Goal: Task Accomplishment & Management: Manage account settings

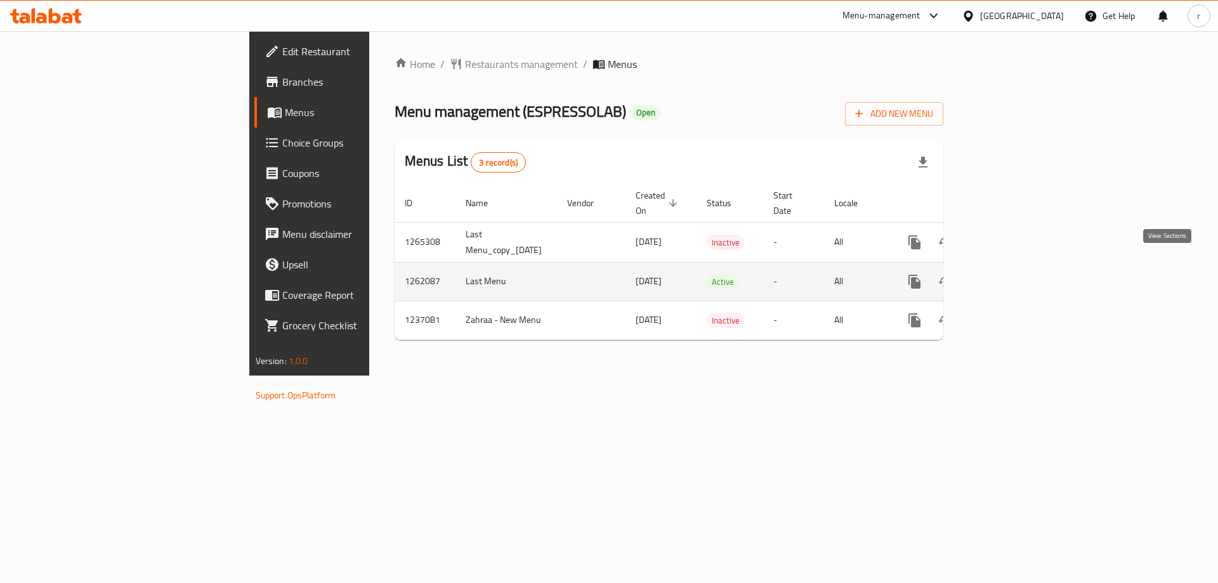
click at [1014, 274] on icon "enhanced table" at bounding box center [1005, 281] width 15 height 15
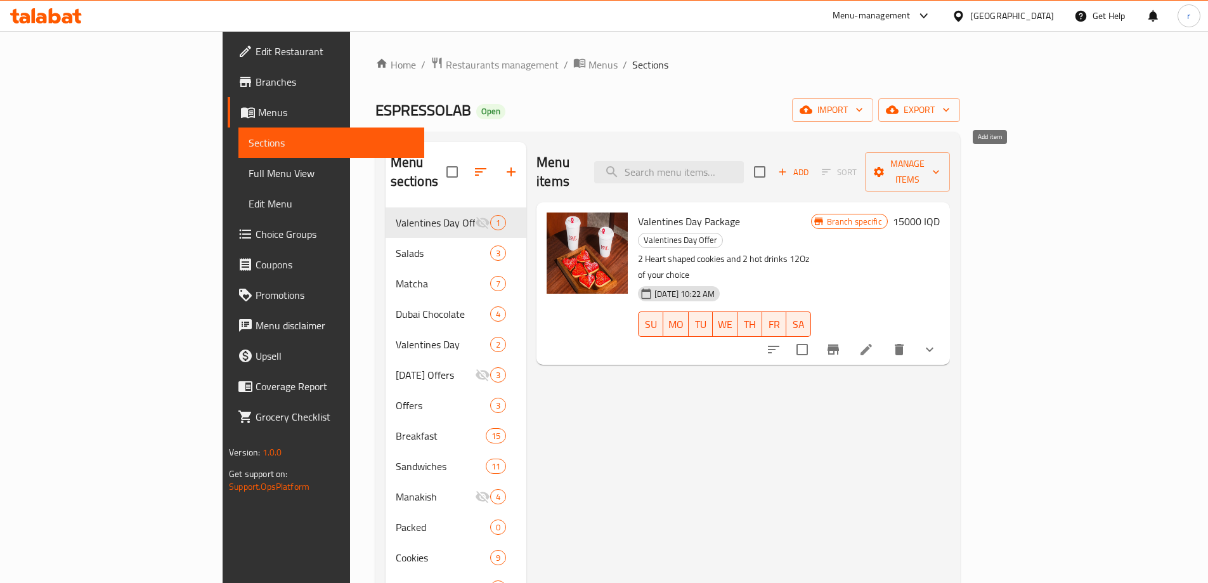
click at [811, 165] on span "Add" at bounding box center [793, 172] width 34 height 15
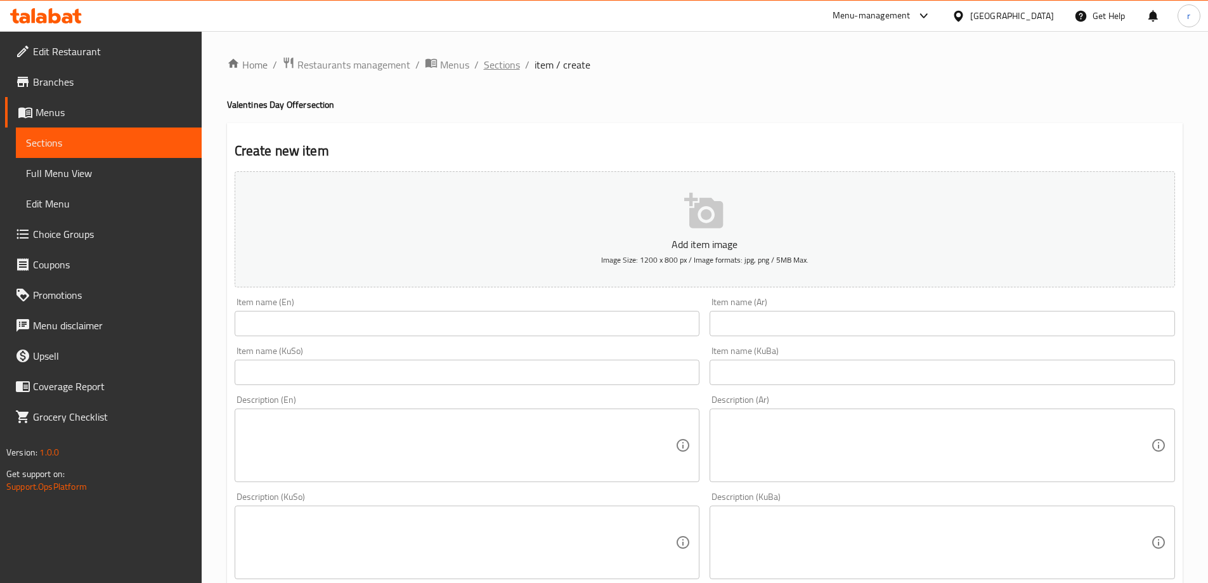
click at [496, 66] on span "Sections" at bounding box center [502, 64] width 36 height 15
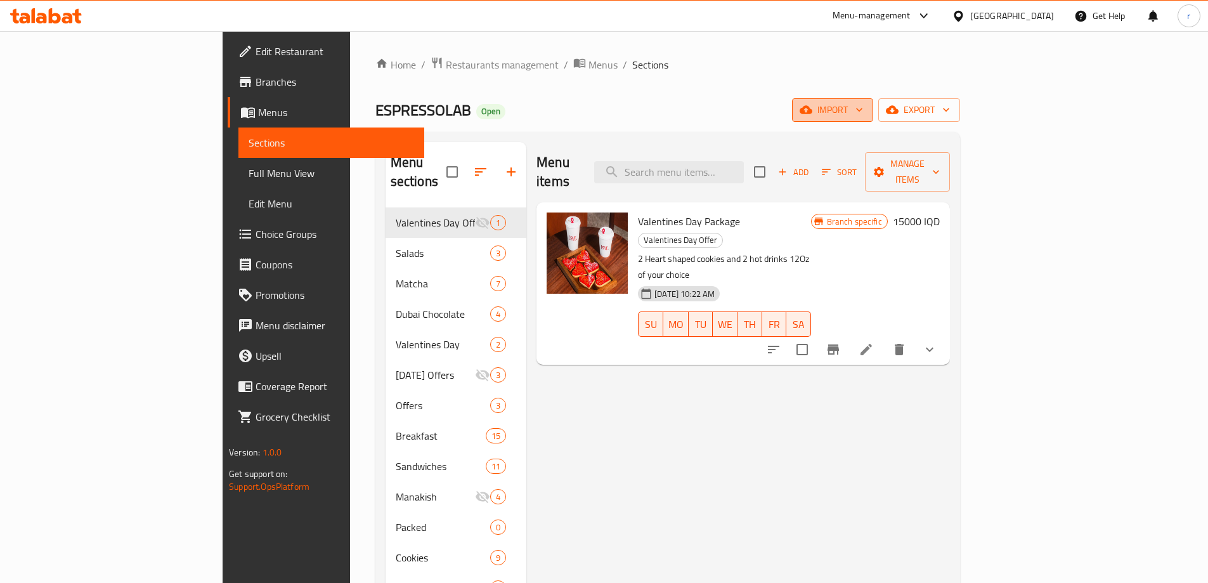
click at [866, 108] on icon "button" at bounding box center [859, 109] width 13 height 13
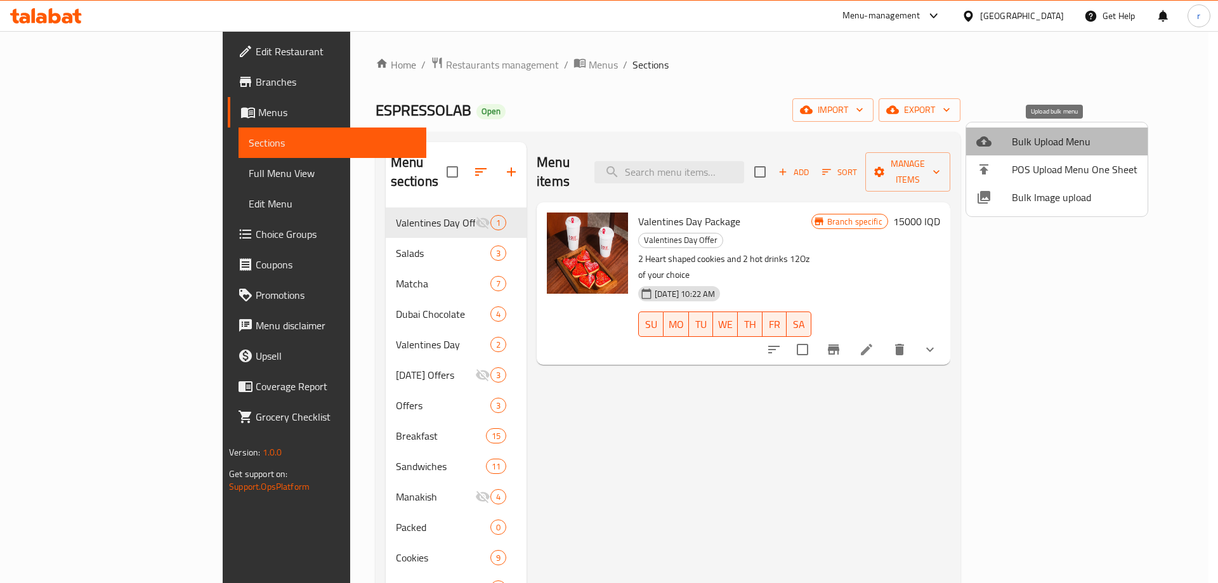
click at [1066, 134] on span "Bulk Upload Menu" at bounding box center [1075, 141] width 126 height 15
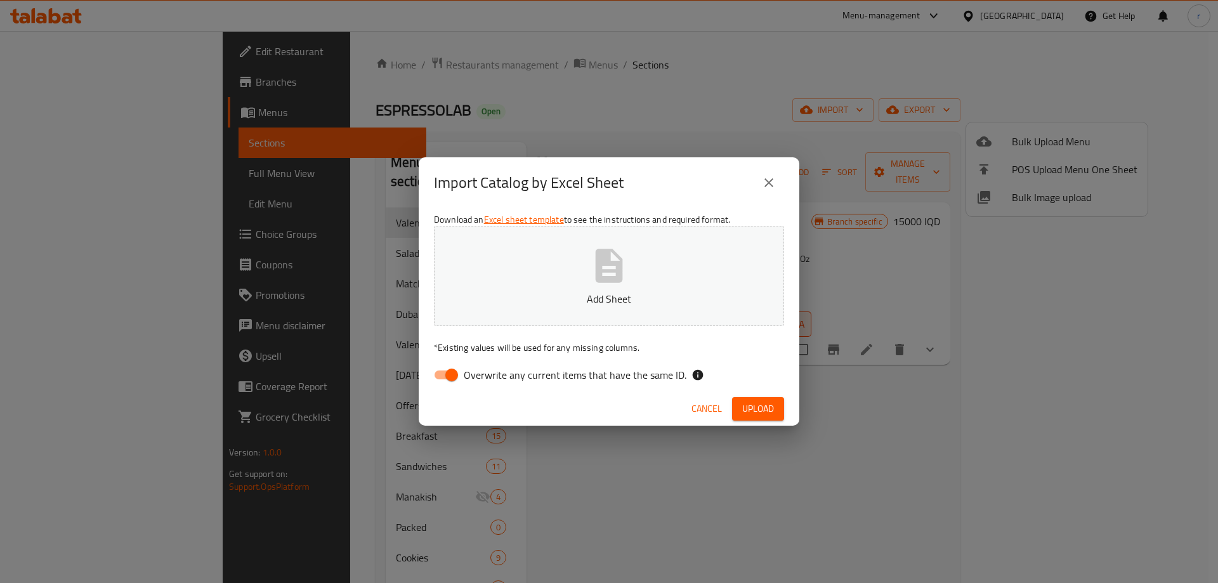
click at [440, 374] on input "Overwrite any current items that have the same ID." at bounding box center [451, 375] width 72 height 24
checkbox input "false"
click at [751, 401] on span "Upload" at bounding box center [758, 409] width 32 height 16
click at [569, 314] on button "Add Sheet" at bounding box center [609, 276] width 350 height 100
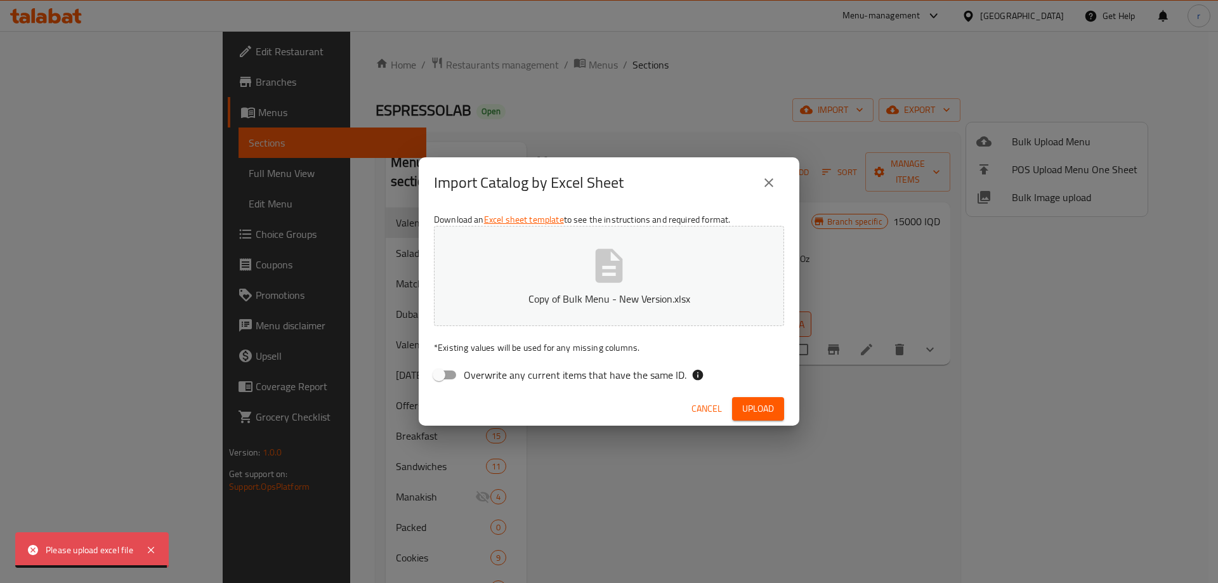
click at [770, 411] on span "Upload" at bounding box center [758, 409] width 32 height 16
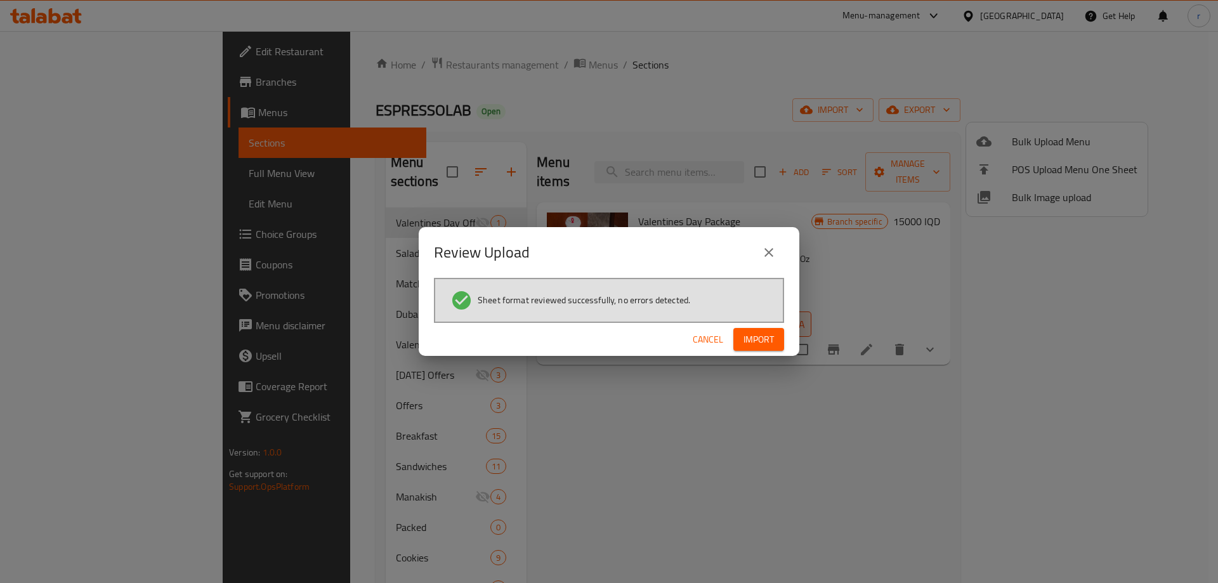
click at [773, 337] on span "Import" at bounding box center [758, 340] width 30 height 16
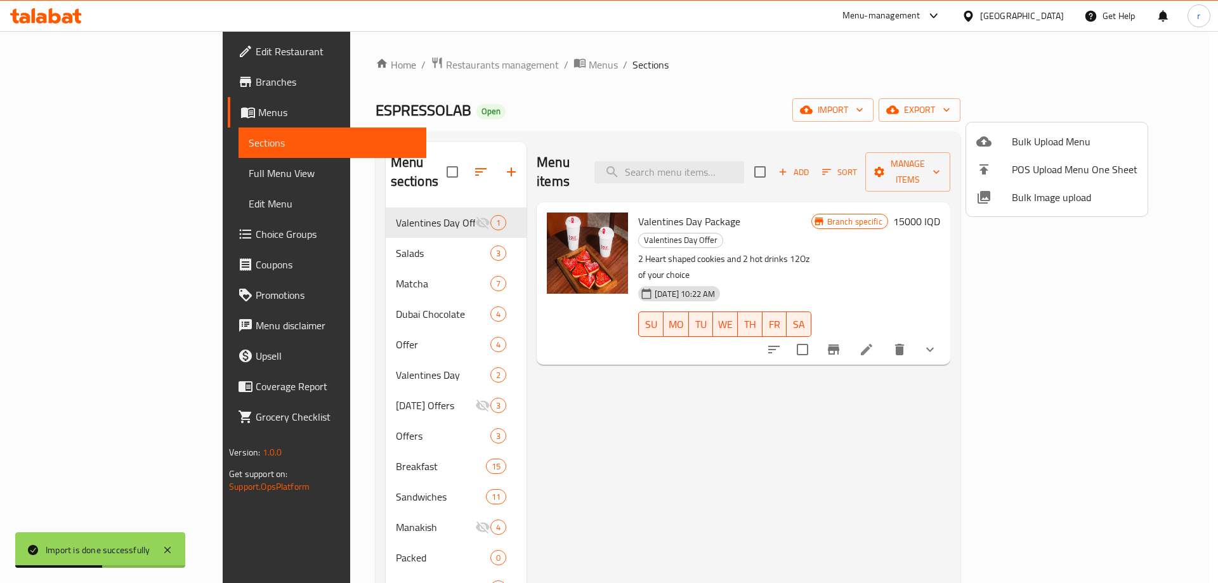
click at [348, 325] on div at bounding box center [609, 291] width 1218 height 583
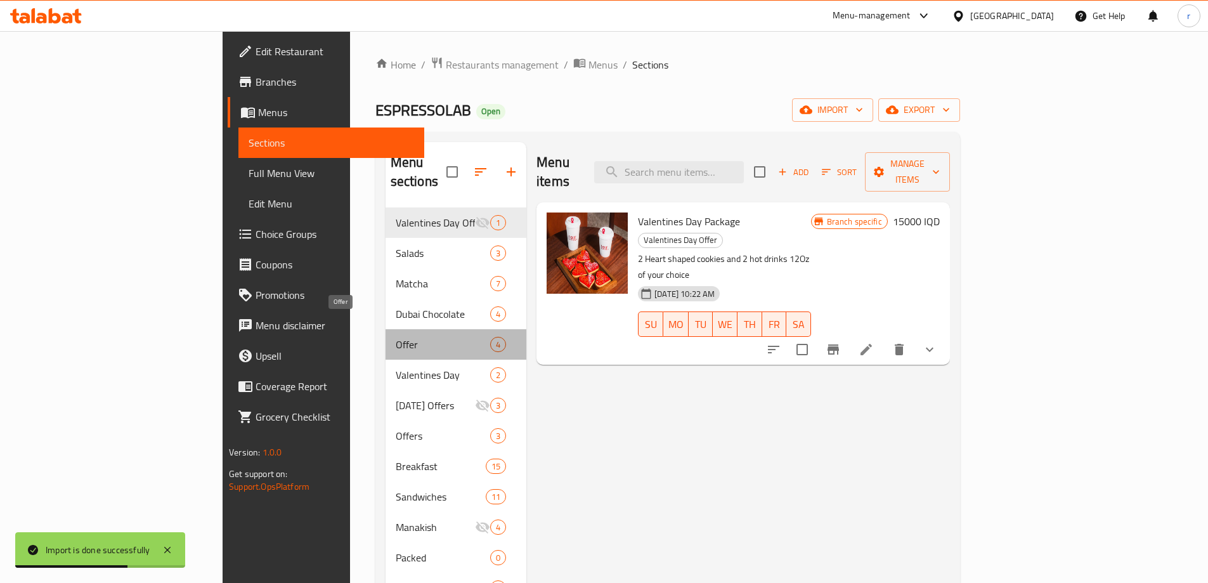
click at [396, 337] on span "Offer" at bounding box center [443, 344] width 95 height 15
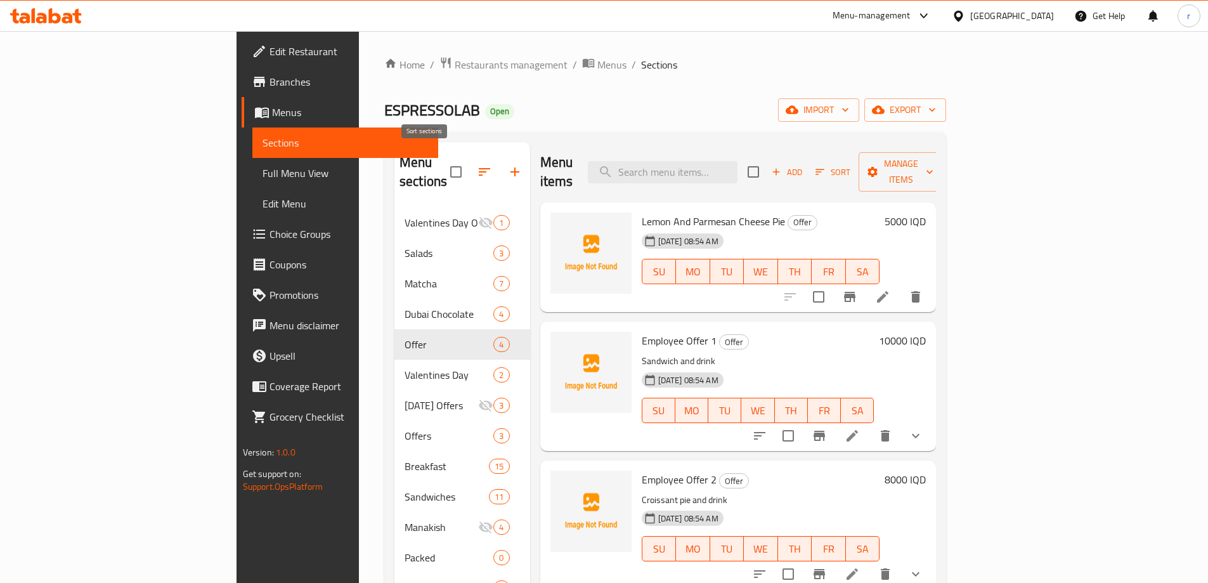
click at [477, 169] on icon "button" at bounding box center [484, 171] width 15 height 15
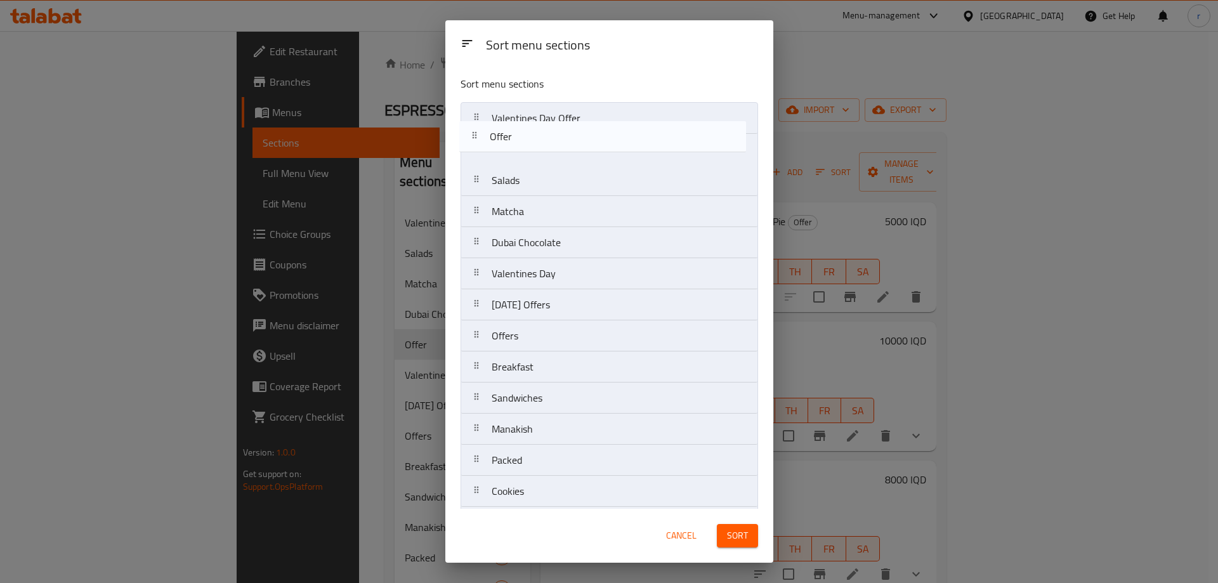
drag, startPoint x: 510, startPoint y: 249, endPoint x: 510, endPoint y: 123, distance: 125.6
click at [510, 123] on nav "Valentines Day Offer Salads Matcha Dubai Chocolate Offer Valentines Day Ramadan…" at bounding box center [608, 475] width 297 height 747
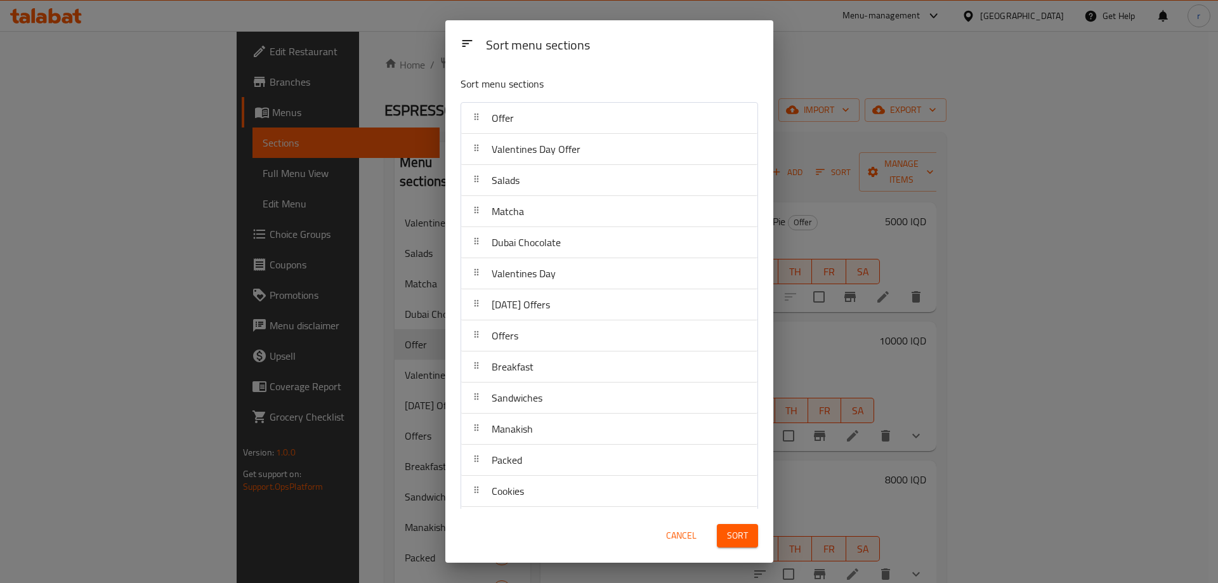
click at [736, 541] on span "Sort" at bounding box center [737, 536] width 21 height 16
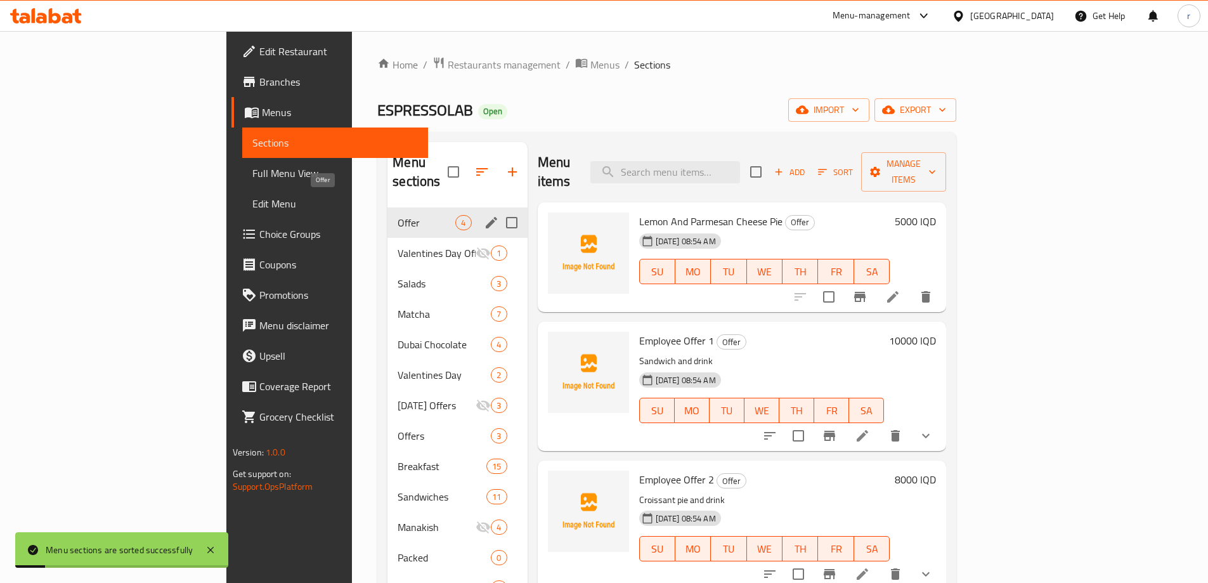
click at [398, 215] on span "Offer" at bounding box center [427, 222] width 58 height 15
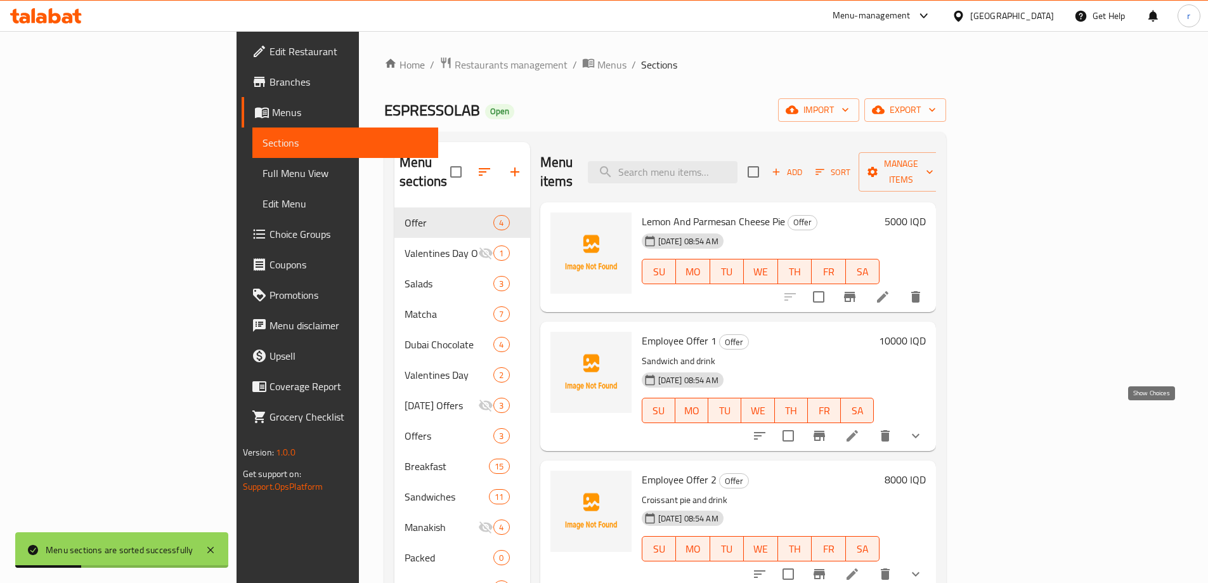
click at [923, 428] on icon "show more" at bounding box center [915, 435] width 15 height 15
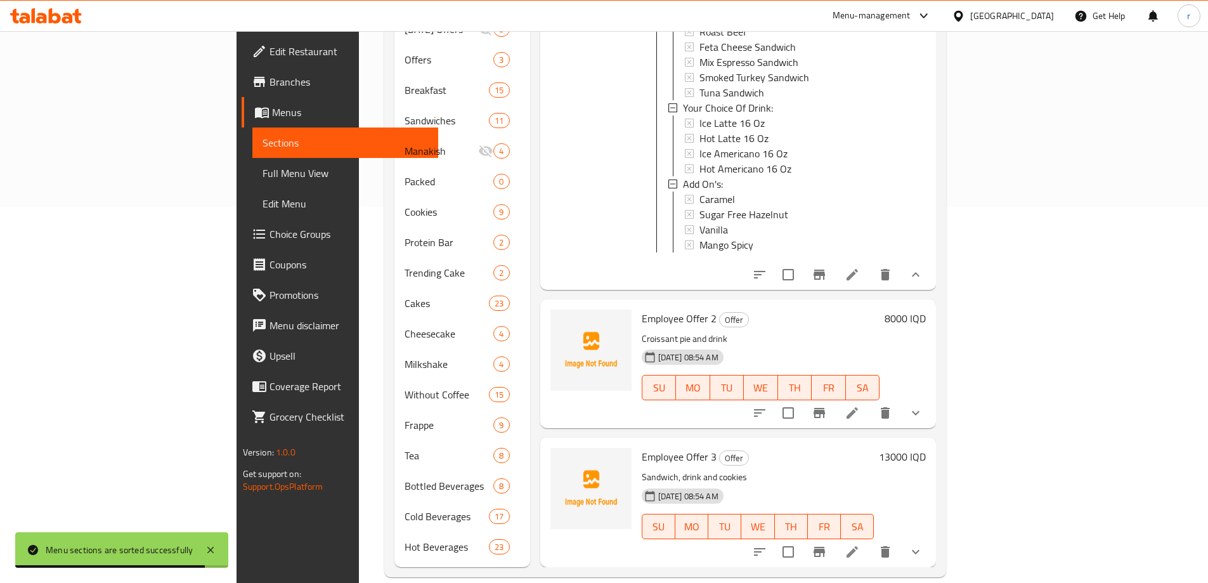
scroll to position [377, 0]
click at [923, 405] on icon "show more" at bounding box center [915, 412] width 15 height 15
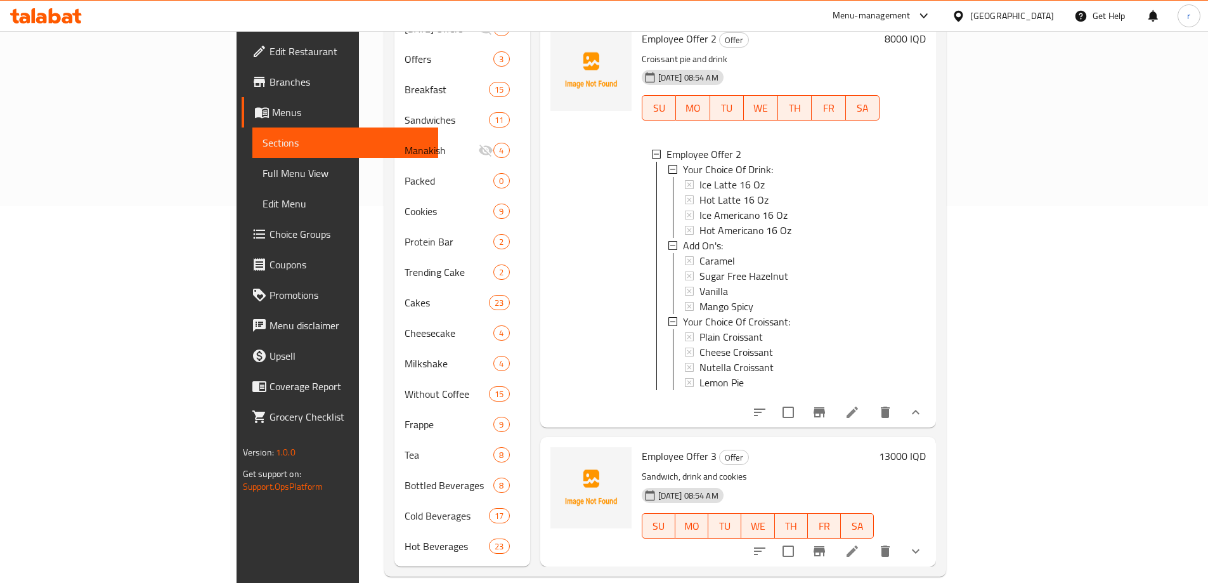
scroll to position [393, 0]
click at [923, 544] on icon "show more" at bounding box center [915, 551] width 15 height 15
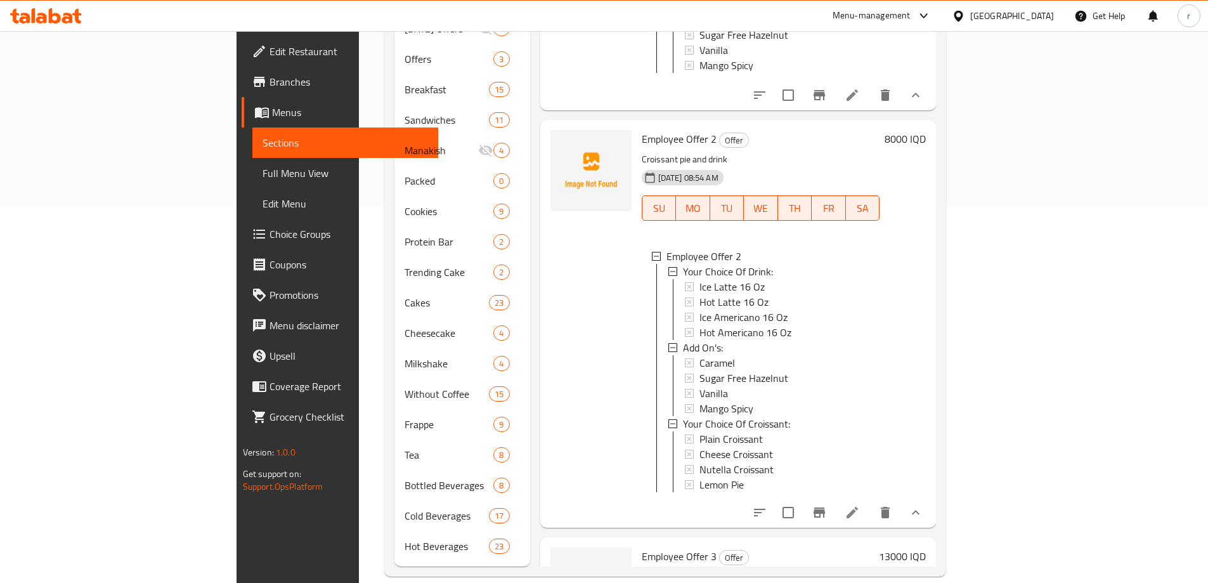
scroll to position [184, 0]
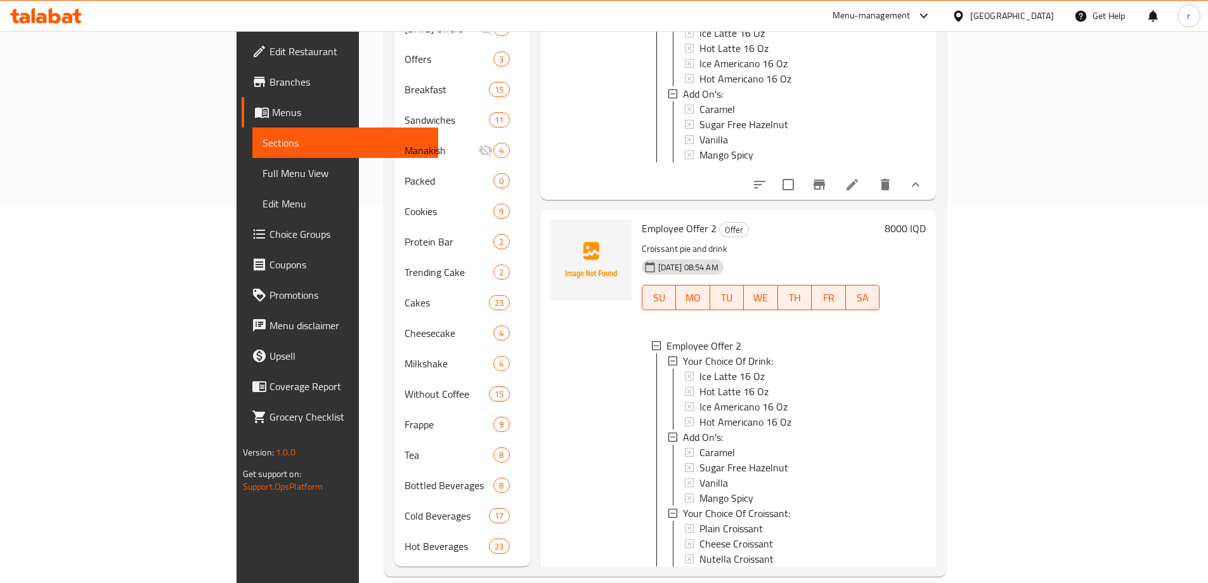
click at [263, 173] on span "Full Menu View" at bounding box center [346, 173] width 166 height 15
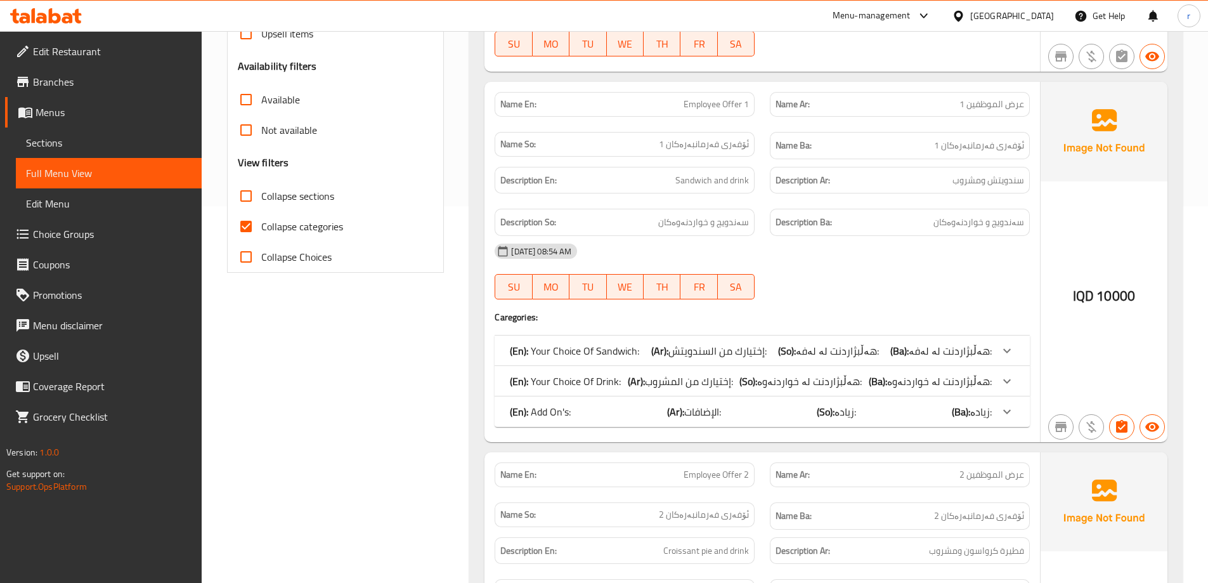
click at [305, 196] on span "Collapse sections" at bounding box center [297, 195] width 73 height 15
click at [261, 196] on input "Collapse sections" at bounding box center [246, 196] width 30 height 30
checkbox input "true"
click at [303, 223] on span "Collapse categories" at bounding box center [302, 226] width 82 height 15
click at [261, 223] on input "Collapse categories" at bounding box center [246, 226] width 30 height 30
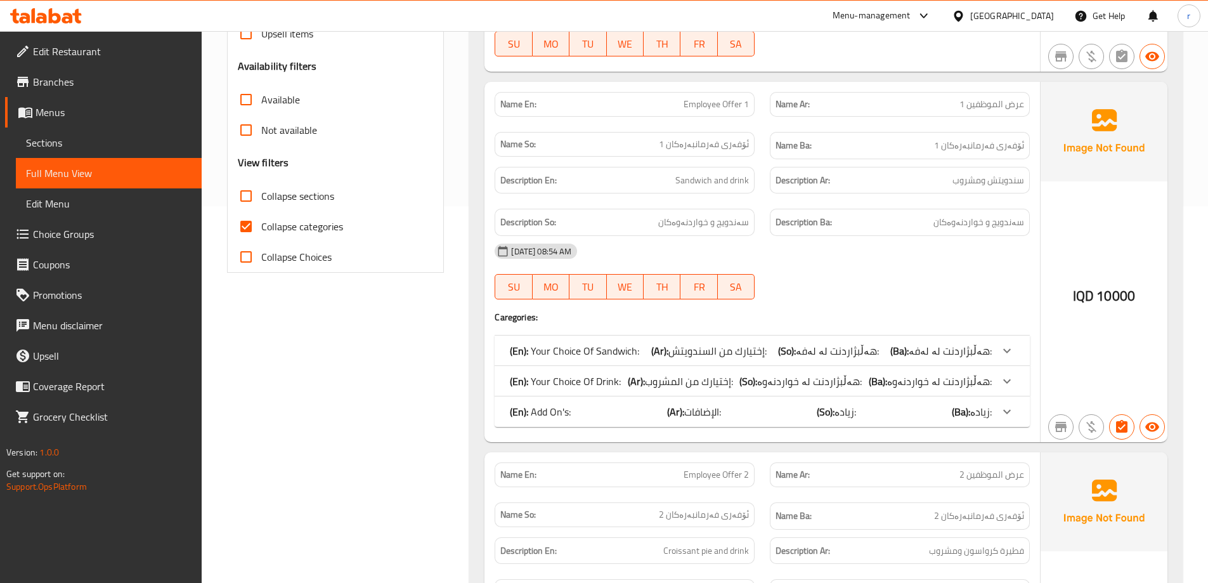
checkbox input "false"
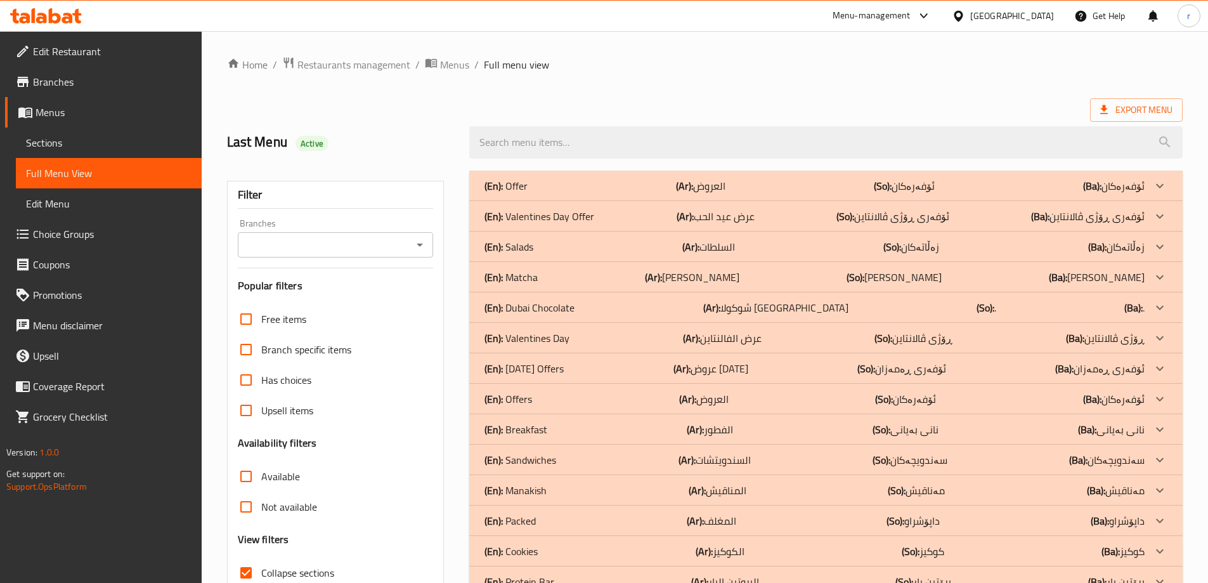
click at [604, 193] on div "(En): Offers (Ar): العروض (So): ئۆفەرەکان (Ba): ئۆفەرەکان" at bounding box center [815, 185] width 660 height 15
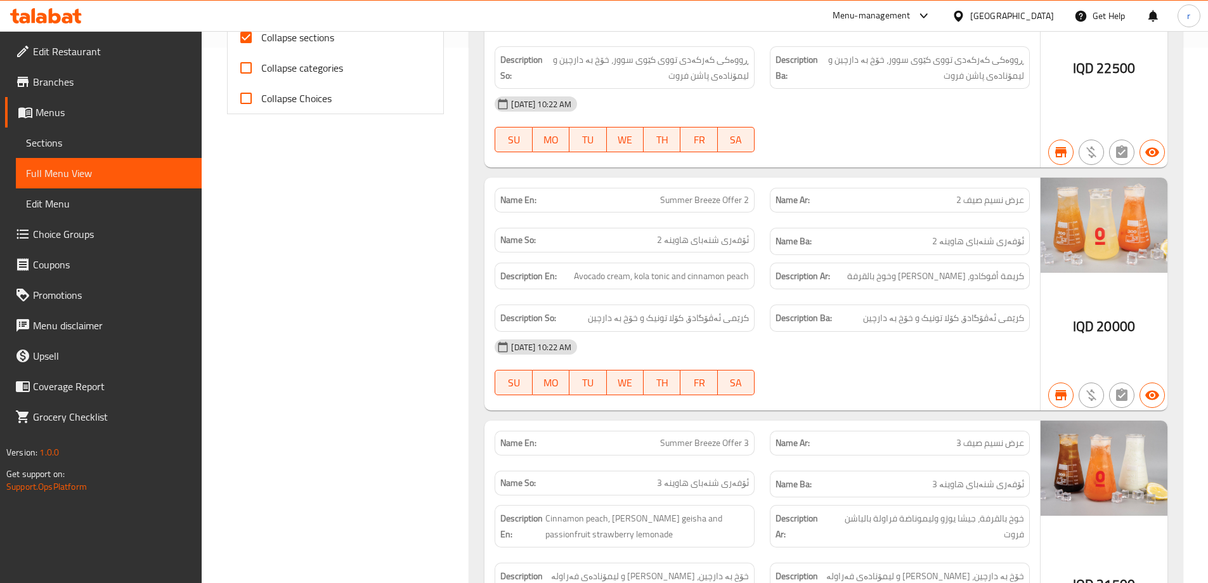
scroll to position [528, 0]
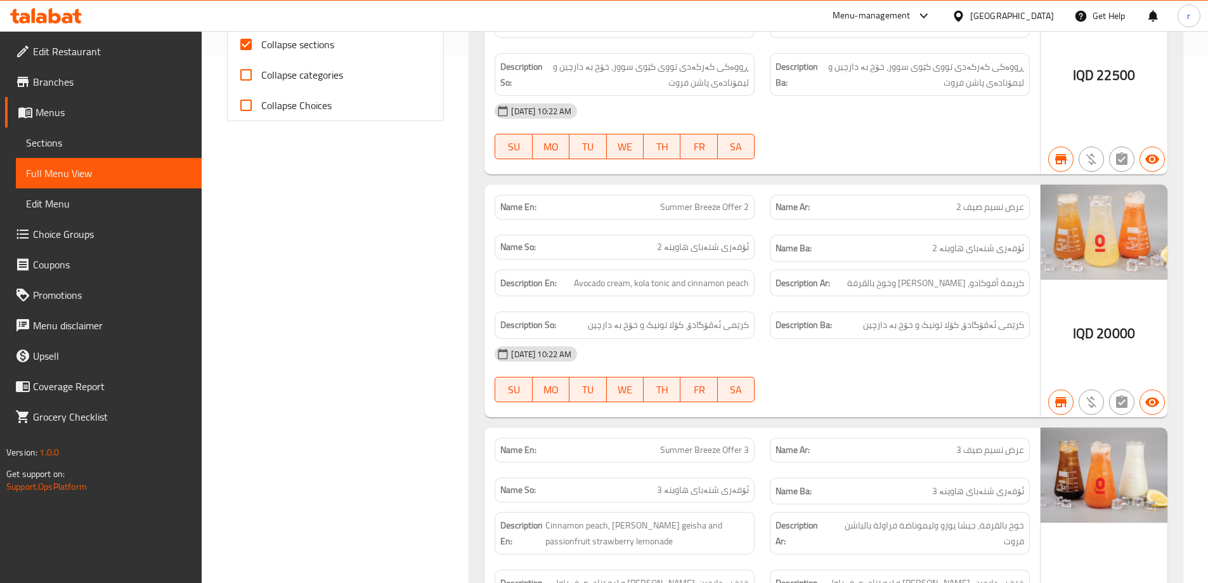
click at [86, 148] on span "Sections" at bounding box center [109, 142] width 166 height 15
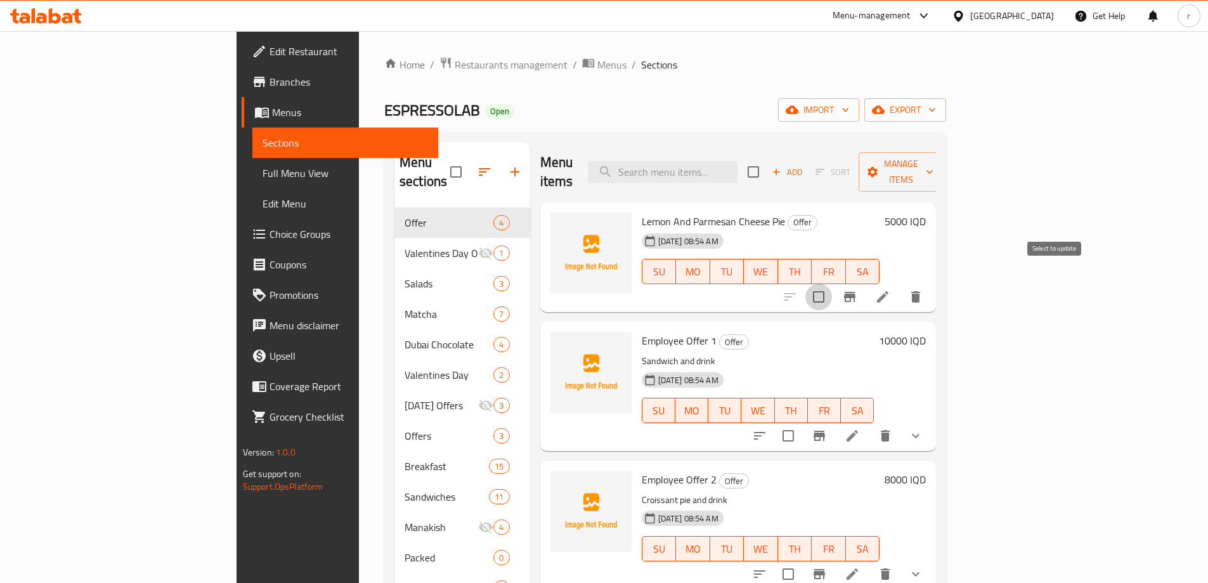
click at [832, 284] on input "checkbox" at bounding box center [819, 297] width 27 height 27
click at [934, 156] on span "Manage items" at bounding box center [901, 172] width 65 height 32
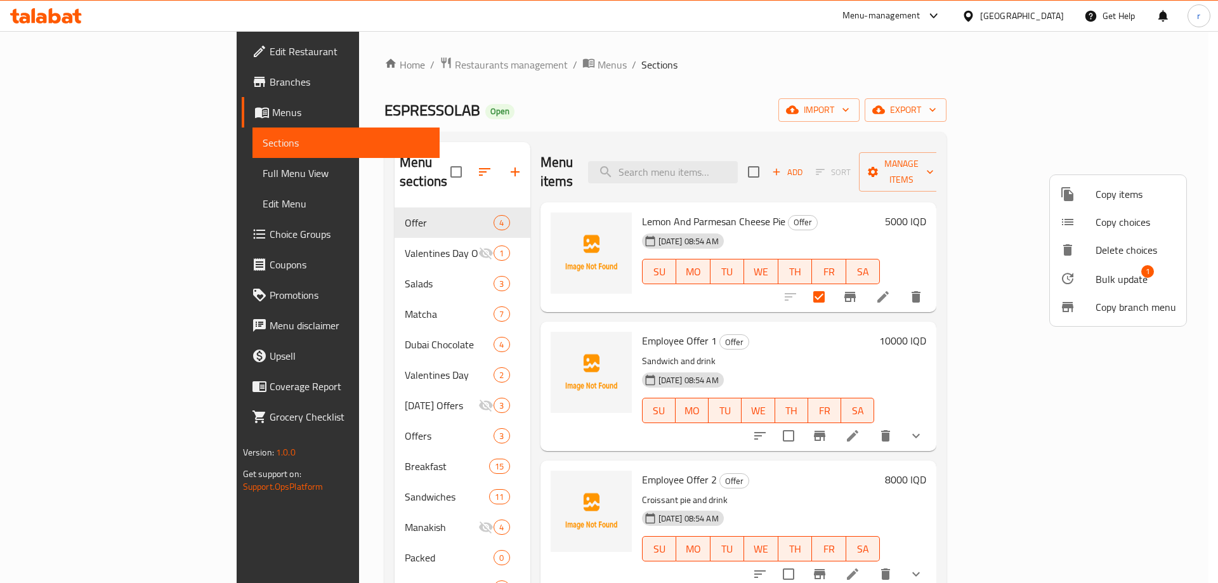
click at [1110, 272] on span "Bulk update" at bounding box center [1121, 278] width 52 height 15
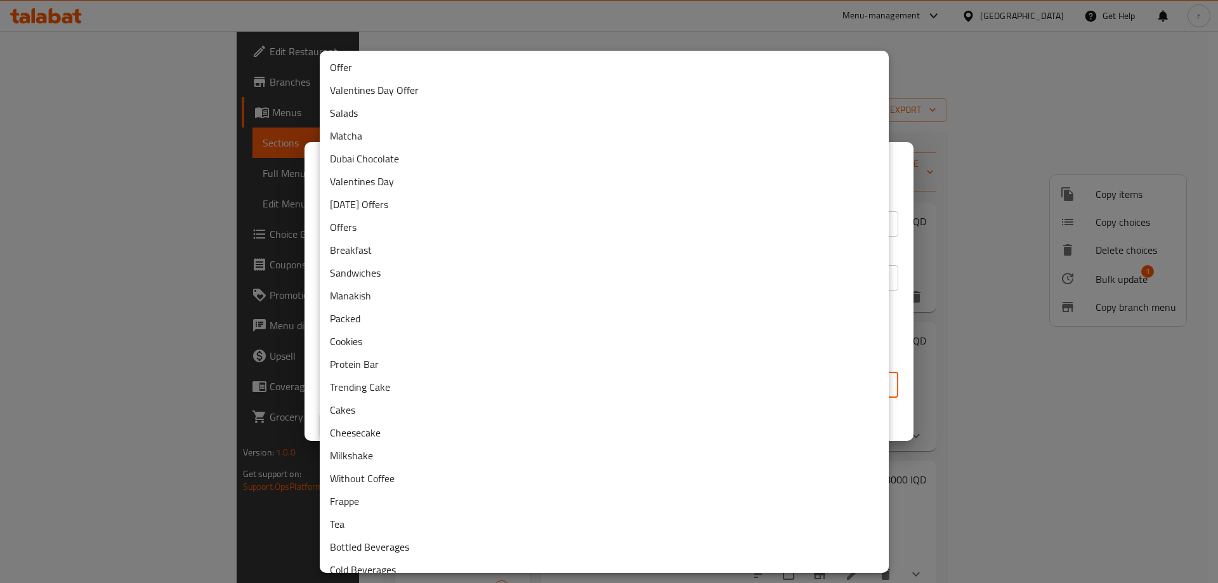
click at [617, 379] on body "​ Menu-management Iraq Get Help r Edit Restaurant Branches Menus Sections Full …" at bounding box center [609, 307] width 1218 height 552
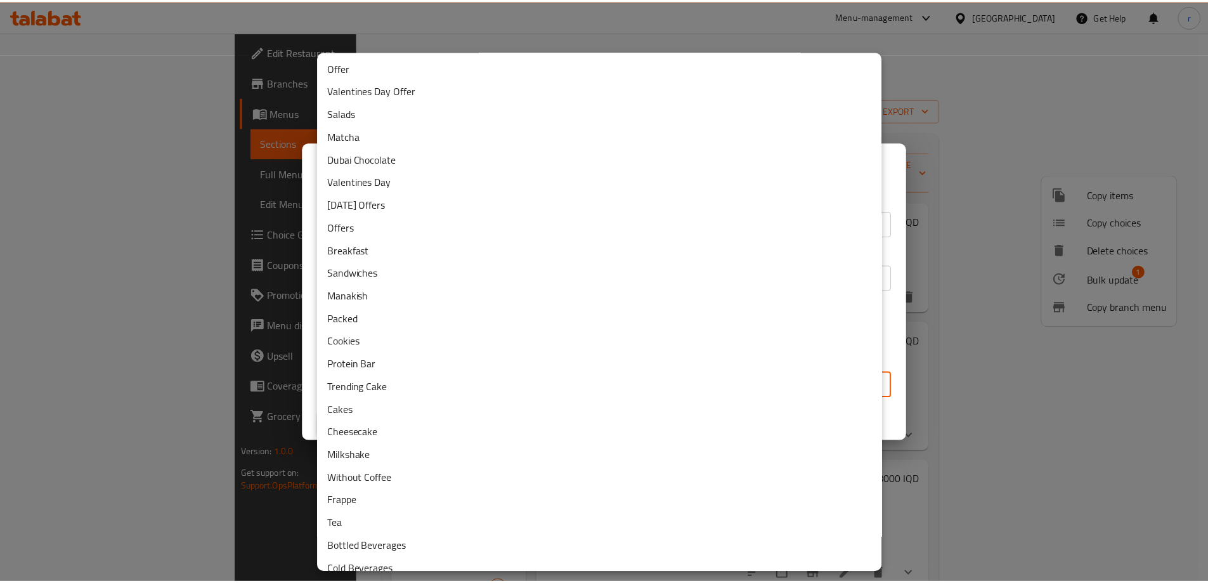
scroll to position [36, 0]
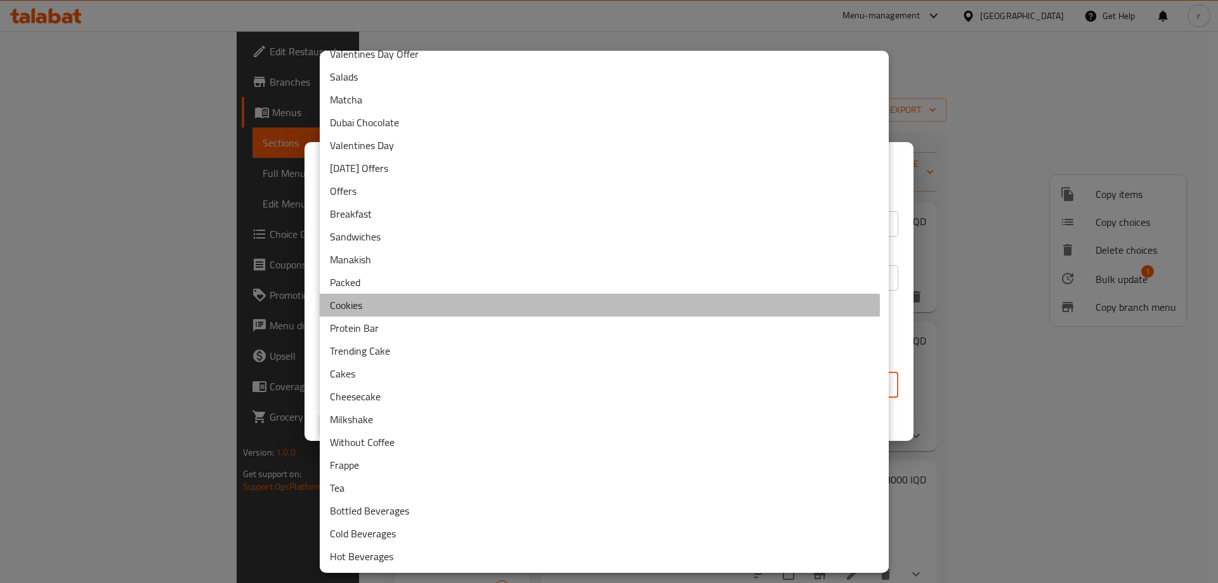
click at [354, 307] on li "Cookies" at bounding box center [604, 305] width 569 height 23
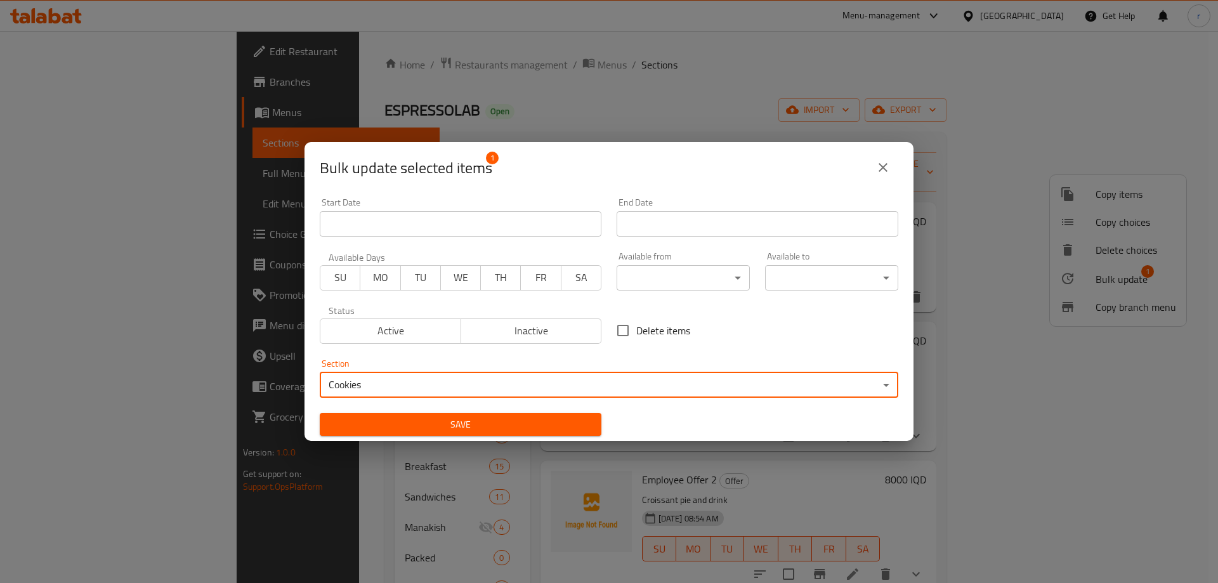
click at [440, 427] on span "Save" at bounding box center [460, 425] width 261 height 16
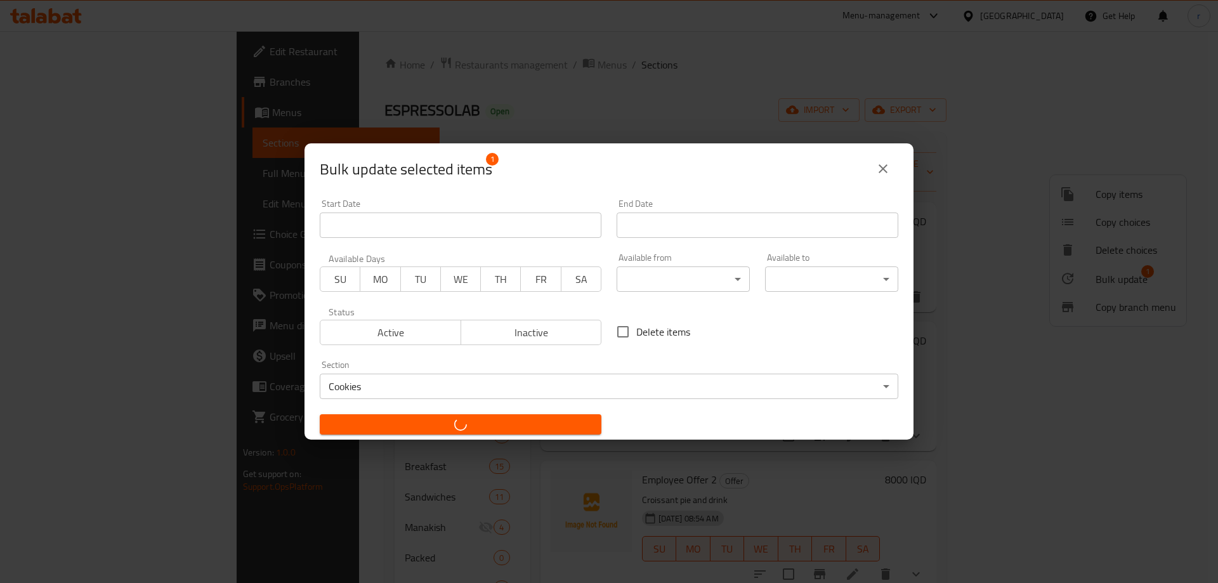
checkbox input "false"
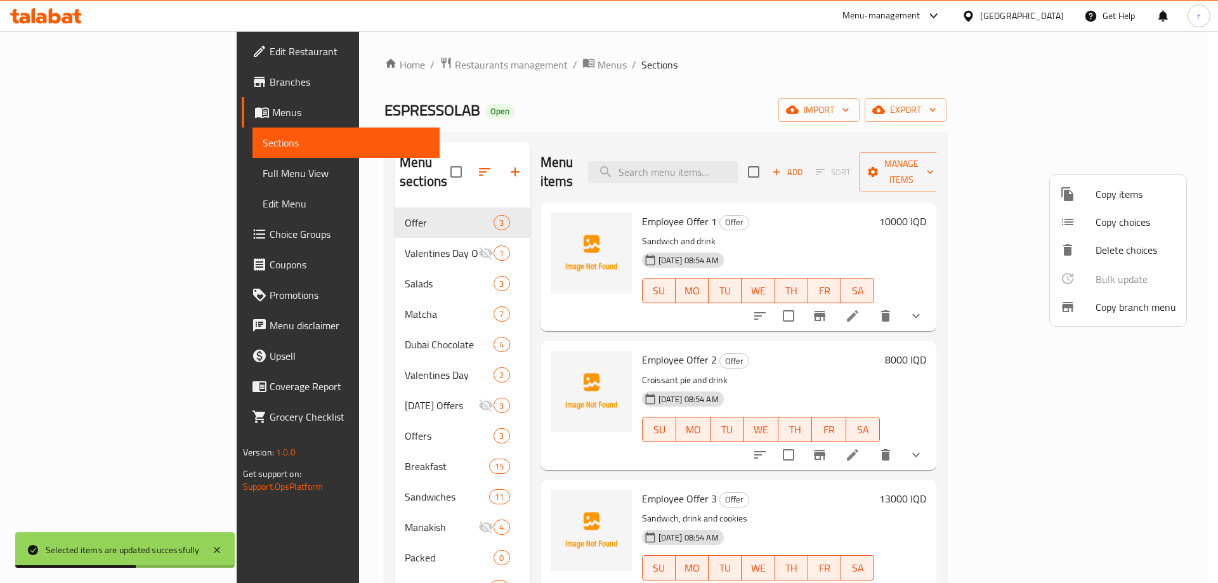
click at [379, 415] on div at bounding box center [609, 291] width 1218 height 583
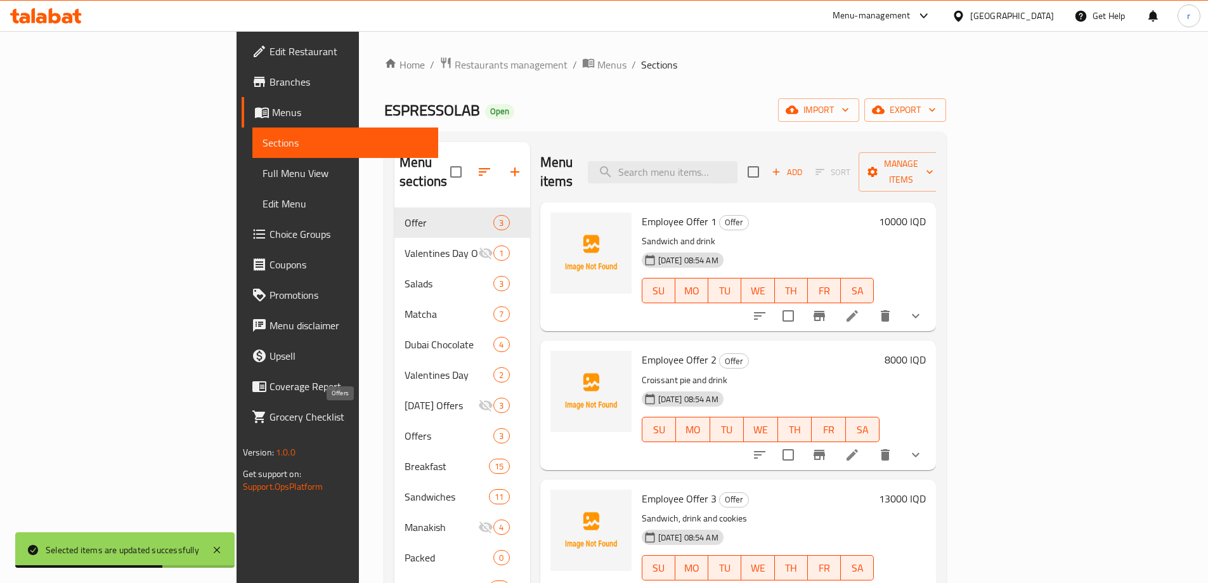
click at [407, 428] on span "Offers" at bounding box center [449, 435] width 89 height 15
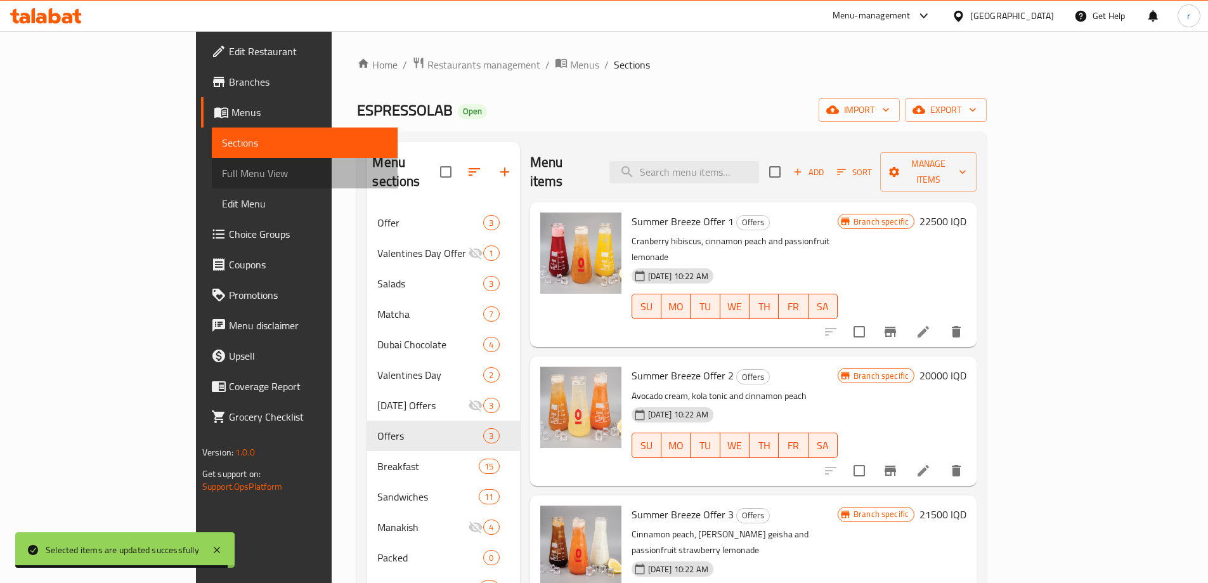
click at [222, 178] on span "Full Menu View" at bounding box center [305, 173] width 166 height 15
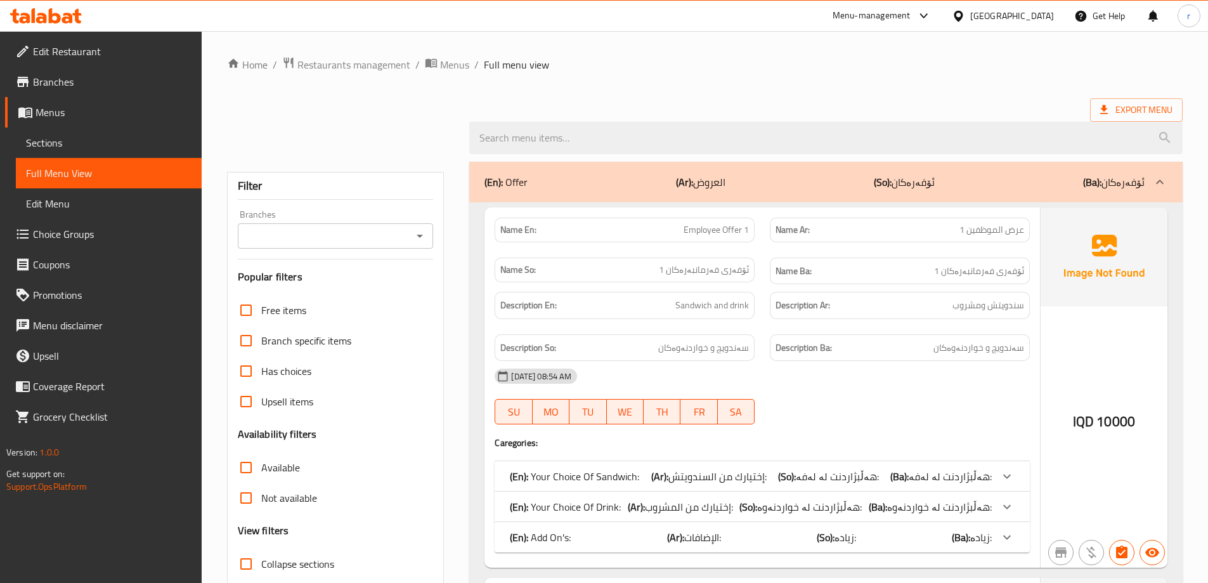
click at [362, 233] on input "Branches" at bounding box center [325, 236] width 167 height 18
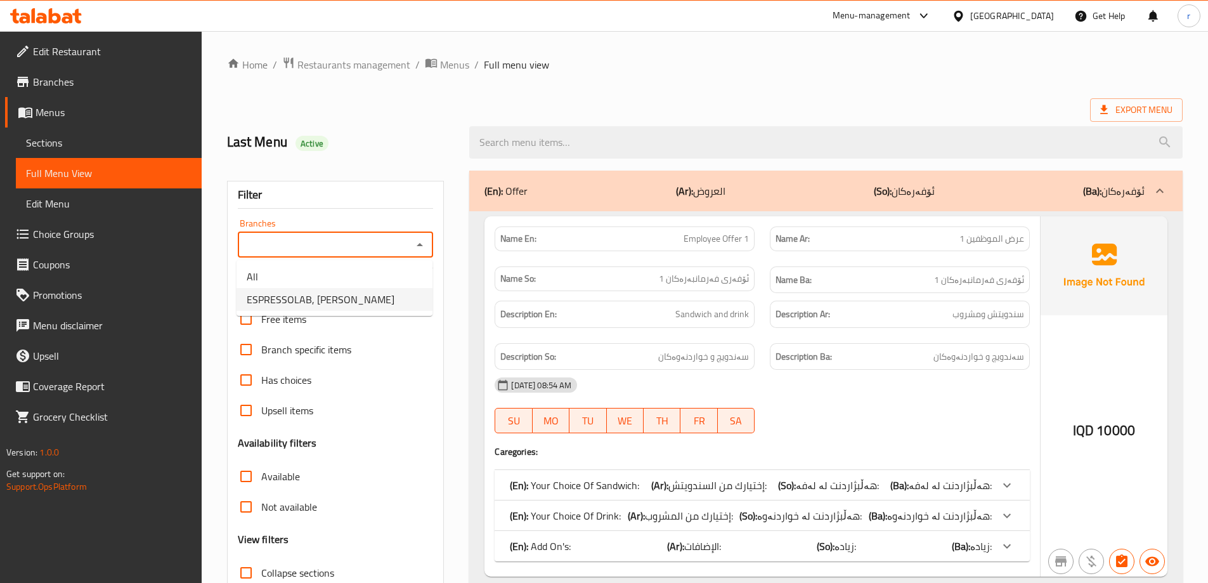
click at [321, 297] on span "ESPRESSOLAB, Al Mansur" at bounding box center [321, 299] width 148 height 15
type input "ESPRESSOLAB, Al Mansur"
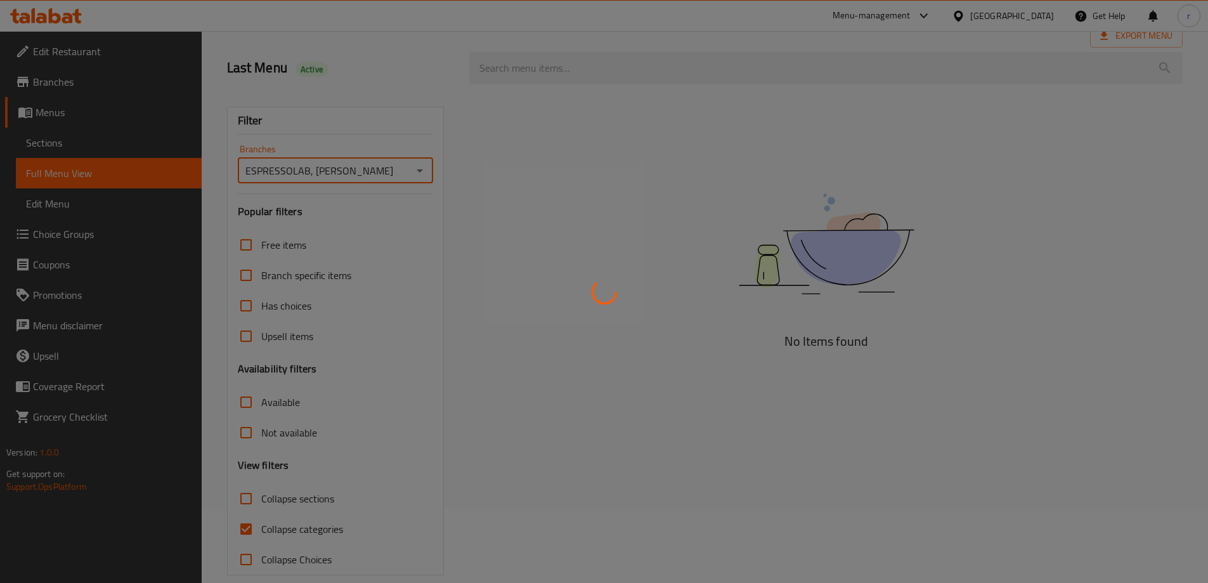
scroll to position [92, 0]
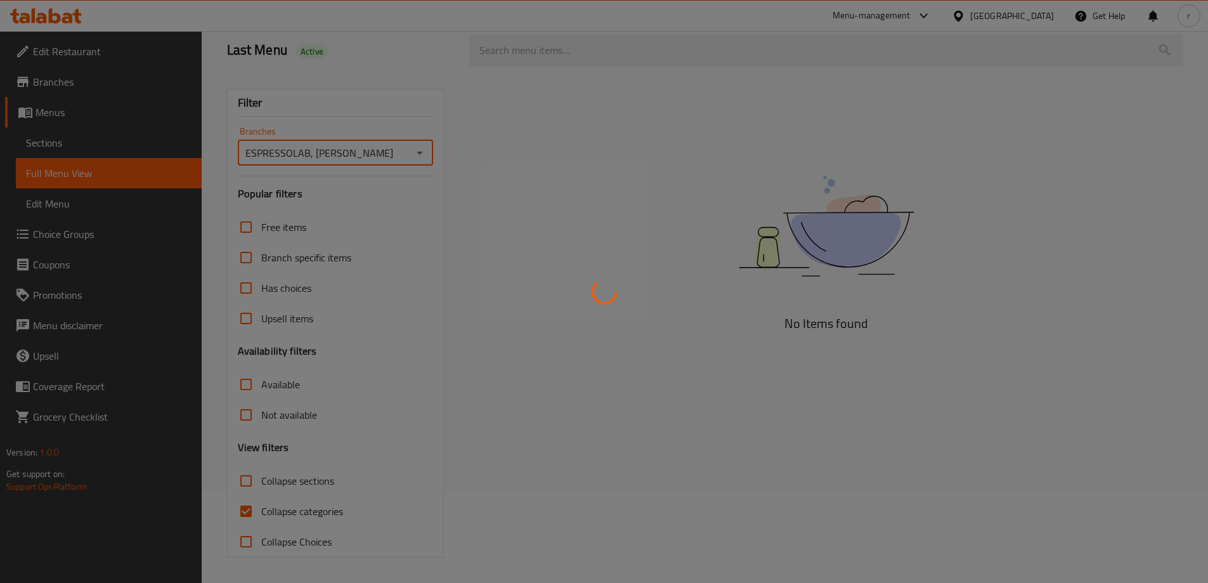
click at [271, 512] on div at bounding box center [604, 291] width 1208 height 583
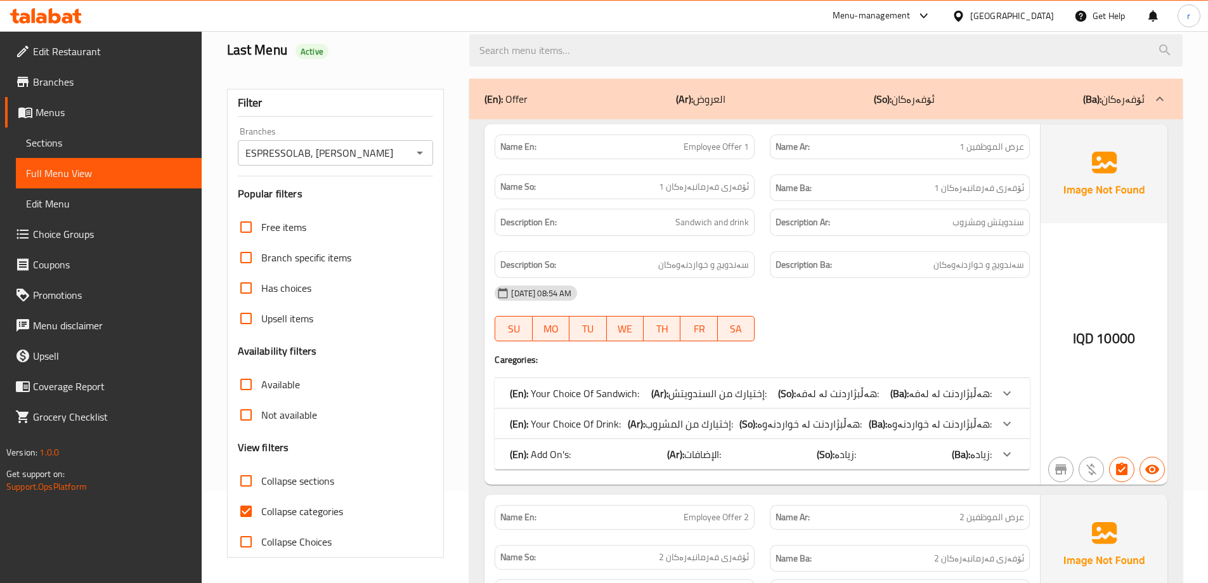
click at [244, 507] on input "Collapse categories" at bounding box center [246, 511] width 30 height 30
checkbox input "false"
click at [244, 482] on input "Collapse sections" at bounding box center [246, 481] width 30 height 30
checkbox input "true"
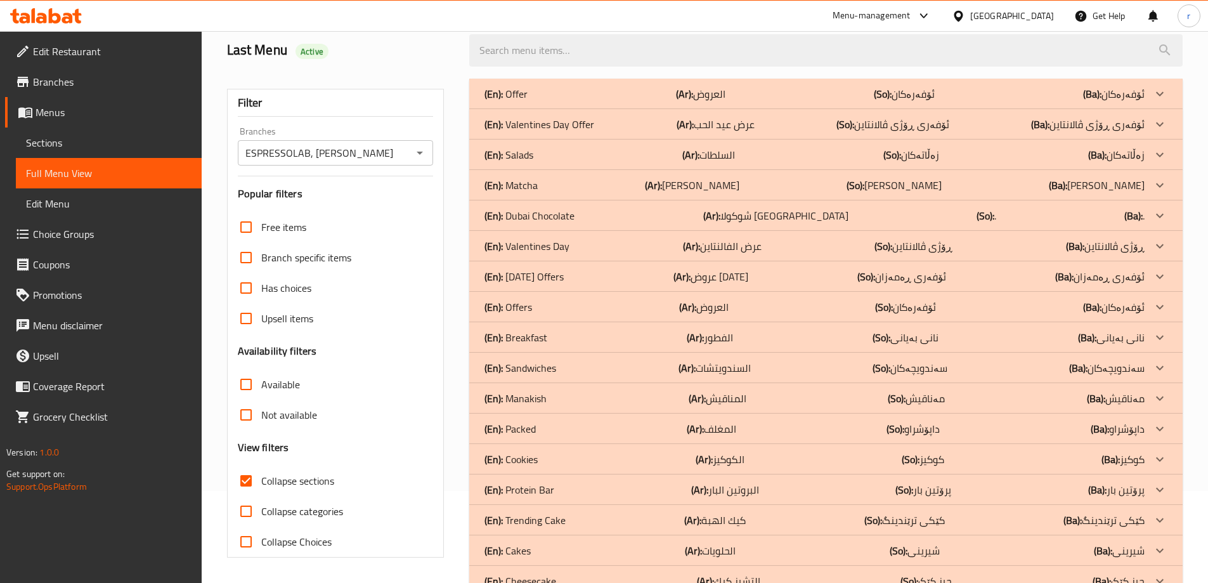
click at [608, 91] on div "(En): Offer (Ar): العروض (So): ئۆفەرەکان (Ba): ئۆفەرەکان" at bounding box center [815, 93] width 660 height 15
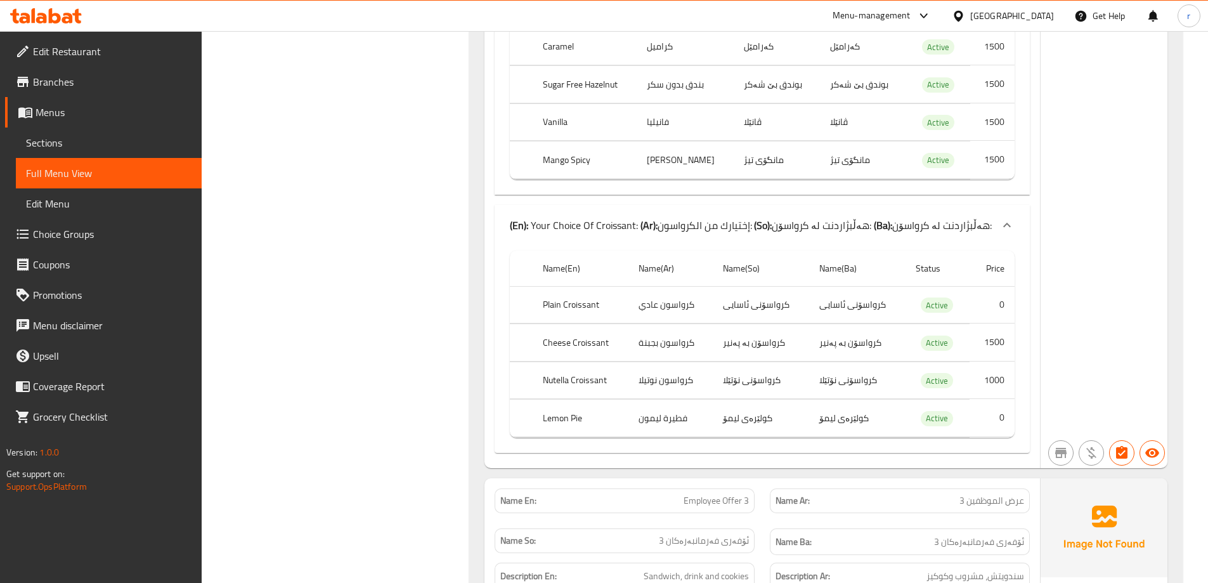
scroll to position [2114, 0]
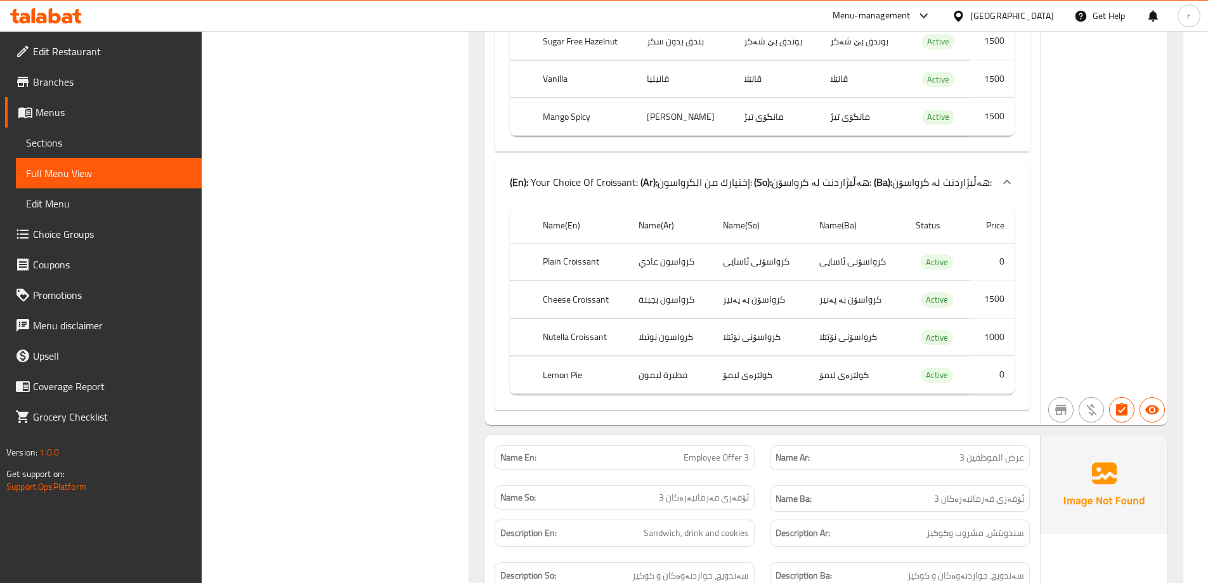
click at [59, 140] on span "Sections" at bounding box center [109, 142] width 166 height 15
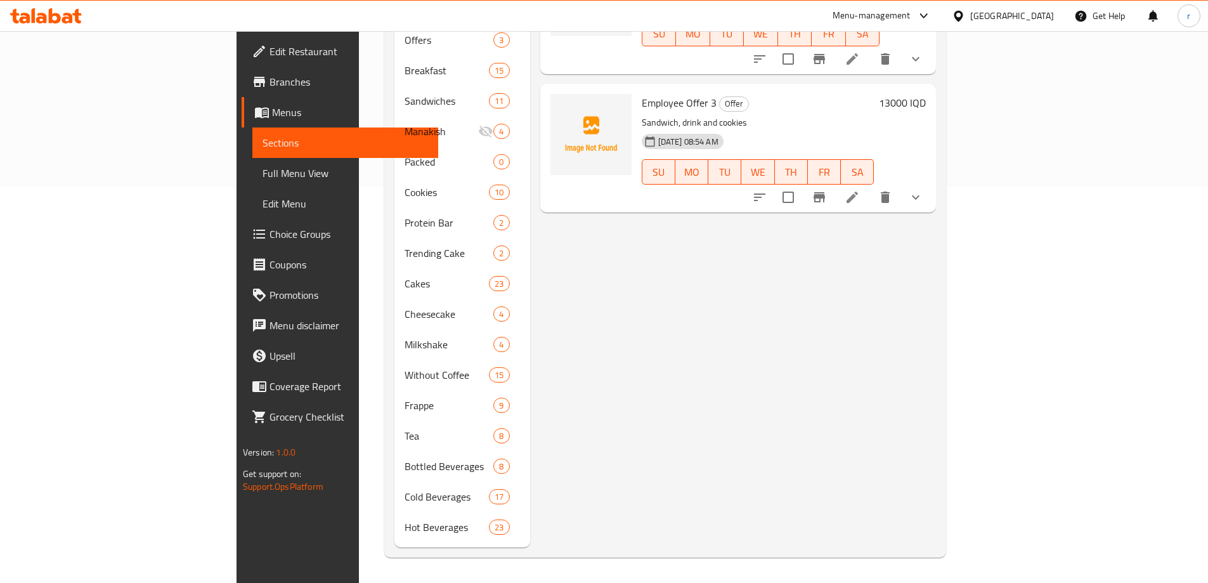
scroll to position [178, 0]
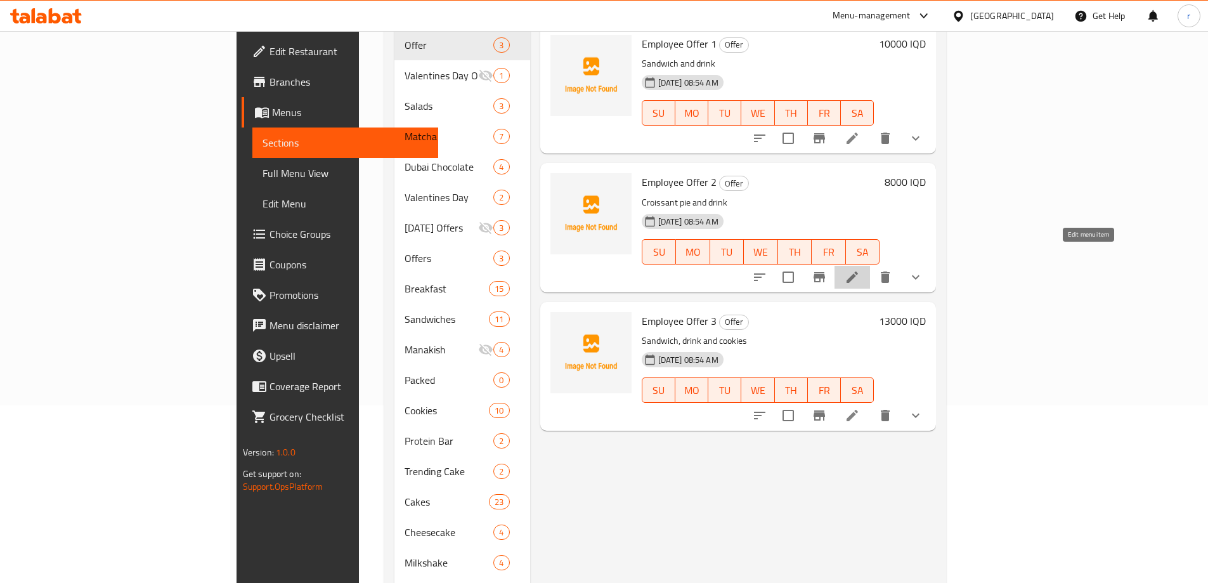
click at [860, 270] on icon at bounding box center [852, 277] width 15 height 15
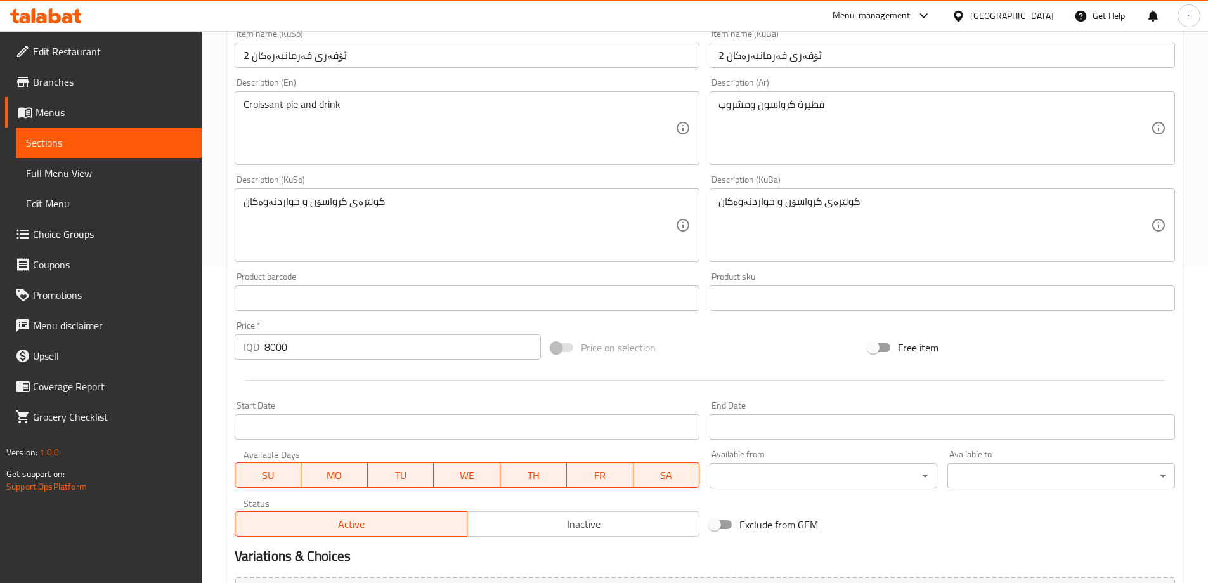
type input "إختيارك من المشروب:"
type input "هەڵبژاردنت لە خواردنەوە:"
type input "1"
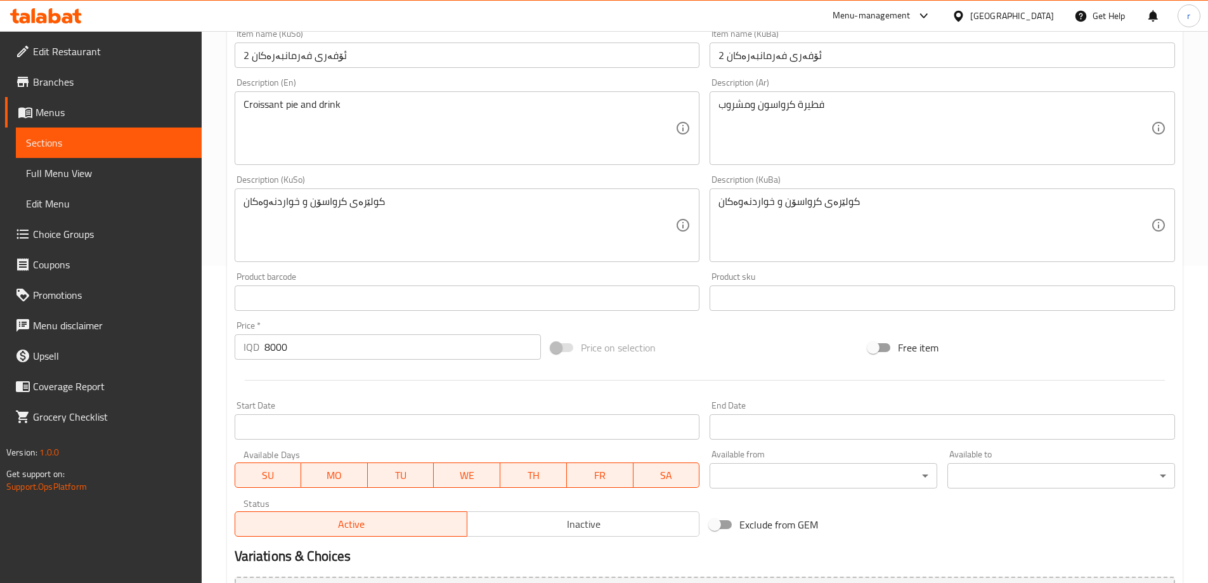
type input "الإضافات:"
type input "زیادە:"
type input "0"
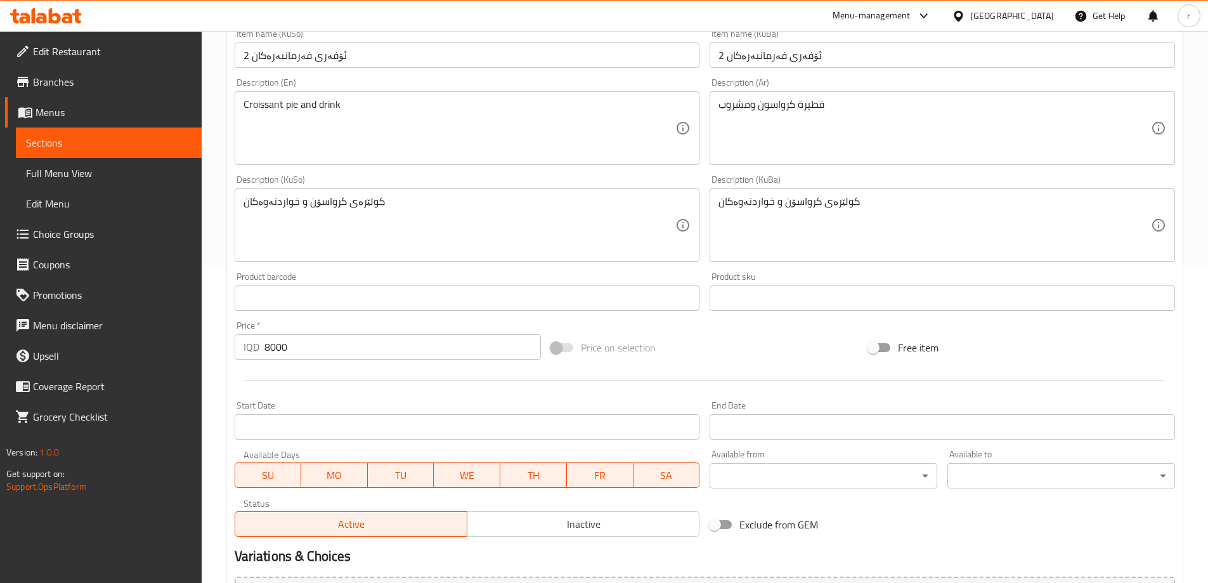
type input "إختيارك من الكرواسون:"
type input "هەڵبژاردنت لە کرواسۆن:"
type input "1"
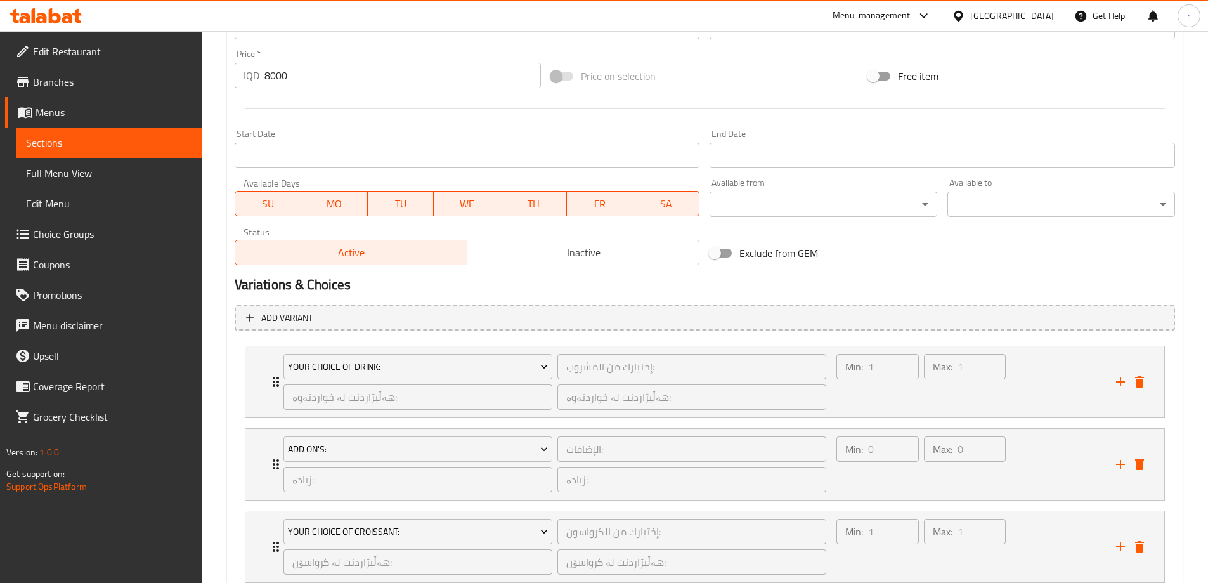
scroll to position [675, 0]
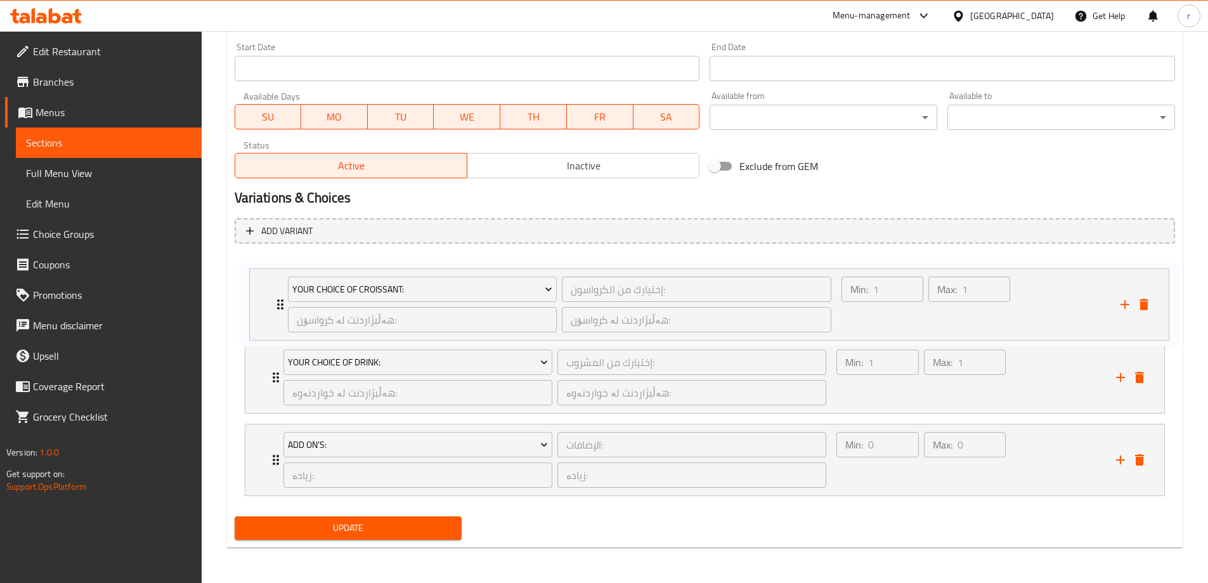
drag, startPoint x: 261, startPoint y: 461, endPoint x: 266, endPoint y: 303, distance: 158.6
click at [266, 303] on div "Your Choice Of Drink: إختيارك من المشروب: ​ هەڵبژاردنت لە خواردنەوە: ​ هەڵبژارد…" at bounding box center [705, 377] width 941 height 247
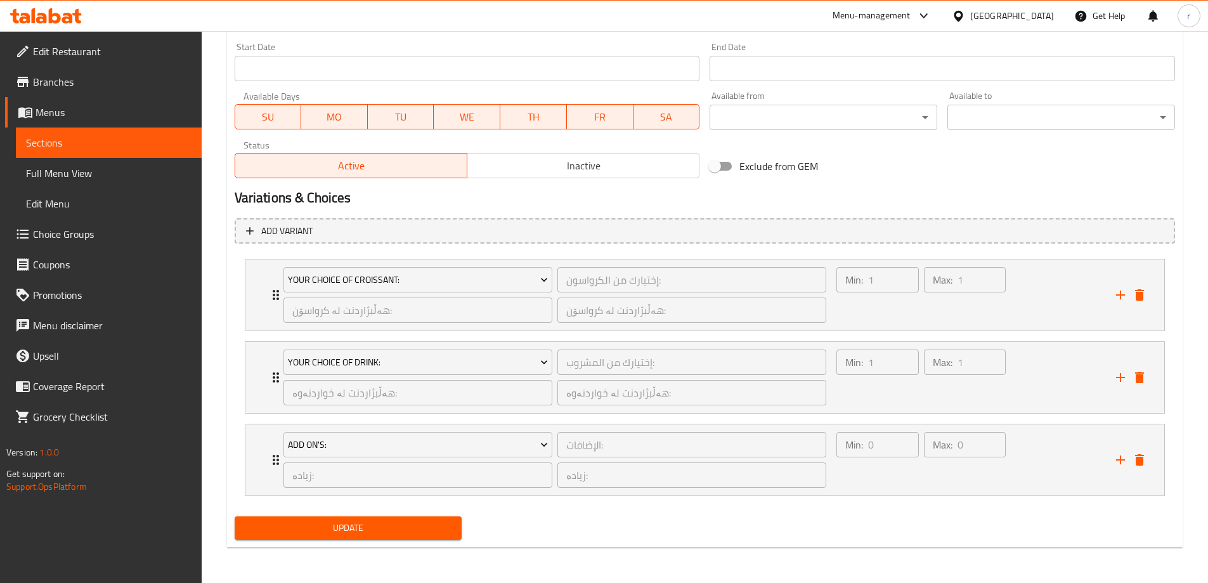
click at [311, 523] on span "Update" at bounding box center [348, 528] width 207 height 16
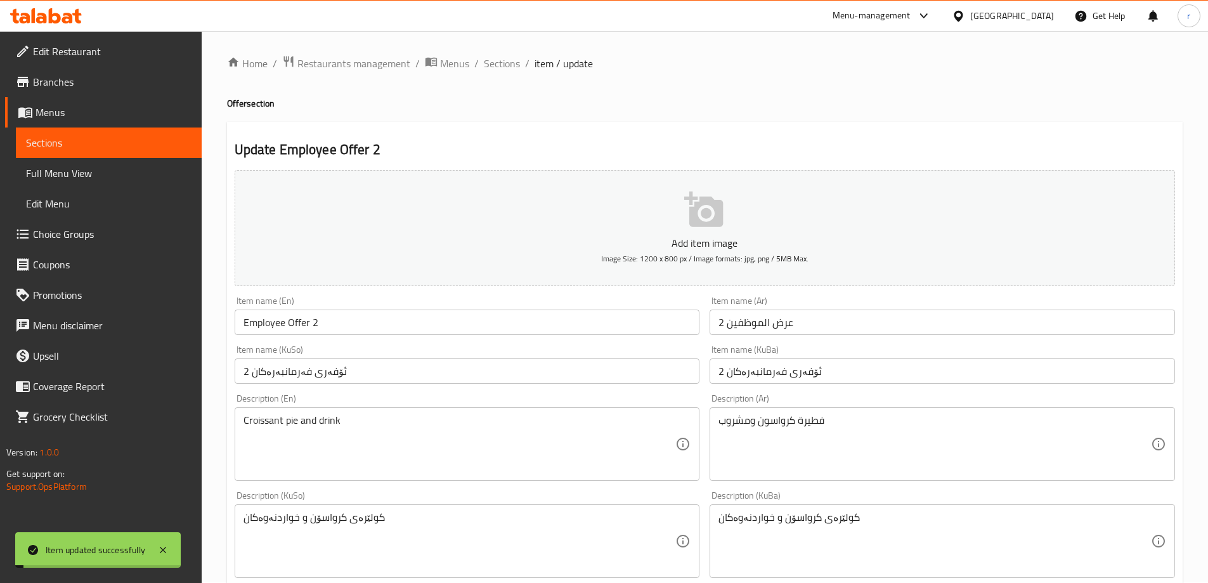
scroll to position [0, 0]
click at [505, 70] on span "Sections" at bounding box center [502, 64] width 36 height 15
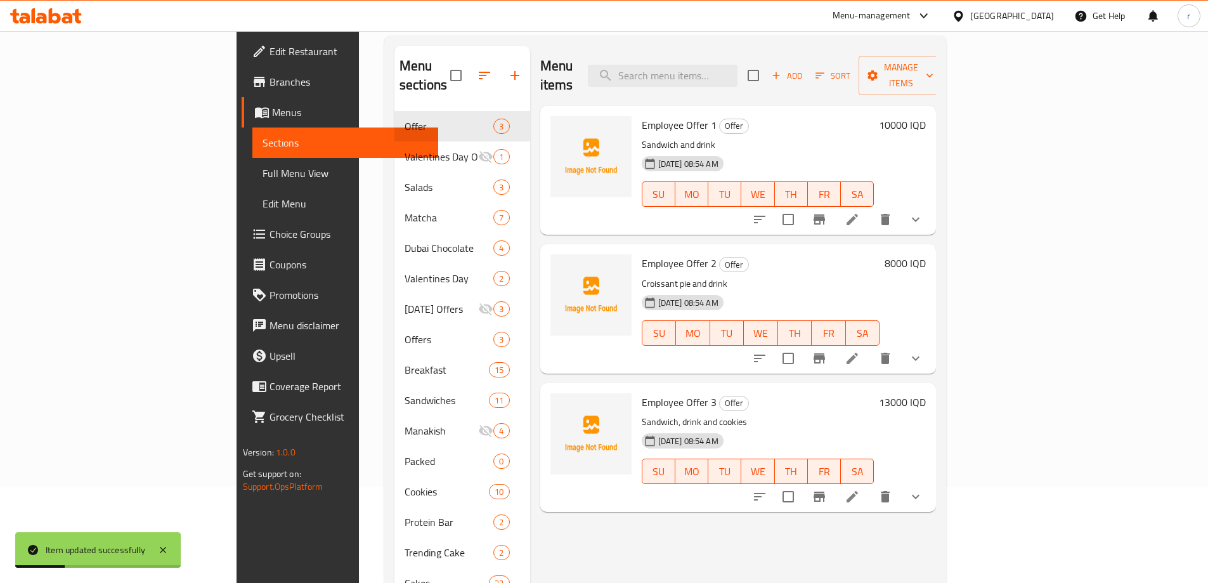
scroll to position [211, 0]
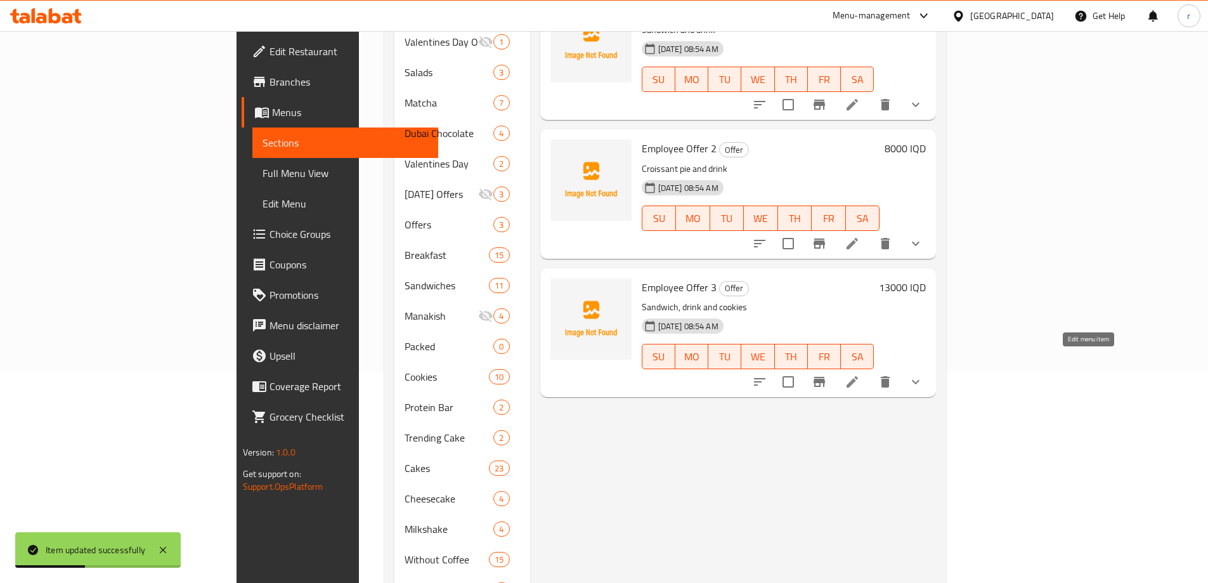
click at [860, 374] on icon at bounding box center [852, 381] width 15 height 15
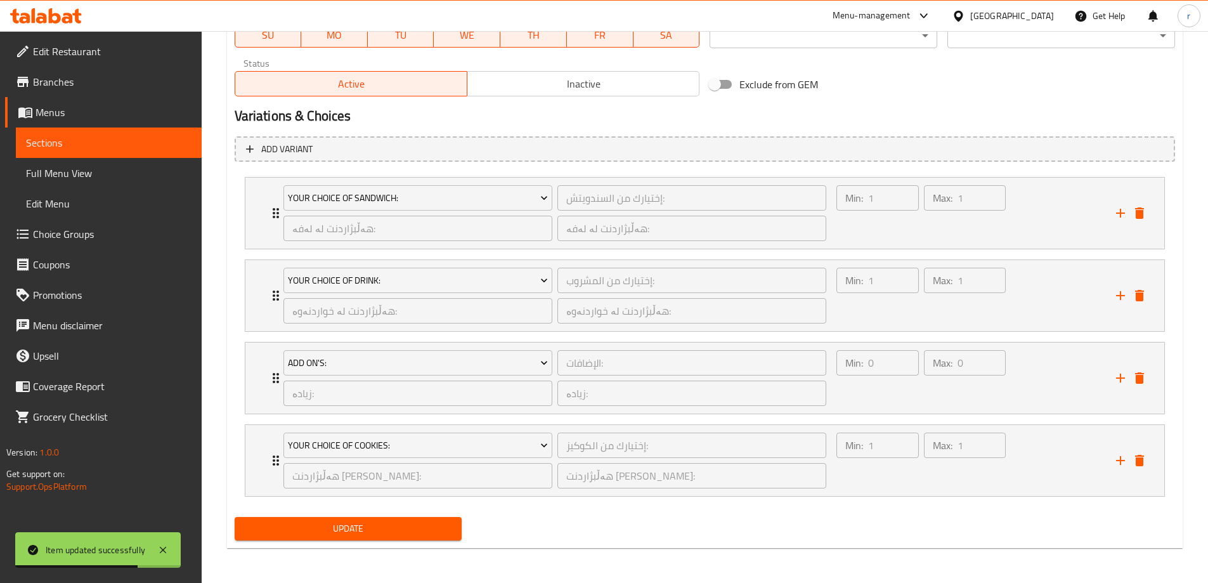
scroll to position [758, 0]
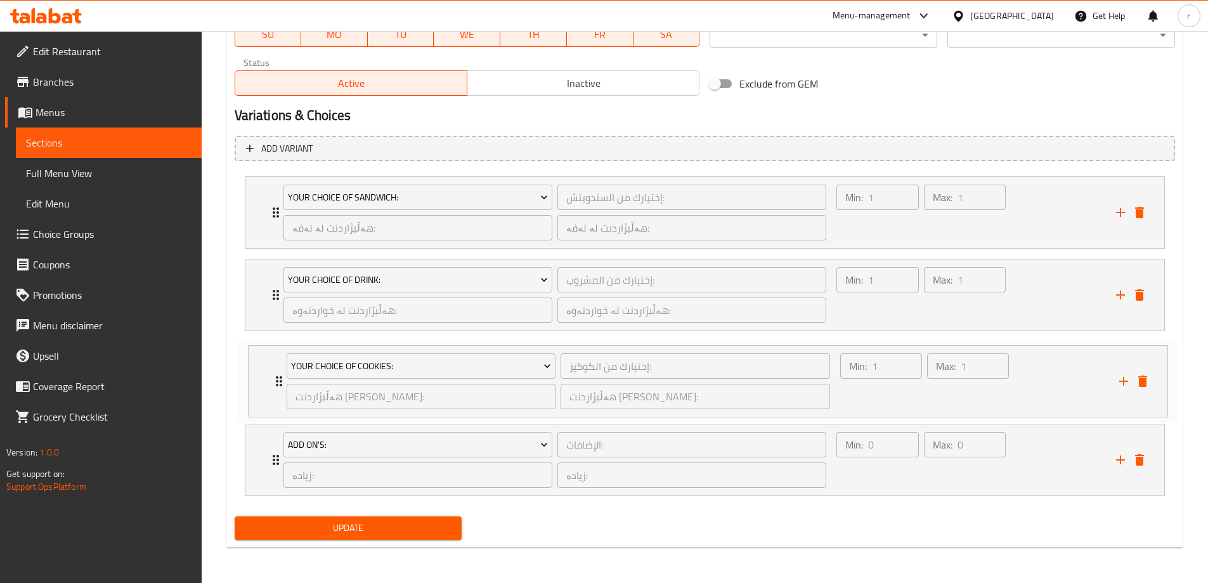
drag, startPoint x: 268, startPoint y: 463, endPoint x: 271, endPoint y: 381, distance: 81.9
click at [271, 381] on div "Your Choice Of Sandwich: إختيارك من السندويتش: ​ هەڵبژاردنت لە لەفە: ​ هەڵبژارد…" at bounding box center [705, 336] width 941 height 330
click at [356, 534] on span "Update" at bounding box center [348, 528] width 207 height 16
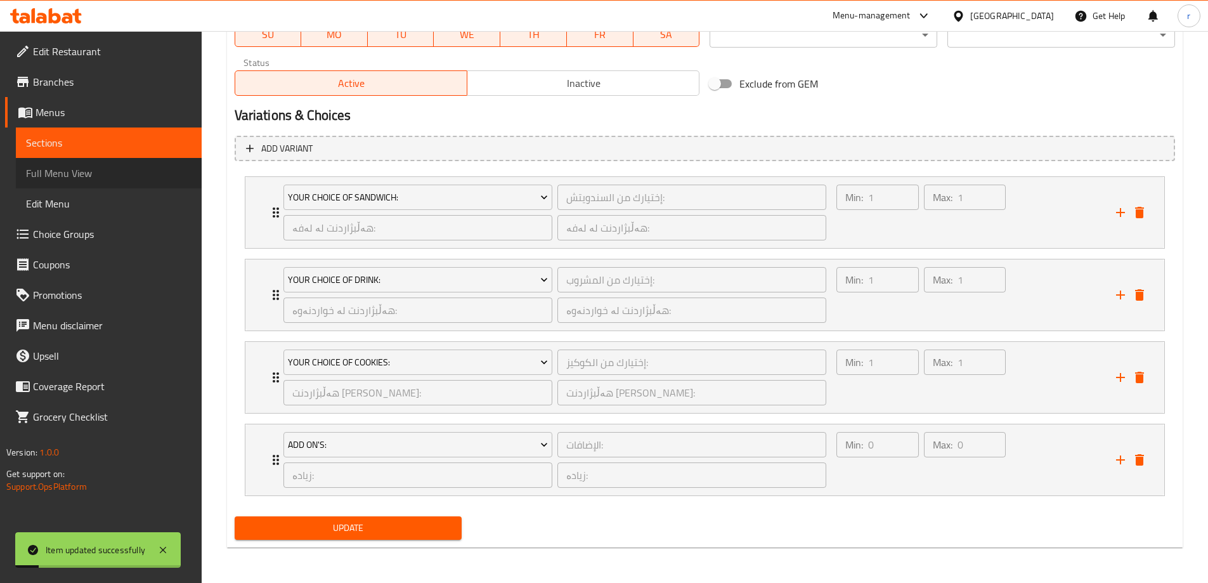
click at [88, 171] on span "Full Menu View" at bounding box center [109, 173] width 166 height 15
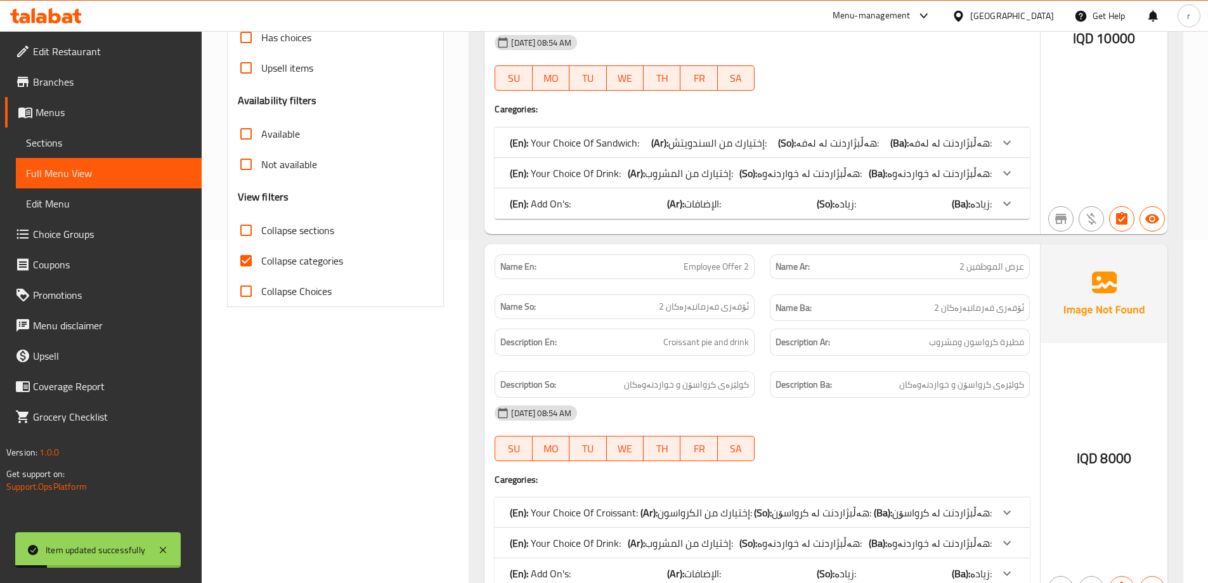
scroll to position [335, 0]
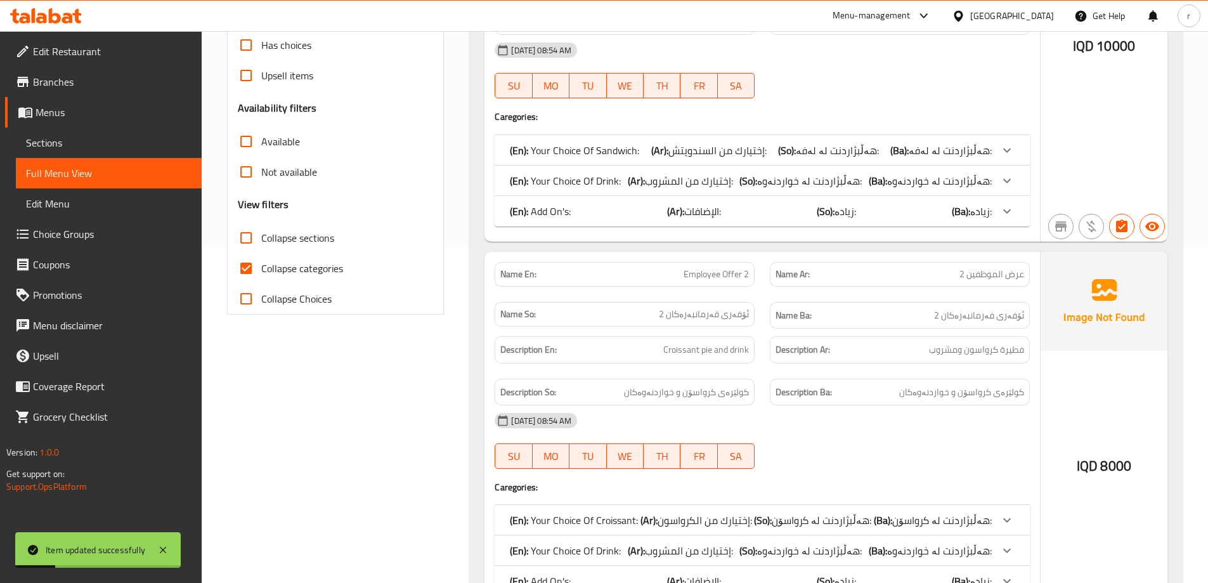
click at [306, 278] on label "Collapse categories" at bounding box center [287, 268] width 112 height 30
click at [261, 278] on input "Collapse categories" at bounding box center [246, 268] width 30 height 30
checkbox input "false"
click at [290, 235] on span "Collapse sections" at bounding box center [297, 237] width 73 height 15
click at [261, 235] on input "Collapse sections" at bounding box center [246, 238] width 30 height 30
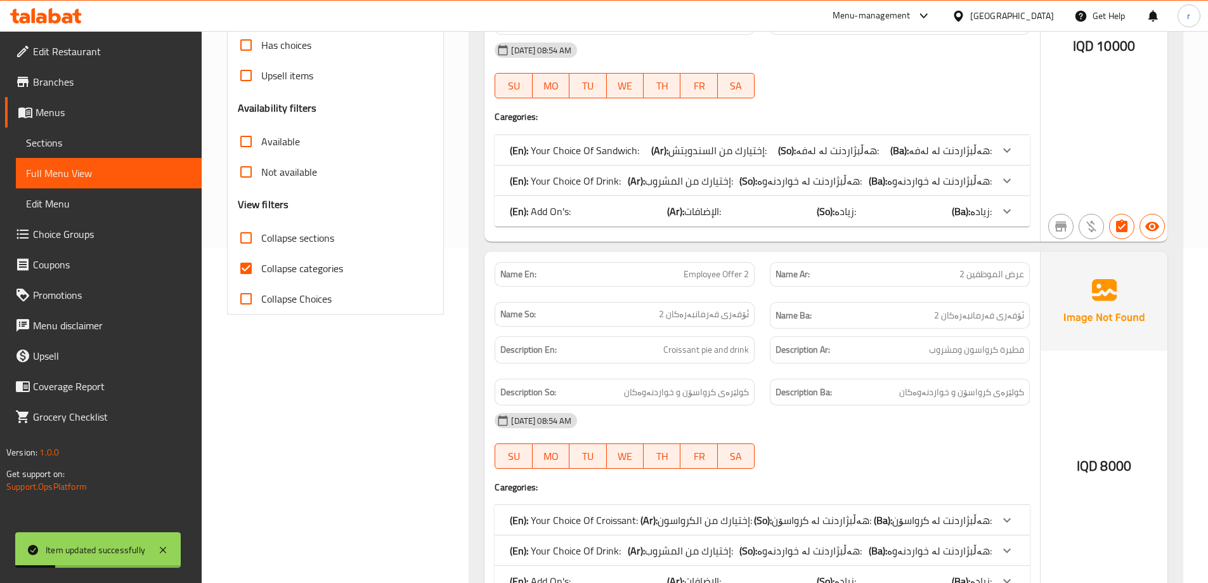
checkbox input "true"
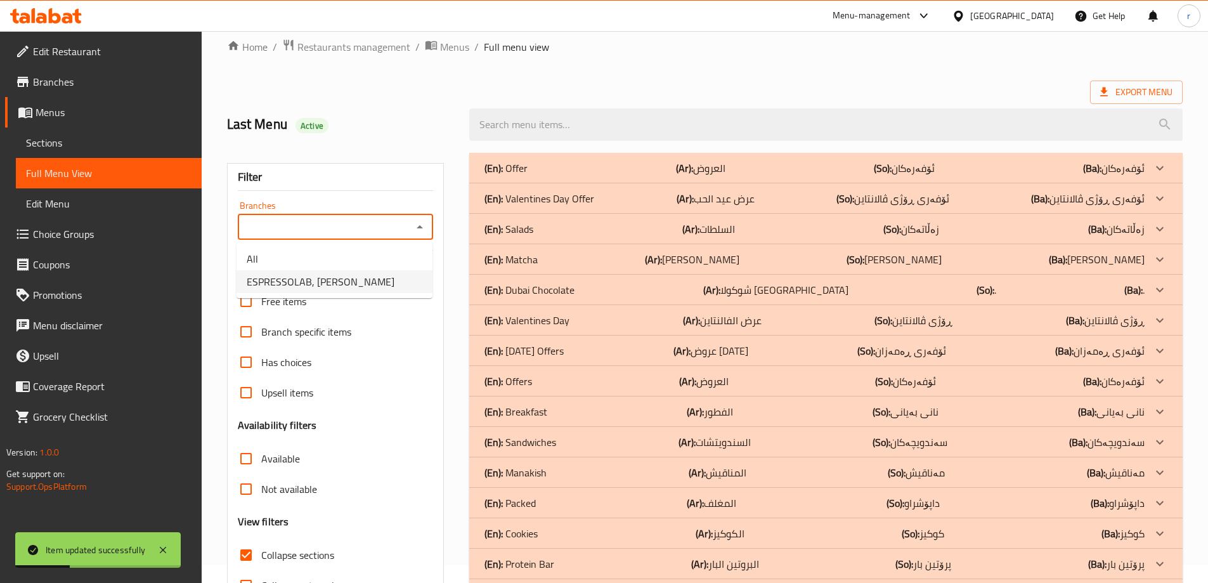
click at [330, 280] on span "ESPRESSOLAB, Al Mansur" at bounding box center [321, 281] width 148 height 15
type input "ESPRESSOLAB, Al Mansur"
click at [536, 163] on div "(En): Offer (Ar): العروض (So): ئۆفەرەکان (Ba): ئۆفەرەکان" at bounding box center [815, 167] width 660 height 15
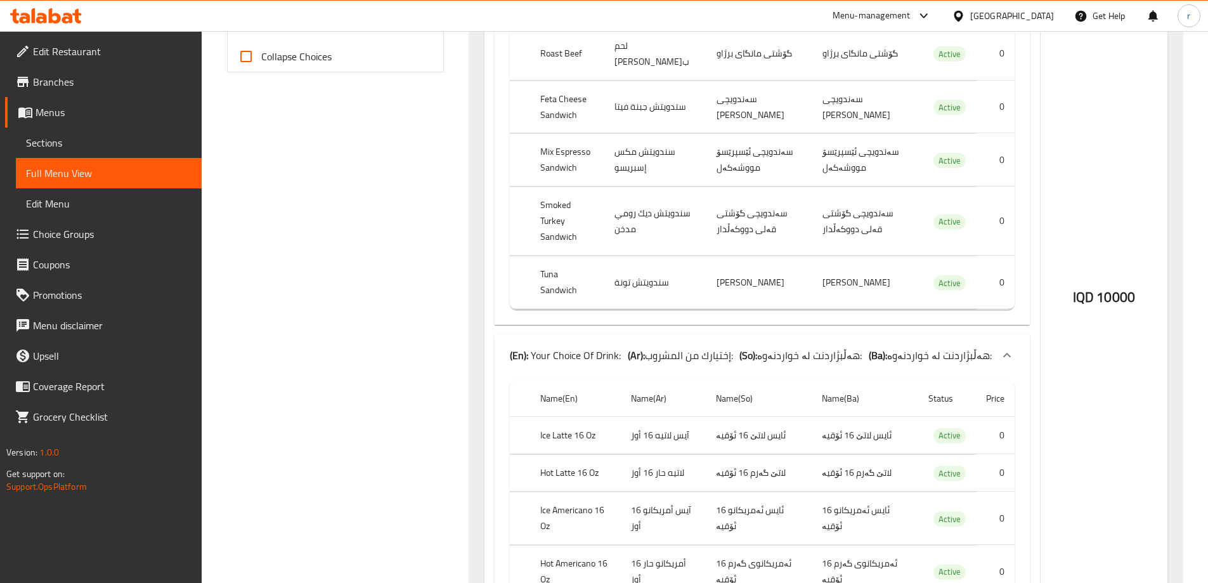
scroll to position [547, 0]
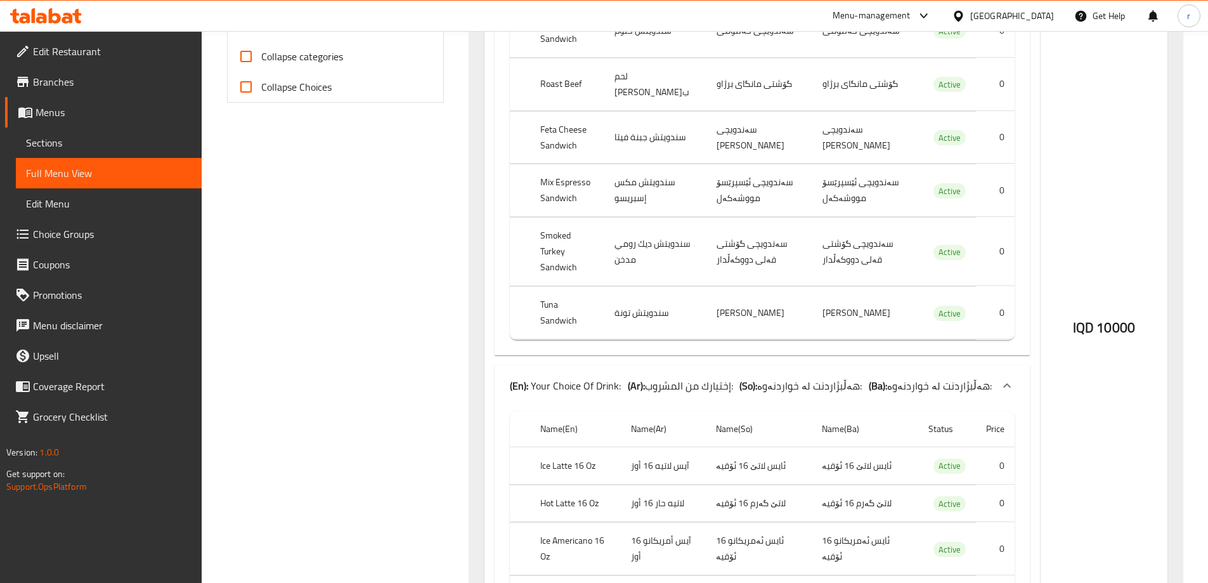
click at [86, 143] on span "Sections" at bounding box center [109, 142] width 166 height 15
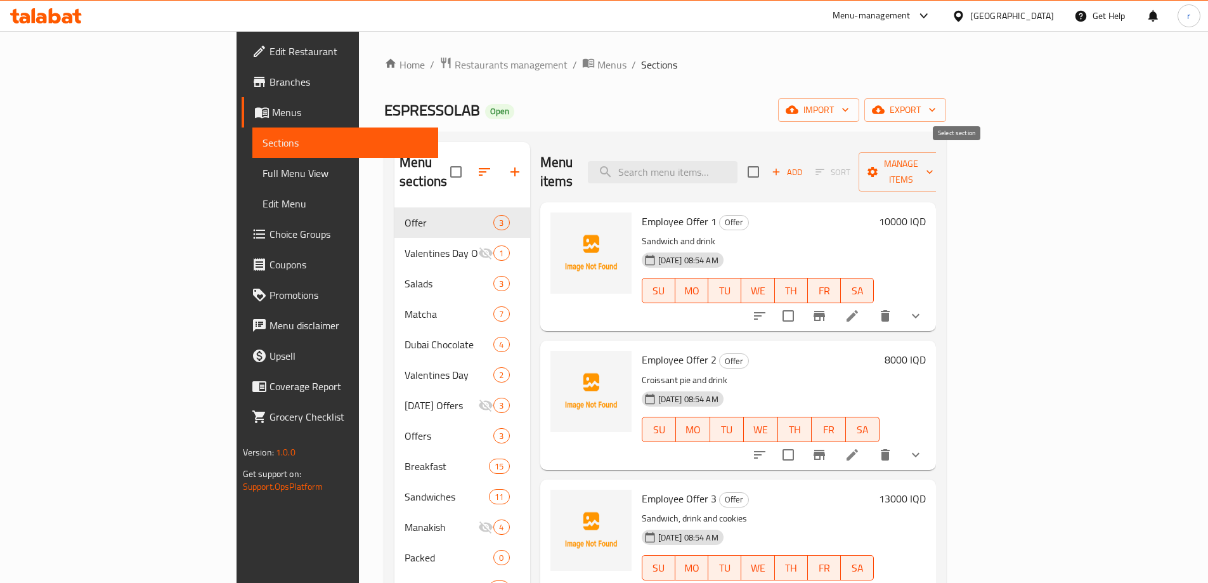
click at [767, 161] on input "checkbox" at bounding box center [753, 172] width 27 height 27
checkbox input "true"
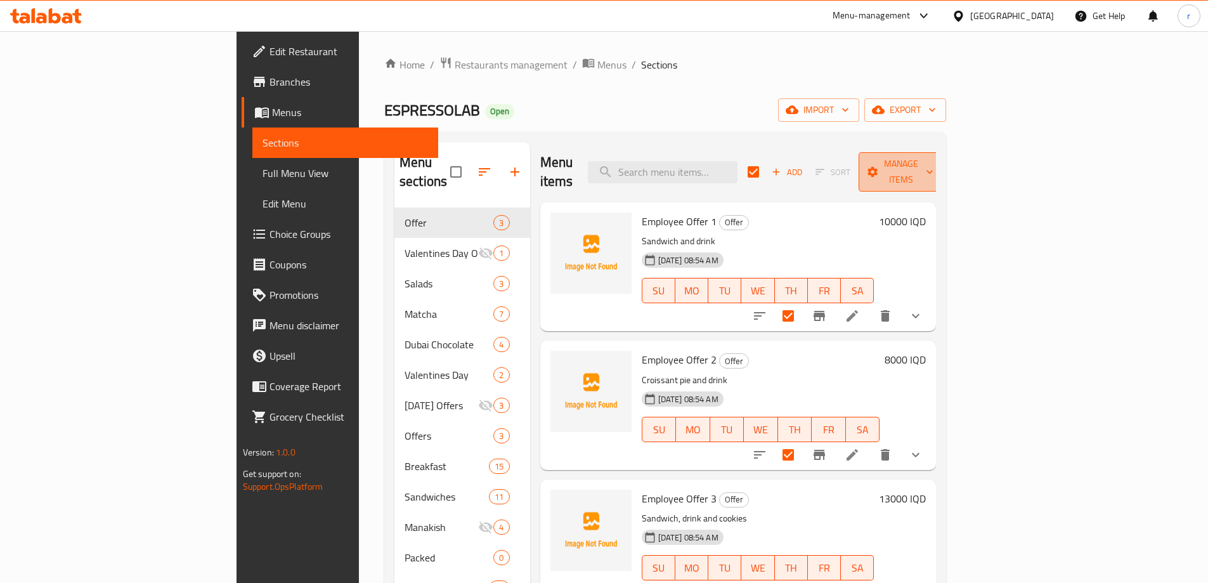
click at [934, 160] on span "Manage items" at bounding box center [901, 172] width 65 height 32
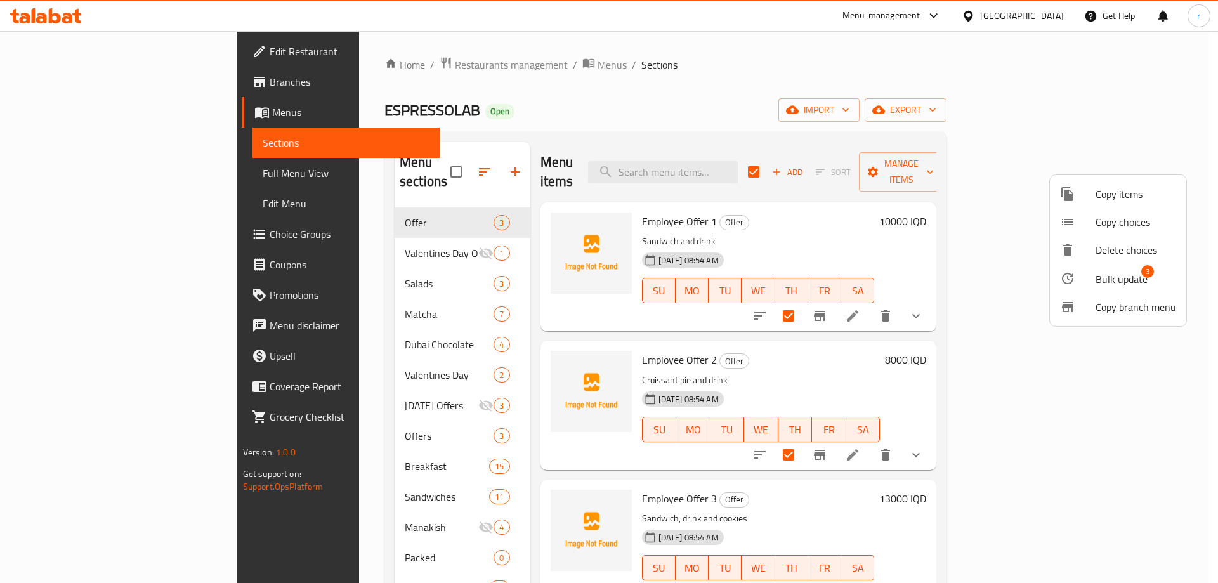
click at [1093, 278] on div at bounding box center [1078, 278] width 36 height 15
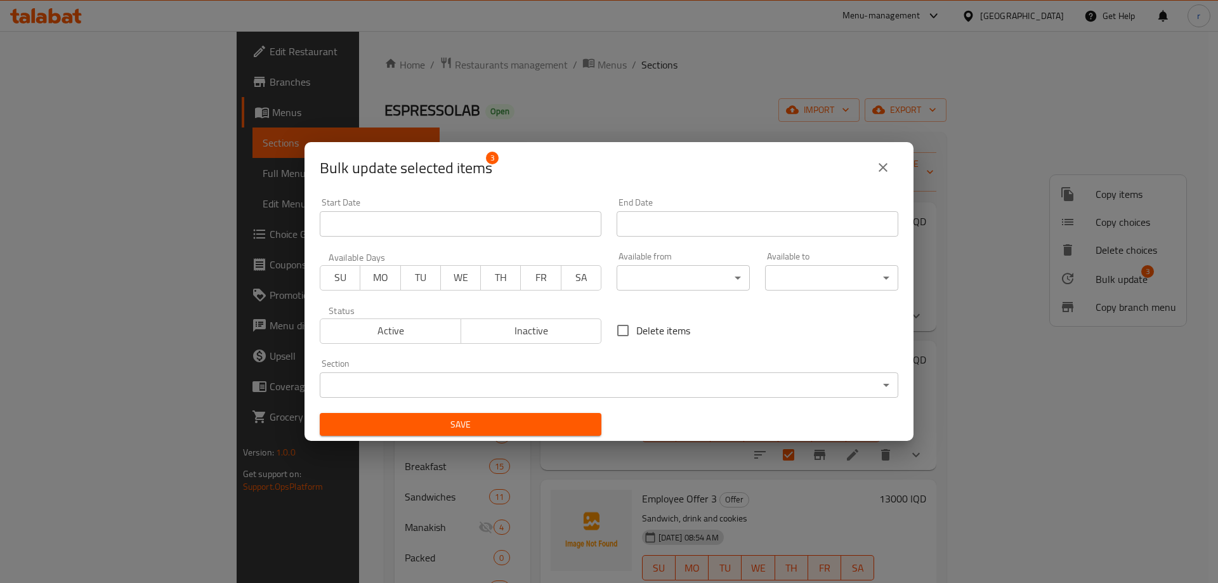
click at [622, 378] on body "​ Menu-management Iraq Get Help r Edit Restaurant Branches Menus Sections Full …" at bounding box center [609, 307] width 1218 height 552
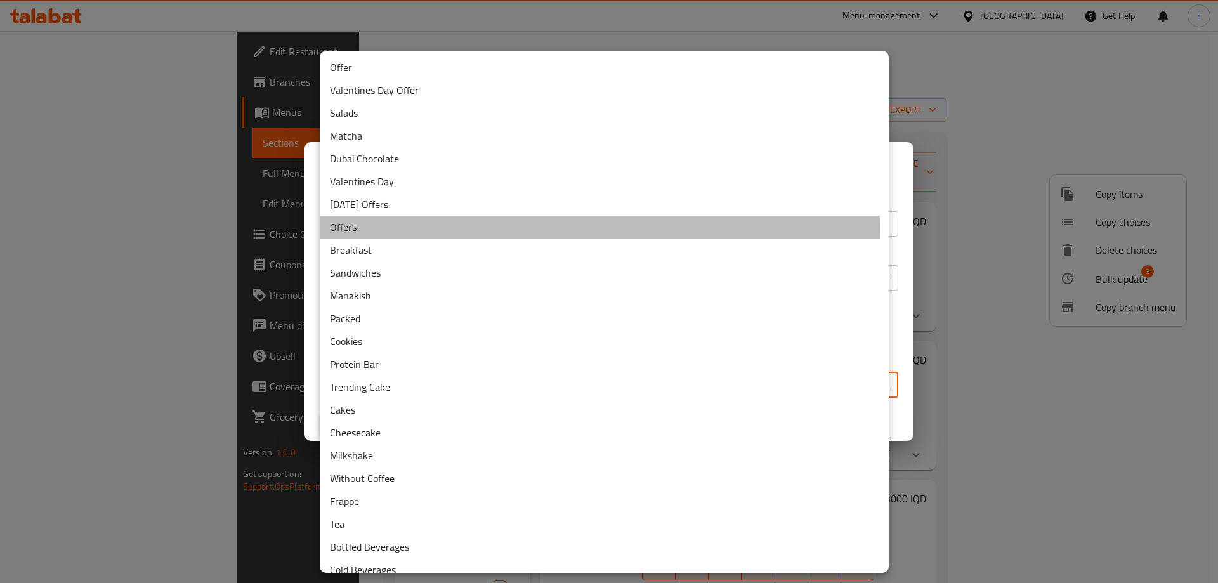
click at [349, 228] on li "Offers" at bounding box center [604, 227] width 569 height 23
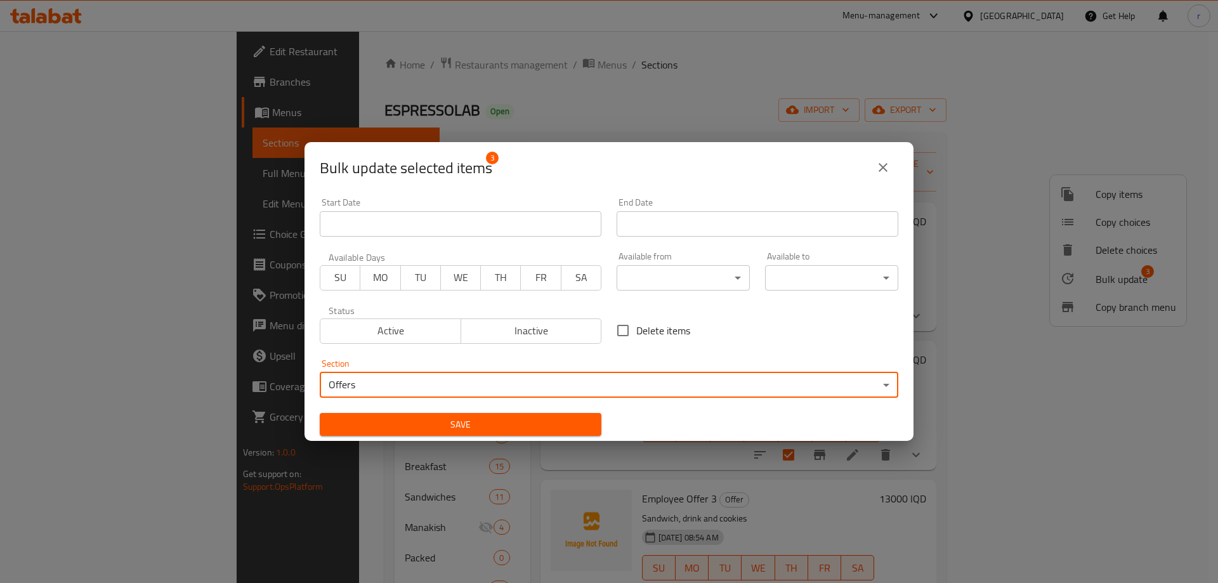
click at [410, 421] on span "Save" at bounding box center [460, 425] width 261 height 16
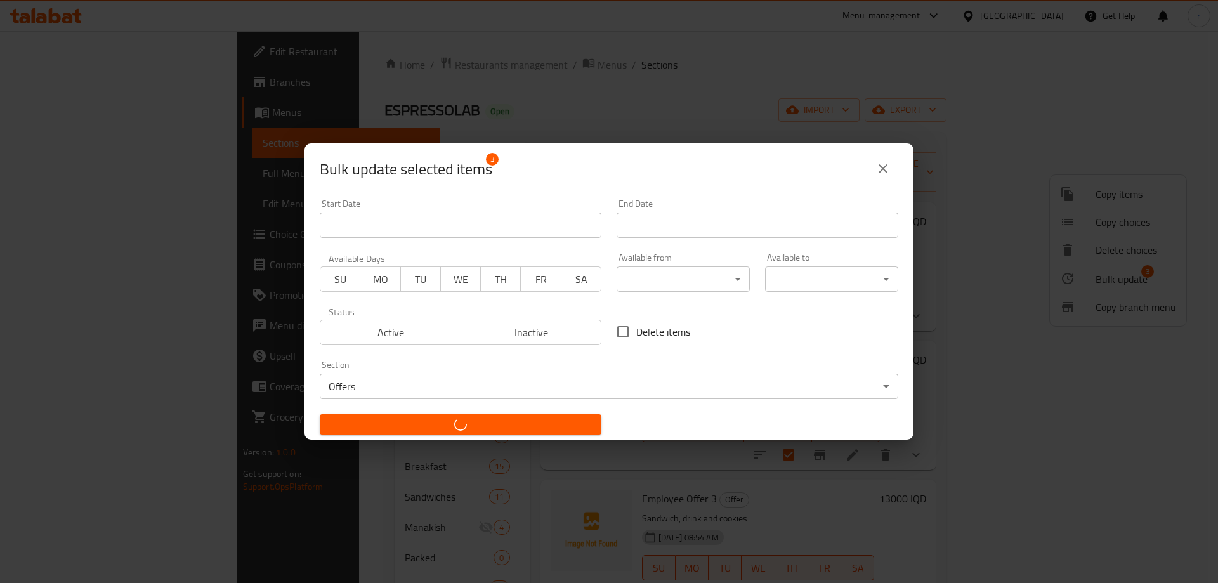
checkbox input "false"
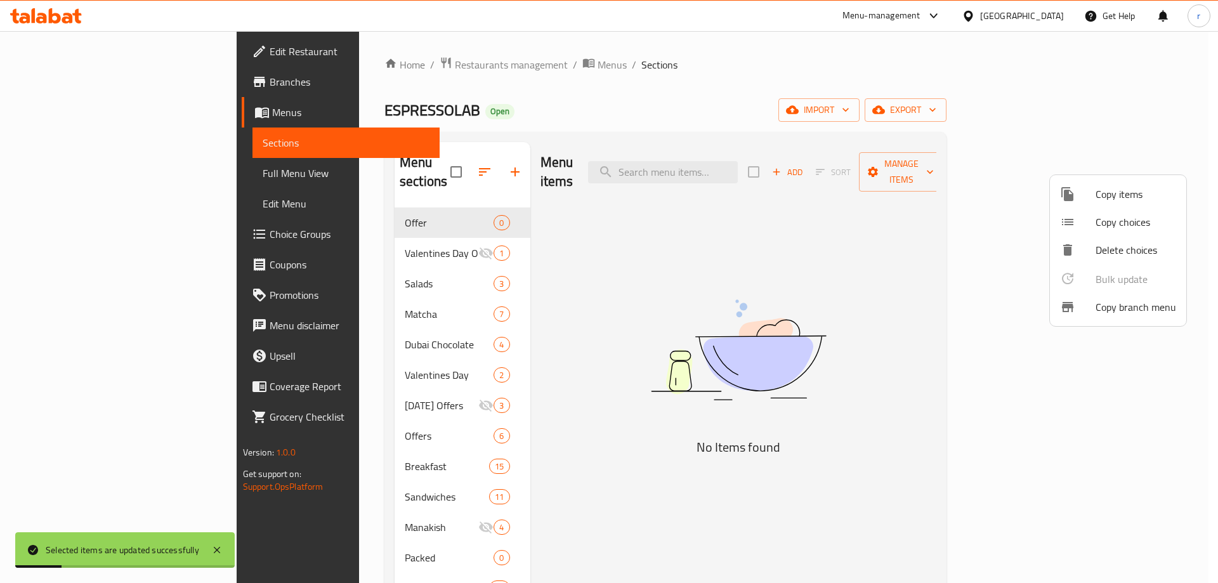
click at [493, 209] on div at bounding box center [609, 291] width 1218 height 583
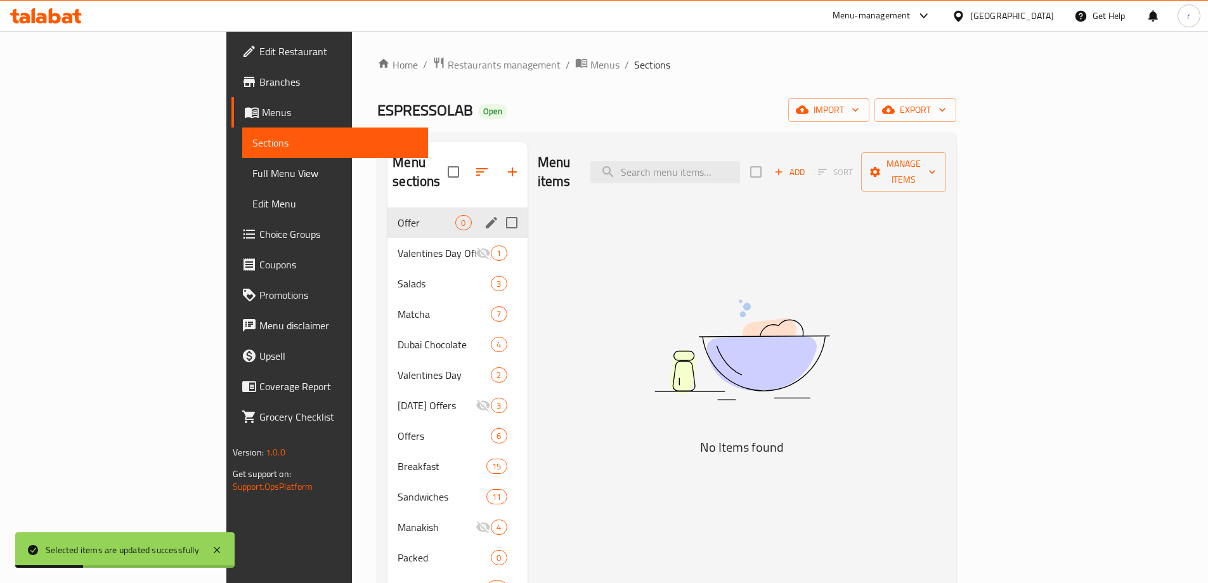
click at [499, 209] on input "Menu sections" at bounding box center [512, 222] width 27 height 27
checkbox input "true"
click at [467, 164] on icon "button" at bounding box center [474, 171] width 15 height 15
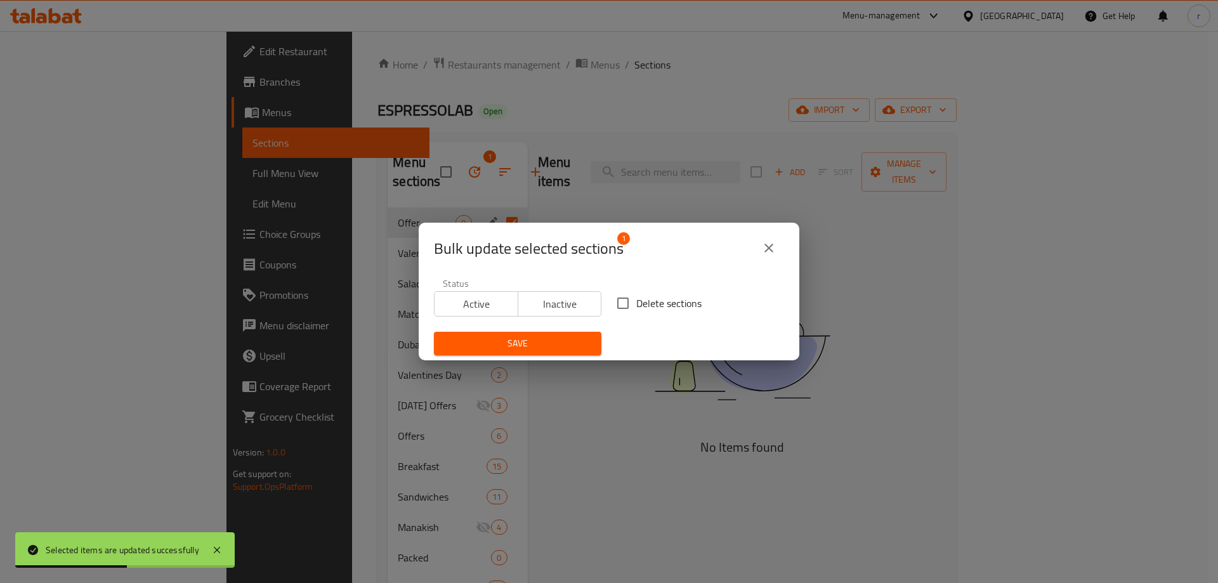
click at [611, 299] on input "Delete sections" at bounding box center [623, 303] width 27 height 27
checkbox input "true"
click at [581, 333] on button "Save" at bounding box center [517, 343] width 167 height 23
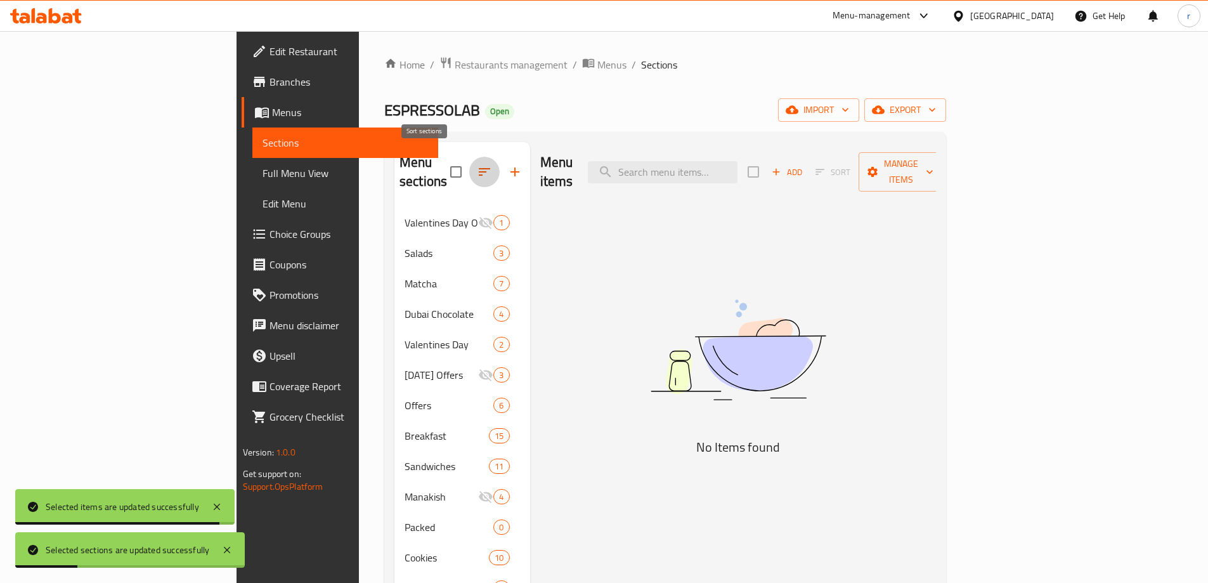
click at [477, 164] on icon "button" at bounding box center [484, 171] width 15 height 15
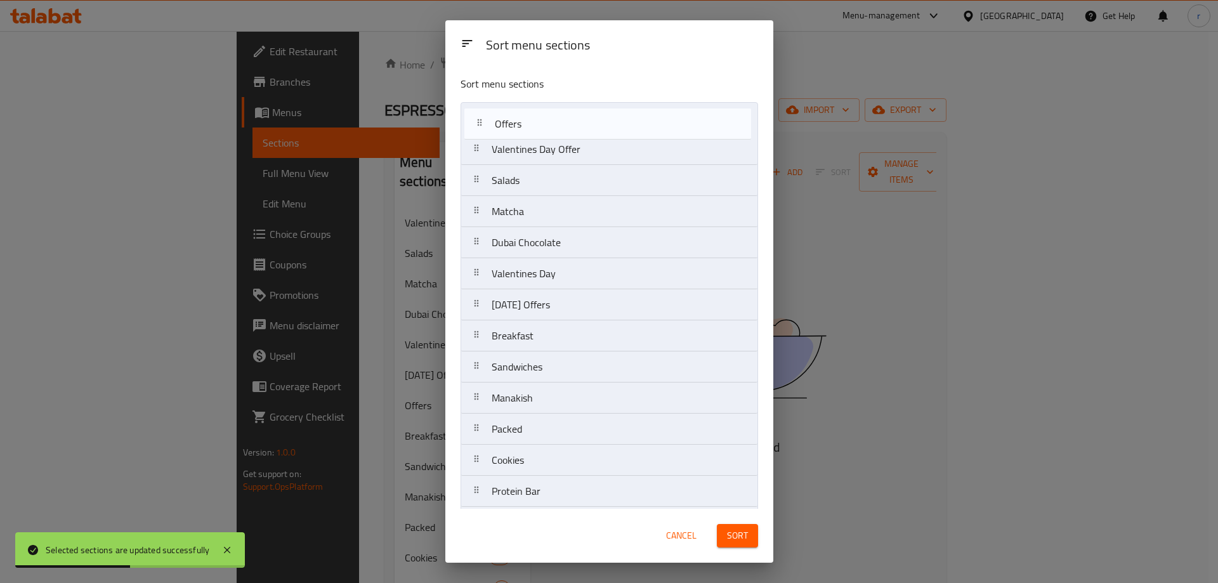
drag, startPoint x: 522, startPoint y: 310, endPoint x: 528, endPoint y: 121, distance: 188.5
click at [528, 121] on nav "Valentines Day Offer Salads Matcha Dubai Chocolate Valentines Day Ramadan Offer…" at bounding box center [608, 460] width 297 height 716
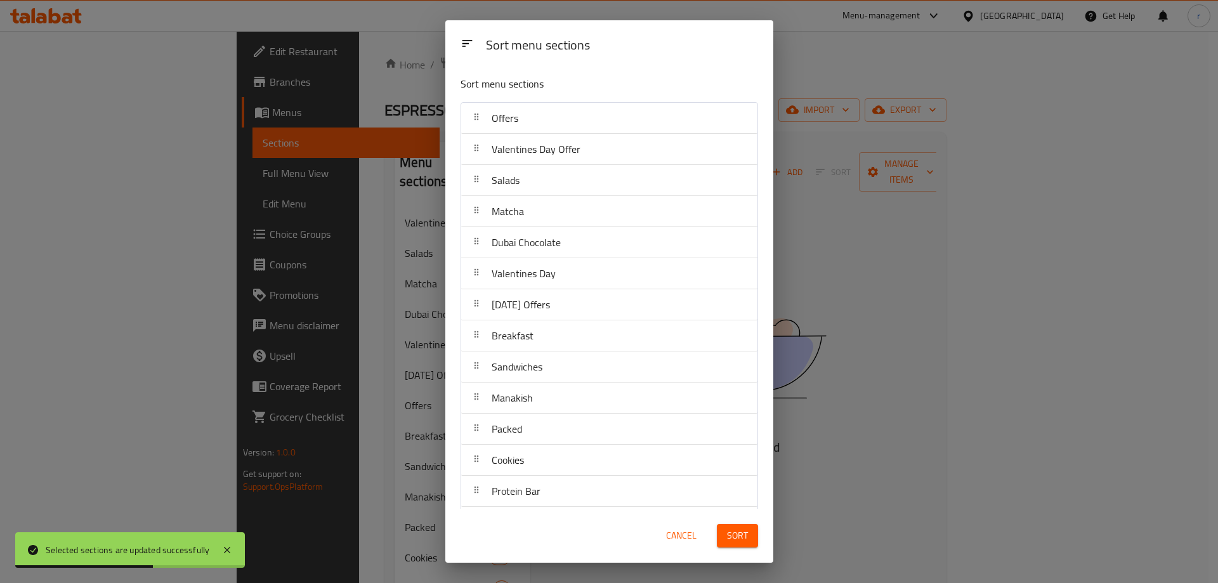
click at [730, 537] on span "Sort" at bounding box center [737, 536] width 21 height 16
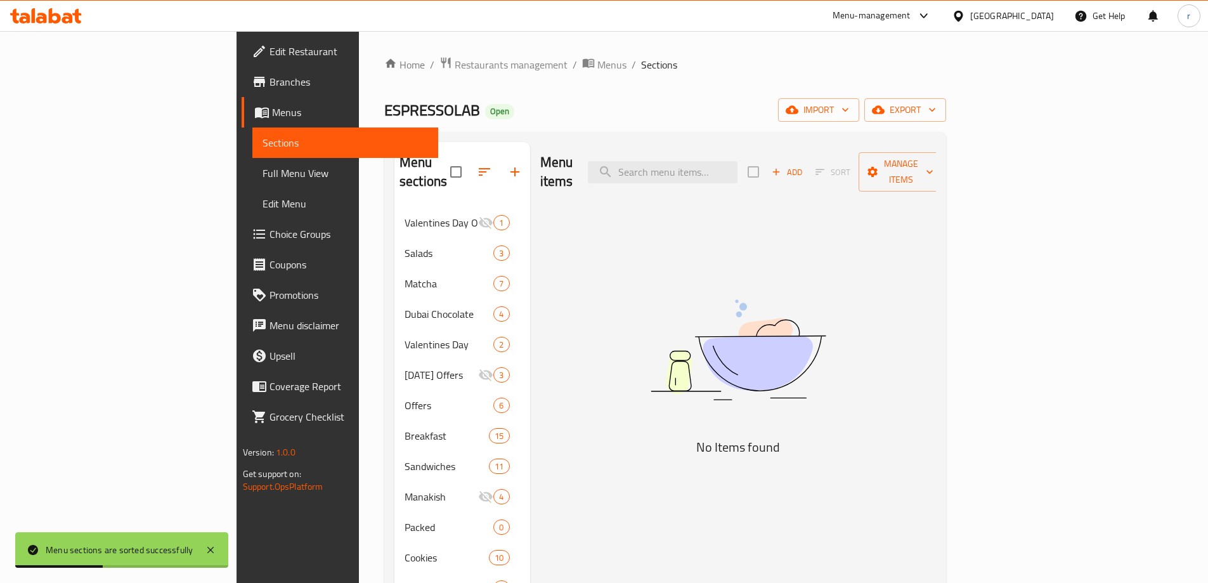
click at [411, 110] on div "ESPRESSOLAB Open import export" at bounding box center [665, 109] width 562 height 23
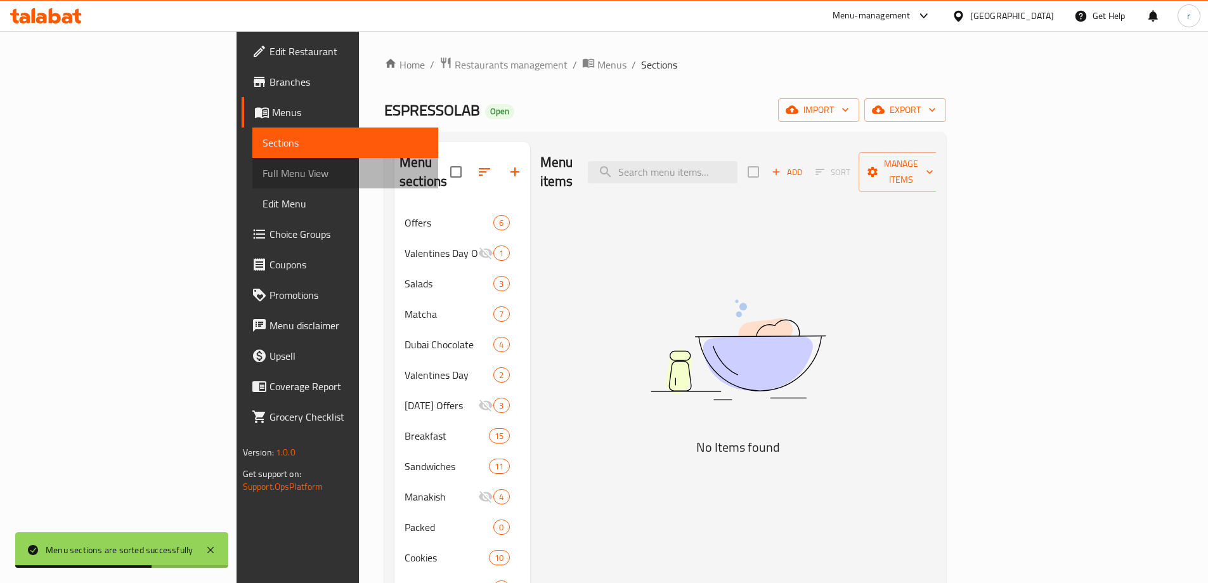
click at [263, 166] on span "Full Menu View" at bounding box center [346, 173] width 166 height 15
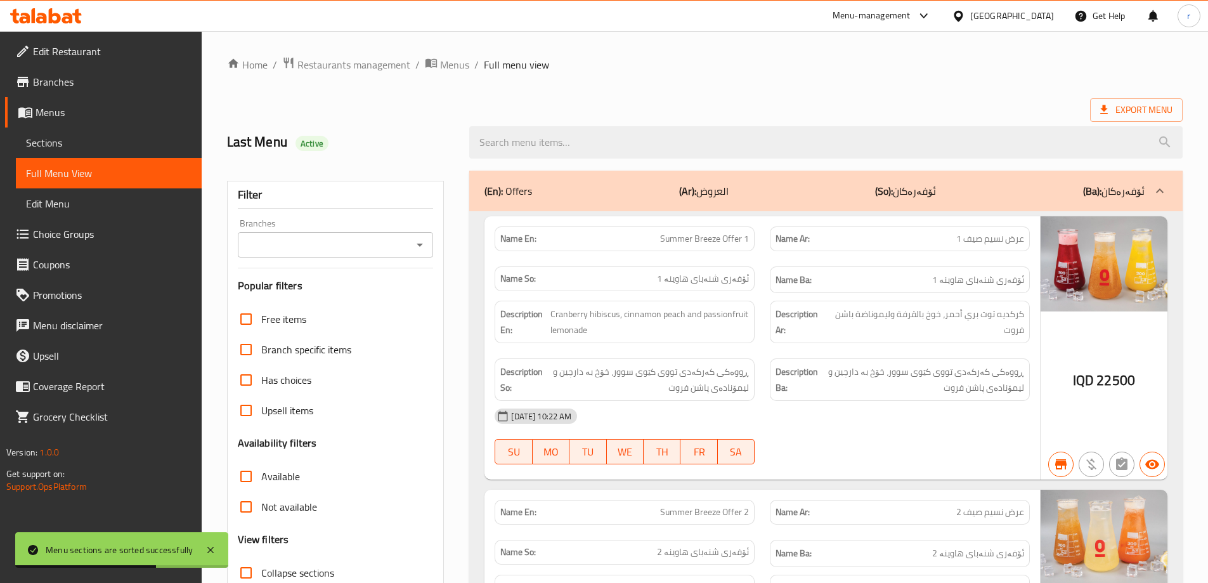
scroll to position [211, 0]
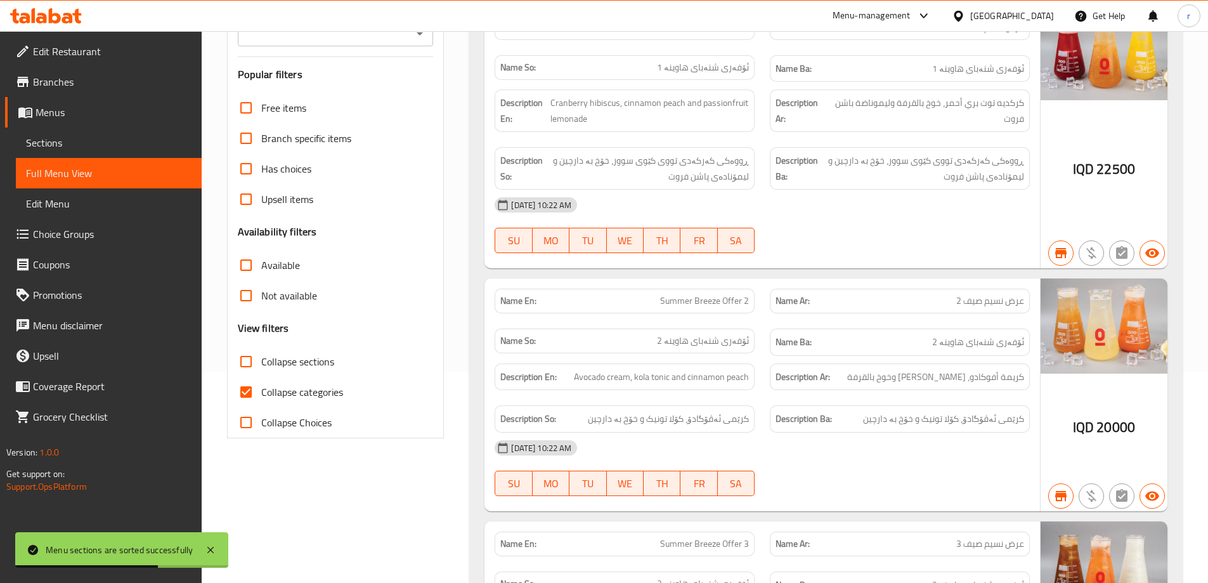
click at [290, 390] on span "Collapse categories" at bounding box center [302, 391] width 82 height 15
click at [261, 390] on input "Collapse categories" at bounding box center [246, 392] width 30 height 30
checkbox input "false"
click at [302, 355] on span "Collapse sections" at bounding box center [297, 361] width 73 height 15
click at [261, 355] on input "Collapse sections" at bounding box center [246, 361] width 30 height 30
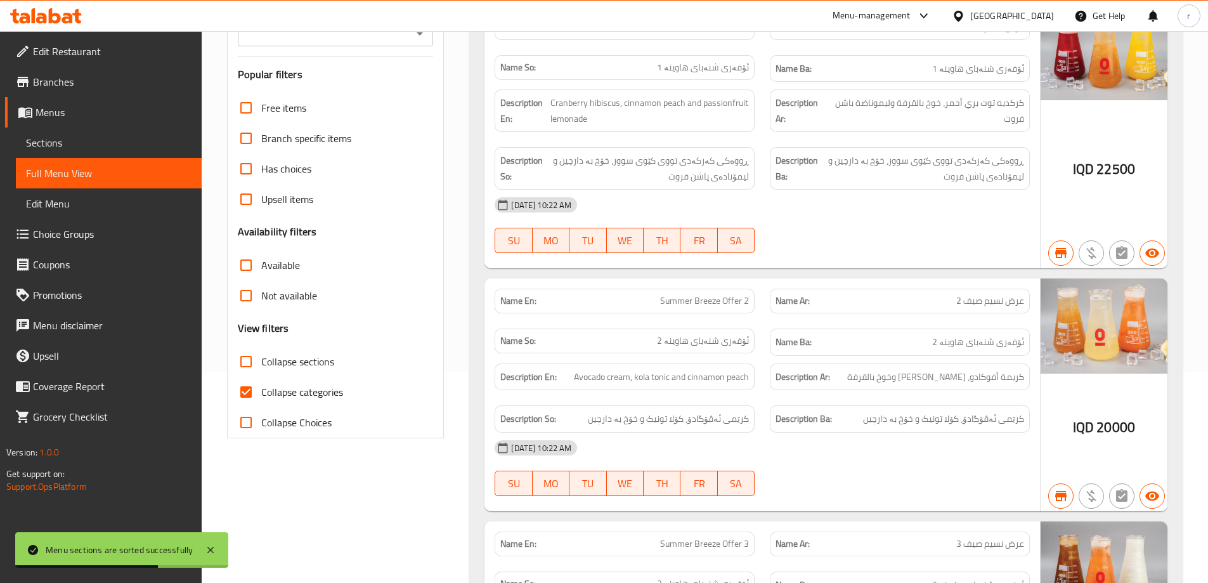
checkbox input "true"
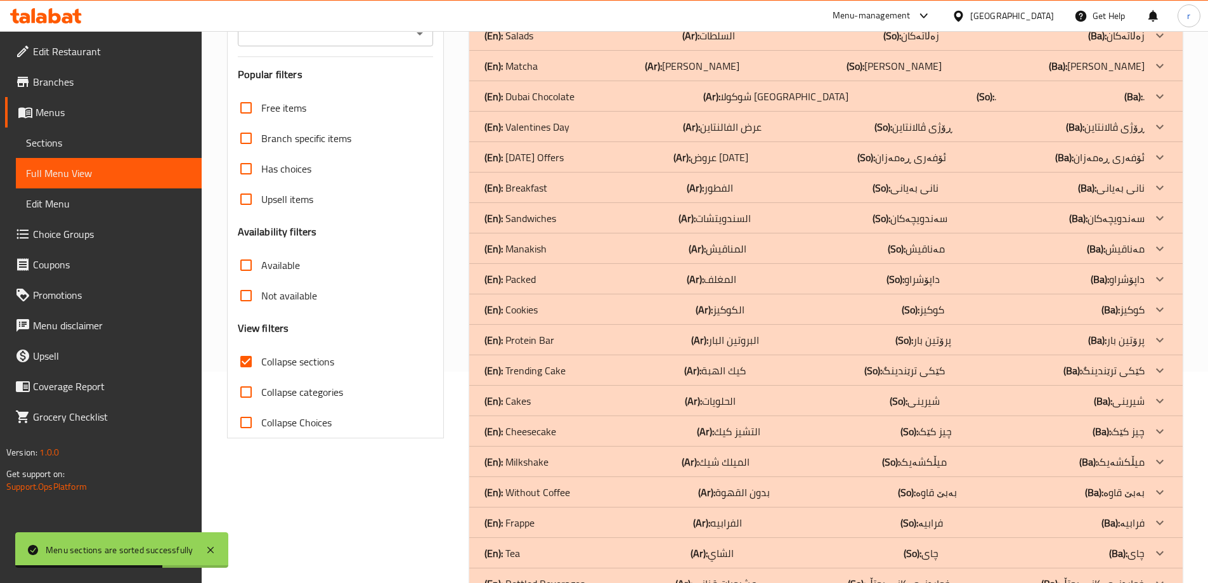
click at [317, 39] on input "Branches" at bounding box center [325, 34] width 167 height 18
click at [319, 94] on span "ESPRESSOLAB, Al Mansur" at bounding box center [321, 88] width 148 height 15
click at [342, 91] on div "Filter Branches Branches Popular filters Free items Branch specific items Has c…" at bounding box center [336, 204] width 218 height 469
type input "ESPRESSOLAB, Al Mansur"
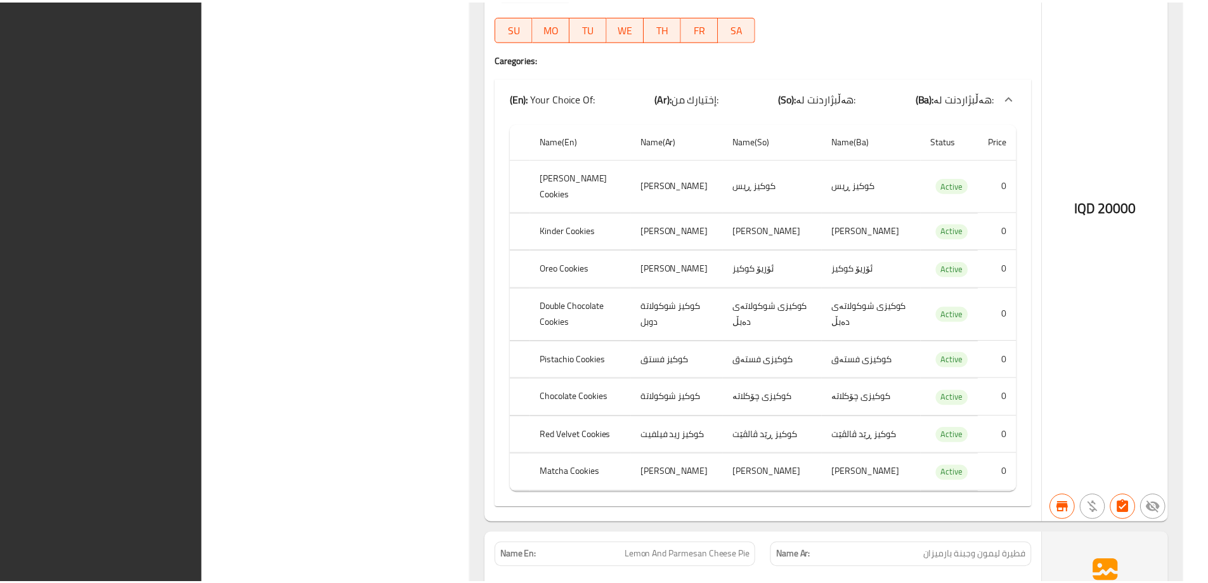
scroll to position [10001, 0]
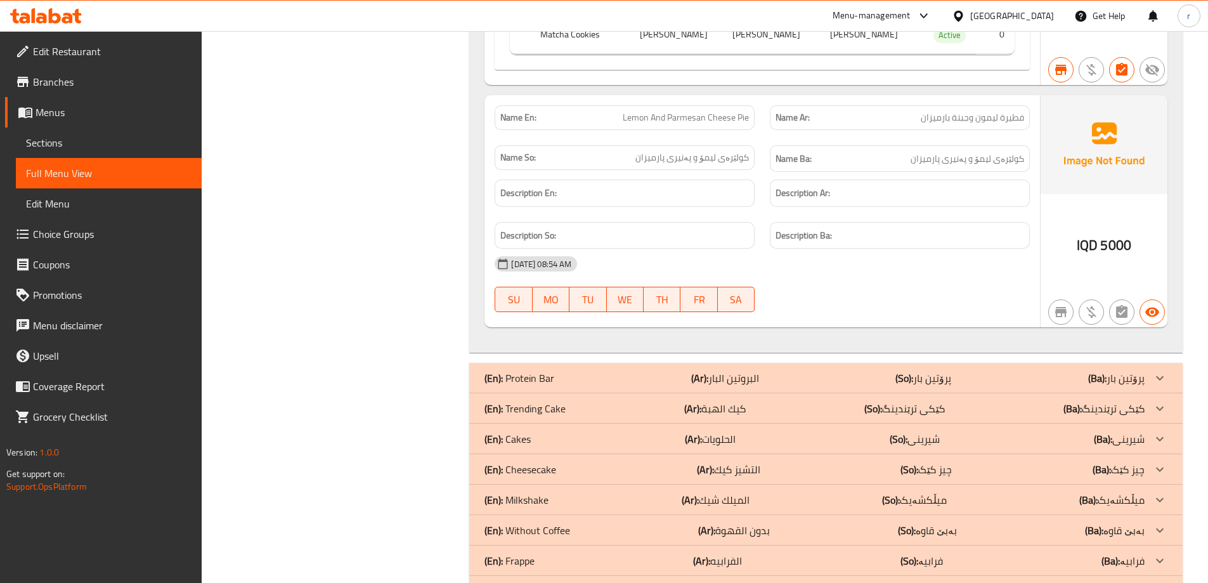
click at [55, 9] on icon at bounding box center [46, 15] width 72 height 15
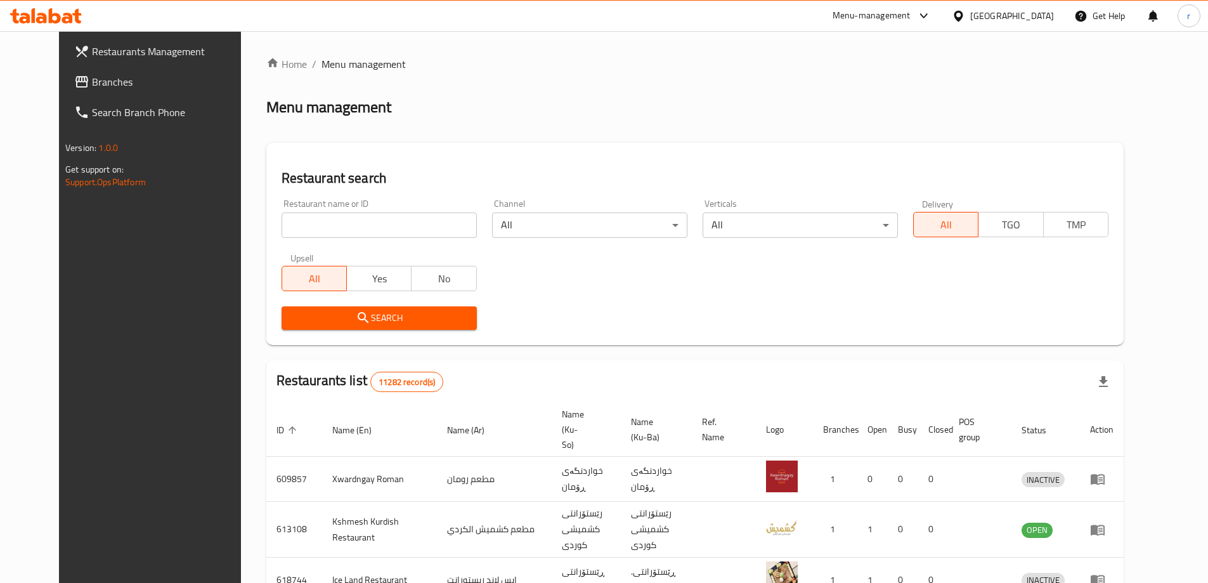
click at [282, 216] on input "search" at bounding box center [379, 224] width 195 height 25
paste input "675099"
type input "675099"
click at [362, 323] on span "Search" at bounding box center [379, 318] width 175 height 16
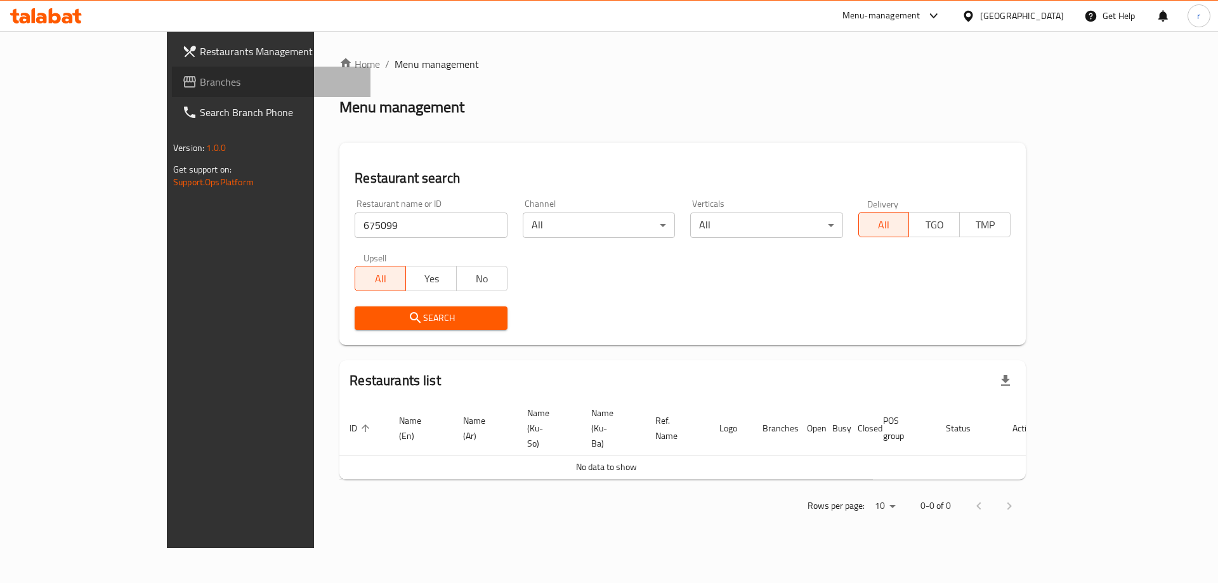
click at [200, 86] on span "Branches" at bounding box center [280, 81] width 160 height 15
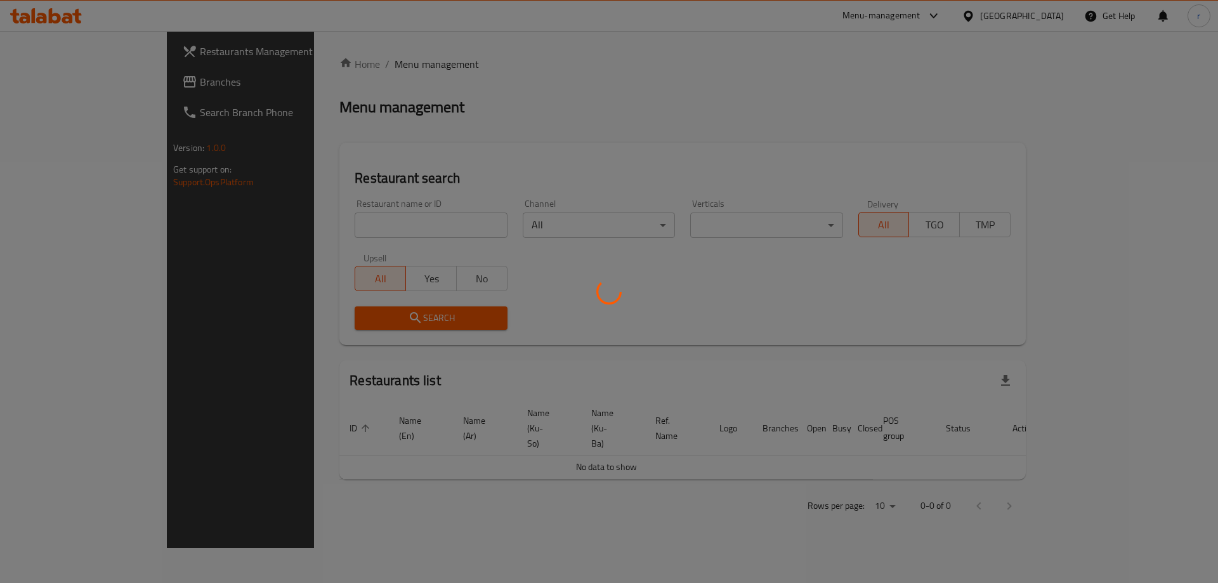
click at [329, 228] on div at bounding box center [609, 291] width 1218 height 583
click at [293, 225] on div at bounding box center [609, 291] width 1218 height 583
click at [325, 218] on div at bounding box center [609, 291] width 1218 height 583
click at [283, 226] on div at bounding box center [609, 291] width 1218 height 583
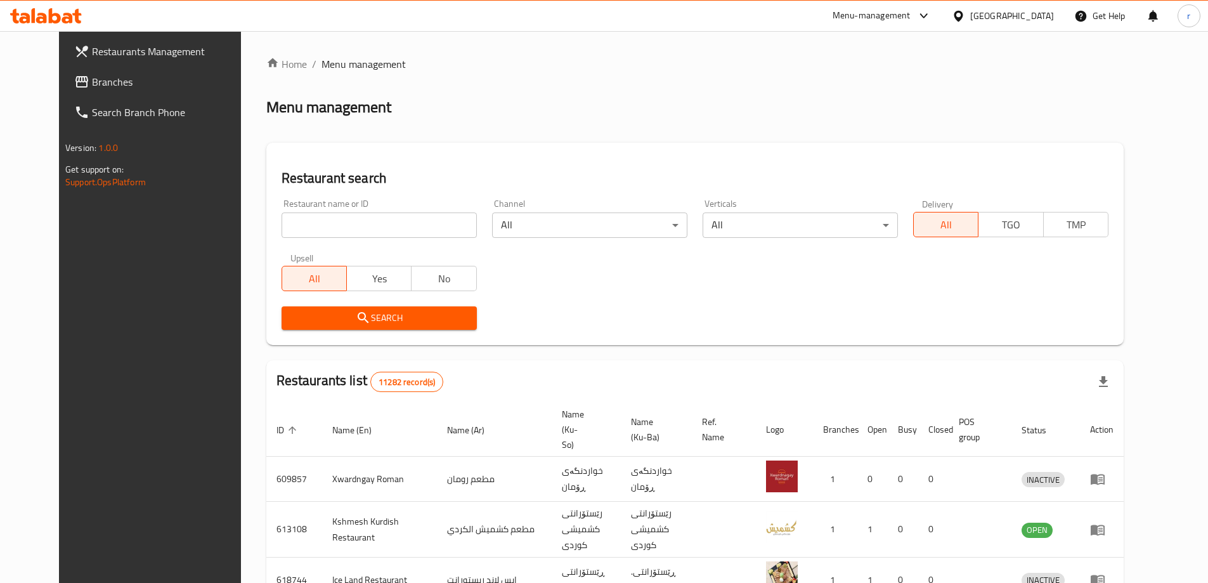
click at [283, 226] on input "search" at bounding box center [379, 224] width 195 height 25
paste input "654723"
type input "654723"
click at [416, 321] on span "Search" at bounding box center [379, 318] width 175 height 16
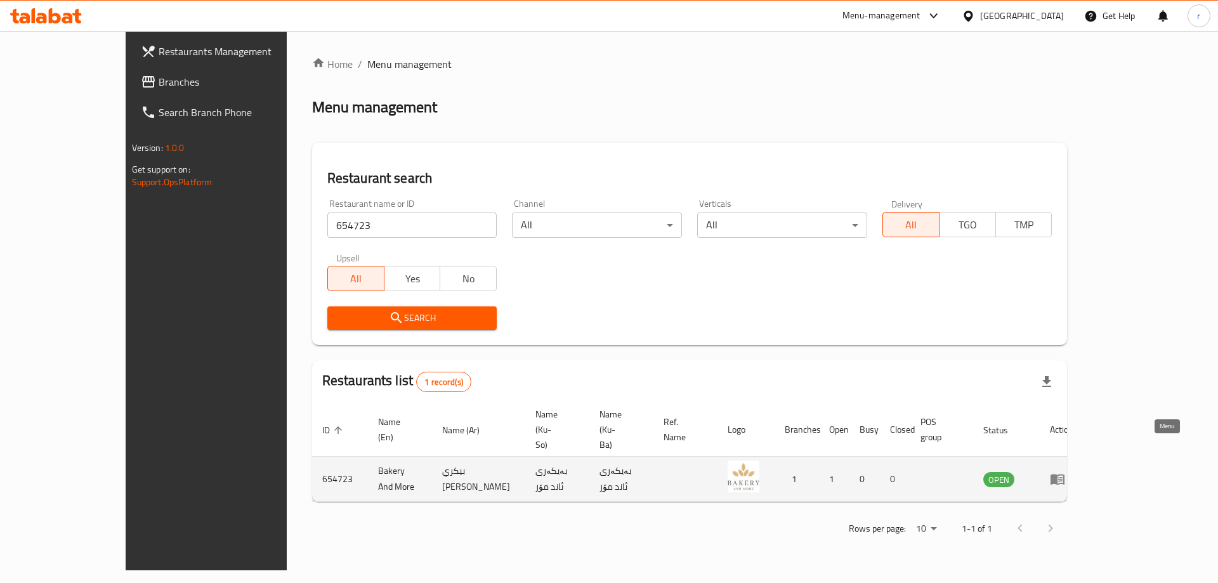
click at [1065, 471] on icon "enhanced table" at bounding box center [1057, 478] width 15 height 15
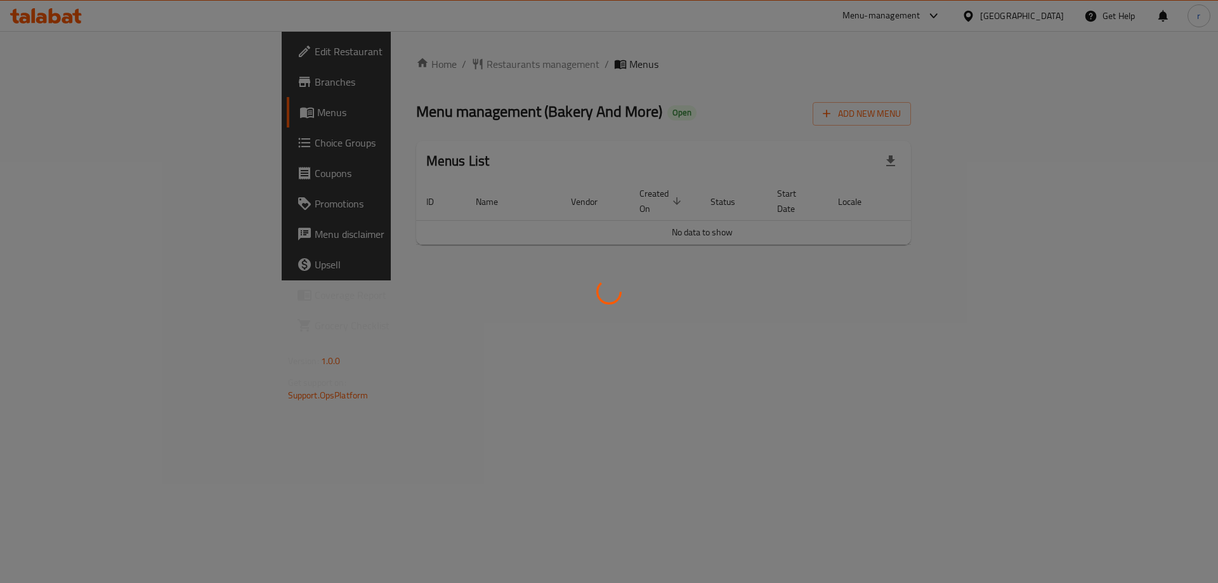
click at [66, 84] on div at bounding box center [609, 291] width 1218 height 583
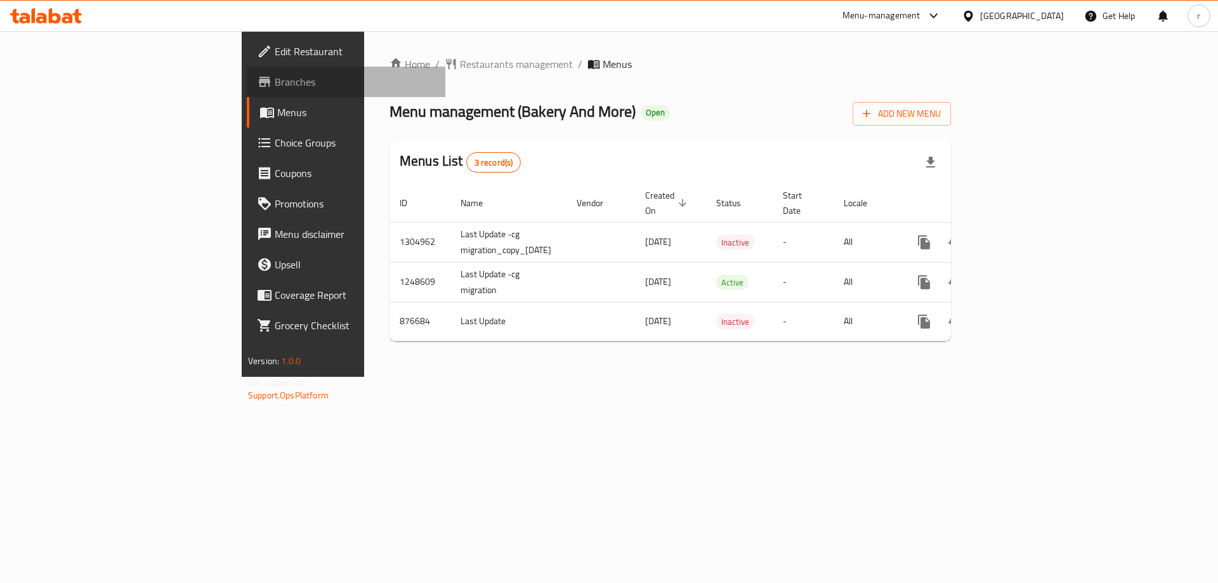
click at [275, 84] on span "Branches" at bounding box center [355, 81] width 160 height 15
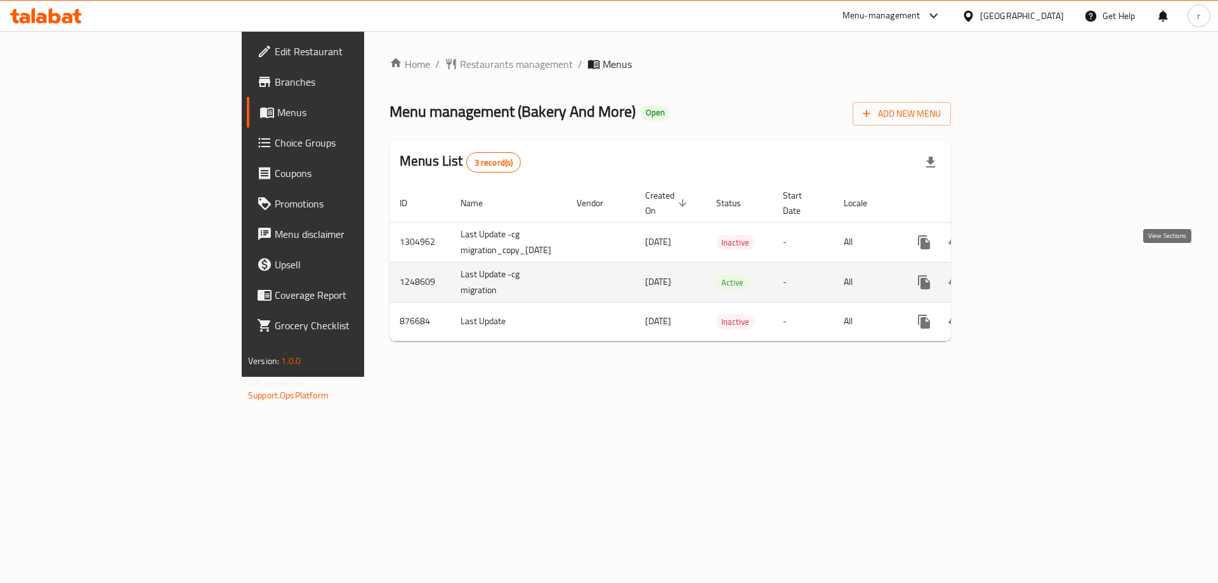
click at [1031, 267] on link "enhanced table" at bounding box center [1015, 282] width 30 height 30
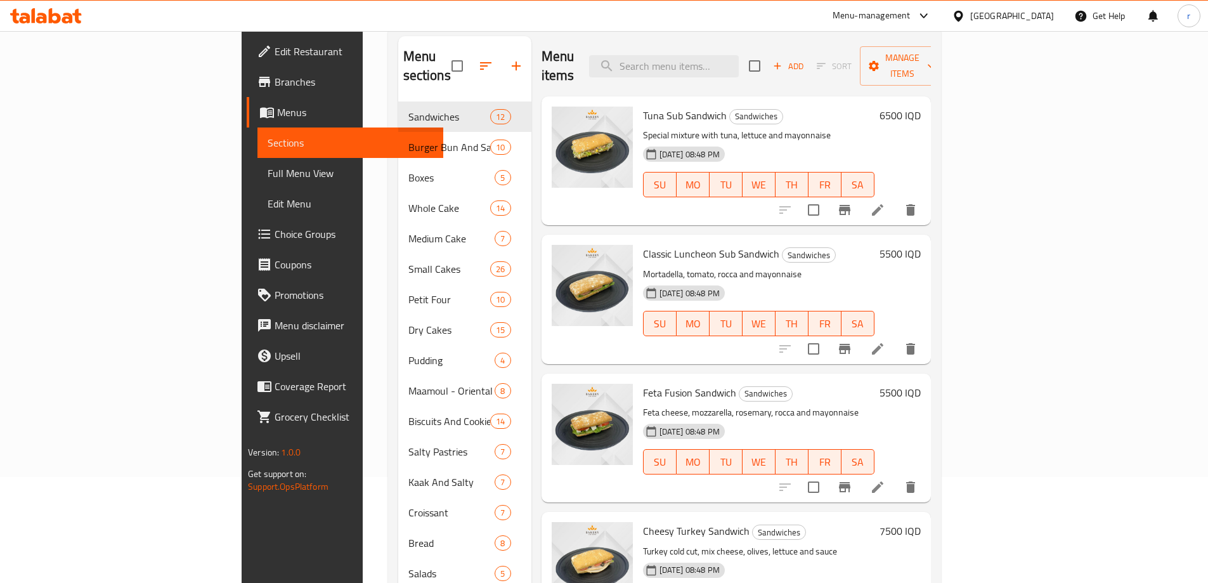
scroll to position [211, 0]
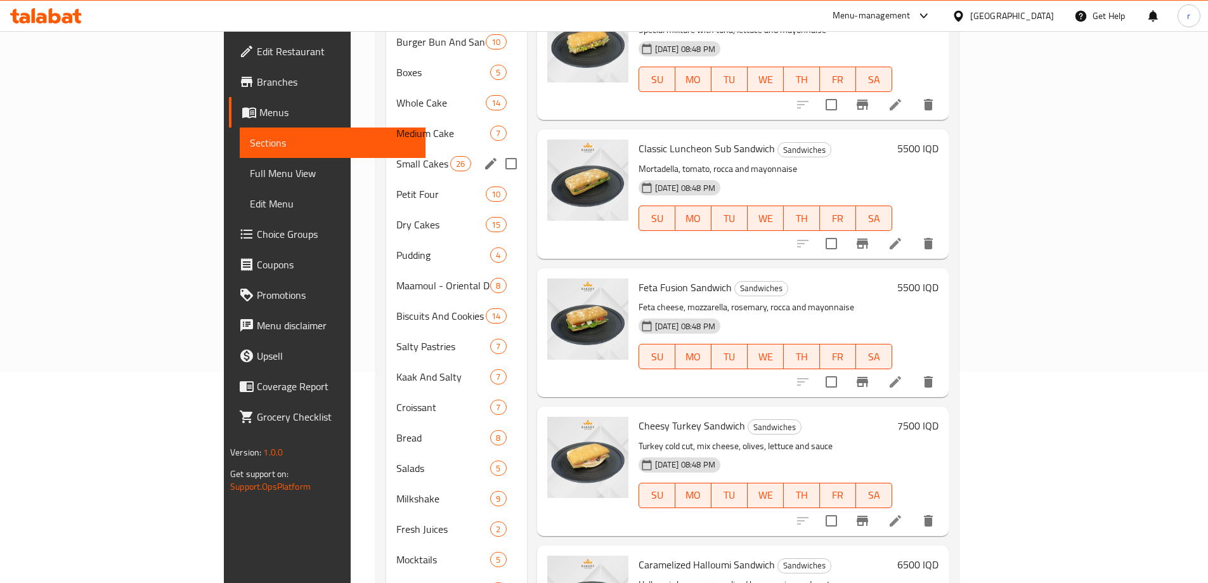
click at [386, 152] on div "Small Cakes 26" at bounding box center [456, 163] width 141 height 30
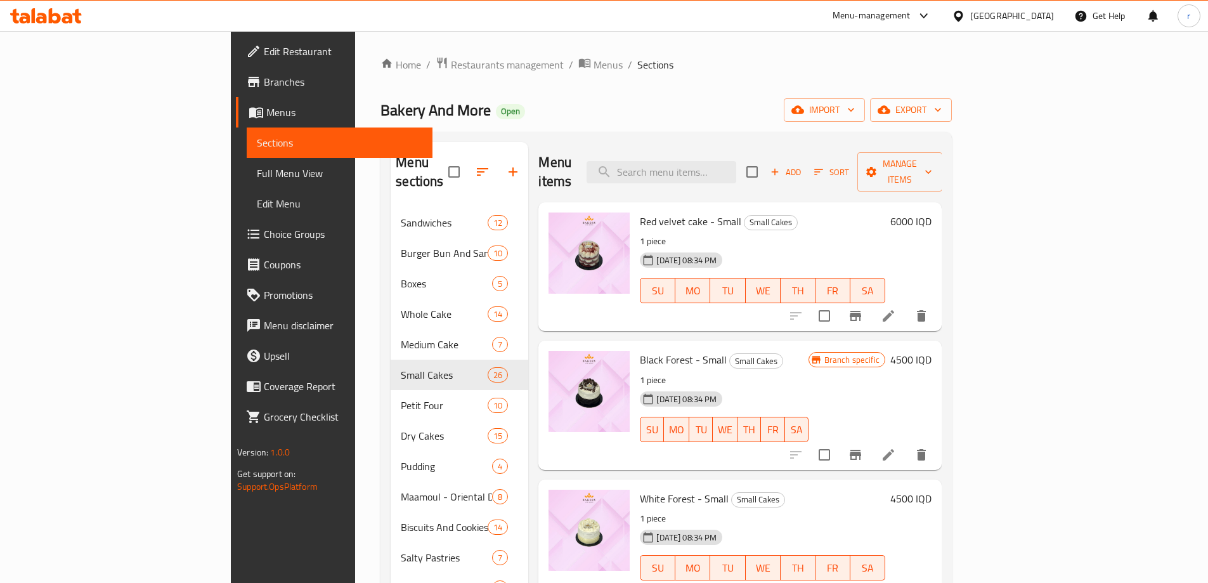
click at [803, 168] on span "Add" at bounding box center [786, 172] width 34 height 15
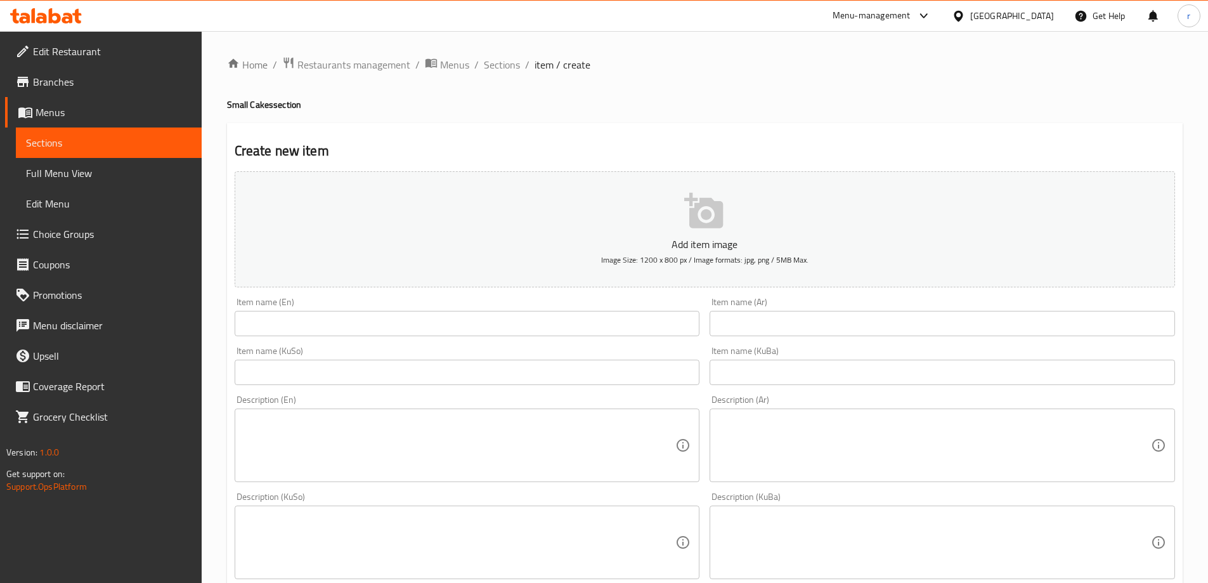
click at [289, 329] on input "text" at bounding box center [468, 323] width 466 height 25
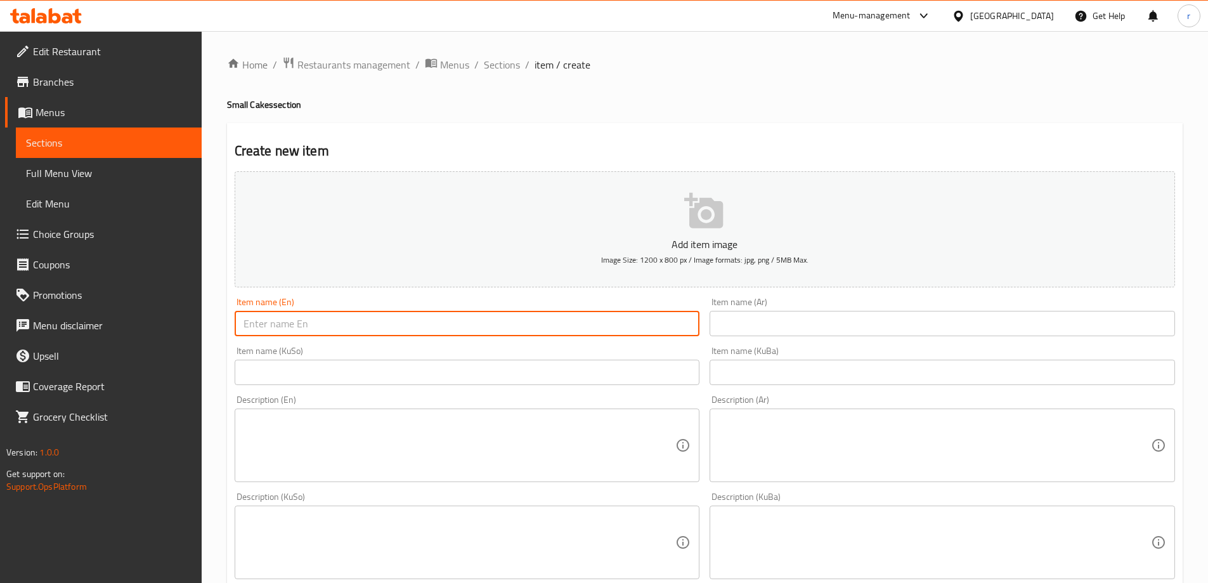
paste input "chocolate balls"
type input "chocolate balls"
drag, startPoint x: 306, startPoint y: 320, endPoint x: 177, endPoint y: 329, distance: 129.7
click at [177, 329] on div "Edit Restaurant Branches Menus Sections Full Menu View Edit Menu Choice Groups …" at bounding box center [604, 536] width 1208 height 1011
paste input "text"
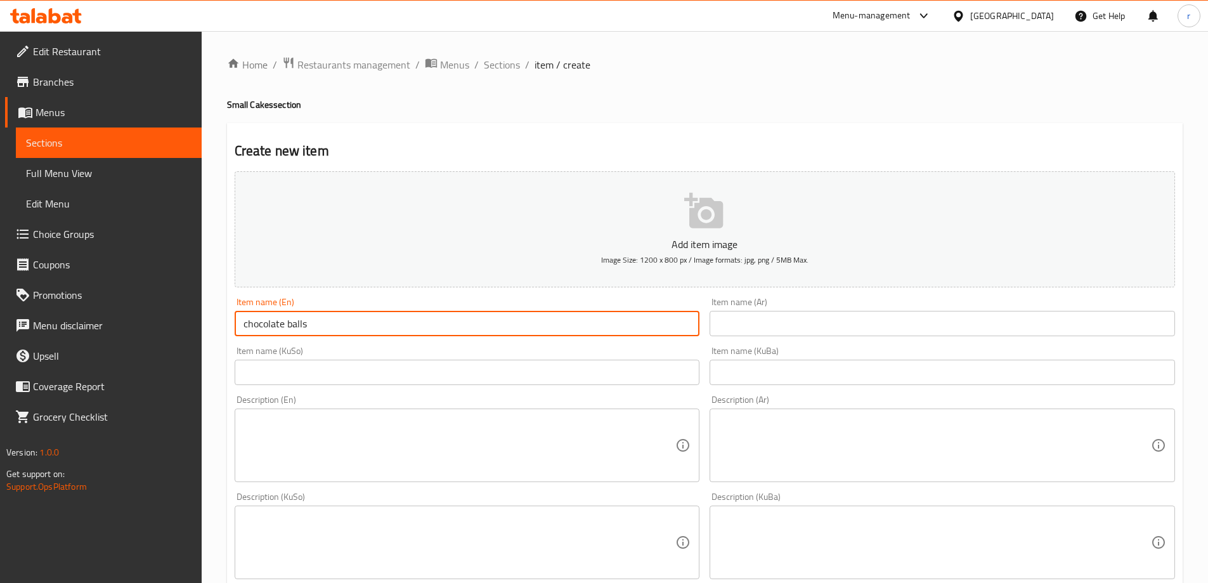
drag, startPoint x: 351, startPoint y: 329, endPoint x: 114, endPoint y: 326, distance: 237.2
click at [114, 326] on div "Edit Restaurant Branches Menus Sections Full Menu View Edit Menu Choice Groups …" at bounding box center [604, 536] width 1208 height 1011
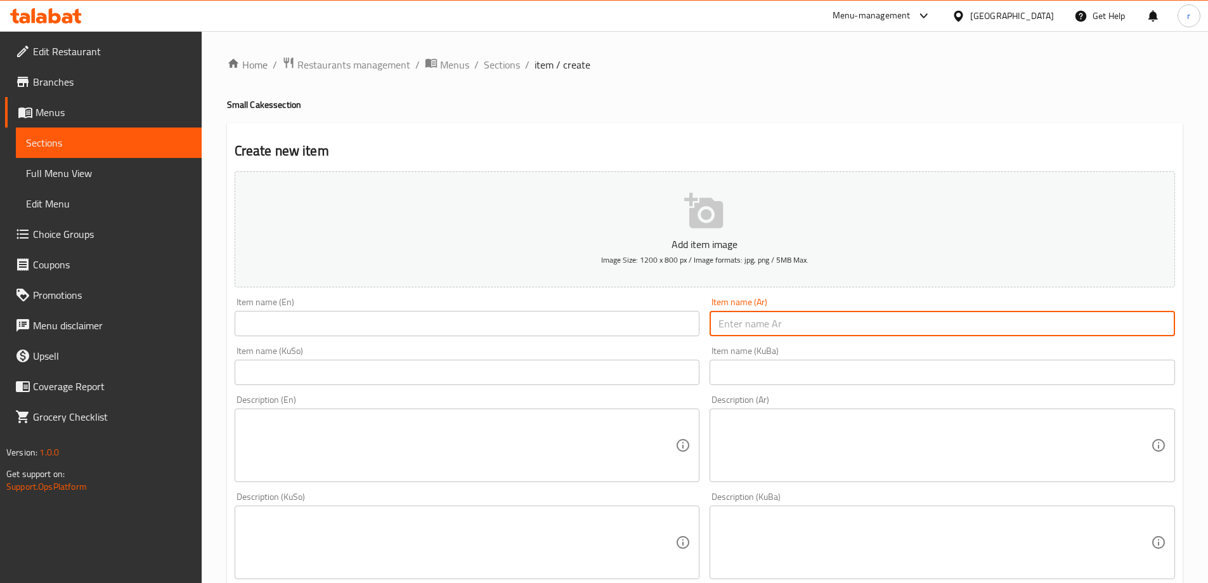
click at [736, 333] on input "text" at bounding box center [943, 323] width 466 height 25
paste input "كرات شوكولاتة"
type input "كرات شوكولاتة"
click at [546, 340] on div "Item name (En) Item name (En)" at bounding box center [468, 316] width 476 height 49
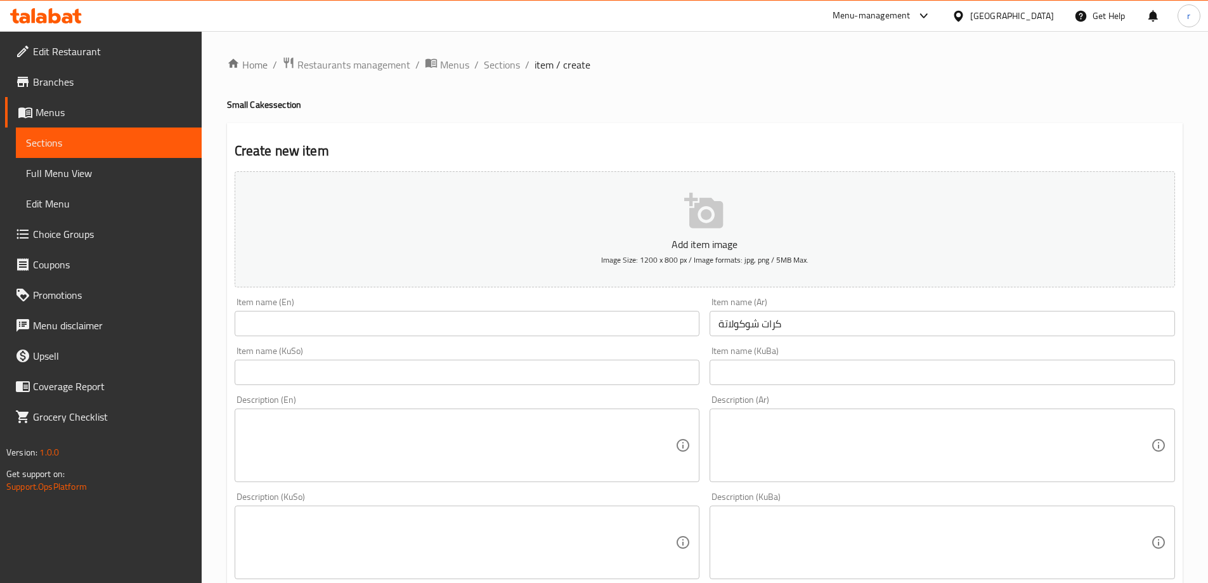
click at [529, 329] on input "text" at bounding box center [468, 323] width 466 height 25
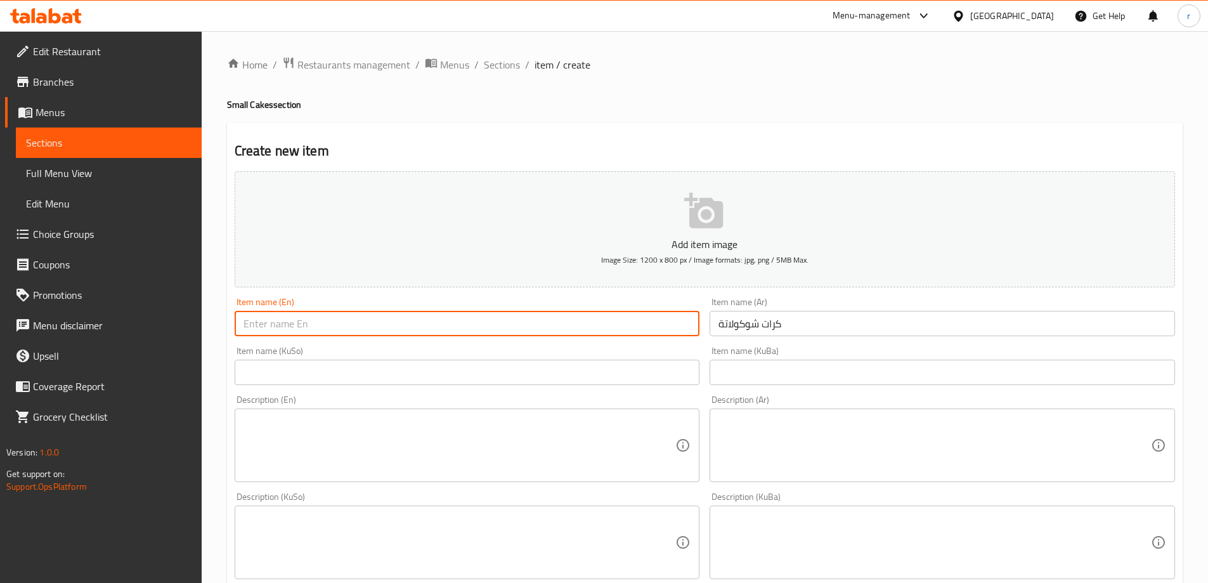
paste input "Chocolate Balls"
type input "Chocolate Balls"
click at [308, 364] on input "text" at bounding box center [468, 372] width 466 height 25
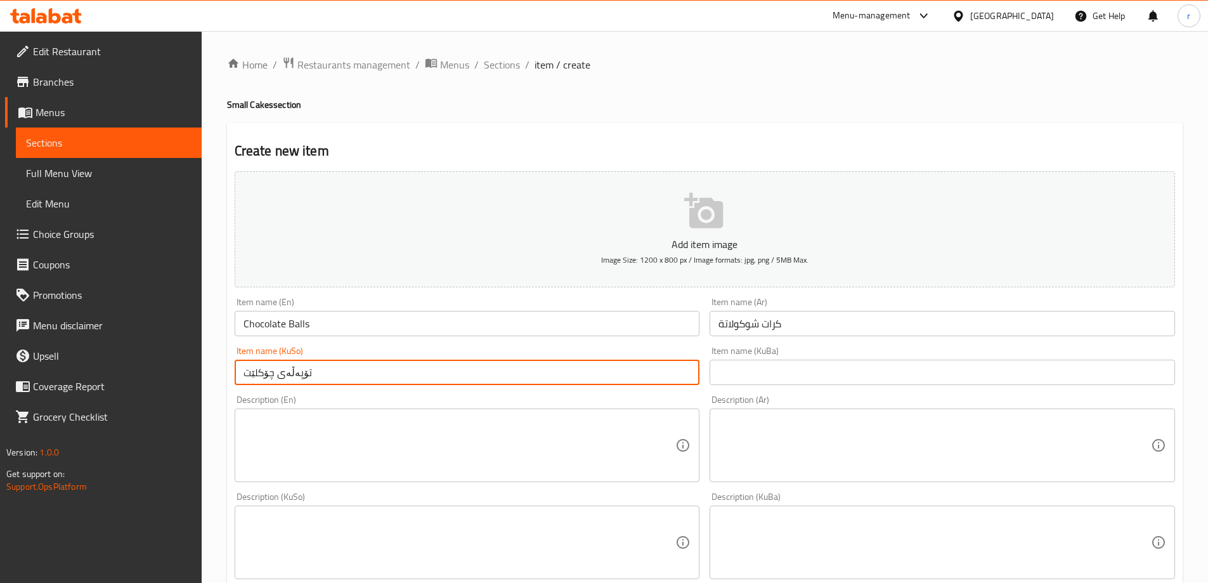
type input "تۆپەڵەی چۆکلێت"
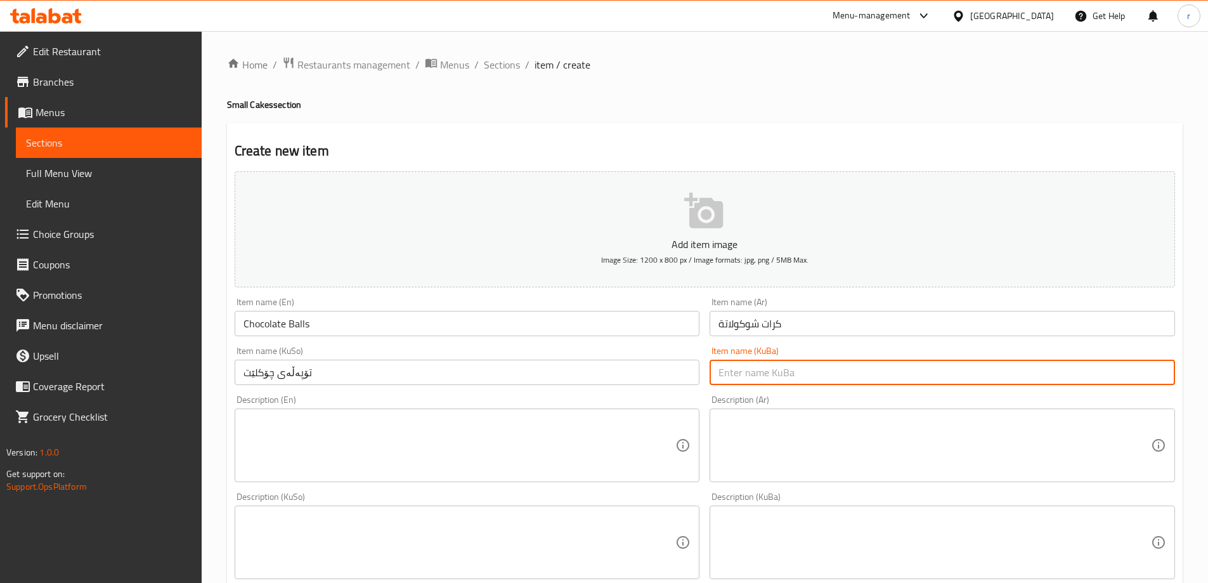
paste input "تۆپەڵەی چۆکلێت"
type input "تۆپەڵەی چۆکلێت"
click at [381, 443] on textarea at bounding box center [460, 445] width 433 height 60
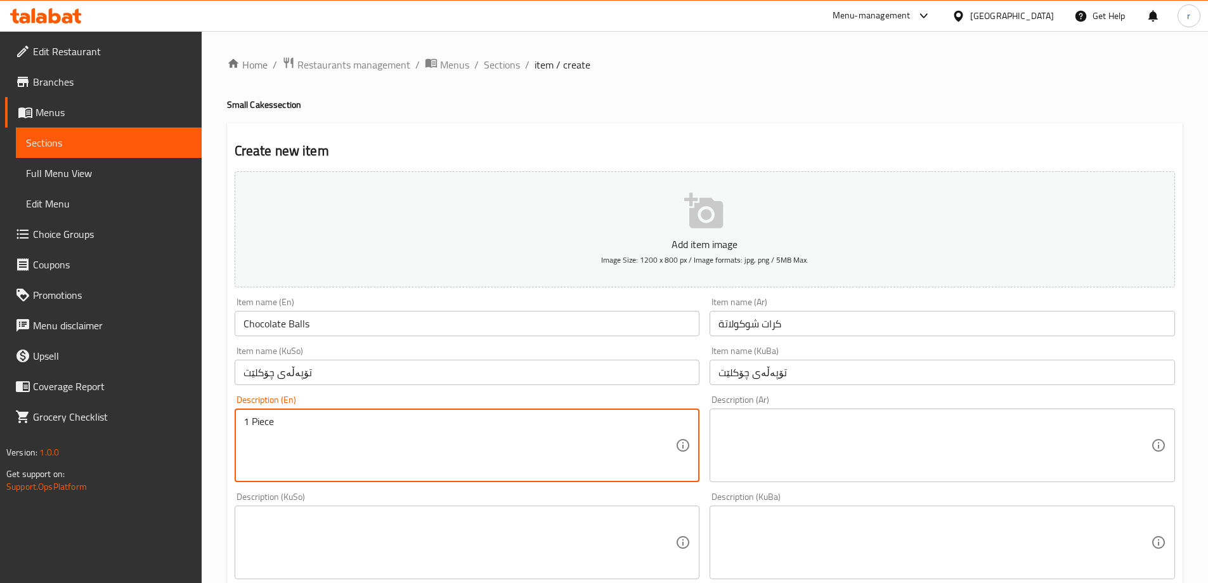
type textarea "1 Piece"
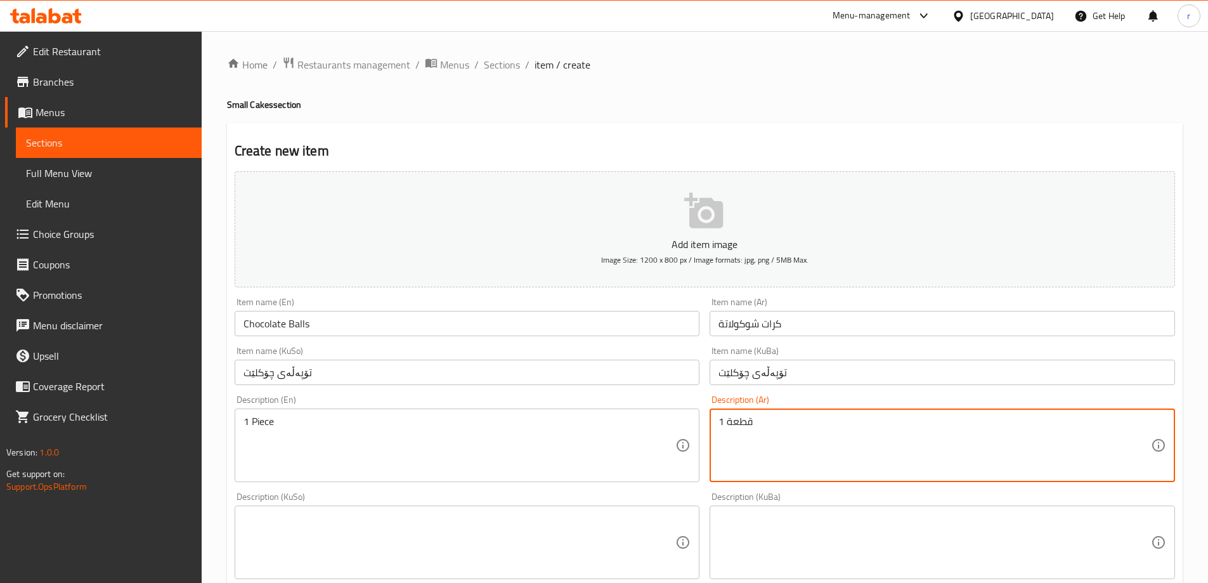
type textarea "1 قطعة"
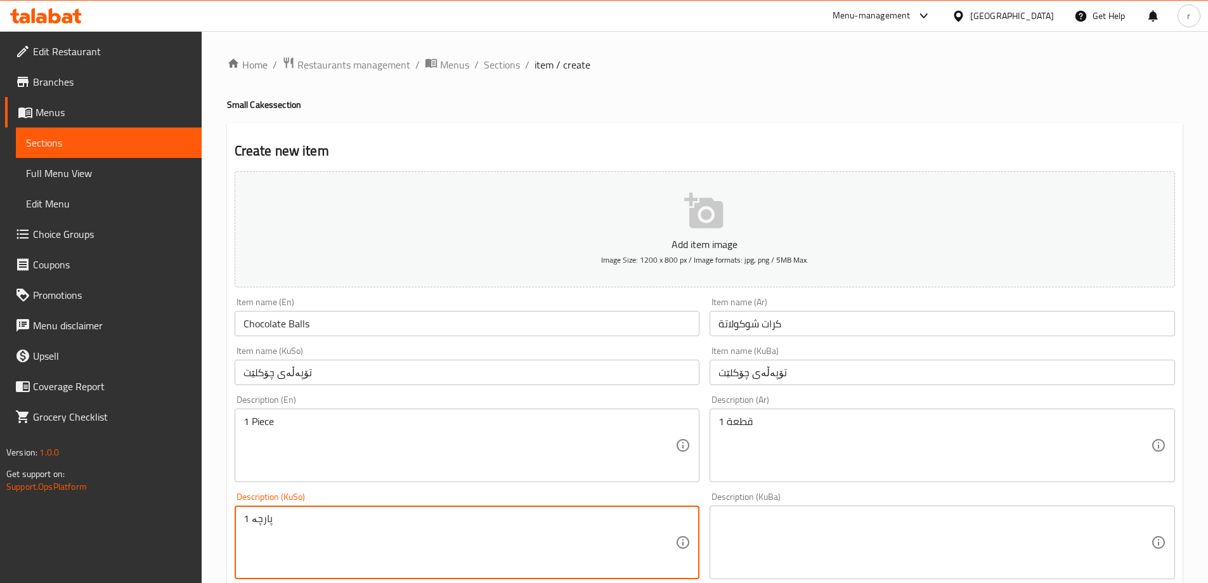
type textarea "1 پارچە"
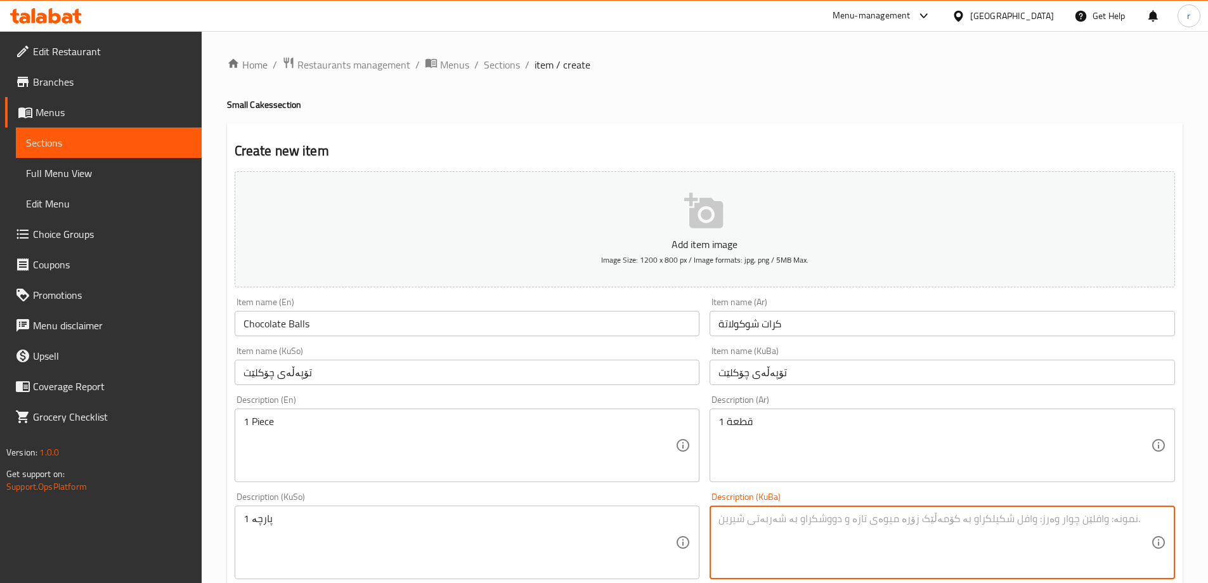
paste textarea "1 پارچە"
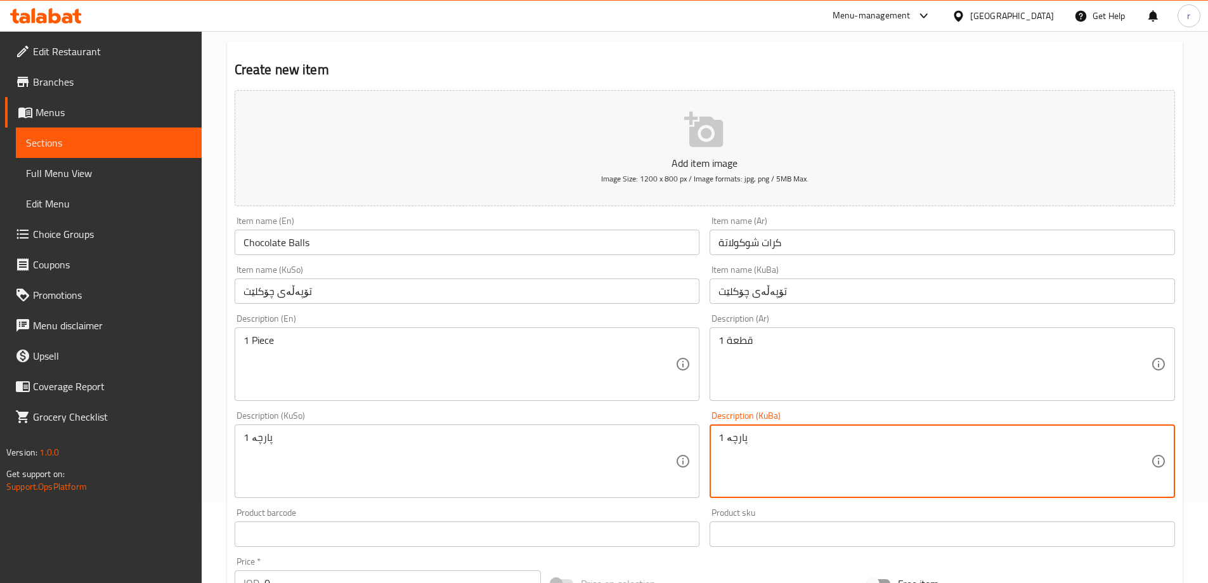
scroll to position [106, 0]
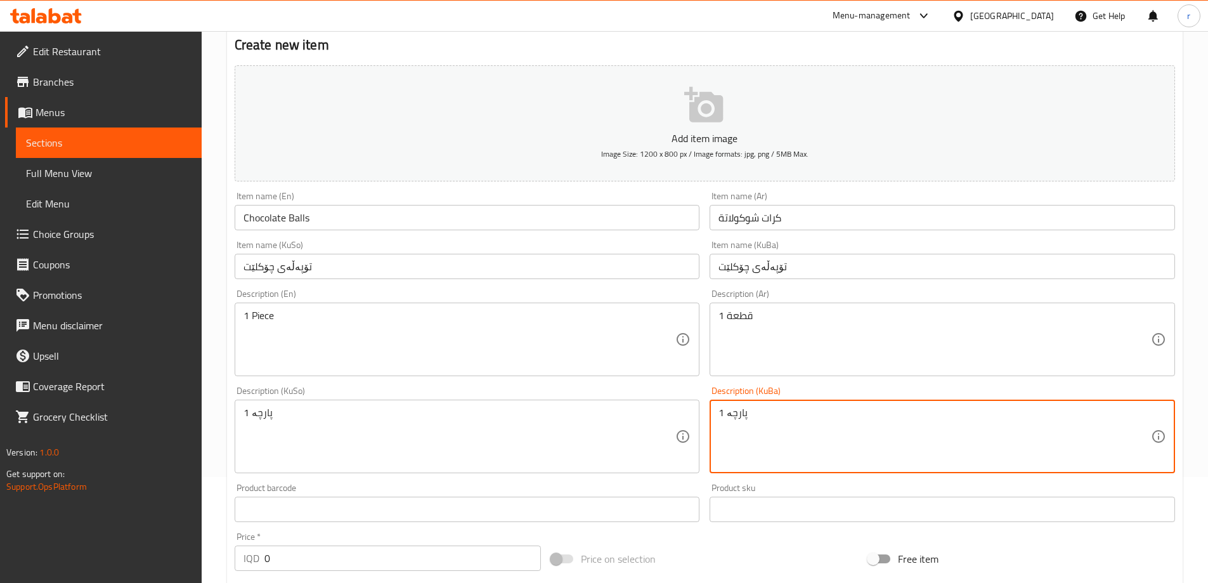
type textarea "1 پارچە"
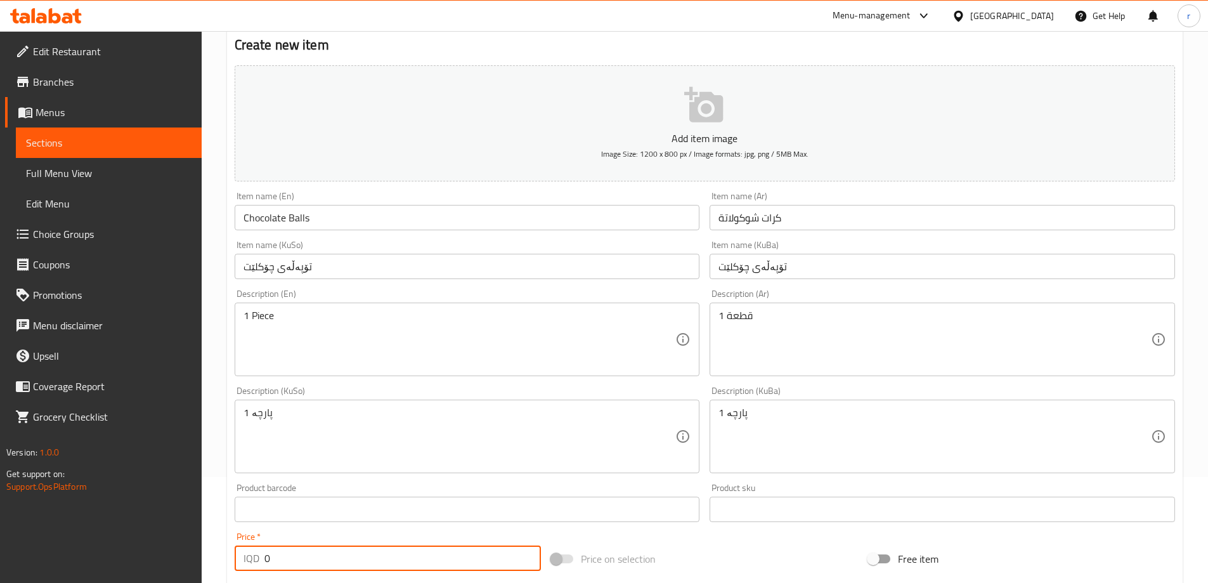
scroll to position [112, 0]
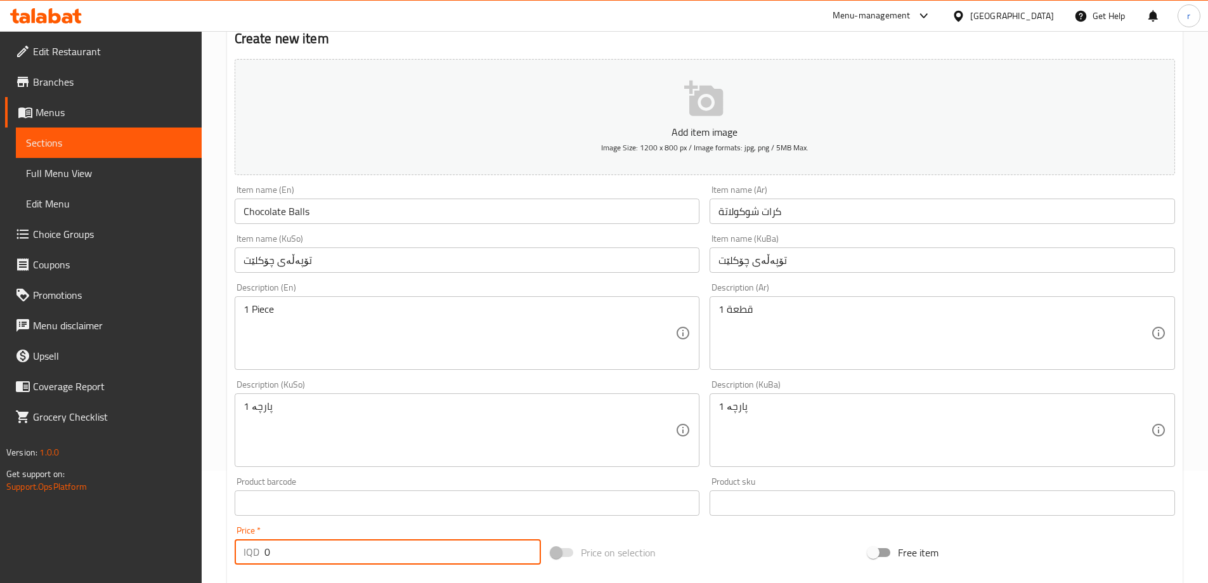
drag, startPoint x: 284, startPoint y: 567, endPoint x: 213, endPoint y: 526, distance: 81.6
click at [196, 568] on div "Edit Restaurant Branches Menus Sections Full Menu View Edit Menu Choice Groups …" at bounding box center [604, 424] width 1208 height 1011
type input "1750"
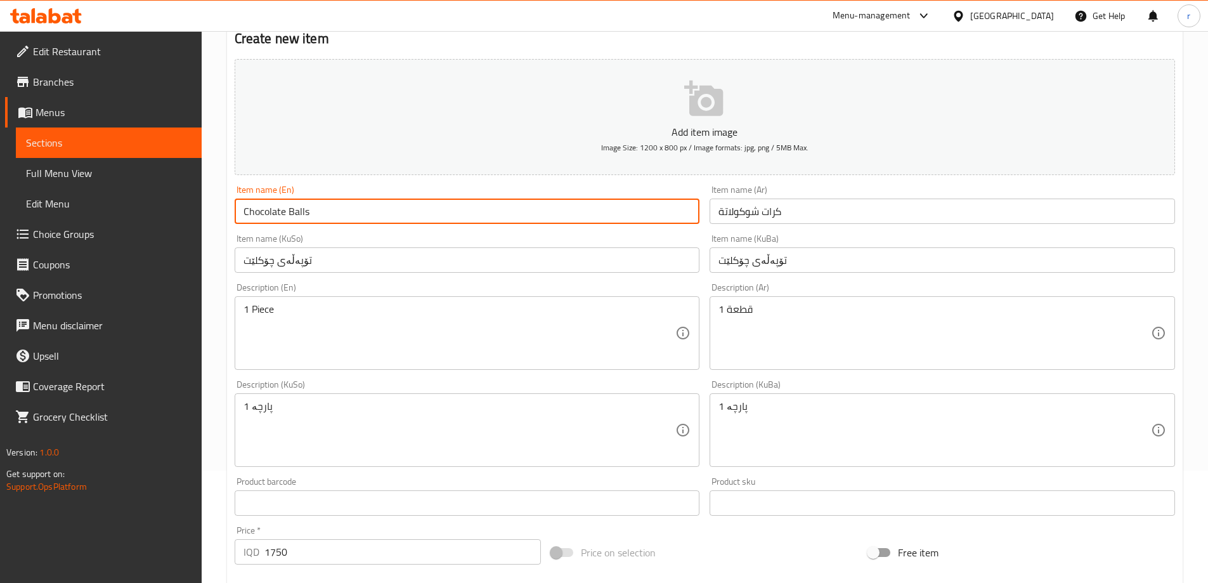
drag, startPoint x: 317, startPoint y: 214, endPoint x: 205, endPoint y: 208, distance: 111.8
click at [205, 208] on div "Home / Restaurants management / Menus / Sections / item / create Small Cakes se…" at bounding box center [705, 424] width 1007 height 1011
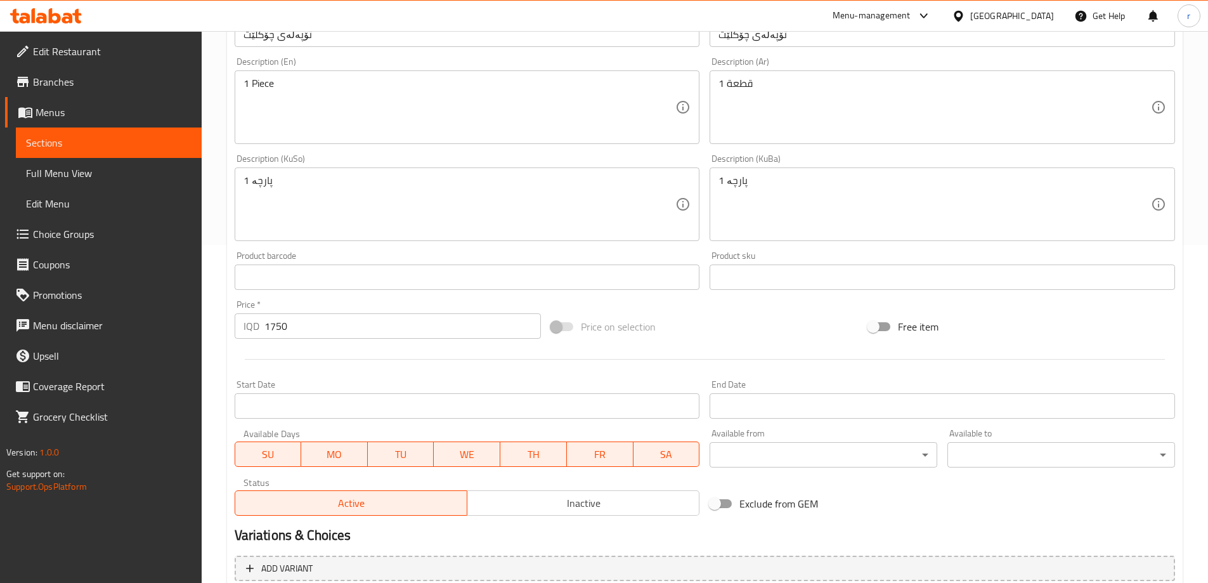
scroll to position [459, 0]
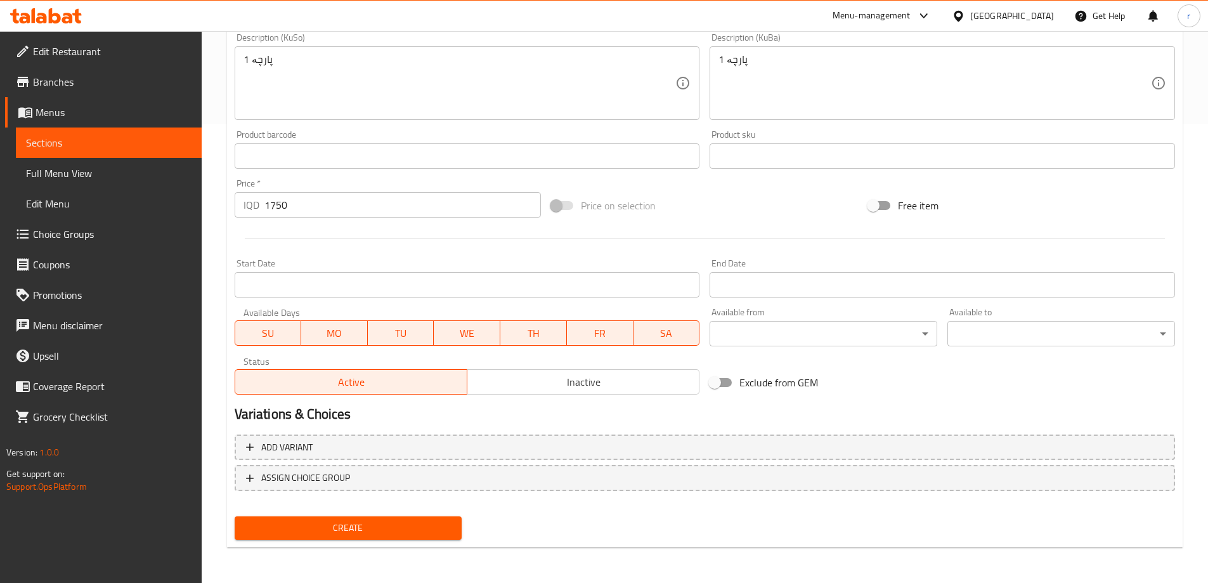
click at [349, 534] on span "Create" at bounding box center [348, 528] width 207 height 16
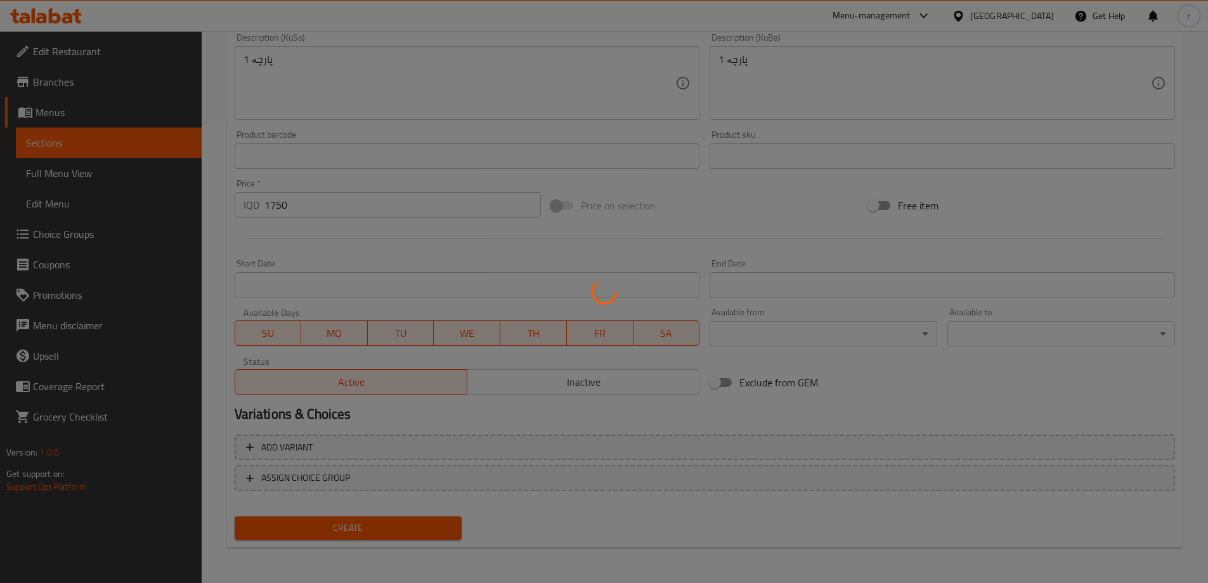
type input "0"
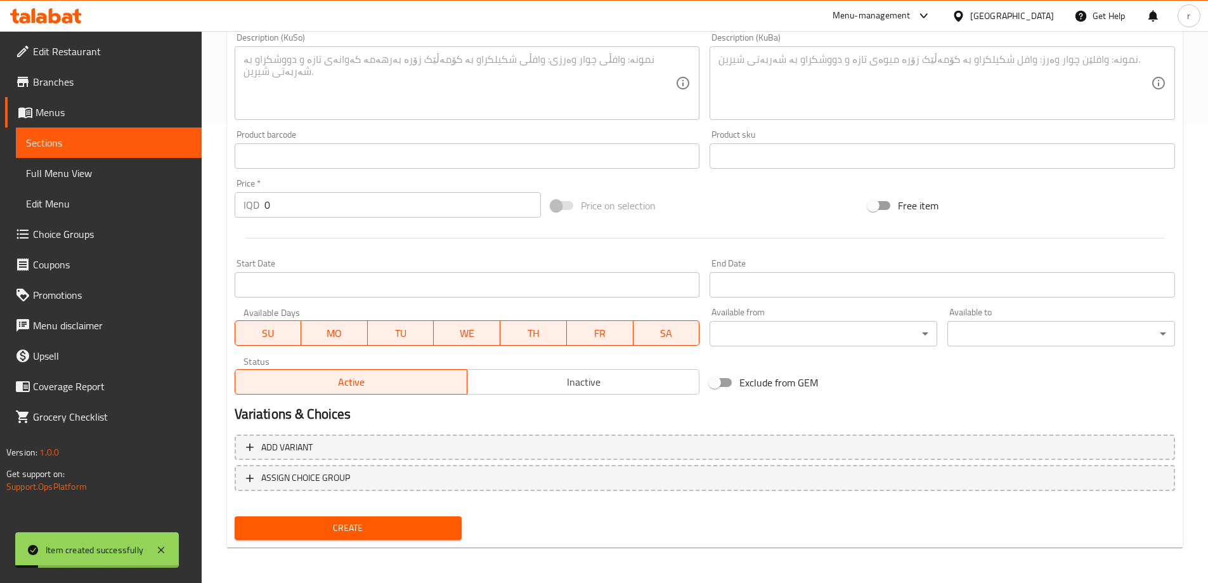
click at [81, 178] on span "Full Menu View" at bounding box center [109, 173] width 166 height 15
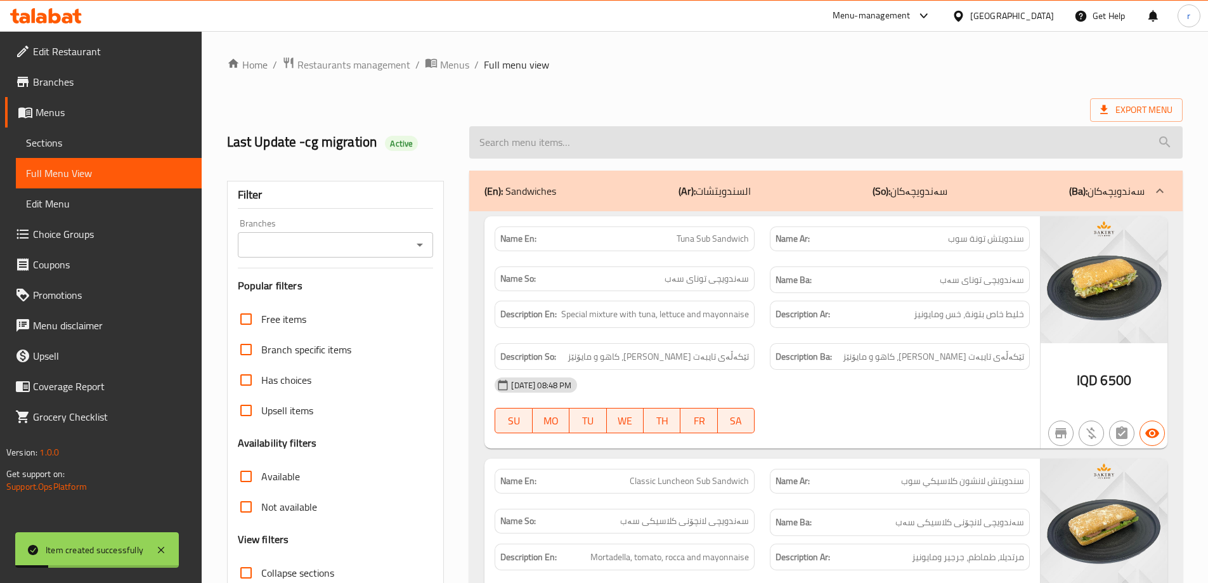
click at [525, 128] on input "search" at bounding box center [826, 142] width 714 height 32
paste input "Chocolate Balls"
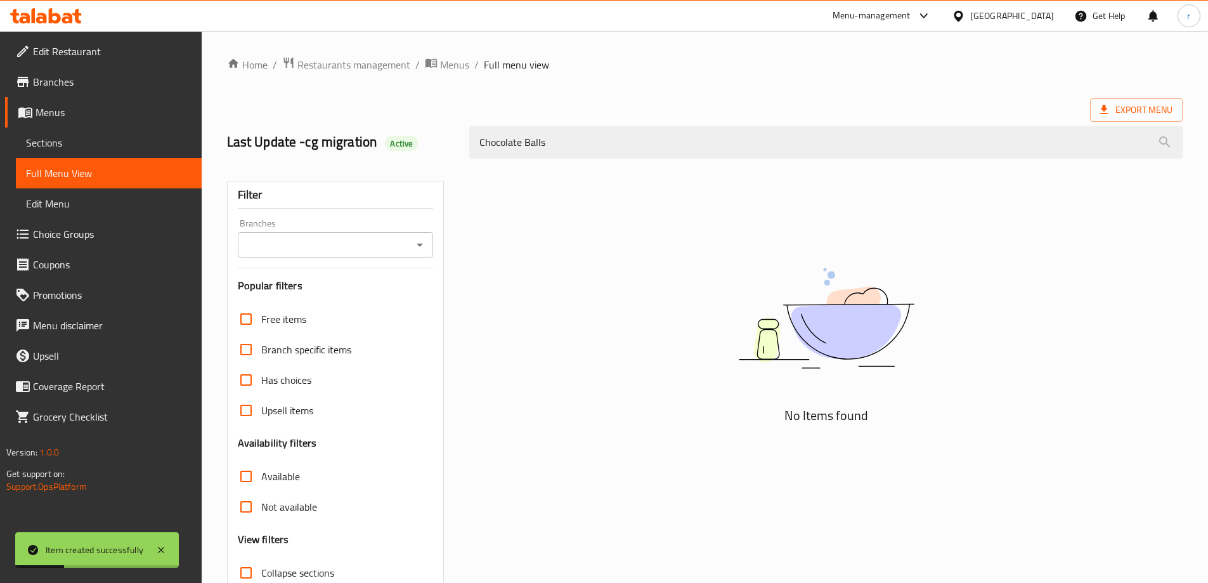
type input "Chocolate Balls"
click at [330, 246] on input "Branches" at bounding box center [325, 245] width 167 height 18
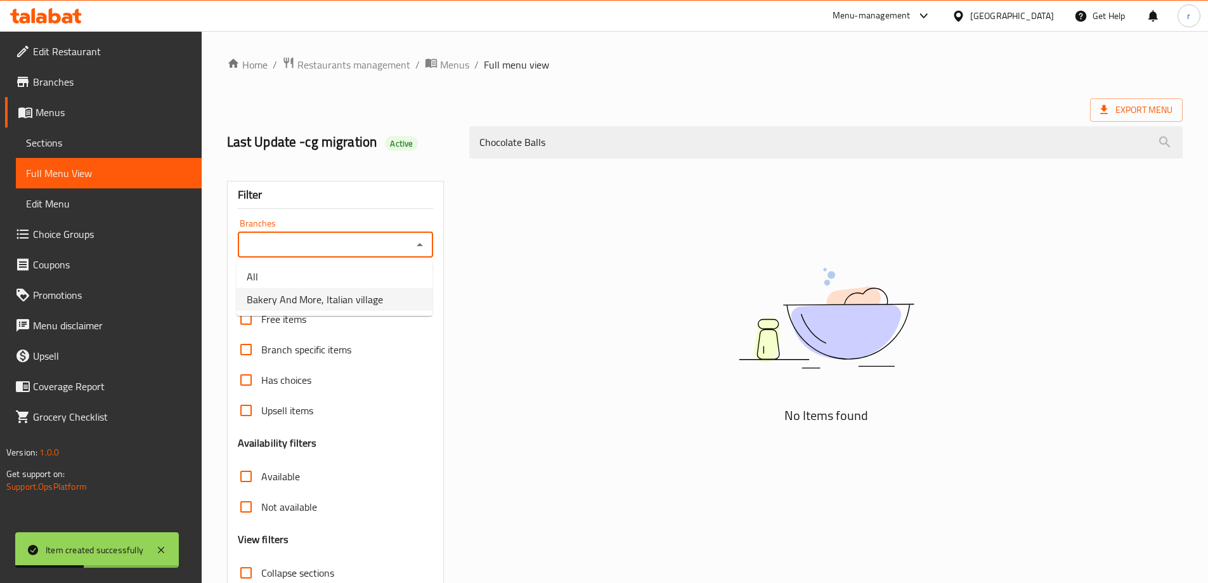
click at [310, 295] on span "Bakery And More, Italian village" at bounding box center [315, 299] width 136 height 15
type input "Bakery And More, Italian village"
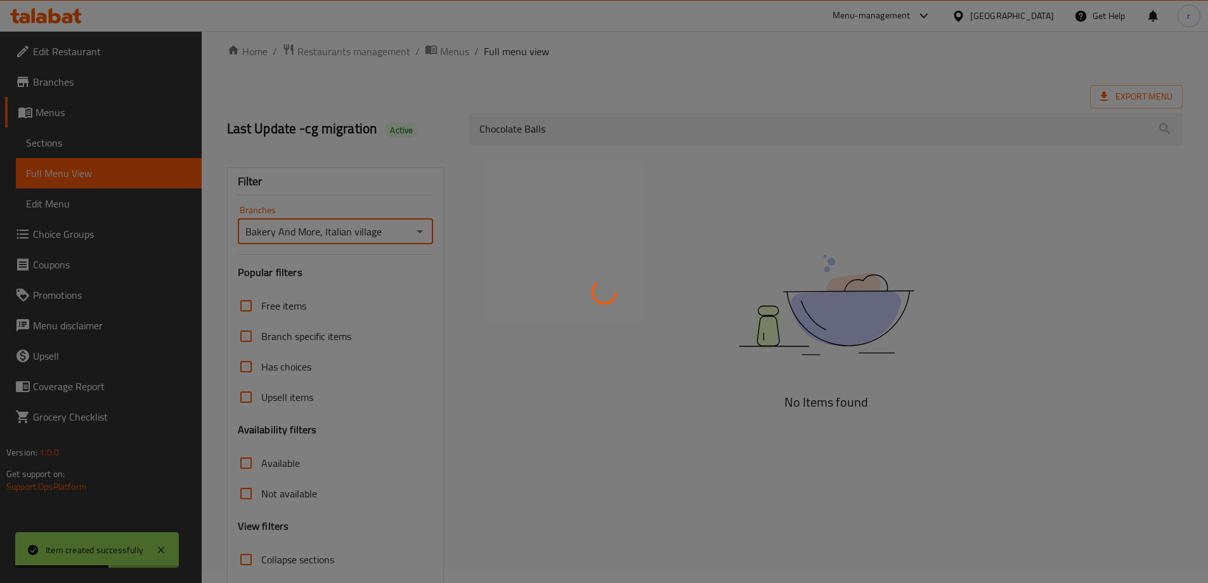
scroll to position [92, 0]
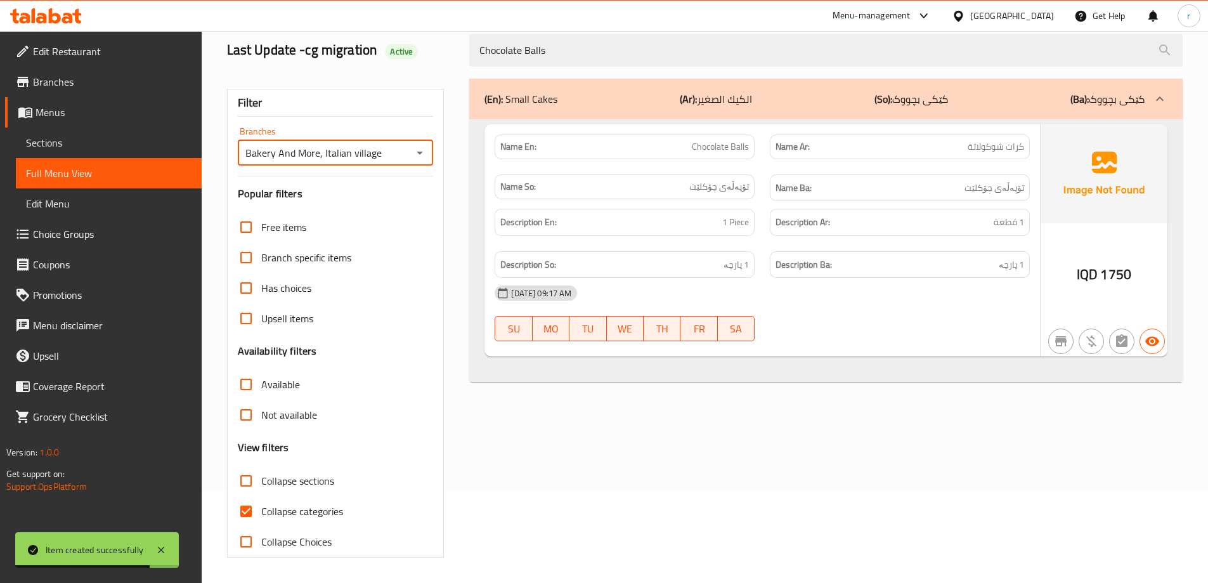
click at [280, 509] on span "Collapse categories" at bounding box center [302, 511] width 82 height 15
click at [261, 509] on input "Collapse categories" at bounding box center [246, 511] width 30 height 30
checkbox input "false"
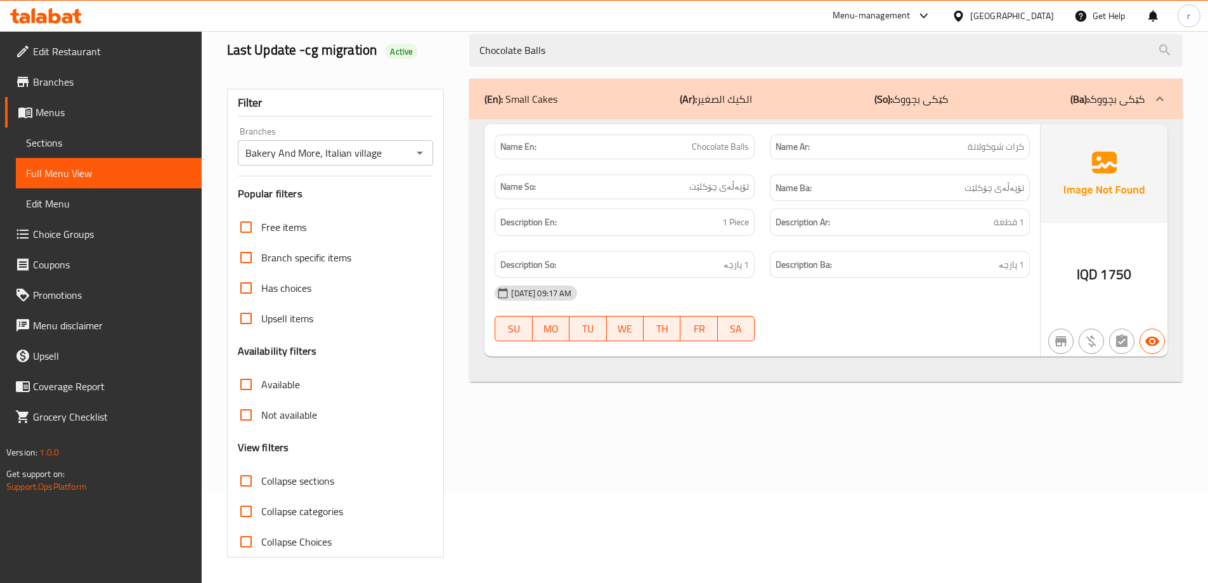
click at [61, 14] on icon at bounding box center [46, 15] width 72 height 15
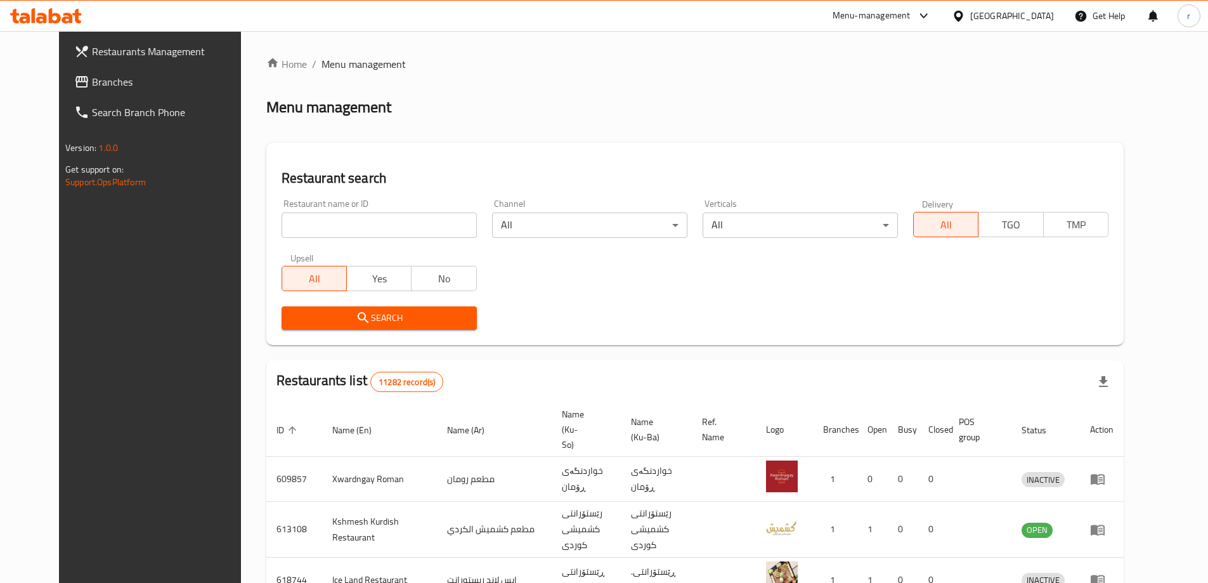
click at [282, 226] on input "search" at bounding box center [379, 224] width 195 height 25
paste input "670901"
type input "670901"
click at [292, 310] on span "Search" at bounding box center [379, 318] width 175 height 16
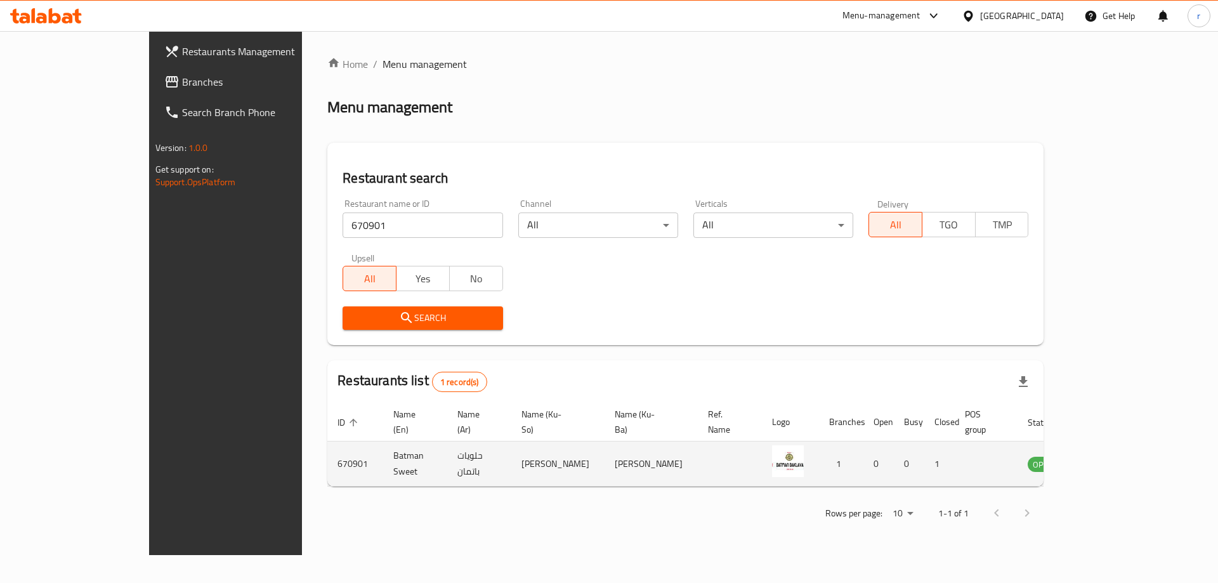
click at [1109, 459] on icon "enhanced table" at bounding box center [1102, 464] width 14 height 11
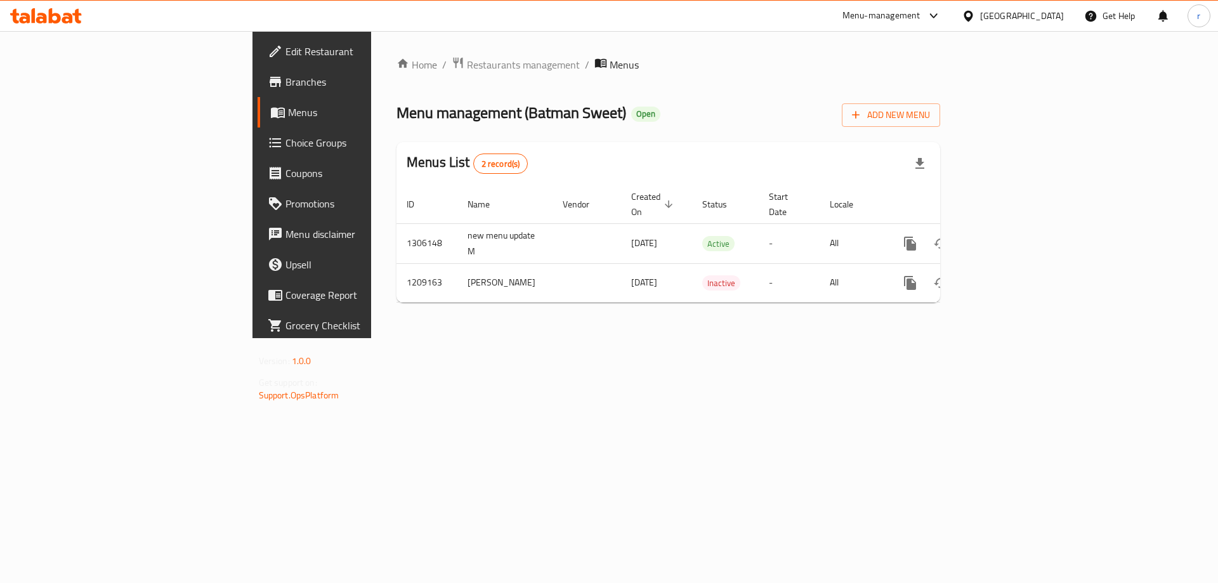
click at [61, 18] on icon at bounding box center [46, 15] width 72 height 15
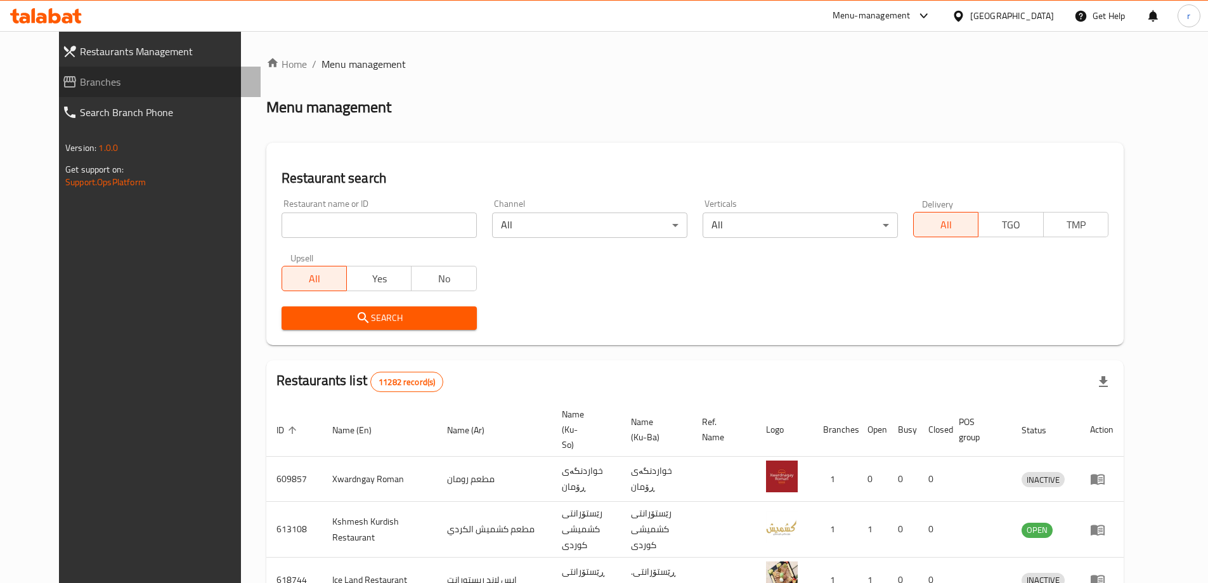
click at [80, 83] on span "Branches" at bounding box center [165, 81] width 171 height 15
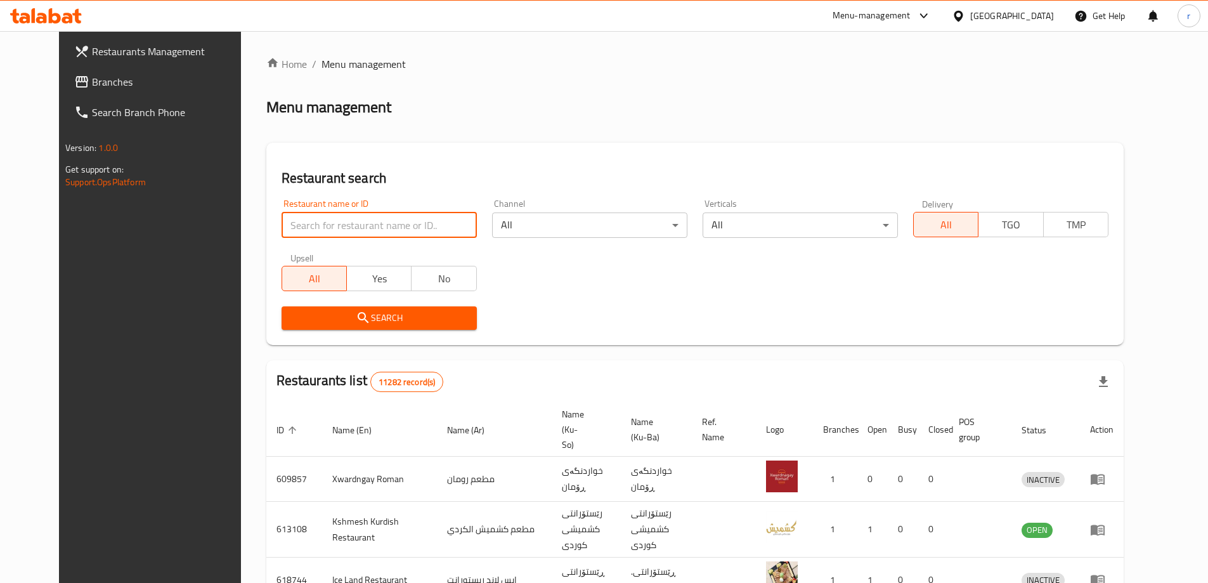
click at [405, 221] on input "search" at bounding box center [379, 224] width 195 height 25
paste input "670901"
type input "670901"
click at [312, 311] on span "Search" at bounding box center [379, 318] width 175 height 16
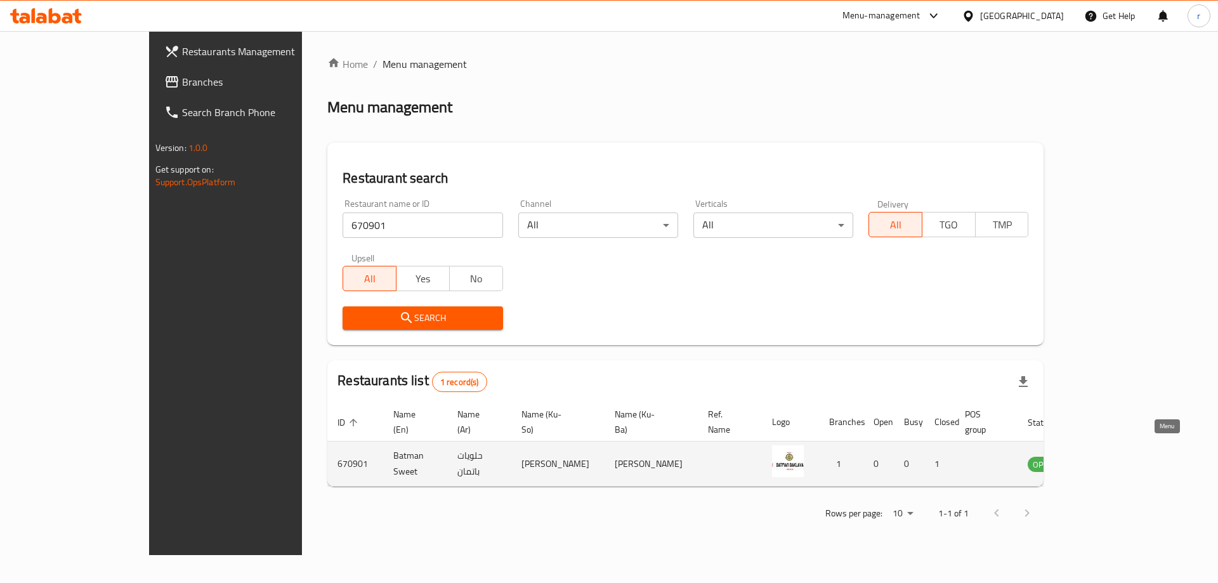
click at [1109, 456] on icon "enhanced table" at bounding box center [1101, 463] width 15 height 15
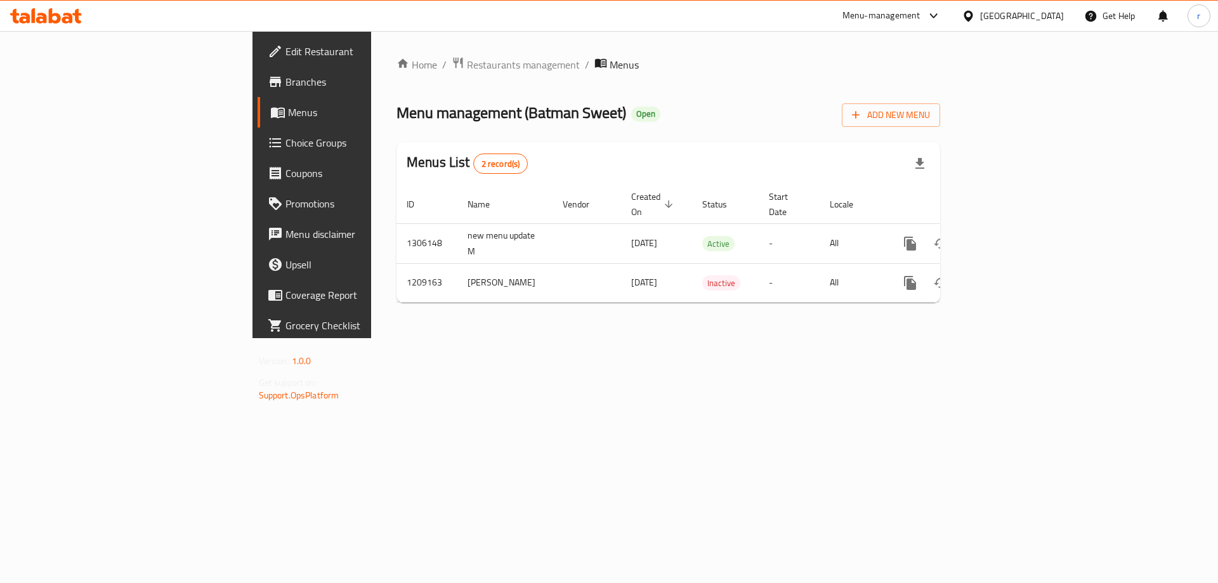
click at [285, 83] on span "Branches" at bounding box center [365, 81] width 160 height 15
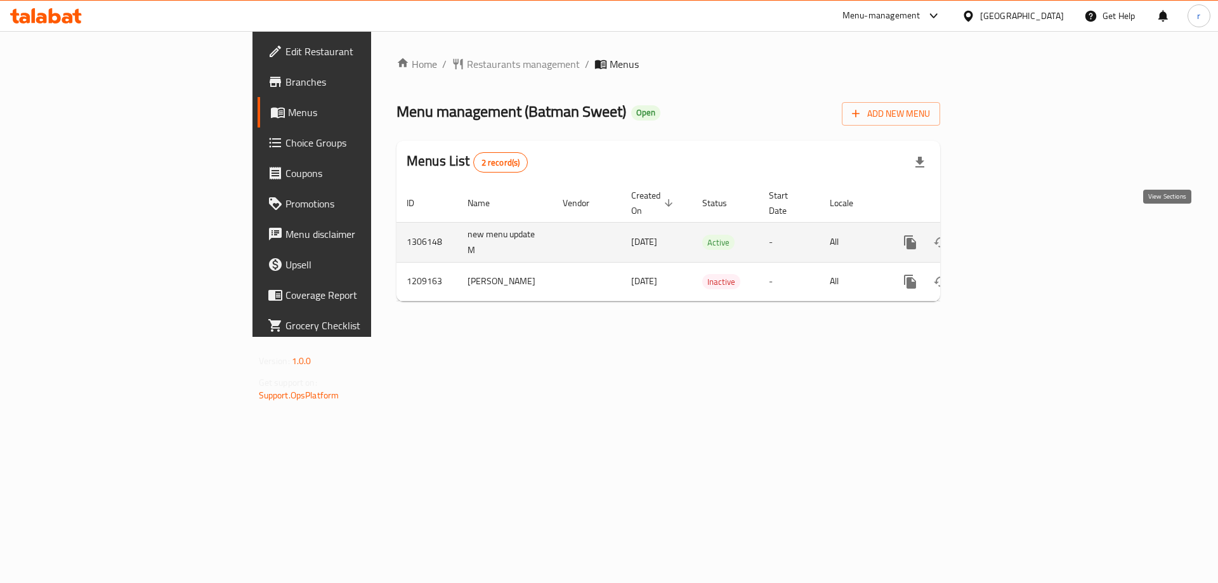
click at [1009, 235] on icon "enhanced table" at bounding box center [1001, 242] width 15 height 15
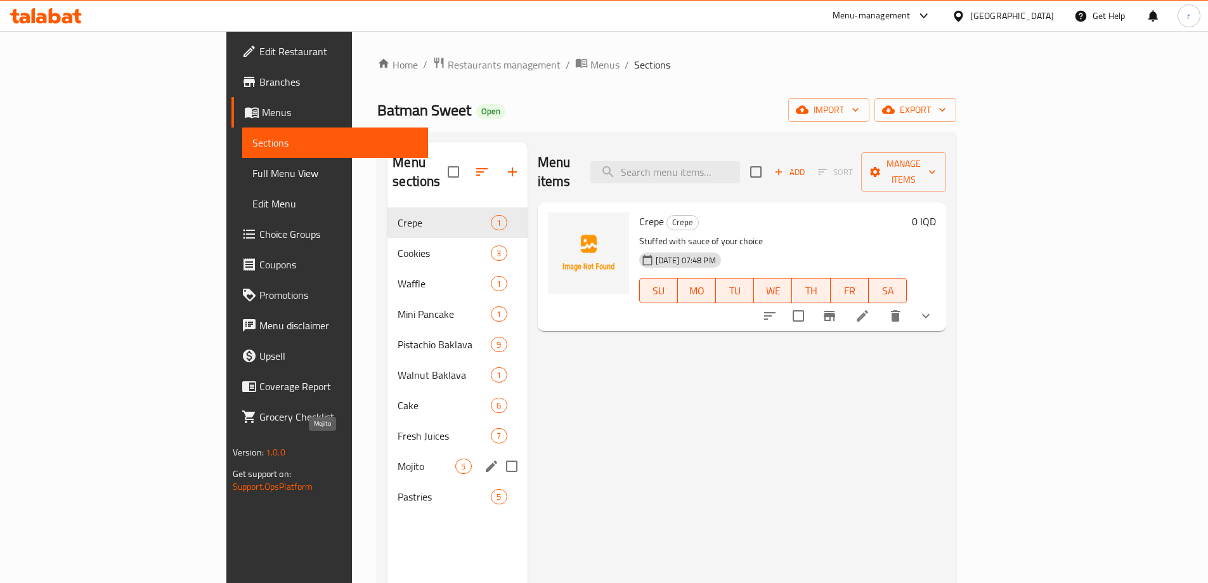
click at [398, 459] on span "Mojito" at bounding box center [427, 466] width 58 height 15
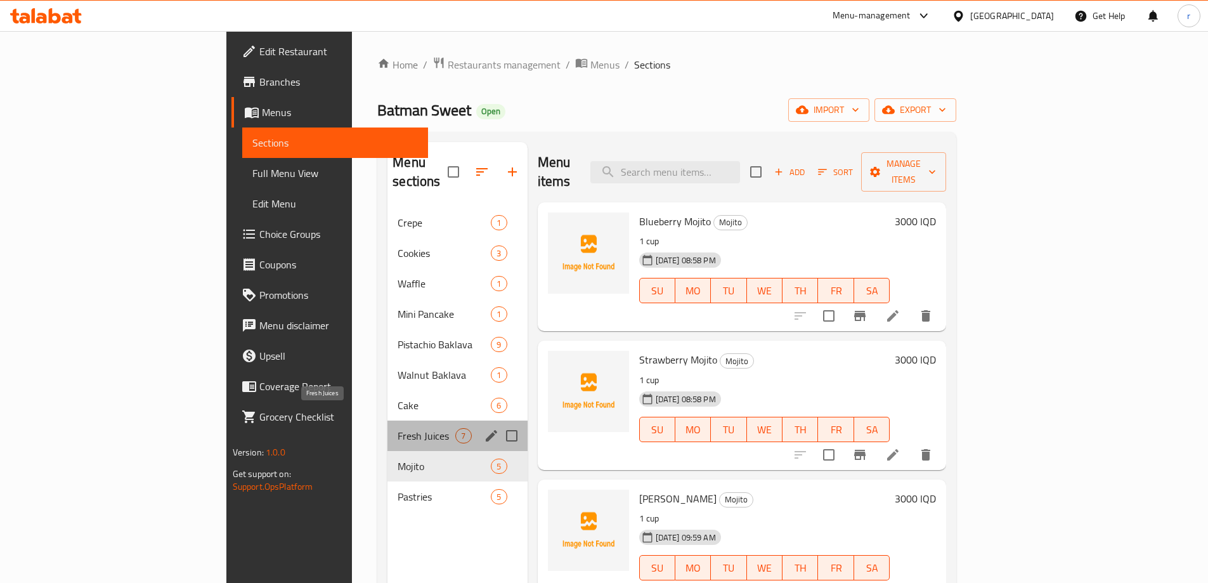
click at [398, 428] on span "Fresh Juices" at bounding box center [427, 435] width 58 height 15
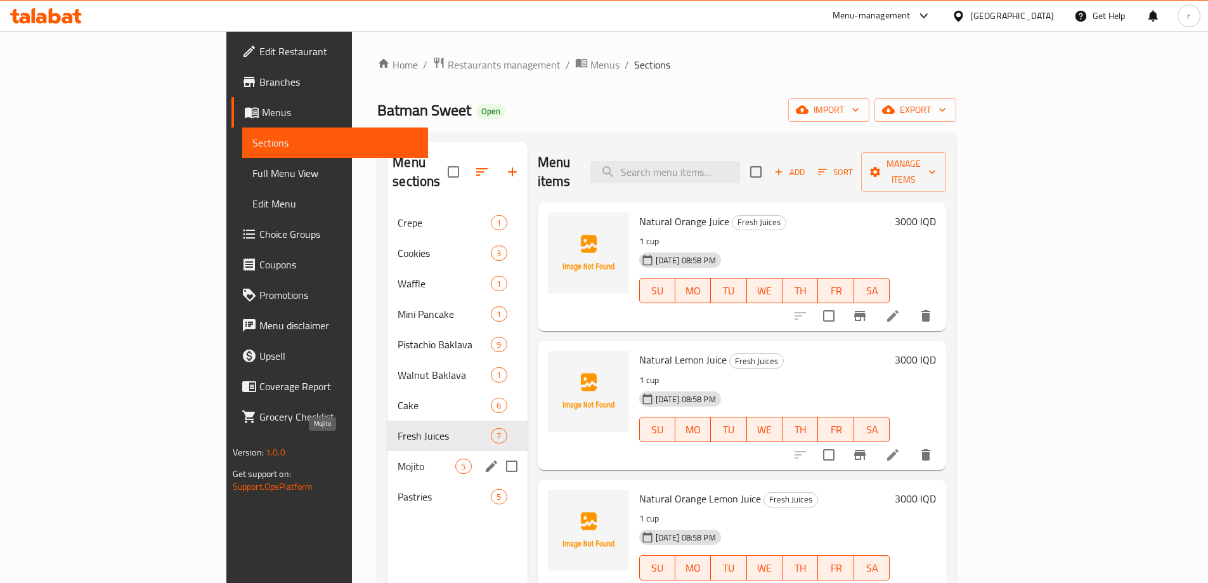
click at [398, 459] on span "Mojito" at bounding box center [427, 466] width 58 height 15
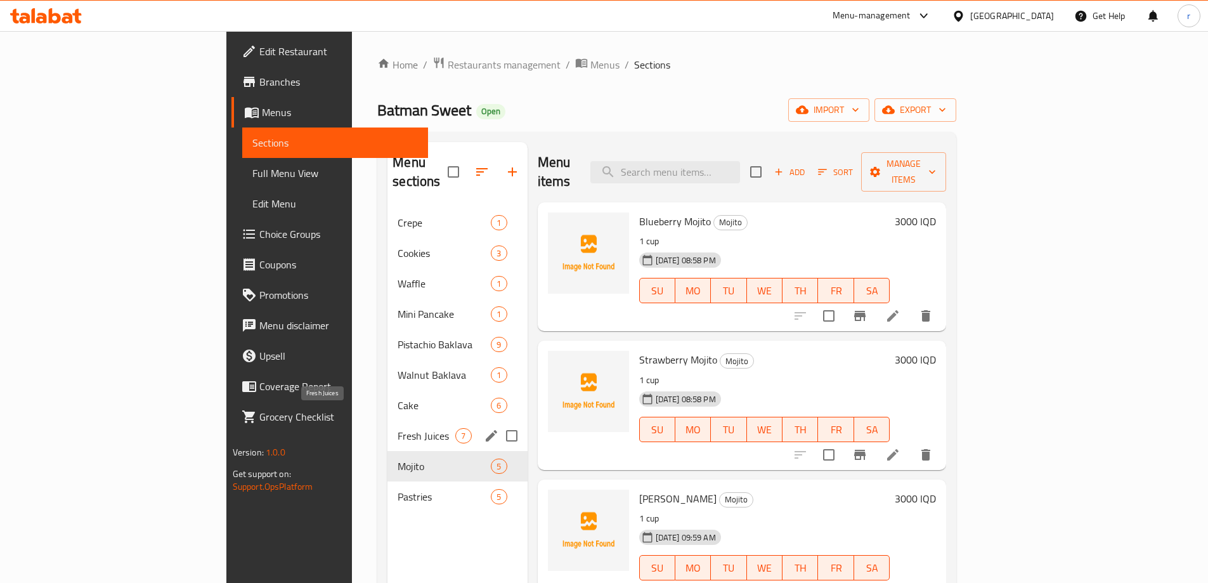
click at [398, 428] on span "Fresh Juices" at bounding box center [427, 435] width 58 height 15
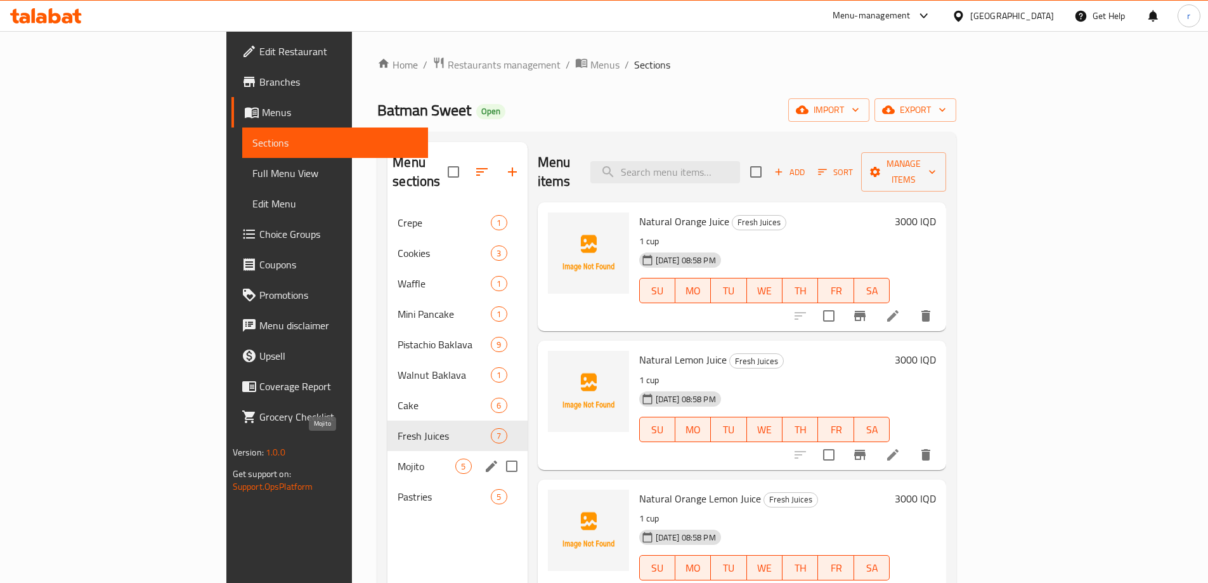
click at [398, 459] on span "Mojito" at bounding box center [427, 466] width 58 height 15
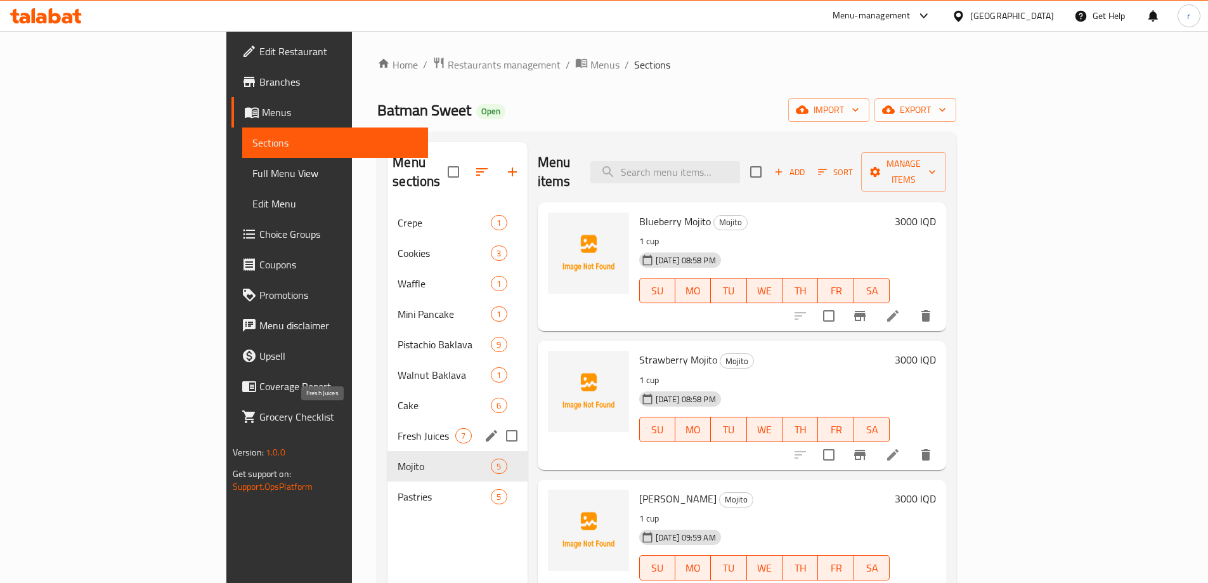
drag, startPoint x: 284, startPoint y: 413, endPoint x: 293, endPoint y: 409, distance: 10.2
click at [398, 428] on span "Fresh Juices" at bounding box center [427, 435] width 58 height 15
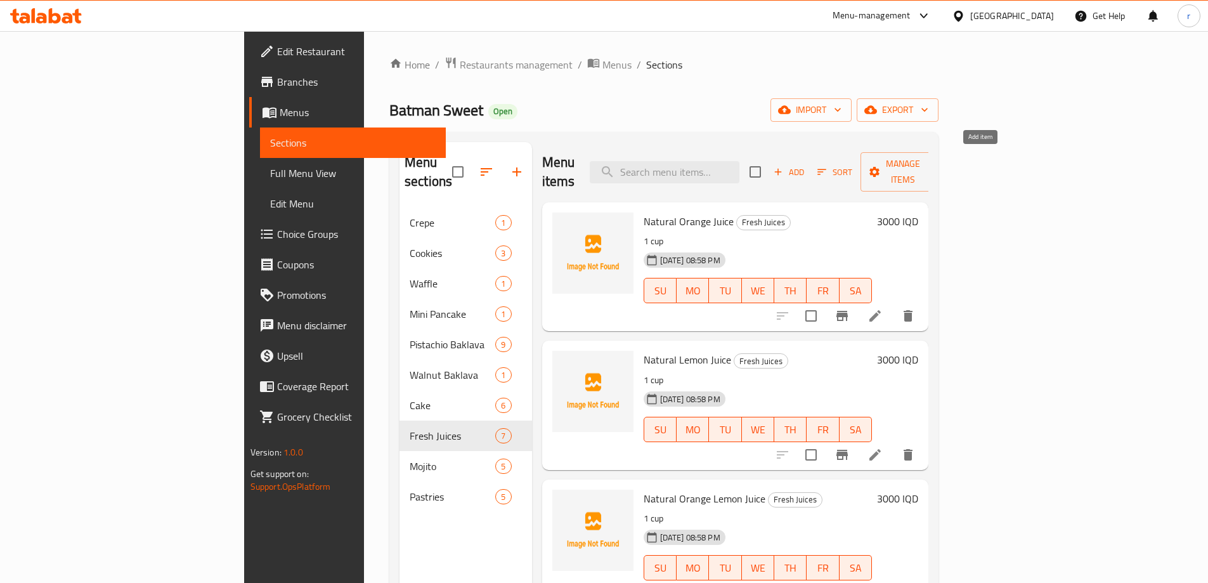
click at [806, 166] on span "Add" at bounding box center [789, 172] width 34 height 15
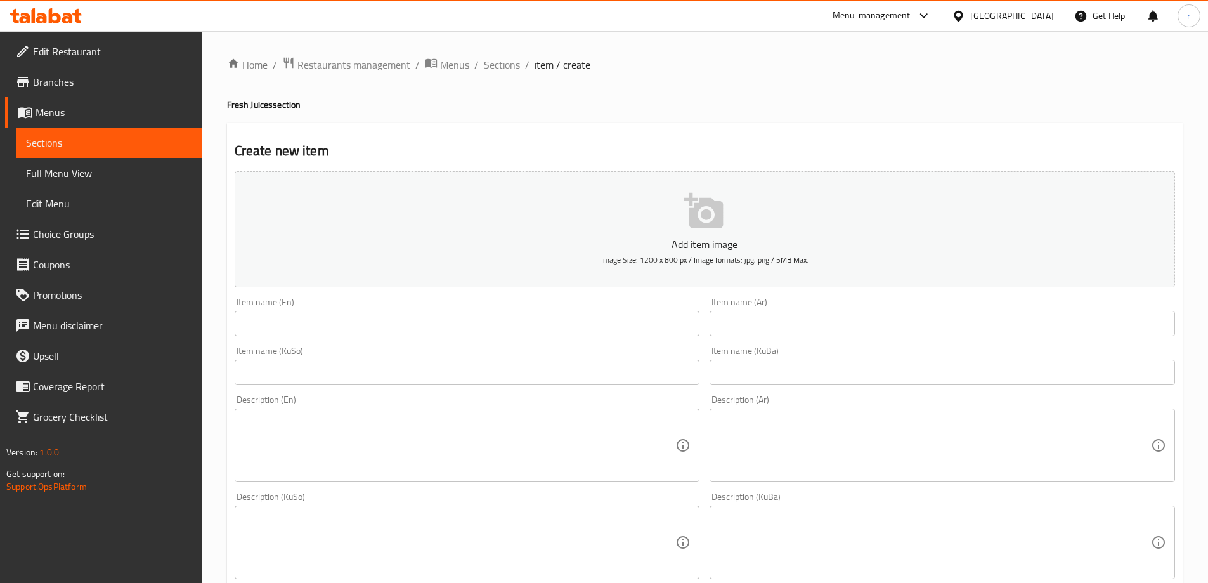
click at [329, 326] on input "text" at bounding box center [468, 323] width 466 height 25
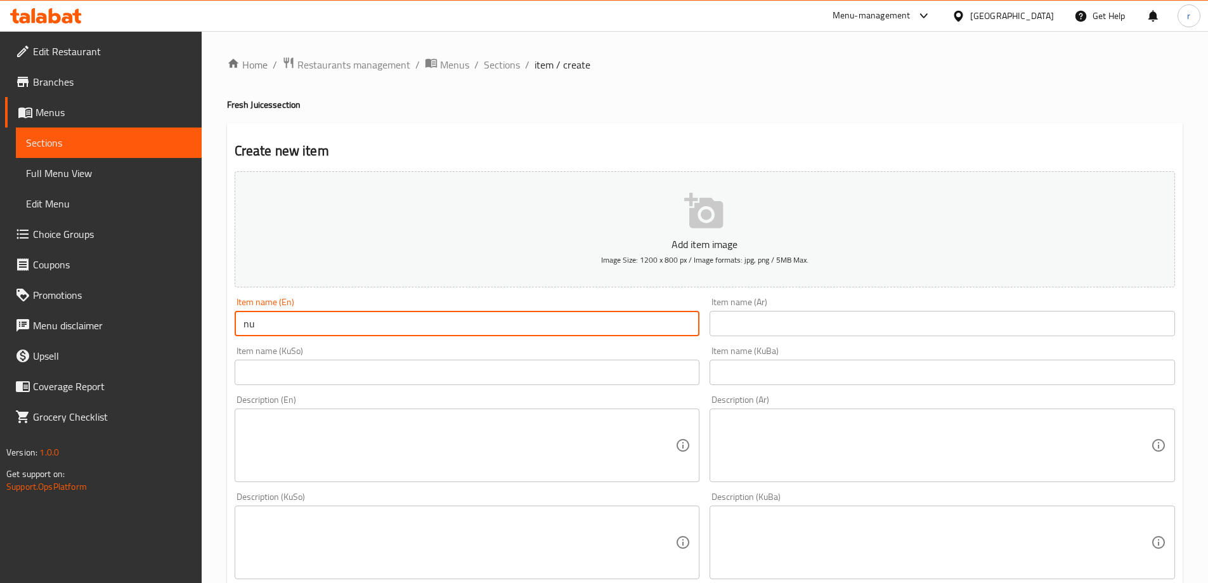
type input "n"
type input "j"
type input "Juice"
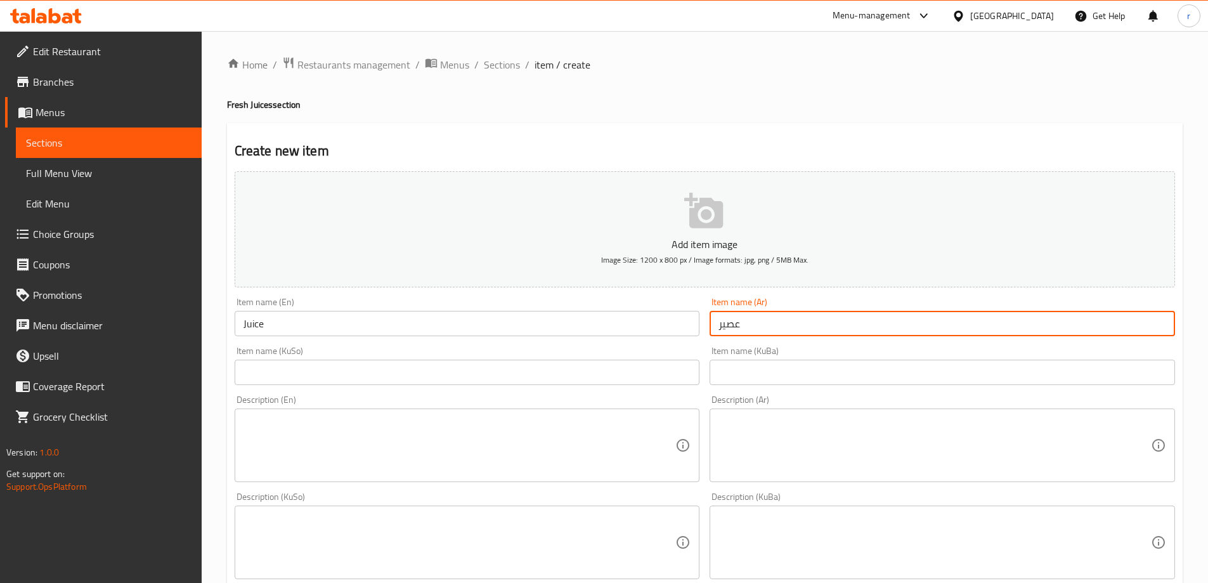
type input "عصير"
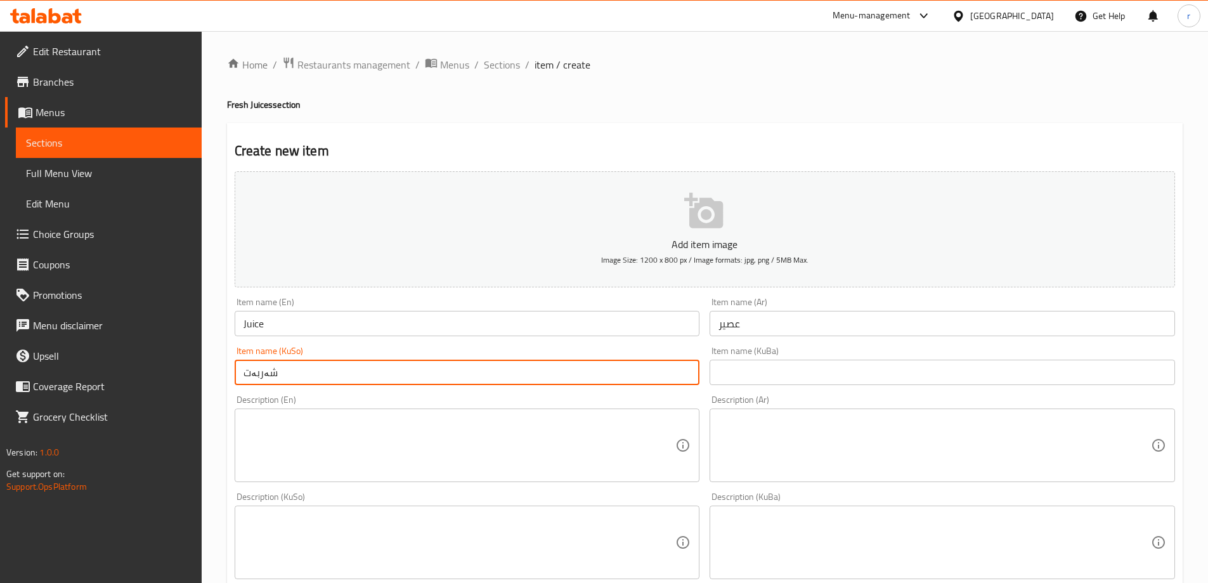
type input "شەربەت"
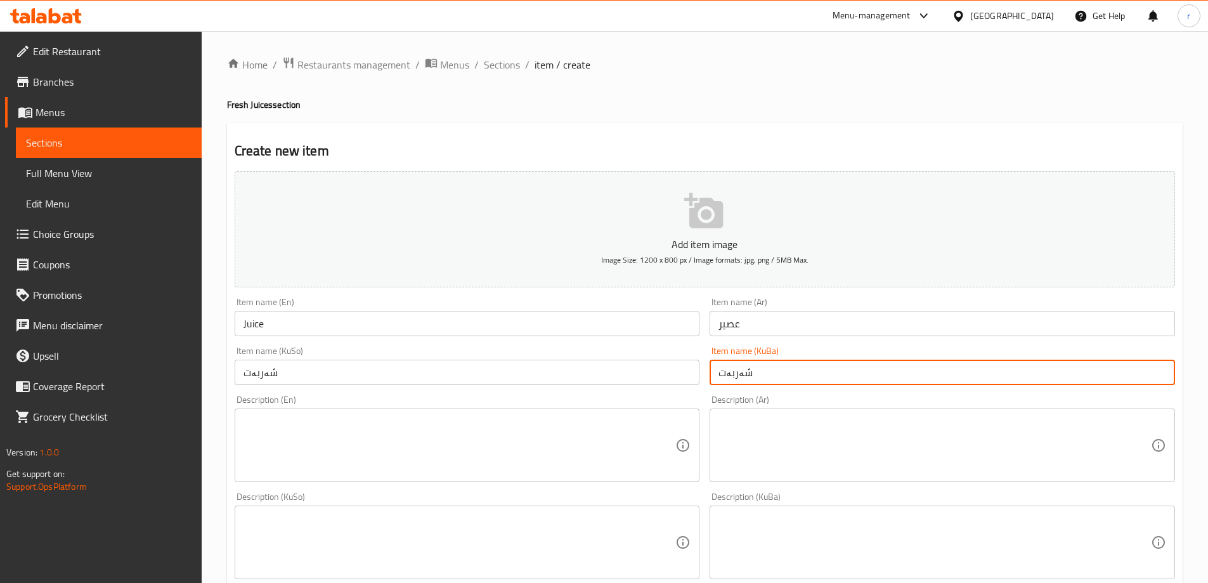
type input "شەربەت"
click at [360, 443] on textarea at bounding box center [460, 445] width 433 height 60
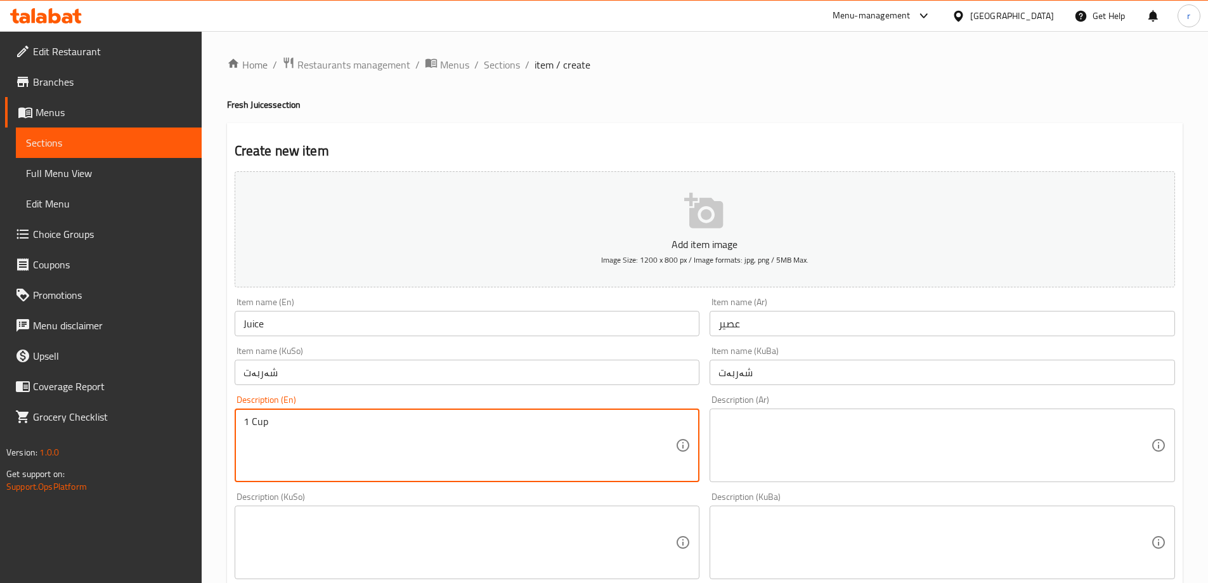
type textarea "1 Cup"
drag, startPoint x: 346, startPoint y: 436, endPoint x: 250, endPoint y: 424, distance: 97.2
click at [276, 420] on textarea "1 Cup" at bounding box center [460, 445] width 433 height 60
drag, startPoint x: 270, startPoint y: 422, endPoint x: 251, endPoint y: 421, distance: 19.7
click at [251, 421] on textarea "1 Cup" at bounding box center [460, 445] width 433 height 60
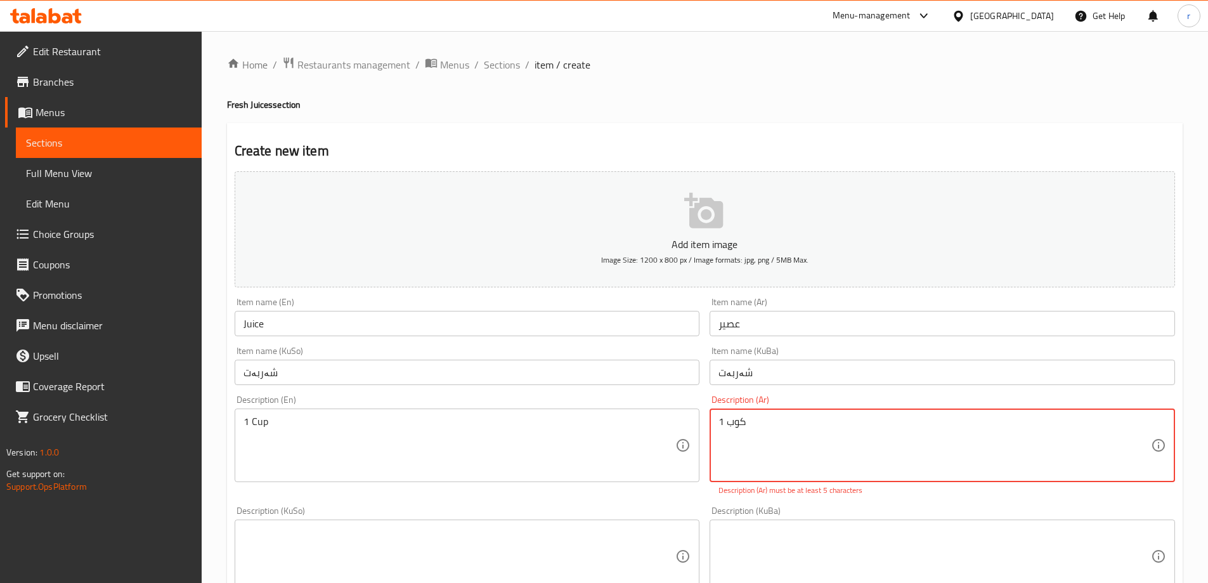
type textarea "1 كوب"
click at [351, 549] on textarea at bounding box center [460, 556] width 433 height 60
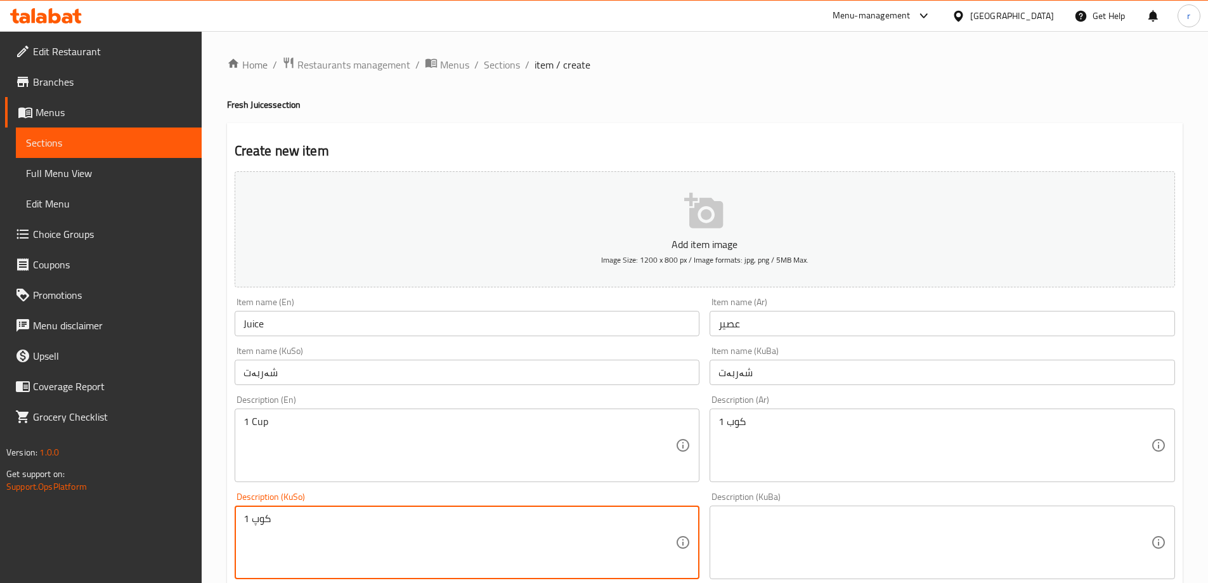
type textarea "1 کوپ"
drag, startPoint x: 285, startPoint y: 525, endPoint x: 209, endPoint y: 526, distance: 76.1
click at [209, 526] on div "Home / Restaurants management / Menus / Sections / item / create Fresh Juices s…" at bounding box center [705, 536] width 1007 height 1011
click at [798, 540] on textarea at bounding box center [935, 542] width 433 height 60
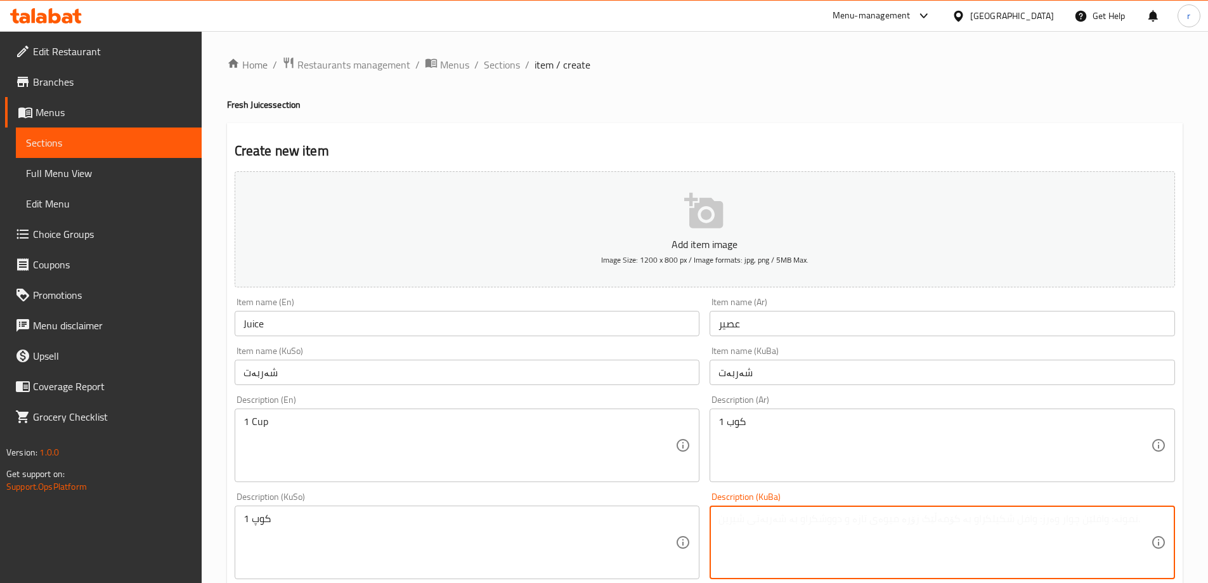
paste textarea "1 کوپ"
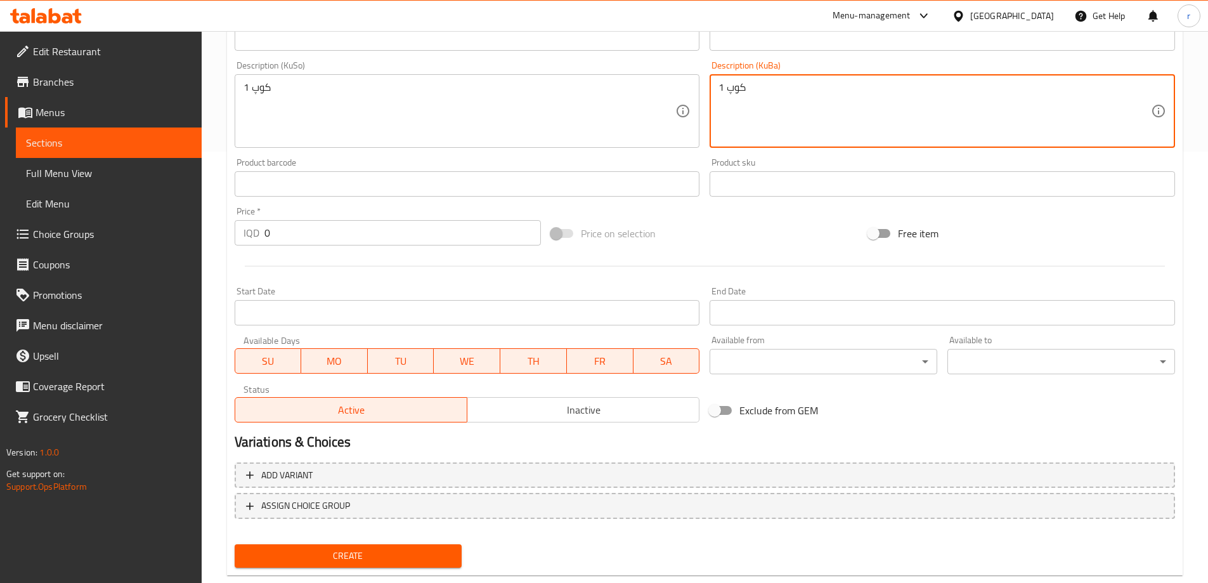
scroll to position [459, 0]
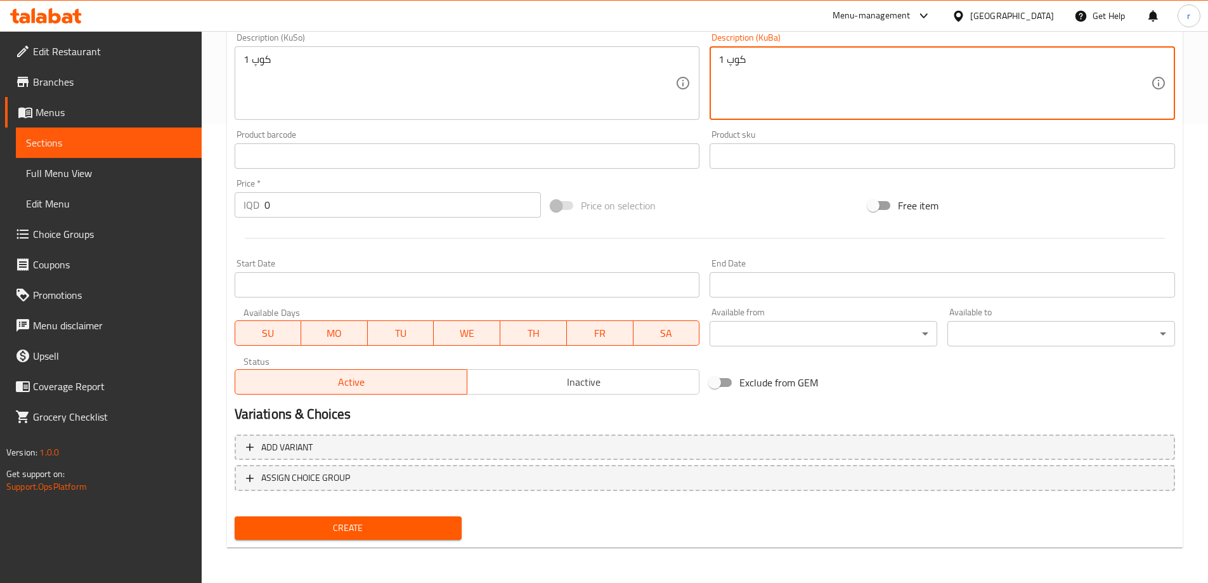
type textarea "1 کوپ"
click at [355, 535] on span "Create" at bounding box center [348, 528] width 207 height 16
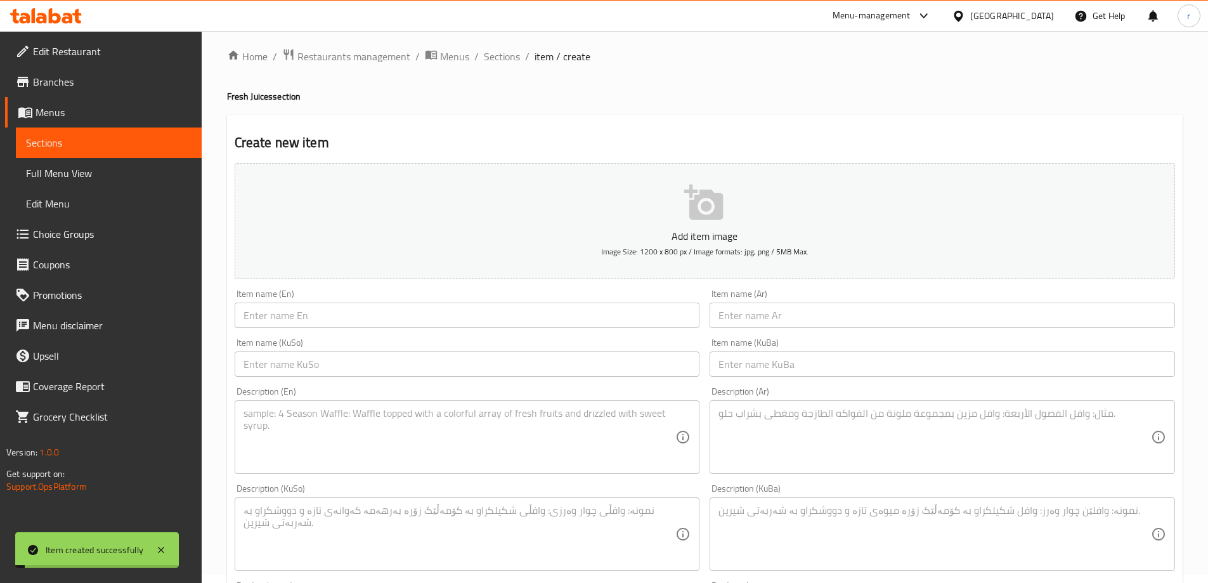
scroll to position [0, 0]
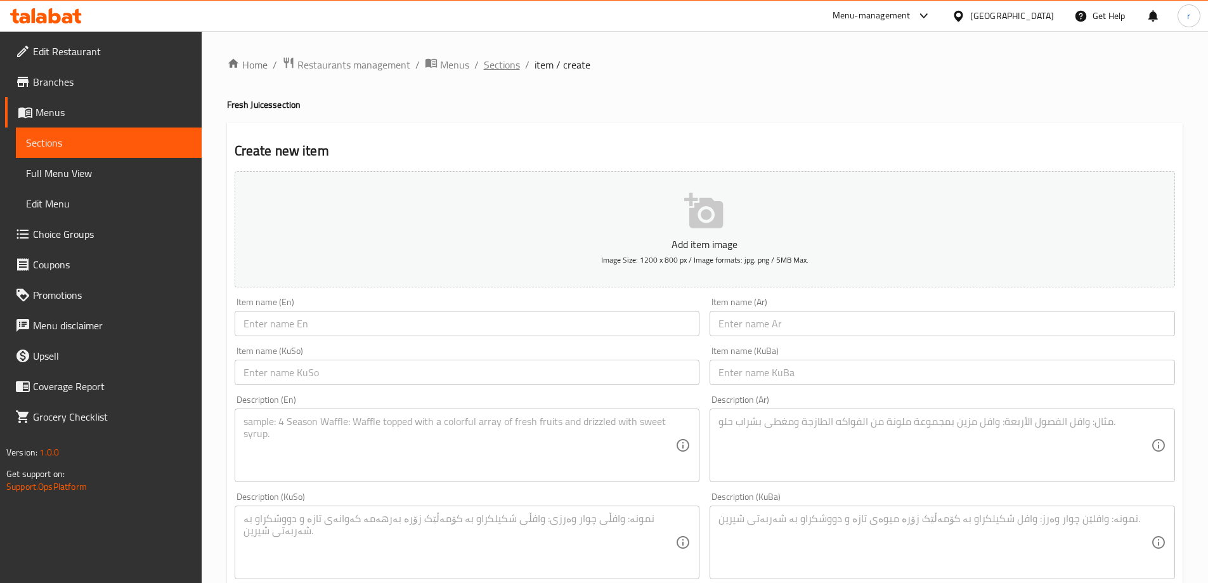
click at [496, 70] on span "Sections" at bounding box center [502, 64] width 36 height 15
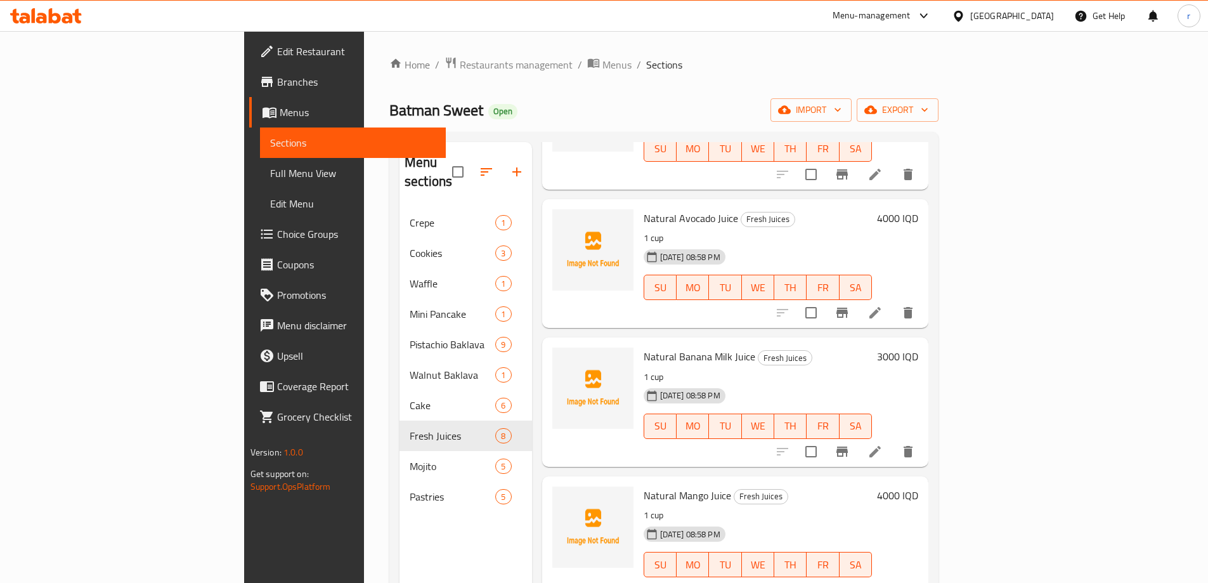
scroll to position [178, 0]
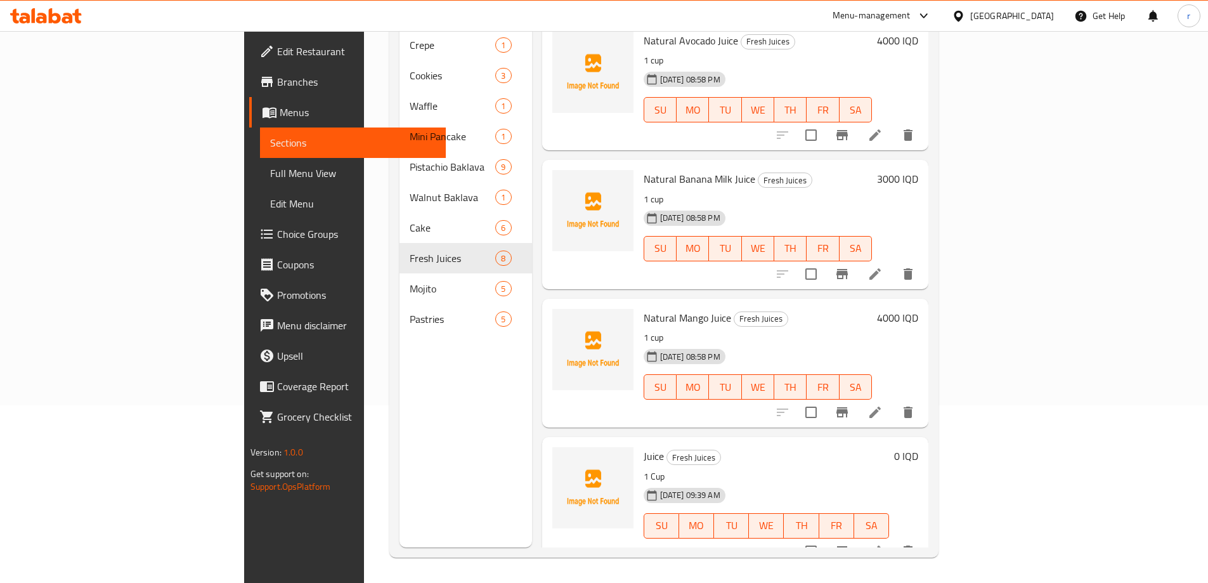
click at [913, 545] on icon "delete" at bounding box center [908, 550] width 9 height 11
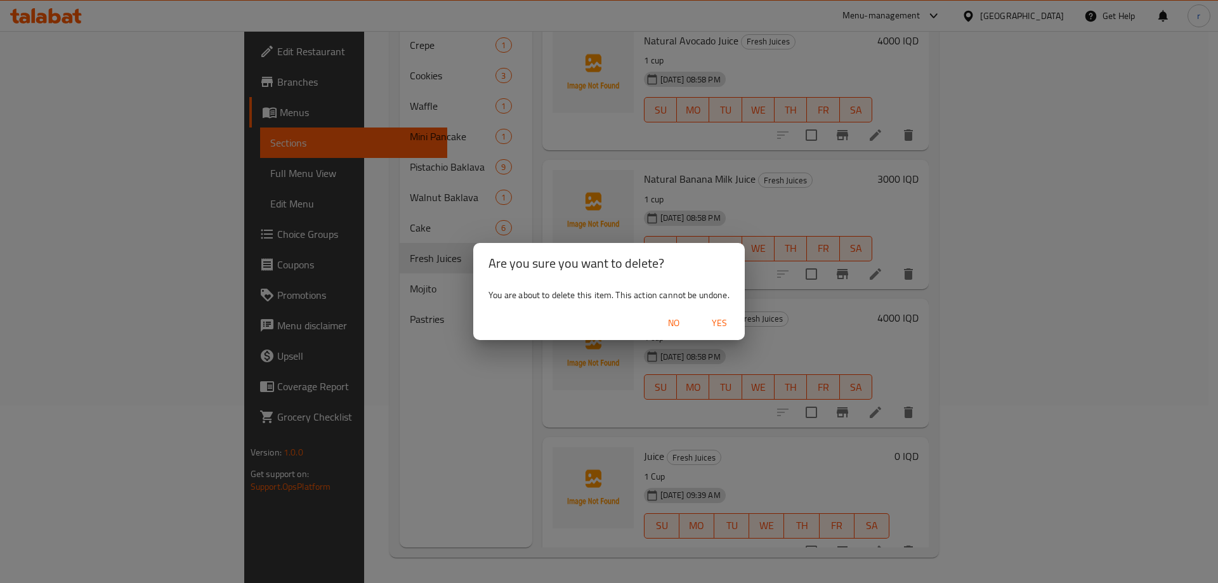
click at [717, 320] on span "Yes" at bounding box center [719, 323] width 30 height 16
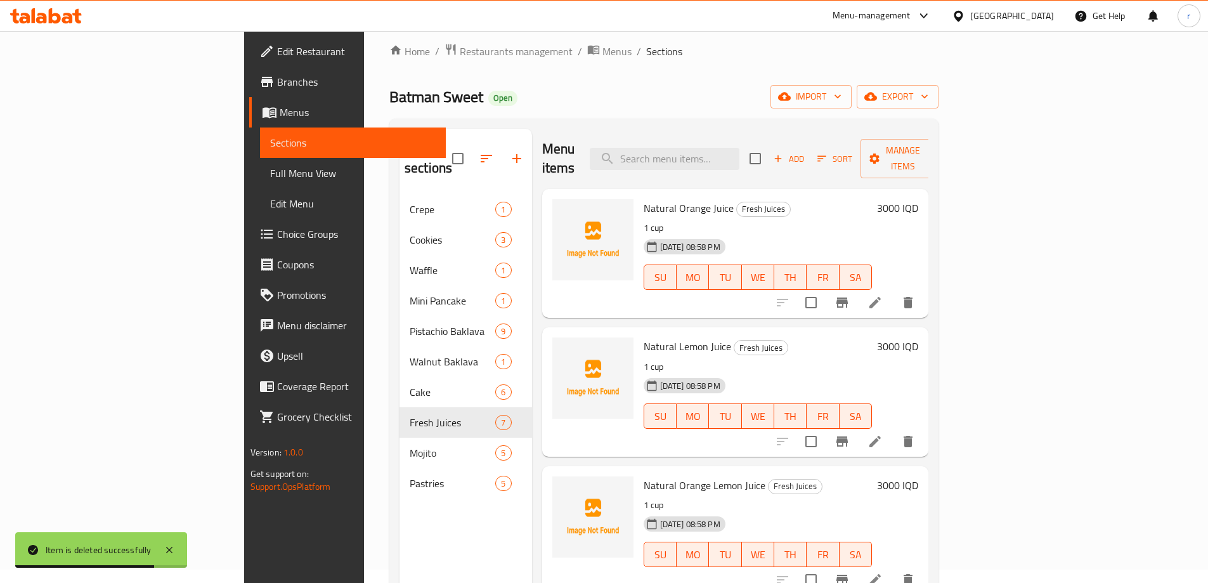
scroll to position [0, 0]
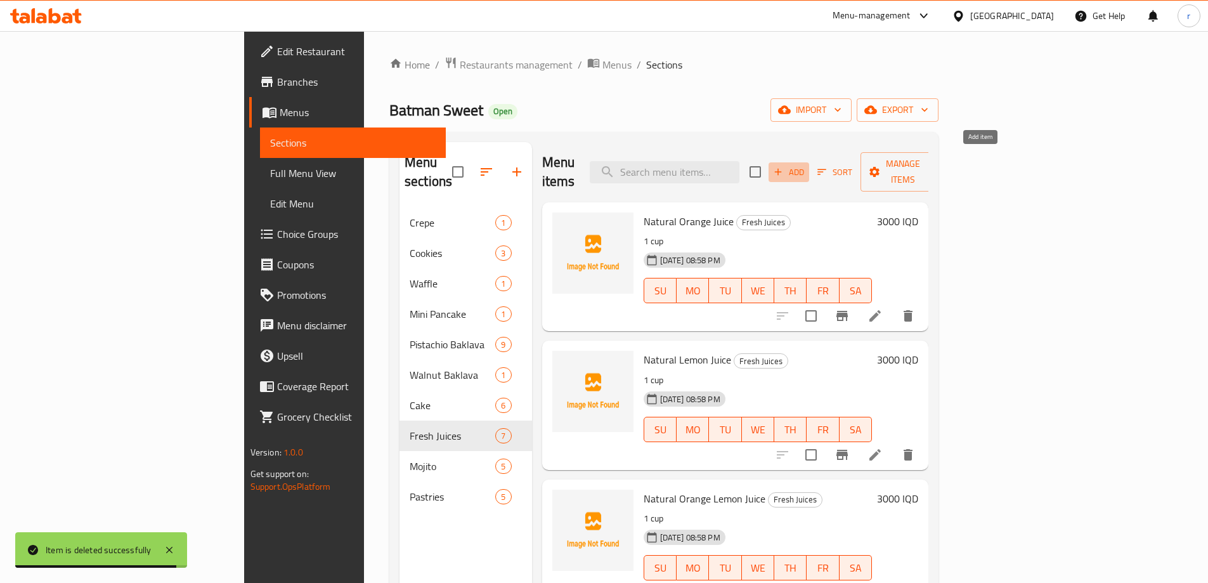
click at [809, 171] on button "Add" at bounding box center [789, 172] width 41 height 20
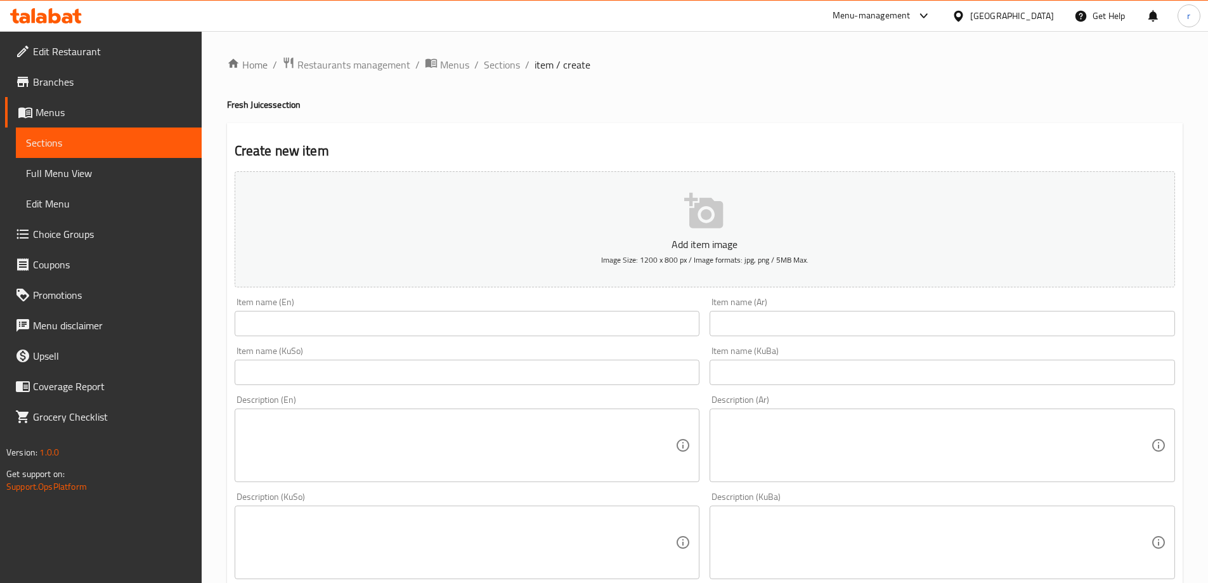
click at [491, 308] on div "Item name (En) Item name (En)" at bounding box center [468, 316] width 466 height 39
click at [457, 313] on input "text" at bounding box center [468, 323] width 466 height 25
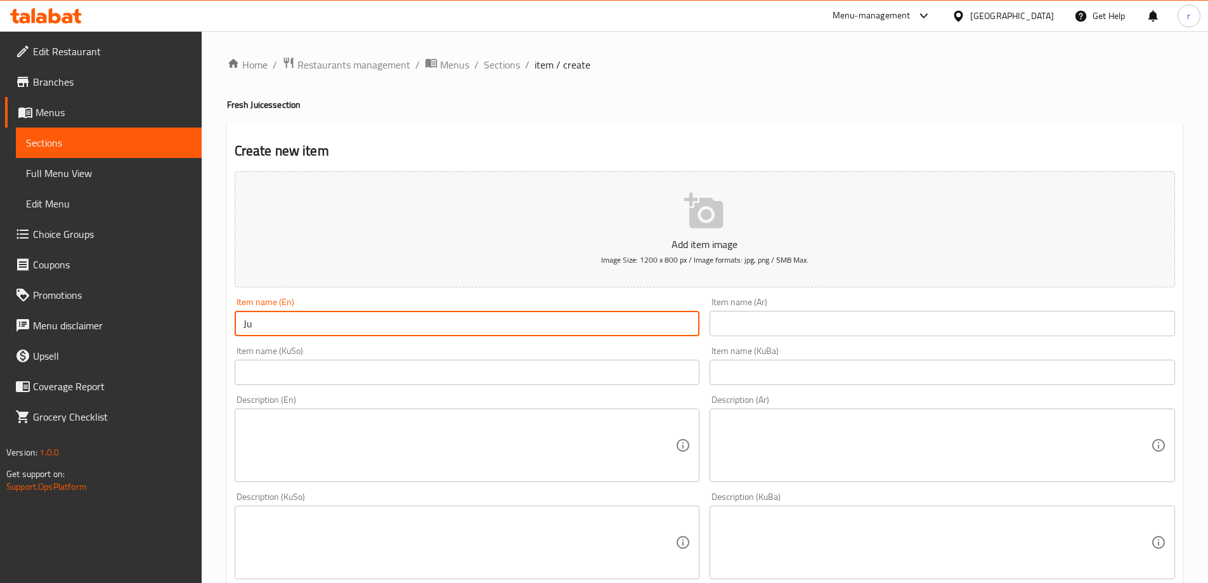
type input "Juice"
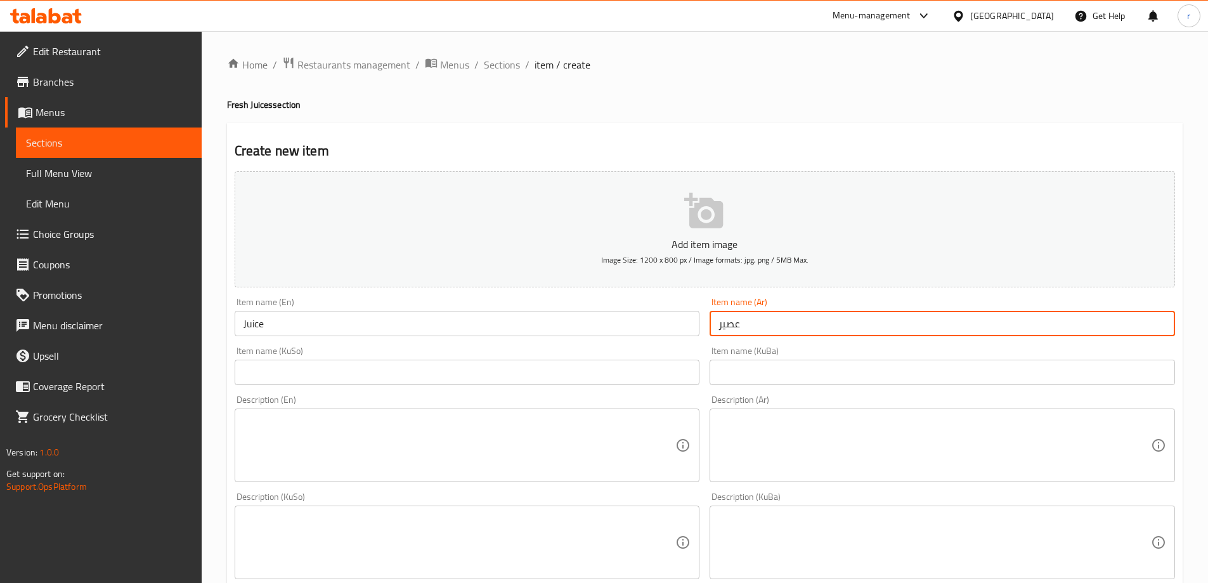
type input "عصير"
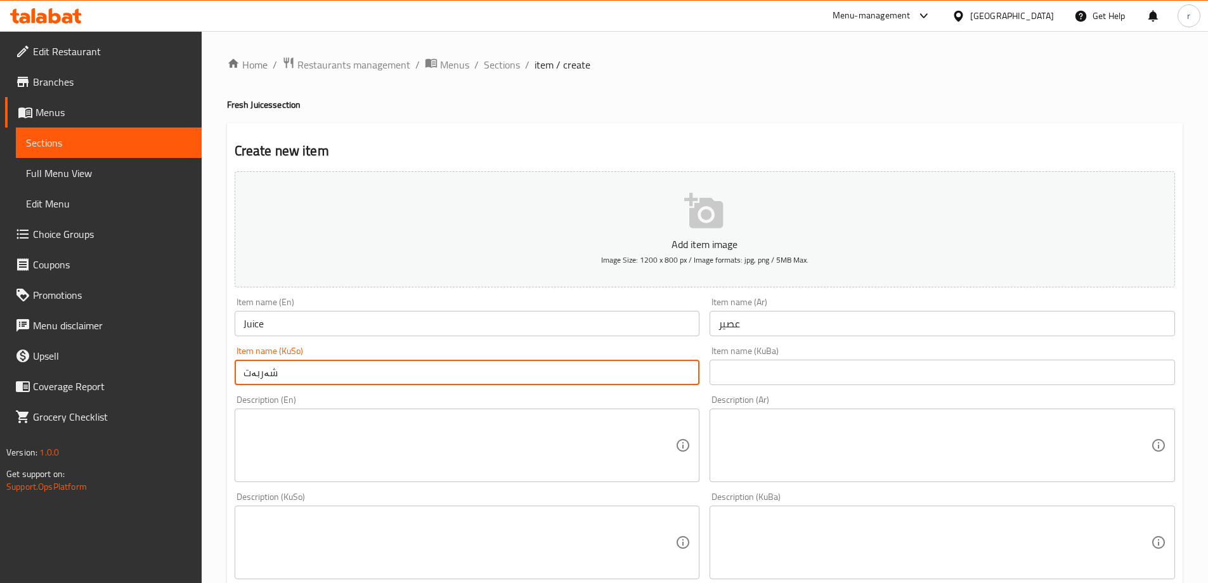
type input "شەربەت"
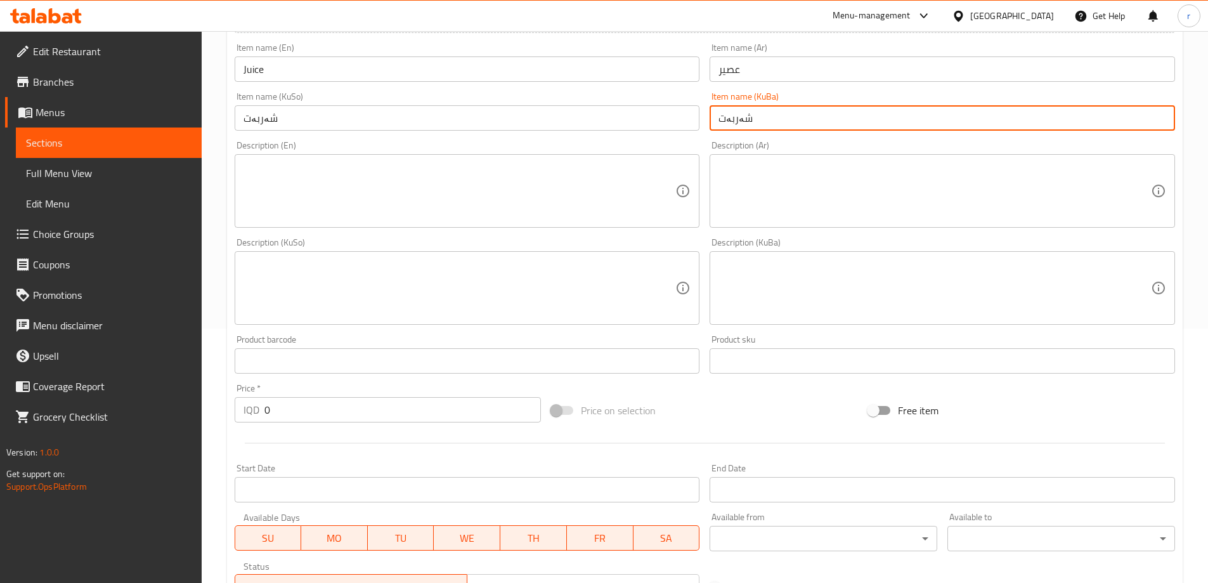
scroll to position [211, 0]
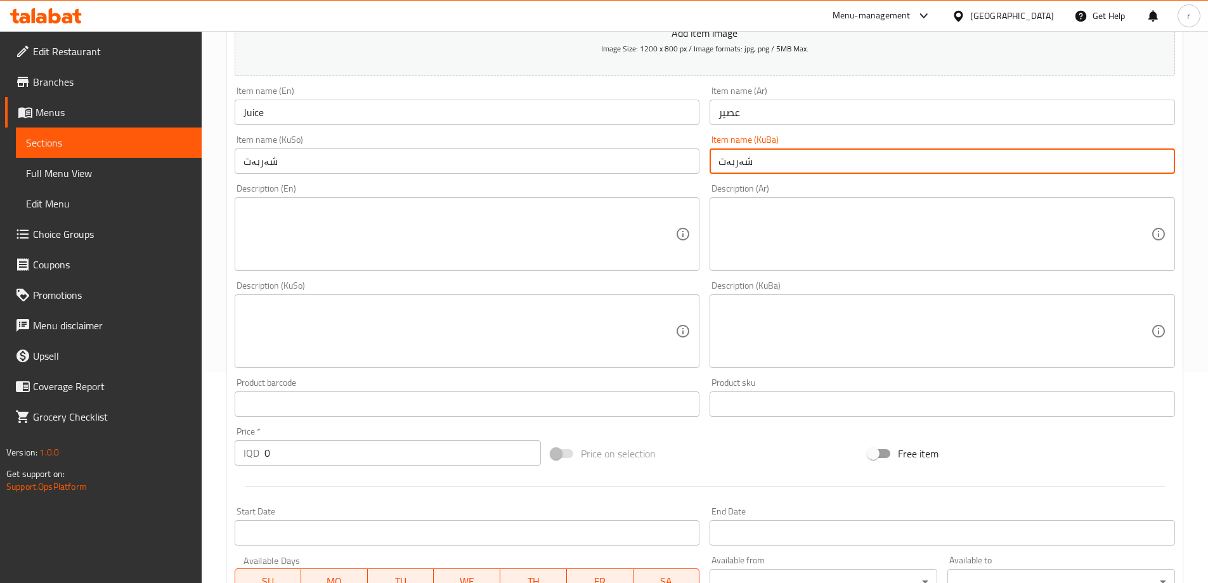
type input "شەربەت"
click at [342, 232] on textarea at bounding box center [460, 234] width 433 height 60
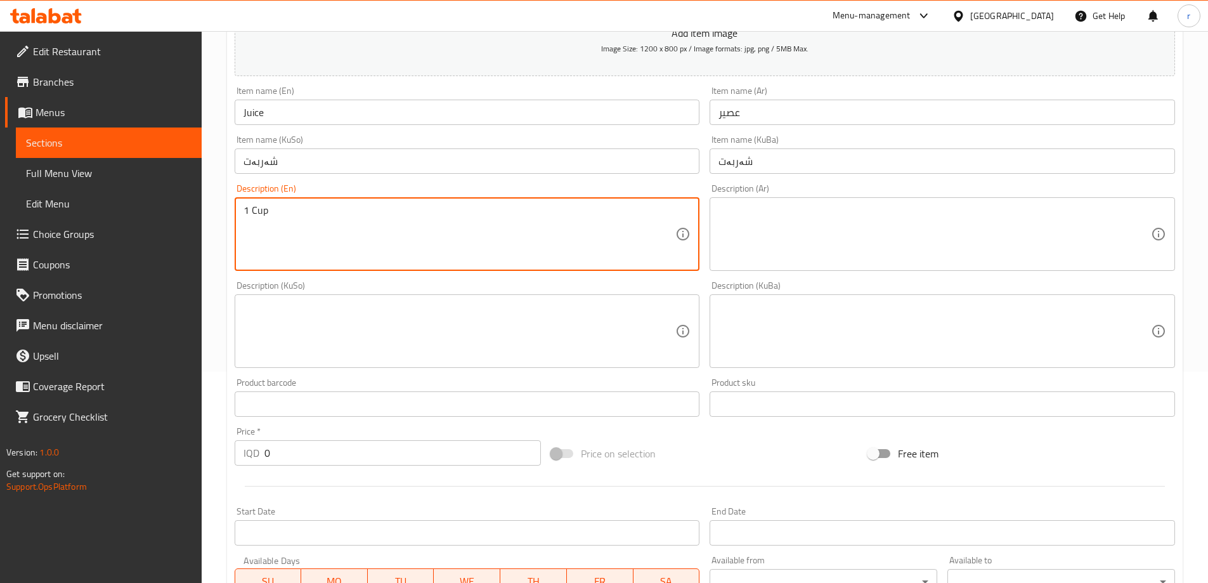
type textarea "1 Cup"
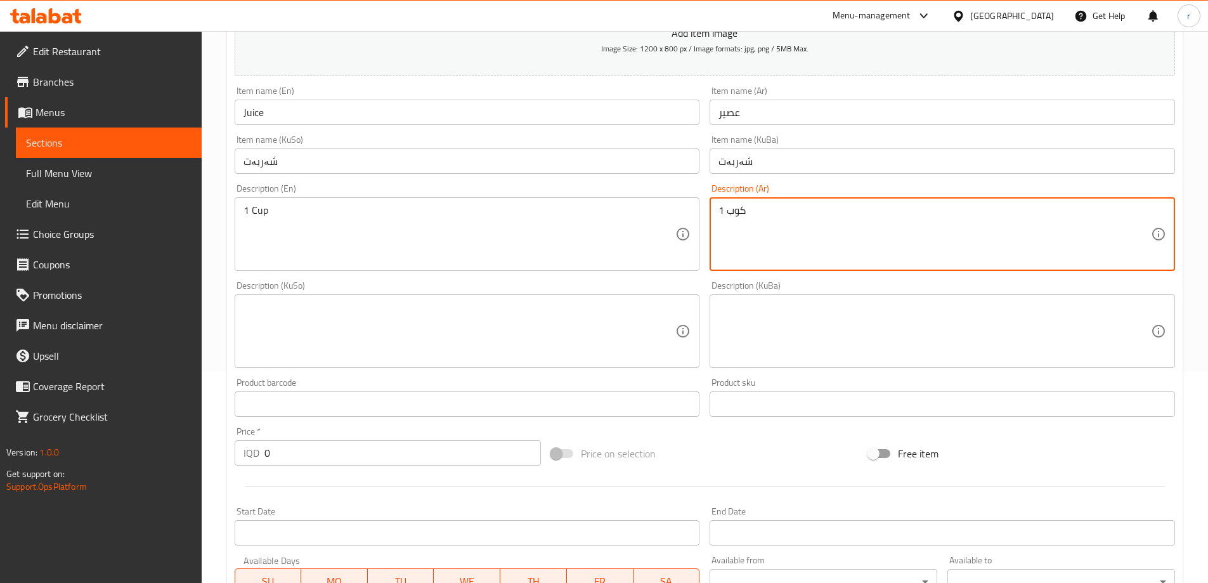
type textarea "1 كوب"
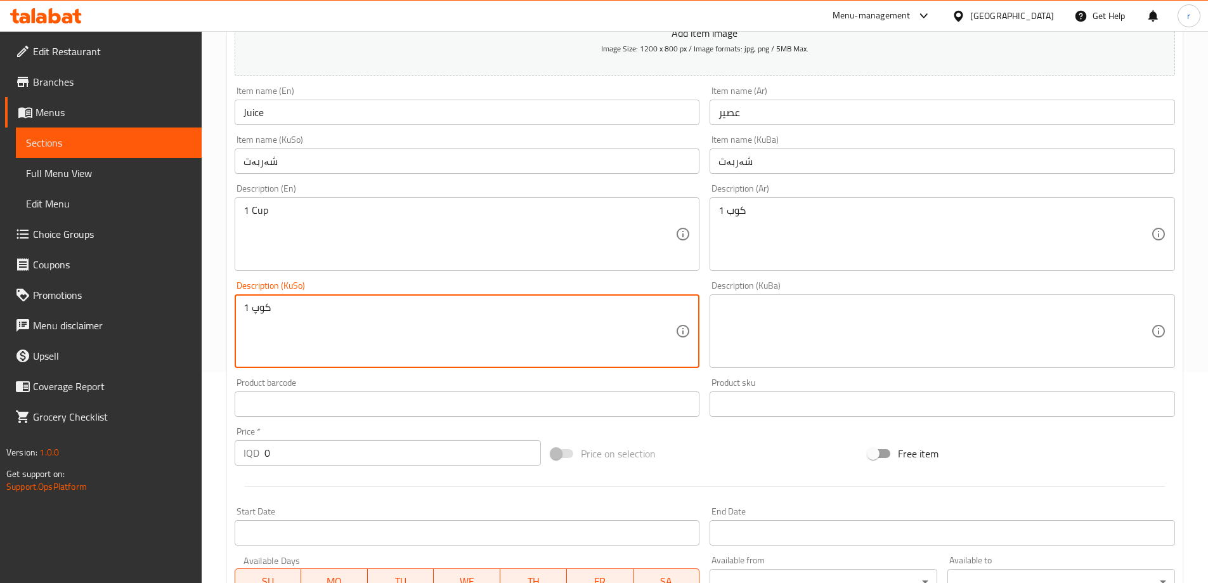
type textarea "1 کوپ"
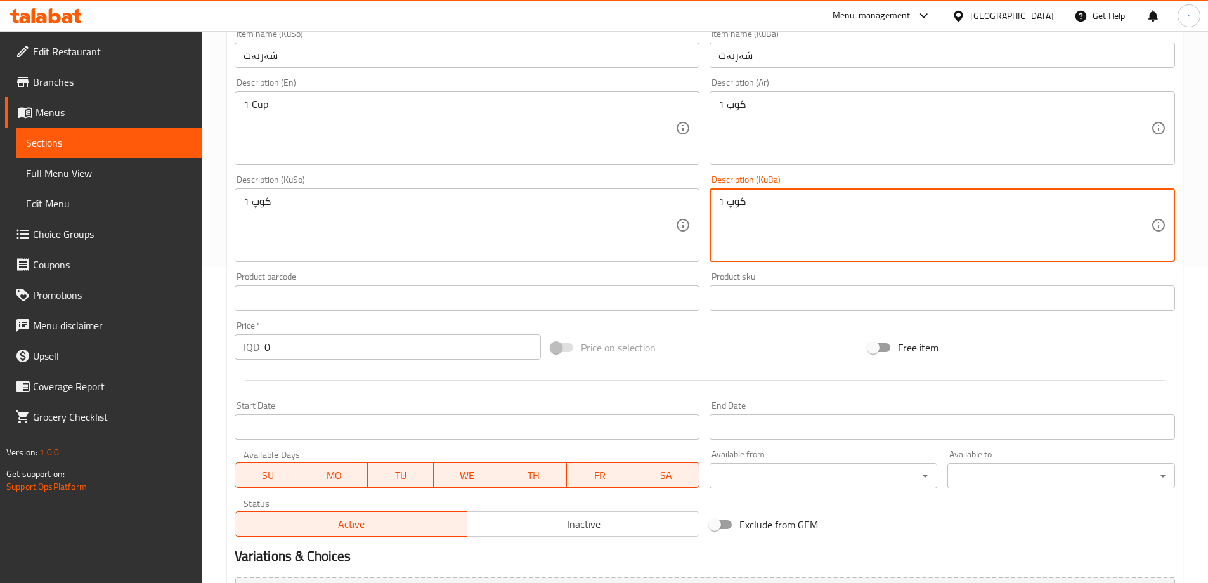
scroll to position [423, 0]
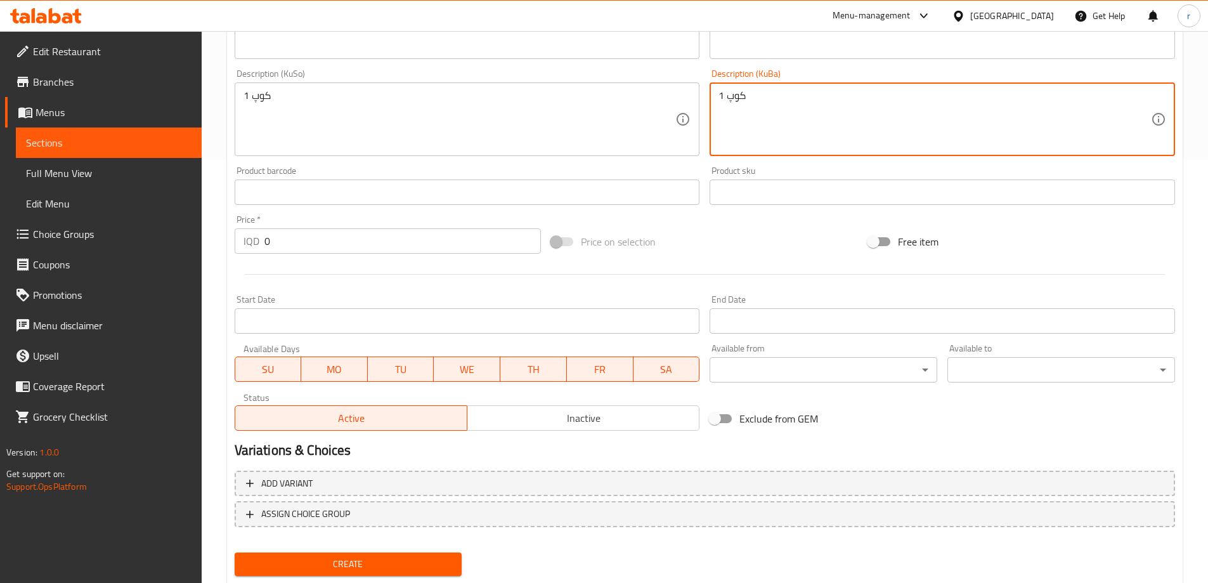
type textarea "1 کوپ"
click at [400, 552] on div "Create" at bounding box center [349, 564] width 238 height 34
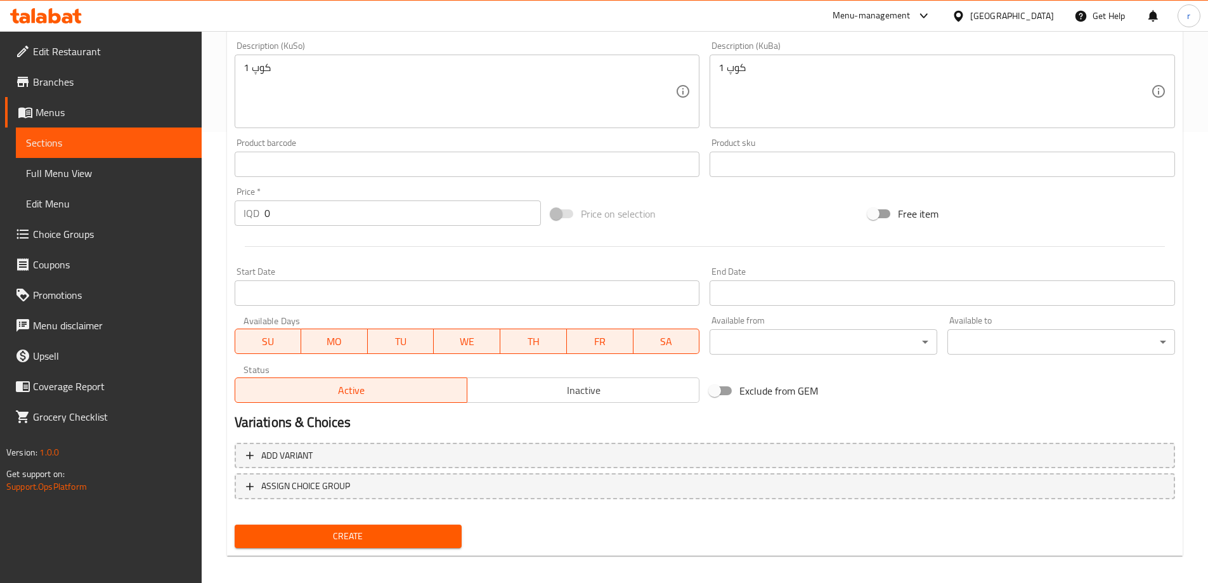
scroll to position [459, 0]
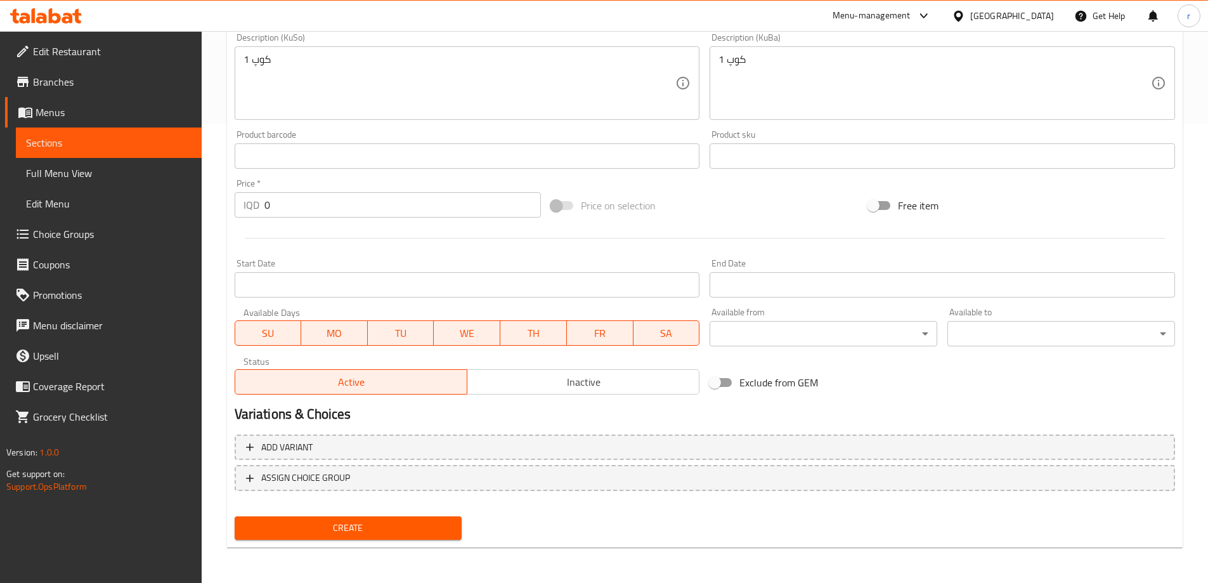
click at [407, 557] on div "Home / Restaurants management / Menus / Sections / item / create Fresh Juices s…" at bounding box center [705, 77] width 956 height 960
click at [403, 526] on span "Create" at bounding box center [348, 528] width 207 height 16
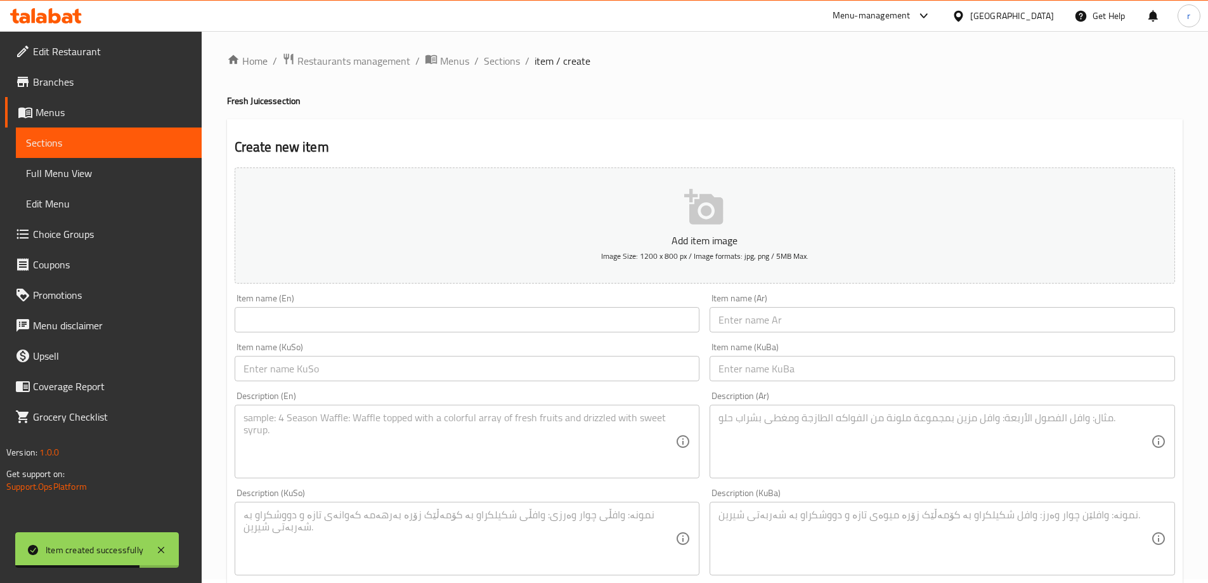
scroll to position [0, 0]
click at [98, 175] on span "Full Menu View" at bounding box center [109, 173] width 166 height 15
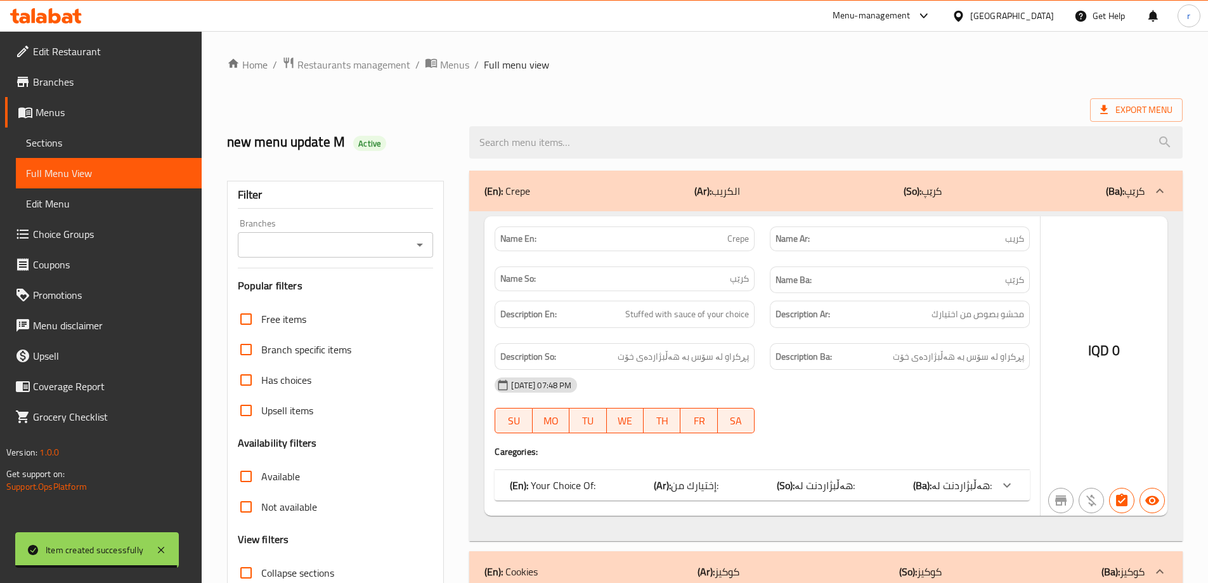
scroll to position [317, 0]
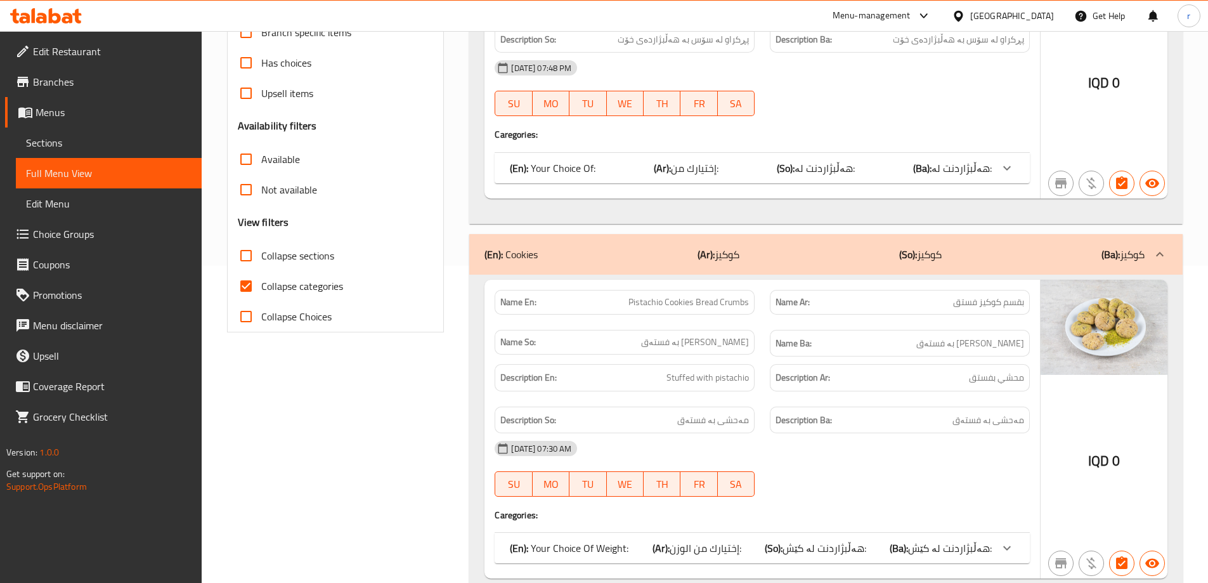
click at [306, 286] on span "Collapse categories" at bounding box center [302, 285] width 82 height 15
click at [261, 286] on input "Collapse categories" at bounding box center [246, 286] width 30 height 30
checkbox input "false"
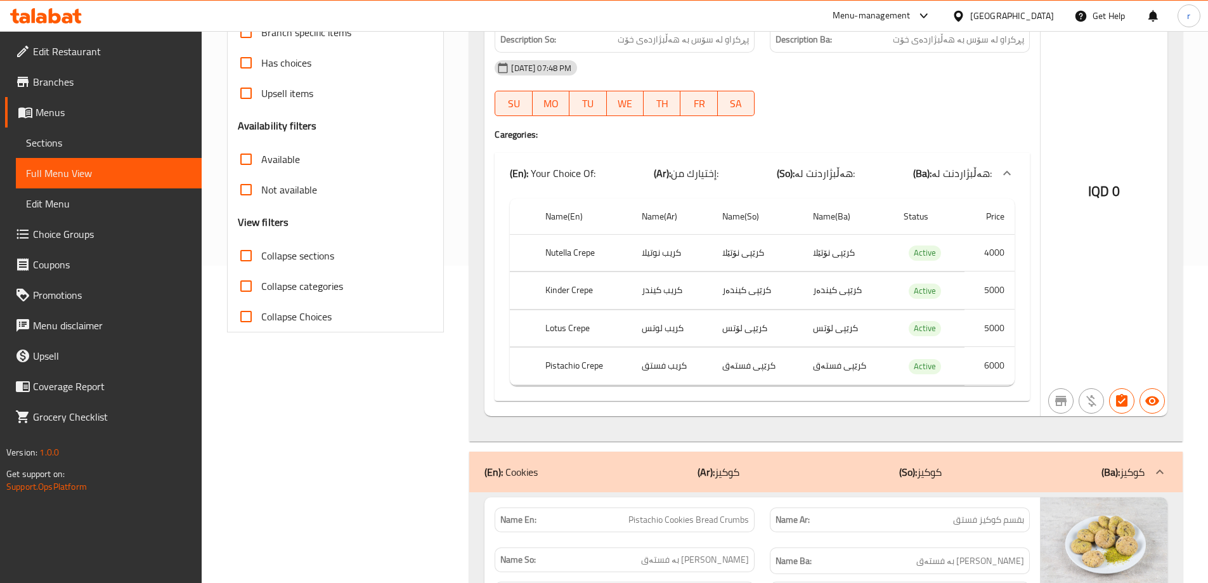
click at [291, 257] on span "Collapse sections" at bounding box center [297, 255] width 73 height 15
click at [261, 257] on input "Collapse sections" at bounding box center [246, 255] width 30 height 30
checkbox input "true"
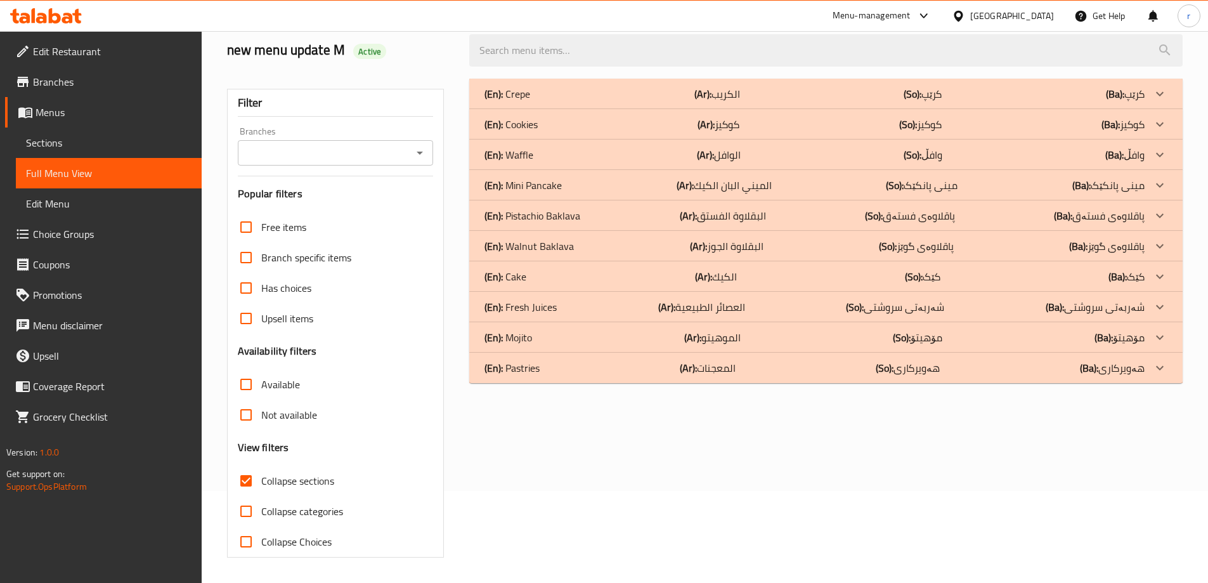
scroll to position [92, 0]
click at [308, 161] on input "Branches" at bounding box center [325, 153] width 167 height 18
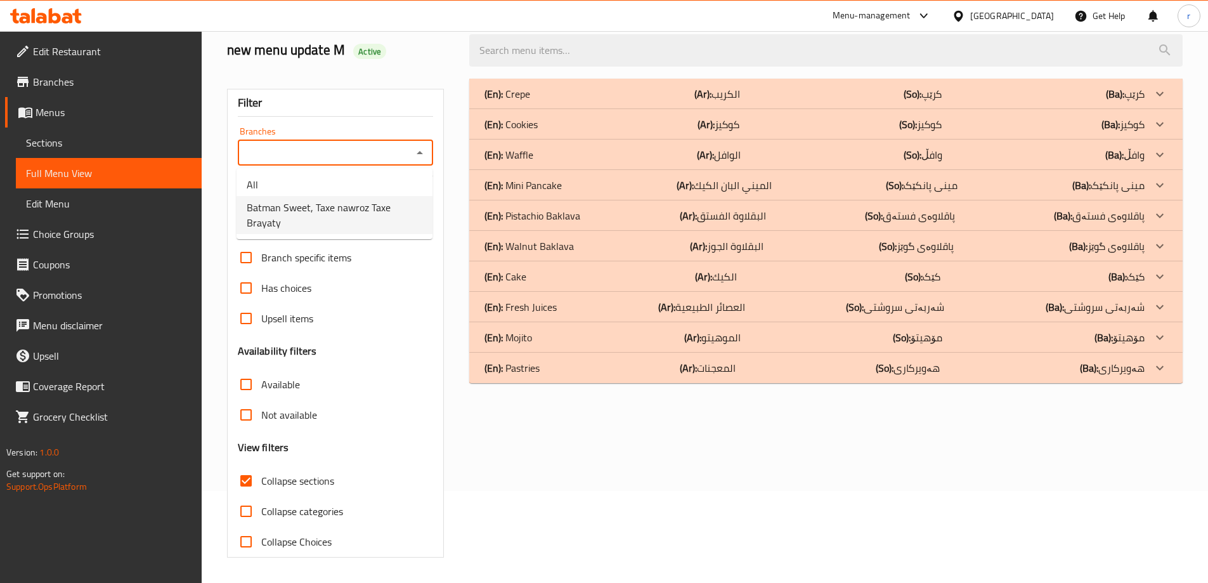
click at [312, 204] on span "Batman Sweet, Taxe nawroz Taxe Brayaty" at bounding box center [335, 215] width 176 height 30
type input "Batman Sweet, Taxe nawroz Taxe Brayaty"
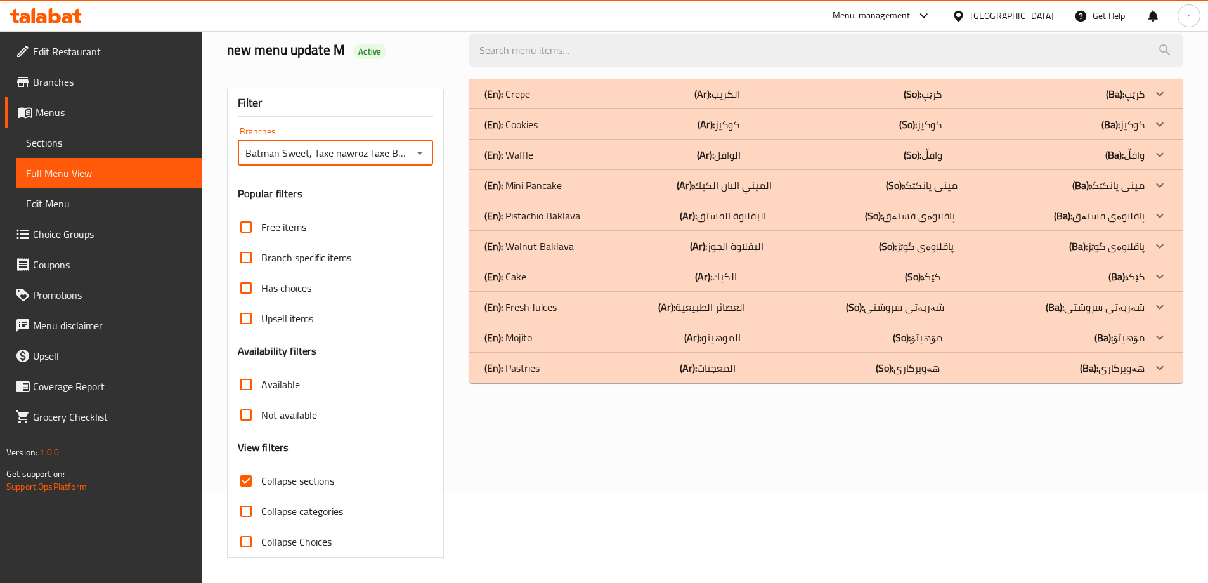
click at [592, 101] on div "(En): Mojito (Ar): الموهيتو (So): مۆهیتۆ (Ba): مۆهیتۆ" at bounding box center [815, 93] width 660 height 15
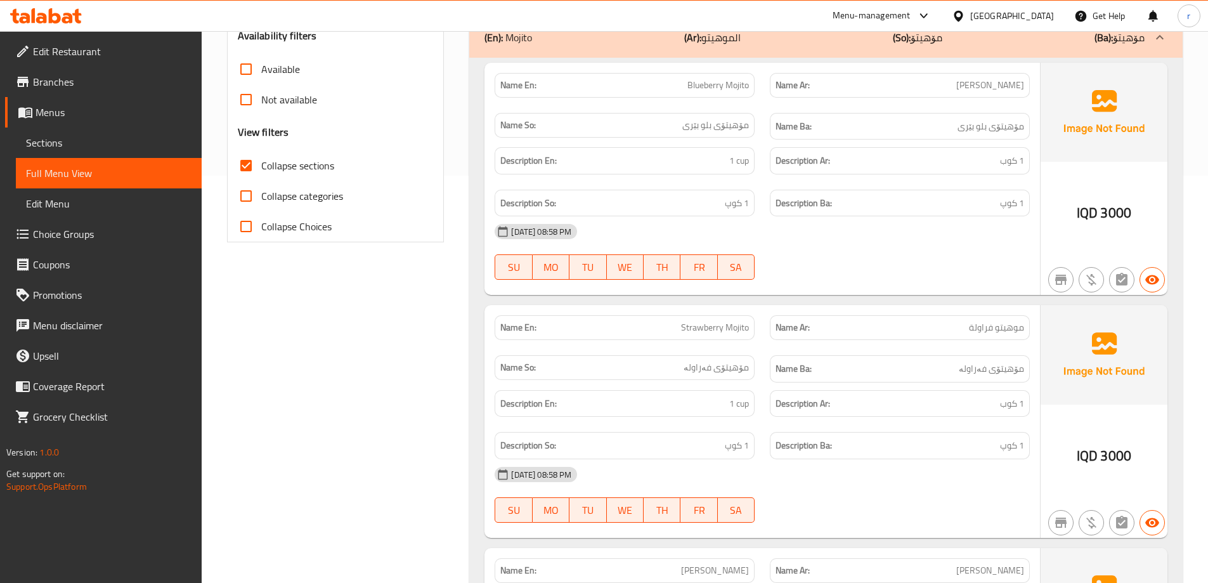
scroll to position [336, 0]
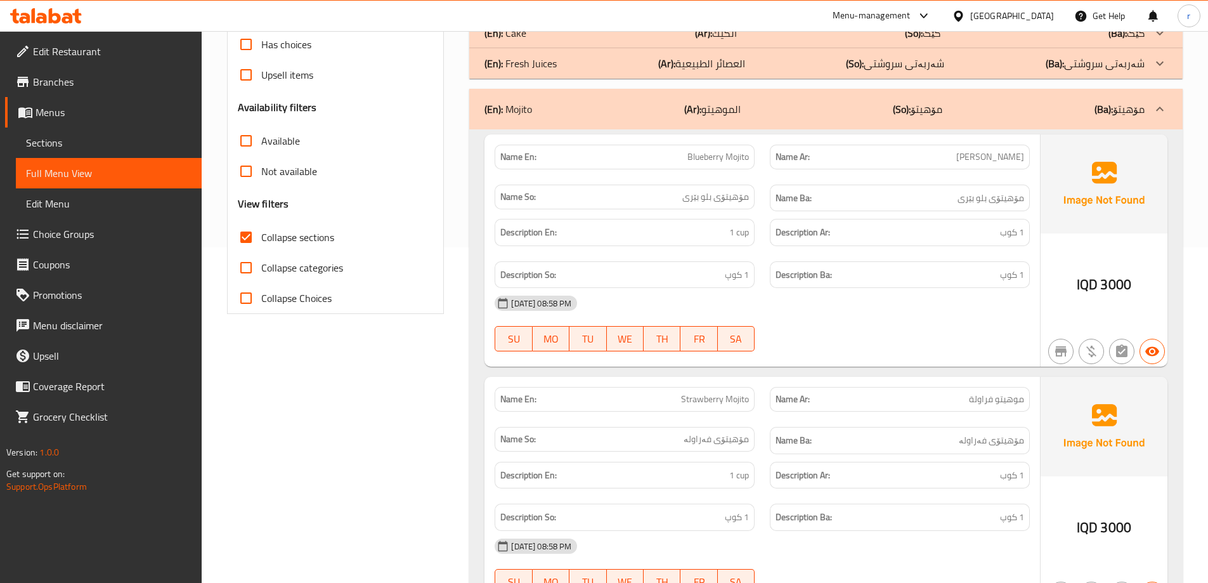
click at [705, 159] on span "Blueberry Mojito" at bounding box center [719, 156] width 62 height 13
copy span "Blueberry Mojito"
click at [977, 157] on span "[PERSON_NAME]" at bounding box center [990, 156] width 68 height 13
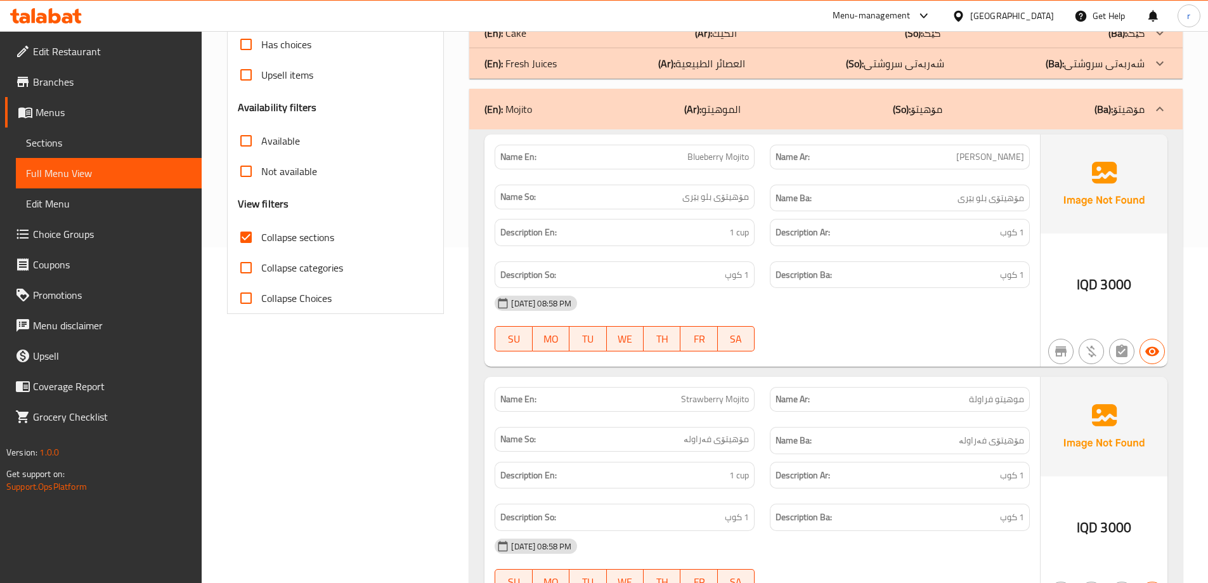
click at [977, 157] on span "[PERSON_NAME]" at bounding box center [990, 156] width 68 height 13
copy span "[PERSON_NAME]"
click at [736, 196] on span "مۆهیتۆی بلو بێری" at bounding box center [715, 196] width 67 height 13
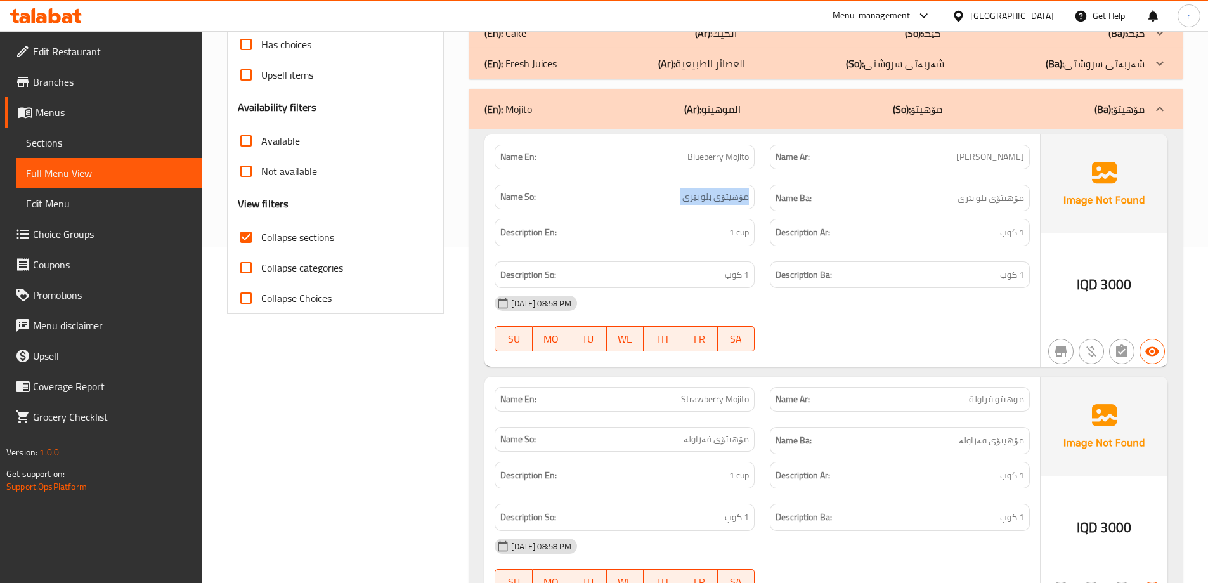
click at [736, 196] on span "مۆهیتۆی بلو بێری" at bounding box center [715, 196] width 67 height 13
copy span "مۆهیتۆی بلو بێری"
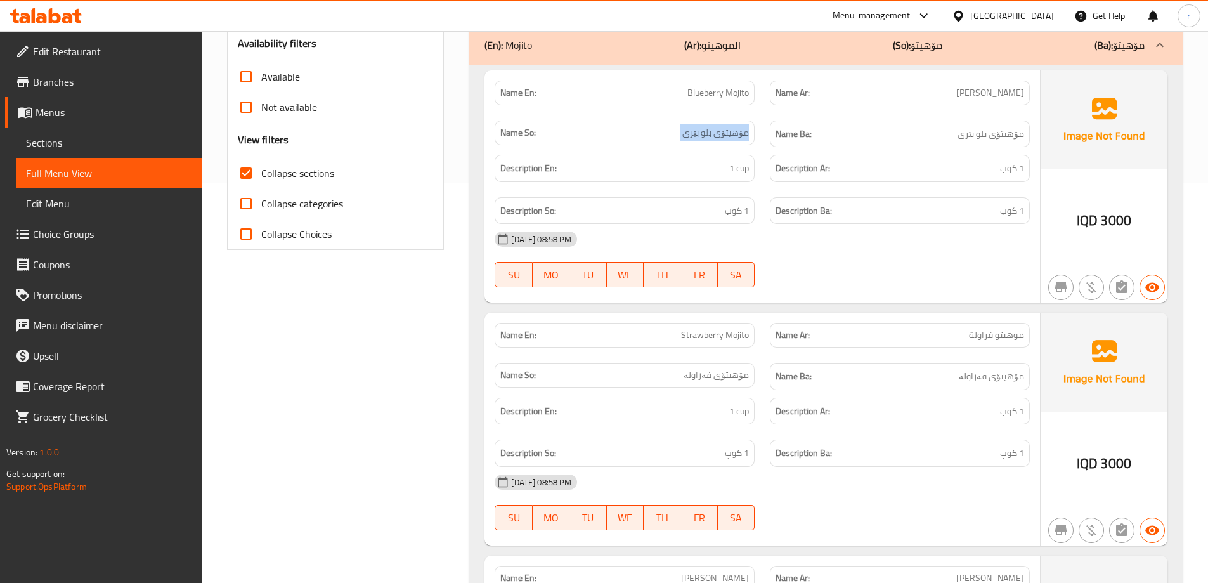
scroll to position [441, 0]
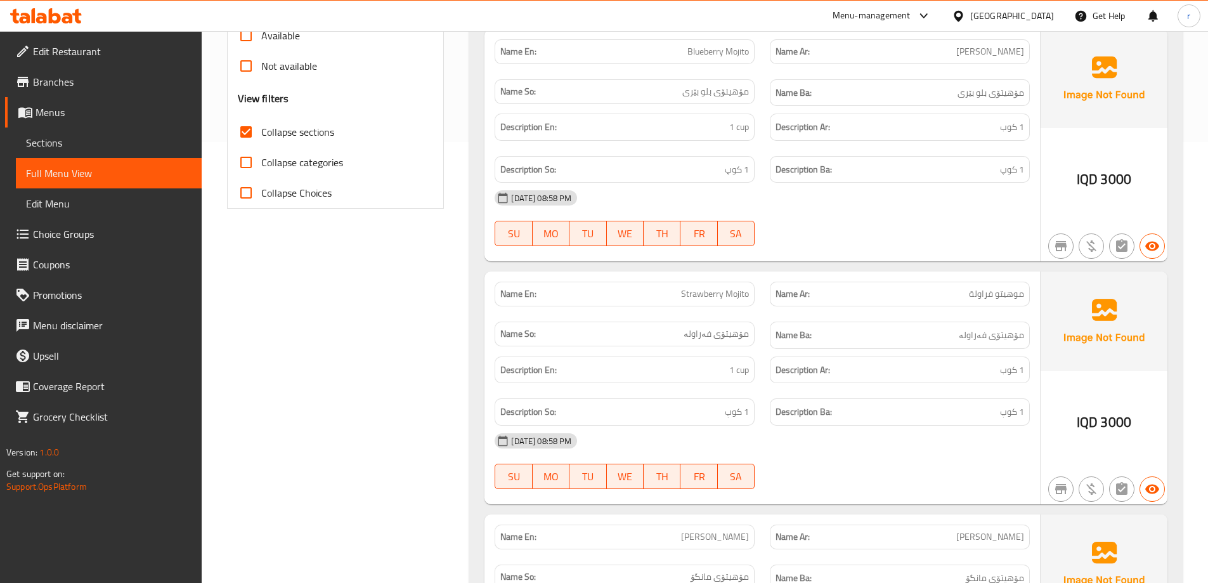
click at [712, 297] on span "Strawberry Mojito" at bounding box center [715, 293] width 68 height 13
copy span "Strawberry Mojito"
click at [983, 289] on span "موهيتو فراولة" at bounding box center [996, 293] width 55 height 13
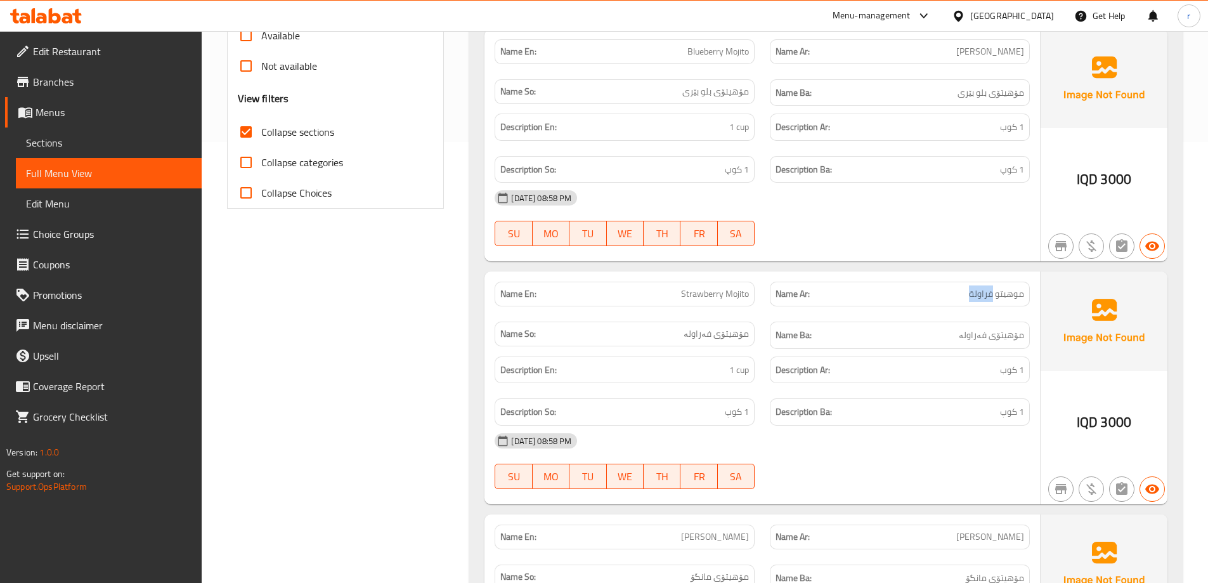
click at [983, 289] on span "موهيتو فراولة" at bounding box center [996, 293] width 55 height 13
copy span "موهيتو فراولة"
click at [733, 331] on span "مۆهیتۆی فەراولە" at bounding box center [716, 333] width 65 height 13
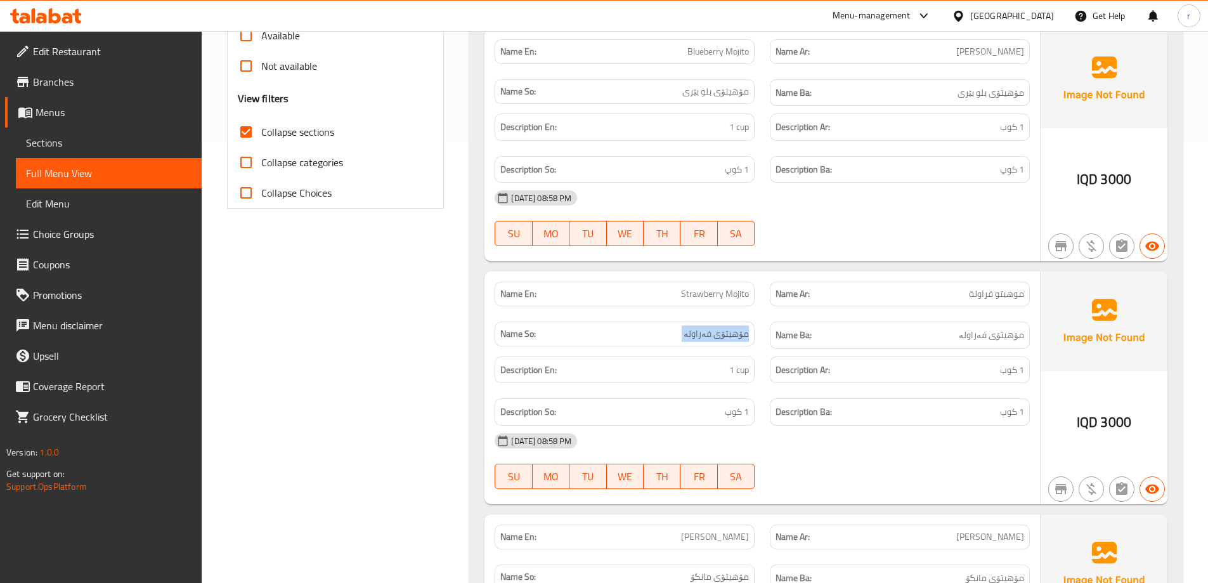
click at [733, 331] on span "مۆهیتۆی فەراولە" at bounding box center [716, 333] width 65 height 13
copy span "مۆهیتۆی فەراولە"
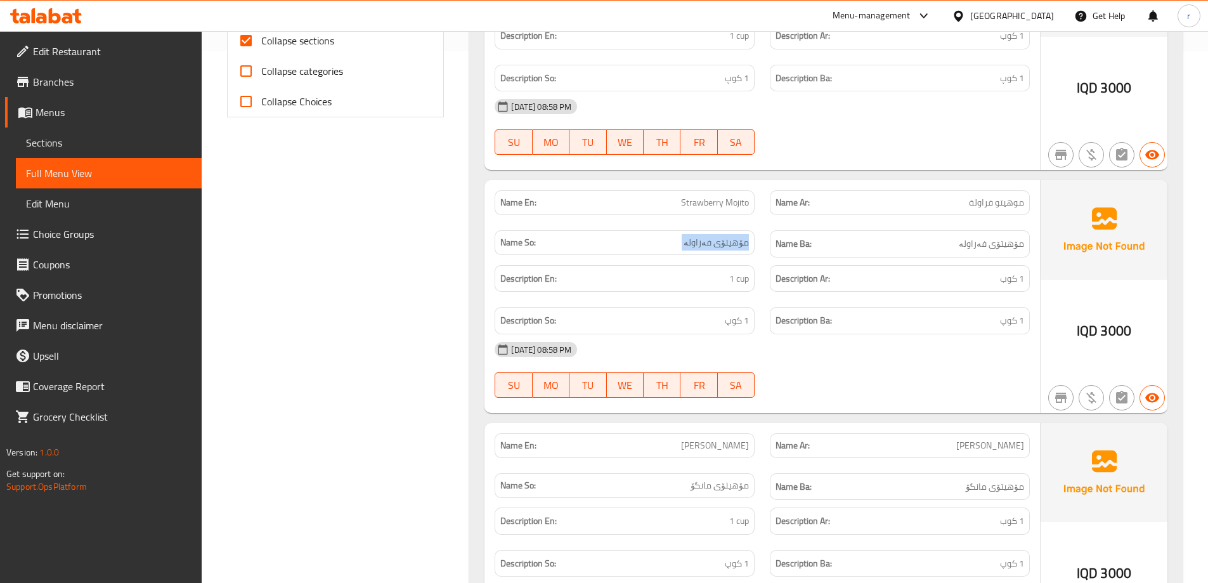
scroll to position [653, 0]
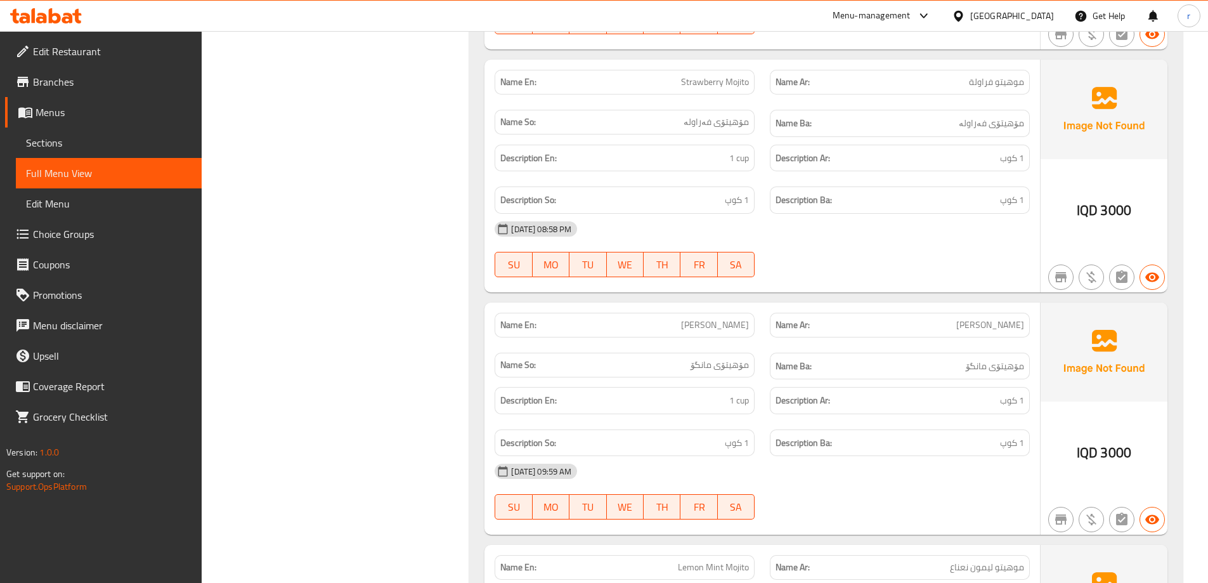
click at [716, 331] on span "[PERSON_NAME]" at bounding box center [715, 324] width 68 height 13
copy span "[PERSON_NAME]"
click at [1003, 330] on span "[PERSON_NAME]" at bounding box center [990, 324] width 68 height 13
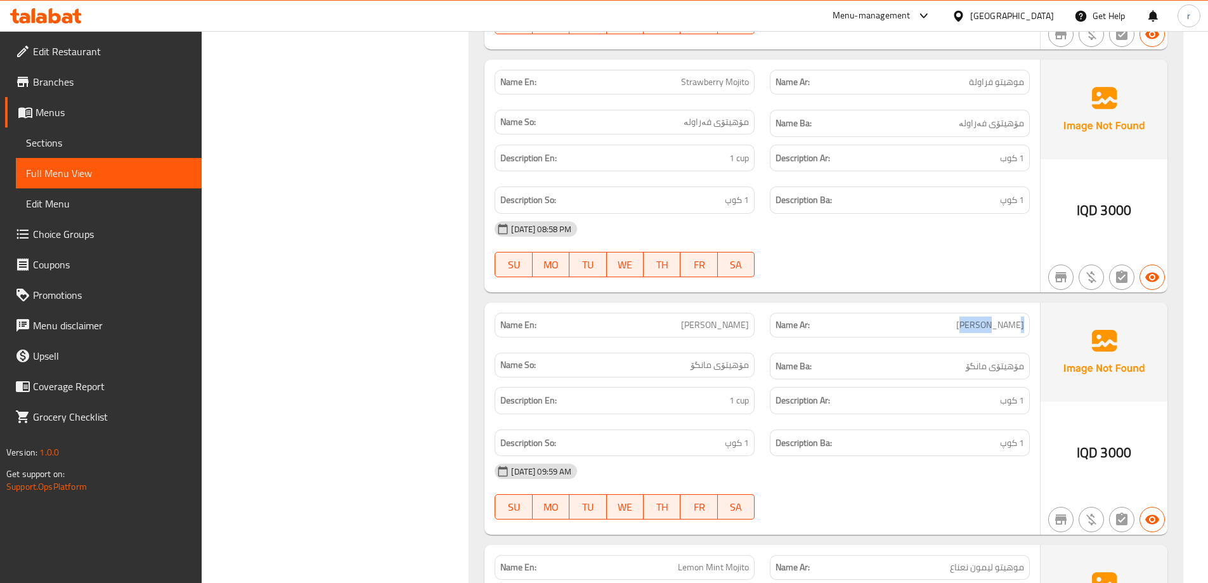
click at [1003, 330] on span "[PERSON_NAME]" at bounding box center [990, 324] width 68 height 13
copy span "[PERSON_NAME]"
click at [740, 364] on span "مۆهیتۆی مانگۆ" at bounding box center [720, 364] width 58 height 13
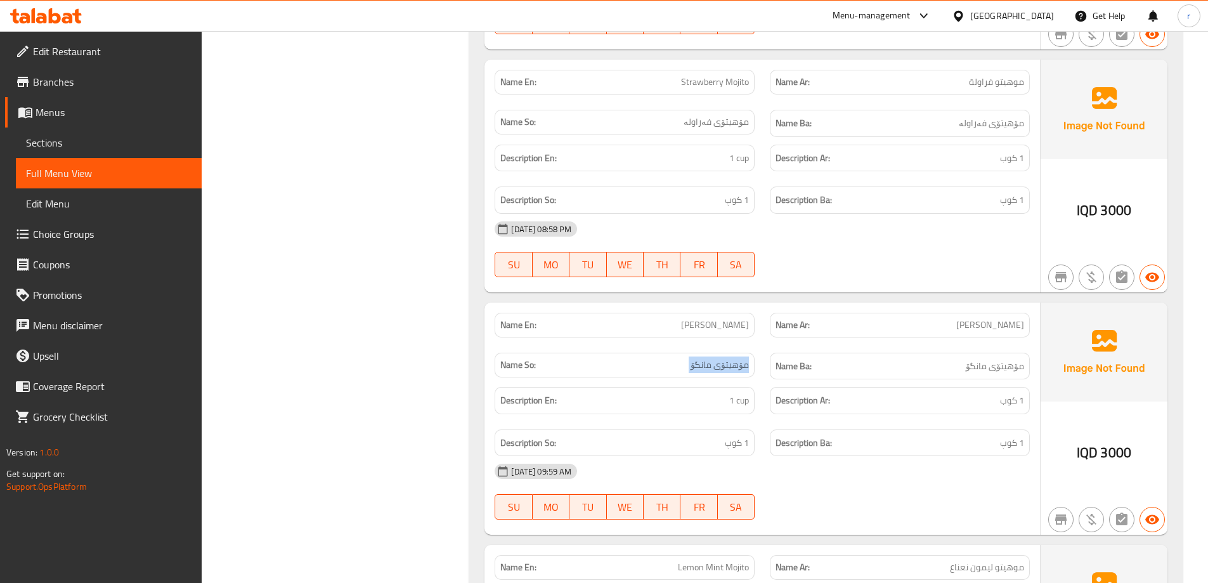
click at [740, 364] on span "مۆهیتۆی مانگۆ" at bounding box center [720, 364] width 58 height 13
copy span "مۆهیتۆی مانگۆ"
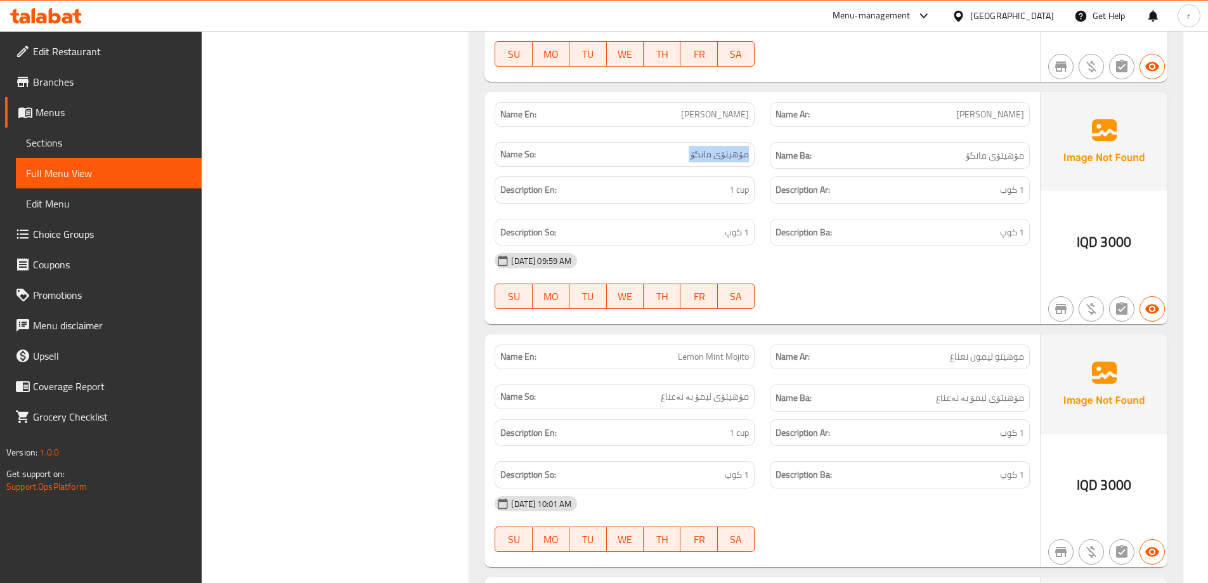
scroll to position [864, 0]
click at [705, 363] on span "Lemon Mint Mojito" at bounding box center [713, 355] width 71 height 13
click at [704, 357] on span "Lemon Mint Mojito" at bounding box center [713, 355] width 71 height 13
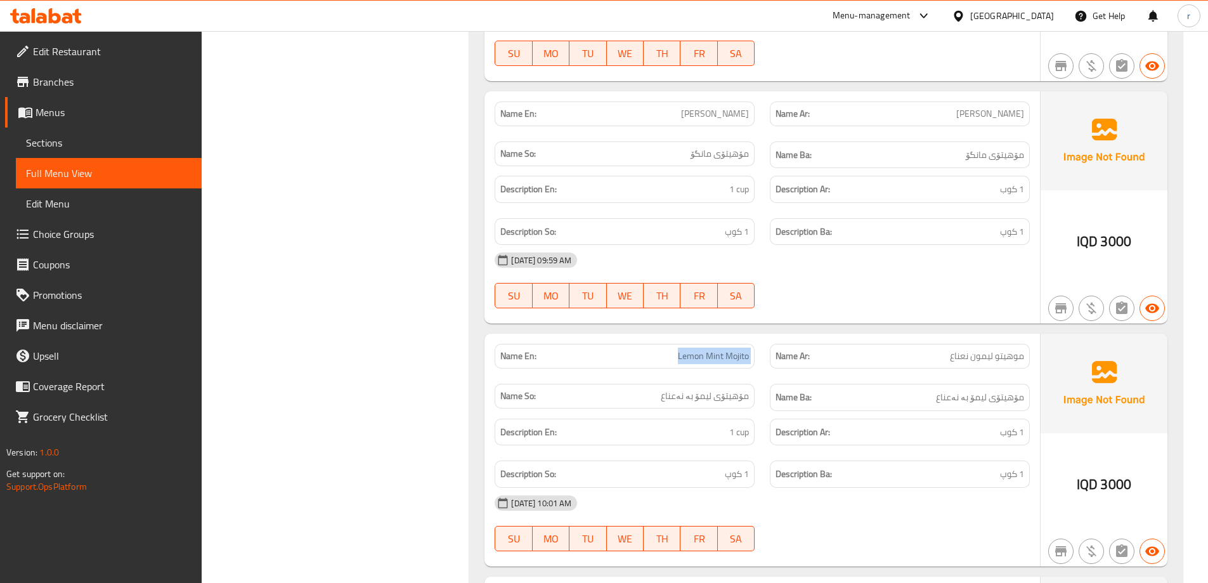
copy span "Lemon Mint Mojito"
click at [981, 351] on span "موهيتو ليمون نعناع" at bounding box center [987, 355] width 74 height 13
click at [695, 400] on span "مۆهیتۆی لیمۆ بە نەعناع" at bounding box center [705, 395] width 88 height 13
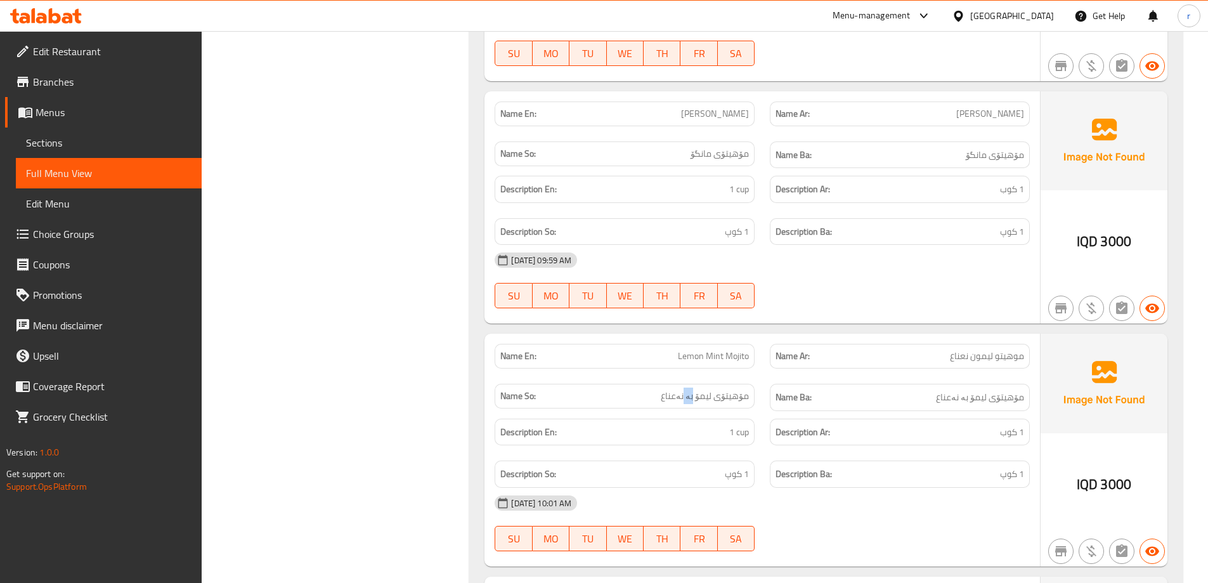
click at [695, 400] on span "مۆهیتۆی لیمۆ بە نەعناع" at bounding box center [705, 395] width 88 height 13
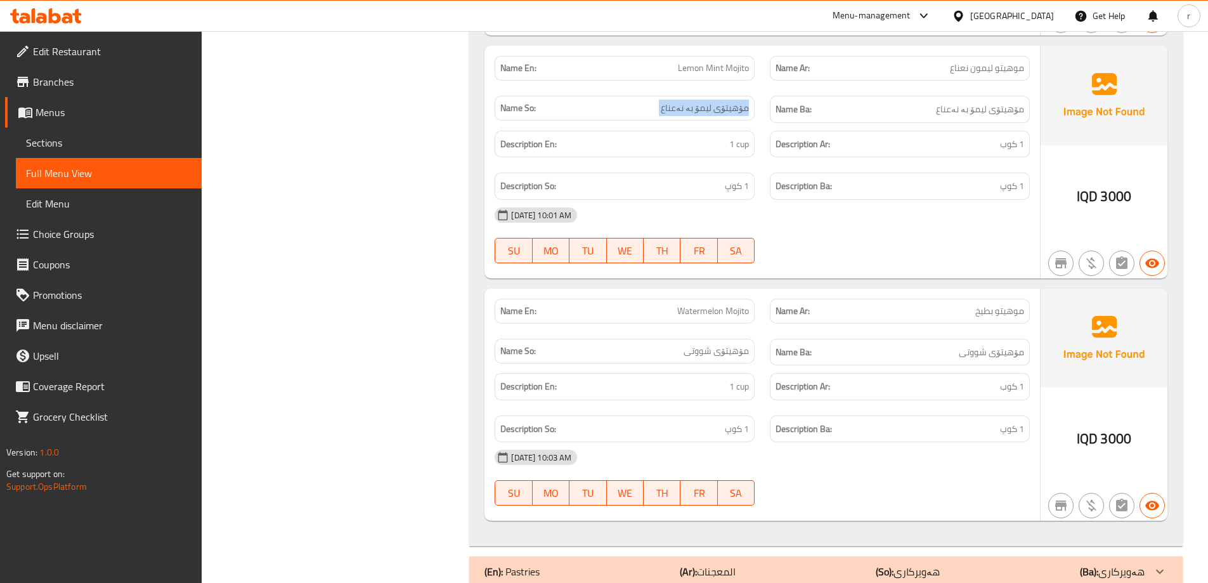
scroll to position [1181, 0]
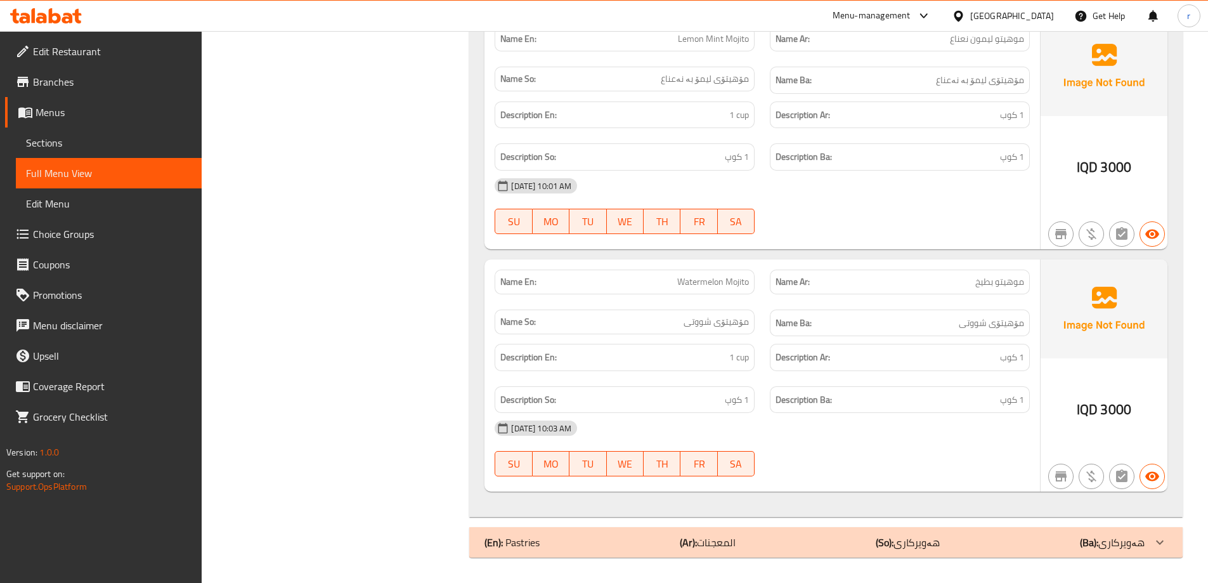
click at [700, 280] on span "Watermelon Mojito" at bounding box center [713, 281] width 72 height 13
click at [1005, 278] on span "موهيتو بطيخ" at bounding box center [1000, 281] width 49 height 13
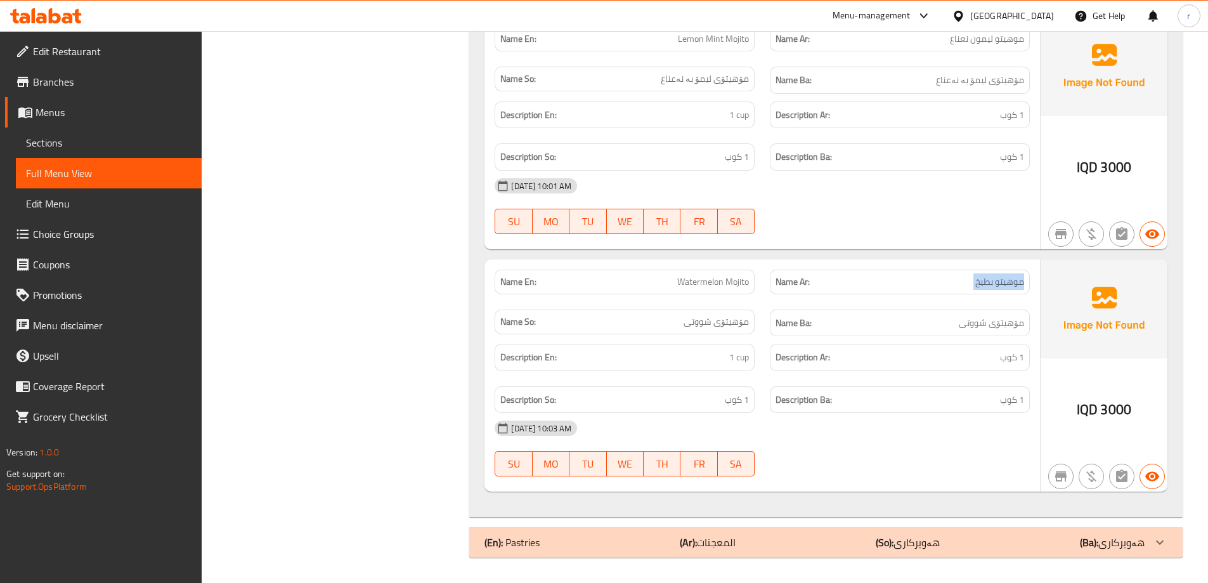
click at [1005, 278] on span "موهيتو بطيخ" at bounding box center [1000, 281] width 49 height 13
click at [719, 323] on span "مۆهیتۆی شووتی" at bounding box center [716, 321] width 65 height 13
click at [984, 317] on span "مۆهیتۆی شووتی" at bounding box center [991, 323] width 65 height 16
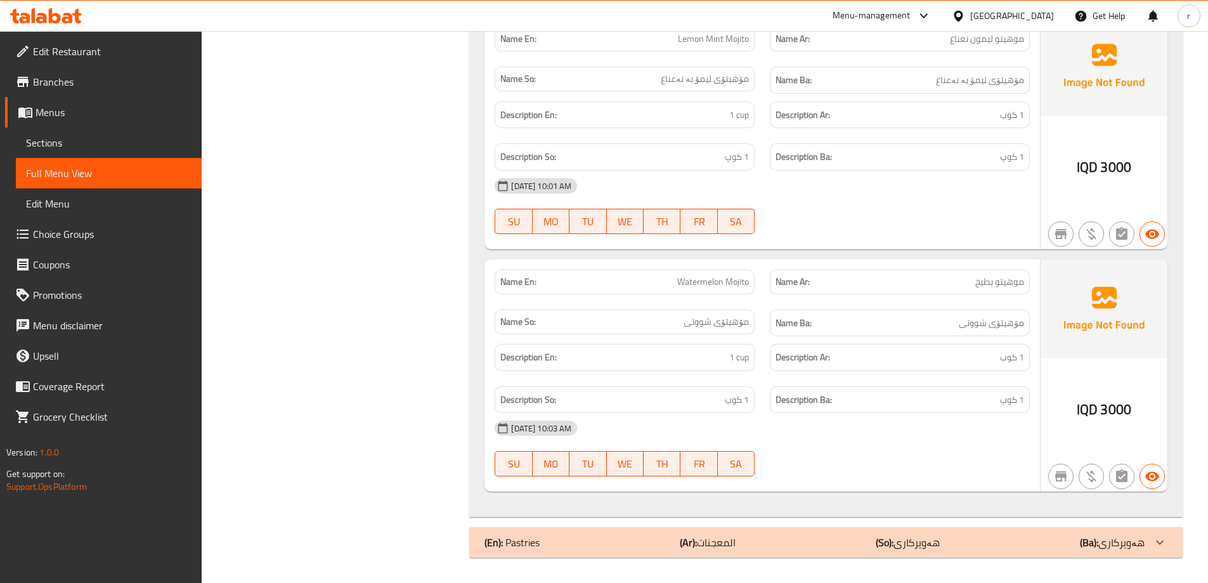
click at [984, 317] on span "مۆهیتۆی شووتی" at bounding box center [991, 323] width 65 height 16
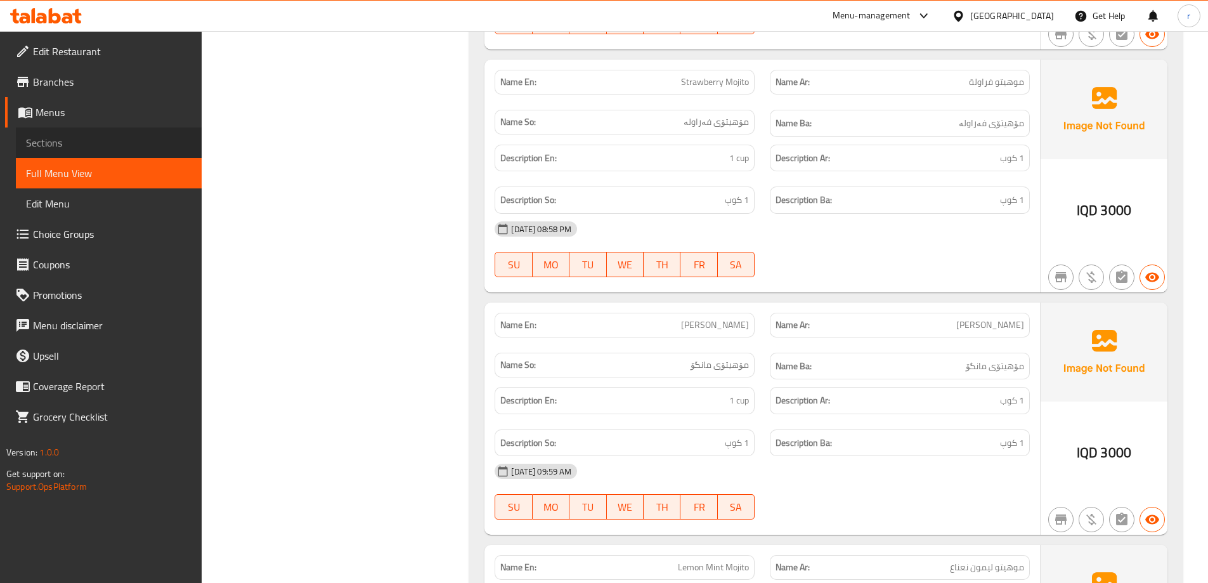
click at [92, 134] on link "Sections" at bounding box center [109, 142] width 186 height 30
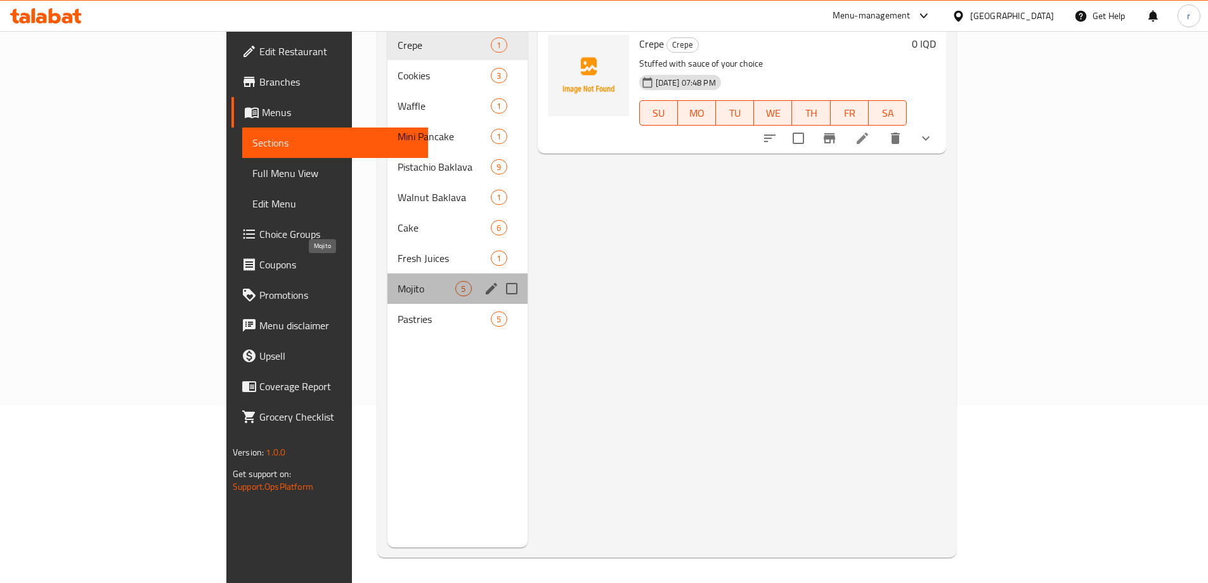
click at [398, 281] on span "Mojito" at bounding box center [427, 288] width 58 height 15
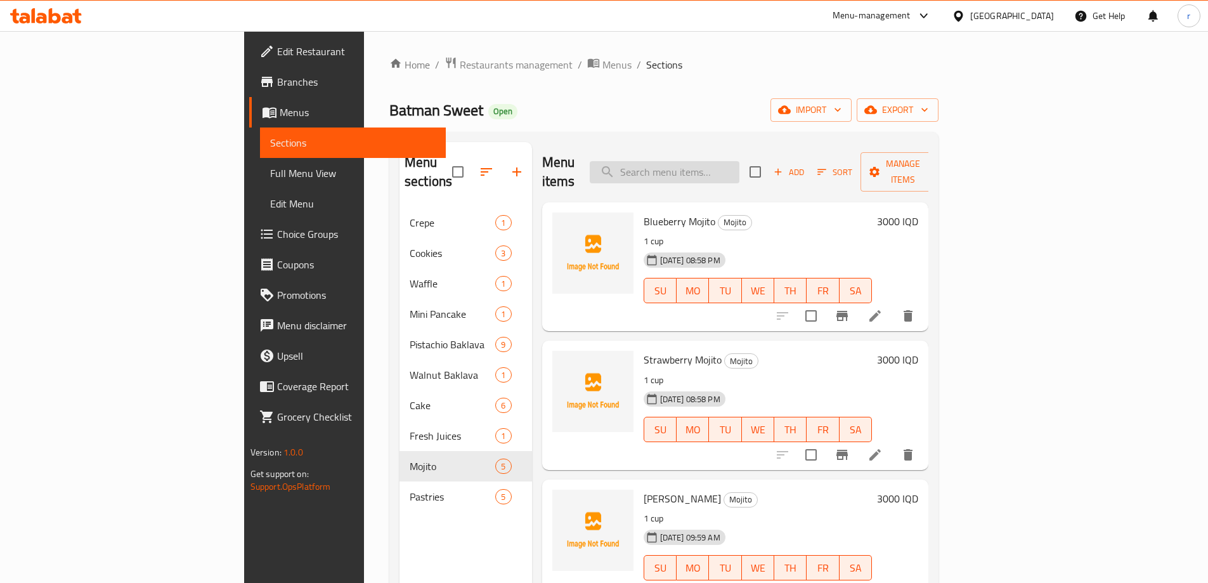
click at [705, 167] on input "search" at bounding box center [665, 172] width 150 height 22
type input "mojit"
click at [784, 166] on icon "button" at bounding box center [778, 171] width 11 height 11
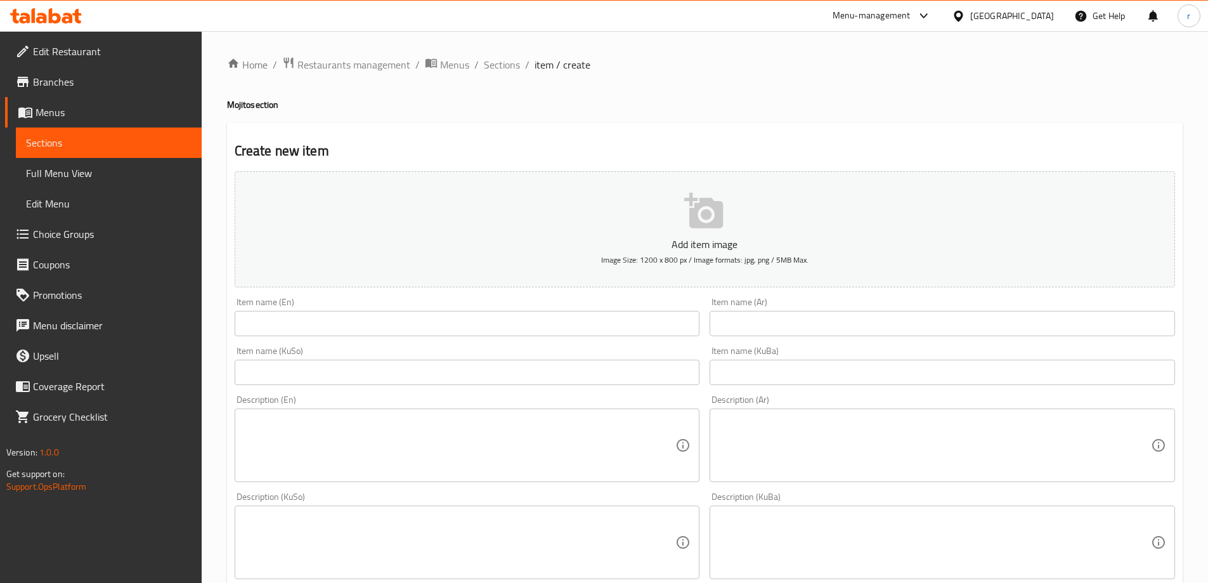
click at [381, 318] on input "text" at bounding box center [468, 323] width 466 height 25
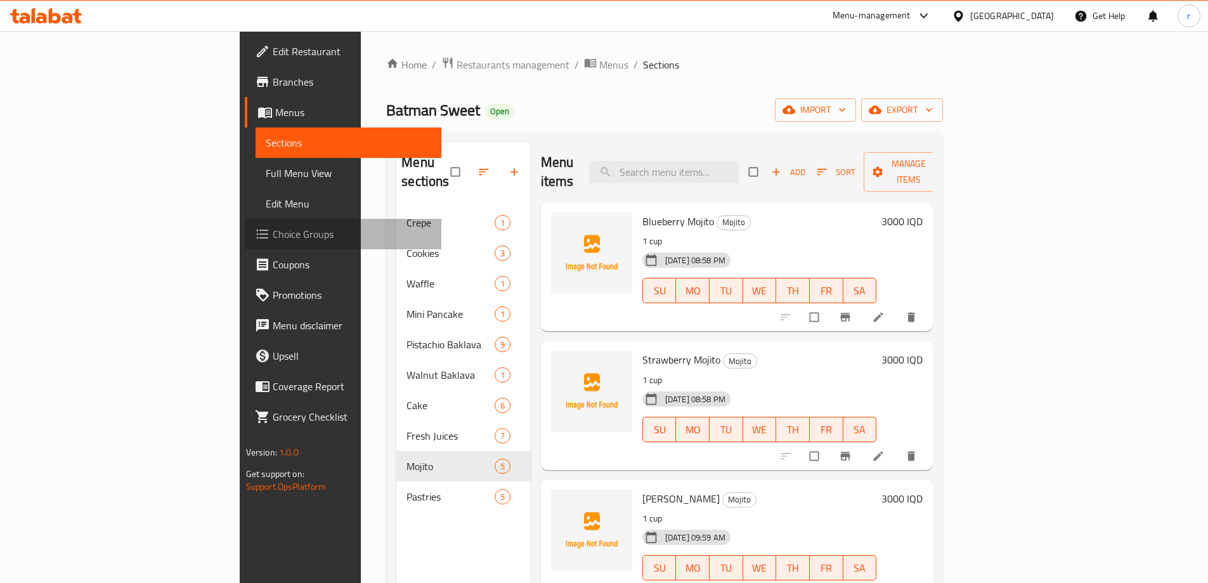
click at [273, 227] on span "Choice Groups" at bounding box center [352, 233] width 159 height 15
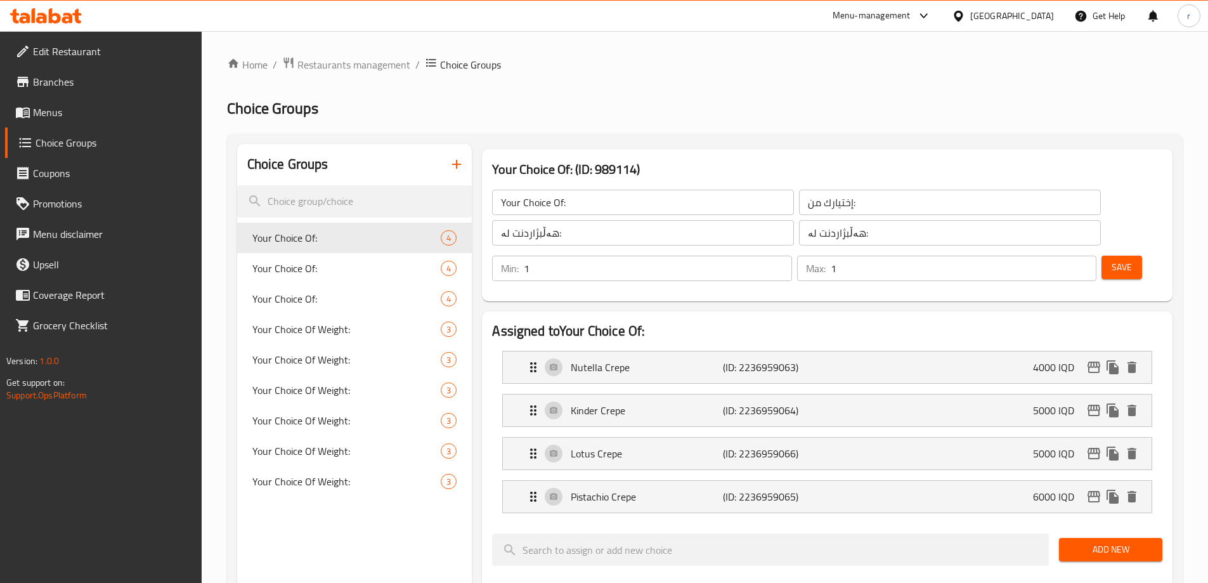
click at [454, 164] on icon "button" at bounding box center [456, 164] width 9 height 9
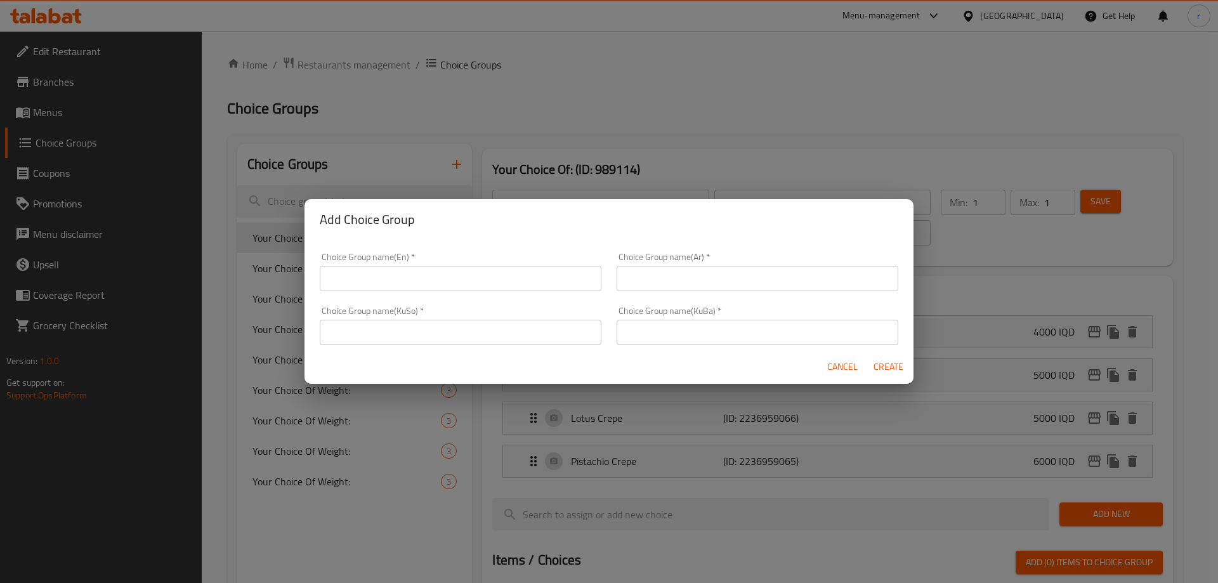
click at [422, 282] on input "text" at bounding box center [461, 278] width 282 height 25
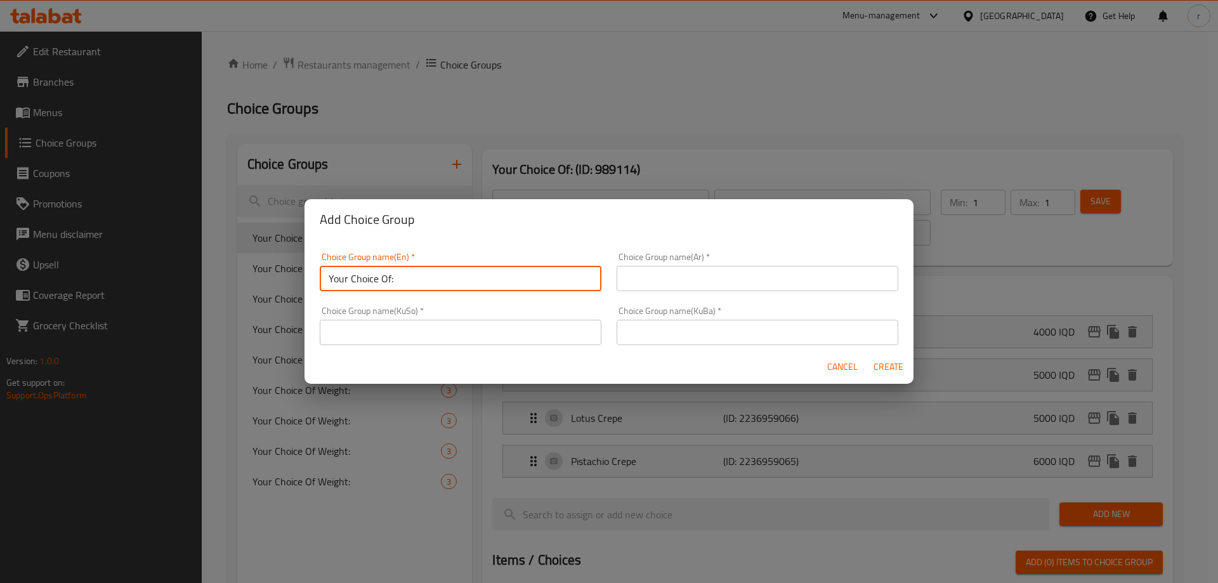
type input "Your Choice Of:"
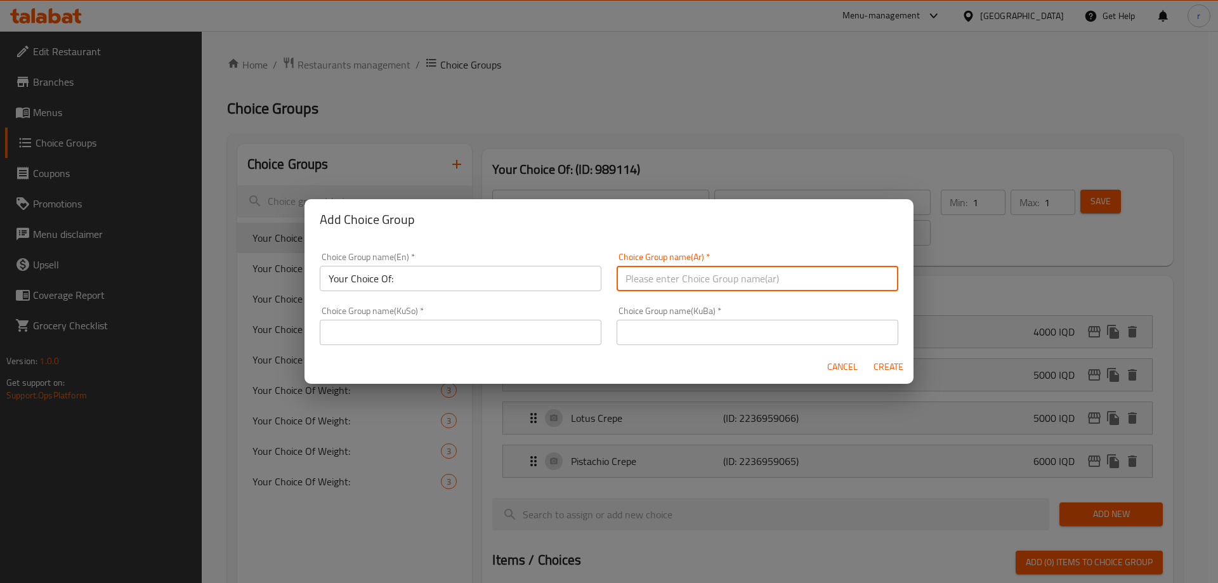
click at [665, 279] on input "text" at bounding box center [758, 278] width 282 height 25
click at [704, 281] on input "إختيارك من الحجم:" at bounding box center [758, 278] width 282 height 25
type input "إختيارك من:"
click at [514, 316] on div "Choice Group name(KuSo)   * Choice Group name(KuSo) *" at bounding box center [461, 325] width 282 height 39
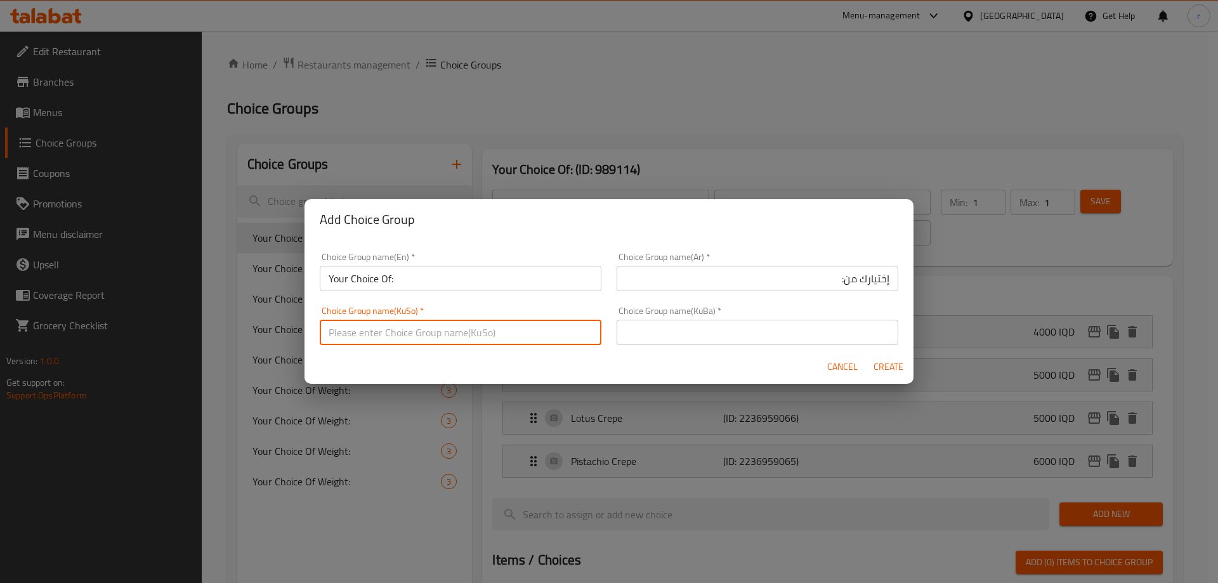
click at [506, 320] on input "text" at bounding box center [461, 332] width 282 height 25
type input "هەڵبژاردنت لە:"
click at [687, 340] on input "text" at bounding box center [758, 332] width 282 height 25
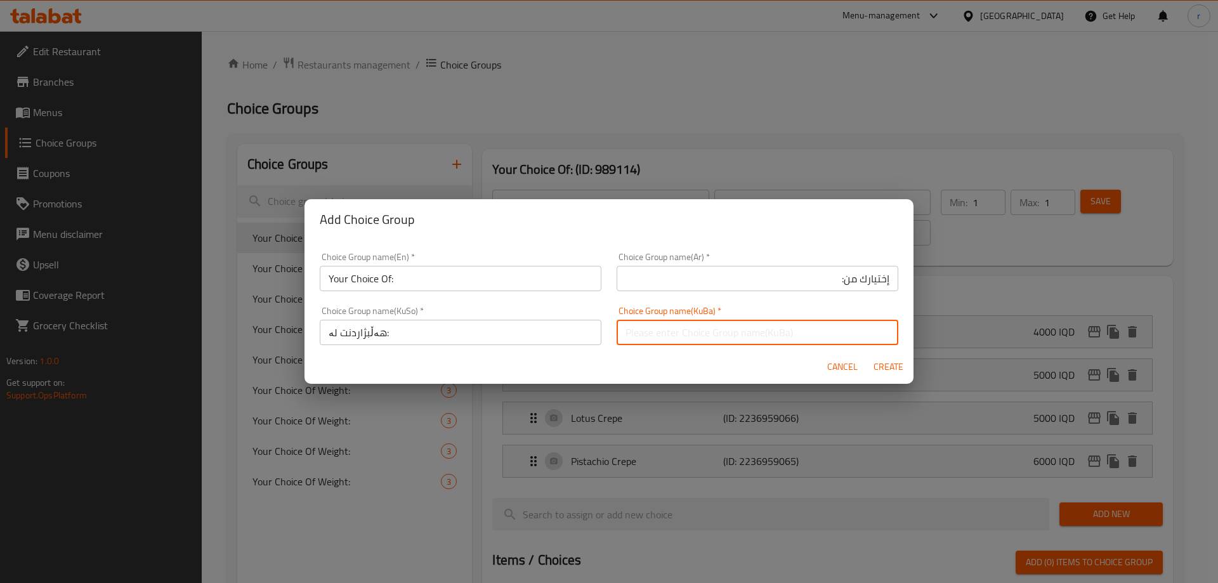
type input "هەڵبژاردنت لە:"
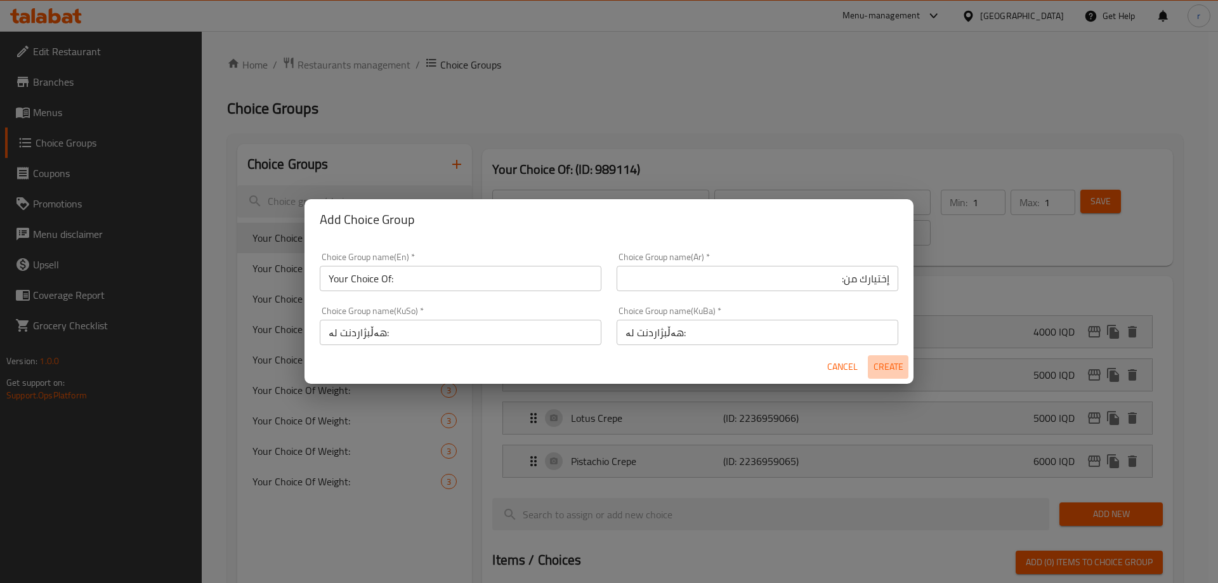
click at [880, 364] on span "Create" at bounding box center [888, 367] width 30 height 16
type input "Your Choice Of:"
type input "0"
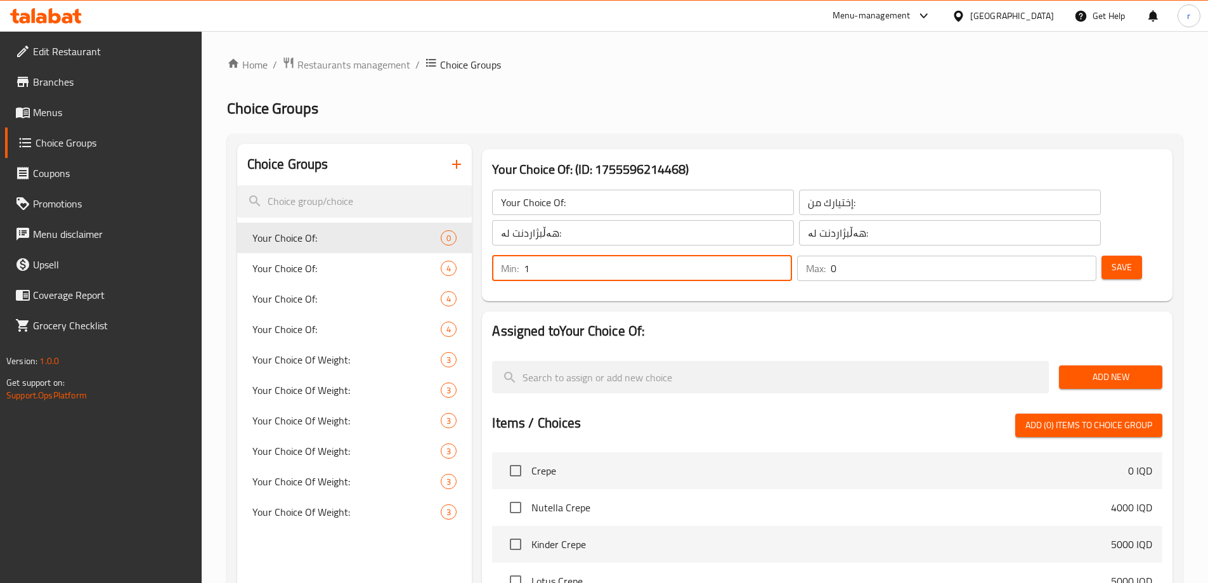
type input "1"
click at [792, 256] on input "1" at bounding box center [658, 268] width 268 height 25
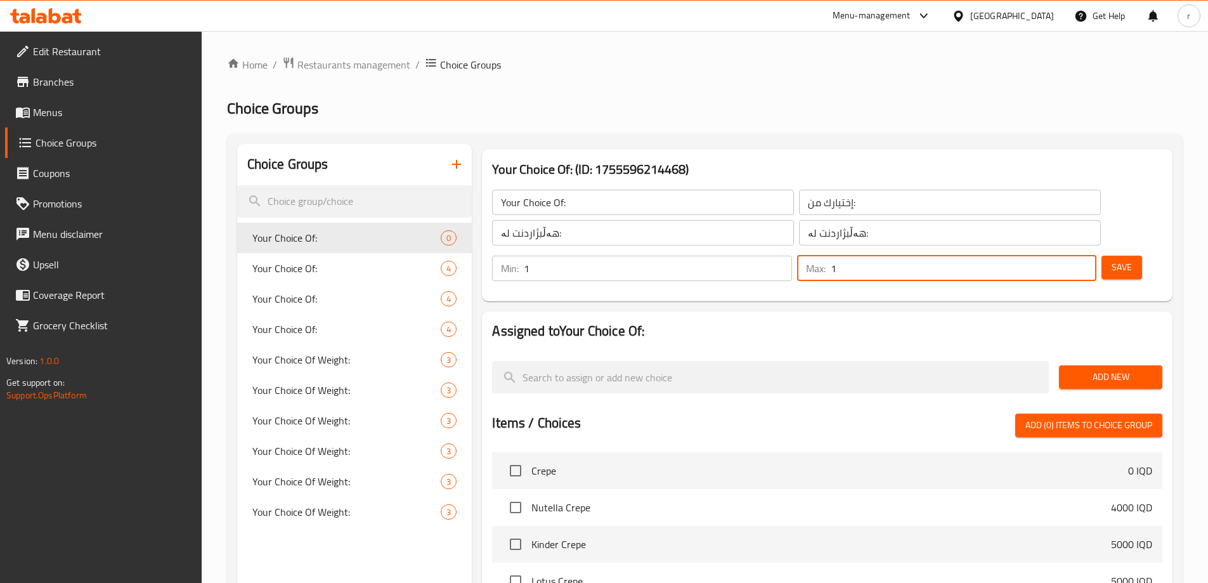
type input "1"
click at [1061, 256] on input "1" at bounding box center [964, 268] width 266 height 25
click at [1112, 259] on span "Save" at bounding box center [1122, 267] width 20 height 16
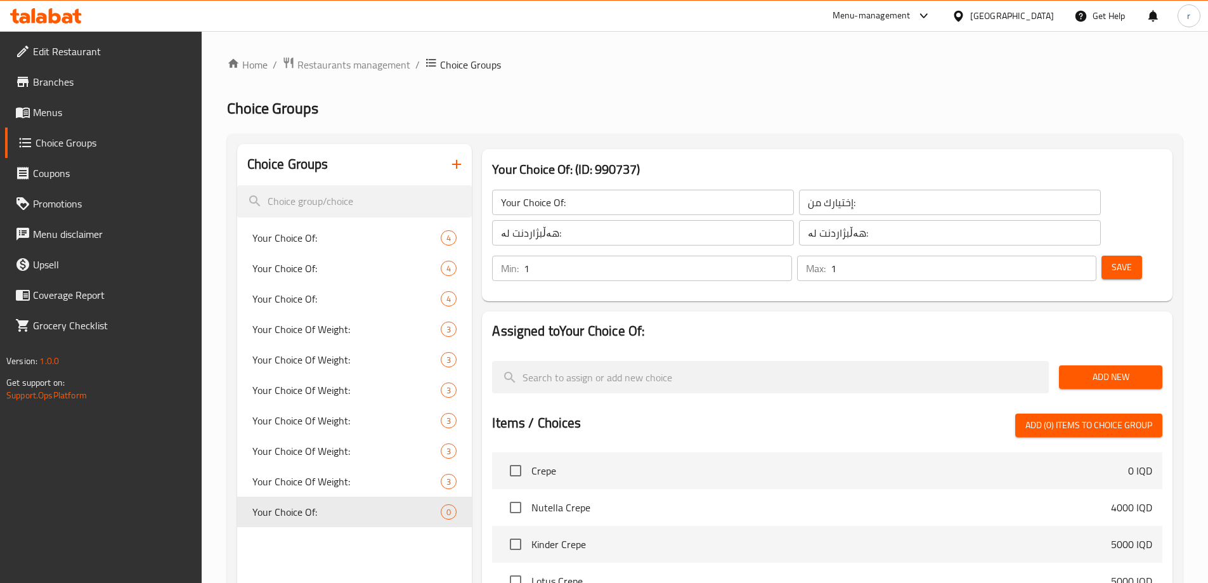
click at [1080, 365] on button "Add New" at bounding box center [1110, 376] width 103 height 23
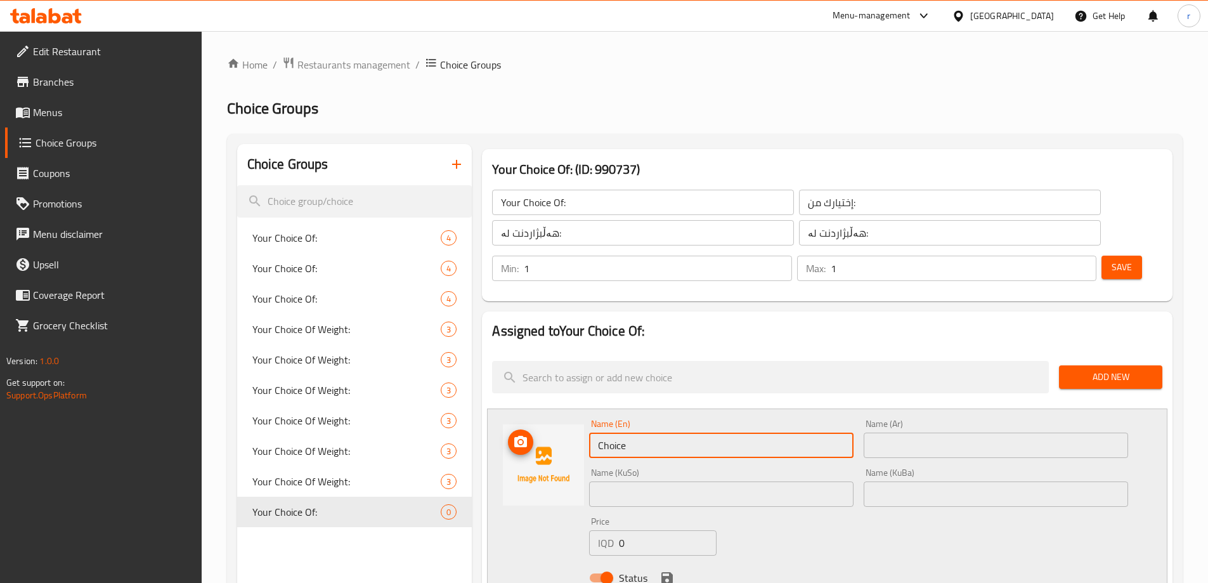
drag, startPoint x: 547, startPoint y: 401, endPoint x: 379, endPoint y: 410, distance: 168.3
paste input "Natural Orange Ju"
type input "Natural Orange Juice"
click at [937, 433] on input "text" at bounding box center [996, 445] width 264 height 25
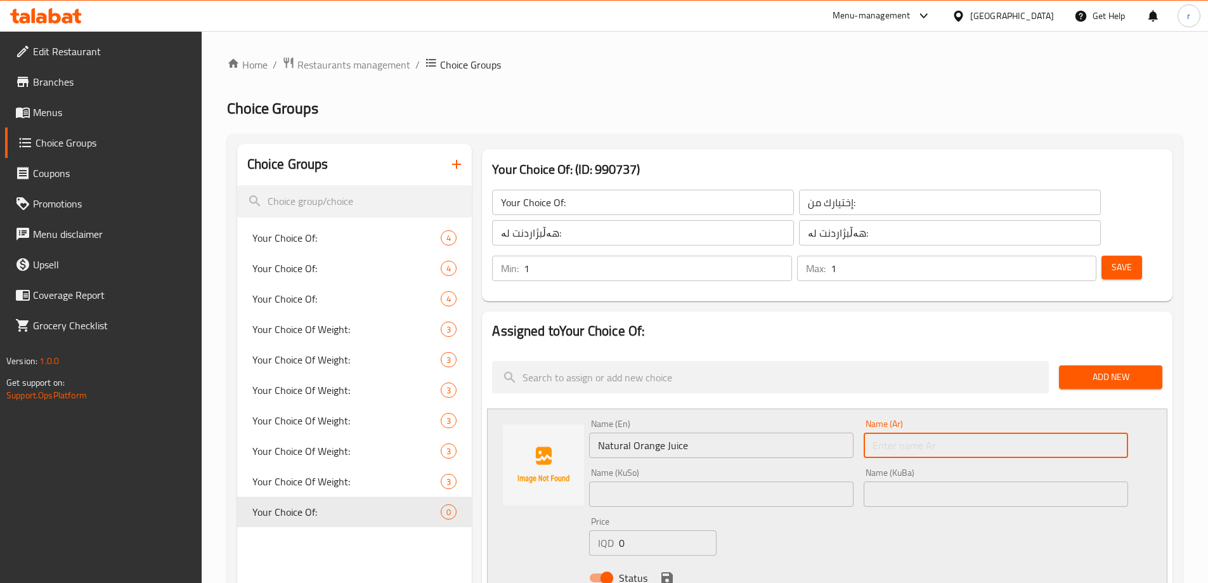
paste input "عصير برتقال طبيعي"
type input "عصير برتقال طبيعي"
drag, startPoint x: 653, startPoint y: 454, endPoint x: 653, endPoint y: 446, distance: 7.6
click at [653, 481] on input "text" at bounding box center [721, 493] width 264 height 25
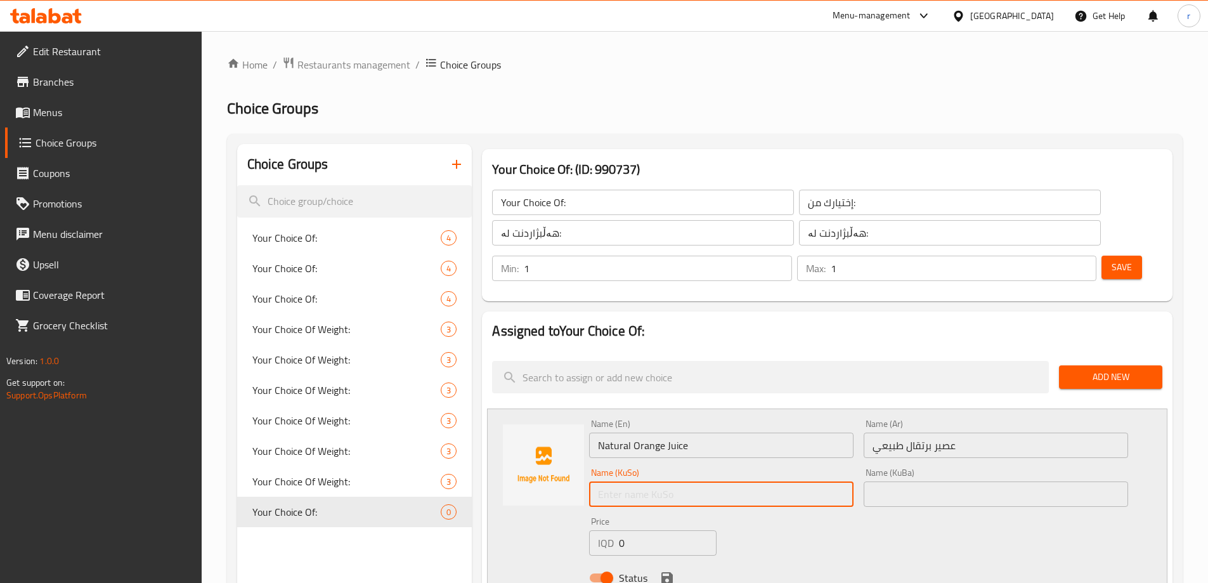
paste input "شەربەتی پرتەقاڵی سروشتی"
type input "شەربەتی پرتەقاڵی سروشتی"
click at [945, 481] on input "text" at bounding box center [996, 493] width 264 height 25
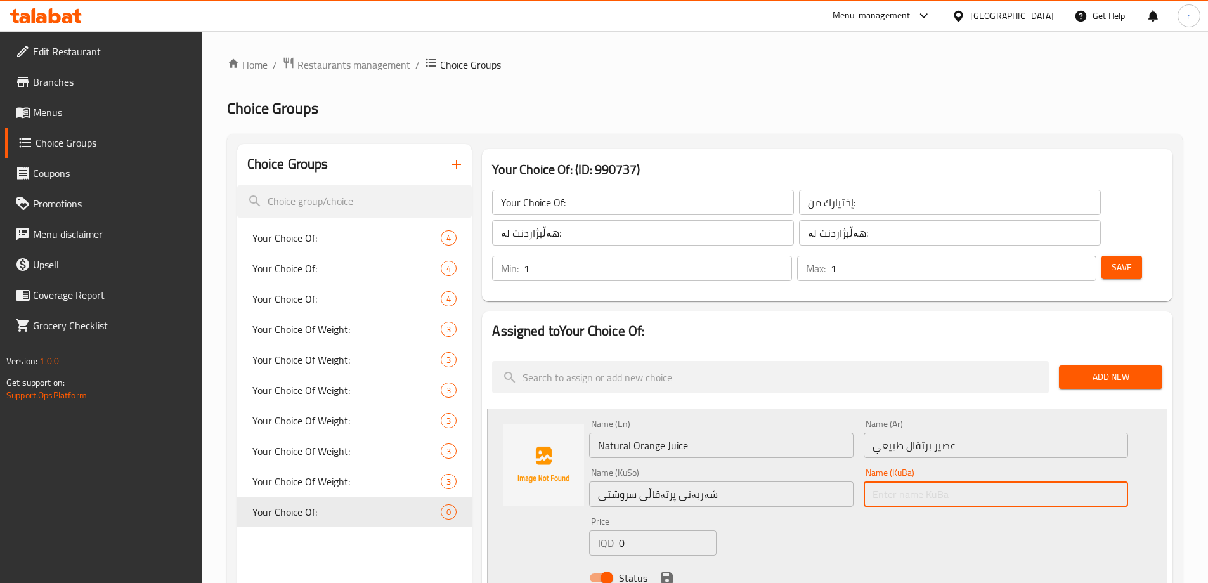
paste input "شەربەتی پرتەقاڵی سروشتی"
type input "شەربەتی پرتەقاڵی سروشتی"
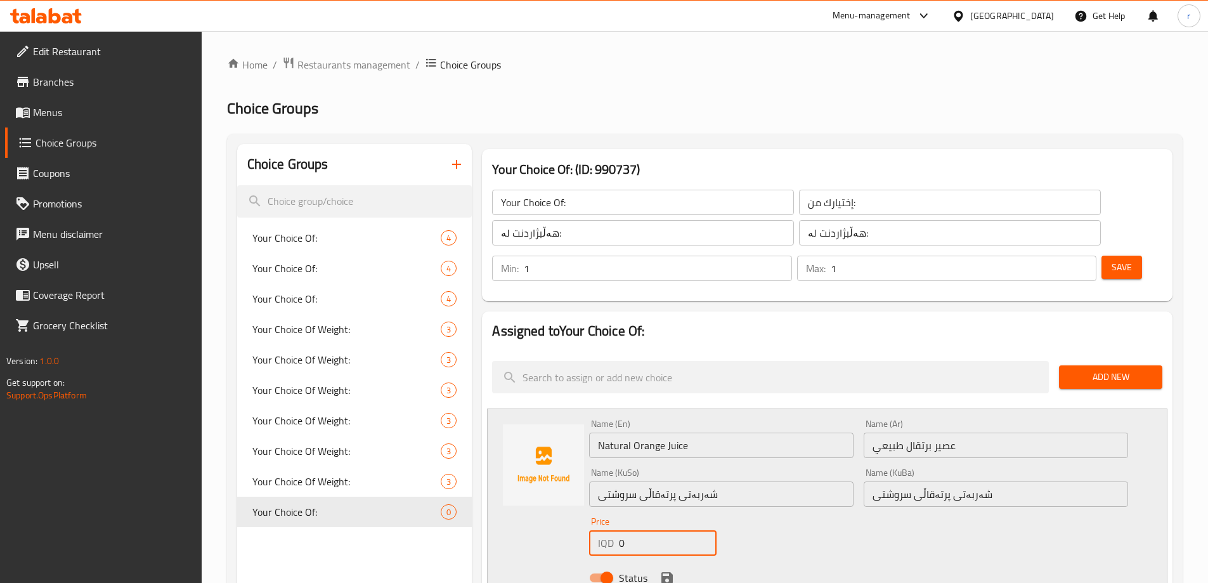
drag, startPoint x: 629, startPoint y: 509, endPoint x: 561, endPoint y: 509, distance: 68.5
click at [561, 509] on div "Name (En) Natural Orange Juice Name (En) Name (Ar) عصير برتقال طبيعي Name (Ar) …" at bounding box center [827, 504] width 681 height 192
type input "3000"
click at [663, 570] on icon "save" at bounding box center [667, 577] width 15 height 15
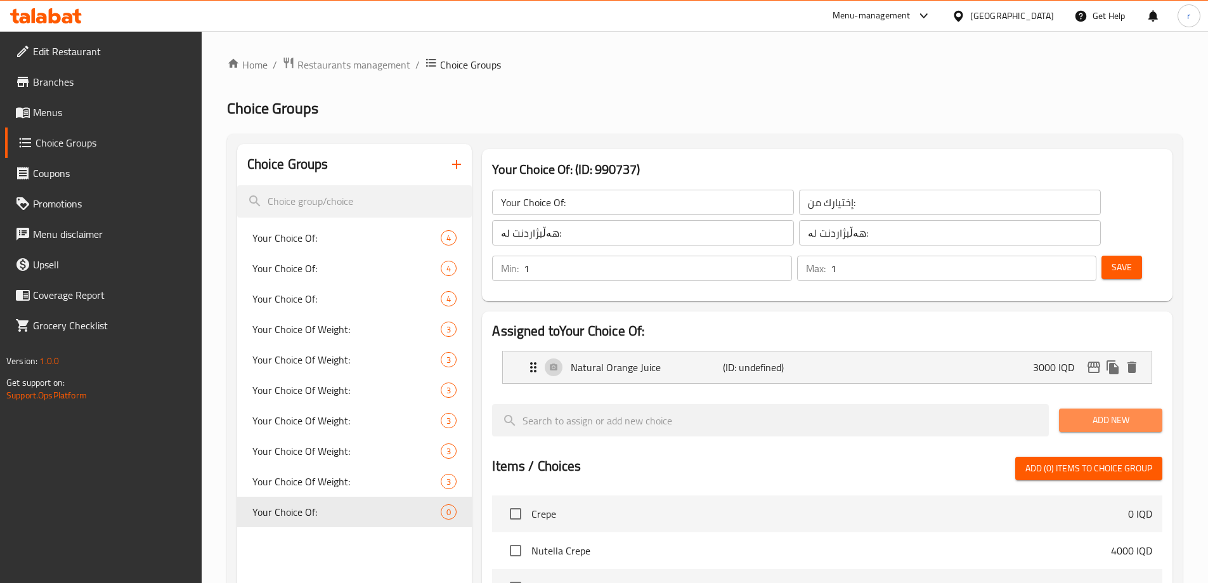
click at [1113, 412] on span "Add New" at bounding box center [1110, 420] width 83 height 16
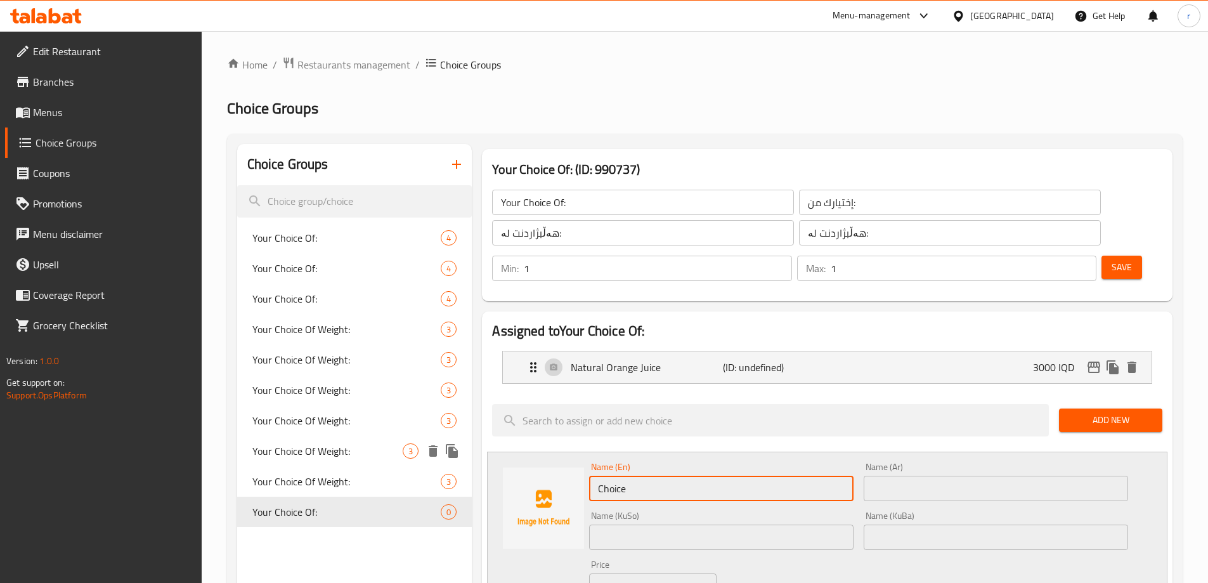
drag, startPoint x: 672, startPoint y: 450, endPoint x: 443, endPoint y: 465, distance: 229.4
click at [644, 476] on input "text" at bounding box center [721, 488] width 264 height 25
paste input "Natural Lemon Juice"
type input "Natural Lemon Juice"
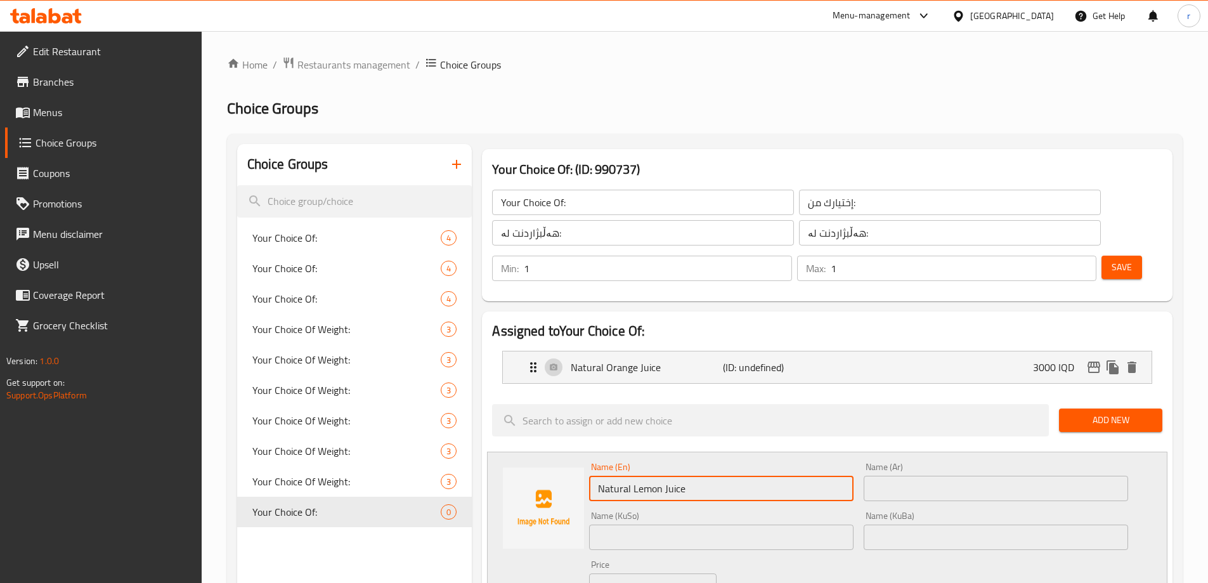
click at [922, 476] on input "text" at bounding box center [996, 488] width 264 height 25
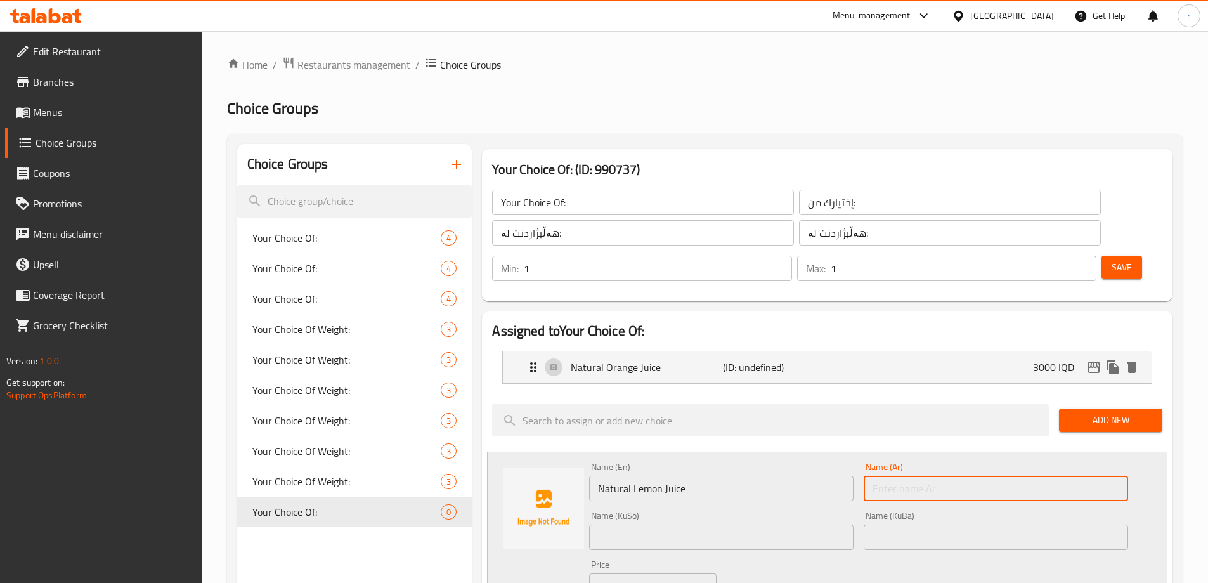
paste input "عصير ليمون طبيعي"
type input "عصير ليمون طبيعي"
drag, startPoint x: 722, startPoint y: 500, endPoint x: 717, endPoint y: 491, distance: 10.6
click at [722, 525] on input "text" at bounding box center [721, 537] width 264 height 25
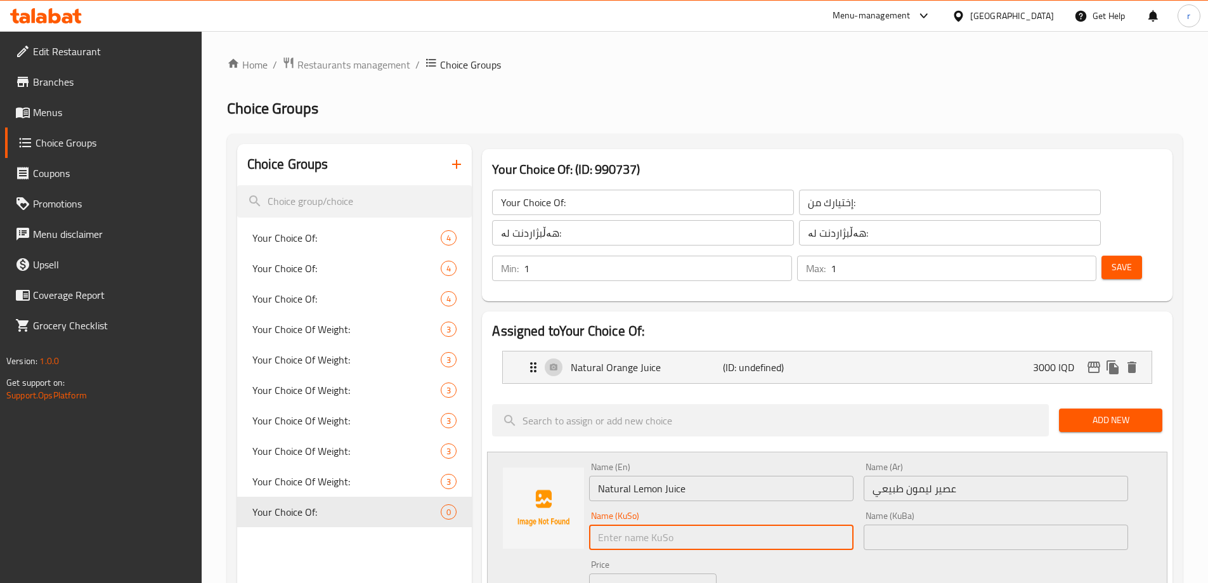
paste input "شەربەتی لیمۆی سروشتی"
type input "شەربەتی لیمۆی سروشتی"
click at [882, 525] on input "text" at bounding box center [996, 537] width 264 height 25
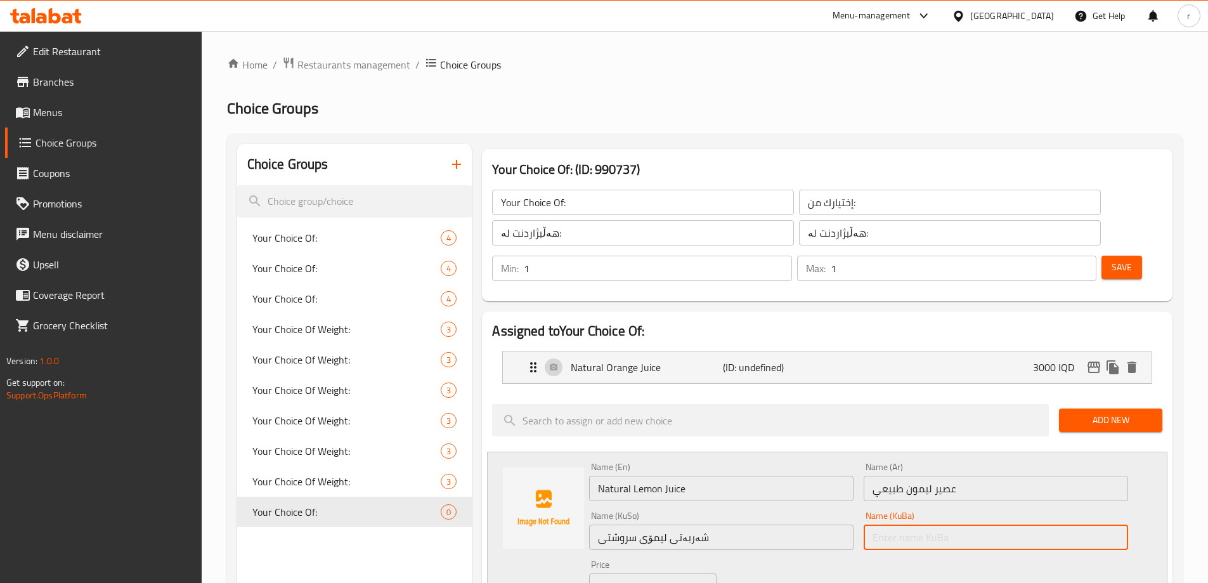
paste input "شەربەتی لیمۆی سروشتی"
type input "شەربەتی لیمۆی سروشتی"
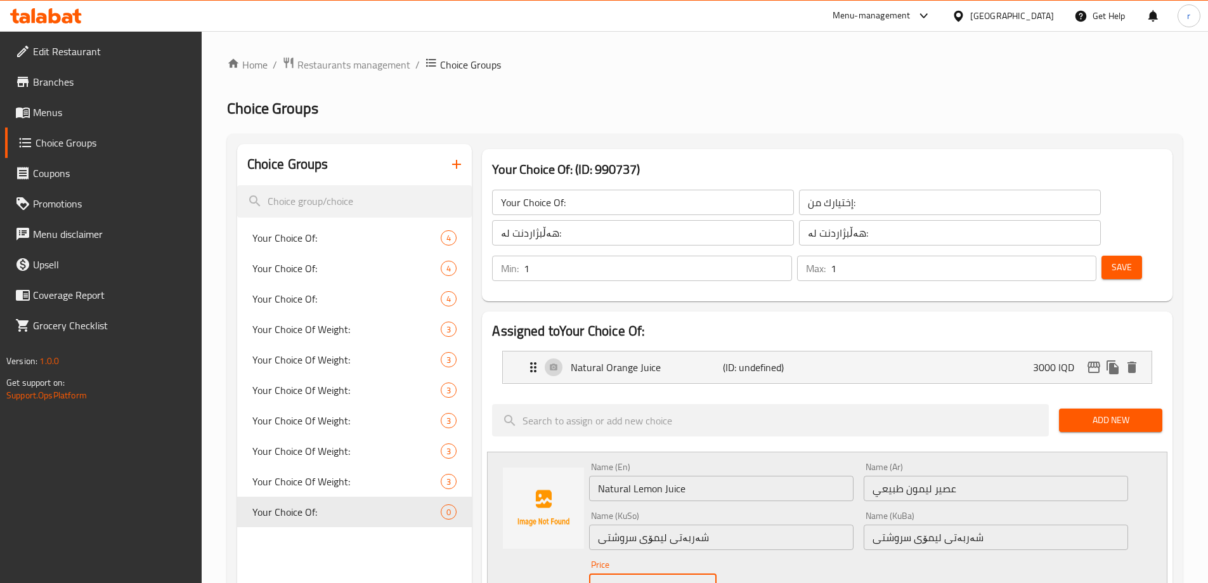
drag, startPoint x: 620, startPoint y: 556, endPoint x: 579, endPoint y: 553, distance: 40.7
click at [579, 553] on div "Name (En) Natural Lemon Juice Name (En) Name (Ar) عصير ليمون طبيعي Name (Ar) Na…" at bounding box center [827, 548] width 681 height 192
paste input "300"
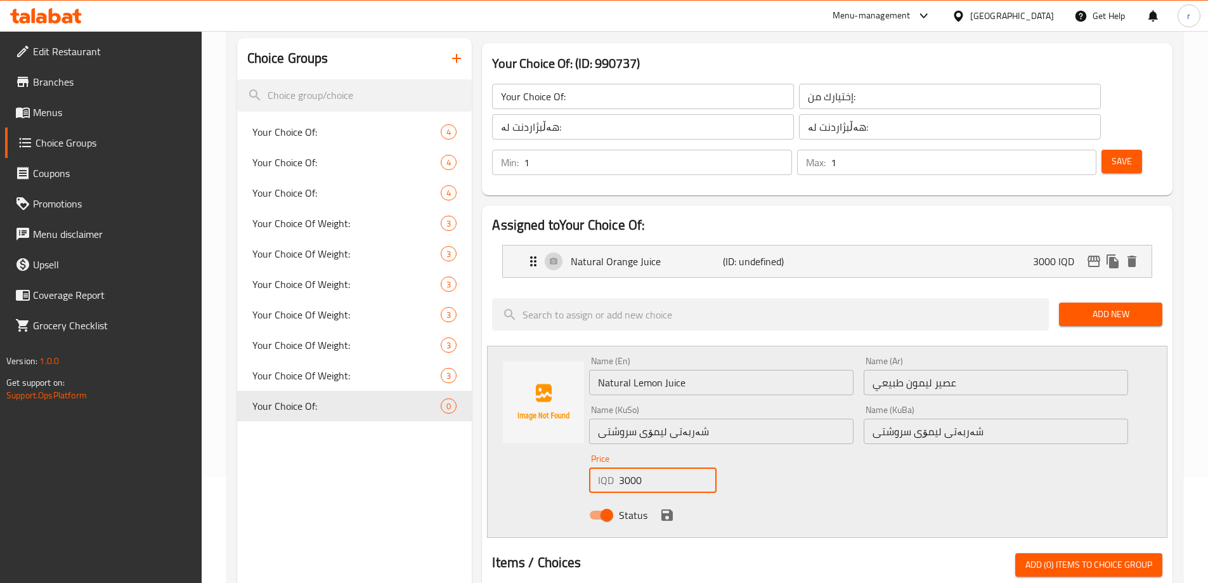
type input "3000"
click at [661, 507] on icon "save" at bounding box center [667, 514] width 15 height 15
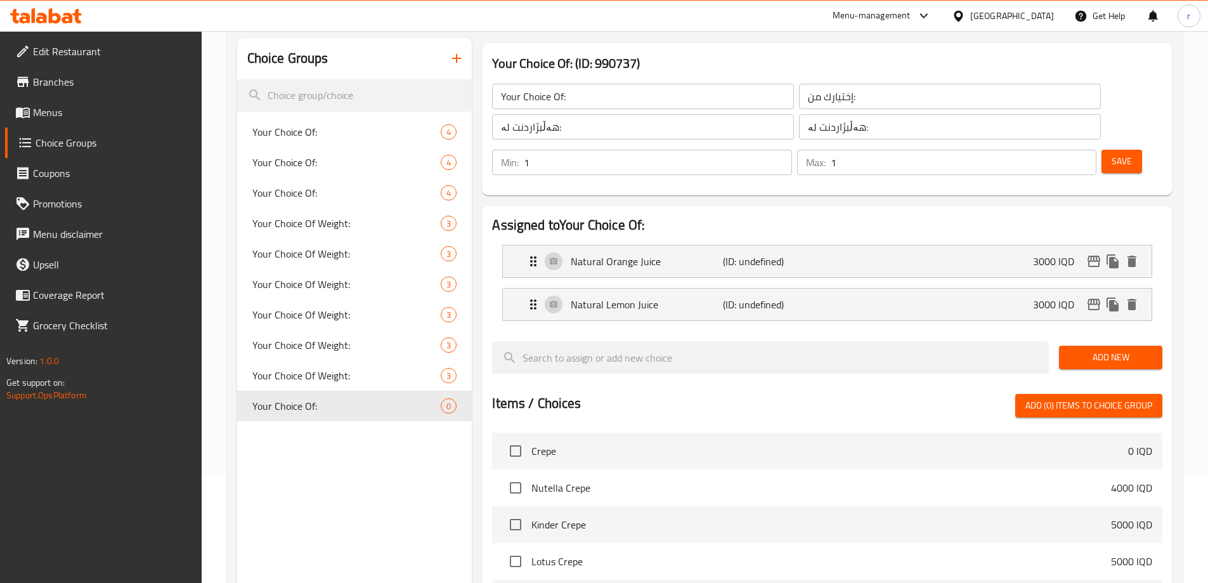
click at [1079, 349] on span "Add New" at bounding box center [1110, 357] width 83 height 16
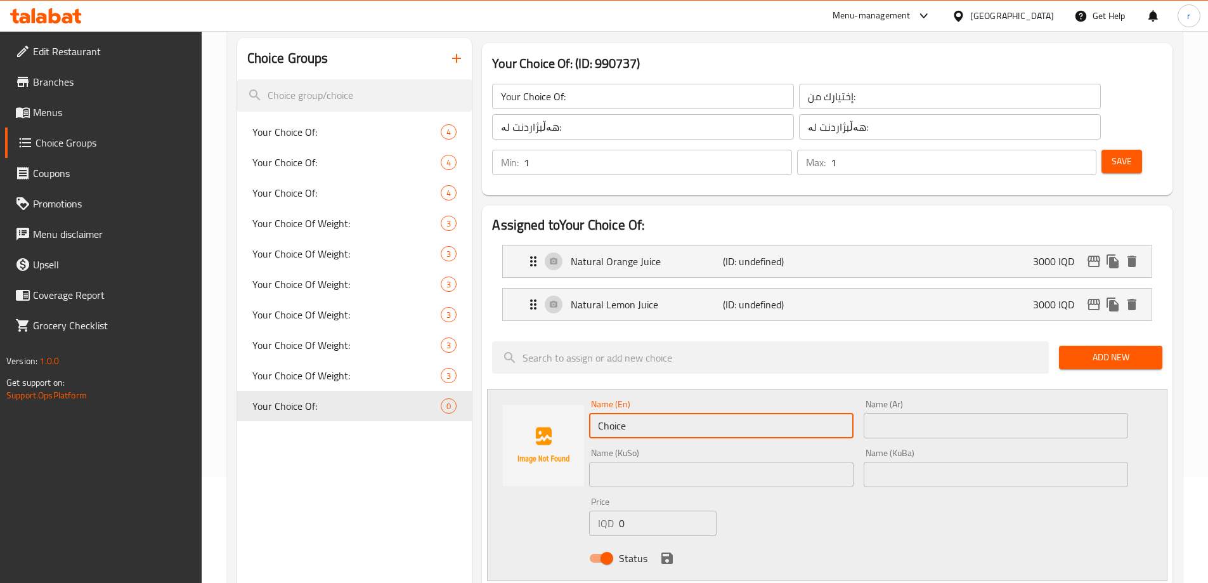
click at [448, 400] on div "Choice Groups Your Choice Of: 4 Your Choice Of: 4 Your Choice Of: 4 Your Choice…" at bounding box center [707, 560] width 941 height 1045
click at [633, 403] on div "Name (En) Name (En)" at bounding box center [721, 419] width 275 height 49
click at [627, 413] on input "text" at bounding box center [721, 425] width 264 height 25
paste input "Natural Orange Lemon Juice"
type input "Natural Orange Lemon Juice"
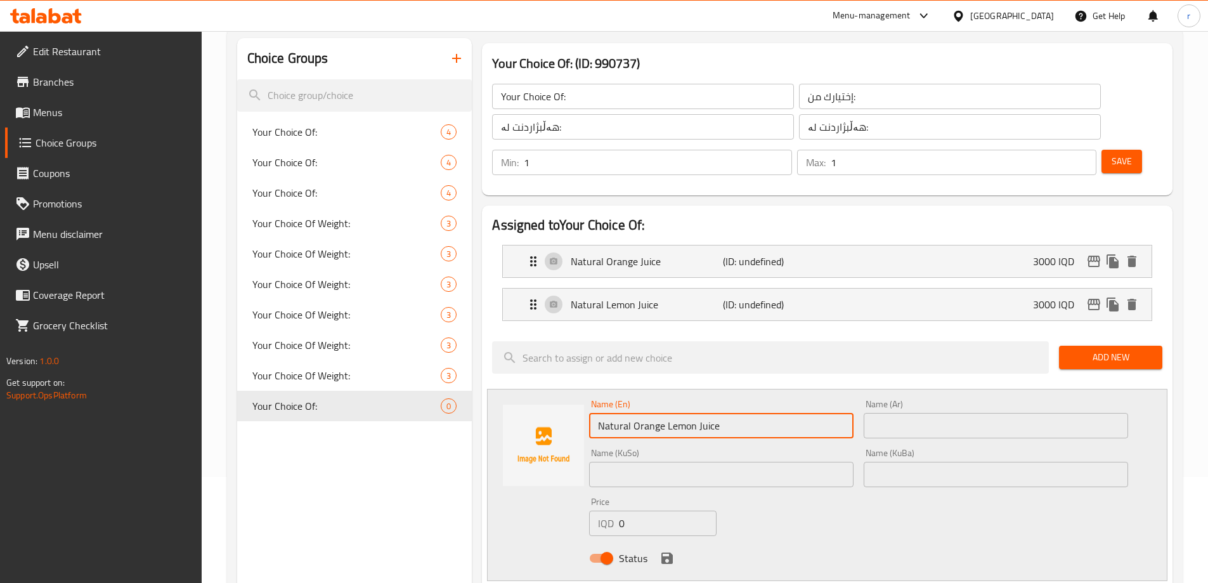
click at [893, 413] on input "text" at bounding box center [996, 425] width 264 height 25
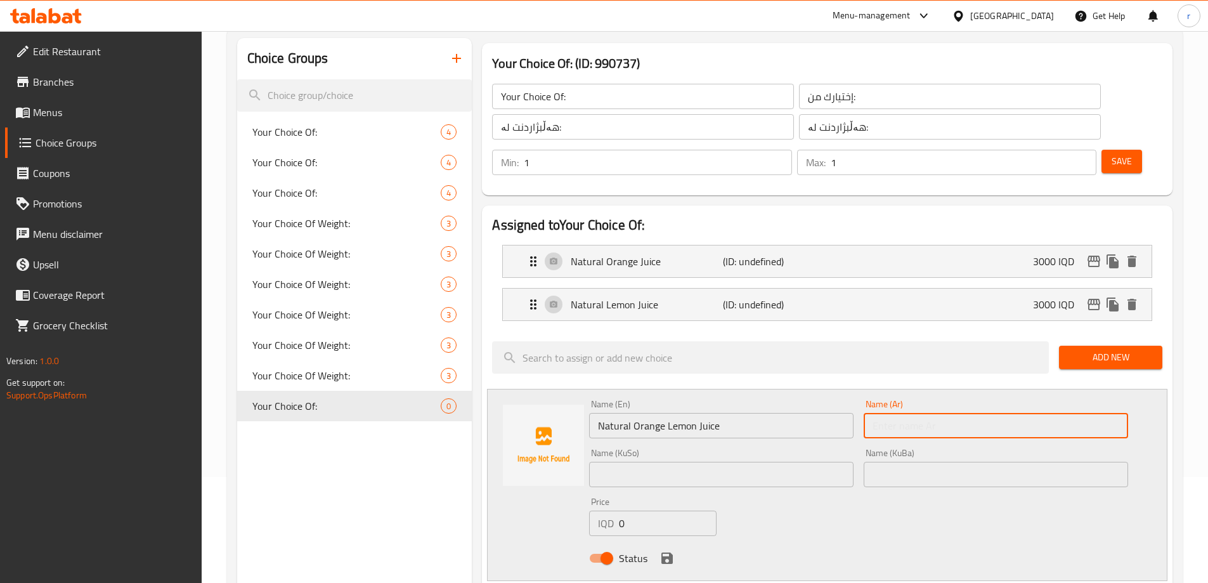
paste input "عصير ليمون برتقال طبيعي"
type input "عصير ليمون برتقال طبيعي"
click at [629, 462] on input "text" at bounding box center [721, 474] width 264 height 25
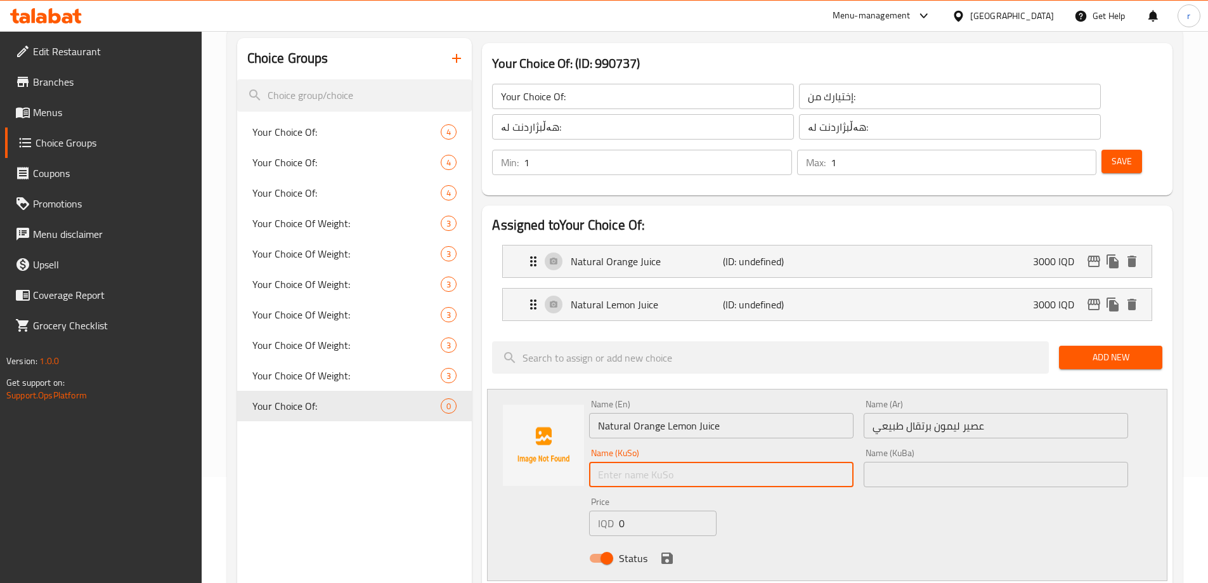
paste input "شەربەتی پرتەقاڵ و لیمۆی سروشتی"
type input "شەربەتی پرتەقاڵ و لیمۆی سروشتی"
click at [887, 462] on input "text" at bounding box center [996, 474] width 264 height 25
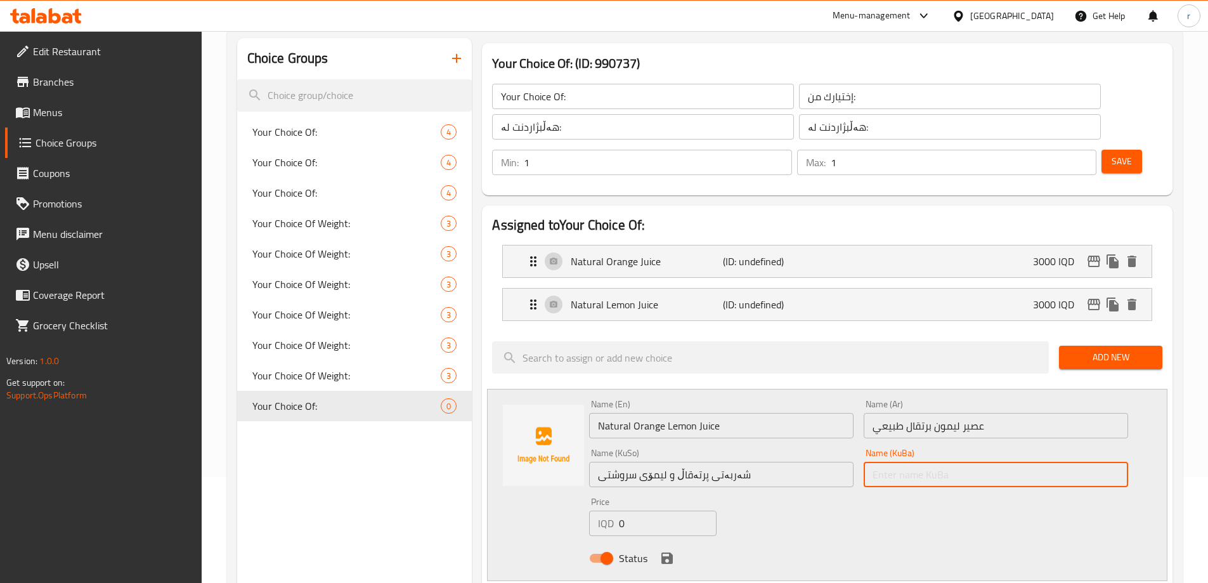
paste input "شەربەتی پرتەقاڵ و لیمۆی سروشتی"
type input "شەربەتی پرتەقاڵ و لیمۆی سروشتی"
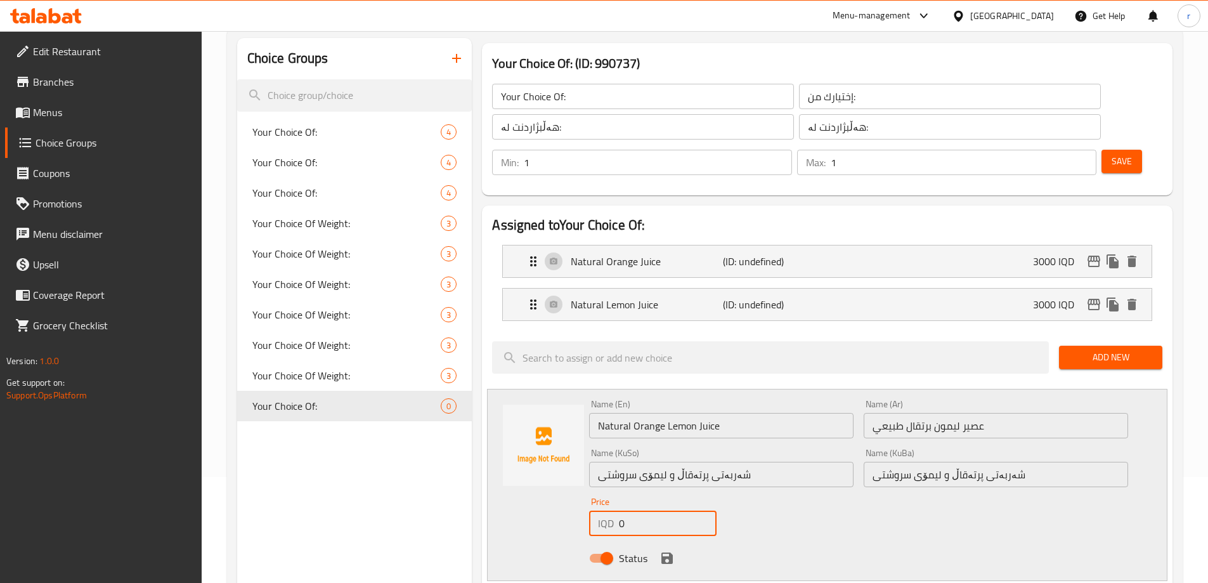
drag, startPoint x: 627, startPoint y: 485, endPoint x: 610, endPoint y: 492, distance: 18.7
click at [610, 511] on div "IQD 0 Price" at bounding box center [652, 523] width 127 height 25
type input "3000"
click at [661, 551] on icon "save" at bounding box center [667, 558] width 15 height 15
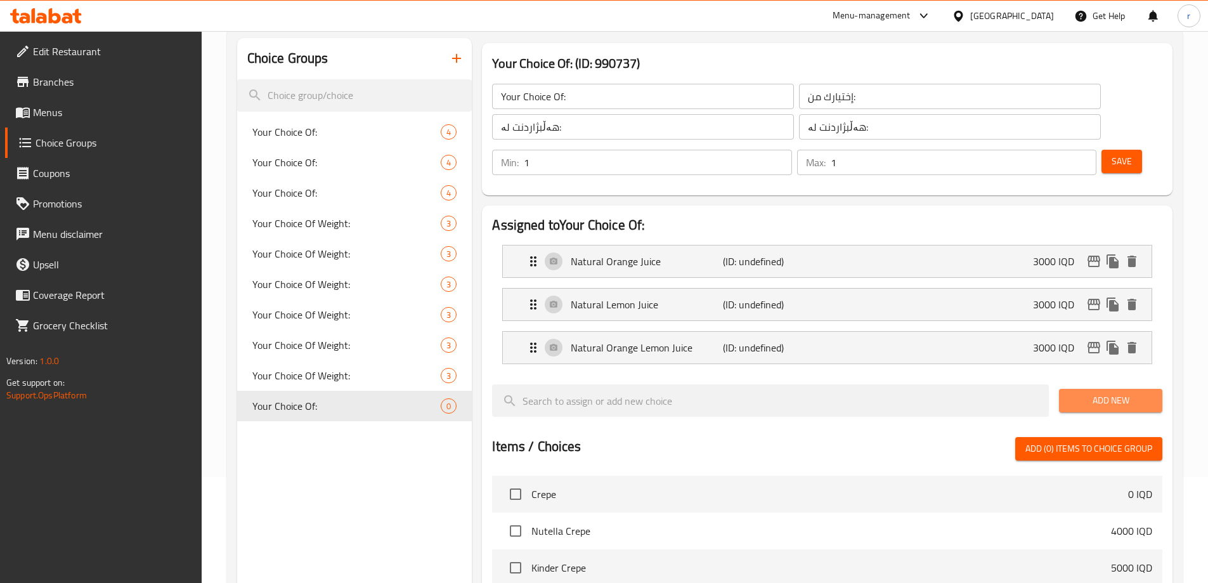
click at [1064, 389] on button "Add New" at bounding box center [1110, 400] width 103 height 23
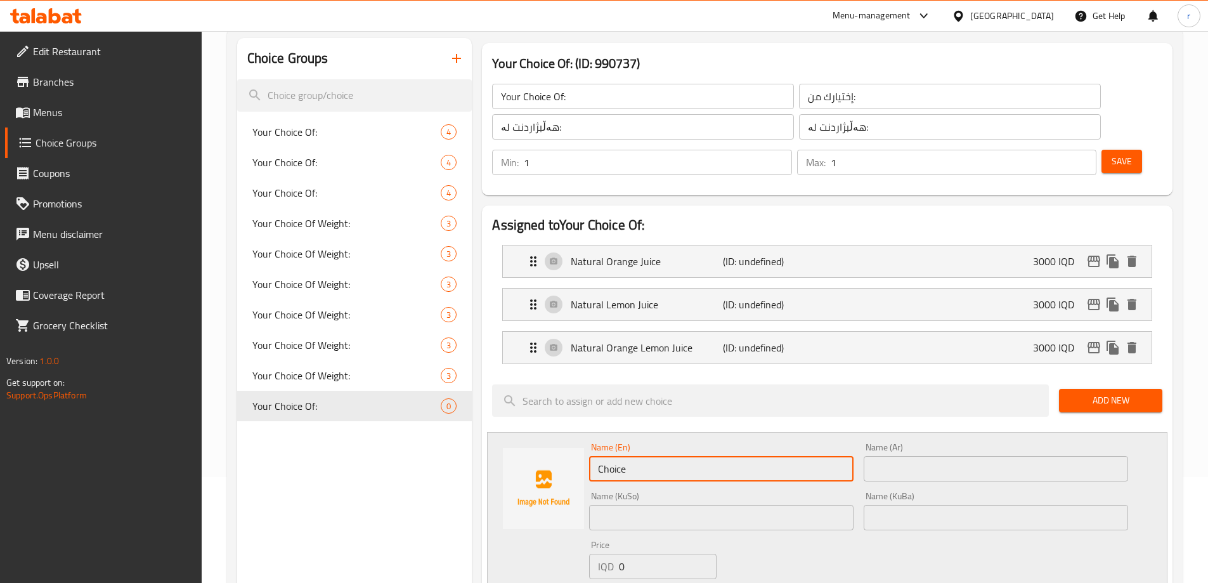
drag, startPoint x: 567, startPoint y: 443, endPoint x: 483, endPoint y: 443, distance: 83.7
paste input "Natural Cocktail Juice"
type input "Natural Cocktail Juice"
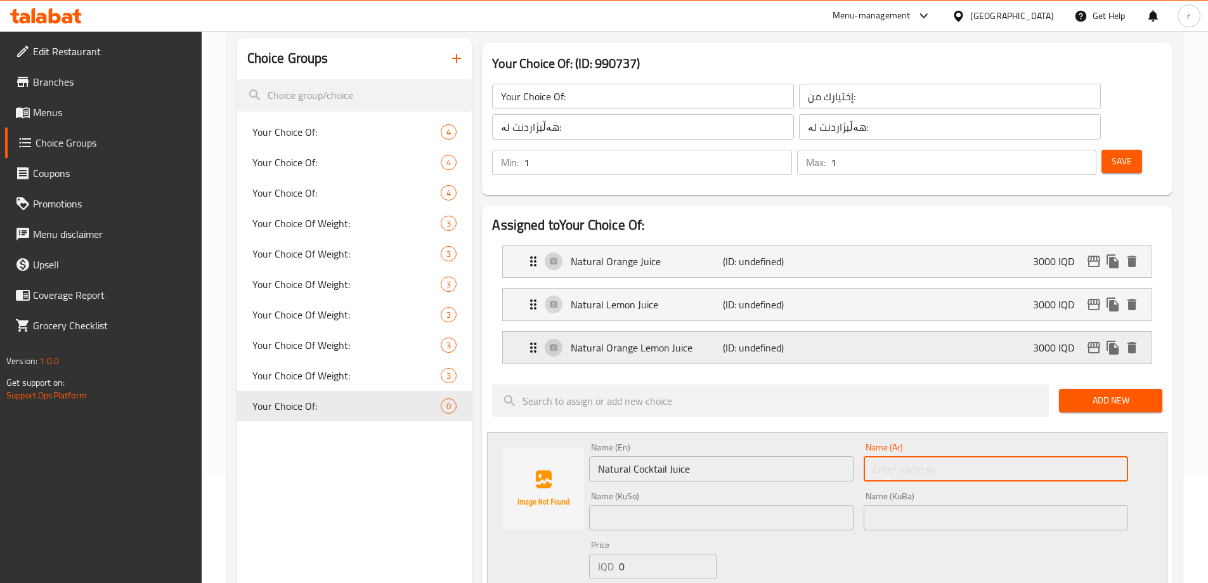
paste input "عصير كوكتيل طبيعي"
type input "عصير كوكتيل طبيعي"
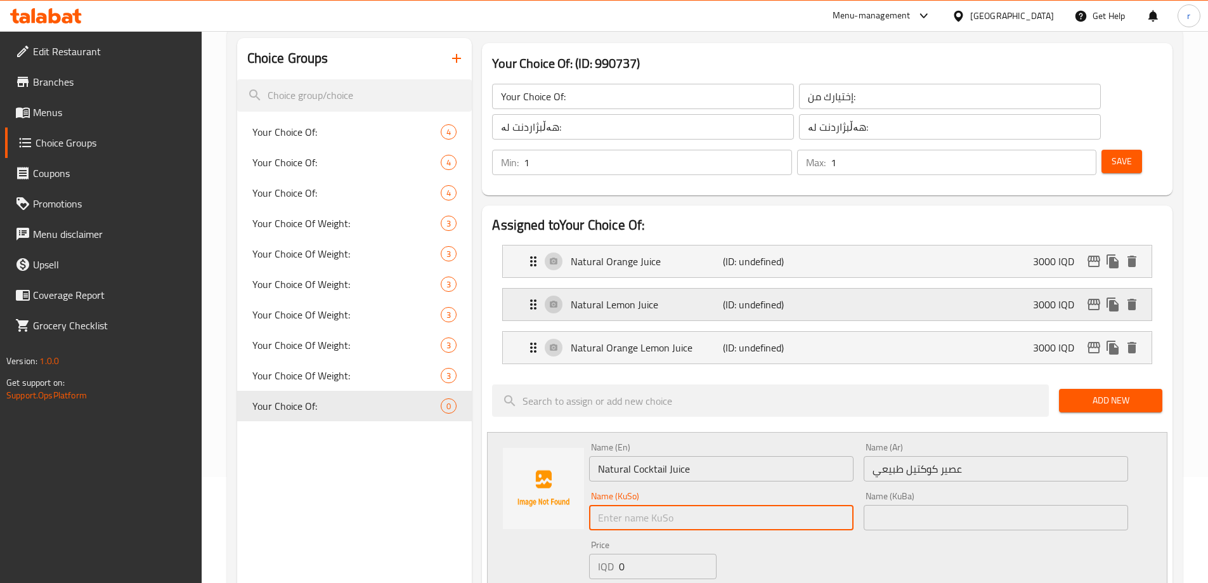
paste input "شەربەتی کۆکتێل سروشتی"
type input "شەربەتی کۆکتێل سروشتی"
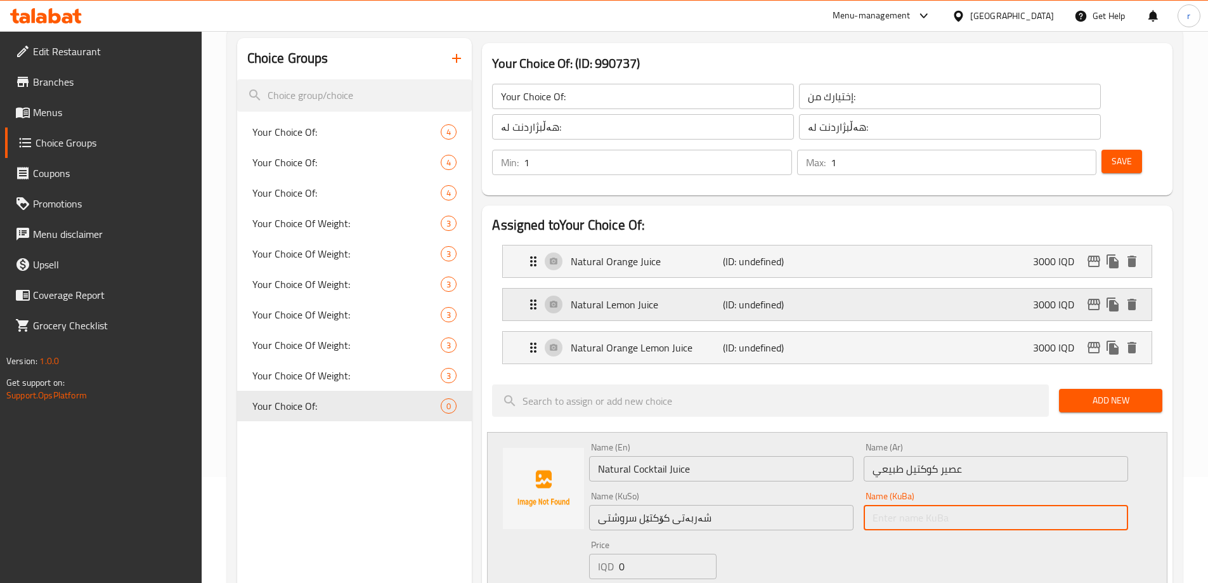
paste input "شەربەتی کۆکتێل سروشتی"
type input "شەربەتی کۆکتێل سروشتی"
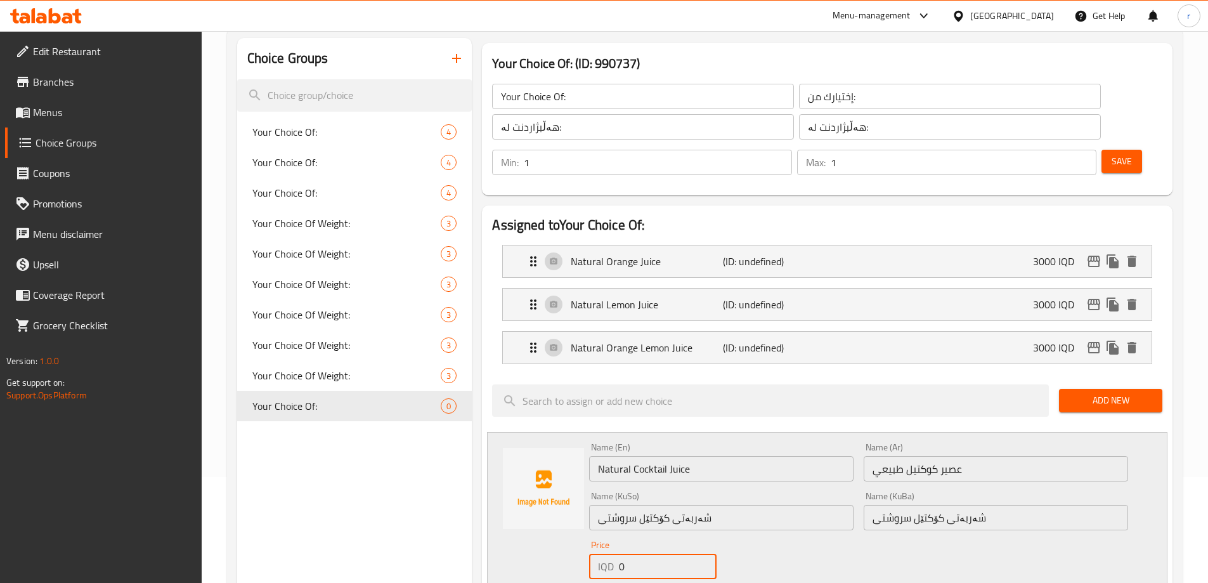
drag, startPoint x: 630, startPoint y: 529, endPoint x: 604, endPoint y: 530, distance: 26.7
click at [604, 554] on div "IQD 0 Price" at bounding box center [652, 566] width 127 height 25
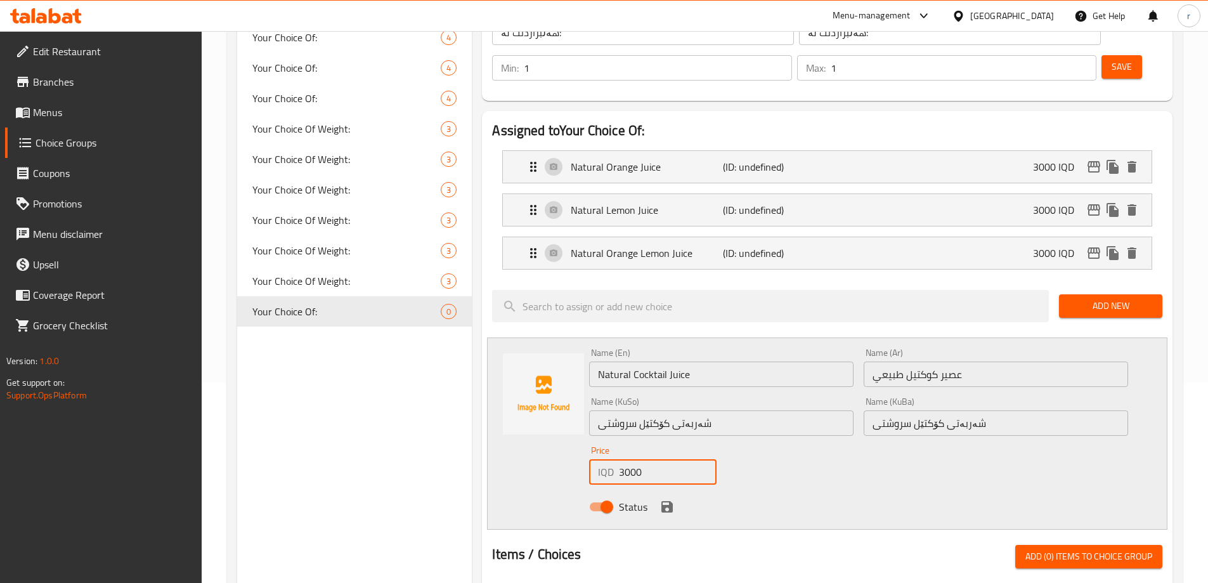
scroll to position [317, 0]
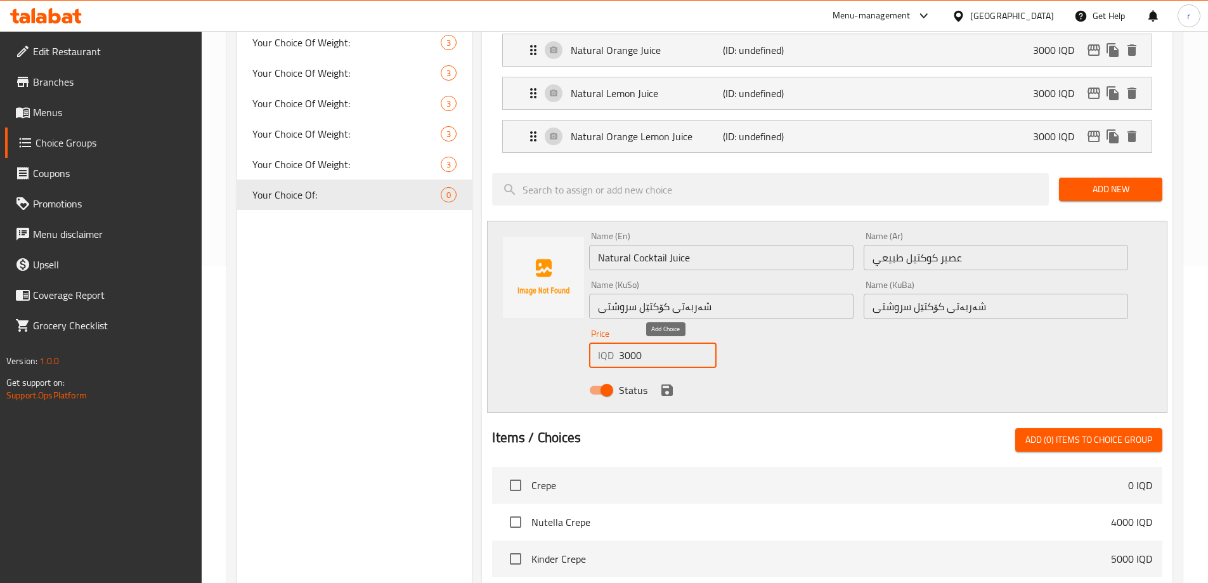
type input "3000"
click at [667, 384] on icon "save" at bounding box center [667, 389] width 11 height 11
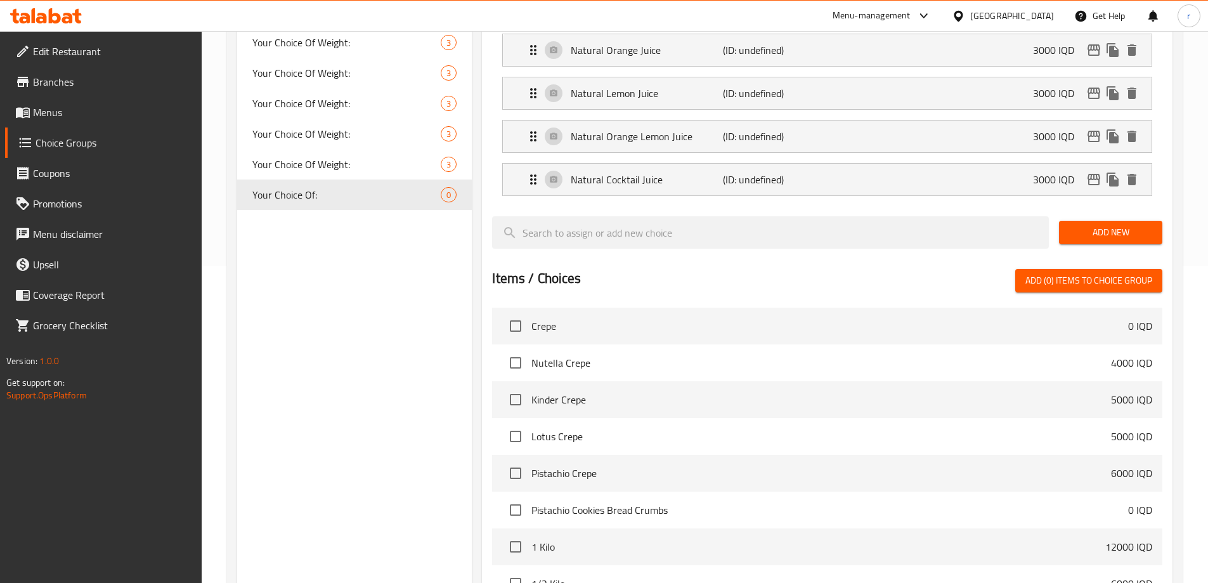
click at [1137, 225] on span "Add New" at bounding box center [1110, 233] width 83 height 16
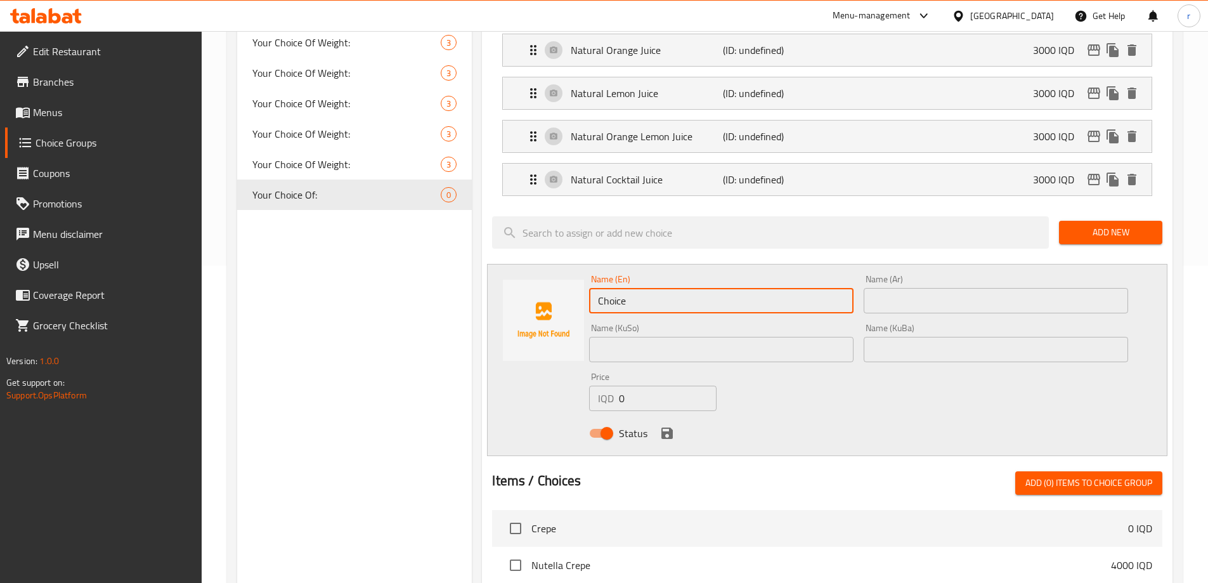
drag, startPoint x: 627, startPoint y: 269, endPoint x: 562, endPoint y: 264, distance: 64.8
click at [563, 264] on div "Name (En) Choice Name (En) Name (Ar) Name (Ar) Name (KuSo) Name (KuSo) Name (Ku…" at bounding box center [827, 360] width 681 height 192
paste input "عصير افوكادو طبيعي"
drag, startPoint x: 694, startPoint y: 268, endPoint x: 522, endPoint y: 254, distance: 172.5
click at [522, 264] on div "Name (En) عصير افوكادو طبيعي Name (En) Name (Ar) Name (Ar) Name (KuSo) Name (Ku…" at bounding box center [827, 360] width 681 height 192
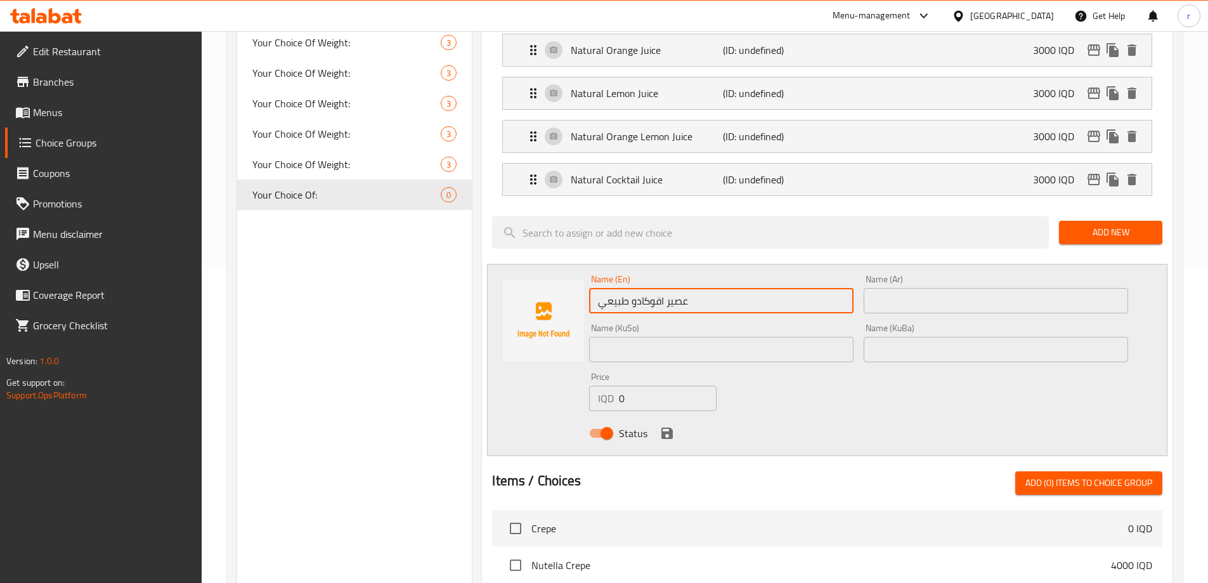
paste input "text"
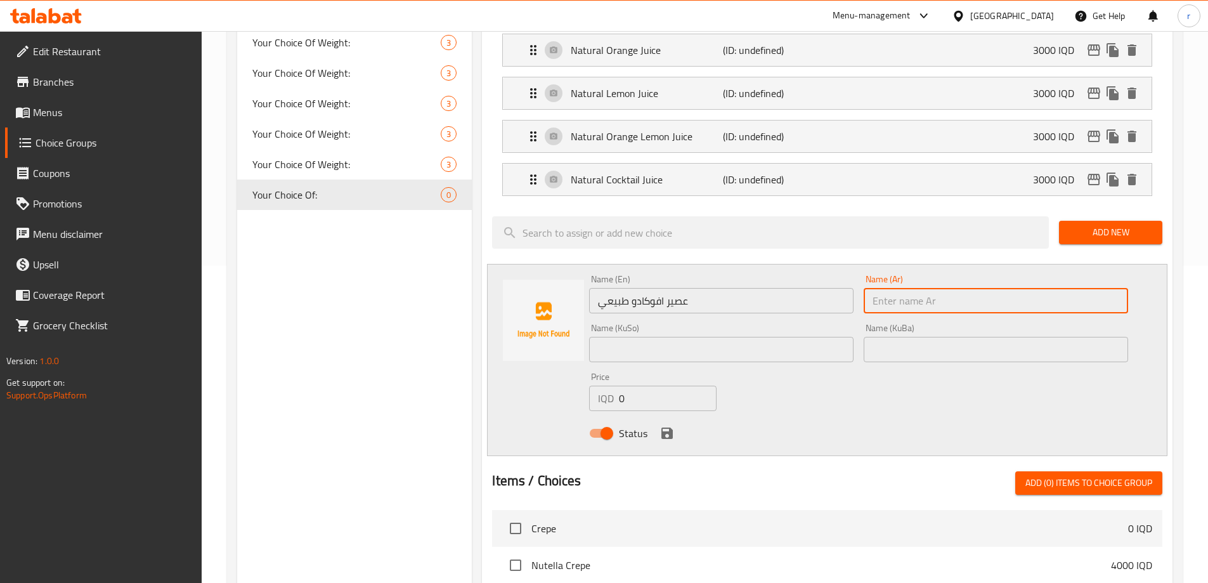
click at [877, 288] on input "text" at bounding box center [996, 300] width 264 height 25
click at [676, 288] on input "عصير افوكادو طبيعي" at bounding box center [721, 300] width 264 height 25
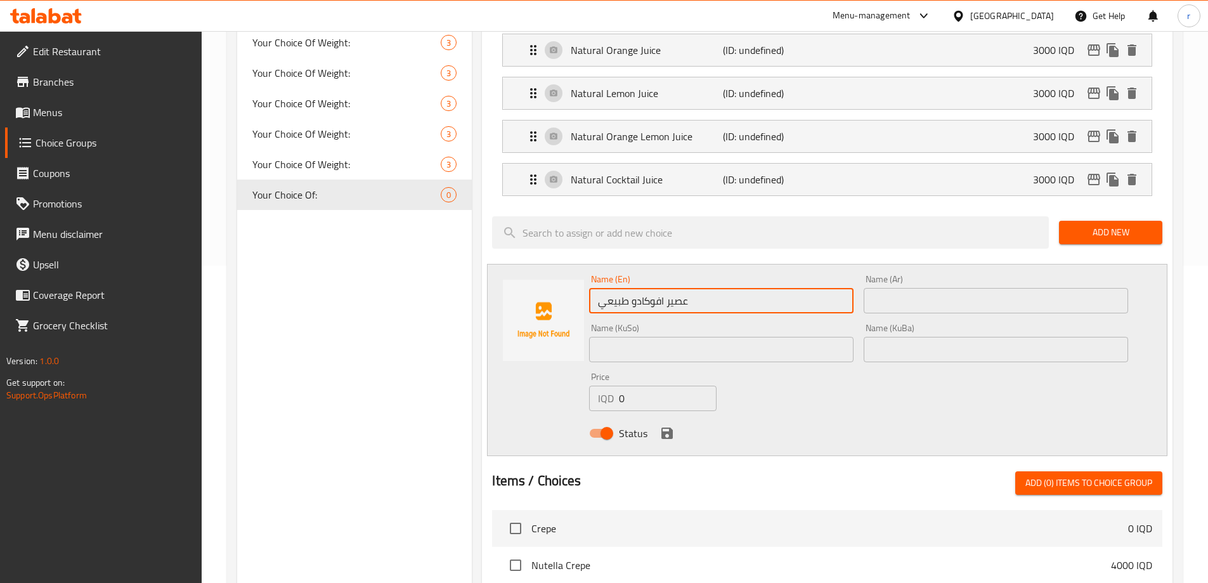
click at [676, 288] on input "عصير افوكادو طبيعي" at bounding box center [721, 300] width 264 height 25
paste input "Natural Avocado Juice"
type input "Natural Avocado Juice"
click at [896, 288] on input "text" at bounding box center [996, 300] width 264 height 25
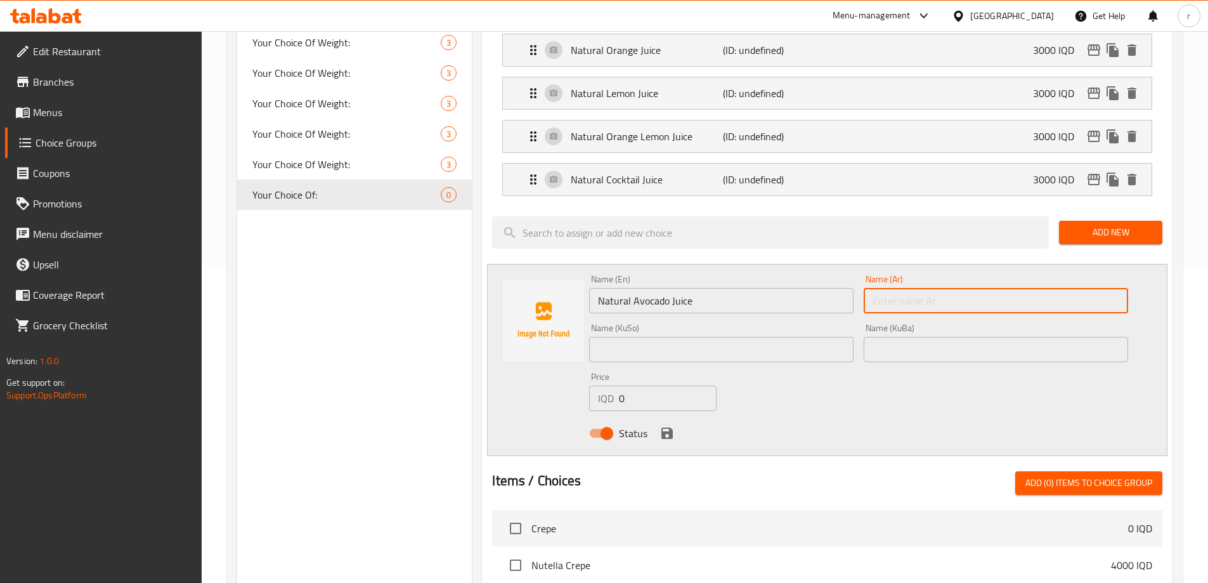
paste input "عصير افوكادو طبيعي"
type input "عصير افوكادو طبيعي"
click at [726, 337] on input "text" at bounding box center [721, 349] width 264 height 25
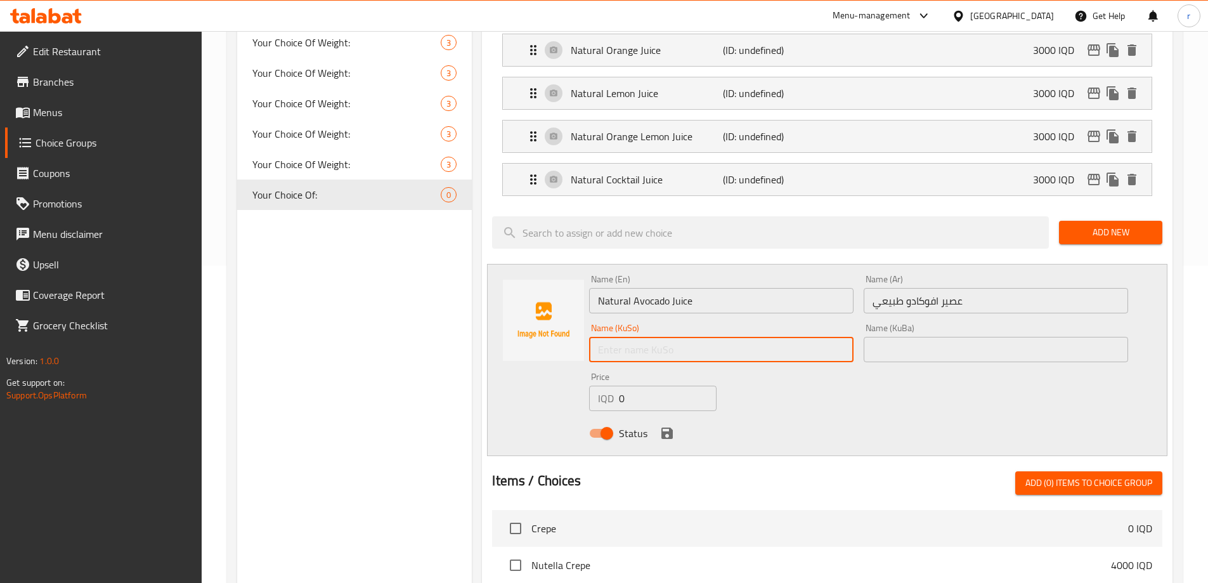
paste input "شەربەتی ئەفۆکادۆ سروشتی"
type input "شەربەتی ئەفۆکادۆ سروشتی"
click at [886, 337] on input "text" at bounding box center [996, 349] width 264 height 25
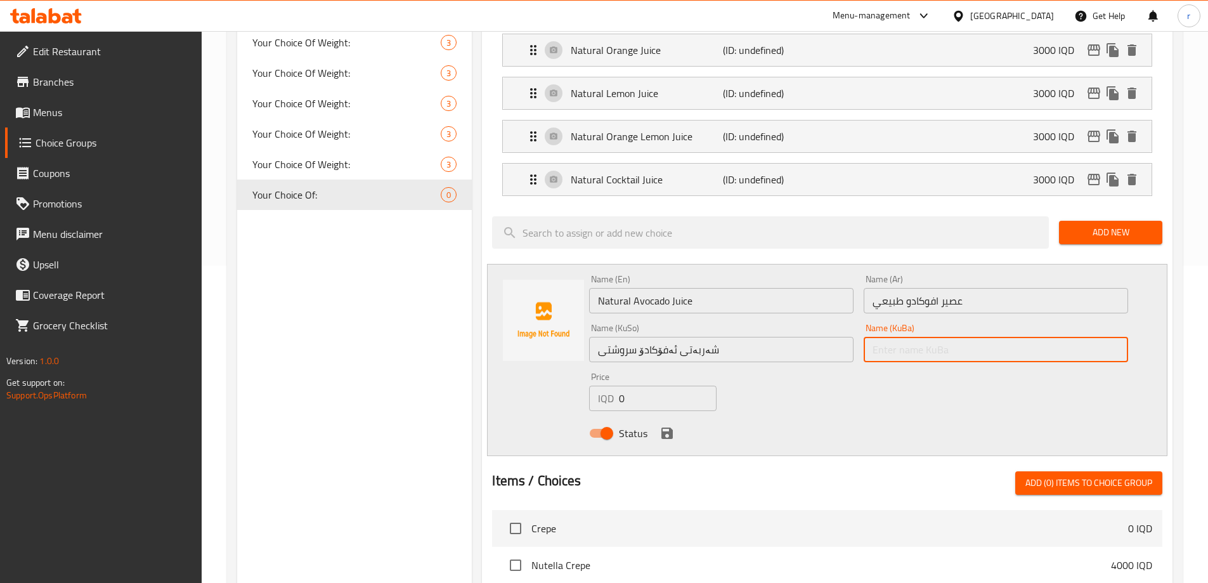
paste input "شەربەتی ئەفۆکادۆ سروشتی"
type input "شەربەتی ئەفۆکادۆ سروشتی"
drag, startPoint x: 614, startPoint y: 363, endPoint x: 546, endPoint y: 365, distance: 67.9
click at [546, 365] on div "Name (En) Natural Avocado Juice Name (En) Name (Ar) عصير افوكادو طبيعي Name (Ar…" at bounding box center [827, 360] width 681 height 192
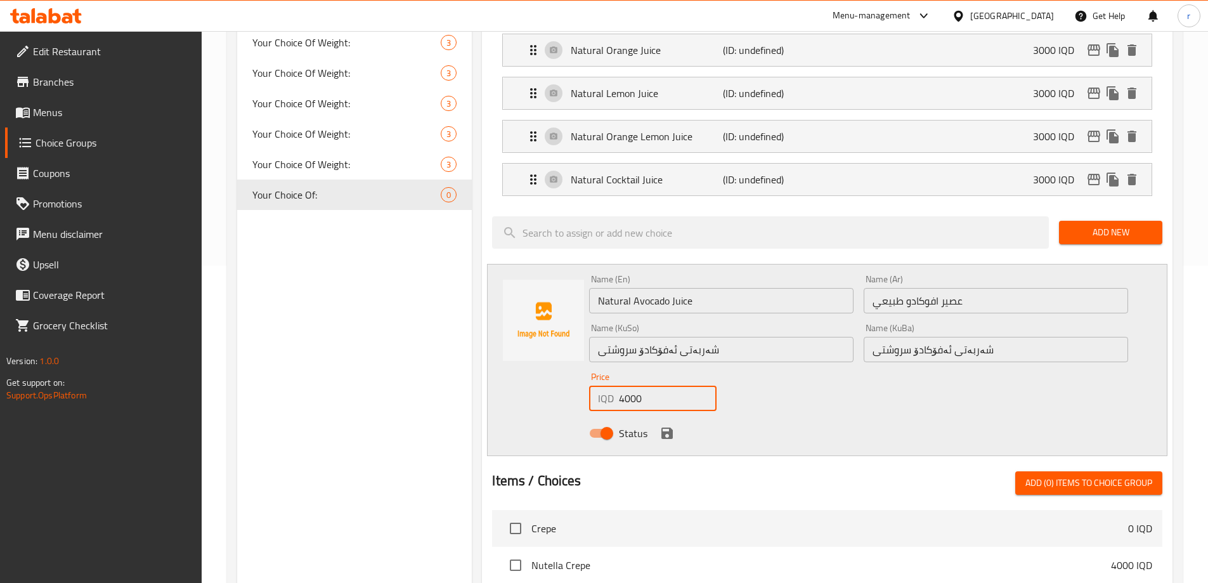
type input "4000"
click at [664, 426] on icon "save" at bounding box center [667, 433] width 15 height 15
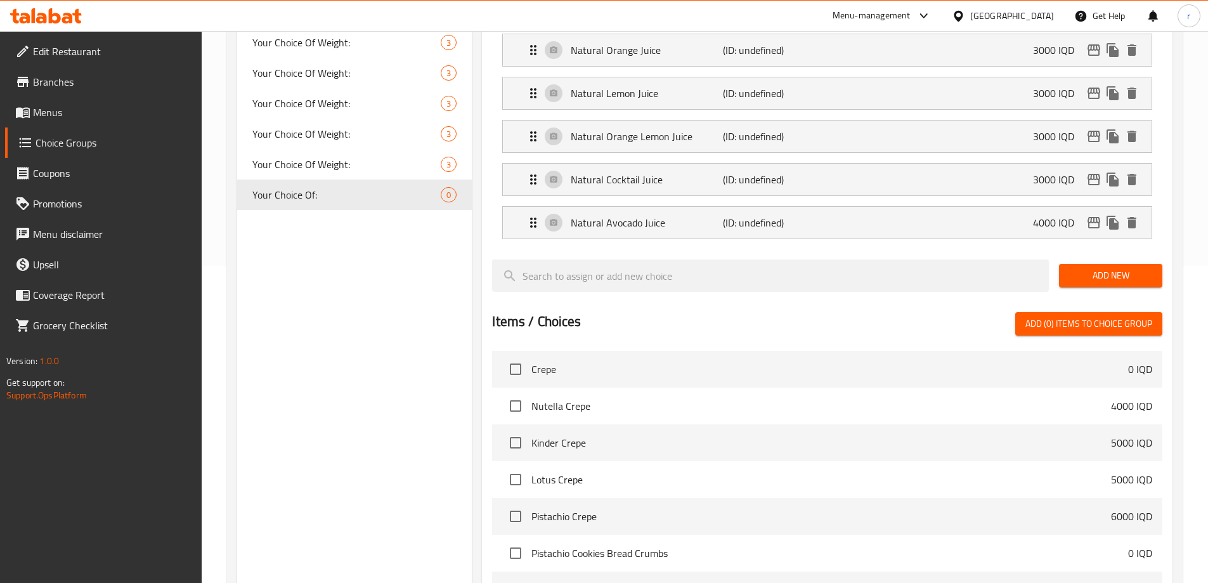
click at [1112, 268] on span "Add New" at bounding box center [1110, 276] width 83 height 16
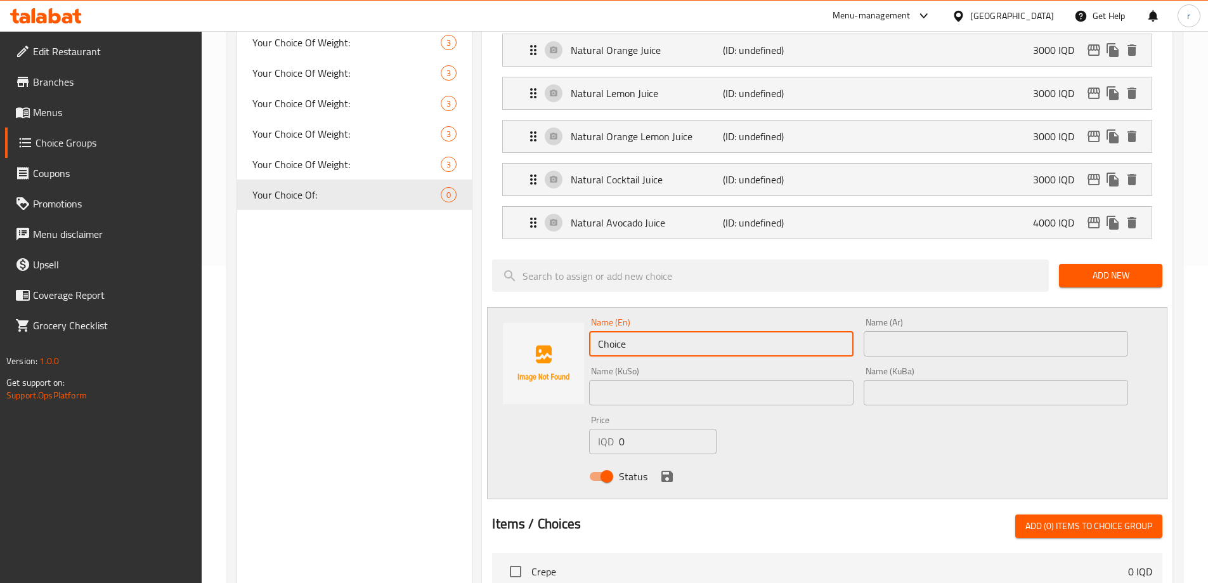
drag, startPoint x: 646, startPoint y: 302, endPoint x: 499, endPoint y: 294, distance: 147.4
click at [499, 307] on div "Name (En) Choice Name (En) Name (Ar) Name (Ar) Name (KuSo) Name (KuSo) Name (Ku…" at bounding box center [827, 403] width 681 height 192
paste input "Natural Banana Milk Juice"
type input "Natural Banana Milk Juice"
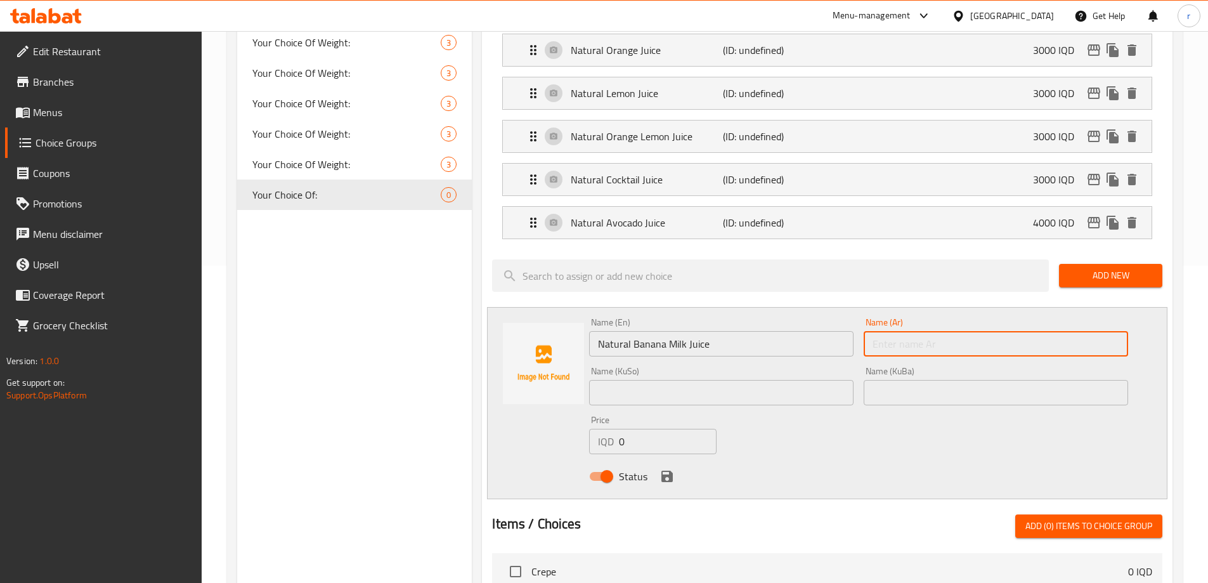
paste input "عصير حليب موز طبيعي"
type input "عصير حليب موز طبيعي"
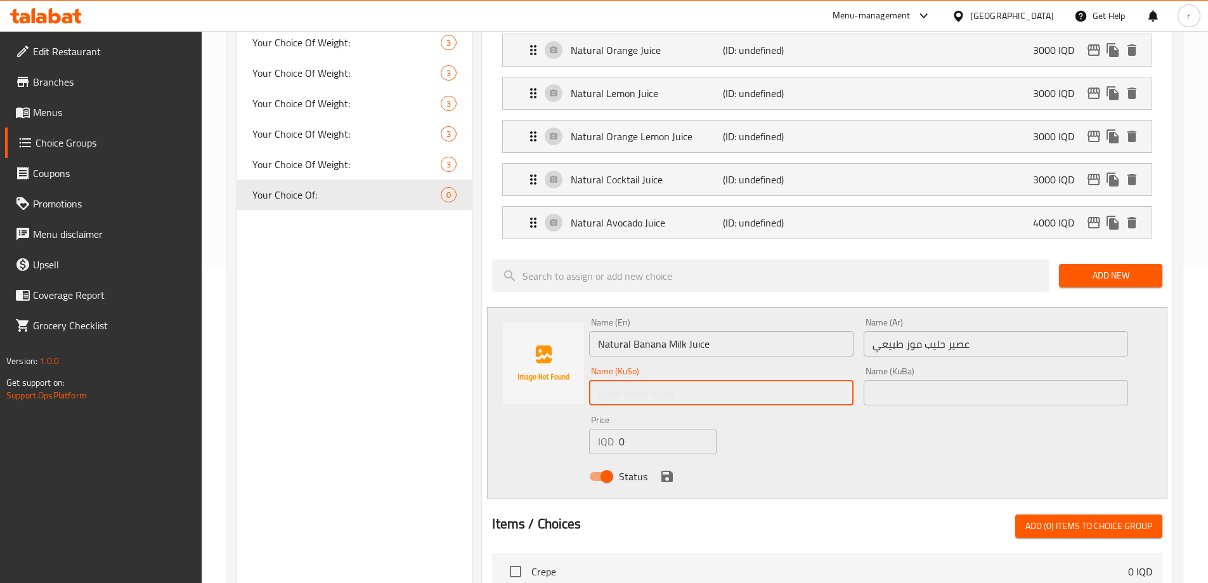
paste input "شەربەتی شیر مۆزی سروشتی"
type input "شەربەتی شیر مۆزی سروشتی"
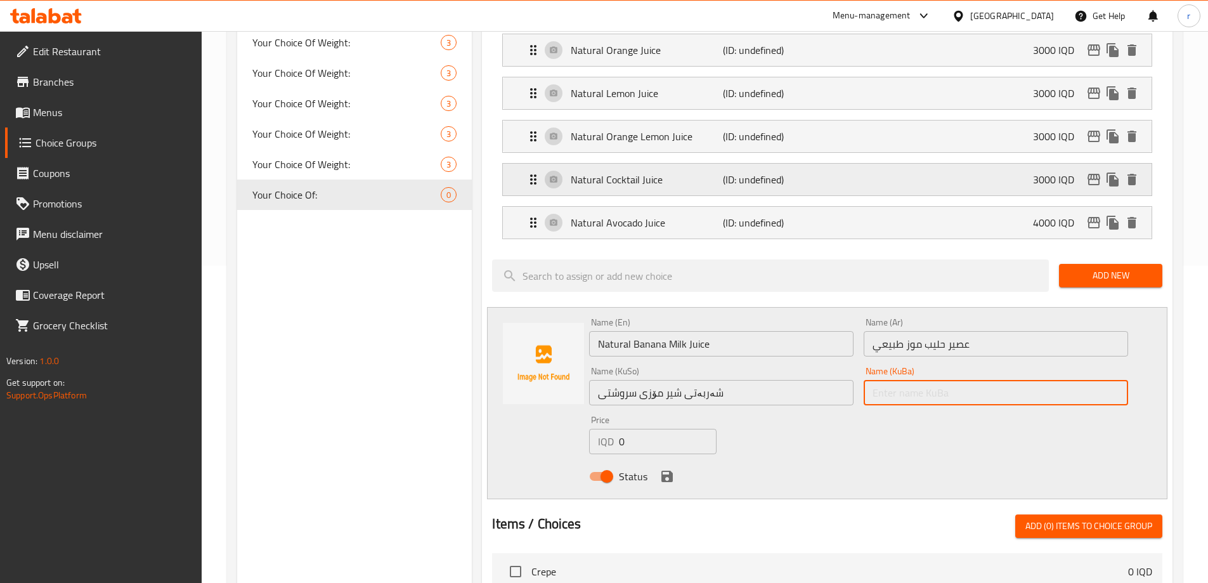
paste input "شەربەتی شیر مۆزی سروشتی"
type input "شەربەتی شیر مۆزی سروشتی"
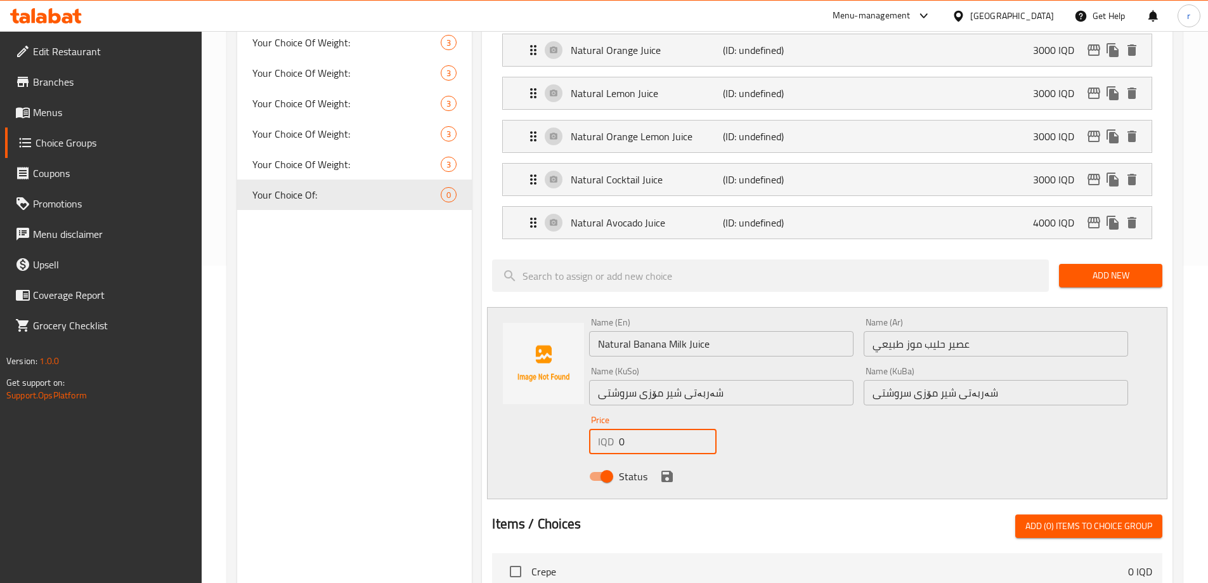
drag, startPoint x: 634, startPoint y: 403, endPoint x: 603, endPoint y: 405, distance: 30.5
click at [603, 429] on div "IQD 0 Price" at bounding box center [652, 441] width 127 height 25
type input "3000"
click at [662, 471] on icon "save" at bounding box center [667, 476] width 11 height 11
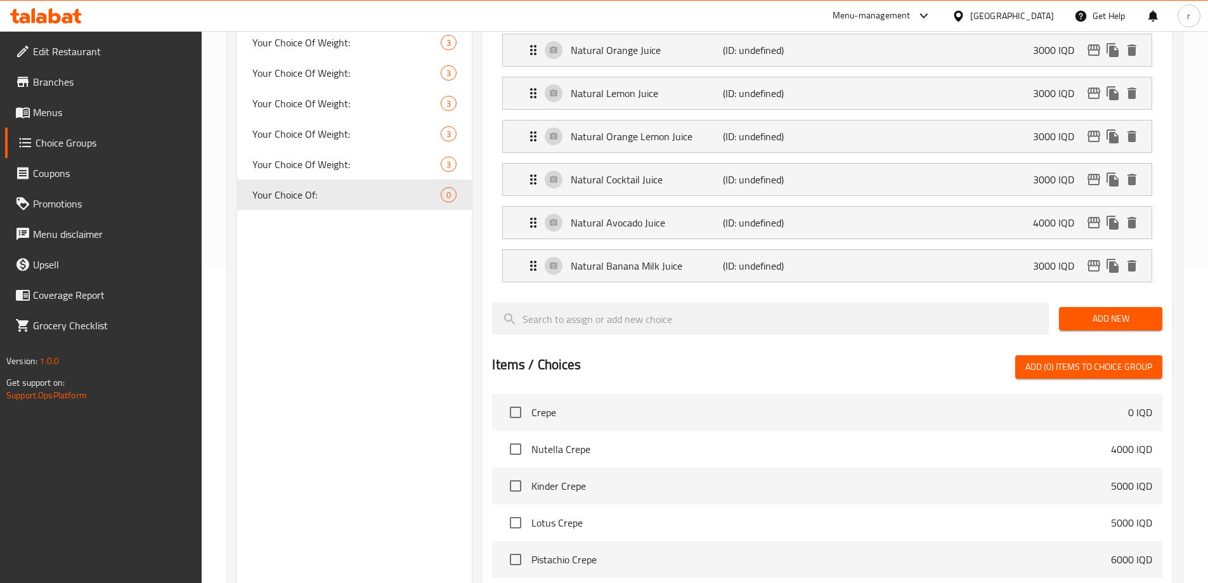
click at [1071, 311] on span "Add New" at bounding box center [1110, 319] width 83 height 16
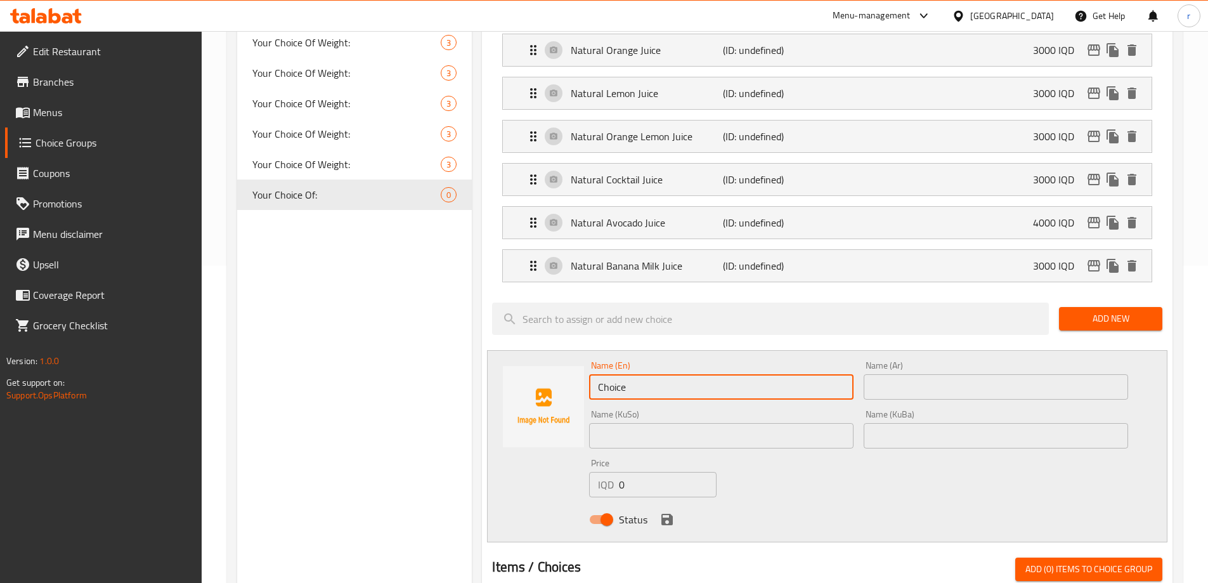
drag, startPoint x: 692, startPoint y: 348, endPoint x: 408, endPoint y: 370, distance: 284.4
click at [408, 370] on div "Choice Groups Your Choice Of: 4 Your Choice Of: 4 Your Choice Of: 4 Your Choice…" at bounding box center [707, 436] width 941 height 1218
click at [610, 374] on input "text" at bounding box center [721, 386] width 264 height 25
paste input "Natural Mango Juice"
type input "Natural Mango Juice"
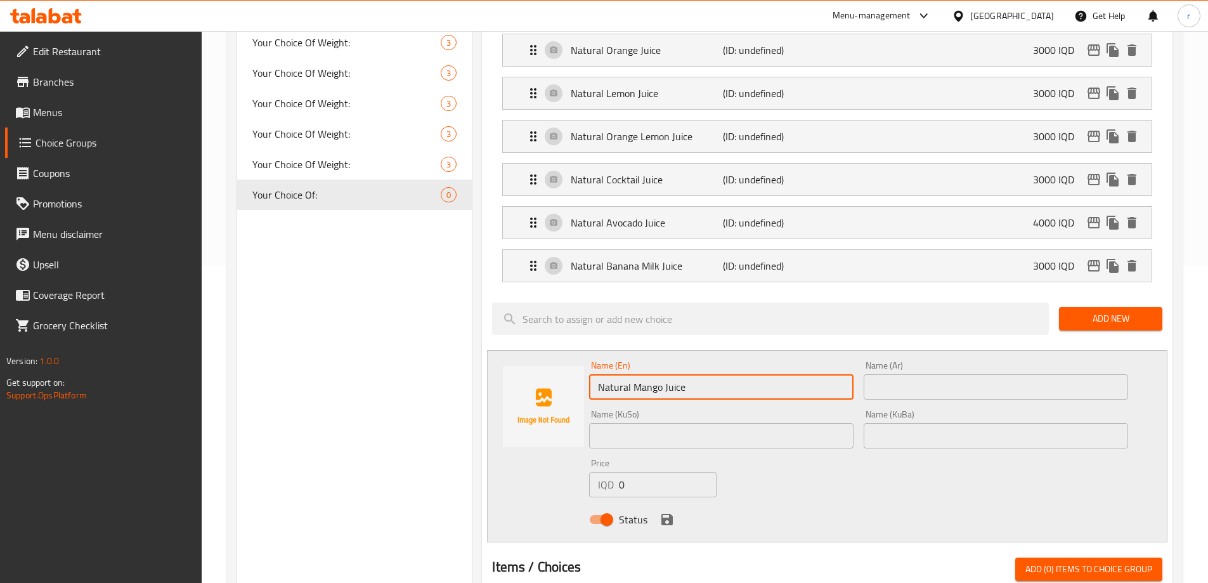
click at [898, 374] on input "text" at bounding box center [996, 386] width 264 height 25
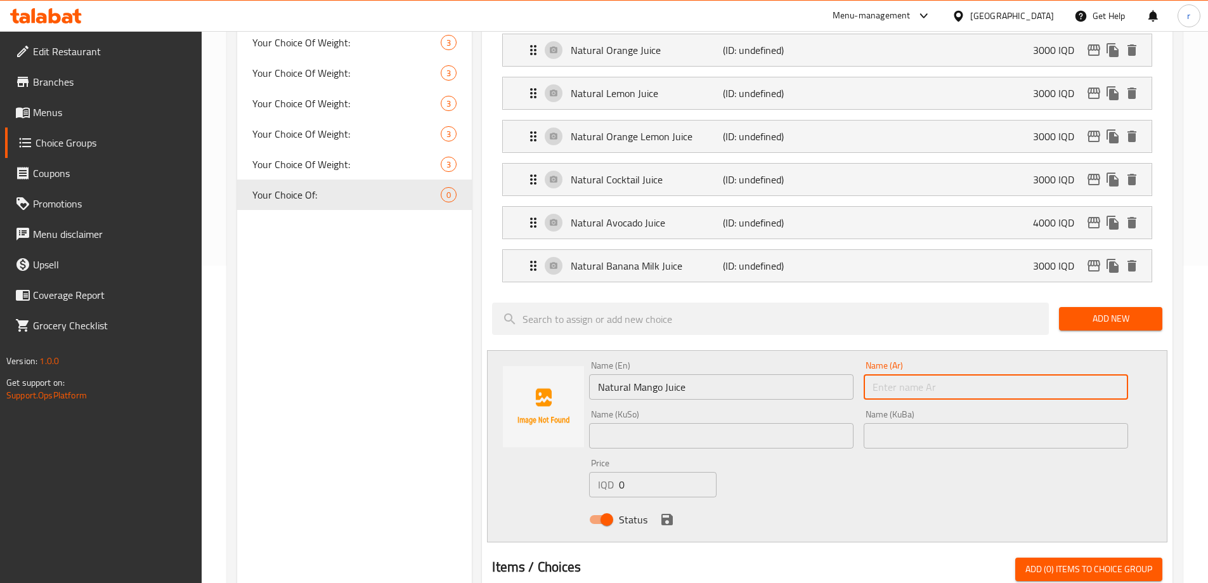
paste input "عصير مانكو طبيعي"
type input "عصير مانكو طبيعي"
click at [622, 423] on input "text" at bounding box center [721, 435] width 264 height 25
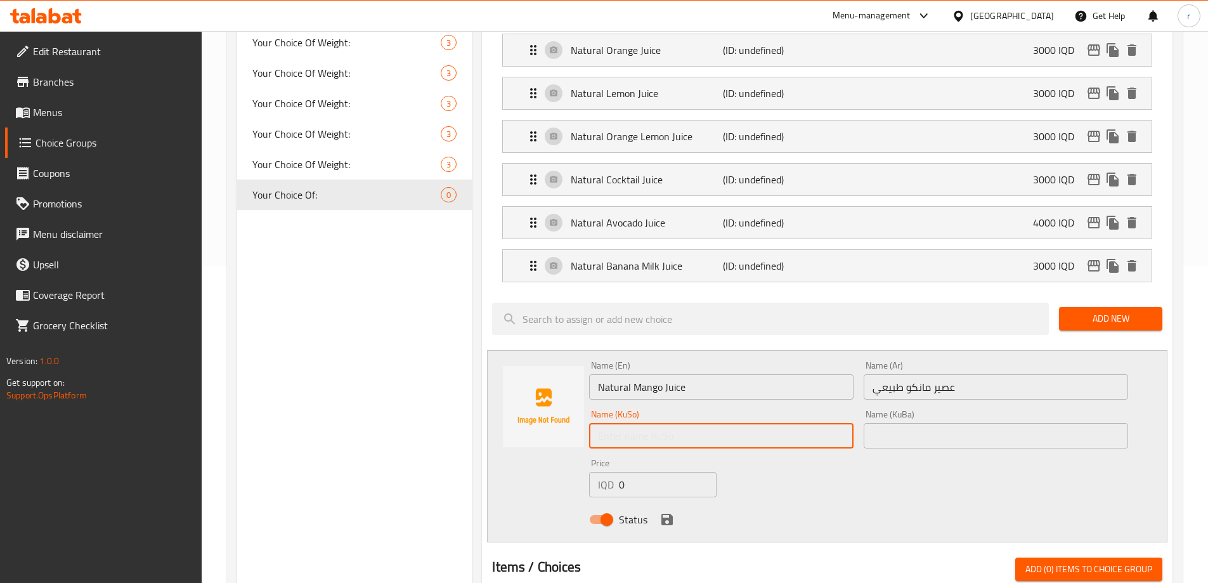
paste input "شەربەتی مانگۆ سروشتی"
type input "شەربەتی مانگۆ سروشتی"
click at [917, 423] on input "text" at bounding box center [996, 435] width 264 height 25
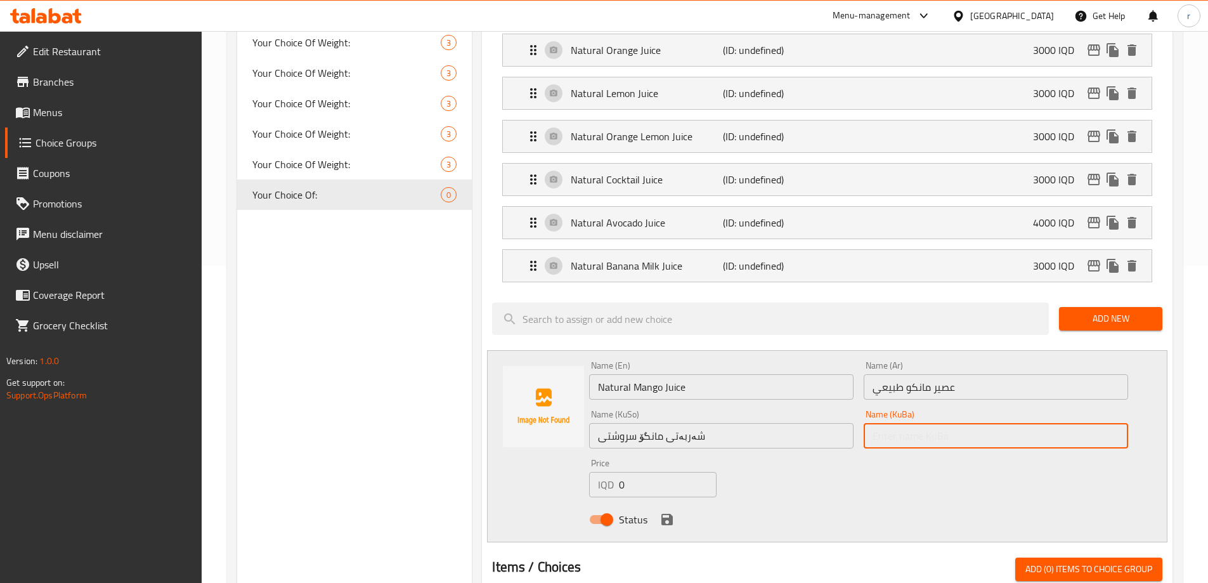
paste input "شەربەتی مانگۆ سروشتی"
type input "شەربەتی مانگۆ سروشتی"
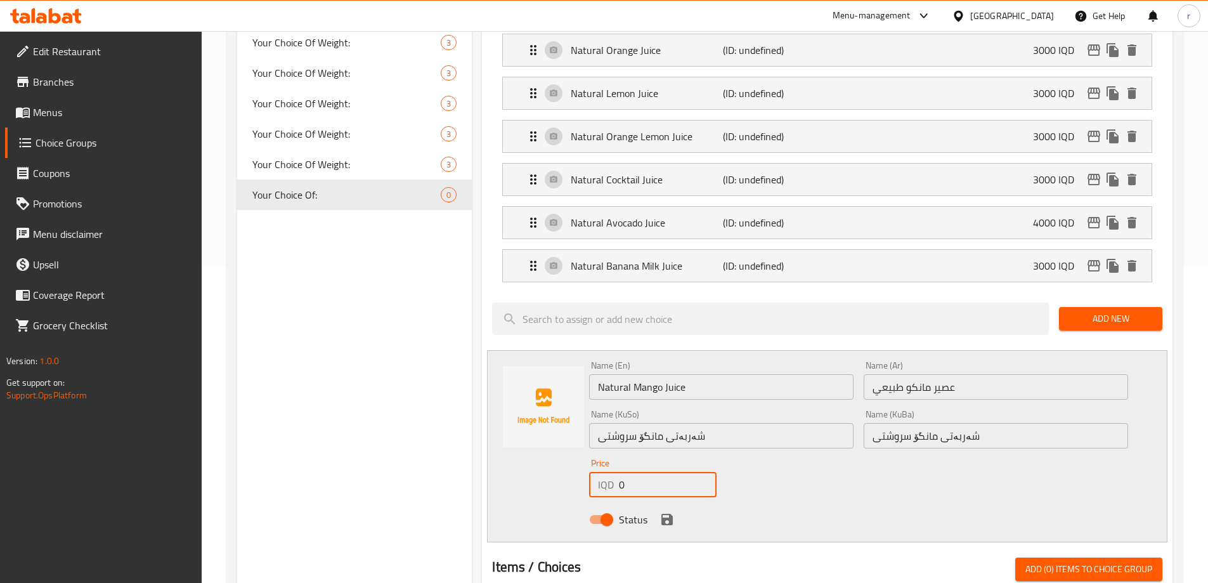
drag, startPoint x: 643, startPoint y: 446, endPoint x: 529, endPoint y: 452, distance: 113.7
click at [529, 452] on div "Name (En) Natural Mango Juice Name (En) Name (Ar) عصير مانكو طبيعي Name (Ar) Na…" at bounding box center [827, 446] width 681 height 192
type input "4000"
click at [656, 502] on div "Status" at bounding box center [858, 519] width 549 height 34
click at [674, 512] on icon "save" at bounding box center [667, 519] width 15 height 15
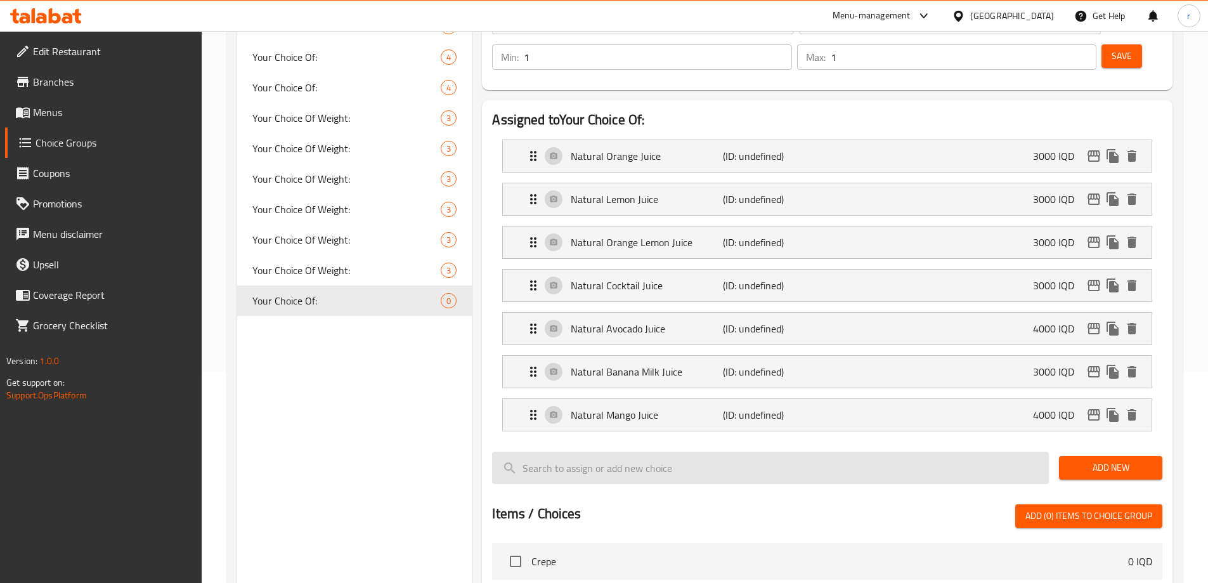
scroll to position [0, 0]
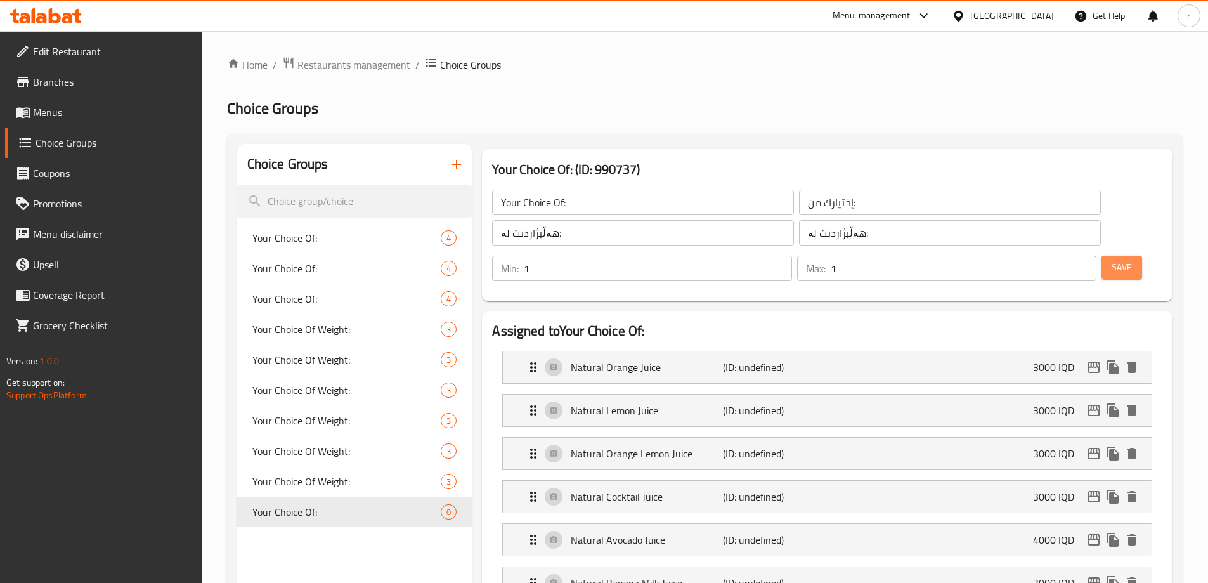
click at [1112, 259] on span "Save" at bounding box center [1122, 267] width 20 height 16
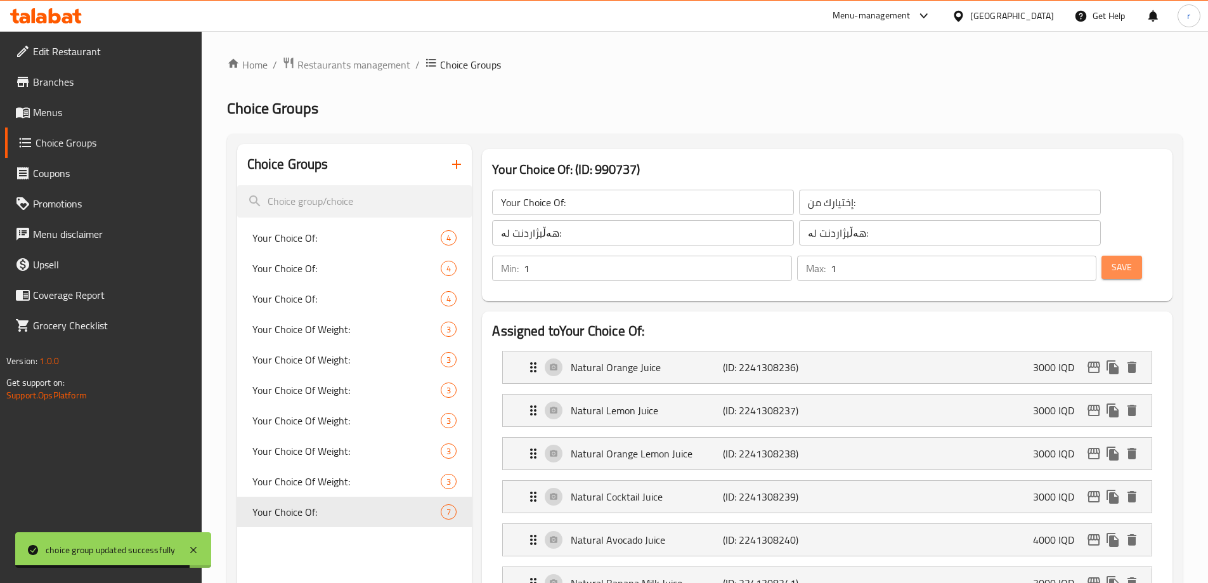
click at [1112, 259] on span "Save" at bounding box center [1122, 267] width 20 height 16
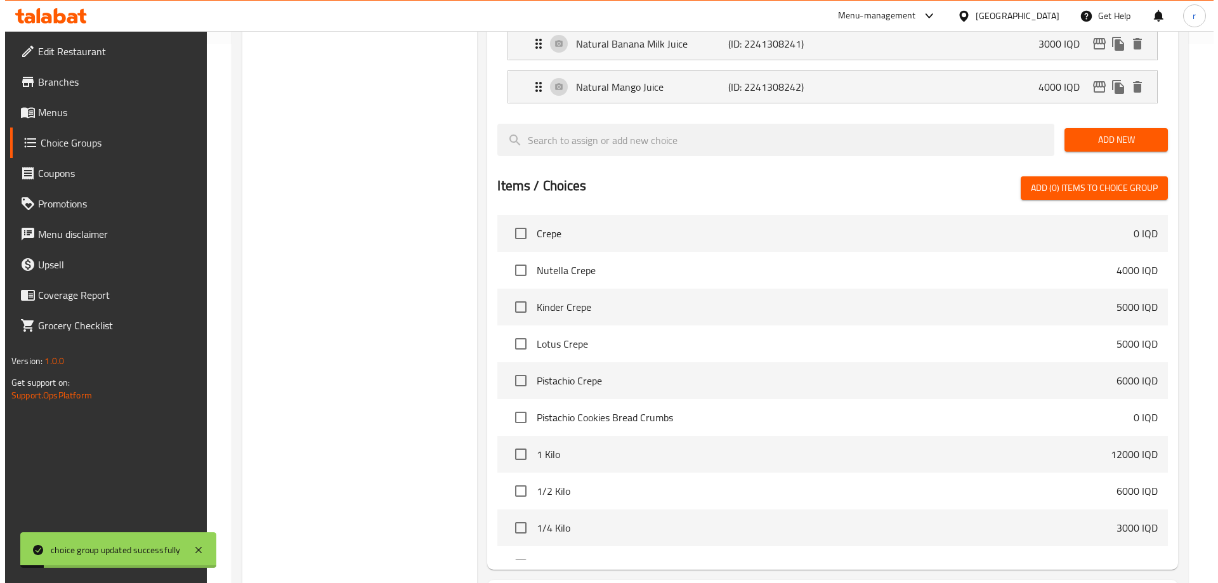
scroll to position [620, 0]
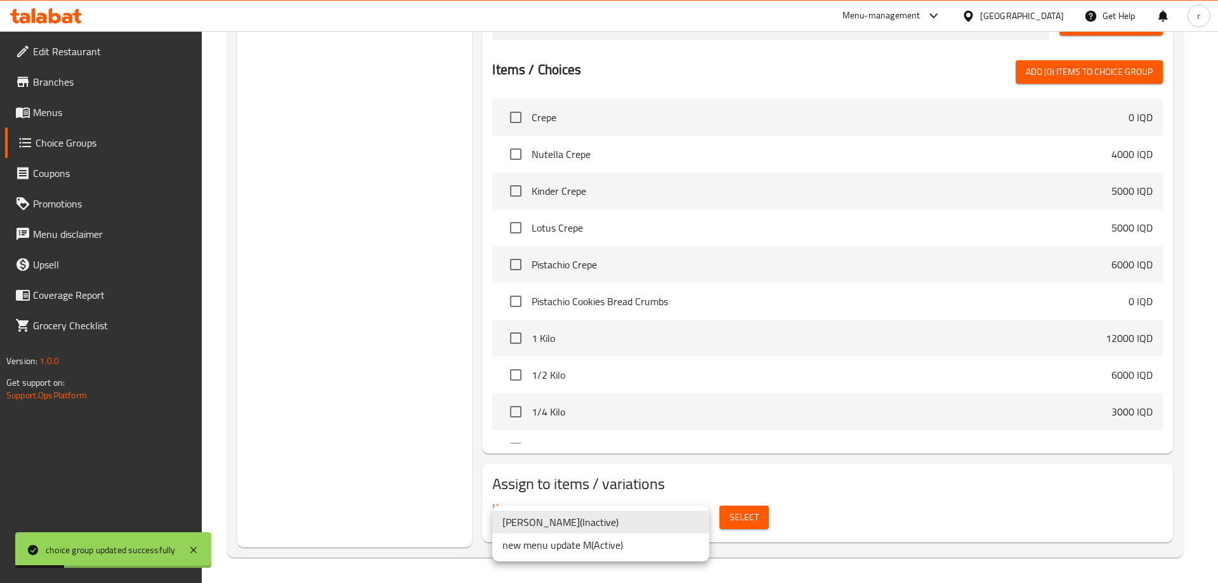
click at [578, 538] on li "new menu update M ( Active )" at bounding box center [600, 544] width 217 height 23
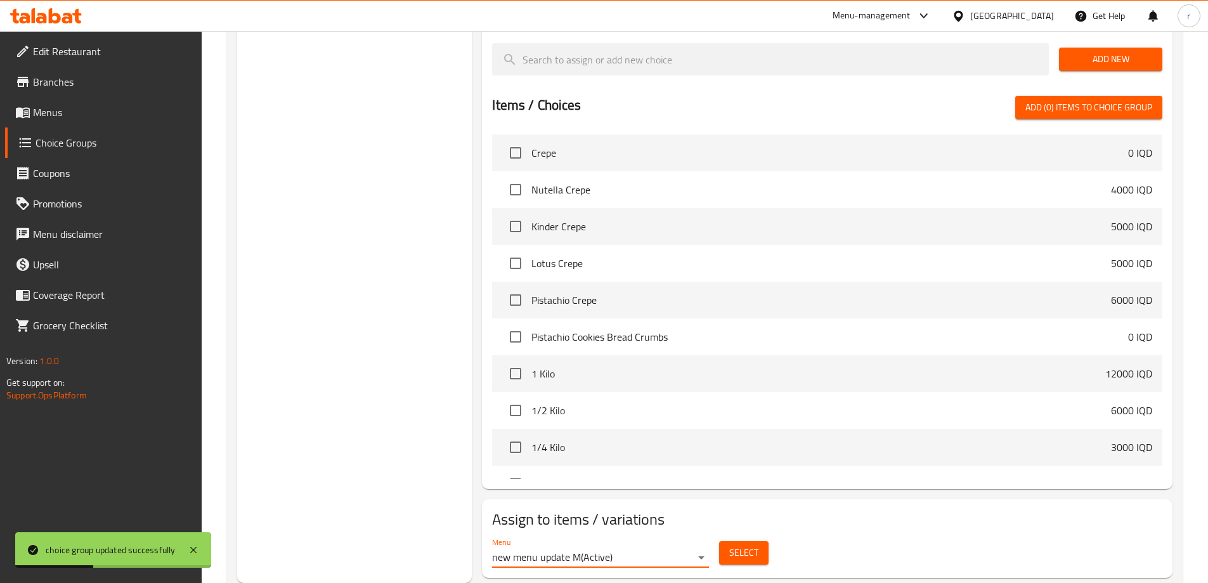
click at [742, 545] on span "Select" at bounding box center [743, 553] width 29 height 16
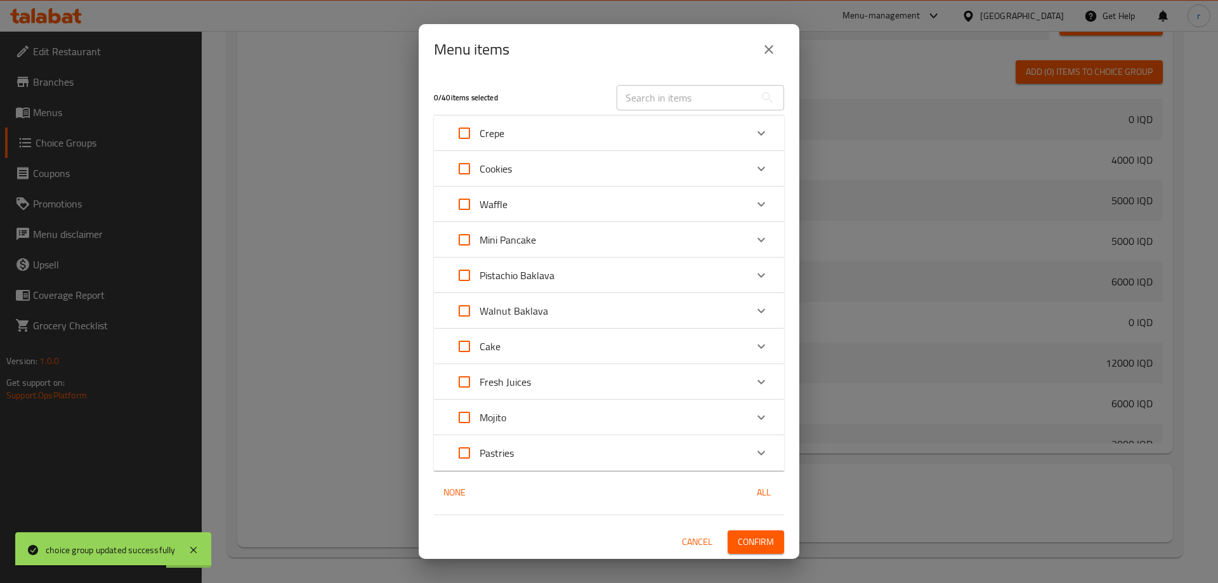
click at [758, 384] on icon "Expand" at bounding box center [761, 381] width 15 height 15
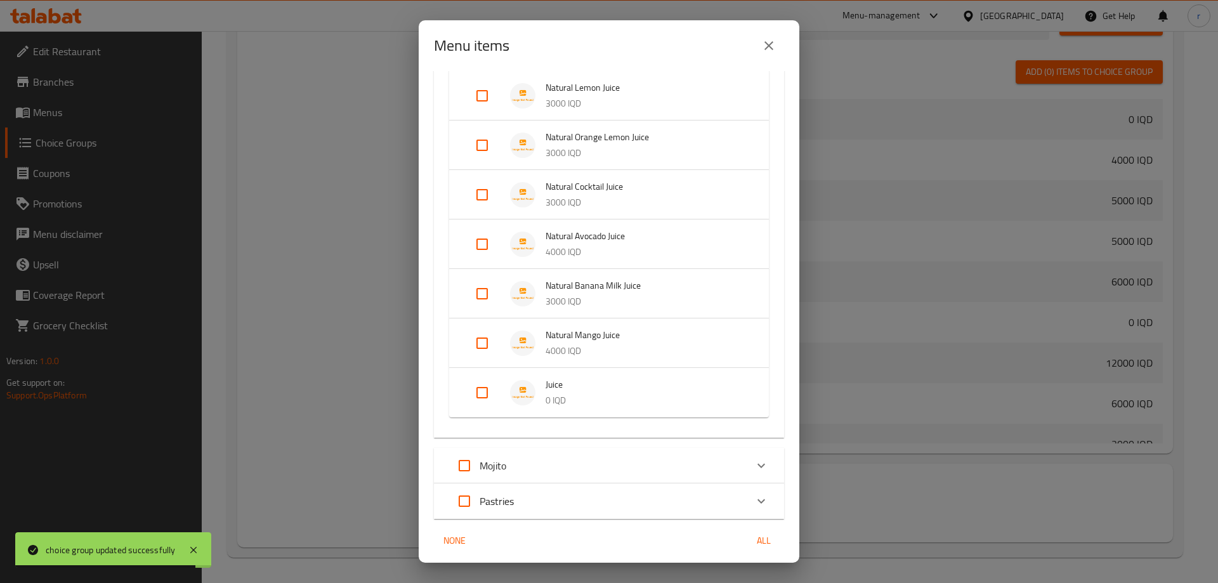
scroll to position [423, 0]
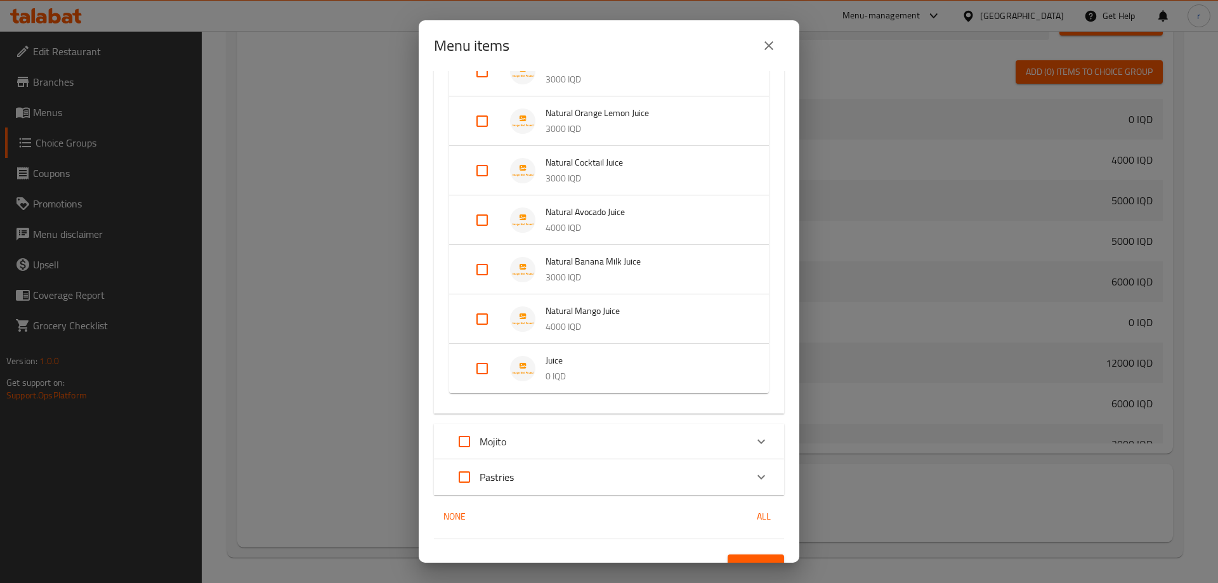
click at [493, 367] on input "Expand" at bounding box center [482, 368] width 30 height 30
checkbox input "true"
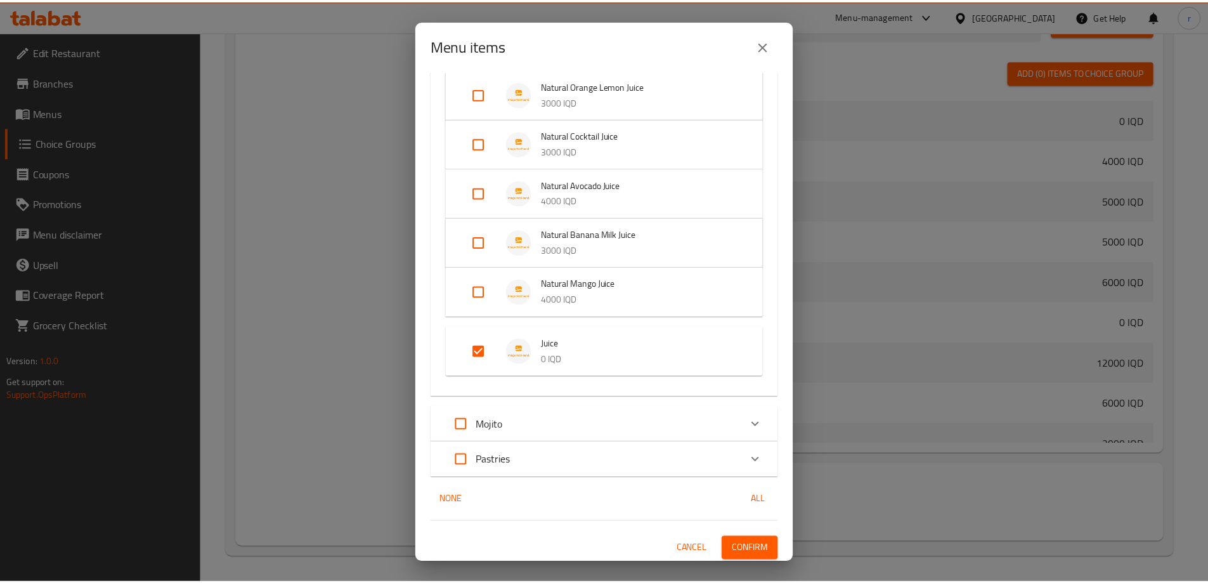
scroll to position [454, 0]
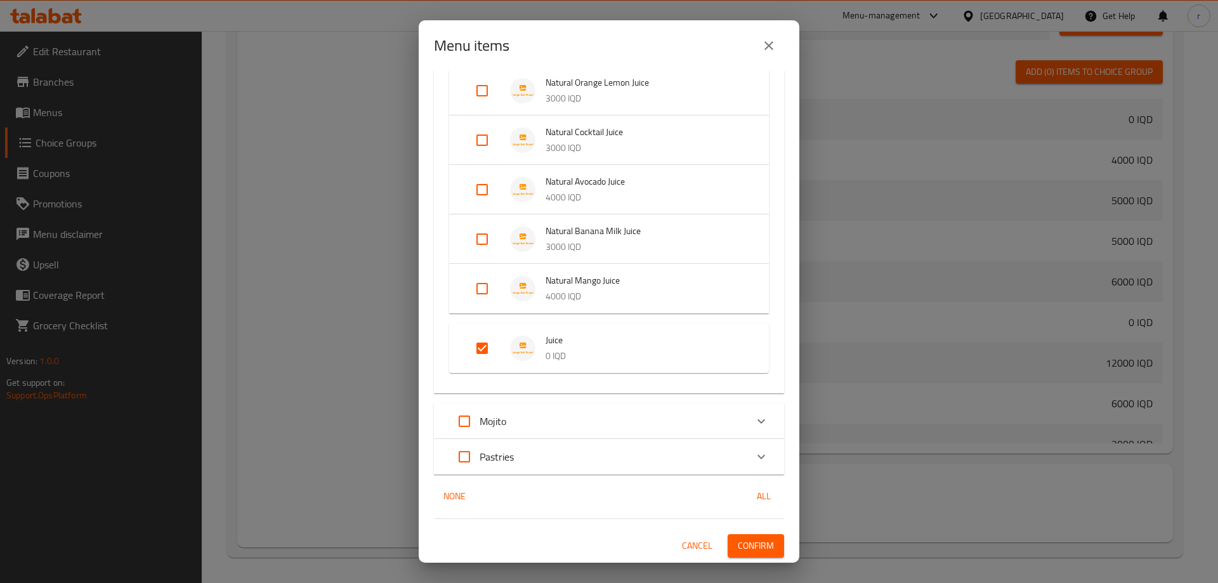
click at [747, 542] on span "Confirm" at bounding box center [756, 546] width 36 height 16
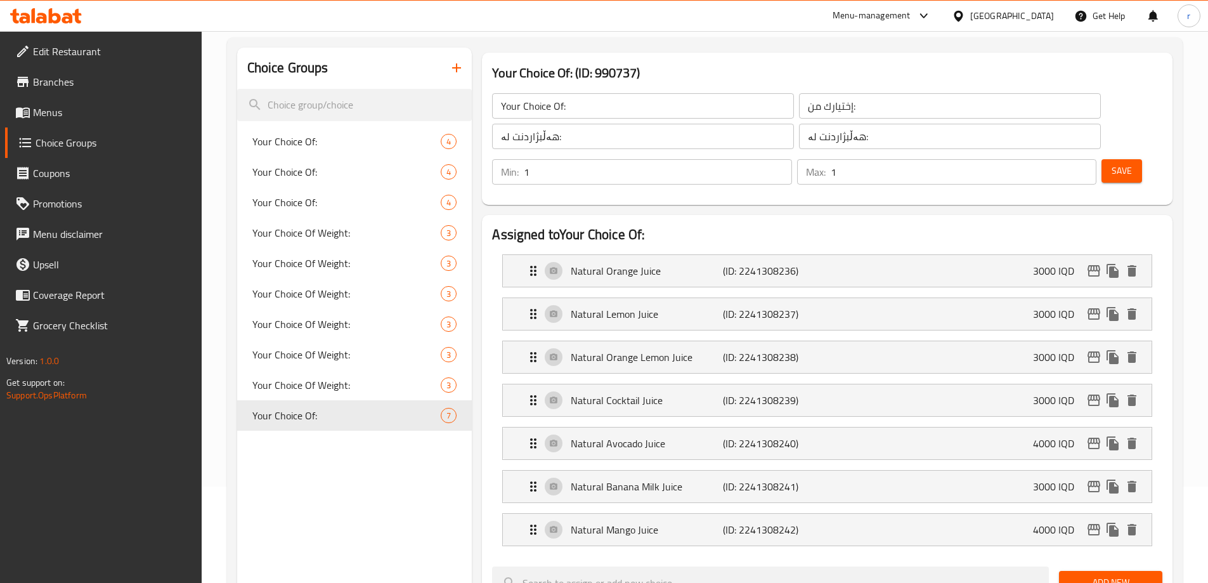
scroll to position [0, 0]
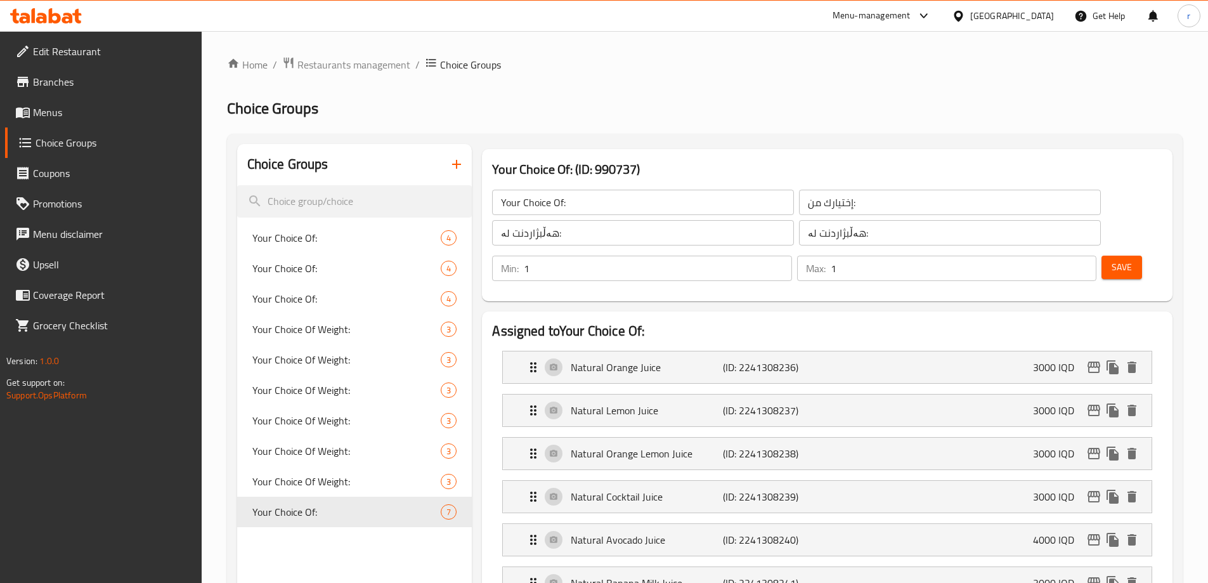
click at [453, 163] on icon "button" at bounding box center [456, 164] width 15 height 15
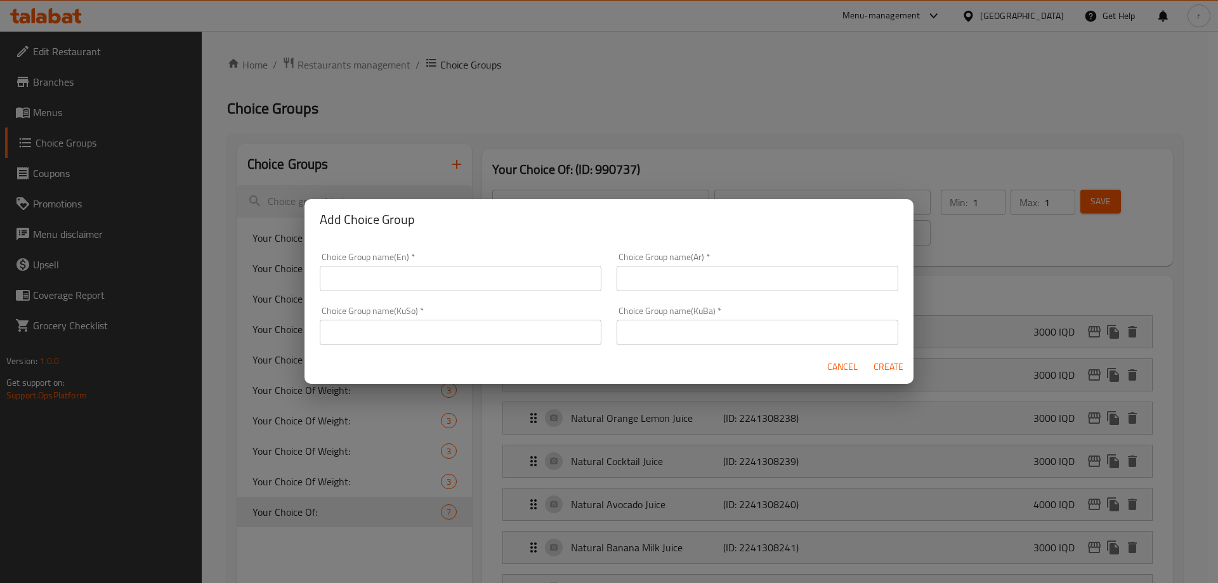
click at [391, 275] on input "text" at bounding box center [461, 278] width 282 height 25
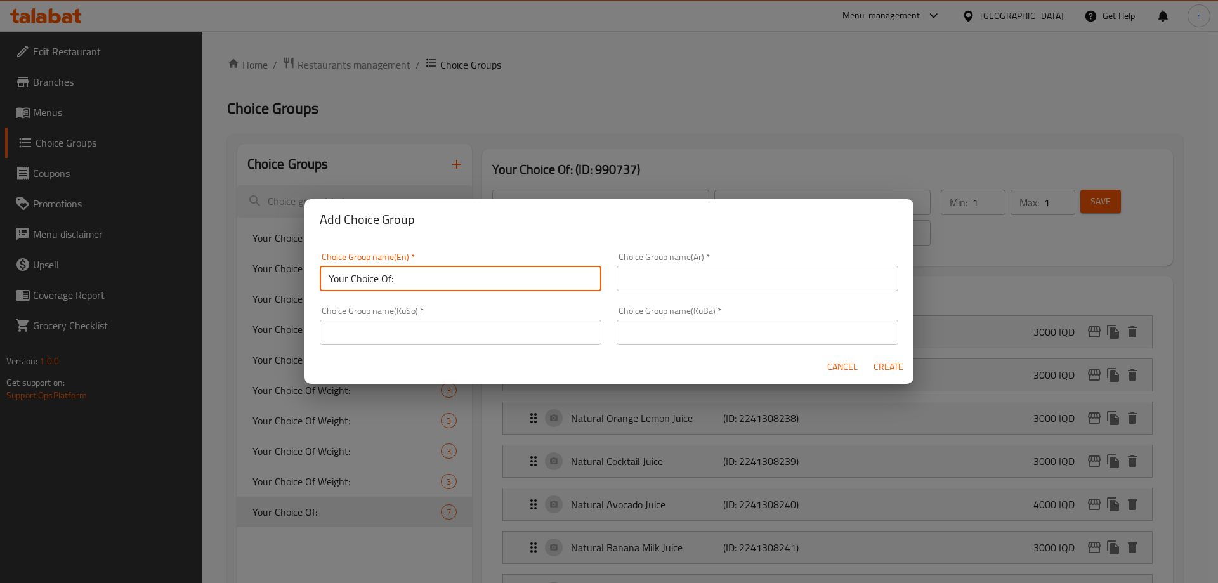
type input "Your Choice Of:"
click at [677, 282] on input "text" at bounding box center [758, 278] width 282 height 25
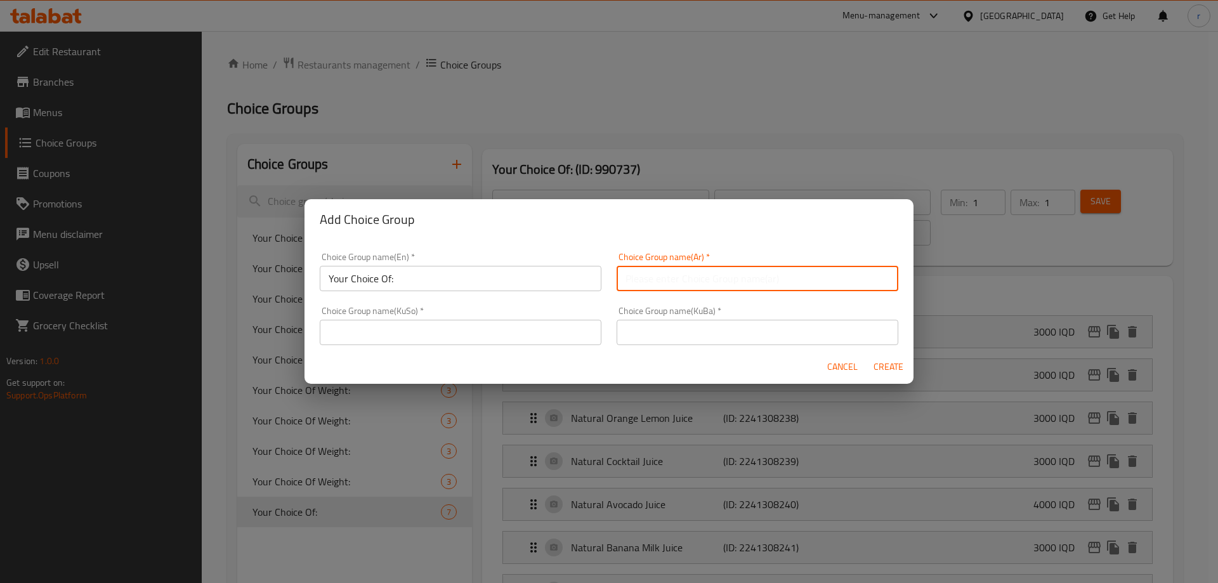
type input "إختيارك من:"
click at [655, 347] on div "Choice Group name(KuBa)   * Choice Group name(KuBa) *" at bounding box center [757, 326] width 297 height 54
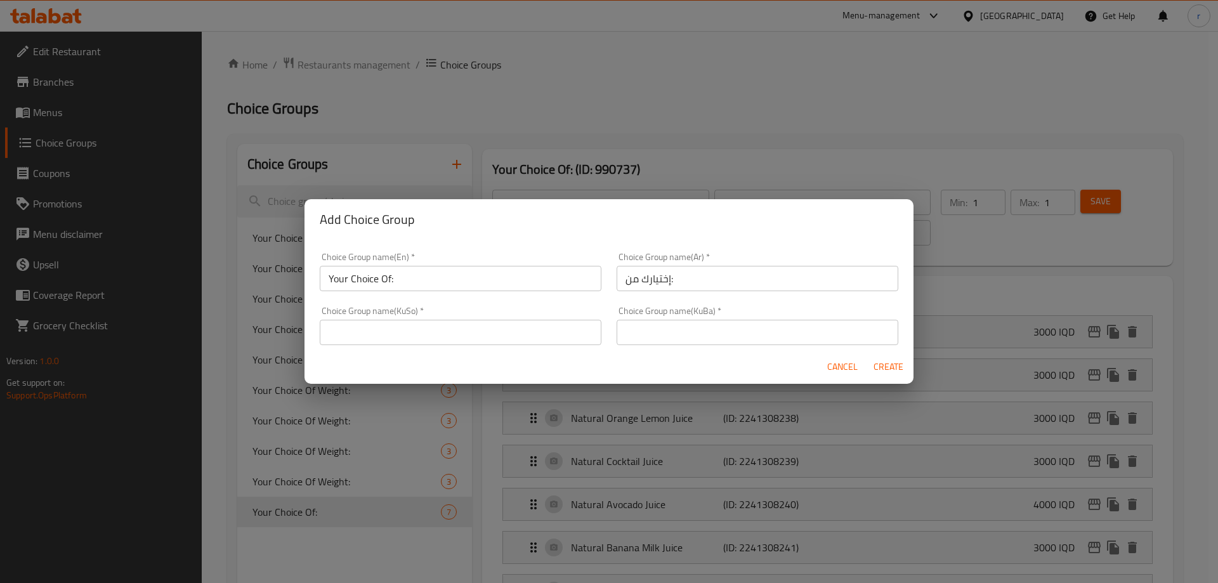
click at [656, 334] on input "text" at bounding box center [758, 332] width 282 height 25
type input "هەڵبژاردنت لە:"
click at [509, 334] on input "text" at bounding box center [461, 332] width 282 height 25
type input "هەڵبژاردنت لە:"
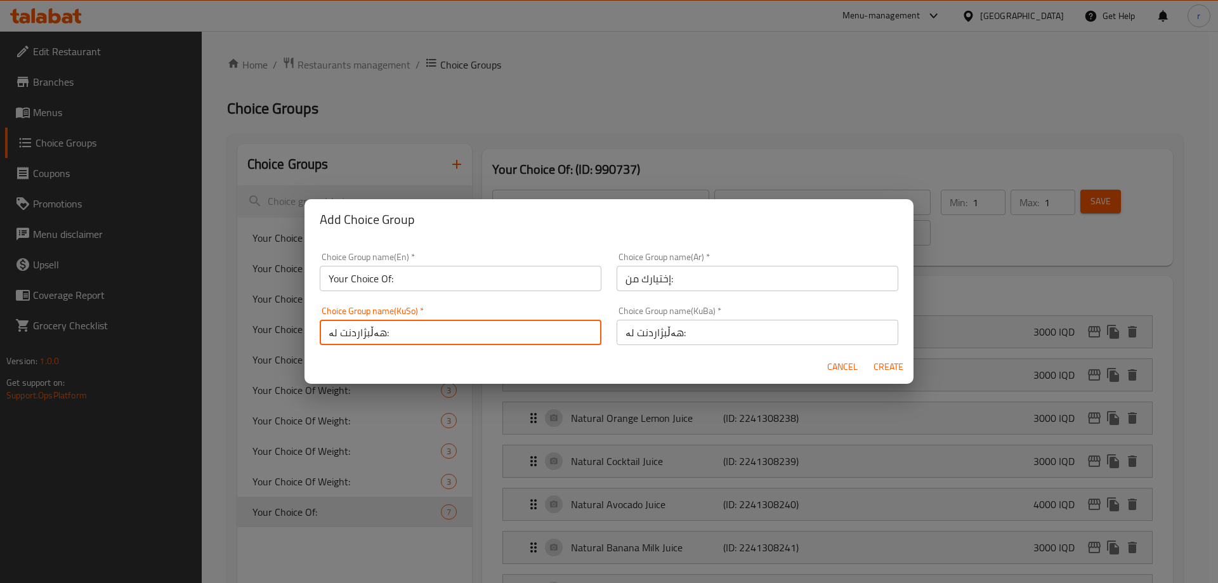
click at [871, 365] on button "Create" at bounding box center [888, 366] width 41 height 23
type input "Your Choice Of:"
type input "0"
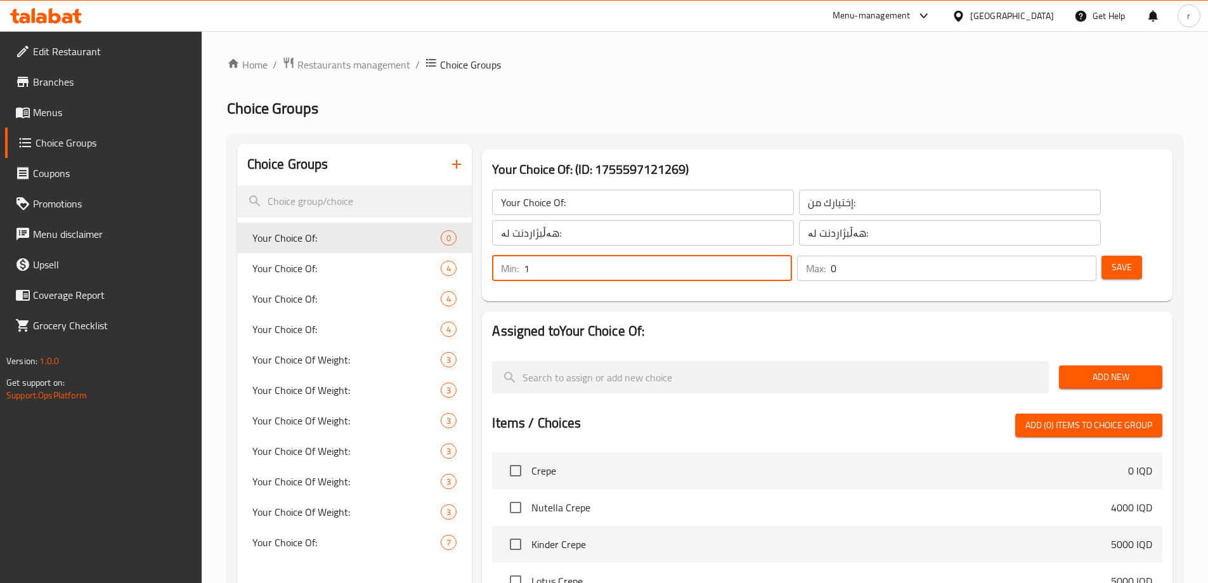
type input "1"
click at [792, 256] on input "1" at bounding box center [658, 268] width 268 height 25
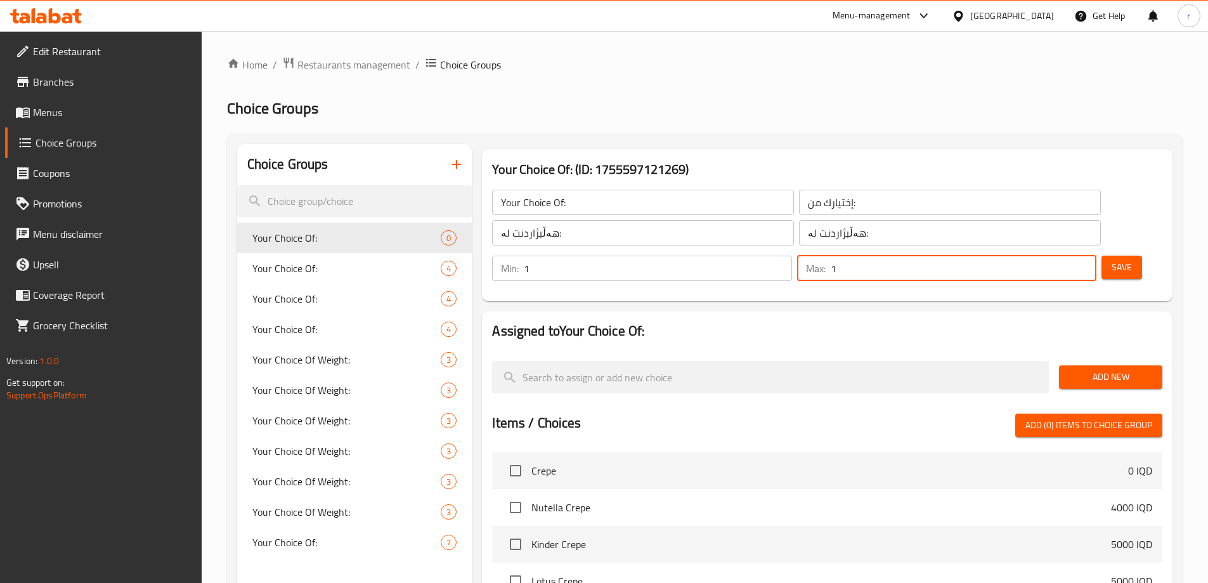
type input "1"
click at [1059, 256] on input "1" at bounding box center [964, 268] width 266 height 25
click at [1102, 256] on button "Save" at bounding box center [1122, 267] width 41 height 23
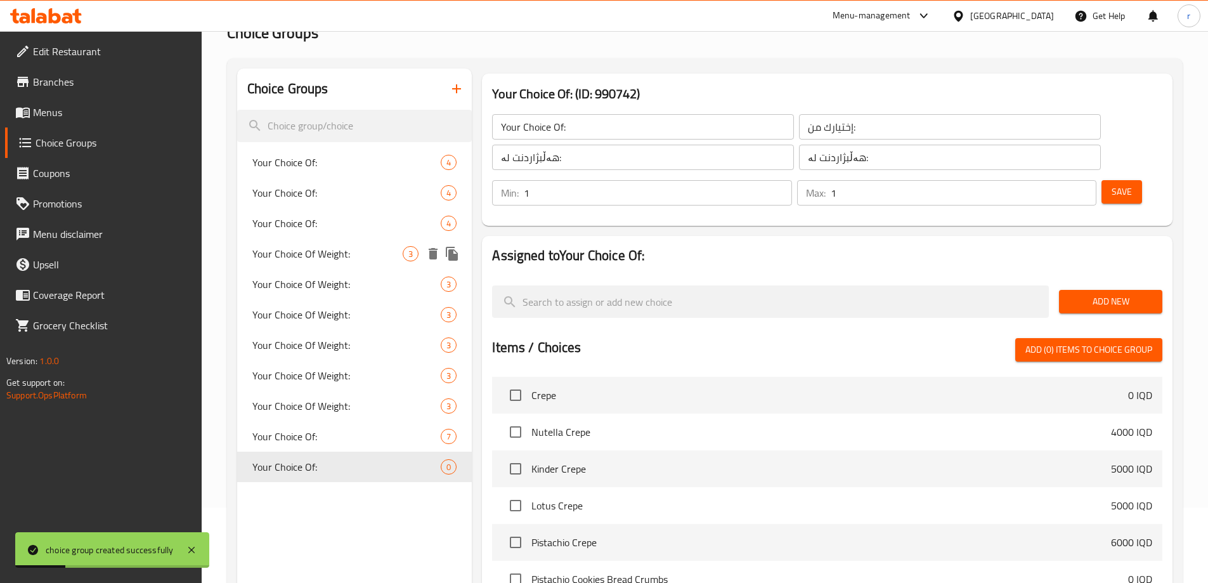
scroll to position [106, 0]
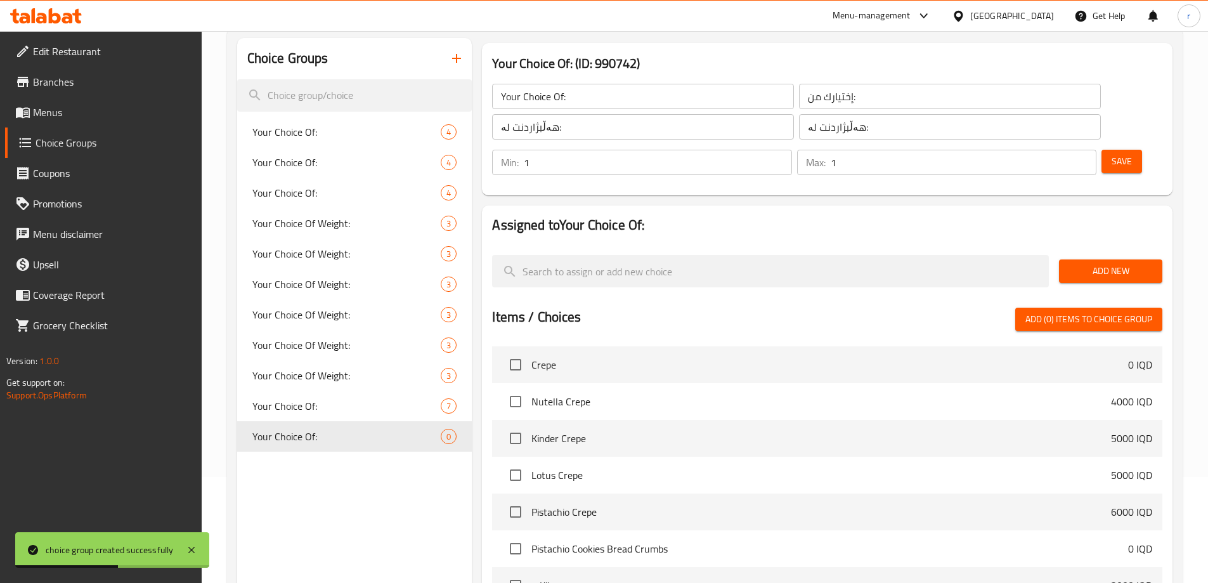
click at [1077, 259] on button "Add New" at bounding box center [1110, 270] width 103 height 23
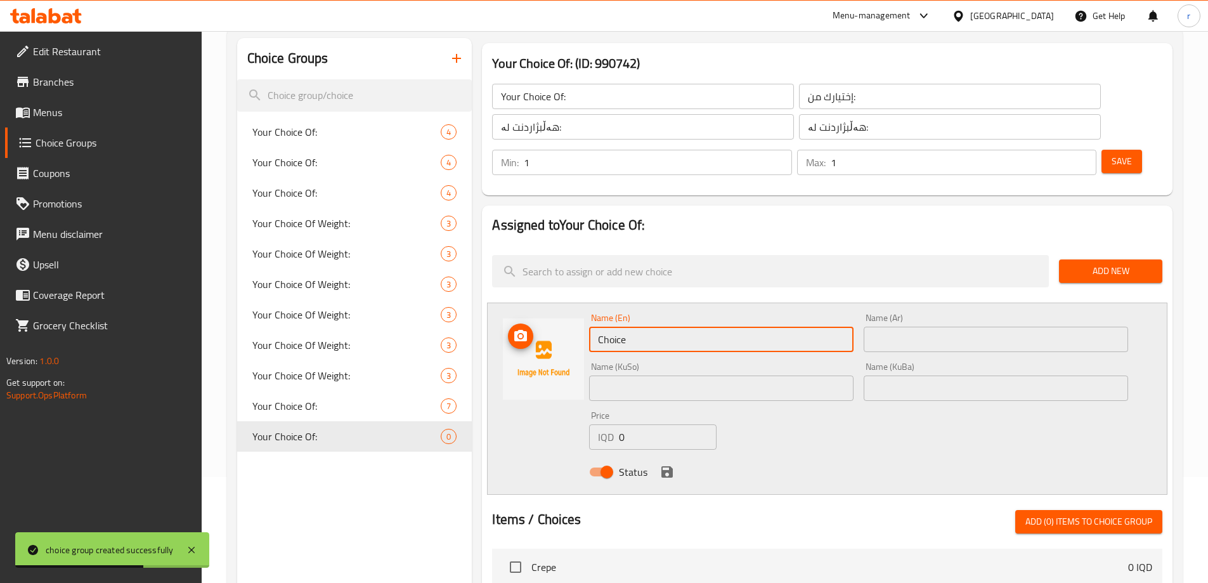
drag, startPoint x: 611, startPoint y: 306, endPoint x: 528, endPoint y: 308, distance: 83.1
click at [528, 308] on div "Name (En) Choice Name (En) Name (Ar) Name (Ar) Name (KuSo) Name (KuSo) Name (Ku…" at bounding box center [827, 399] width 681 height 192
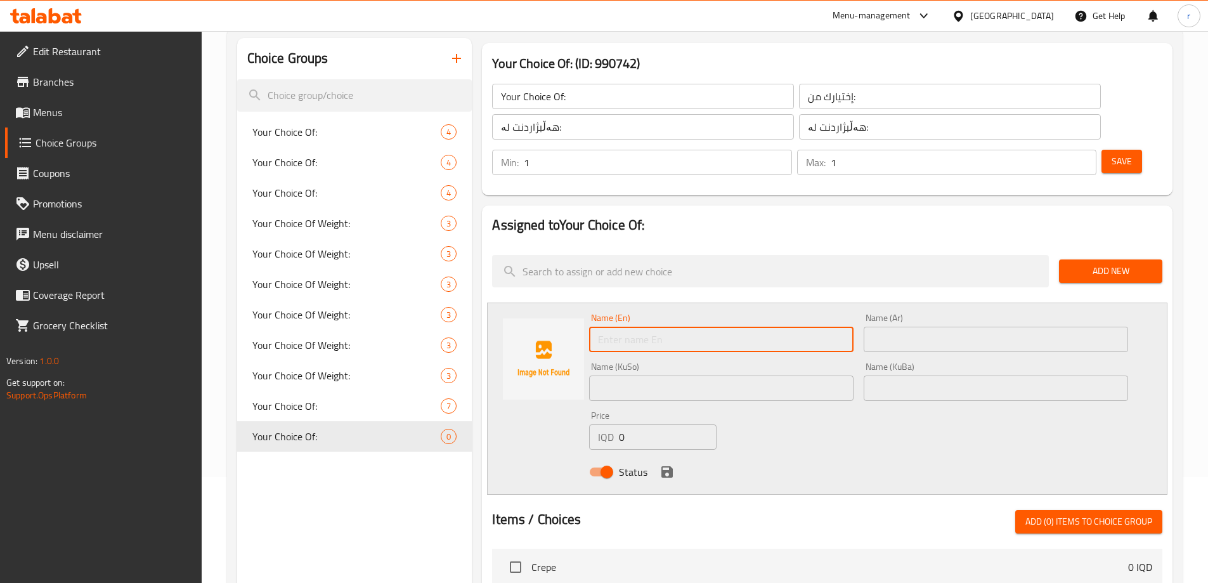
paste input "Blueberry Mojito"
type input "Blueberry Mojito"
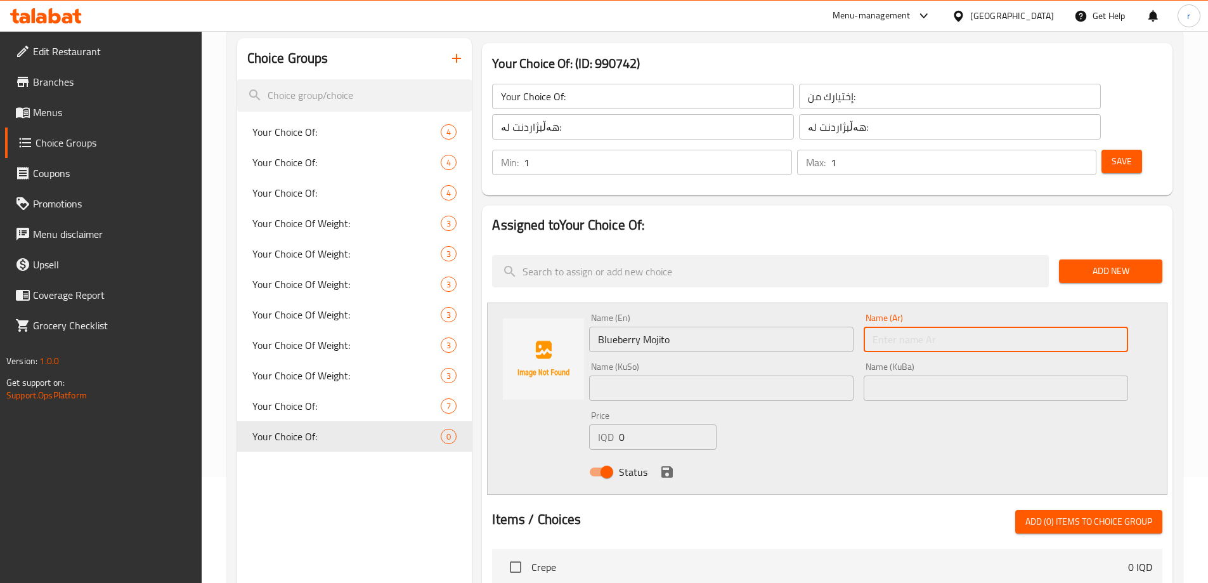
paste input "[PERSON_NAME]"
type input "[PERSON_NAME]"
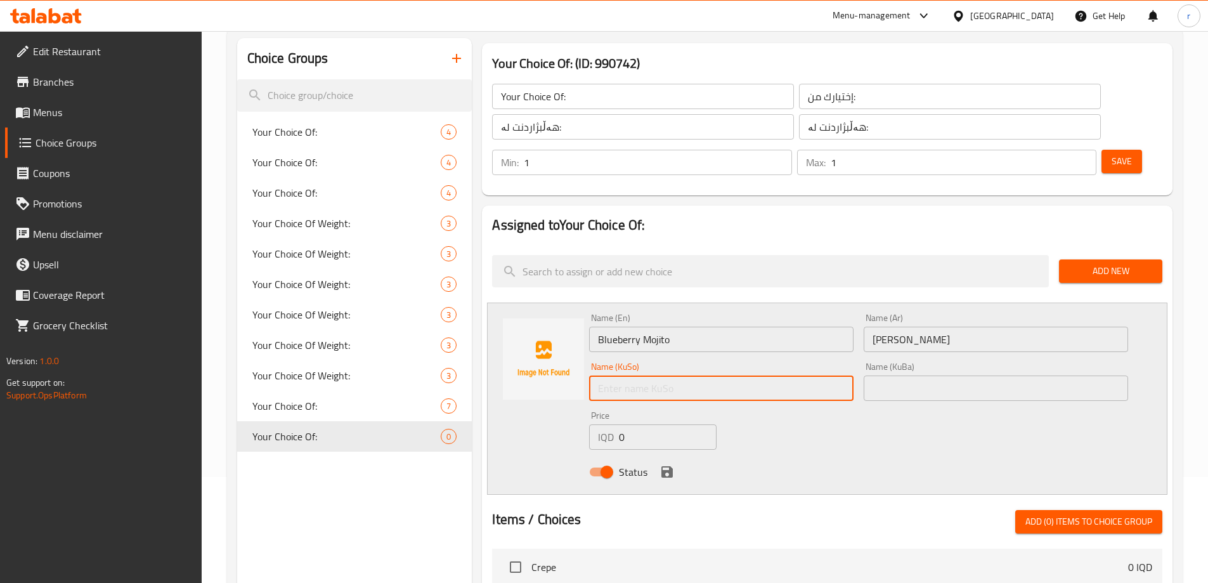
paste input "مۆهیتۆی بلو بێری"
type input "مۆهیتۆی بلو بێری"
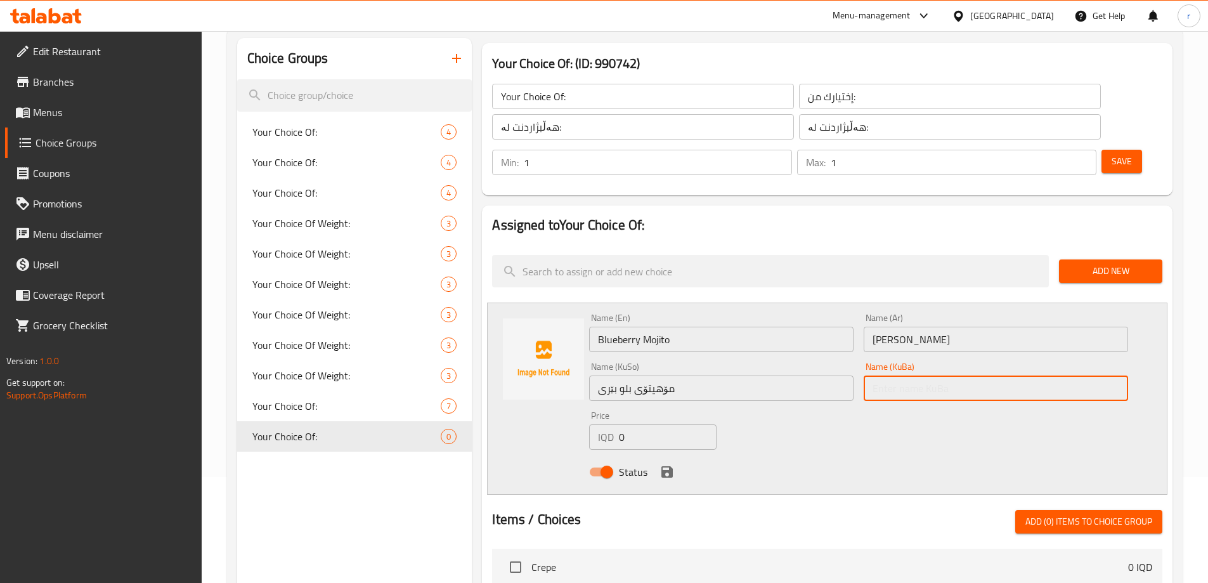
paste input "مۆهیتۆی بلو بێری"
type input "مۆهیتۆی بلو بێری"
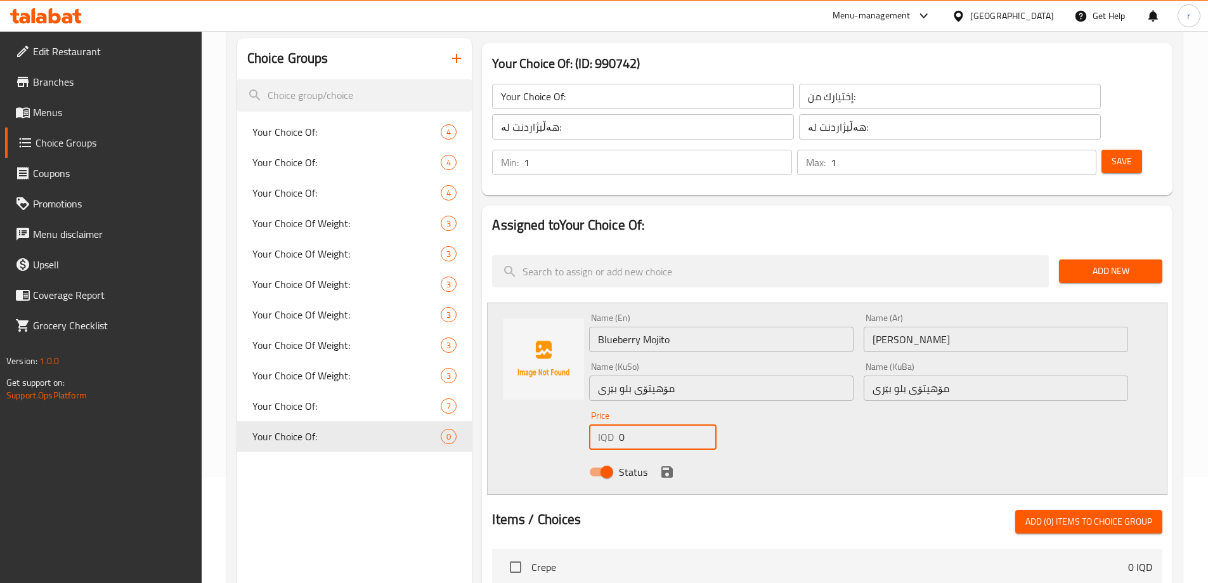
drag, startPoint x: 632, startPoint y: 405, endPoint x: 604, endPoint y: 403, distance: 28.6
click at [604, 424] on div "IQD 0 Price" at bounding box center [652, 436] width 127 height 25
type input "3000"
click at [670, 466] on icon "save" at bounding box center [667, 471] width 11 height 11
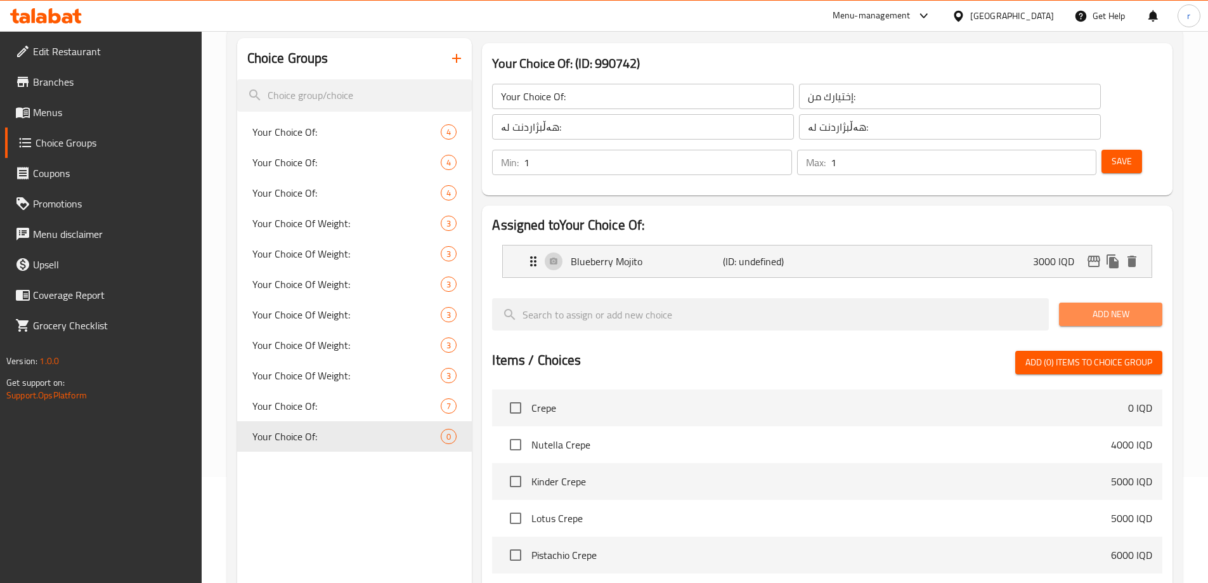
click at [1099, 303] on button "Add New" at bounding box center [1110, 314] width 103 height 23
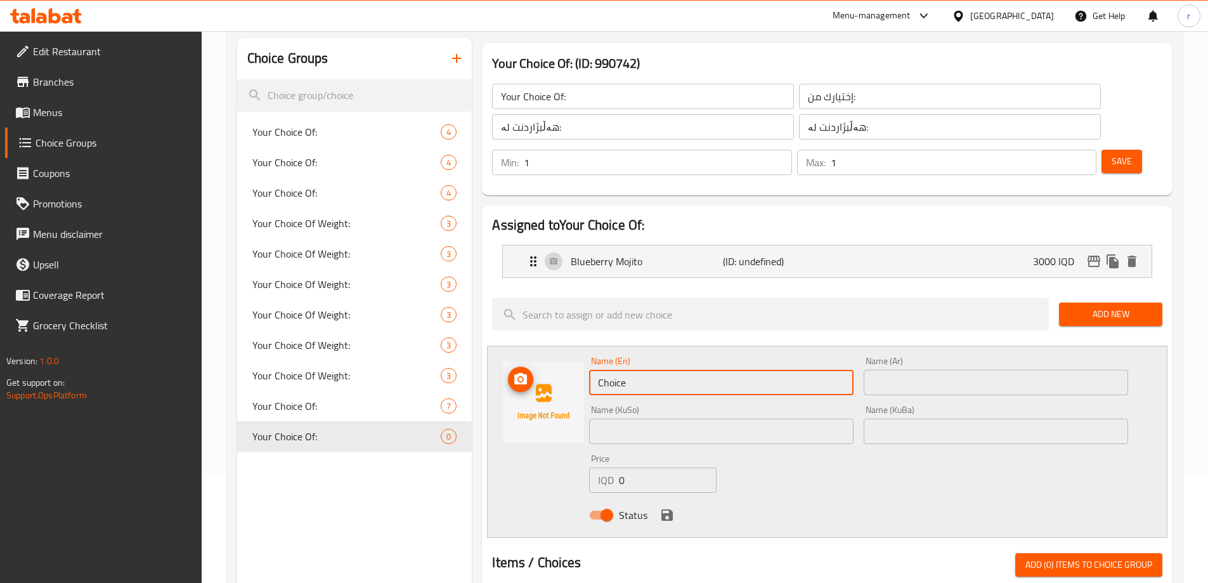
drag, startPoint x: 708, startPoint y: 344, endPoint x: 562, endPoint y: 364, distance: 147.8
click at [562, 364] on div "Name (En) Choice Name (En) Name (Ar) Name (Ar) Name (KuSo) Name (KuSo) Name (Ku…" at bounding box center [827, 442] width 681 height 192
paste input "Strawberry Mojito"
type input "Strawberry Mojito"
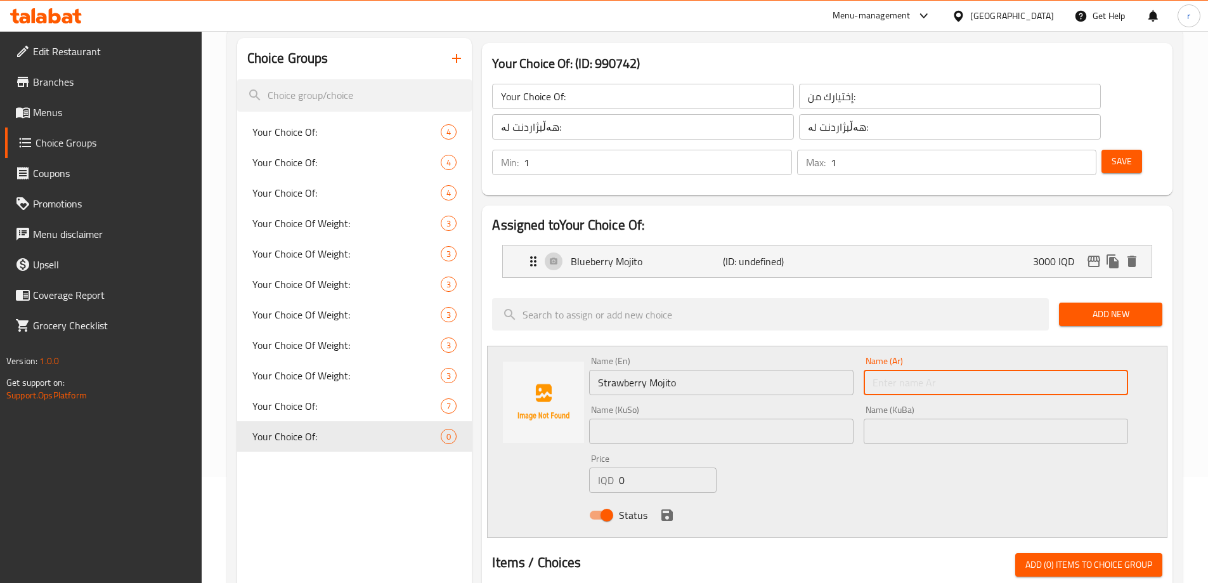
paste input "موهيتو فراولة"
type input "موهيتو فراولة"
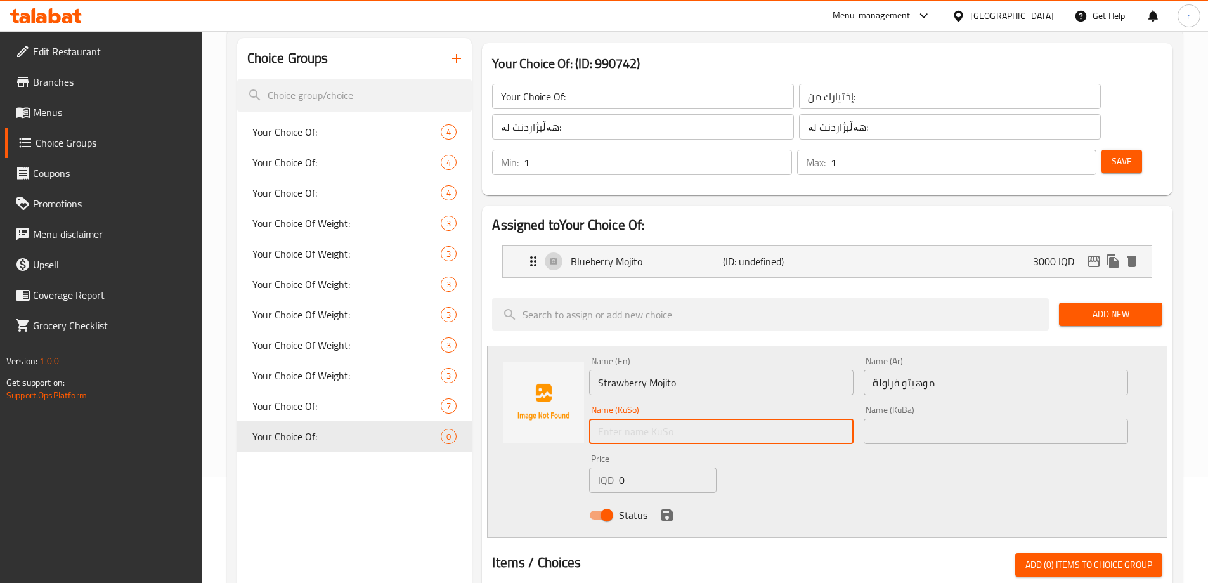
paste input "مۆهیتۆی فەراولە"
type input "مۆهیتۆی فەراولە"
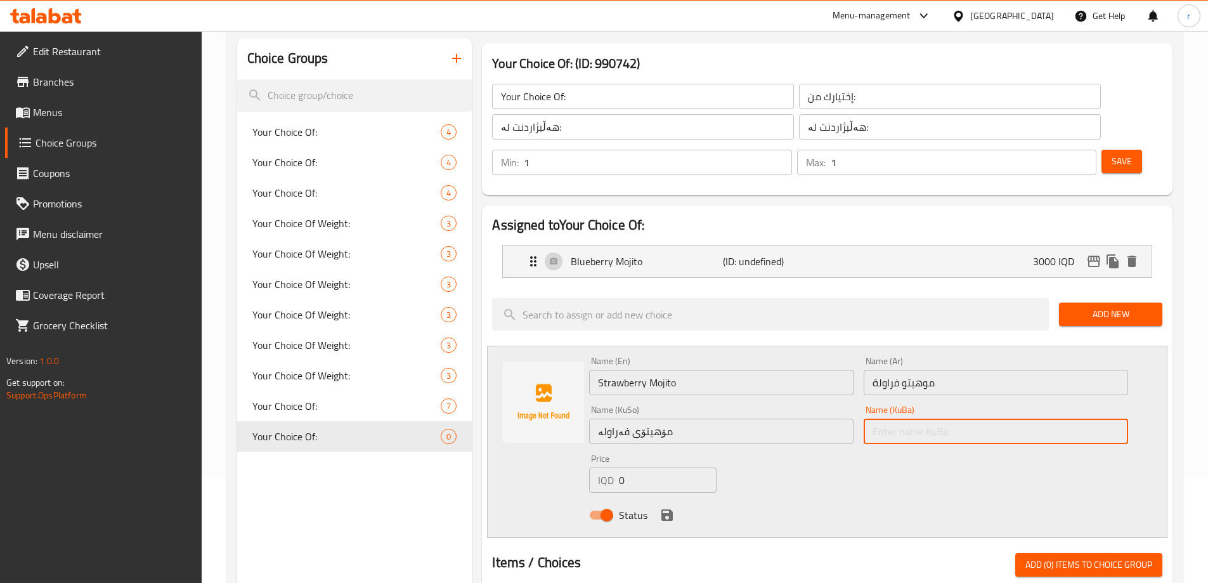
paste input "مۆهیتۆی فەراولە"
type input "مۆهیتۆی فەراولە"
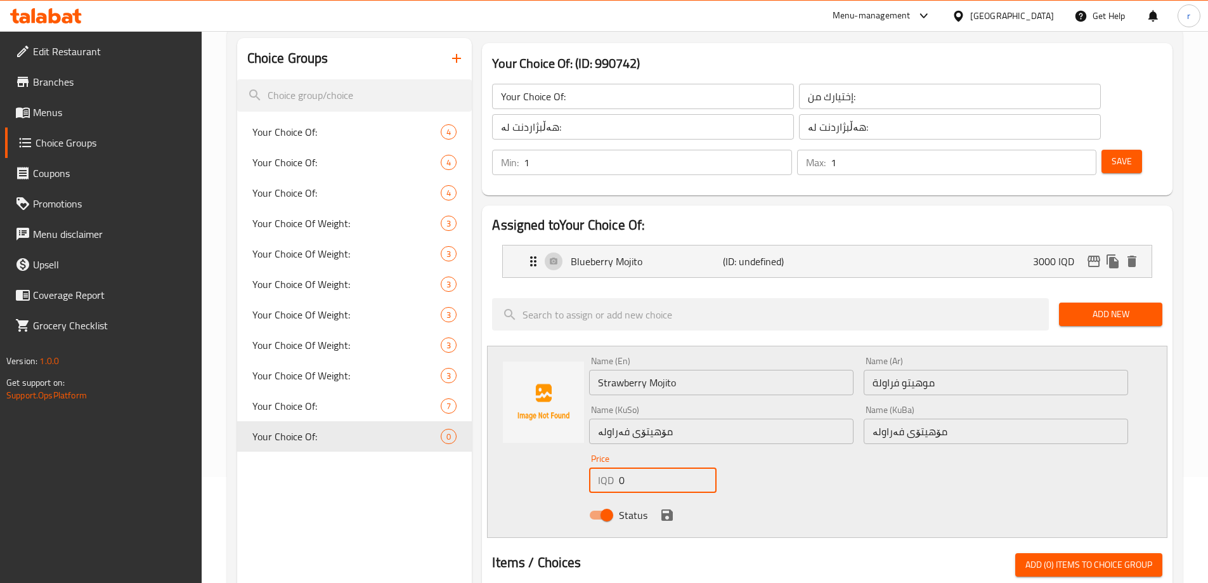
drag, startPoint x: 644, startPoint y: 444, endPoint x: 594, endPoint y: 450, distance: 49.8
click at [593, 467] on div "IQD 0 Price" at bounding box center [652, 479] width 127 height 25
type input "3000"
click at [662, 509] on icon "save" at bounding box center [667, 514] width 11 height 11
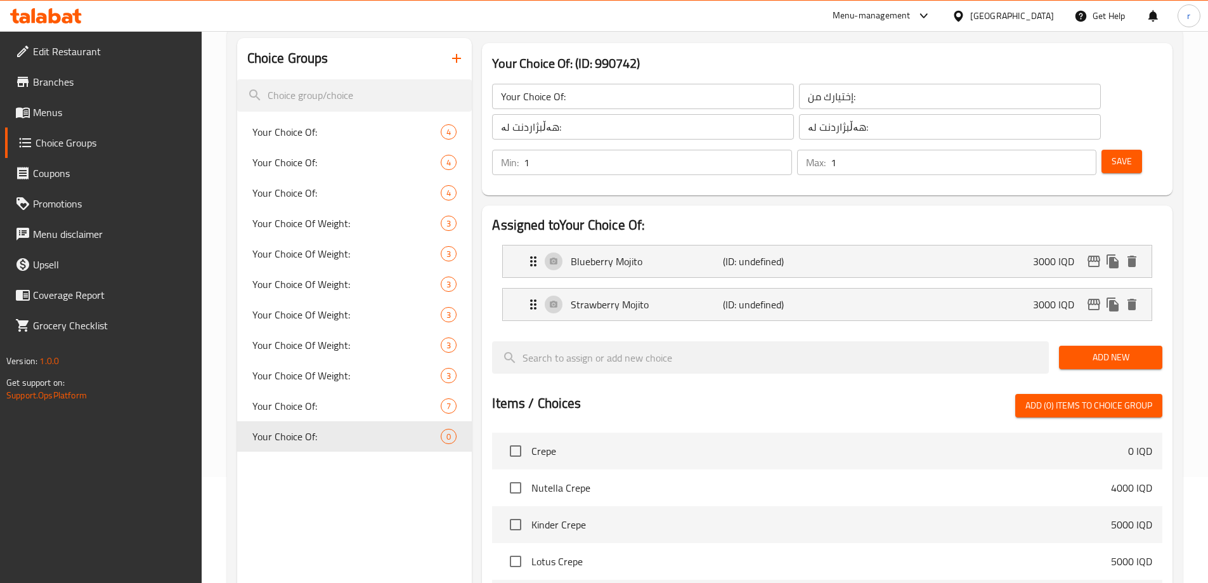
click at [1086, 349] on span "Add New" at bounding box center [1110, 357] width 83 height 16
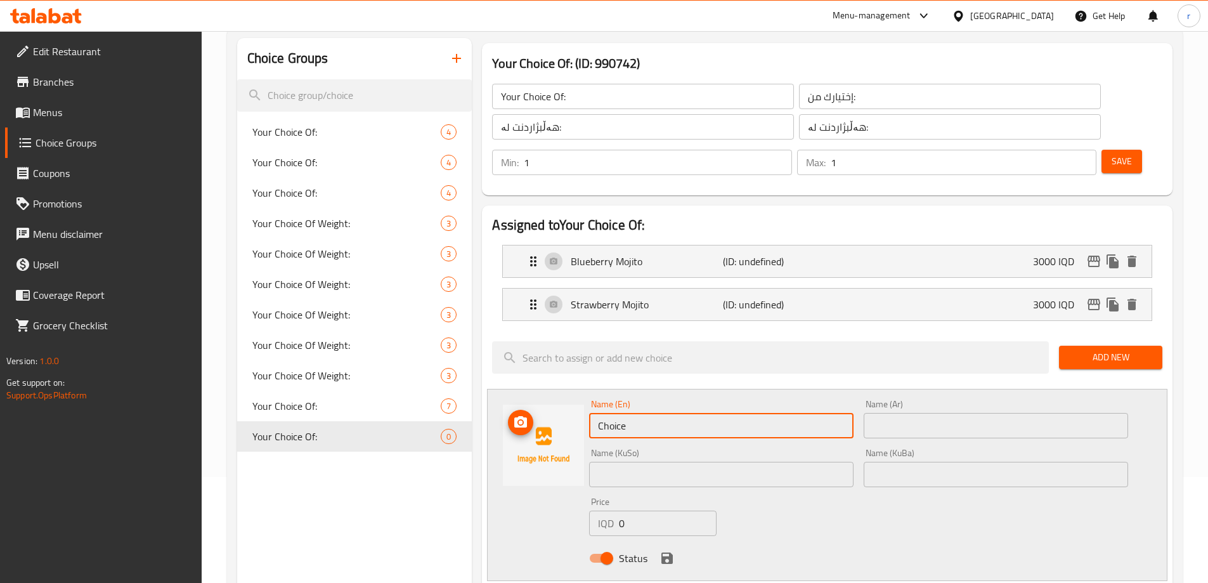
drag, startPoint x: 578, startPoint y: 393, endPoint x: 486, endPoint y: 400, distance: 92.9
click at [488, 400] on div "Name (En) Choice Name (En) Name (Ar) Name (Ar) Name (KuSo) Name (KuSo) Name (Ku…" at bounding box center [827, 485] width 681 height 192
paste input "[PERSON_NAME]"
type input "[PERSON_NAME]"
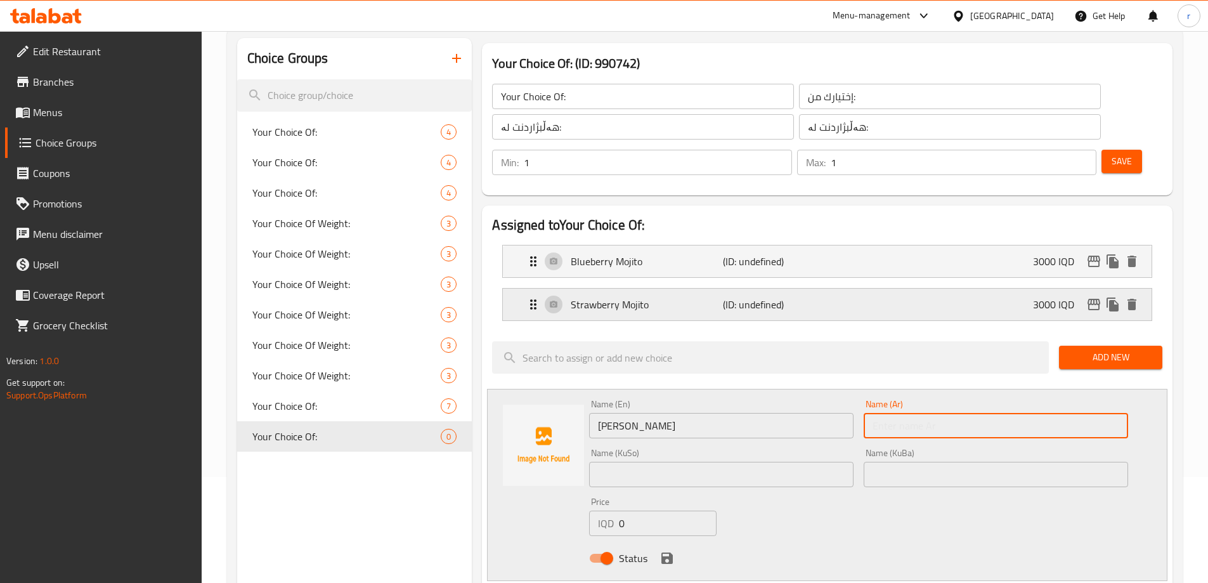
paste input "[PERSON_NAME]"
type input "[PERSON_NAME]"
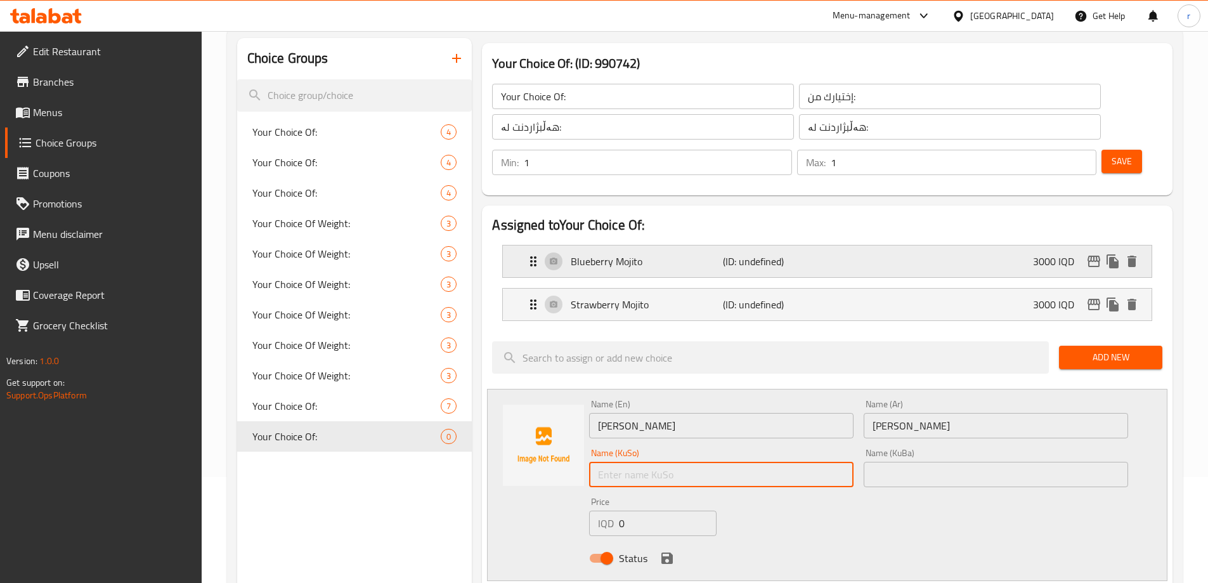
paste input "مۆهیتۆی مانگۆ"
type input "مۆهیتۆی مانگۆ"
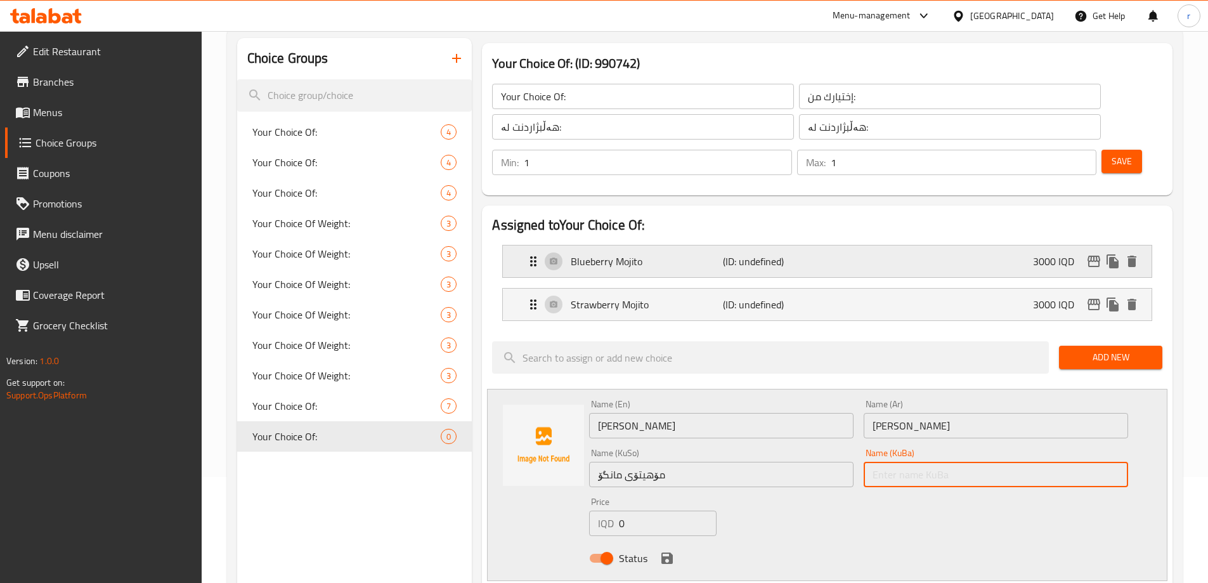
paste input "مۆهیتۆی مانگۆ"
type input "مۆهیتۆی مانگۆ"
click at [602, 511] on div "IQD 0 Price" at bounding box center [652, 523] width 127 height 25
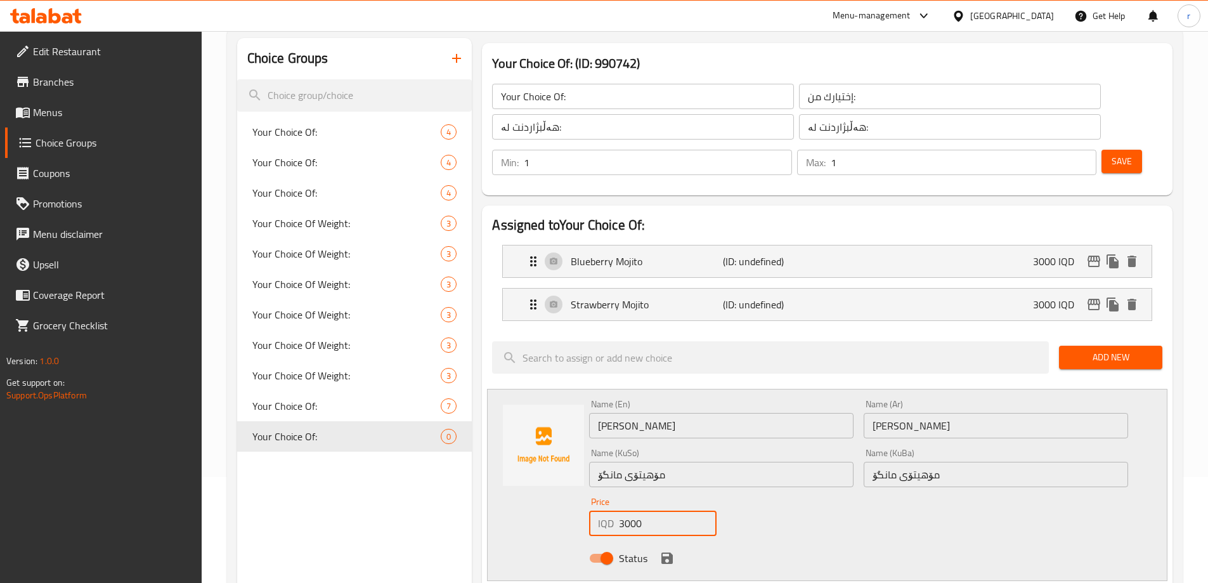
type input "3000"
click at [665, 551] on icon "save" at bounding box center [667, 558] width 15 height 15
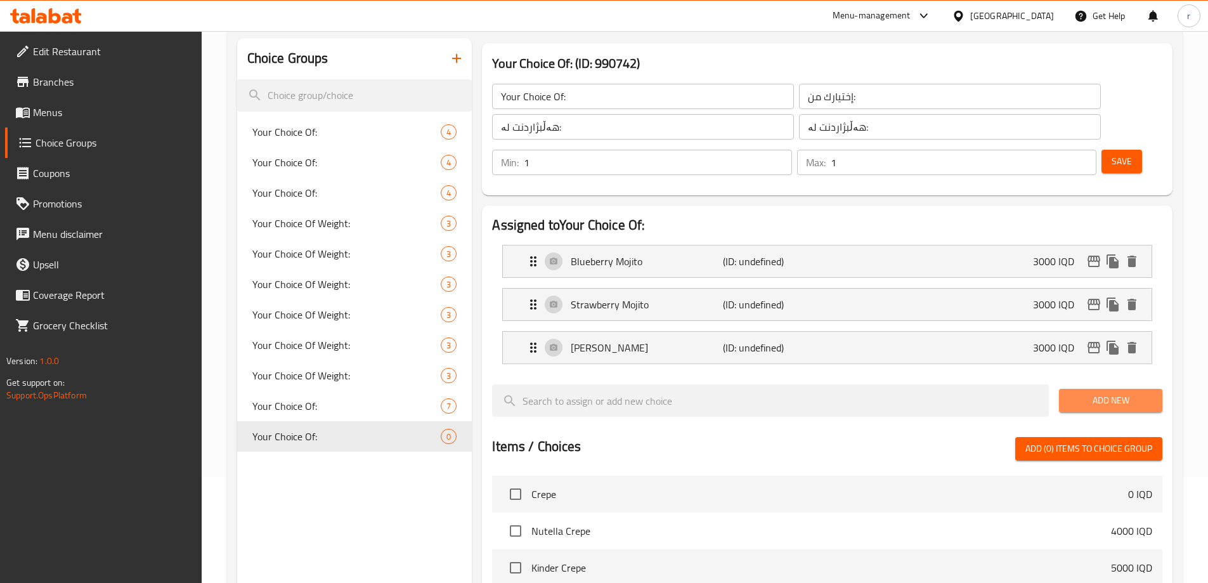
click at [1079, 393] on span "Add New" at bounding box center [1110, 401] width 83 height 16
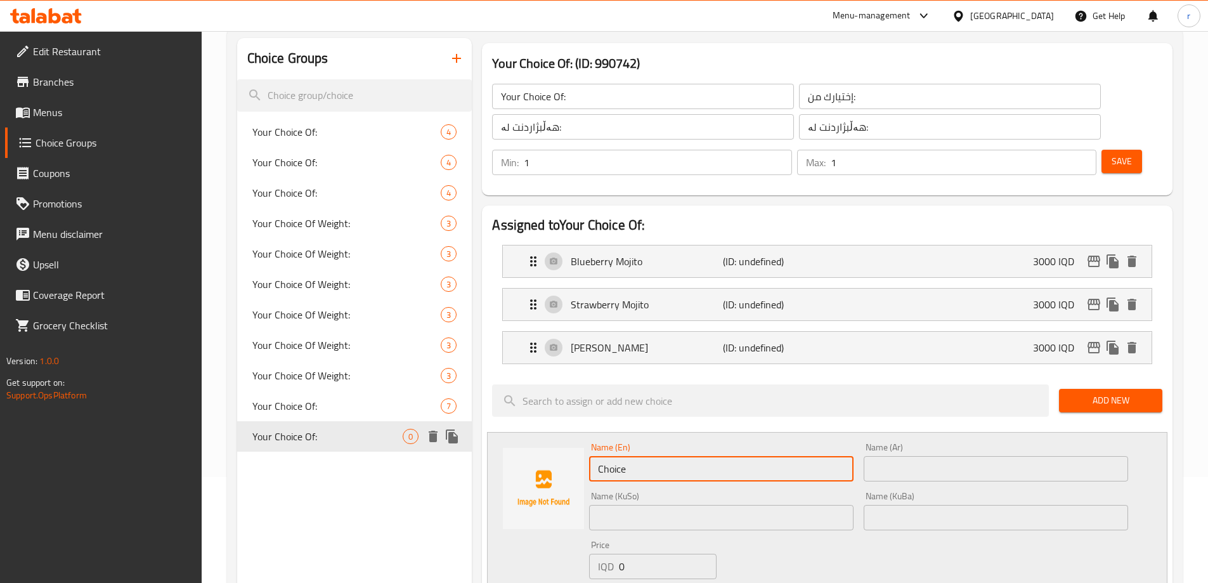
drag, startPoint x: 671, startPoint y: 428, endPoint x: 388, endPoint y: 428, distance: 282.9
click at [388, 428] on div "Choice Groups Your Choice Of: 4 Your Choice Of: 4 Your Choice Of: 4 Your Choice…" at bounding box center [707, 582] width 941 height 1088
paste input "Lemon Mint Mojito"
type input "Lemon Mint Mojito"
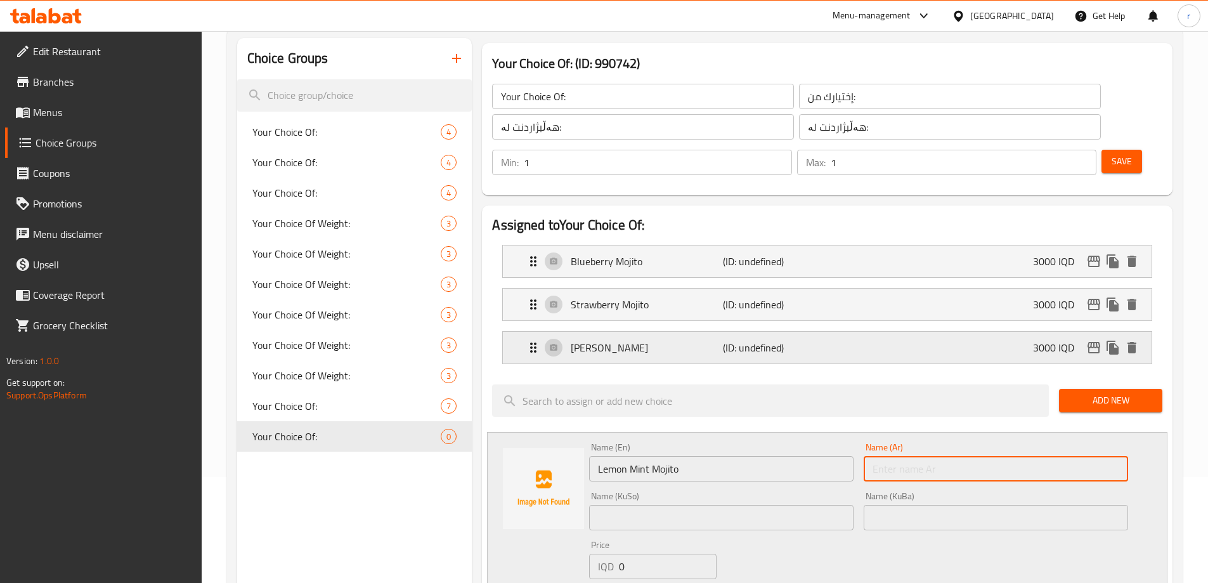
paste input "موهيتو ليمون نعناع"
type input "موهيتو ليمون نعناع"
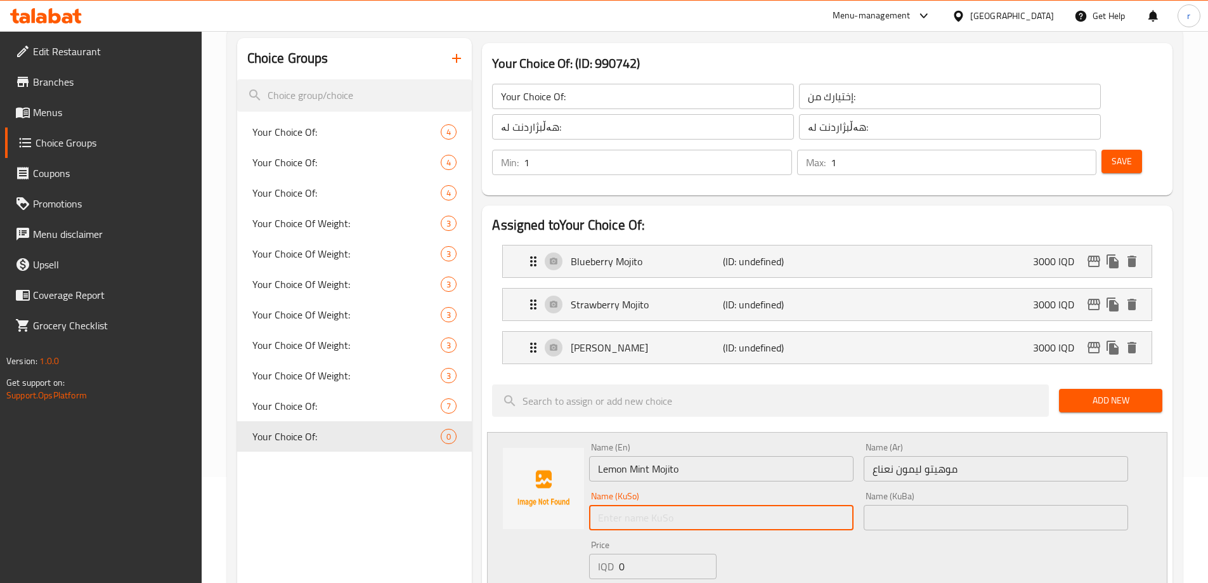
paste input "مۆهیتۆی لیمۆ بە نەعناع"
type input "مۆهیتۆی لیمۆ بە نەعناع"
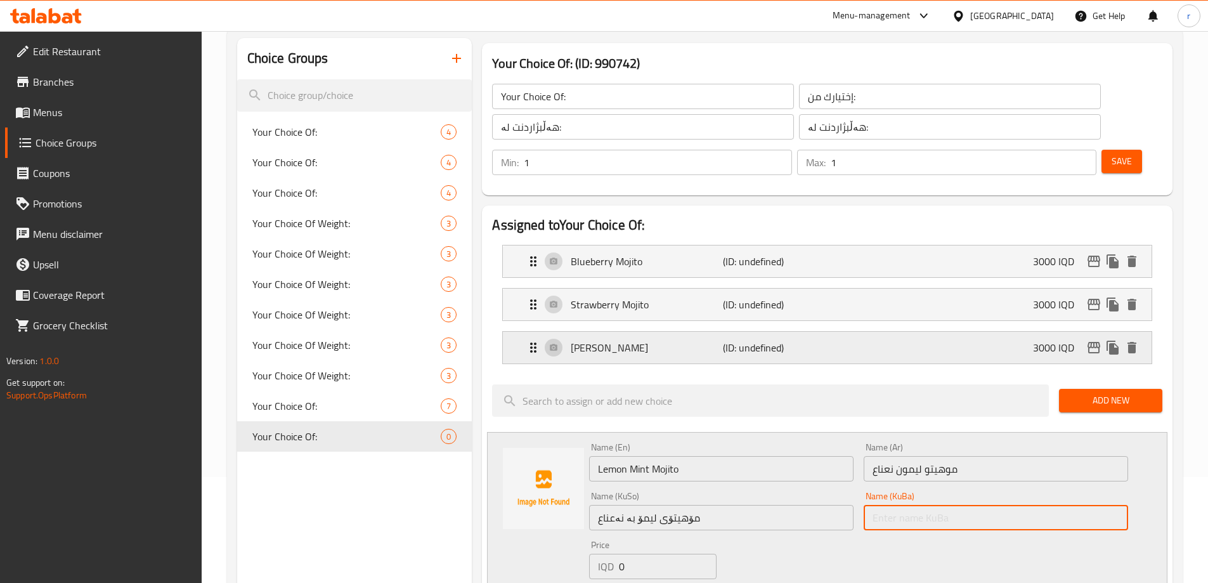
paste input "مۆهیتۆی لیمۆ بە نەعناع"
type input "مۆهیتۆی لیمۆ بە نەعناع"
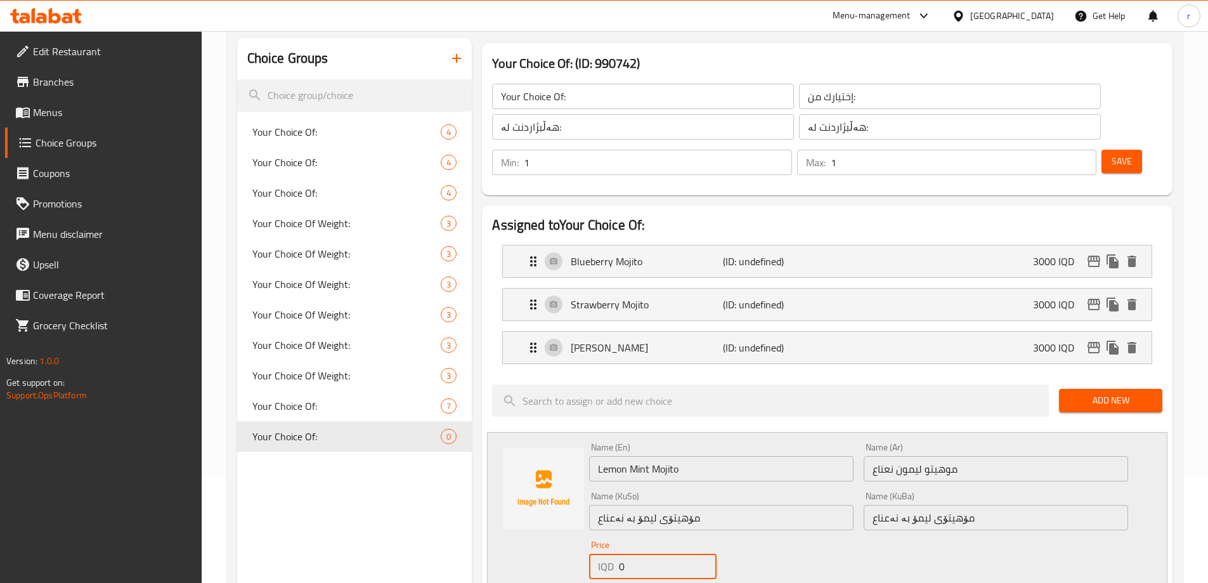
drag, startPoint x: 633, startPoint y: 531, endPoint x: 561, endPoint y: 552, distance: 75.3
click at [561, 552] on div "Name (En) Lemon Mint Mojito Name (En) Name (Ar) موهيتو ليمون نعناع Name (Ar) Na…" at bounding box center [827, 528] width 681 height 192
type input "3000"
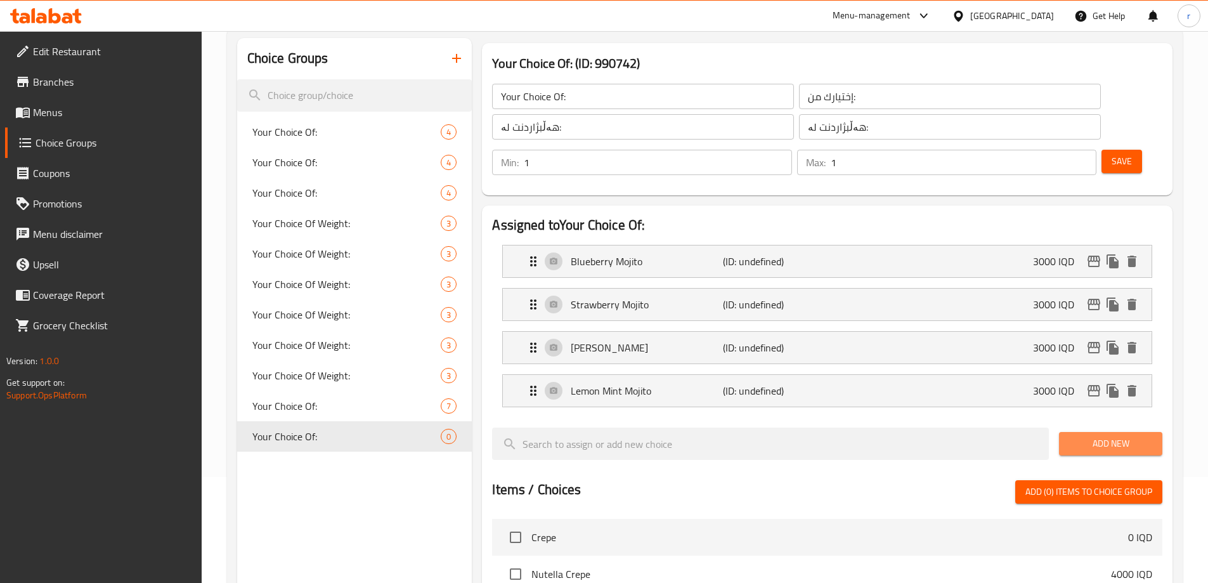
click at [1074, 432] on button "Add New" at bounding box center [1110, 443] width 103 height 23
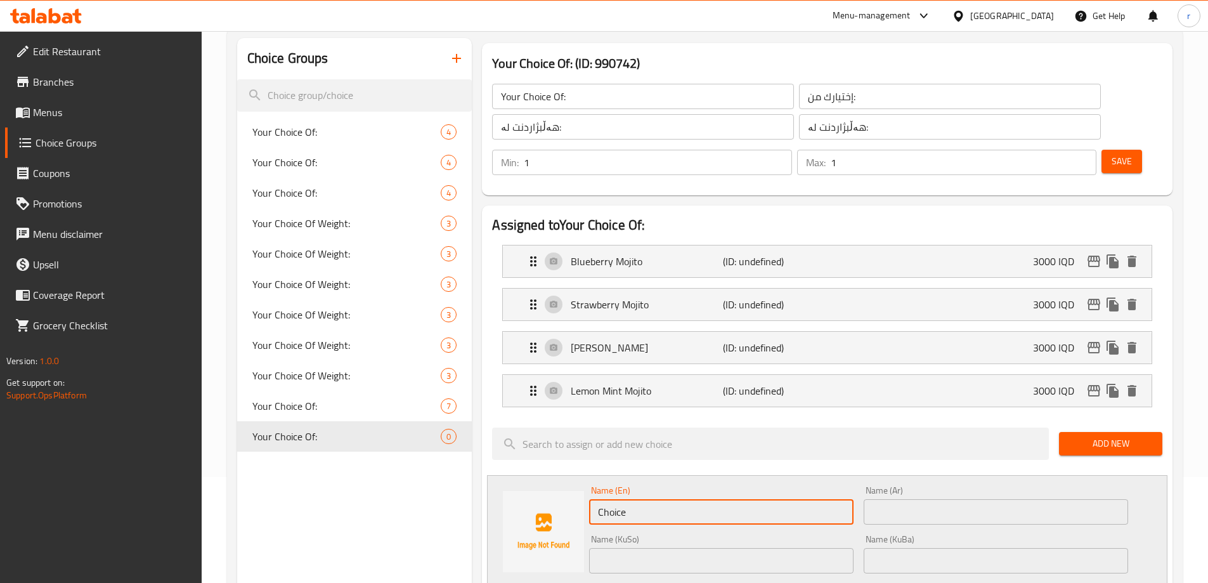
drag, startPoint x: 655, startPoint y: 473, endPoint x: 495, endPoint y: 485, distance: 160.3
click at [499, 485] on div "Name (En) Choice Name (En) Name (Ar) Name (Ar) Name (KuSo) Name (KuSo) Name (Ku…" at bounding box center [827, 571] width 681 height 192
paste input "موهيتو بطيخ"
drag, startPoint x: 656, startPoint y: 476, endPoint x: 552, endPoint y: 479, distance: 104.7
click at [552, 479] on div "Name (En) موهيتو بطيخ Name (En) Name (Ar) Name (Ar) Name (KuSo) Name (KuSo) Nam…" at bounding box center [827, 571] width 681 height 192
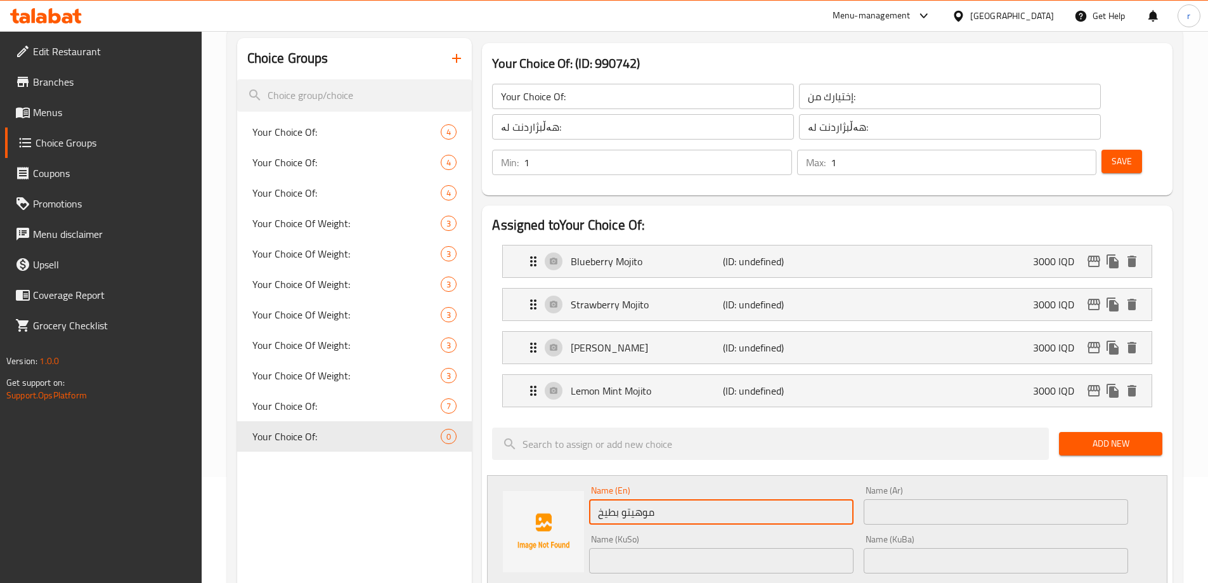
paste input "Watermelon Mojito"
type input "Watermelon Mojito"
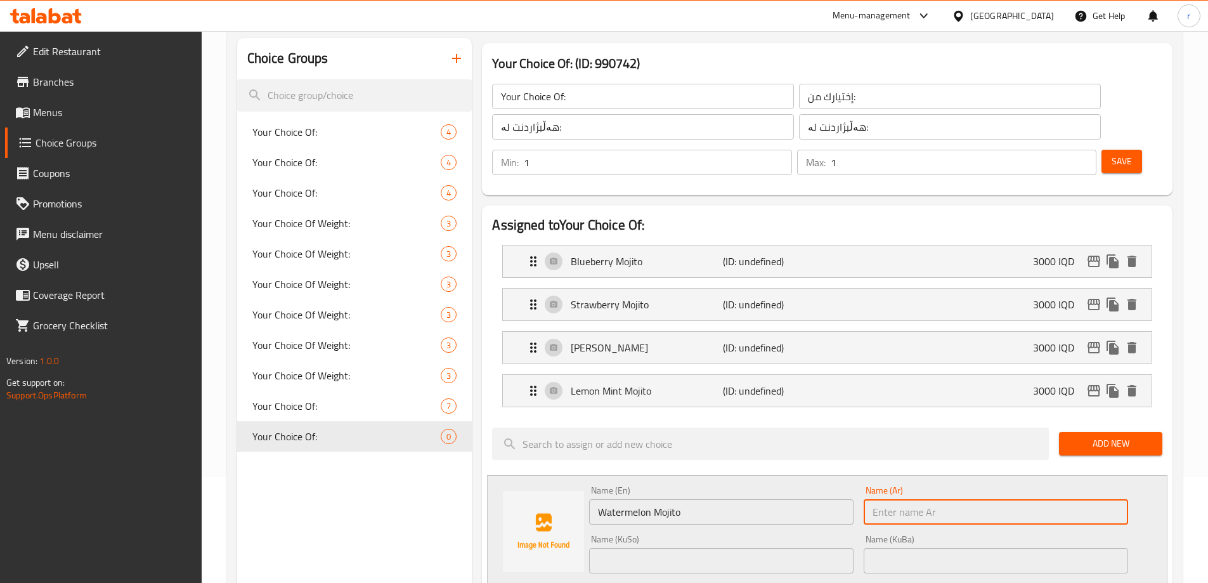
click at [911, 499] on input "text" at bounding box center [996, 511] width 264 height 25
paste input "موهيتو بطيخ"
type input "موهيتو بطيخ"
click at [660, 548] on input "text" at bounding box center [721, 560] width 264 height 25
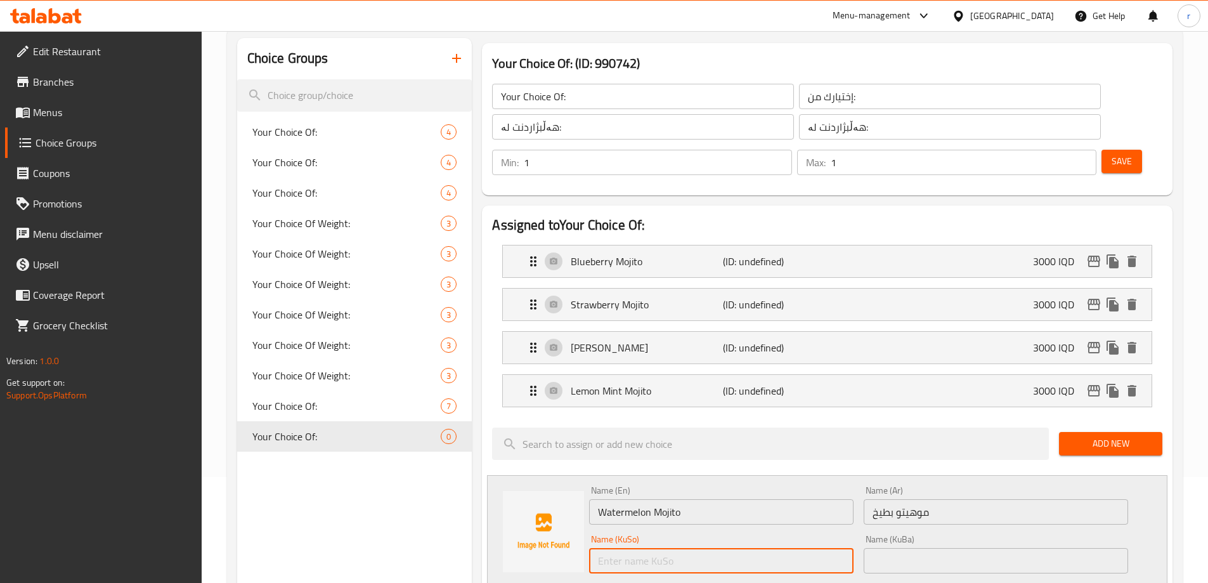
paste input "مۆهیتۆی شووتی"
type input "مۆهیتۆی شووتی"
click at [943, 548] on input "text" at bounding box center [996, 560] width 264 height 25
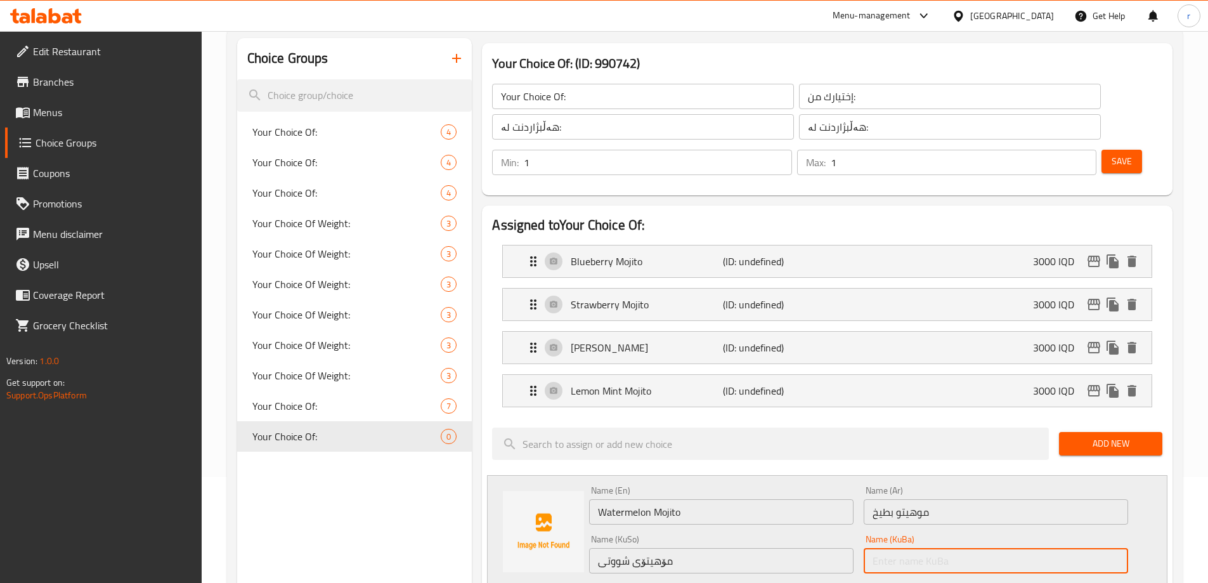
paste input "مۆهیتۆی شووتی"
type input "مۆهیتۆی شووتی"
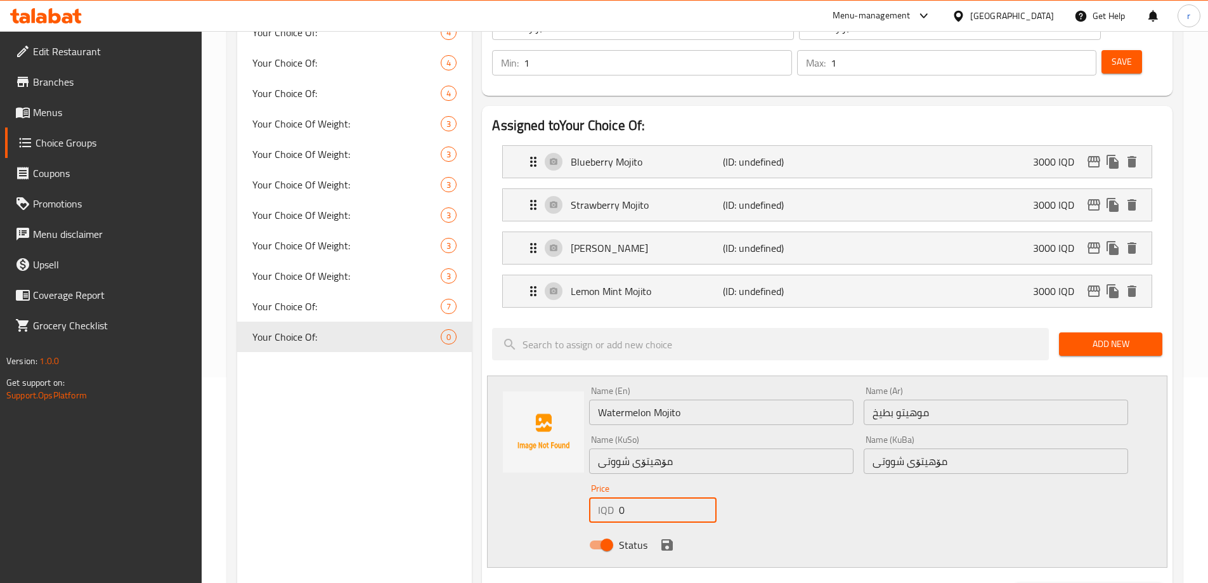
drag, startPoint x: 576, startPoint y: 585, endPoint x: 588, endPoint y: 571, distance: 18.0
click at [566, 377] on html "​ Menu-management [GEOGRAPHIC_DATA] Get Help r Edit Restaurant Branches Menus C…" at bounding box center [604, 85] width 1208 height 583
type input "3000"
click at [670, 539] on icon "save" at bounding box center [667, 544] width 11 height 11
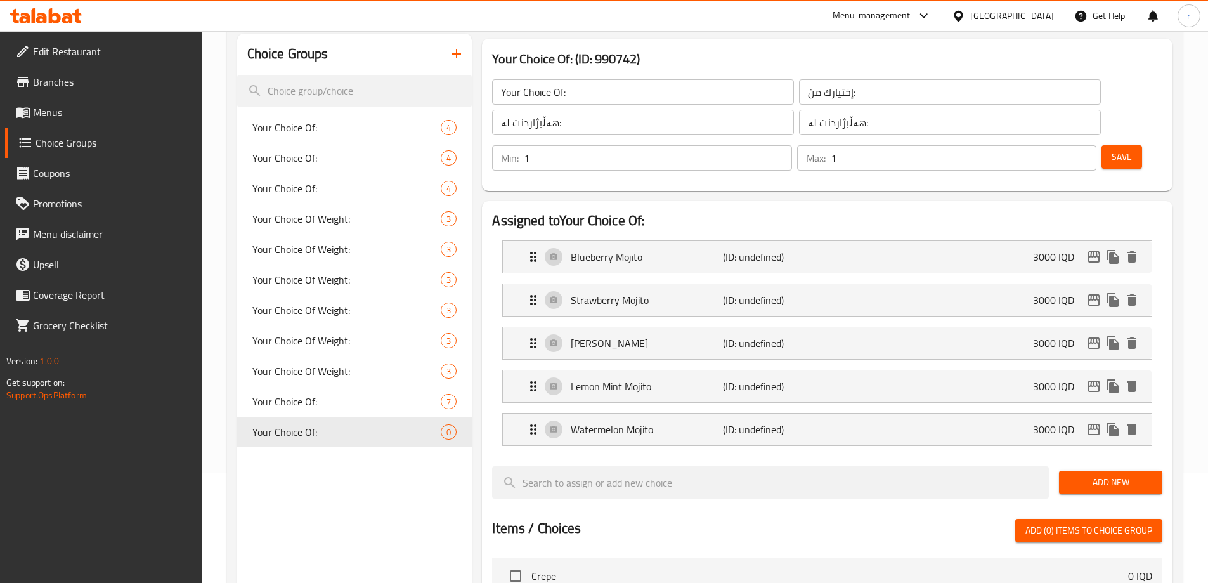
scroll to position [0, 0]
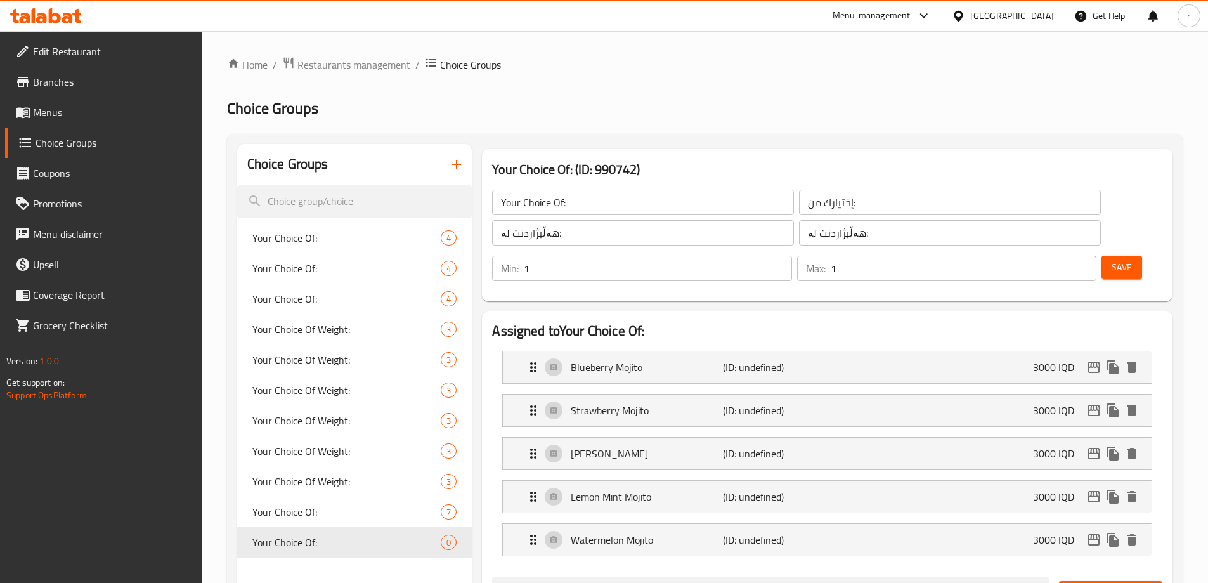
click at [1103, 253] on div "Save" at bounding box center [1127, 268] width 56 height 30
click at [1112, 259] on span "Save" at bounding box center [1122, 267] width 20 height 16
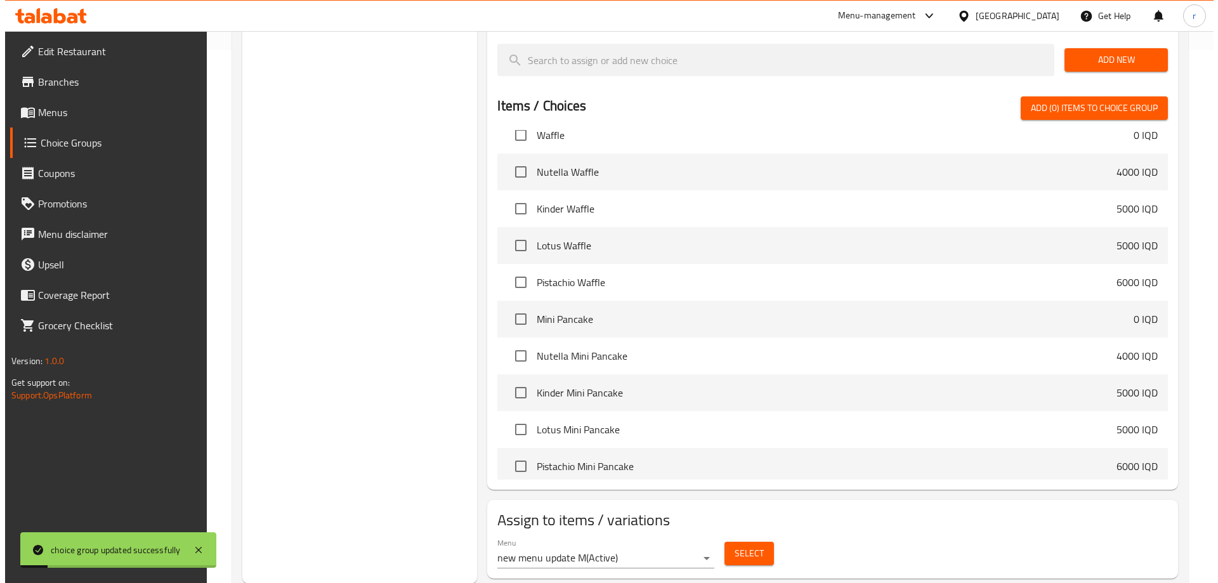
scroll to position [533, 0]
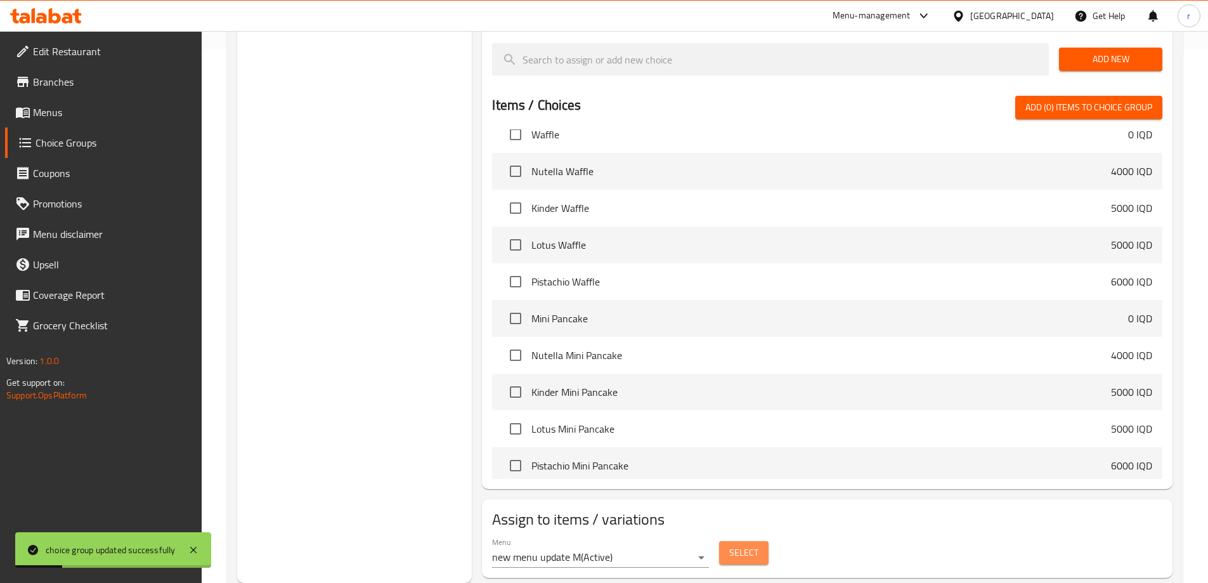
click at [750, 545] on span "Select" at bounding box center [743, 553] width 29 height 16
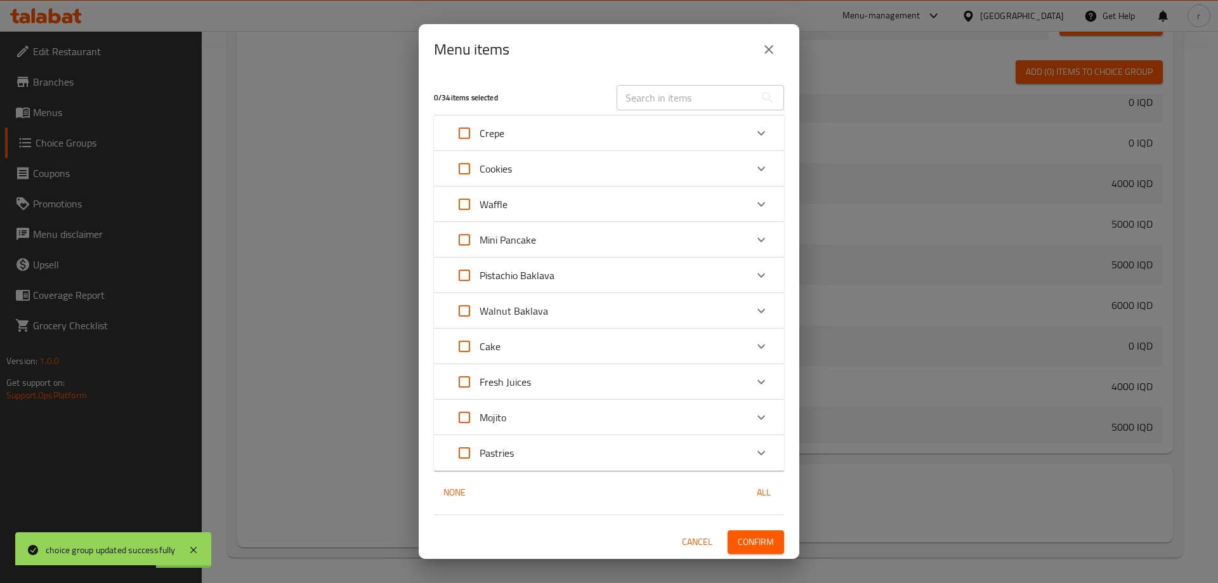
click at [759, 417] on icon "Expand" at bounding box center [761, 417] width 15 height 15
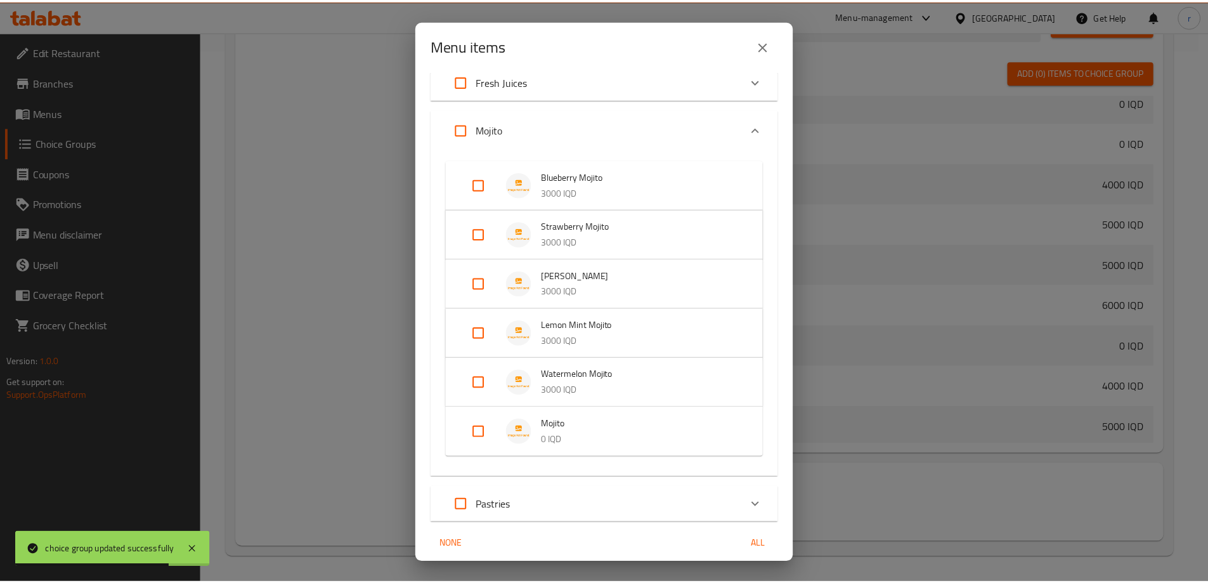
scroll to position [344, 0]
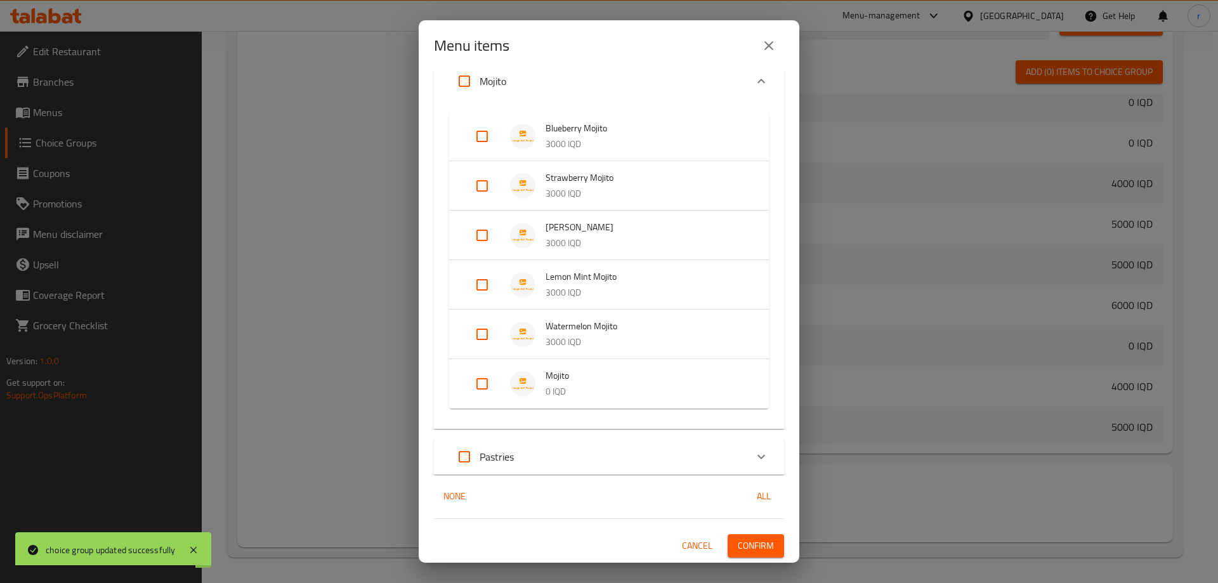
click at [487, 381] on input "Expand" at bounding box center [482, 384] width 30 height 30
checkbox input "true"
click at [741, 548] on span "Confirm" at bounding box center [756, 556] width 36 height 16
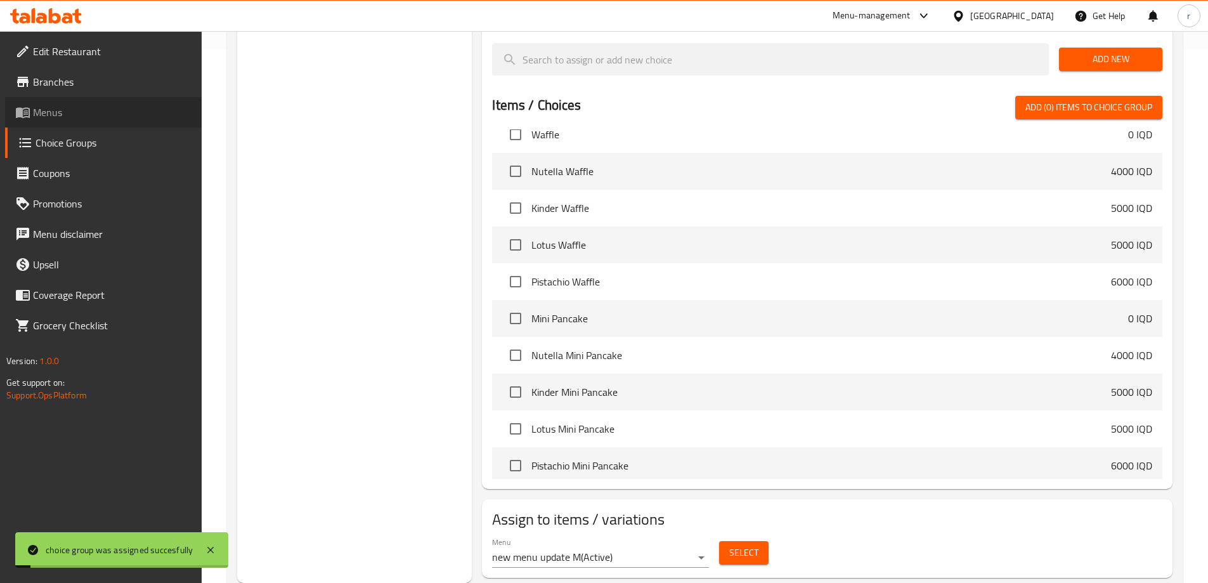
click at [77, 122] on link "Menus" at bounding box center [103, 112] width 197 height 30
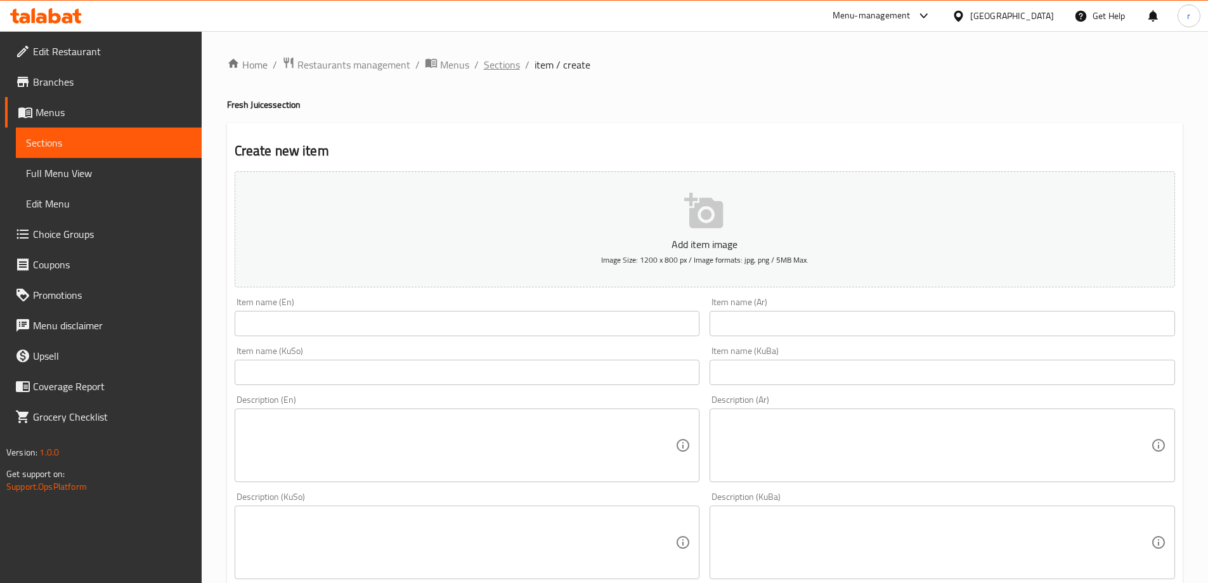
click at [486, 70] on span "Sections" at bounding box center [502, 64] width 36 height 15
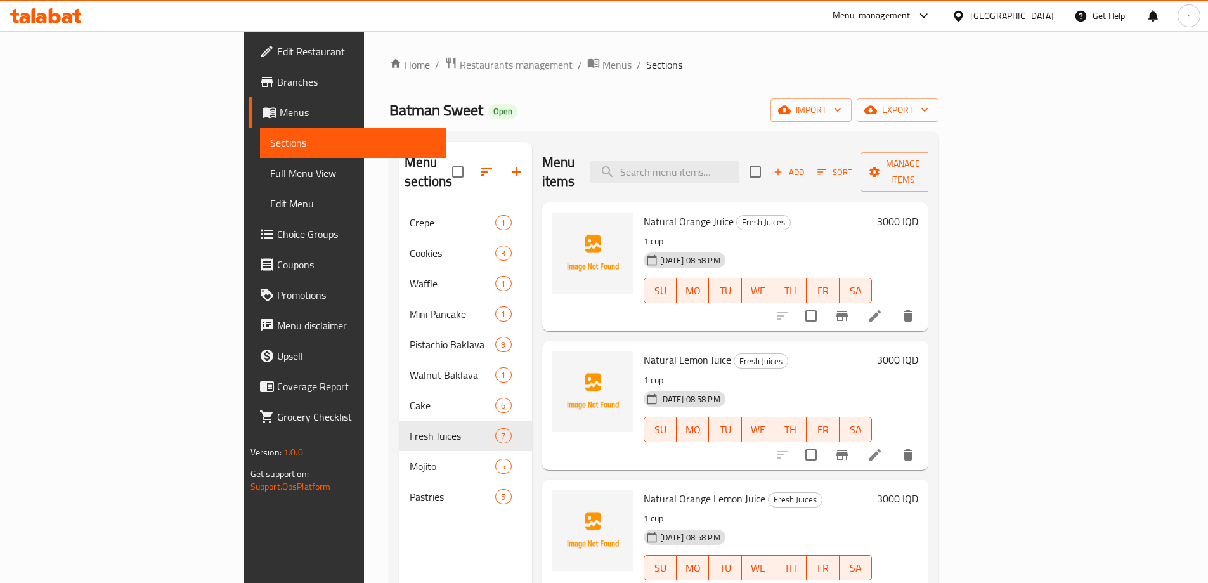
click at [270, 178] on span "Full Menu View" at bounding box center [353, 173] width 166 height 15
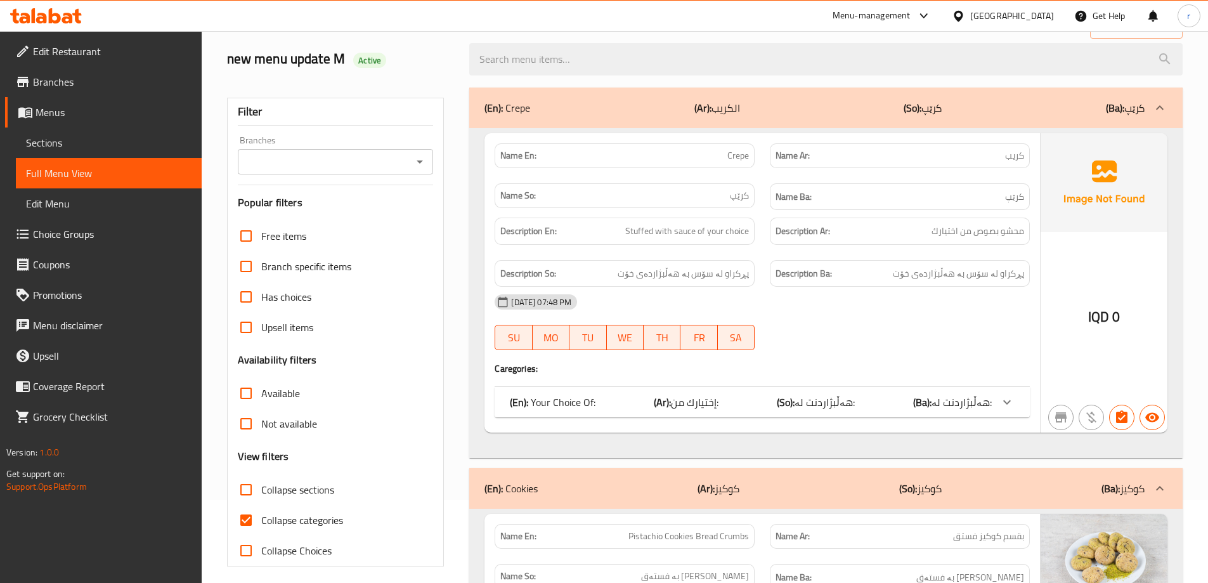
scroll to position [211, 0]
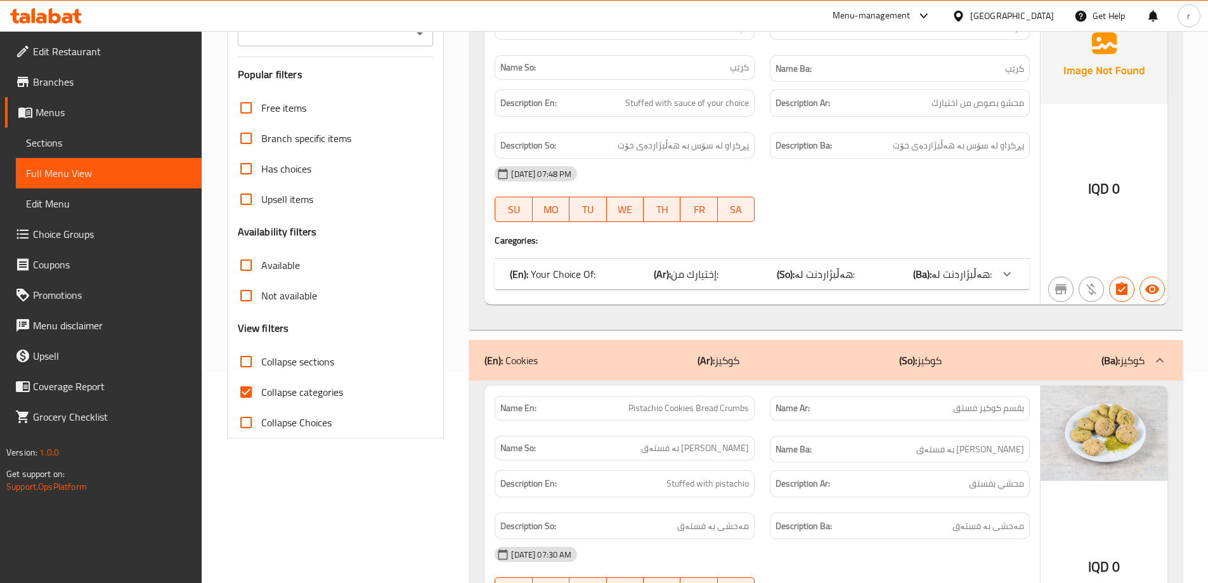
click at [293, 393] on span "Collapse categories" at bounding box center [302, 391] width 82 height 15
click at [261, 393] on input "Collapse categories" at bounding box center [246, 392] width 30 height 30
checkbox input "false"
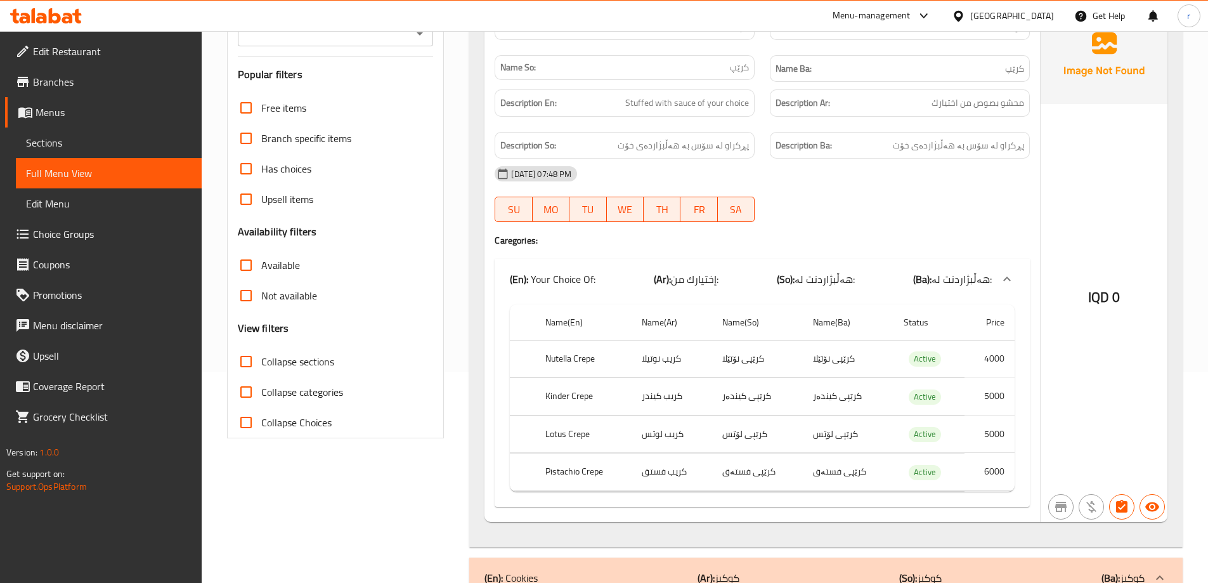
click at [292, 360] on span "Collapse sections" at bounding box center [297, 361] width 73 height 15
click at [261, 360] on input "Collapse sections" at bounding box center [246, 361] width 30 height 30
checkbox input "true"
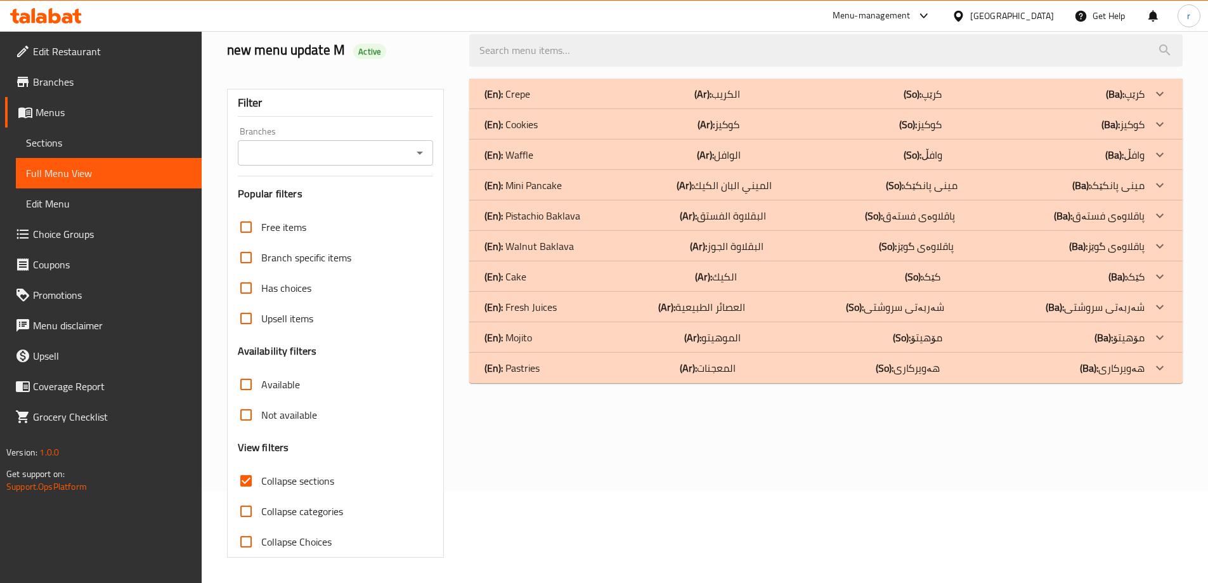
scroll to position [0, 0]
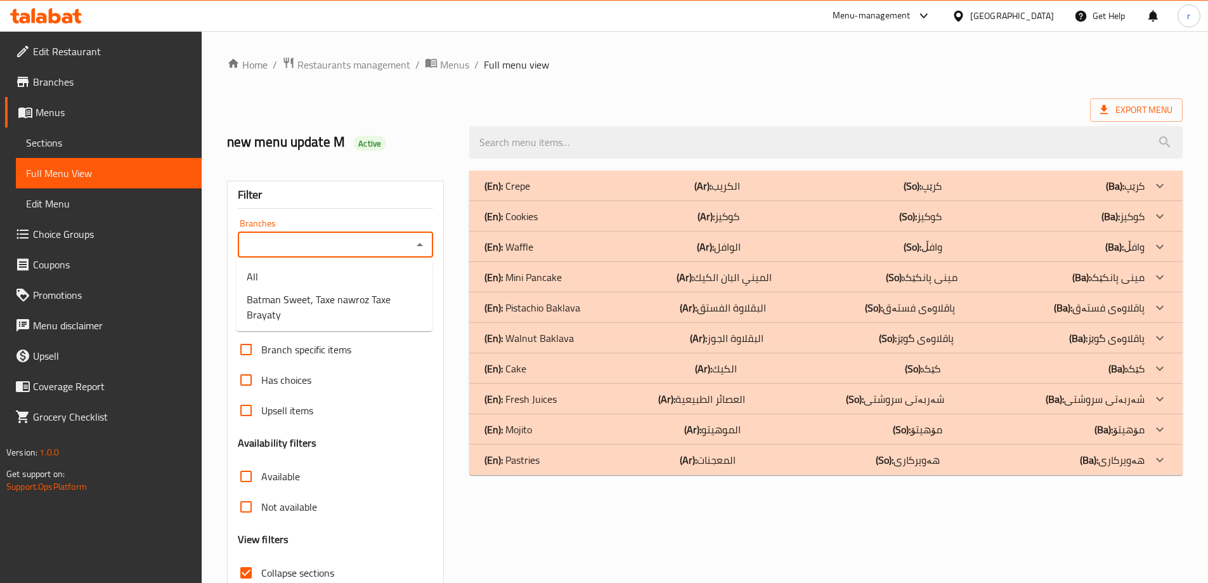
click at [326, 245] on input "Branches" at bounding box center [325, 245] width 167 height 18
click at [318, 304] on span "Batman Sweet, Taxe nawroz Taxe Brayaty" at bounding box center [335, 307] width 176 height 30
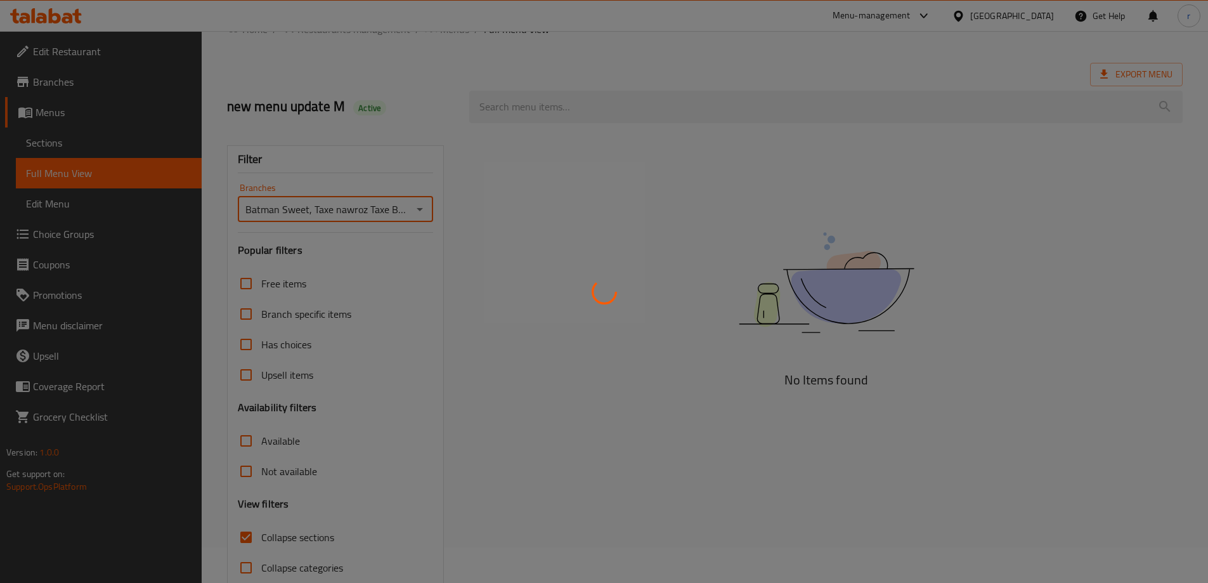
scroll to position [92, 0]
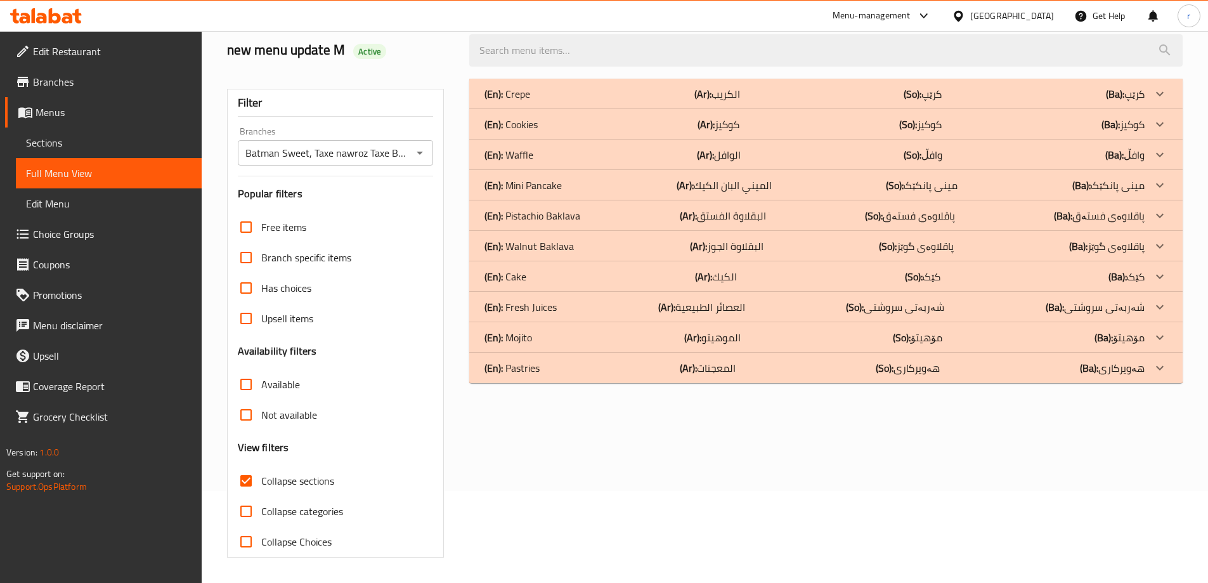
click at [530, 101] on p "(En): Fresh Juices" at bounding box center [508, 93] width 46 height 15
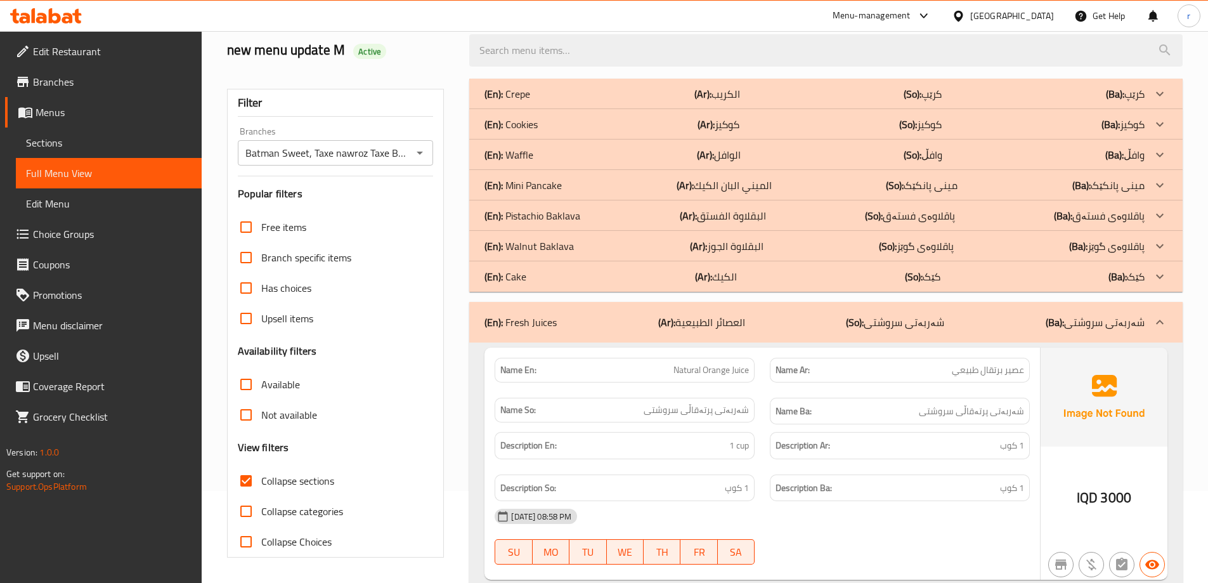
scroll to position [198, 0]
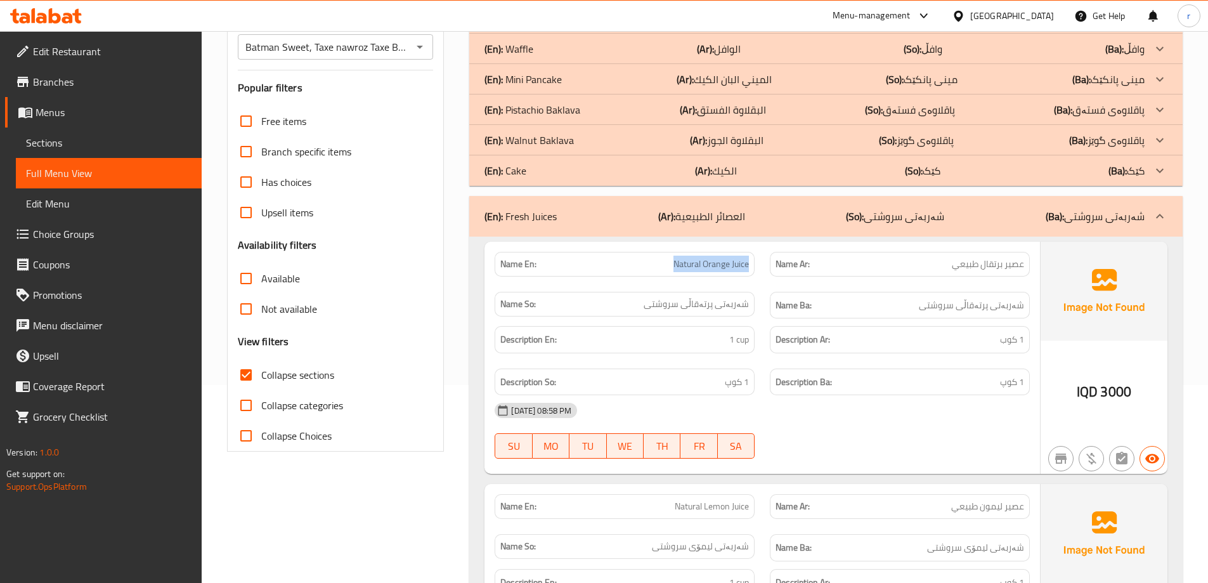
drag, startPoint x: 700, startPoint y: 262, endPoint x: 747, endPoint y: 264, distance: 47.0
click at [747, 264] on p "Name En: Natural Orange Juice" at bounding box center [624, 264] width 249 height 13
copy span "Natural Orange Juice"
click at [691, 305] on span "شەربەتی پرتەقاڵی سروشتی" at bounding box center [696, 303] width 105 height 13
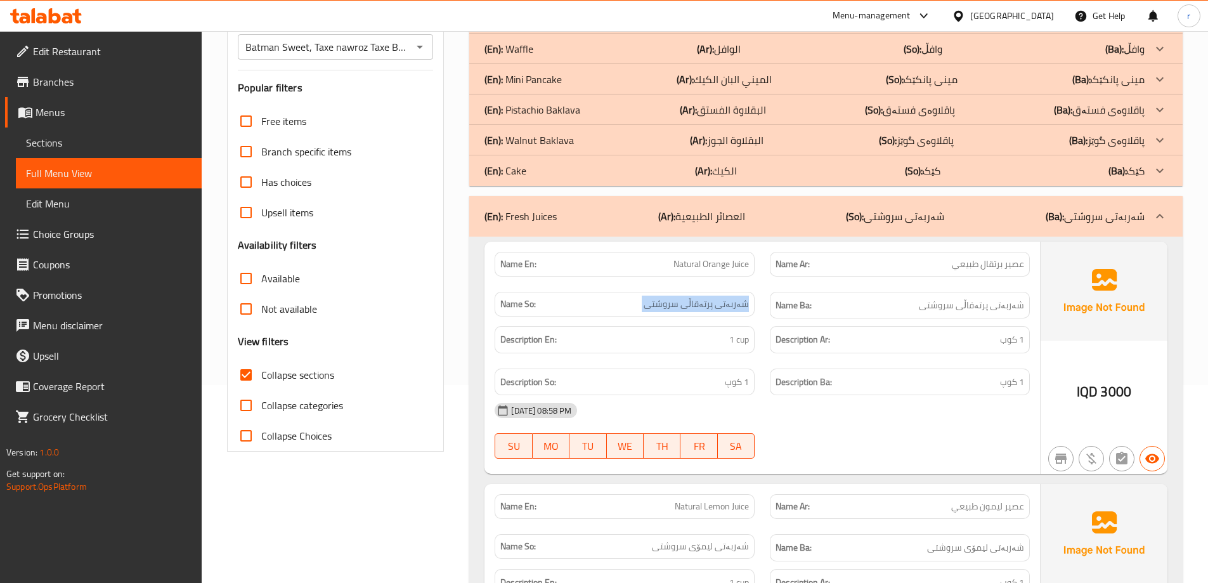
click at [691, 305] on span "شەربەتی پرتەقاڵی سروشتی" at bounding box center [696, 303] width 105 height 13
copy span "شەربەتی پرتەقاڵی سروشتی"
click at [955, 305] on span "شەربەتی پرتەقاڵی سروشتی" at bounding box center [971, 305] width 105 height 16
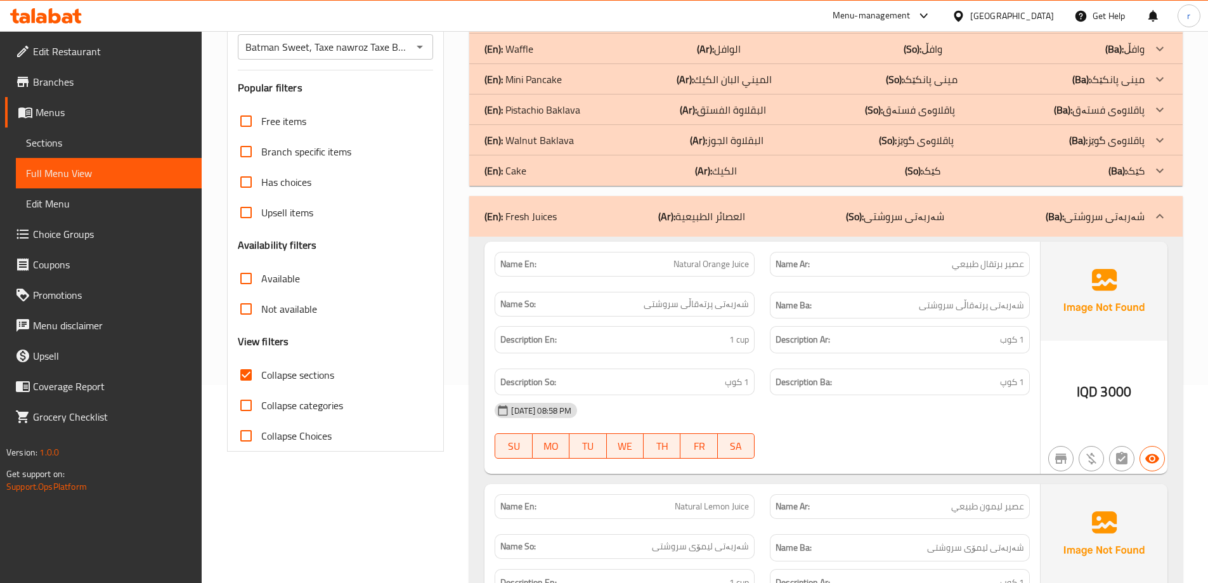
click at [967, 267] on span "عصير برتقال طبيعي" at bounding box center [988, 264] width 72 height 13
copy span "عصير برتقال طبيعي"
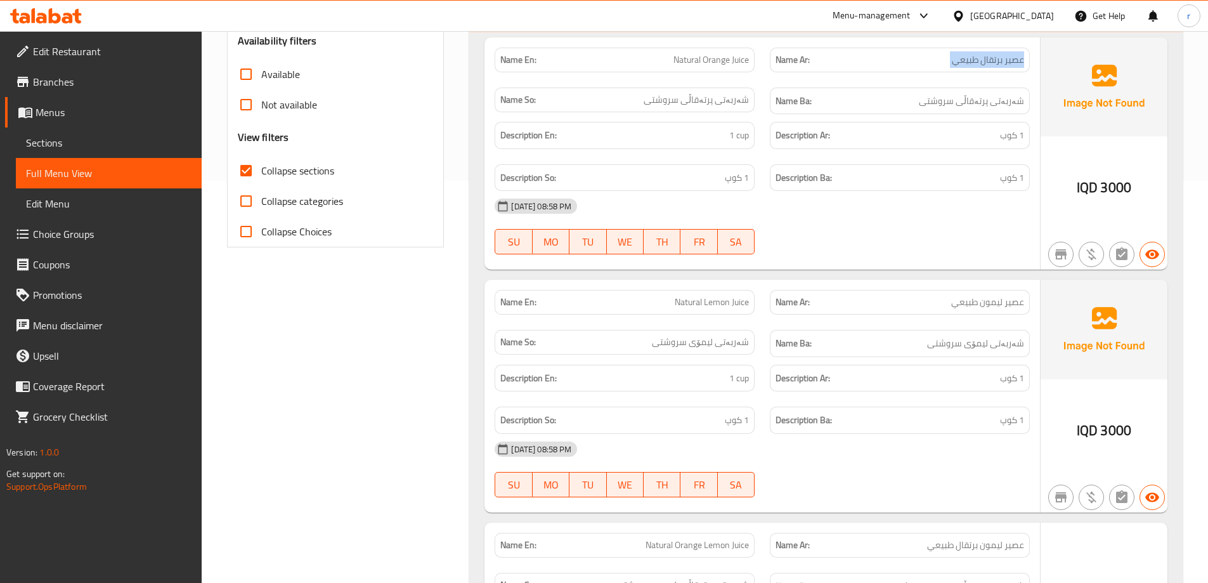
scroll to position [409, 0]
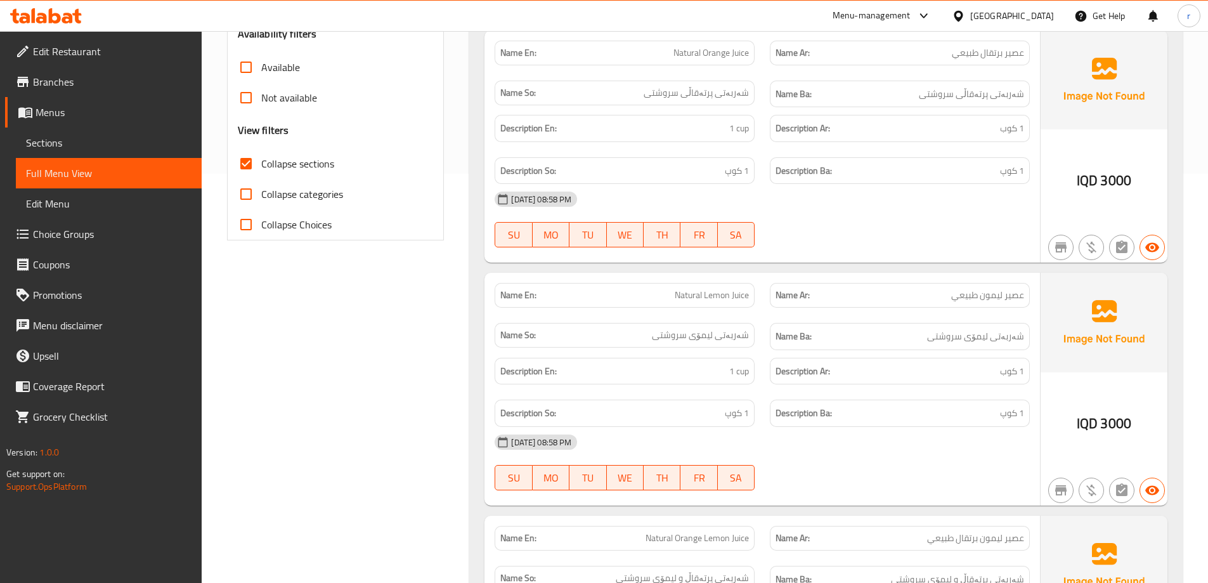
click at [715, 302] on span "Natural Lemon Juice" at bounding box center [712, 295] width 74 height 13
click at [710, 289] on span "Natural Lemon Juice" at bounding box center [712, 295] width 74 height 13
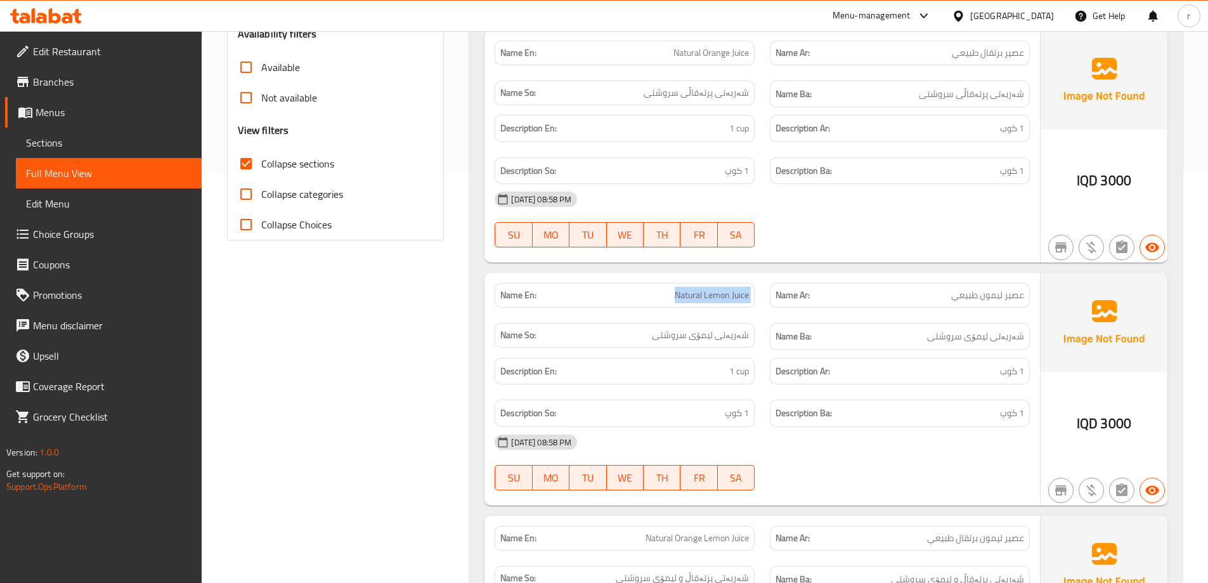
click at [710, 289] on span "Natural Lemon Juice" at bounding box center [712, 295] width 74 height 13
copy span "Natural Lemon Juice"
click at [967, 295] on span "عصير ليمون طبيعي" at bounding box center [987, 295] width 73 height 13
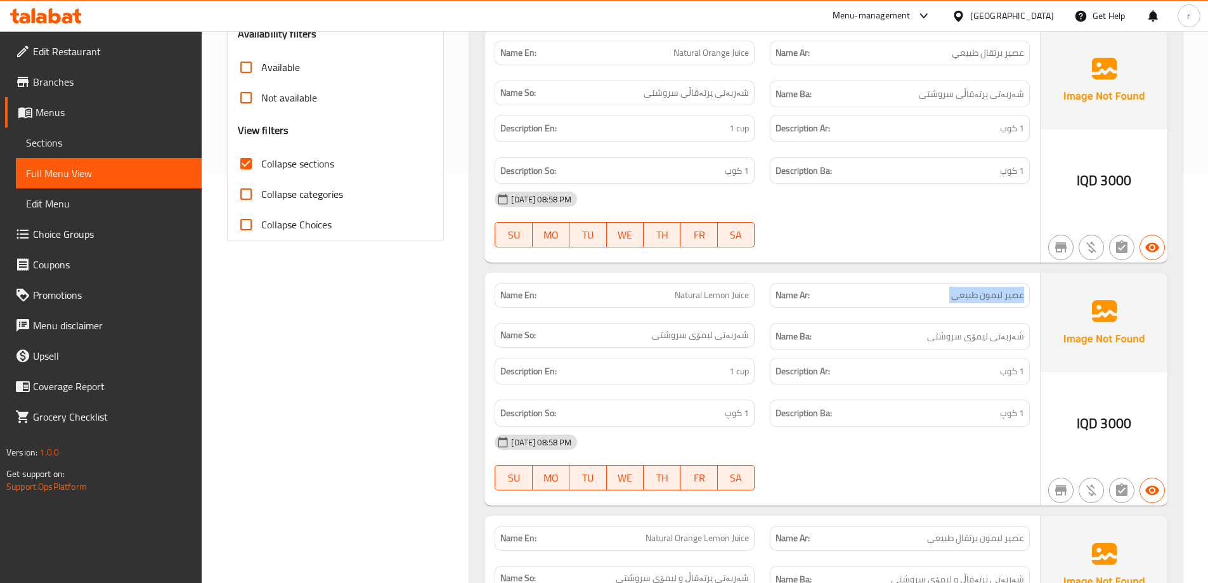
copy span "عصير ليمون طبيعي"
click at [727, 341] on span "شەربەتی لیمۆی سروشتی" at bounding box center [700, 335] width 97 height 13
copy span "شەربەتی لیمۆی سروشتی"
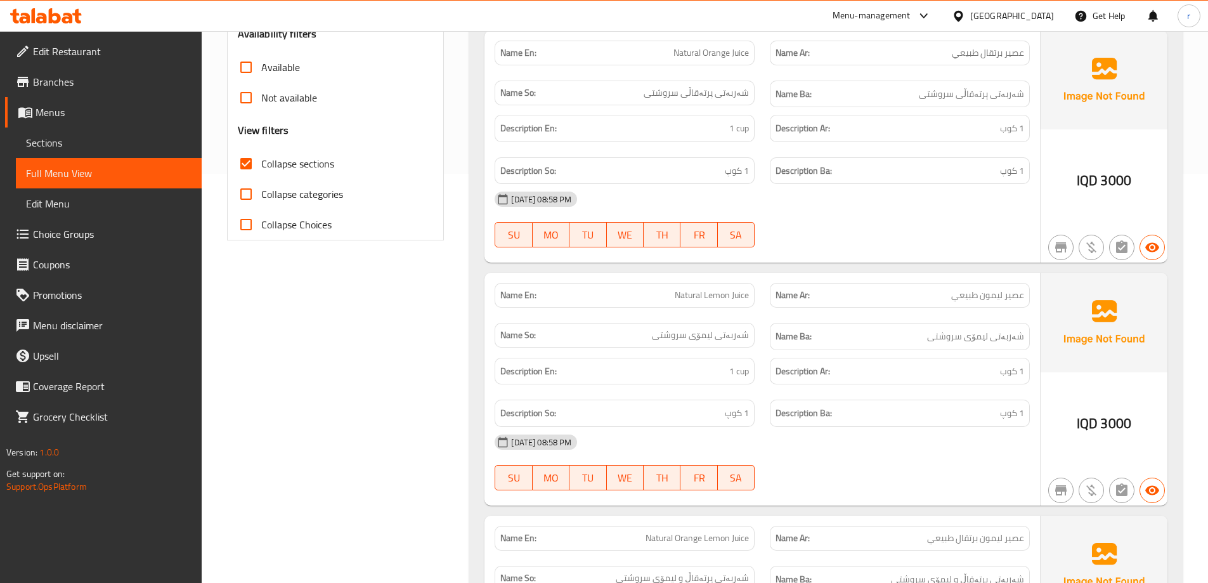
click at [1105, 422] on span "3000" at bounding box center [1115, 423] width 31 height 25
drag, startPoint x: 1102, startPoint y: 423, endPoint x: 1142, endPoint y: 422, distance: 40.0
click at [1142, 422] on div "IQD 3000" at bounding box center [1104, 389] width 127 height 233
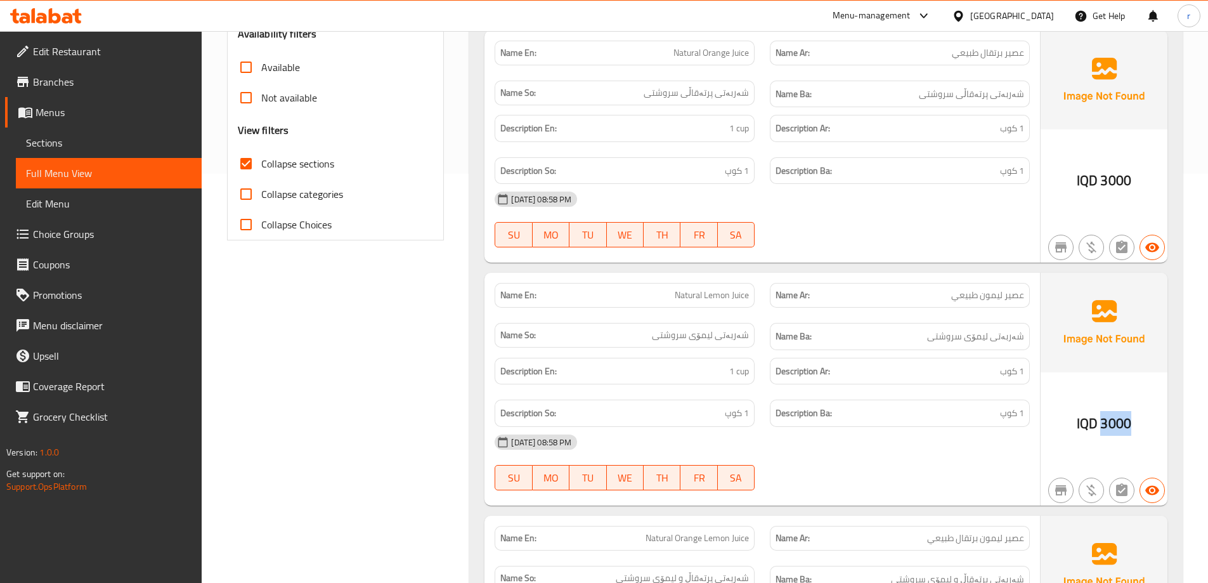
copy span "3000"
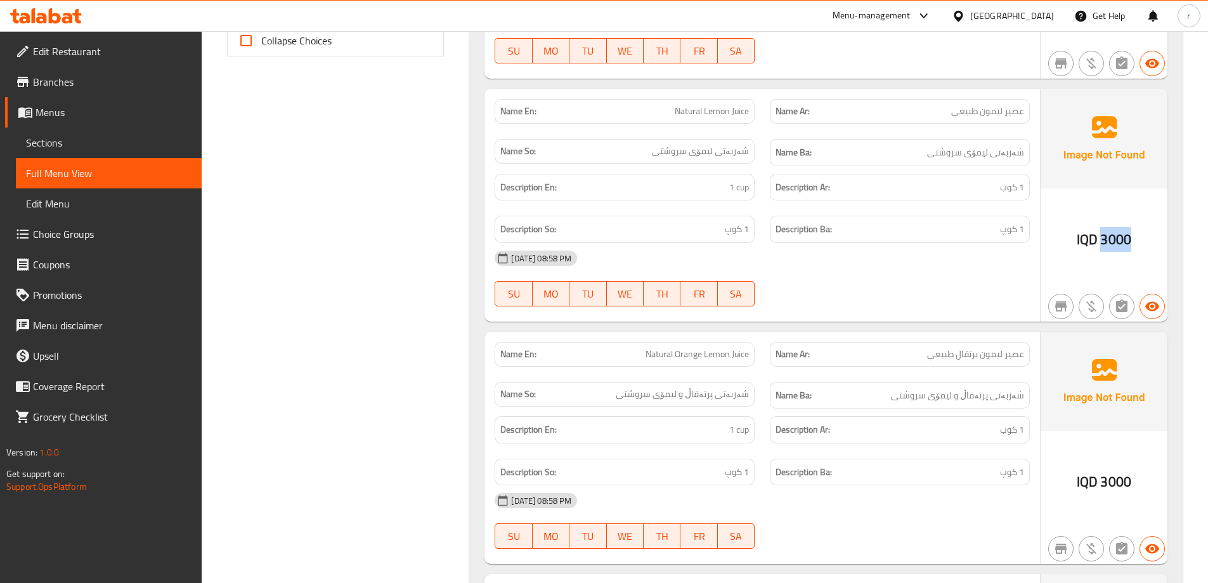
scroll to position [620, 0]
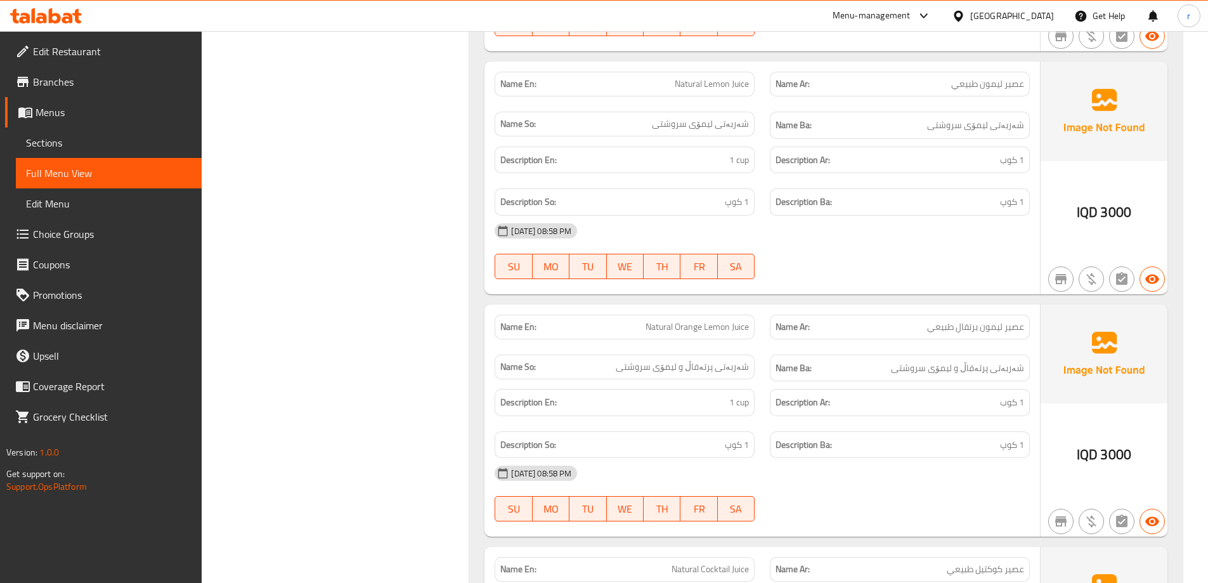
click at [715, 331] on span "Natural Orange Lemon Juice" at bounding box center [697, 326] width 103 height 13
copy span "Natural Orange Lemon Juice"
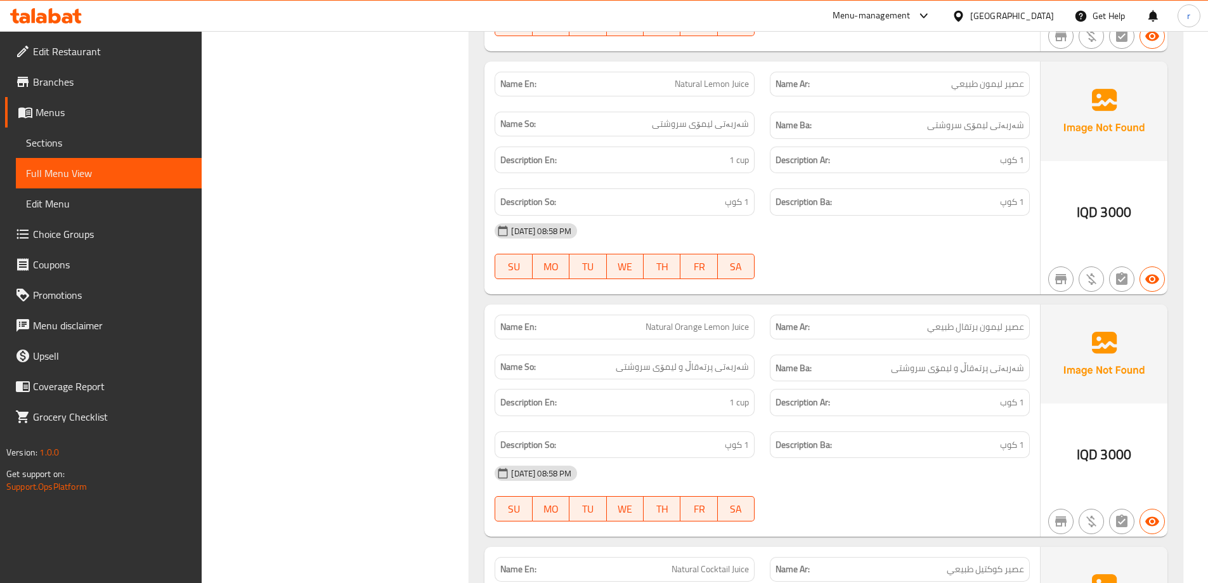
click at [944, 325] on span "عصير ليمون برتقال طبيعي" at bounding box center [975, 326] width 97 height 13
copy span "عصير ليمون برتقال طبيعي"
click at [691, 372] on span "شەربەتی پرتەقاڵ و لیمۆی سروشتی" at bounding box center [682, 366] width 133 height 13
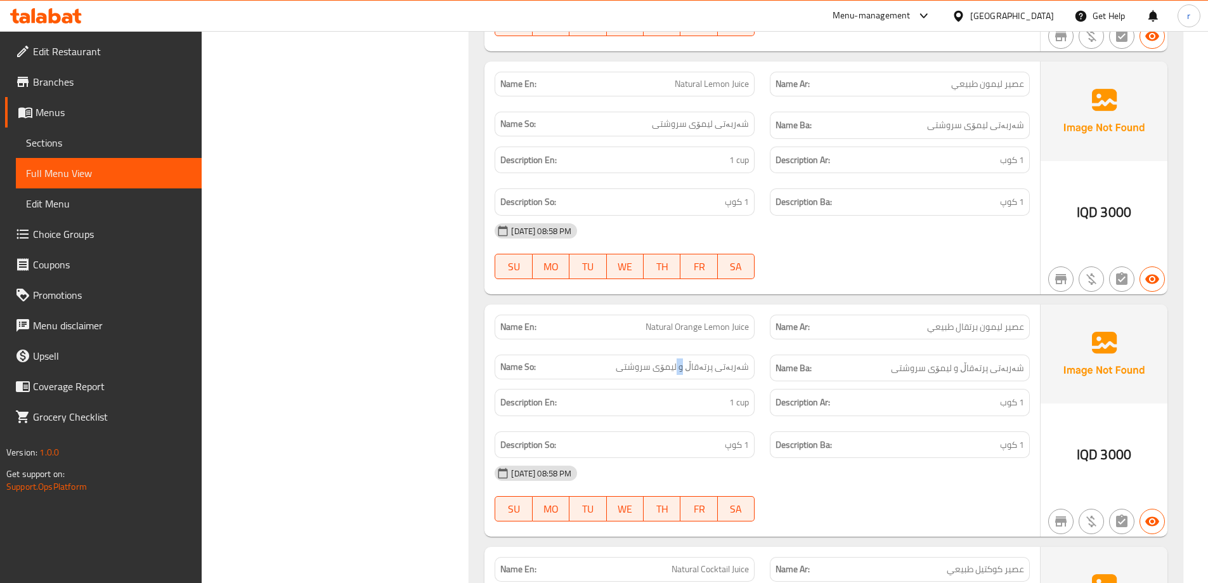
click at [691, 372] on span "شەربەتی پرتەقاڵ و لیمۆی سروشتی" at bounding box center [682, 366] width 133 height 13
copy span "شەربەتی پرتەقاڵ و لیمۆی سروشتی"
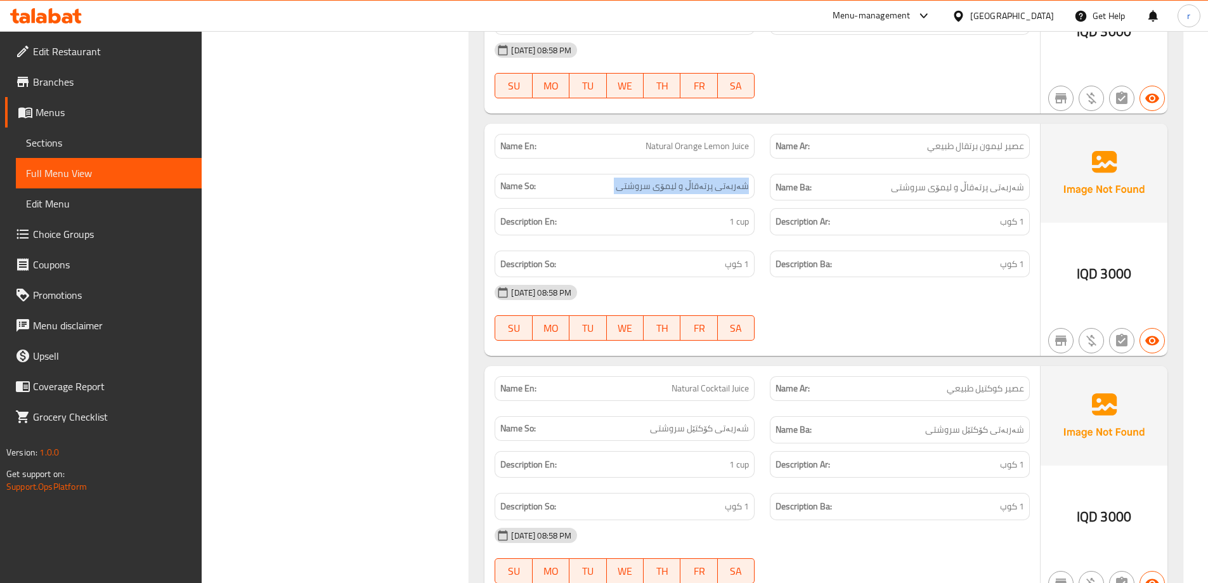
scroll to position [832, 0]
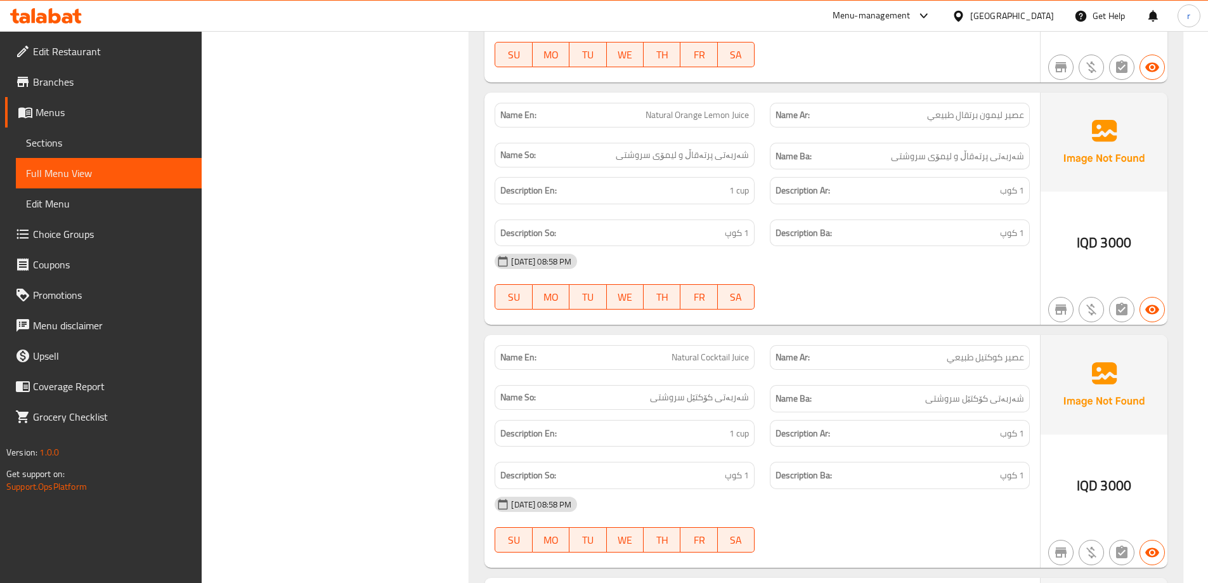
click at [709, 357] on span "Natural Cocktail Juice" at bounding box center [710, 357] width 77 height 13
click at [972, 352] on span "عصير كوكتيل طبيعي" at bounding box center [985, 357] width 77 height 13
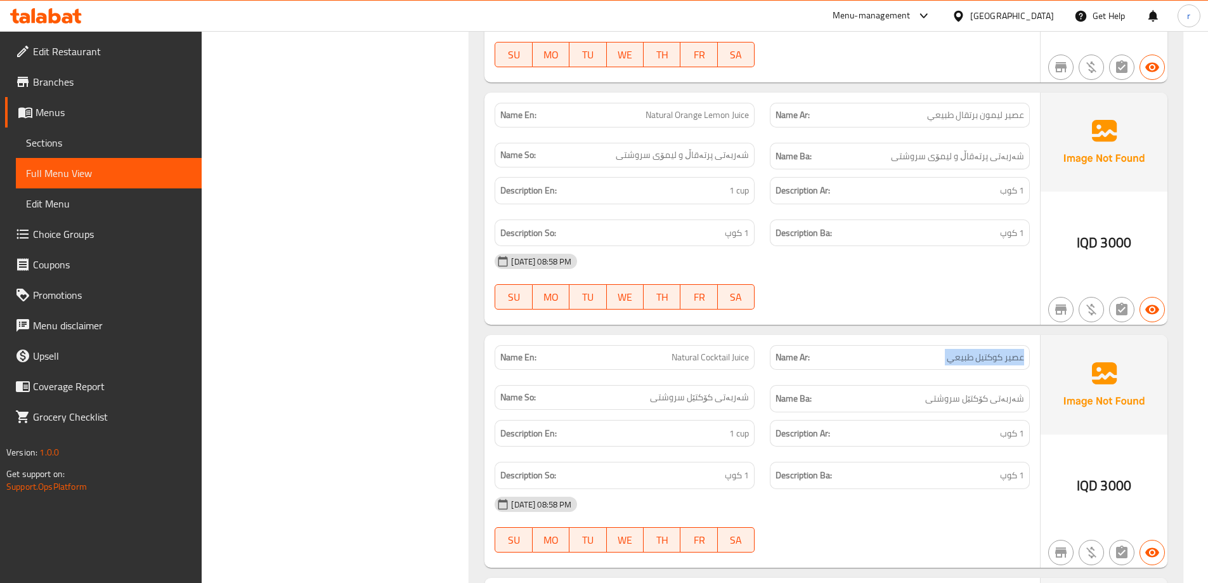
click at [972, 352] on span "عصير كوكتيل طبيعي" at bounding box center [985, 357] width 77 height 13
click at [734, 398] on span "شەربەتی کۆکتێل سروشتی" at bounding box center [699, 397] width 99 height 13
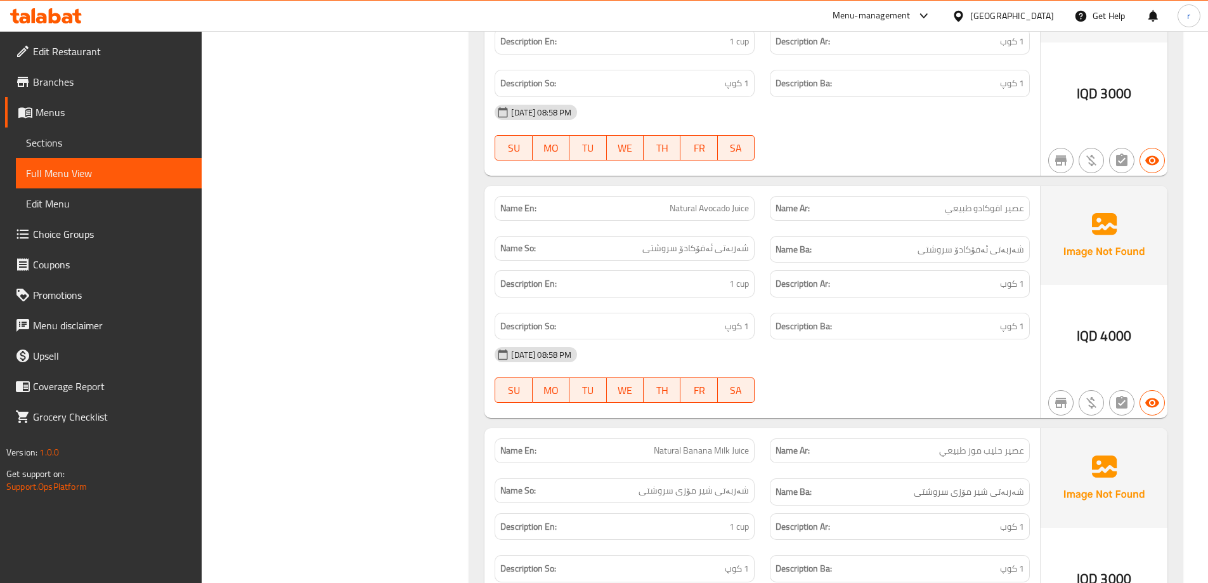
scroll to position [1255, 0]
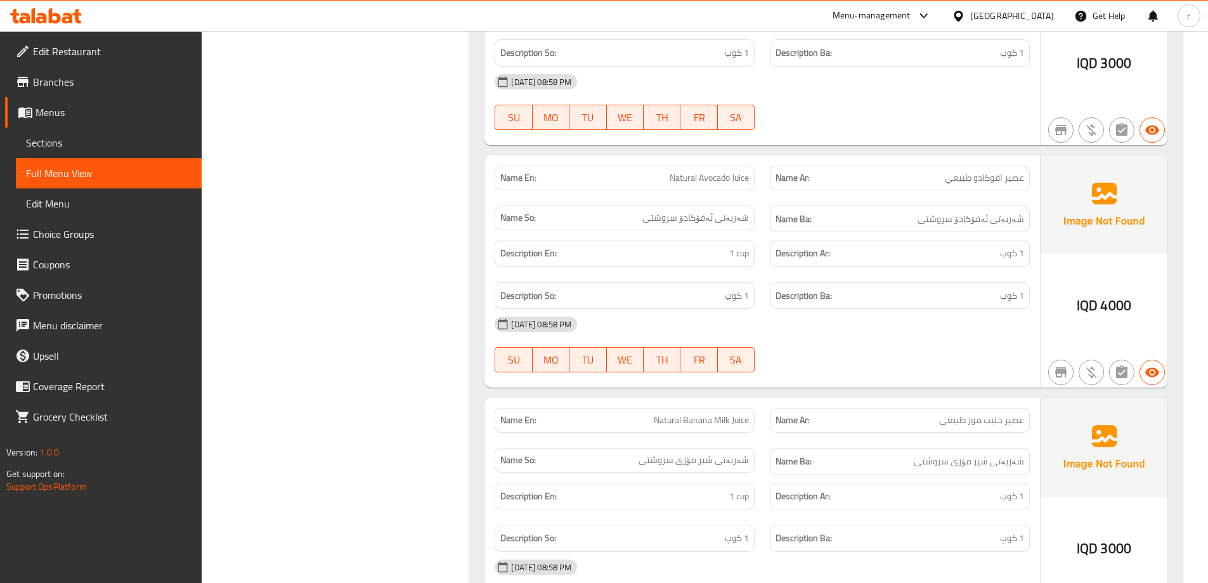
click at [689, 179] on span "Natural Avocado Juice" at bounding box center [709, 177] width 79 height 13
click at [977, 186] on div "Name Ar: عصير افوكادو طبيعي" at bounding box center [900, 178] width 260 height 25
click at [982, 174] on span "عصير افوكادو طبيعي" at bounding box center [984, 177] width 79 height 13
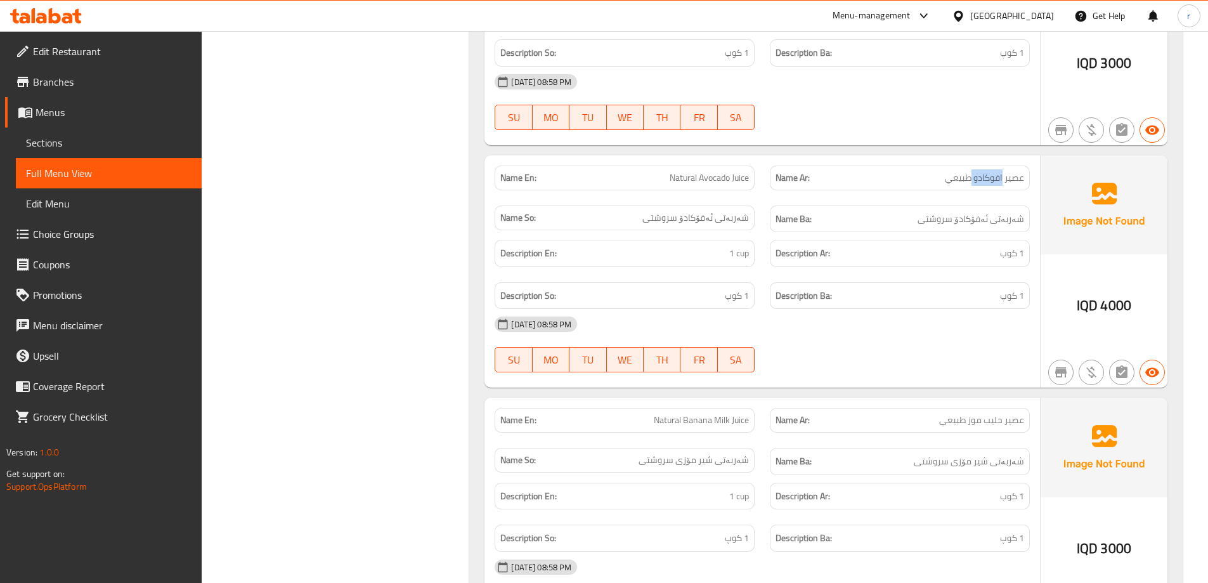
click at [982, 174] on span "عصير افوكادو طبيعي" at bounding box center [984, 177] width 79 height 13
click at [734, 219] on span "شەربەتی ئەفۆکادۆ سروشتی" at bounding box center [696, 217] width 107 height 13
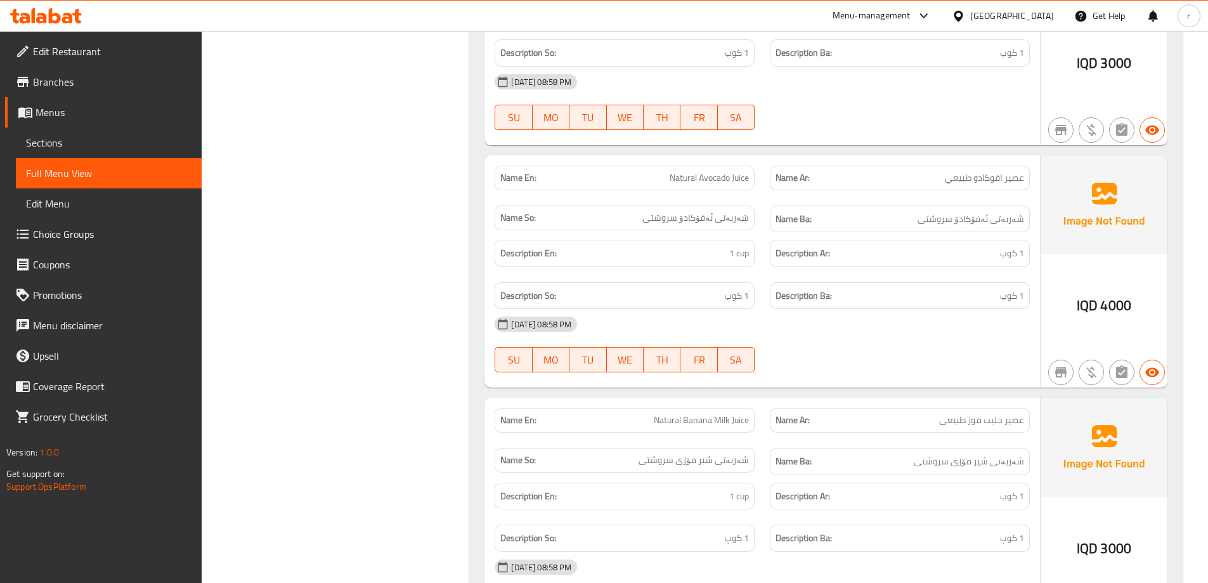
click at [976, 213] on span "شەربەتی ئەفۆکادۆ سروشتی" at bounding box center [971, 219] width 107 height 16
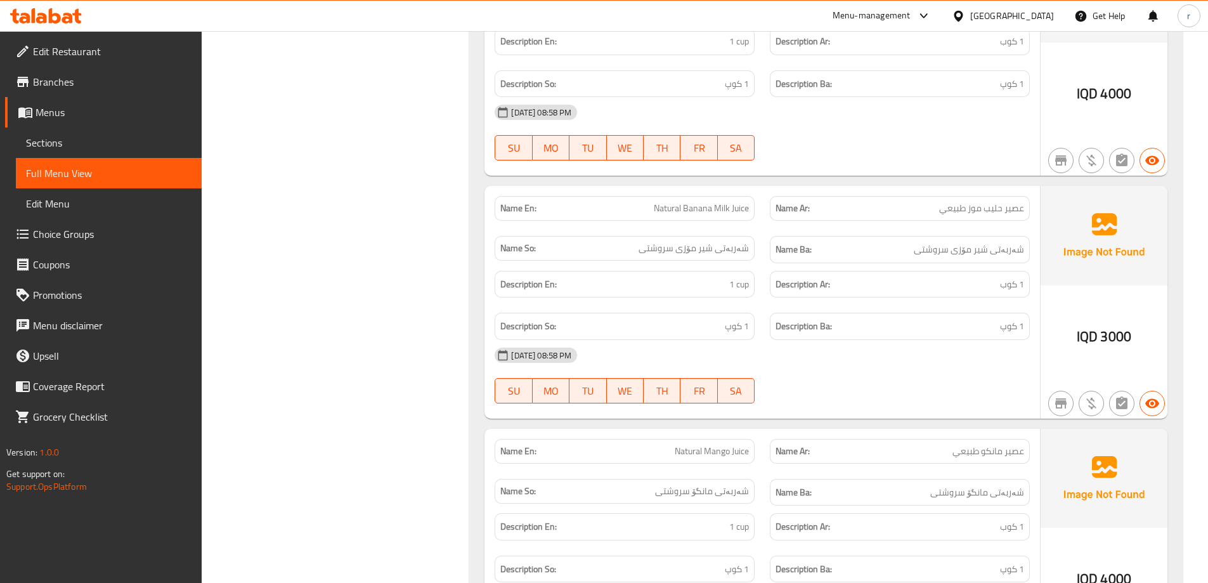
scroll to position [1361, 0]
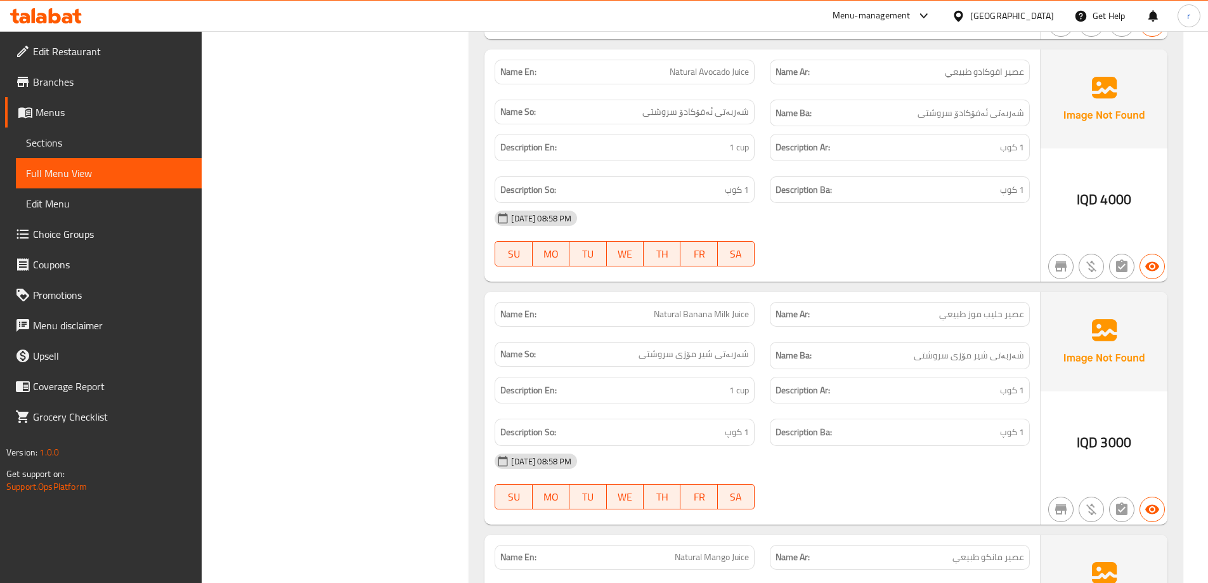
click at [699, 315] on span "Natural Banana Milk Juice" at bounding box center [701, 314] width 95 height 13
click at [950, 315] on span "عصير حليب موز طبيعي" at bounding box center [981, 314] width 85 height 13
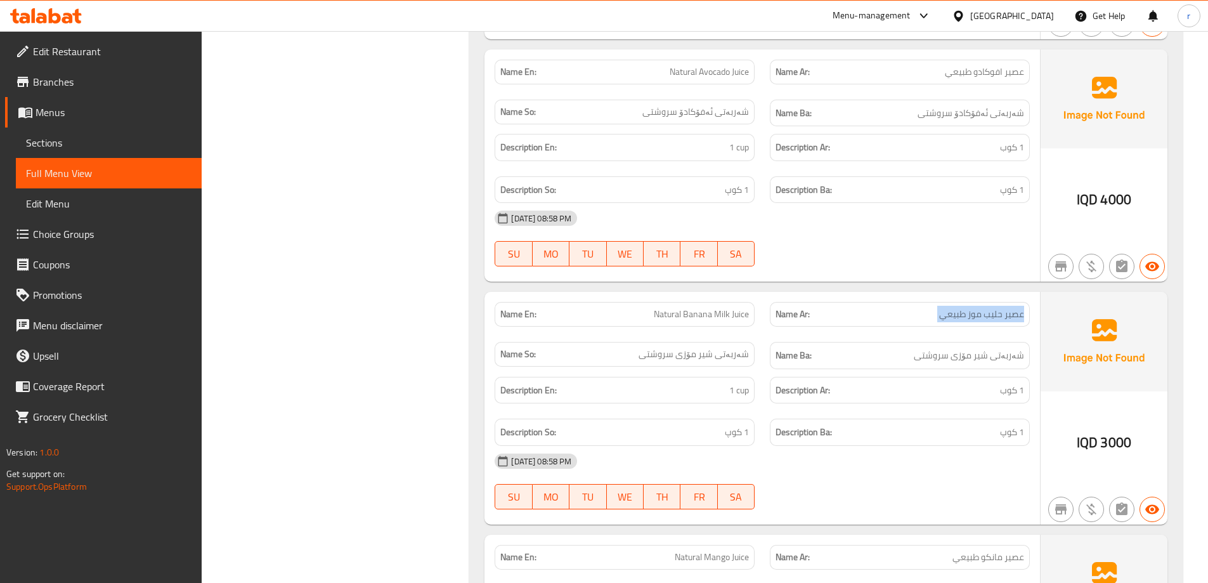
click at [950, 315] on span "عصير حليب موز طبيعي" at bounding box center [981, 314] width 85 height 13
click at [710, 359] on span "شەربەتی شیر مۆزی سروشتی" at bounding box center [694, 354] width 110 height 13
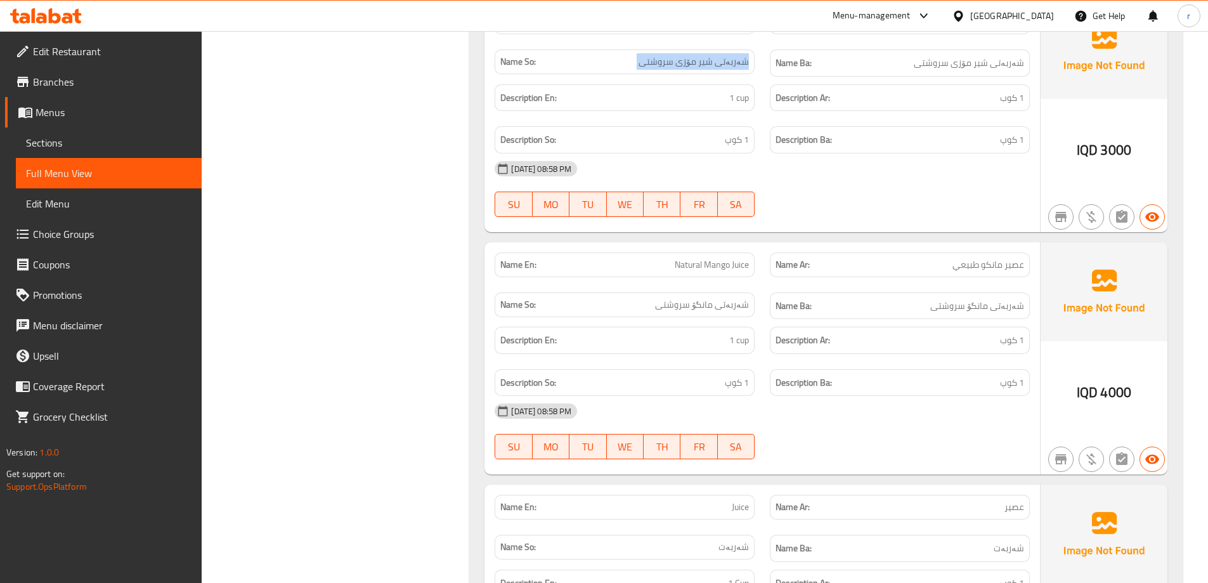
scroll to position [1678, 0]
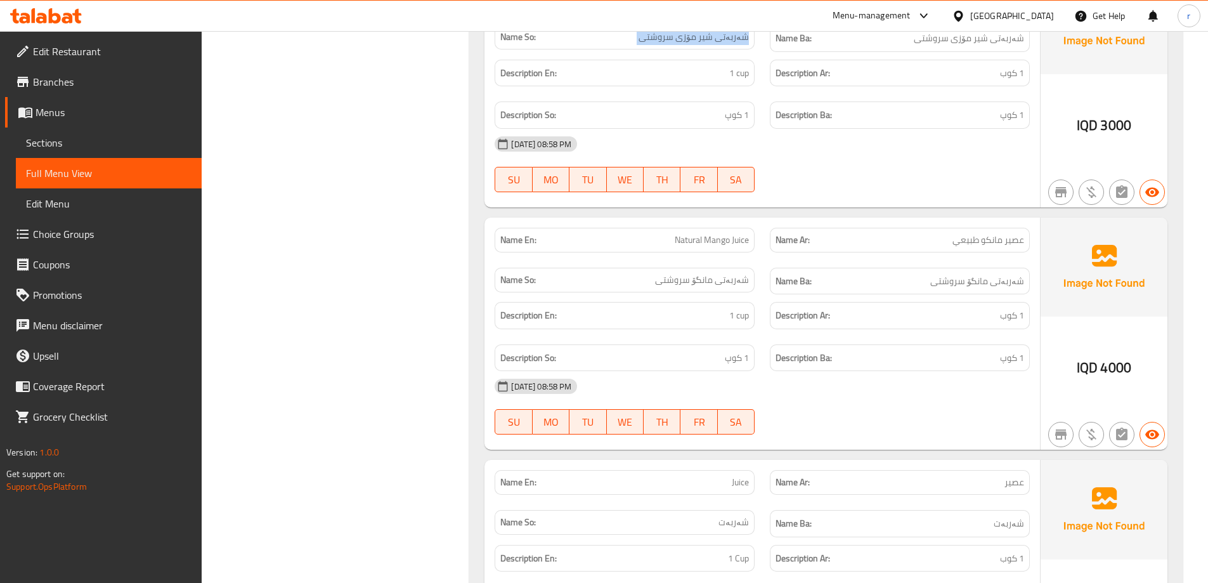
click at [696, 241] on span "Natural Mango Juice" at bounding box center [712, 239] width 74 height 13
click at [1010, 242] on span "عصير مانكو طبيعي" at bounding box center [989, 239] width 72 height 13
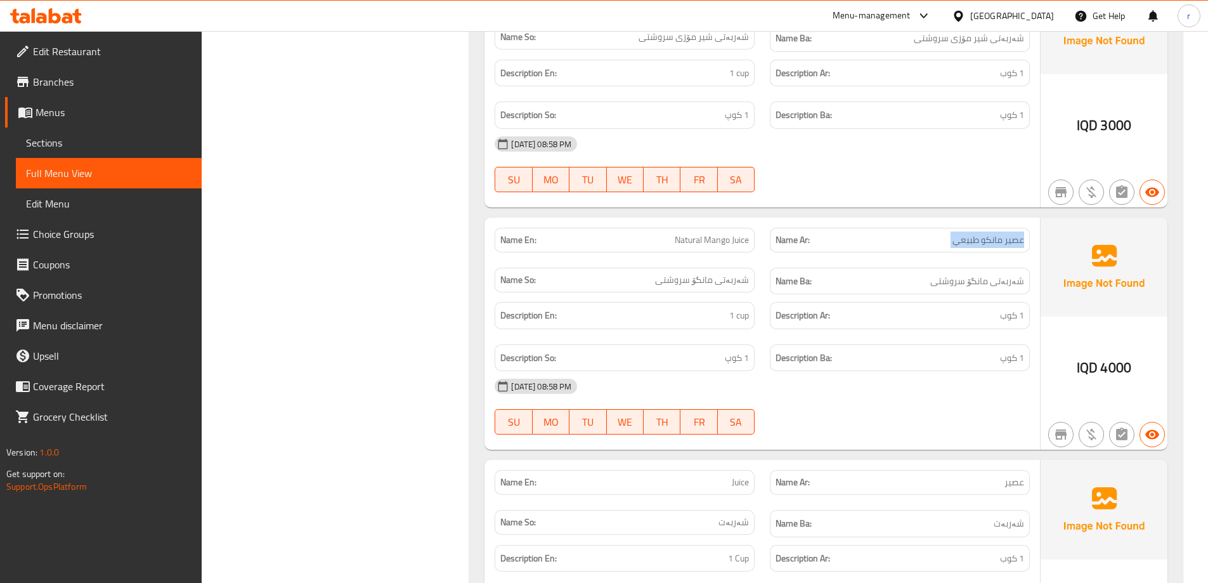
click at [1010, 242] on span "عصير مانكو طبيعي" at bounding box center [989, 239] width 72 height 13
click at [685, 288] on div "Name So: شەربەتی مانگۆ سروشتی" at bounding box center [625, 280] width 260 height 25
click at [688, 286] on span "شەربەتی مانگۆ سروشتی" at bounding box center [702, 279] width 94 height 13
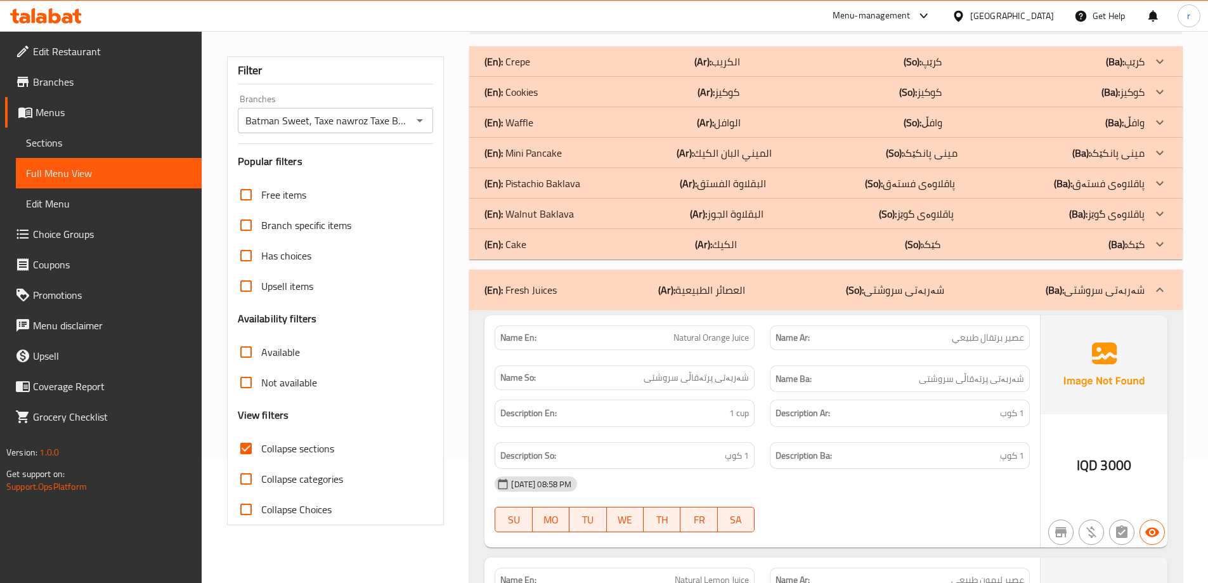
scroll to position [0, 0]
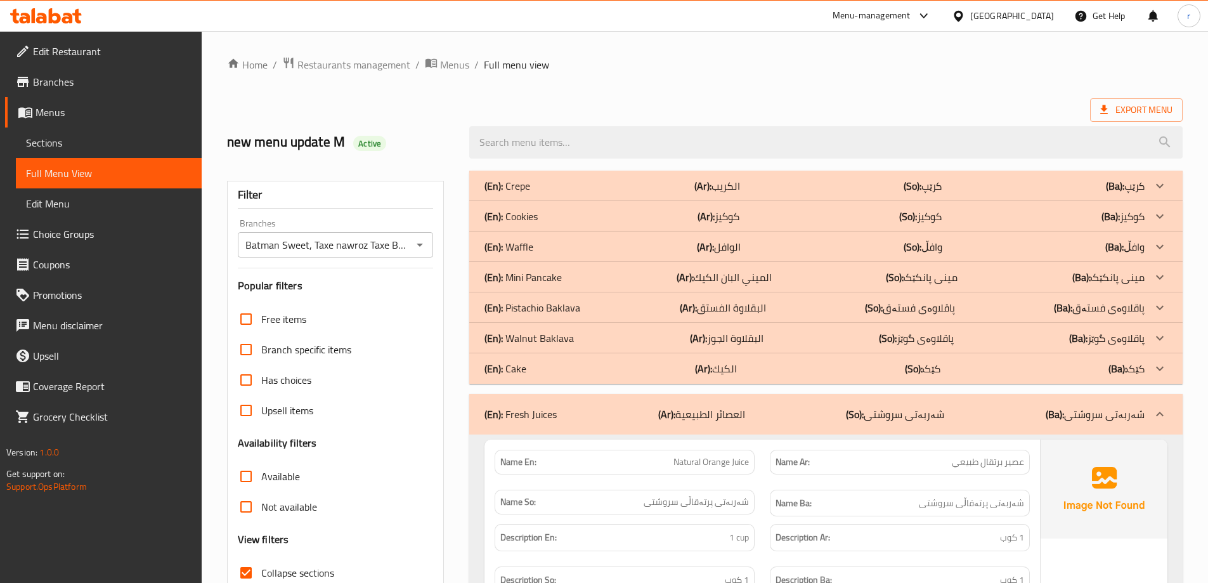
click at [422, 240] on icon "Open" at bounding box center [419, 244] width 15 height 15
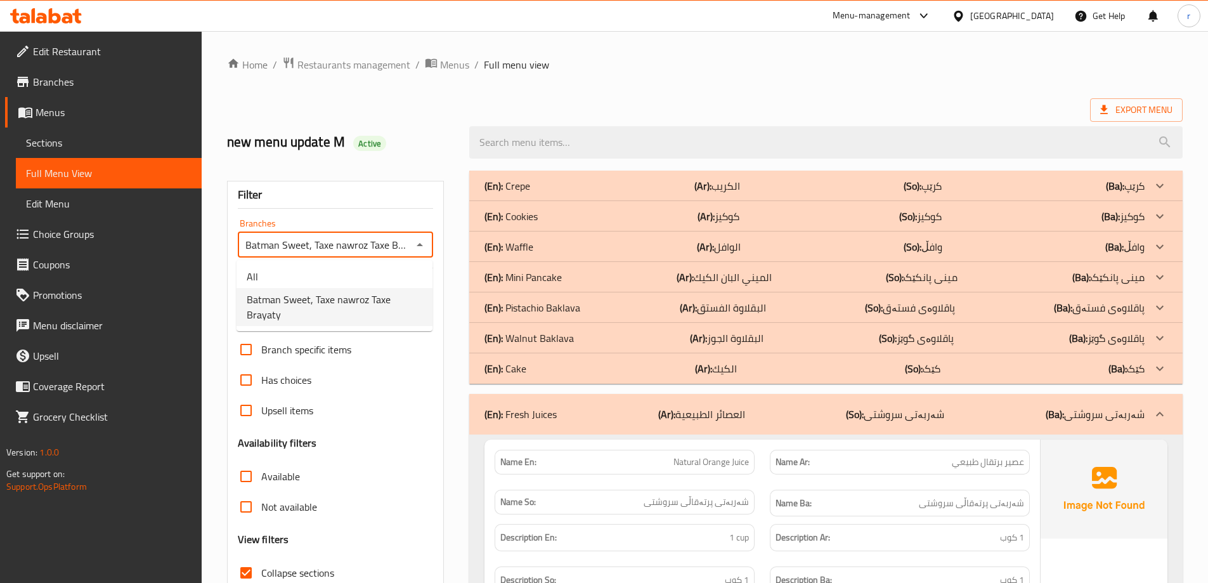
scroll to position [0, 16]
click at [355, 284] on li "All" at bounding box center [335, 276] width 196 height 23
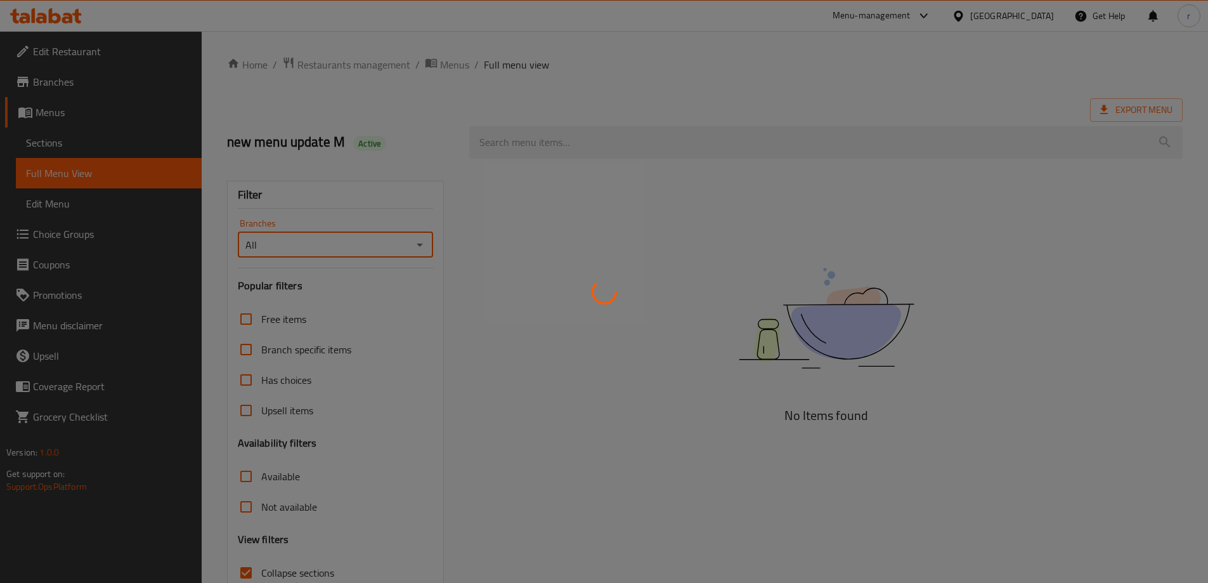
scroll to position [0, 0]
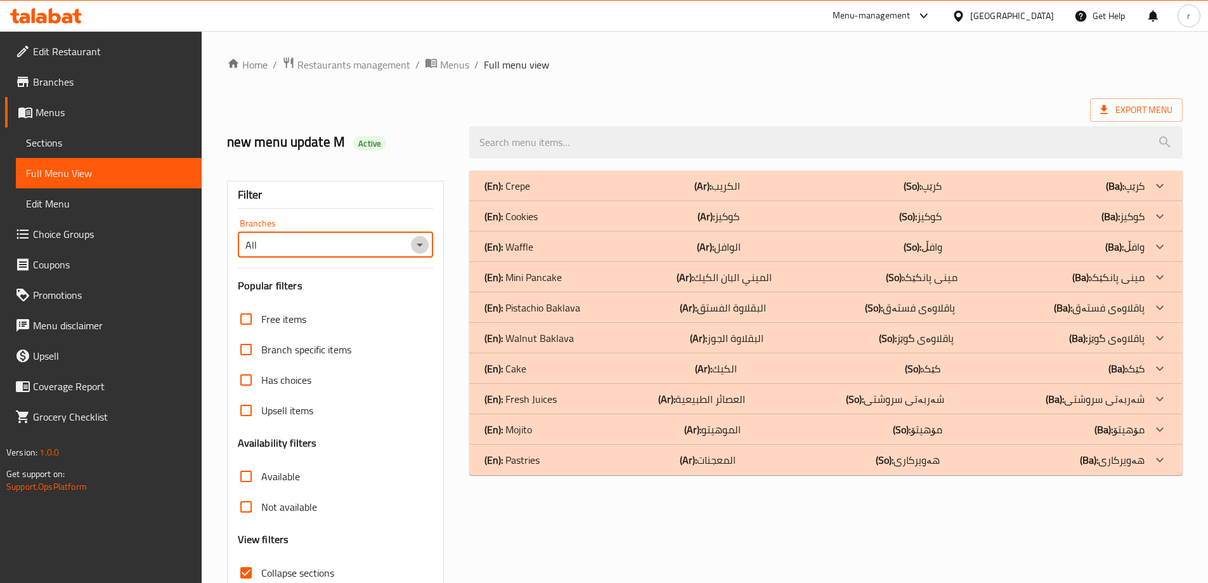
click at [417, 245] on icon "Open" at bounding box center [419, 244] width 15 height 15
click at [352, 294] on span "Batman Sweet, Taxe nawroz Taxe Brayaty" at bounding box center [335, 307] width 176 height 30
type input "Batman Sweet, Taxe nawroz Taxe Brayaty"
click at [530, 193] on p "(En): Fresh Juices" at bounding box center [508, 185] width 46 height 15
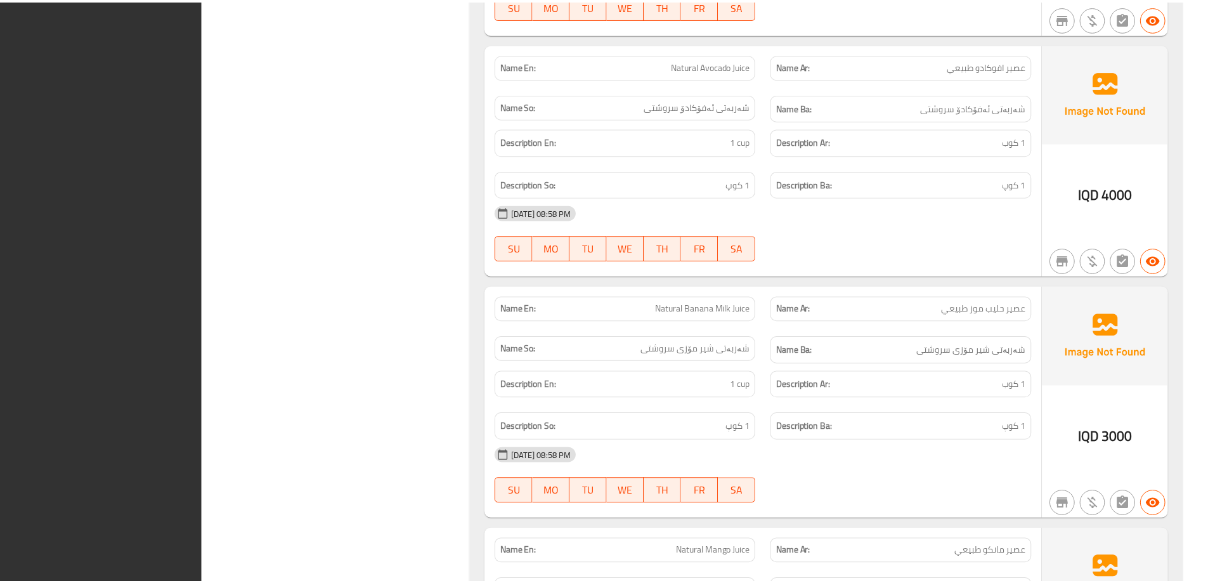
scroll to position [1666, 0]
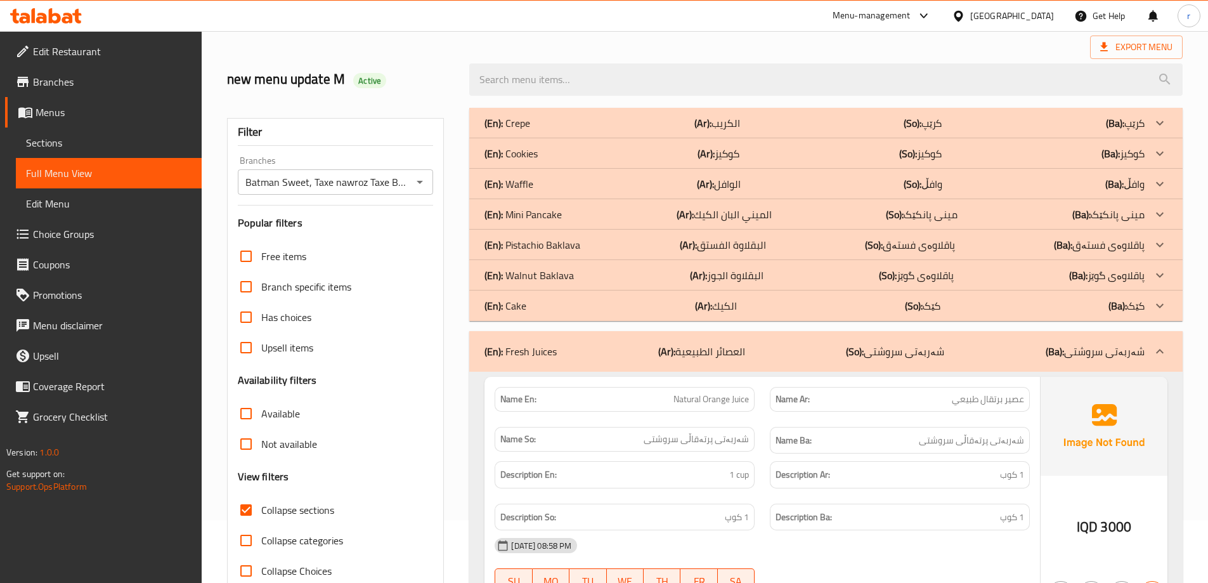
scroll to position [0, 0]
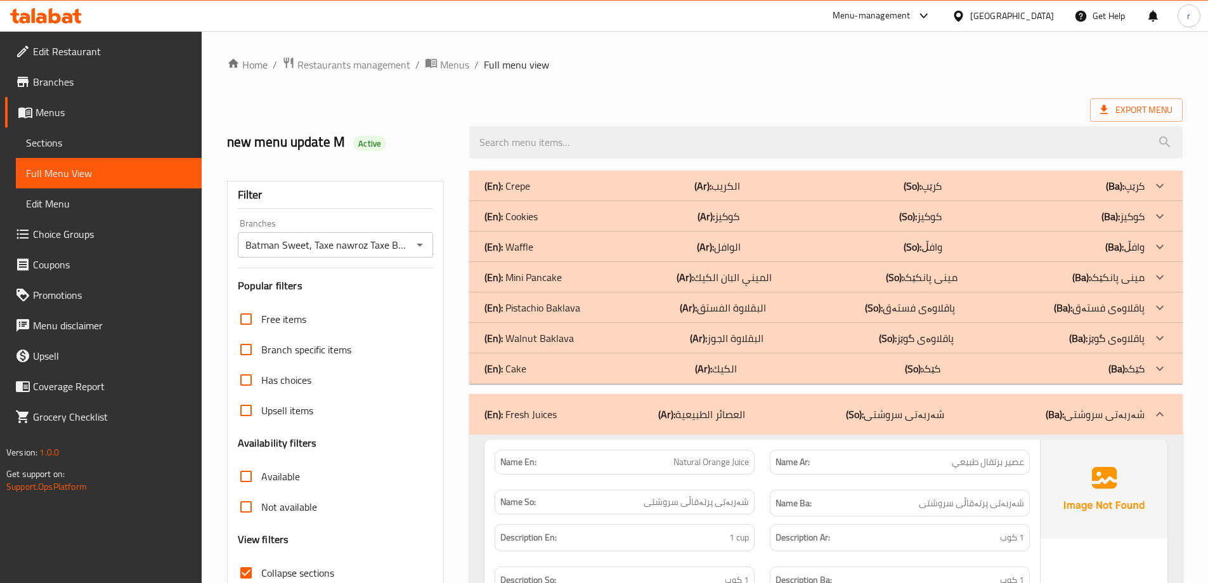
click at [74, 146] on span "Sections" at bounding box center [109, 142] width 166 height 15
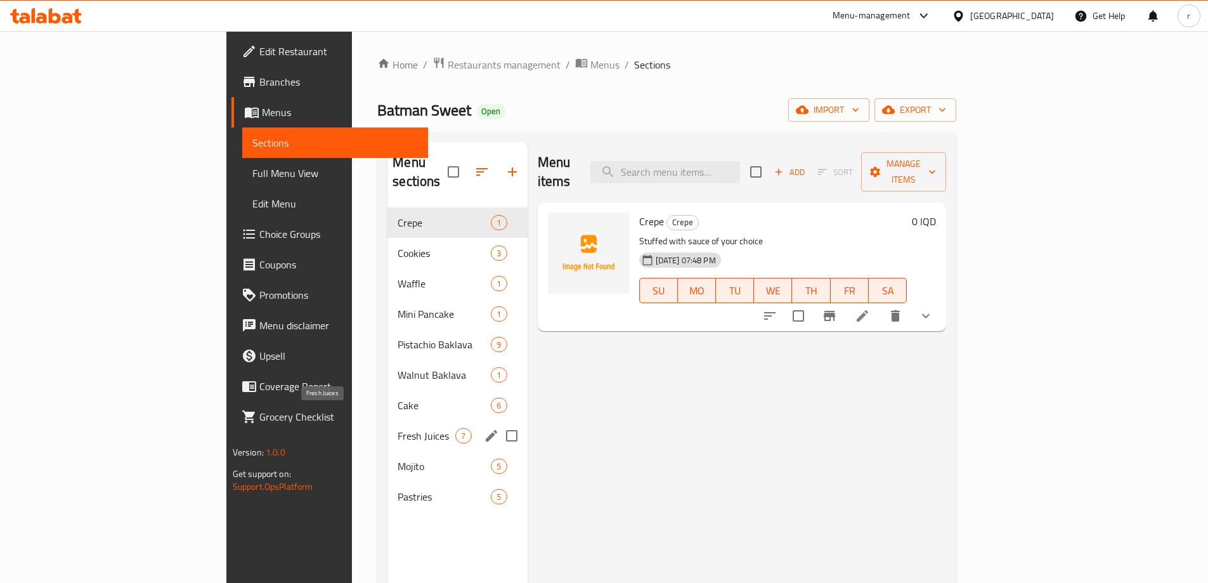
click at [398, 428] on span "Fresh Juices" at bounding box center [427, 435] width 58 height 15
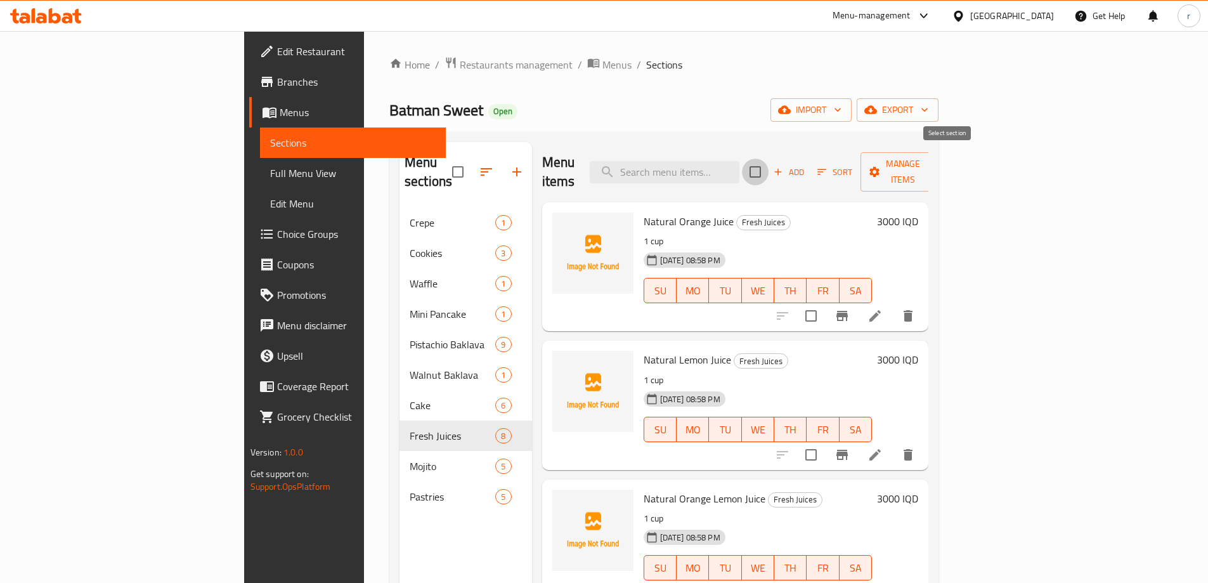
click at [769, 165] on input "checkbox" at bounding box center [755, 172] width 27 height 27
checkbox input "true"
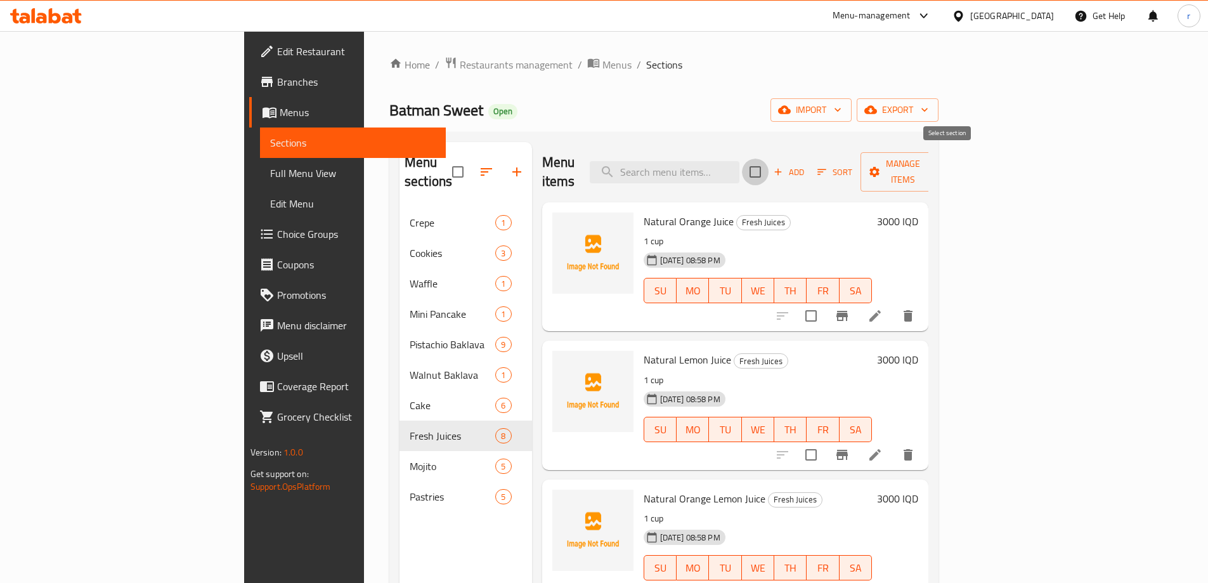
checkbox input "true"
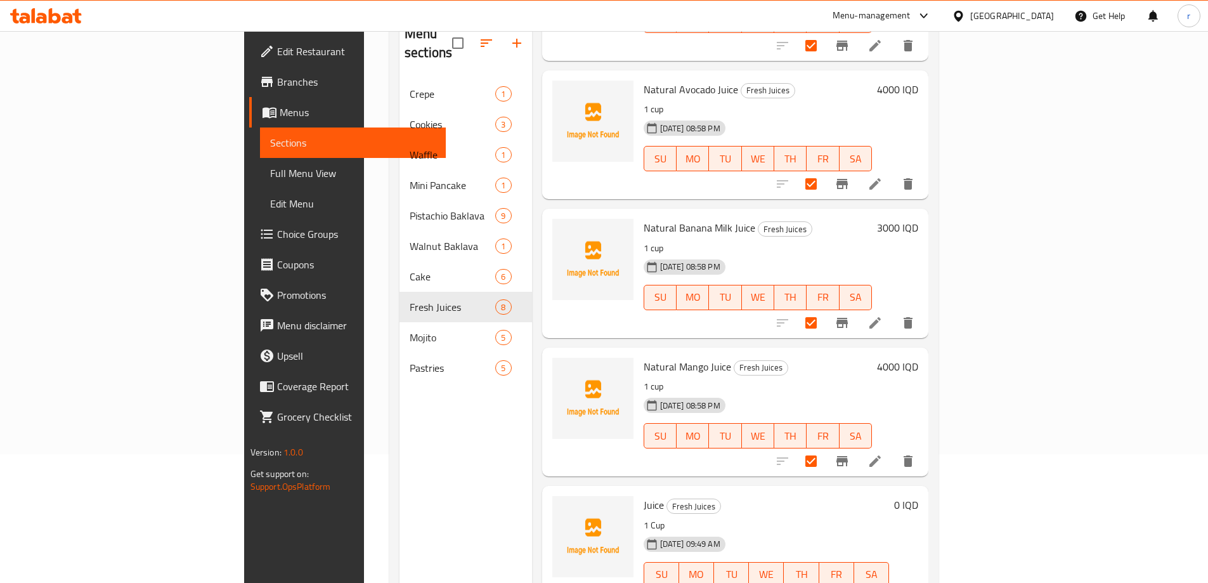
scroll to position [178, 0]
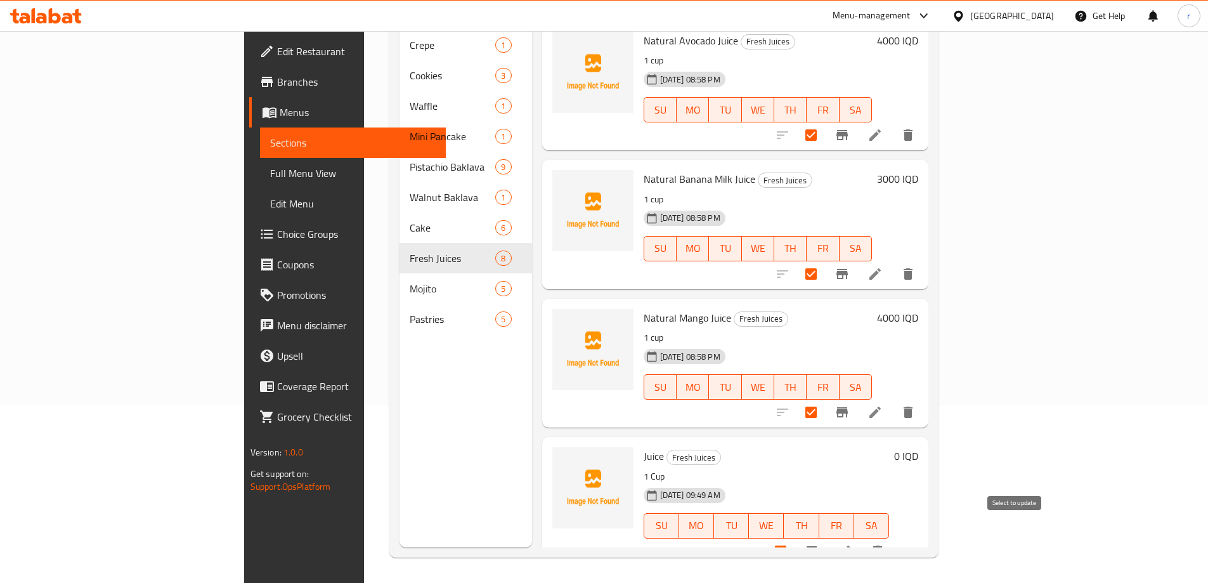
click at [794, 538] on input "checkbox" at bounding box center [780, 551] width 27 height 27
checkbox input "false"
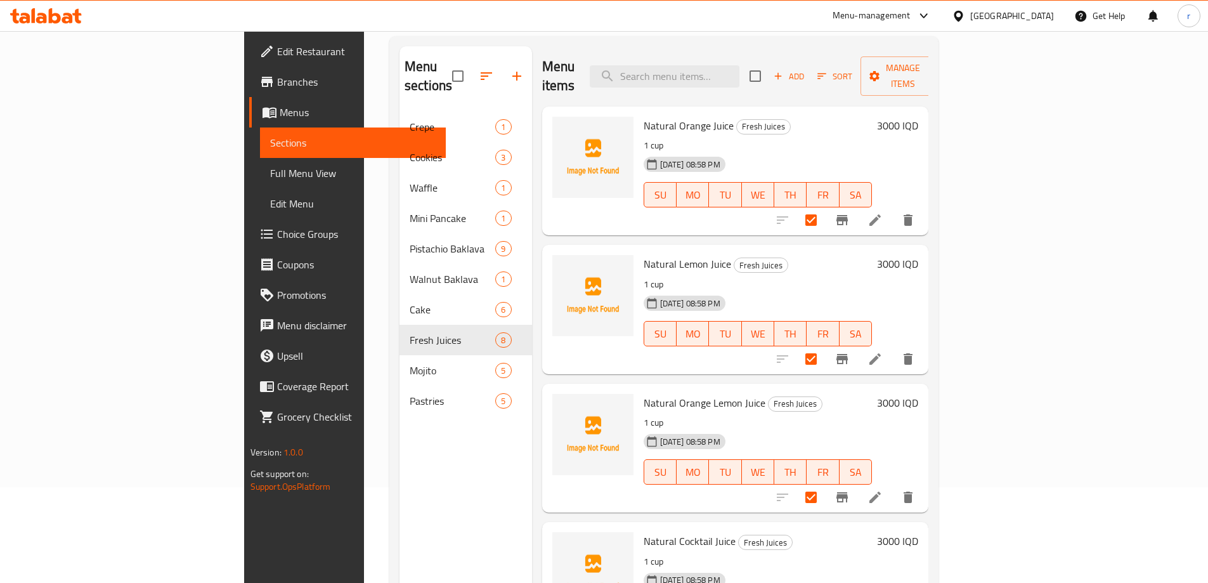
scroll to position [0, 0]
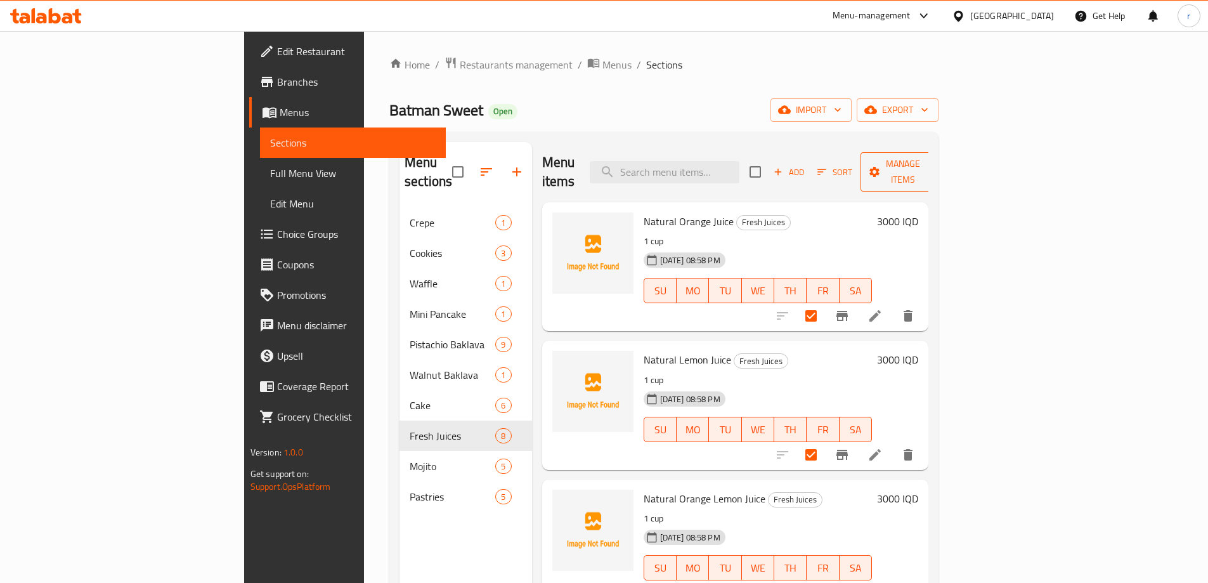
click at [936, 163] on span "Manage items" at bounding box center [903, 172] width 65 height 32
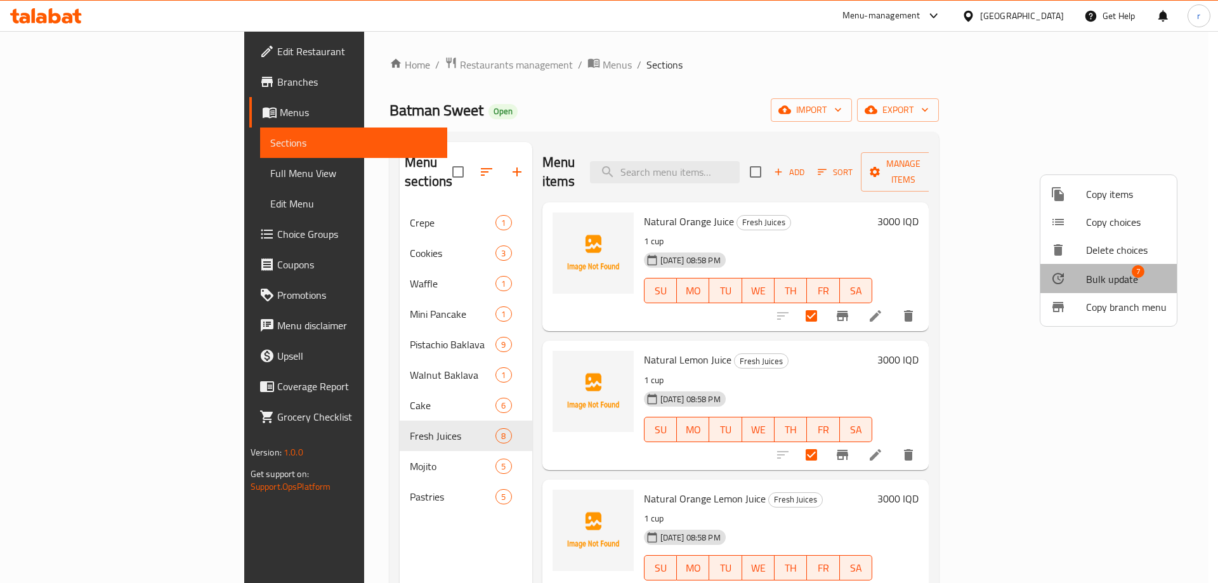
click at [1109, 278] on span "Bulk update" at bounding box center [1112, 278] width 52 height 15
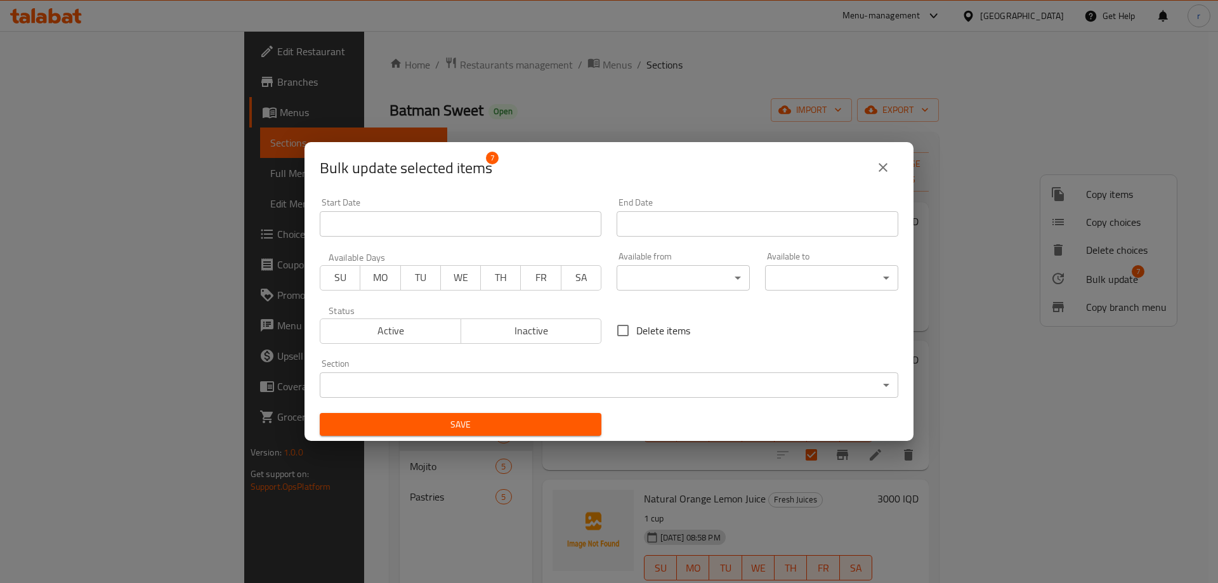
click at [620, 329] on input "Delete items" at bounding box center [623, 330] width 27 height 27
checkbox input "true"
click at [520, 424] on span "Save" at bounding box center [460, 425] width 261 height 16
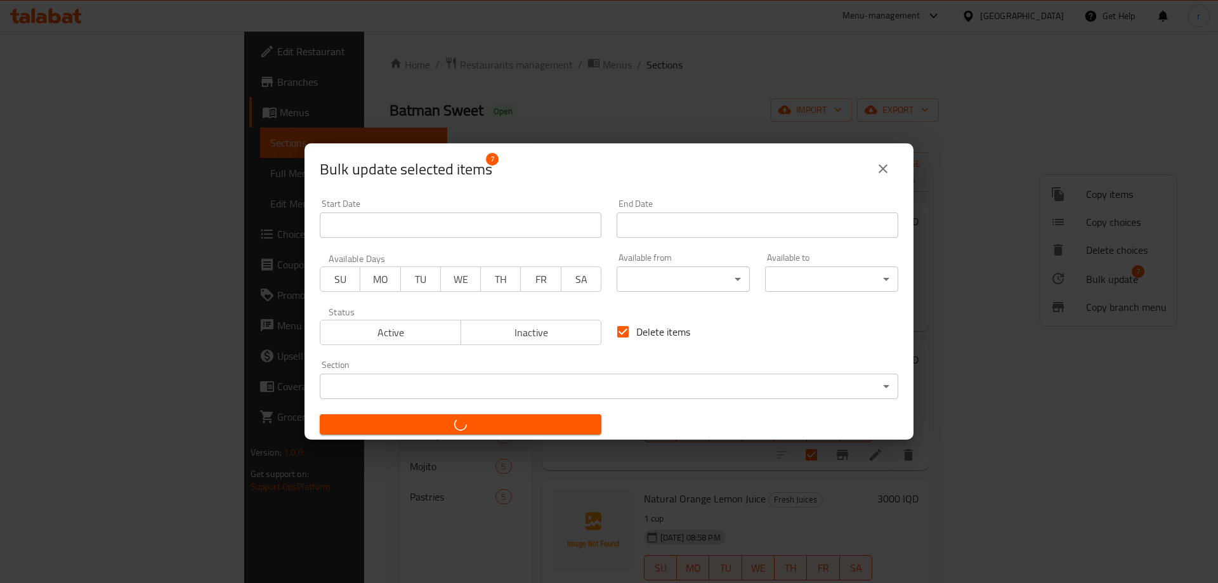
checkbox input "false"
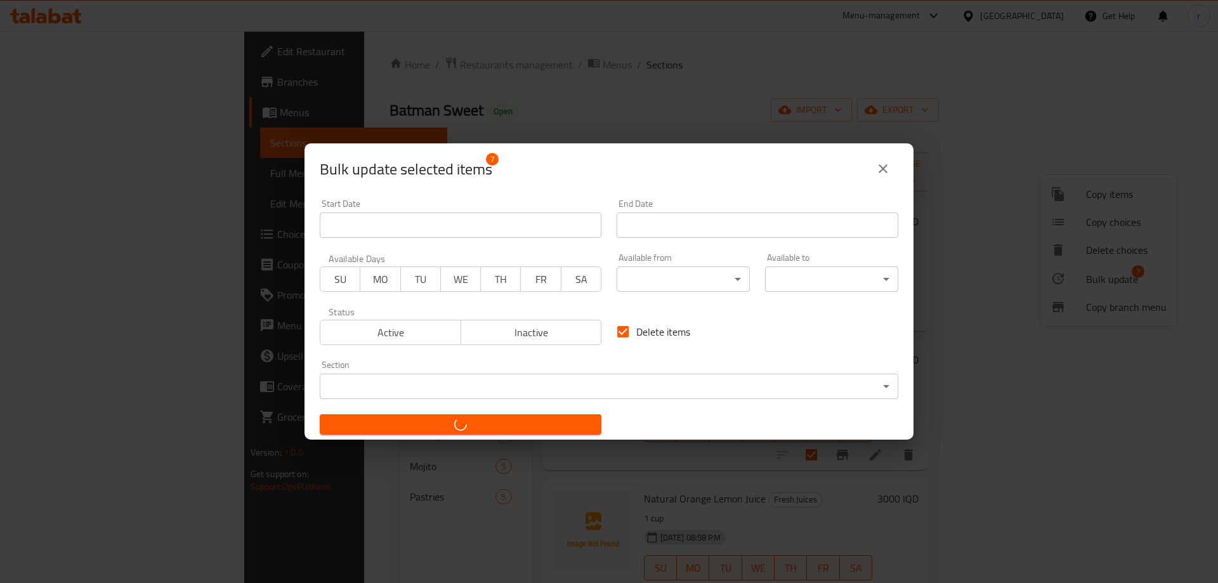
checkbox input "false"
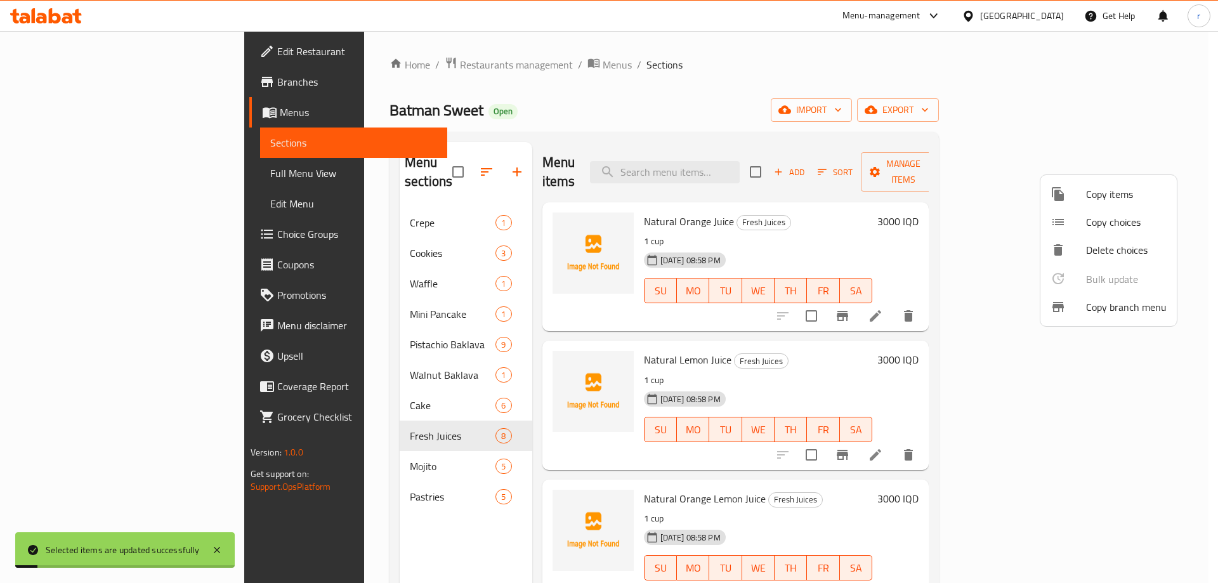
click at [626, 148] on div at bounding box center [609, 291] width 1218 height 583
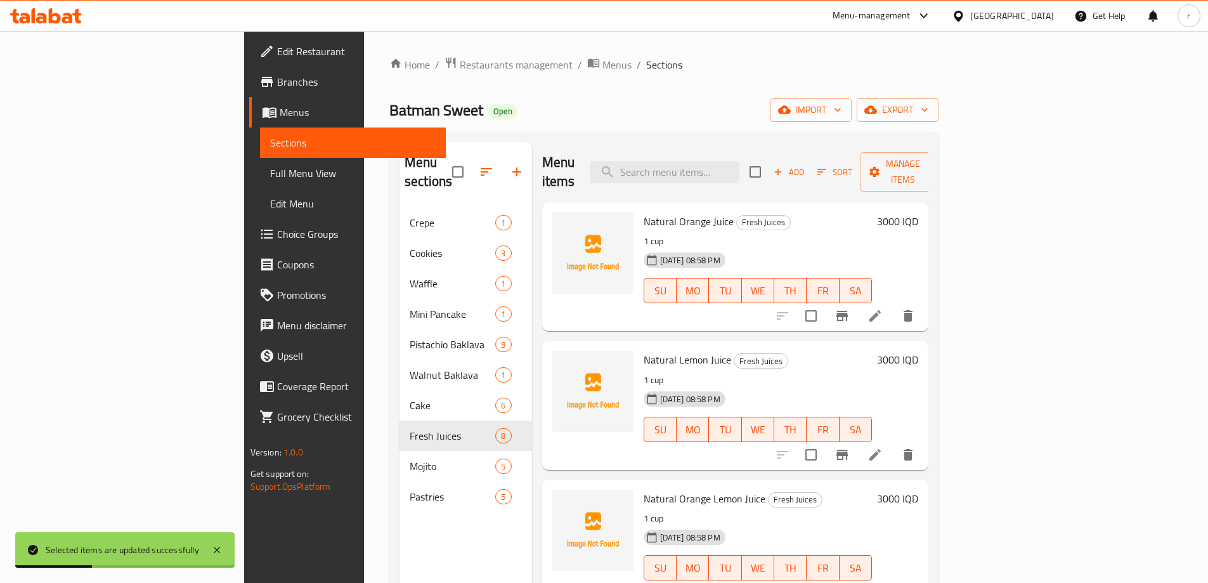
click at [589, 165] on div "Menu items Add Sort Manage items" at bounding box center [735, 172] width 387 height 60
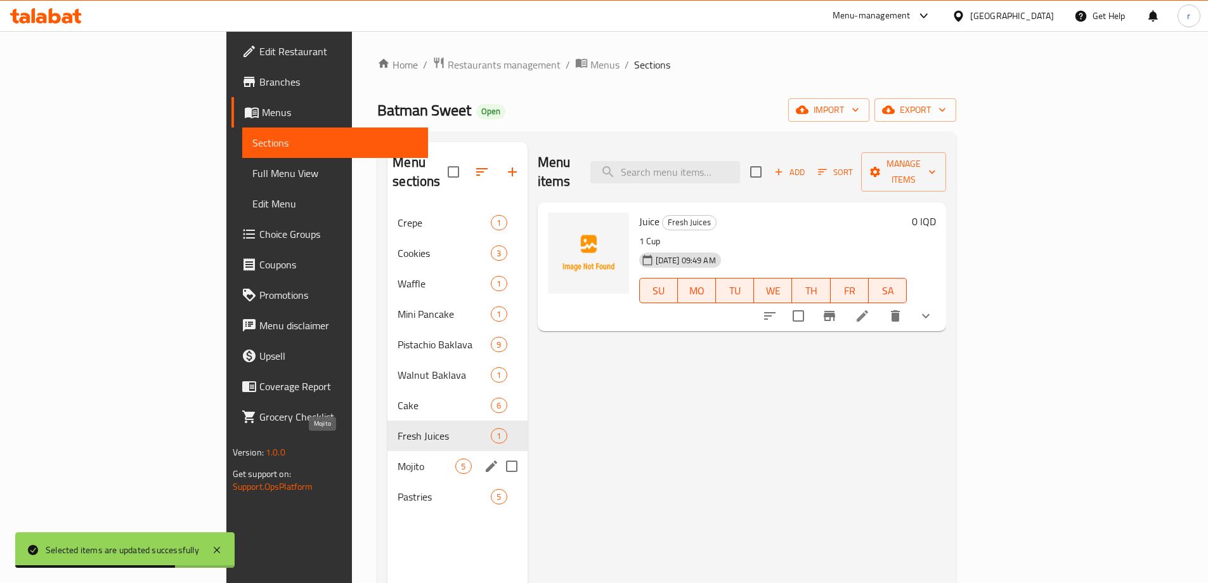
click at [398, 459] on span "Mojito" at bounding box center [427, 466] width 58 height 15
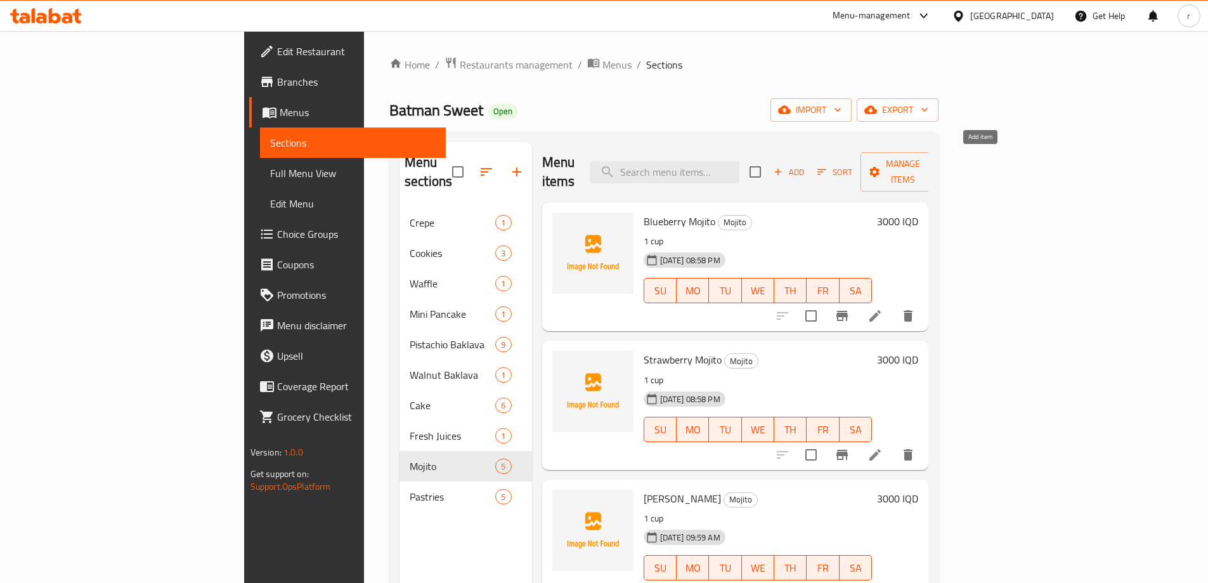
click at [806, 169] on span "Add" at bounding box center [789, 172] width 34 height 15
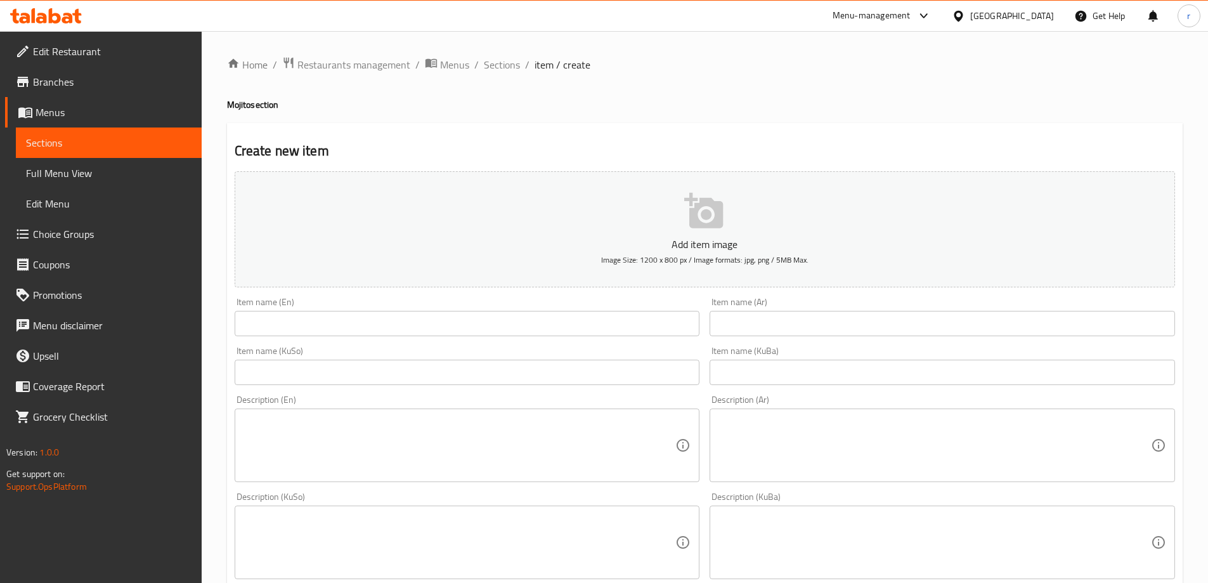
click at [307, 323] on input "text" at bounding box center [468, 323] width 466 height 25
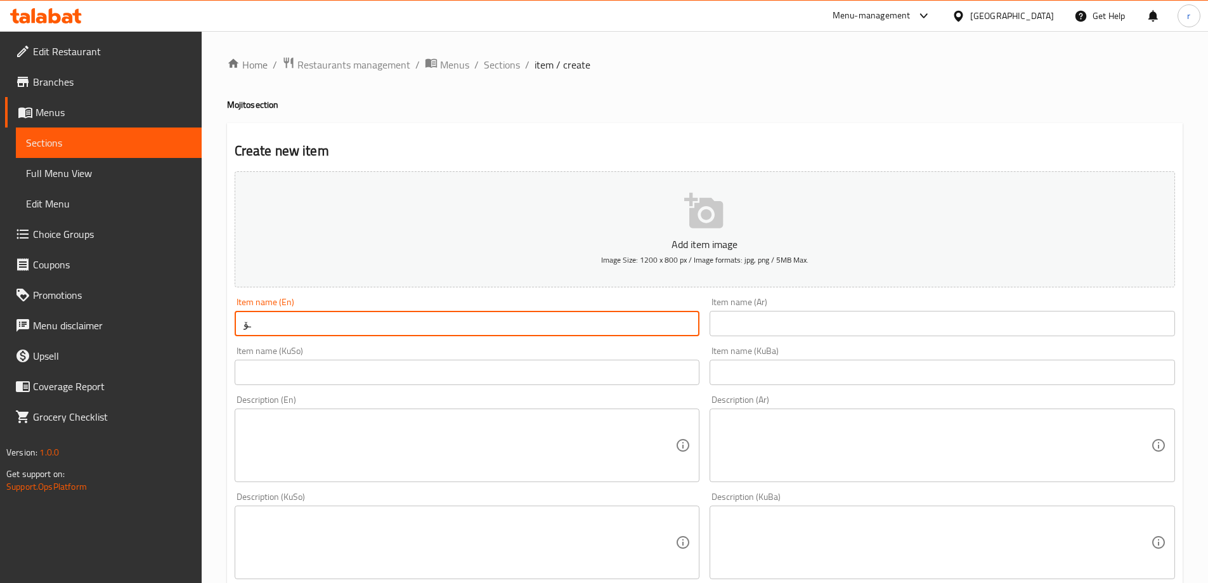
type input "ـ"
type input "Mojito"
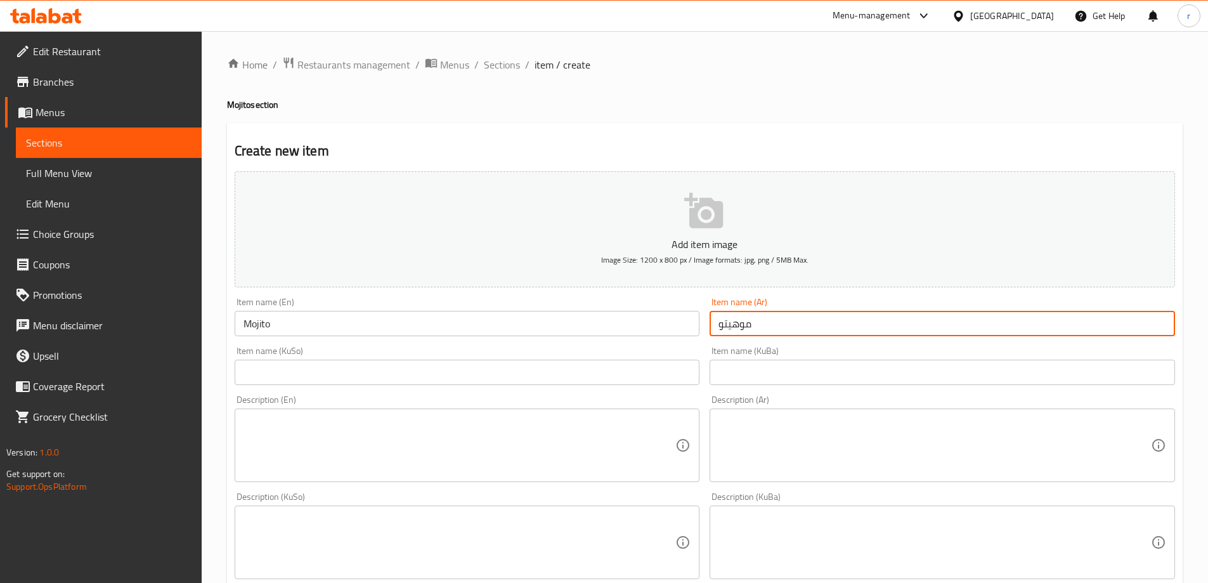
type input "موهيتو"
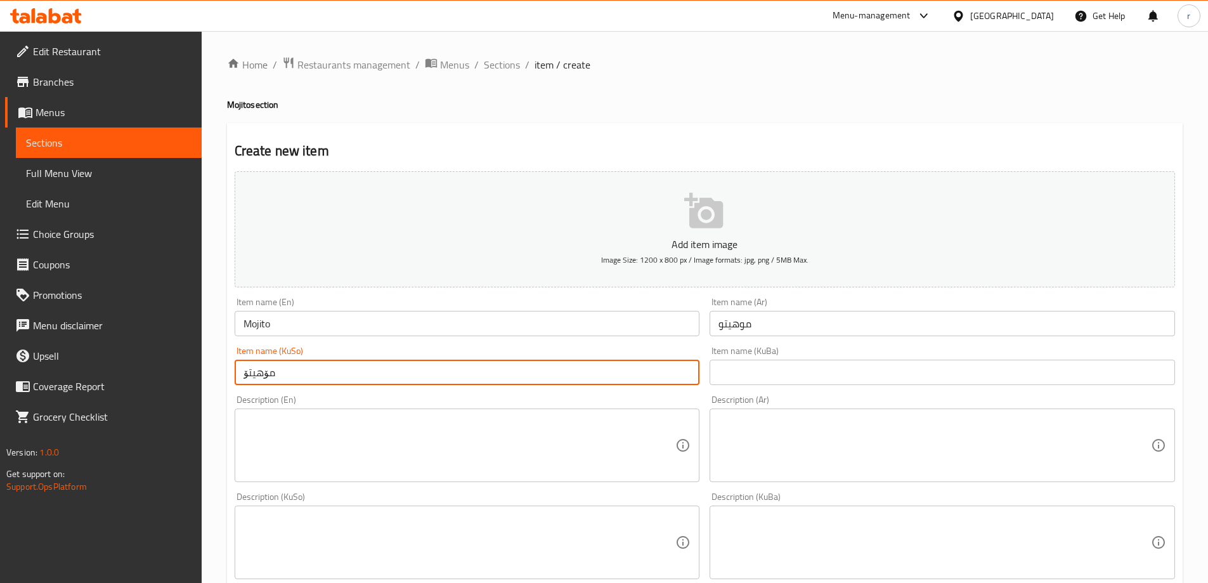
type input "مۆهیتۆ"
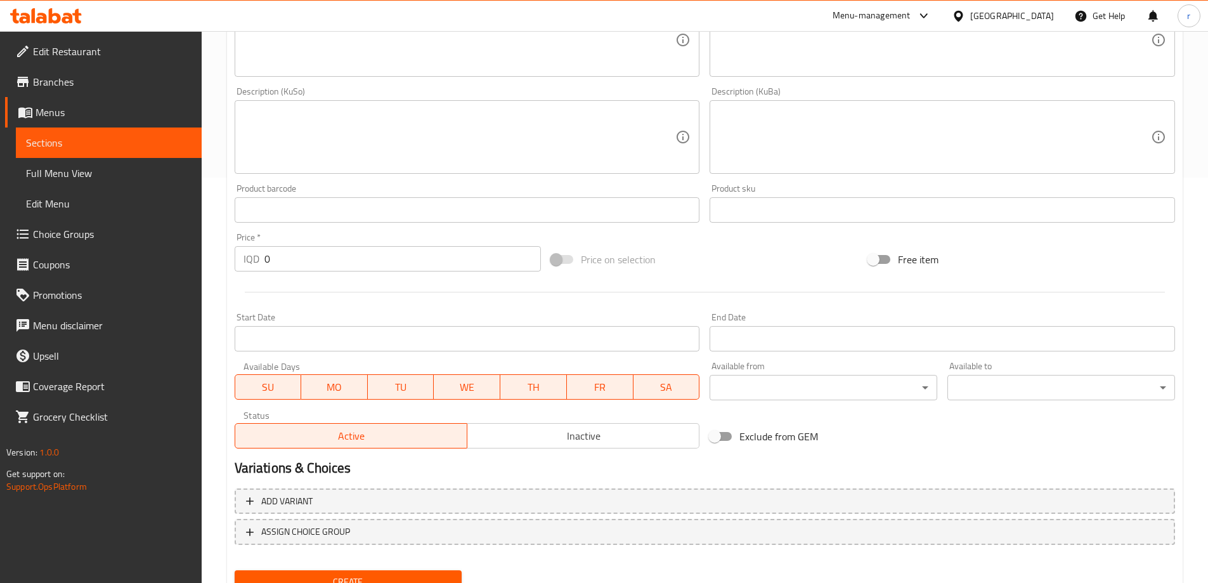
scroll to position [459, 0]
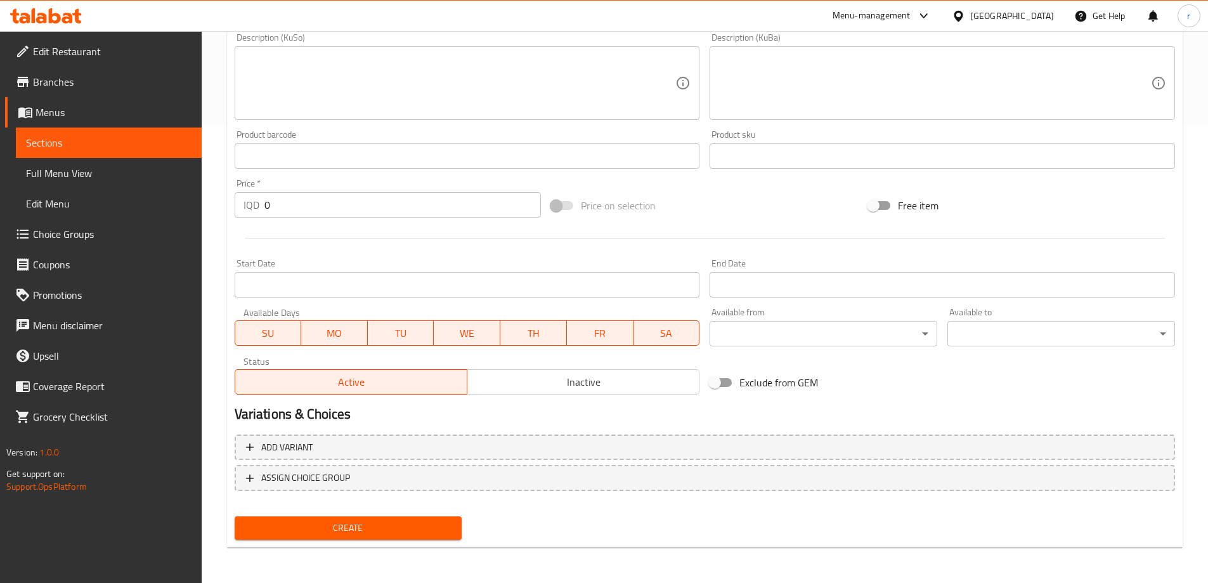
type input "مۆهیتۆ"
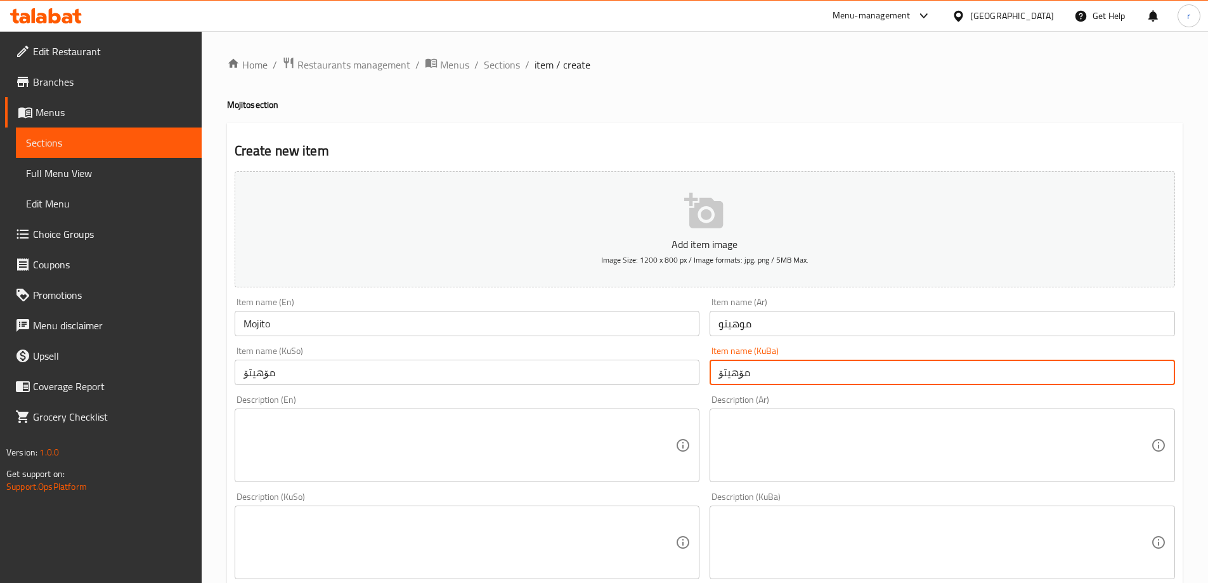
scroll to position [106, 0]
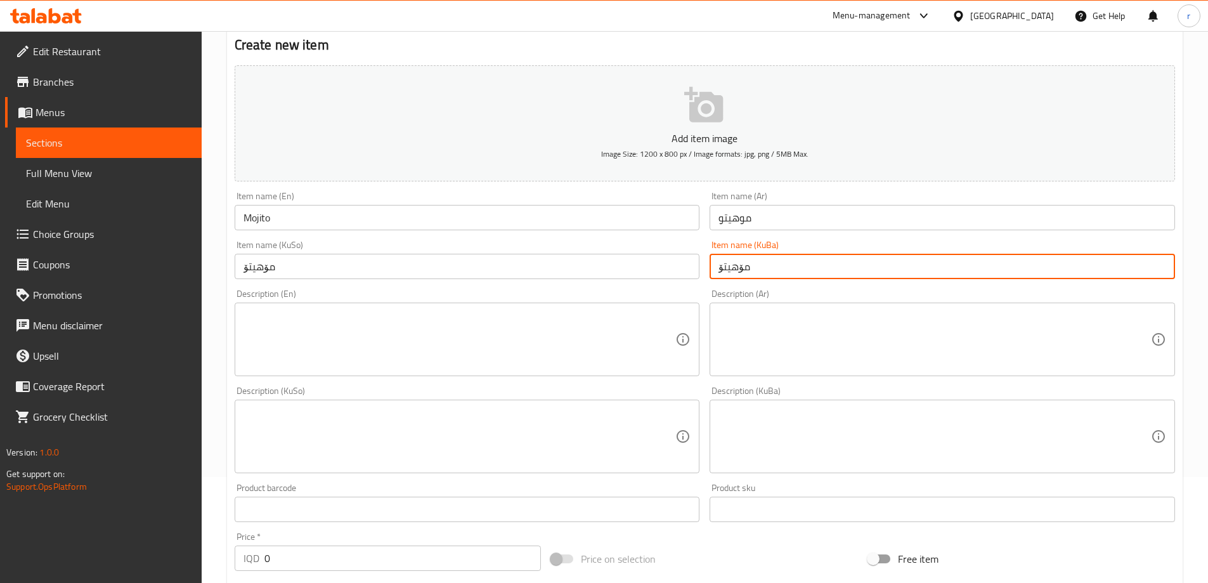
click at [335, 348] on textarea at bounding box center [460, 340] width 433 height 60
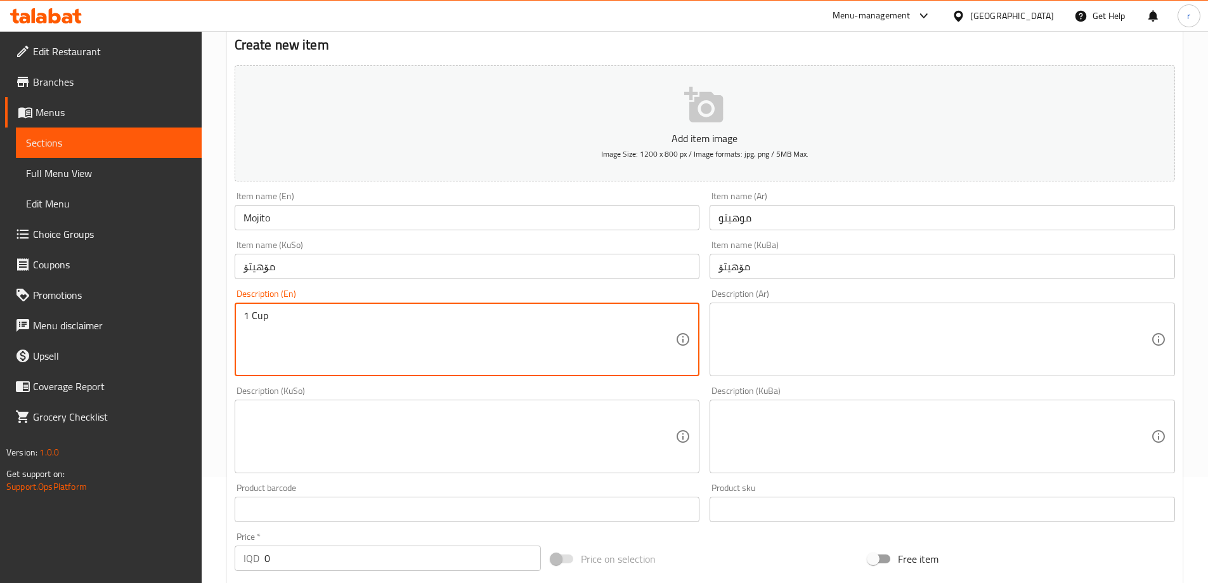
type textarea "1 Cup"
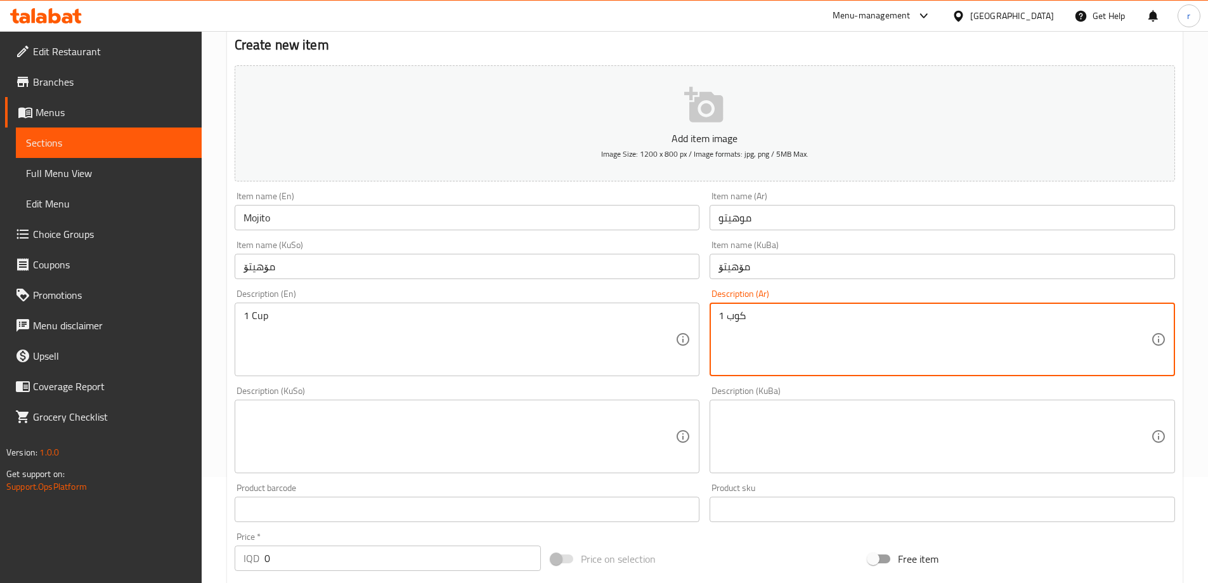
type textarea "1 كوب"
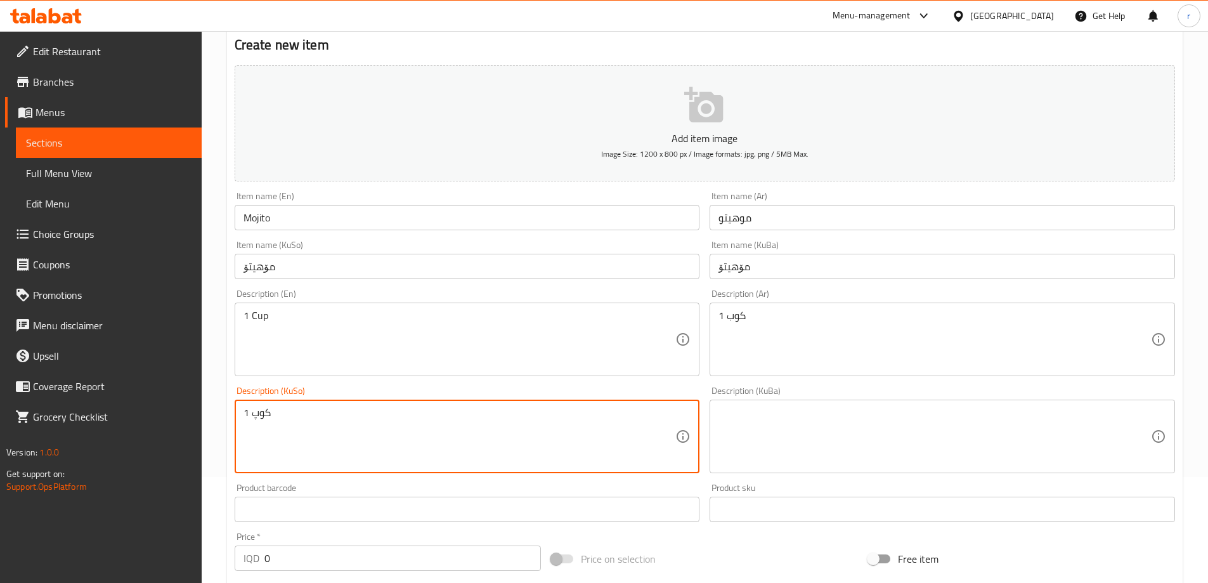
type textarea "1 کوپ"
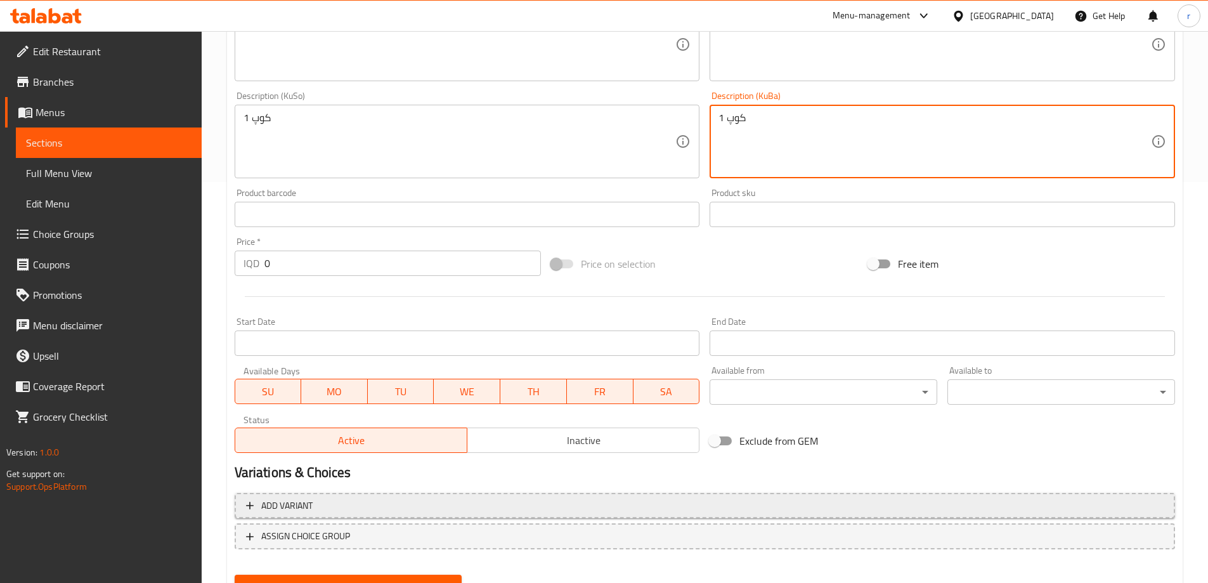
scroll to position [423, 0]
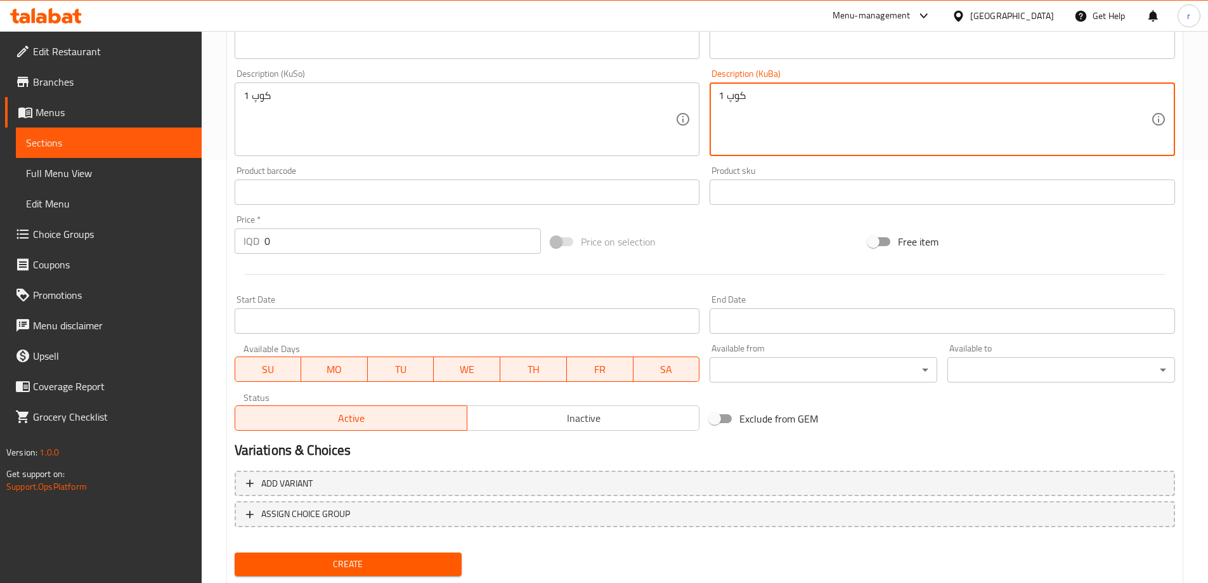
type textarea "1 کوپ"
click at [360, 557] on span "Create" at bounding box center [348, 564] width 207 height 16
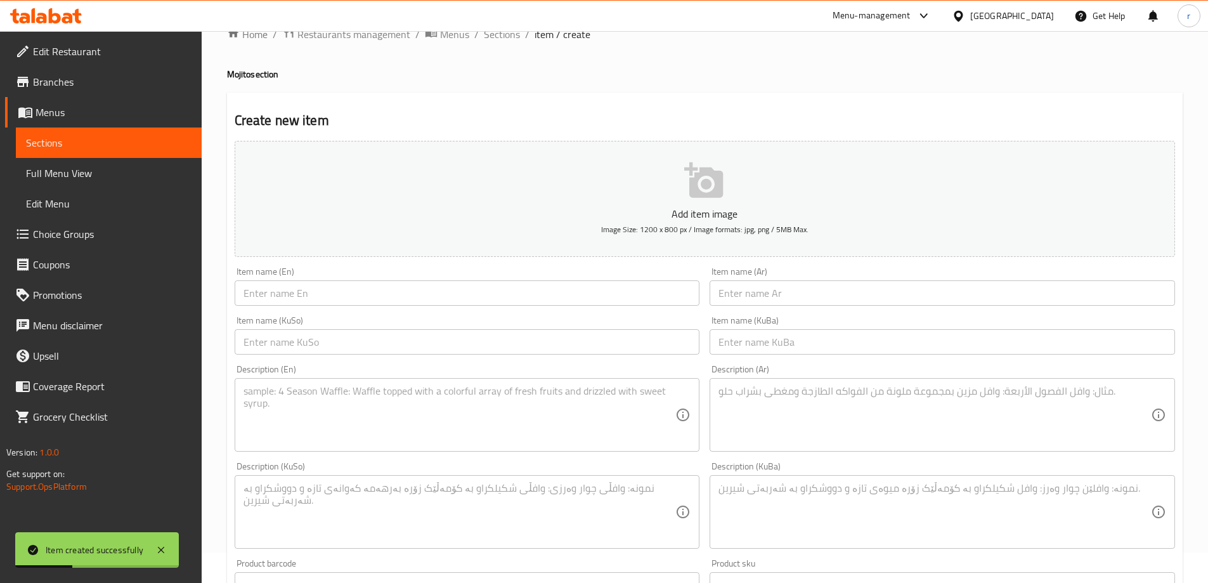
scroll to position [0, 0]
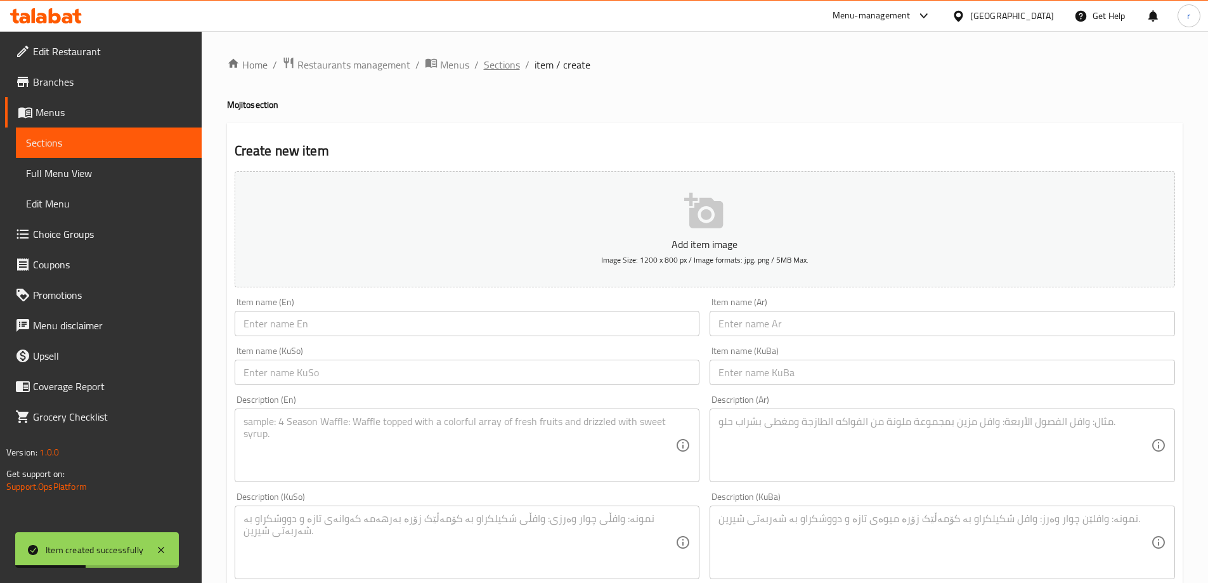
click at [504, 67] on span "Sections" at bounding box center [502, 64] width 36 height 15
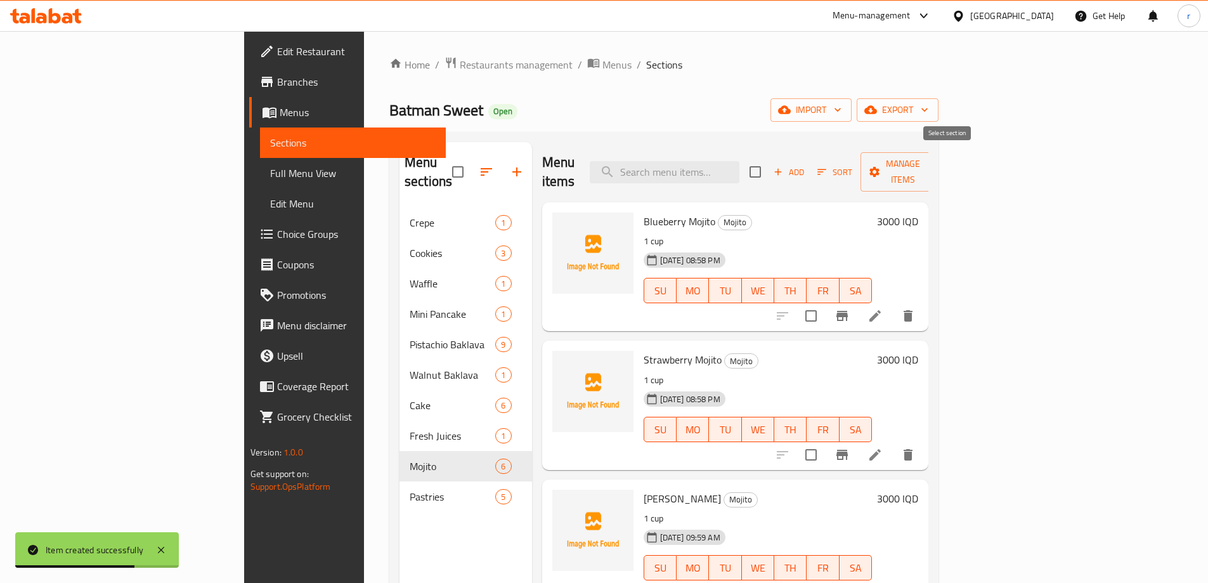
click at [769, 164] on input "checkbox" at bounding box center [755, 172] width 27 height 27
checkbox input "true"
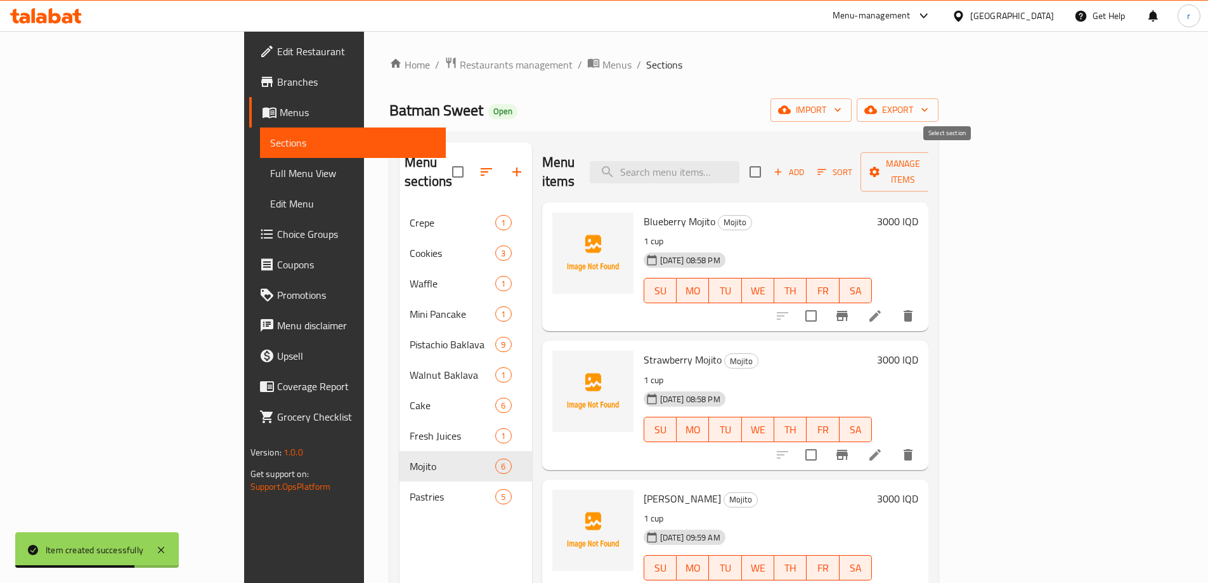
checkbox input "true"
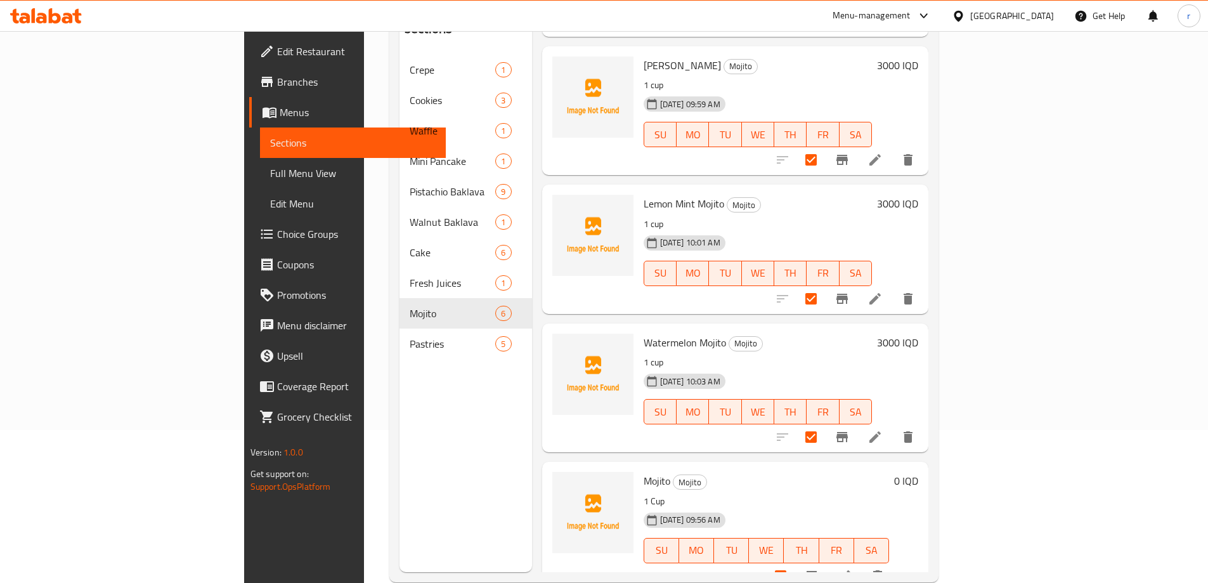
scroll to position [178, 0]
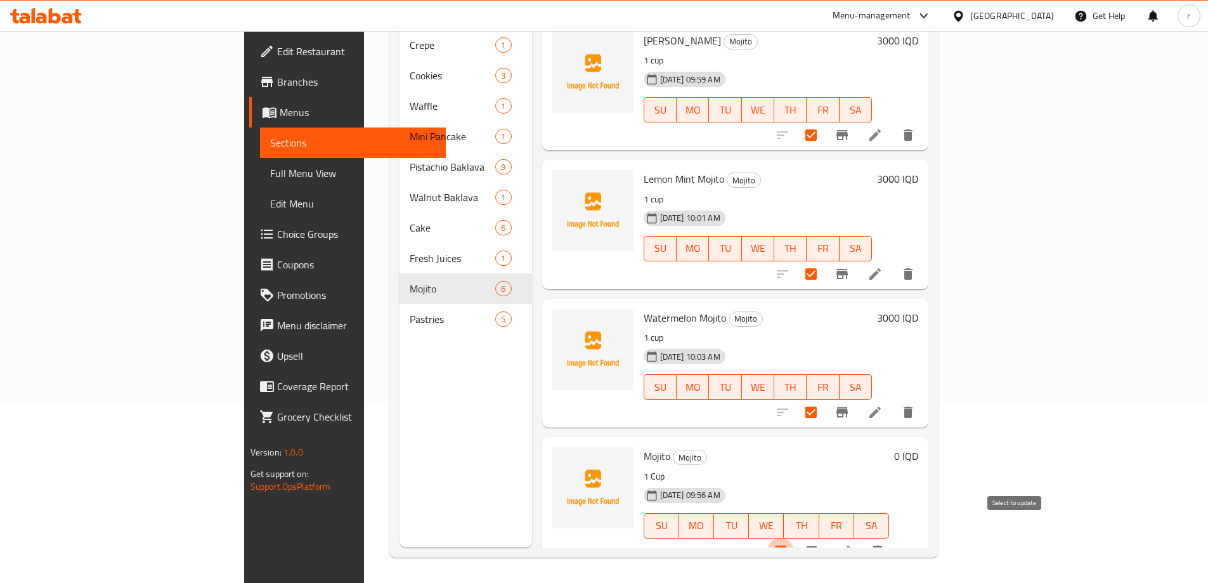
click at [794, 538] on input "checkbox" at bounding box center [780, 551] width 27 height 27
checkbox input "false"
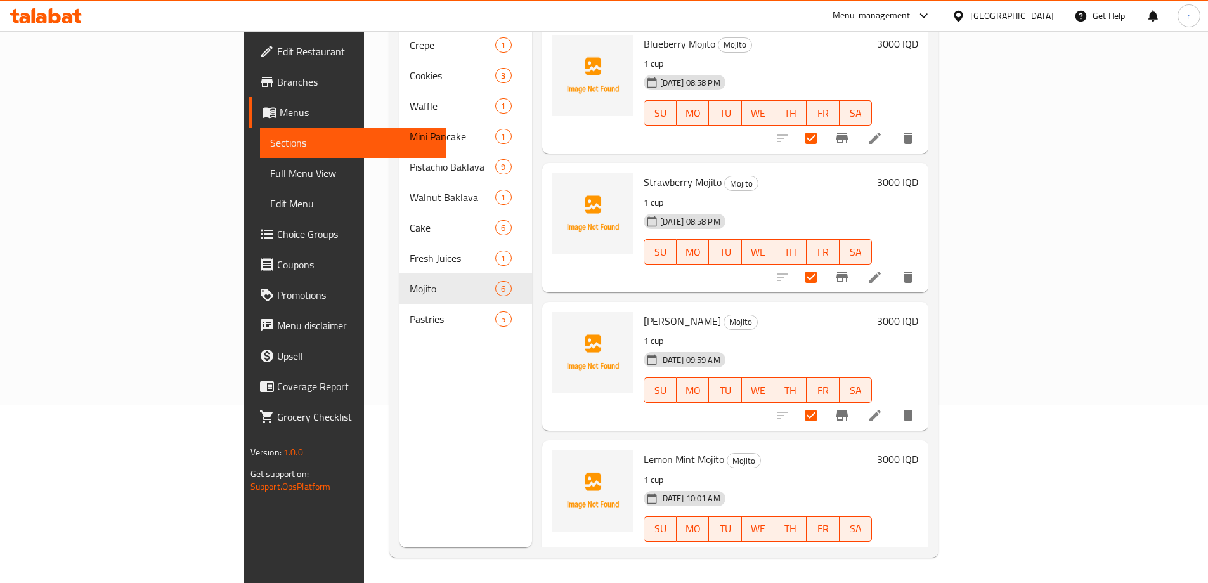
scroll to position [0, 0]
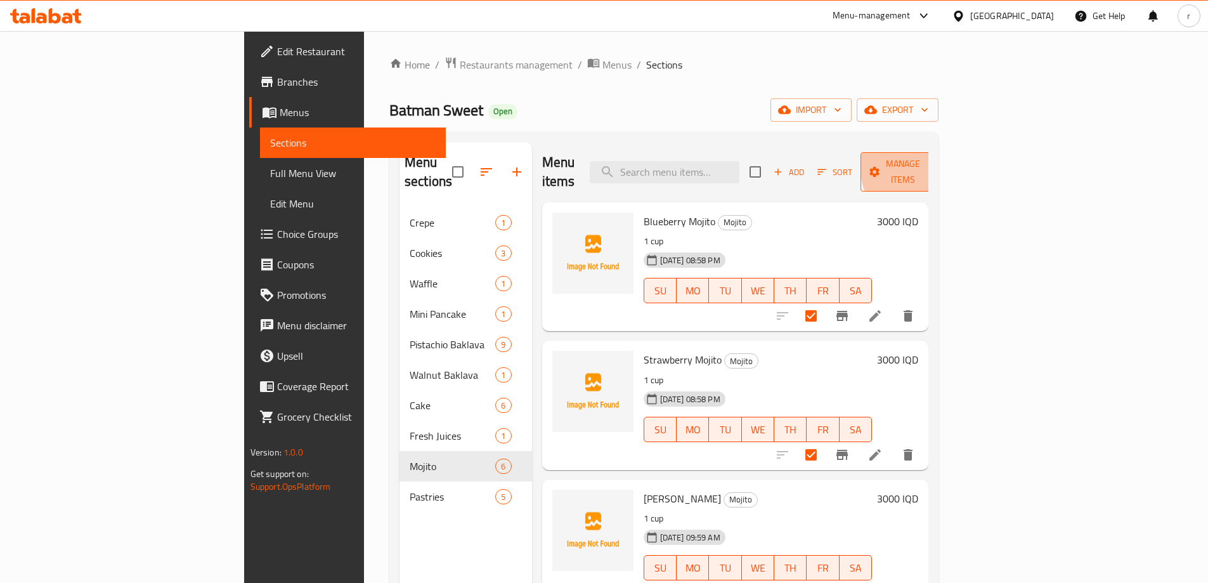
click at [936, 163] on span "Manage items" at bounding box center [903, 172] width 65 height 32
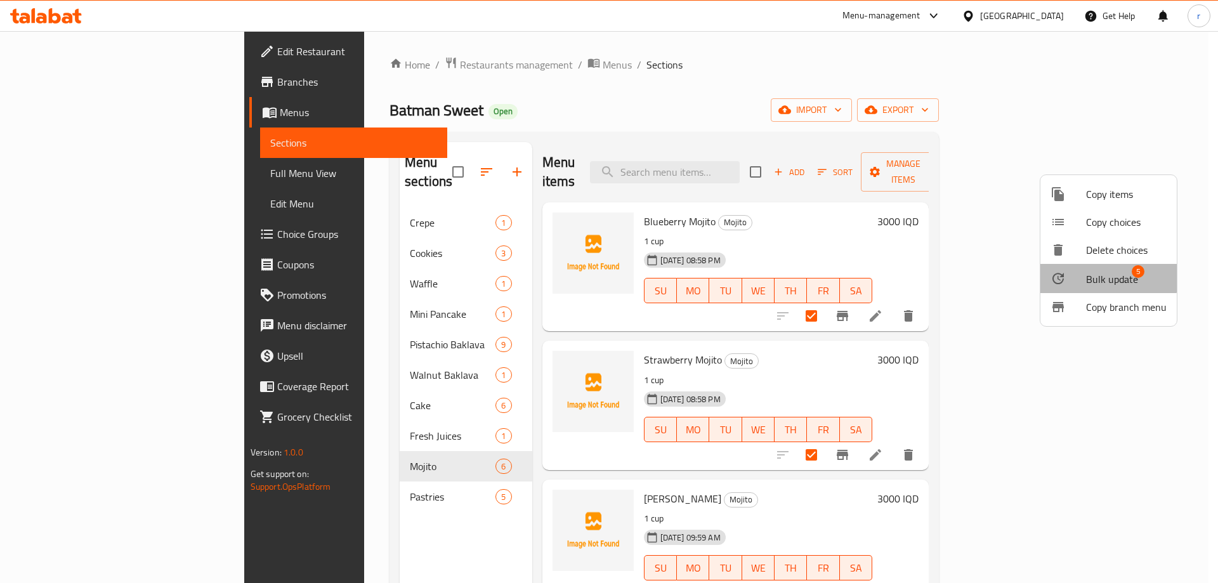
click at [1100, 275] on span "Bulk update" at bounding box center [1112, 278] width 52 height 15
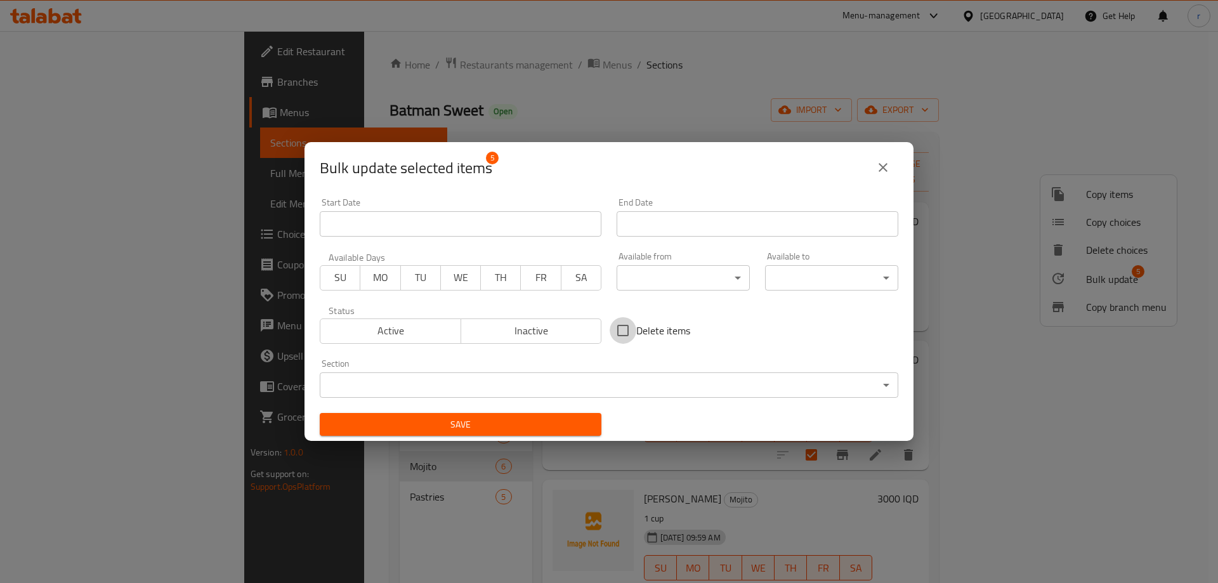
click at [625, 326] on input "Delete items" at bounding box center [623, 330] width 27 height 27
checkbox input "true"
click at [540, 421] on span "Save" at bounding box center [460, 425] width 261 height 16
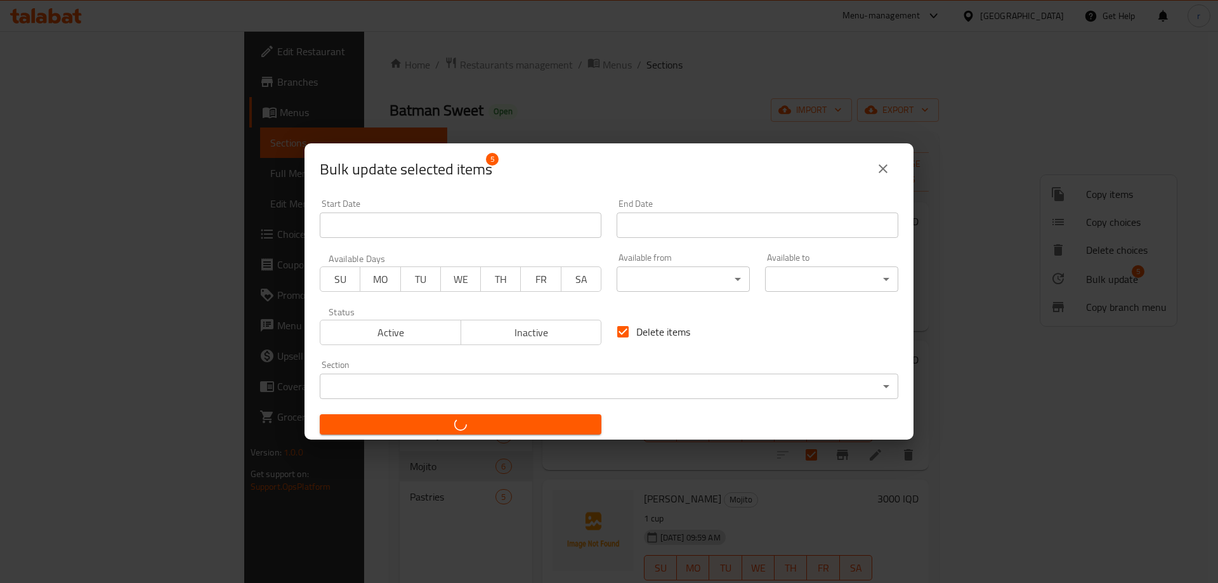
checkbox input "false"
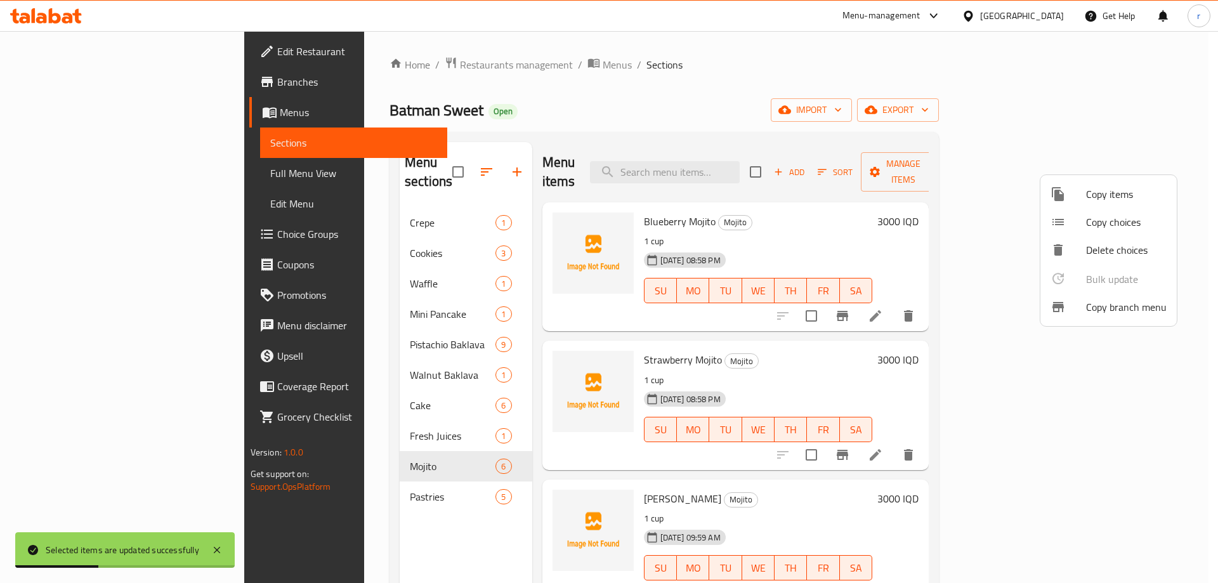
click at [592, 119] on div at bounding box center [609, 291] width 1218 height 583
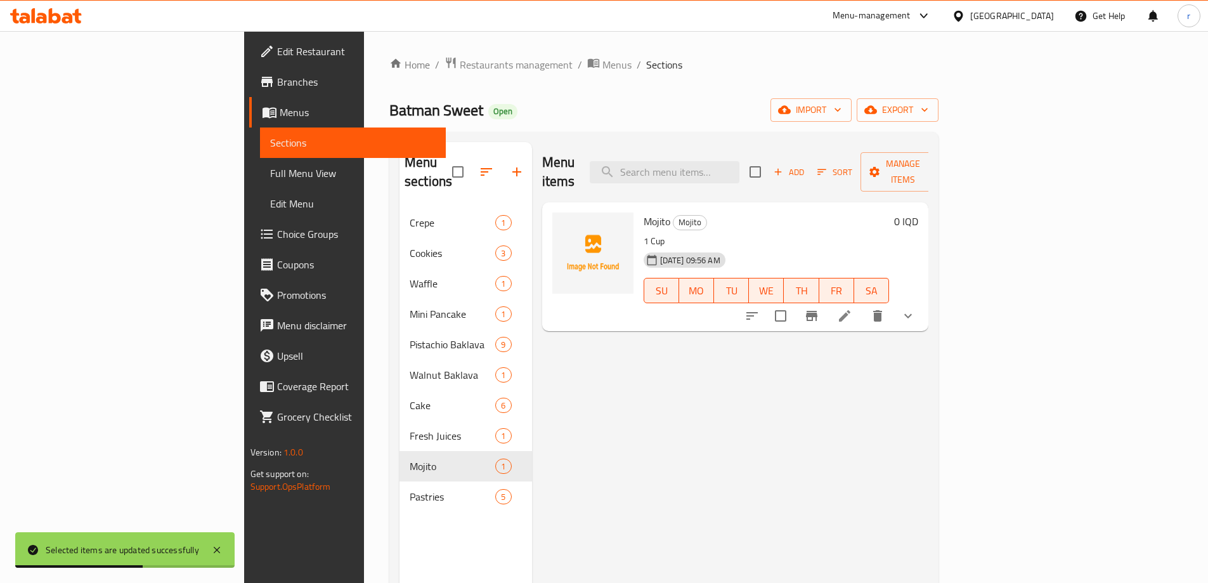
click at [270, 166] on span "Full Menu View" at bounding box center [353, 173] width 166 height 15
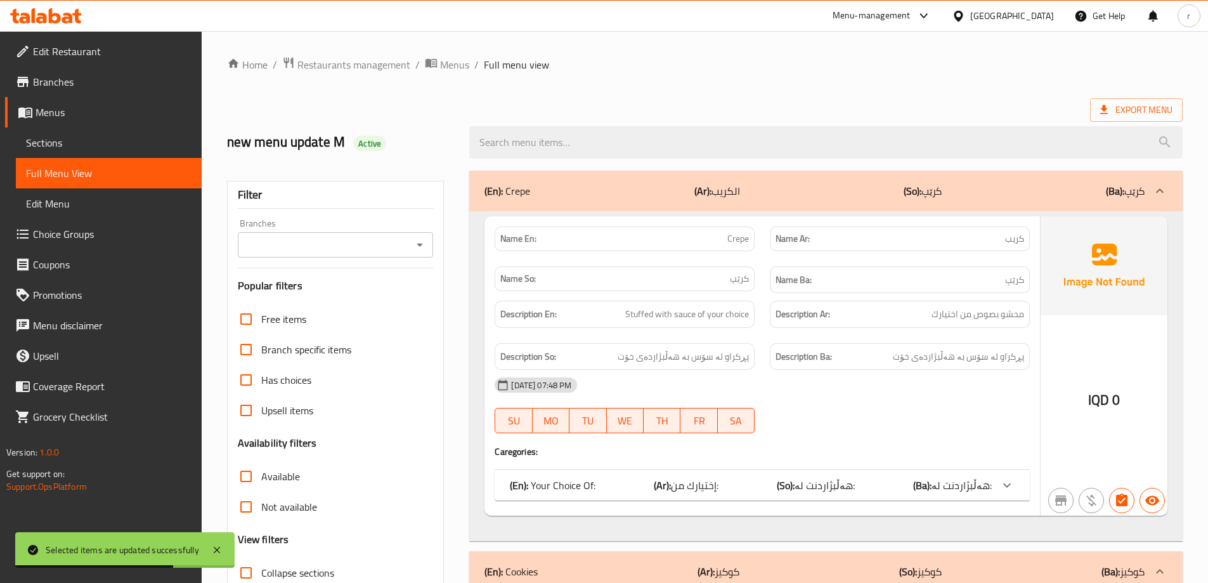
click at [280, 252] on input "Branches" at bounding box center [325, 245] width 167 height 18
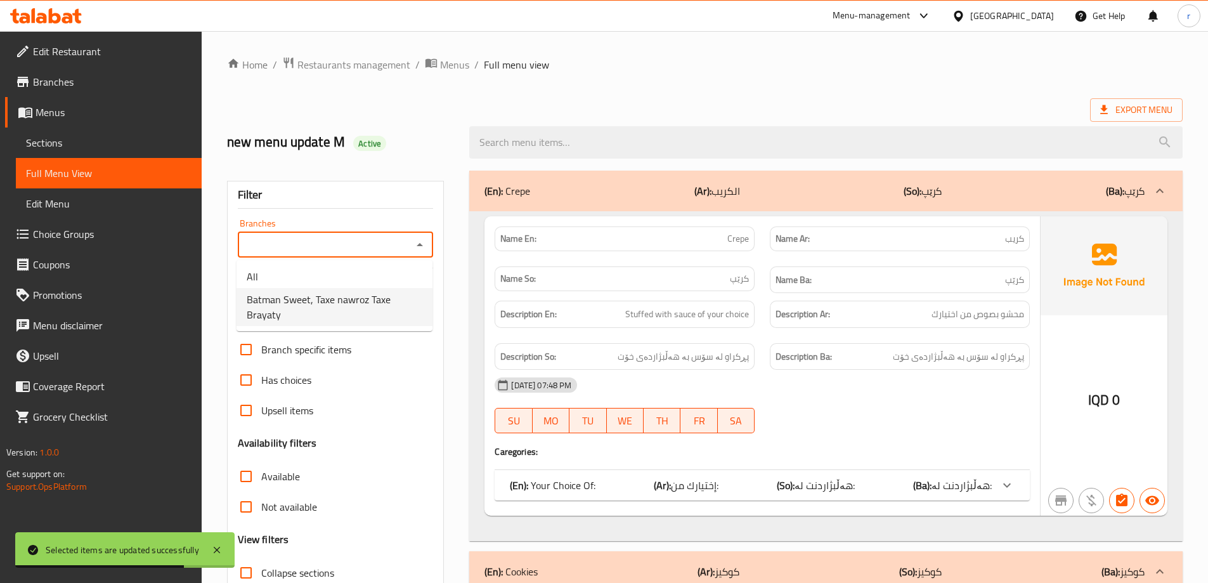
click at [290, 296] on span "Batman Sweet, Taxe nawroz Taxe Brayaty" at bounding box center [335, 307] width 176 height 30
type input "Batman Sweet, Taxe nawroz Taxe Brayaty"
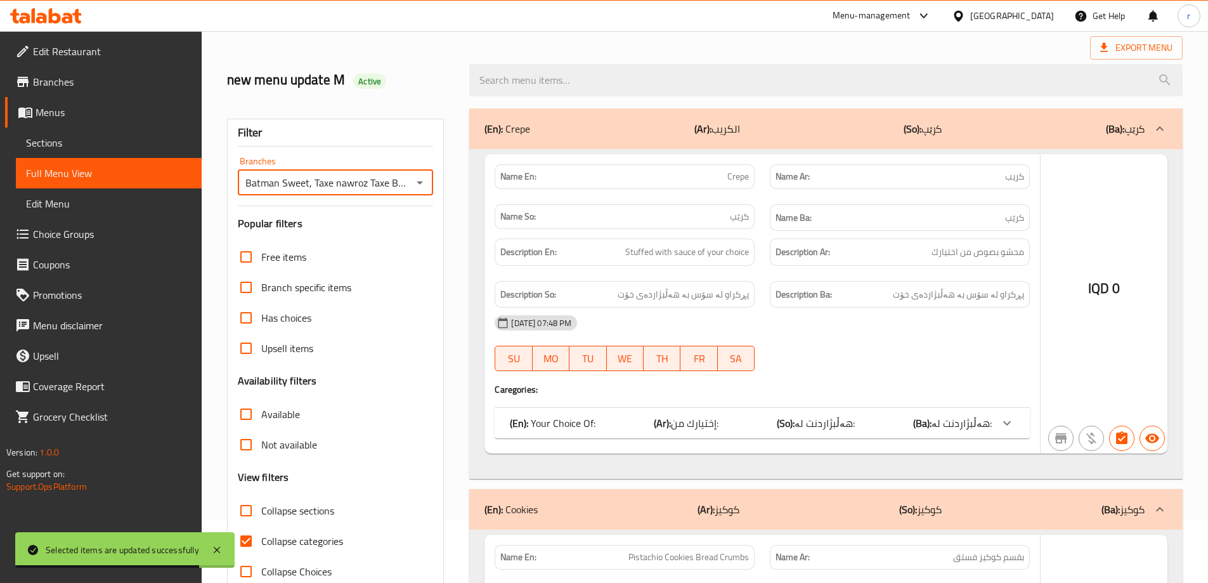
scroll to position [92, 0]
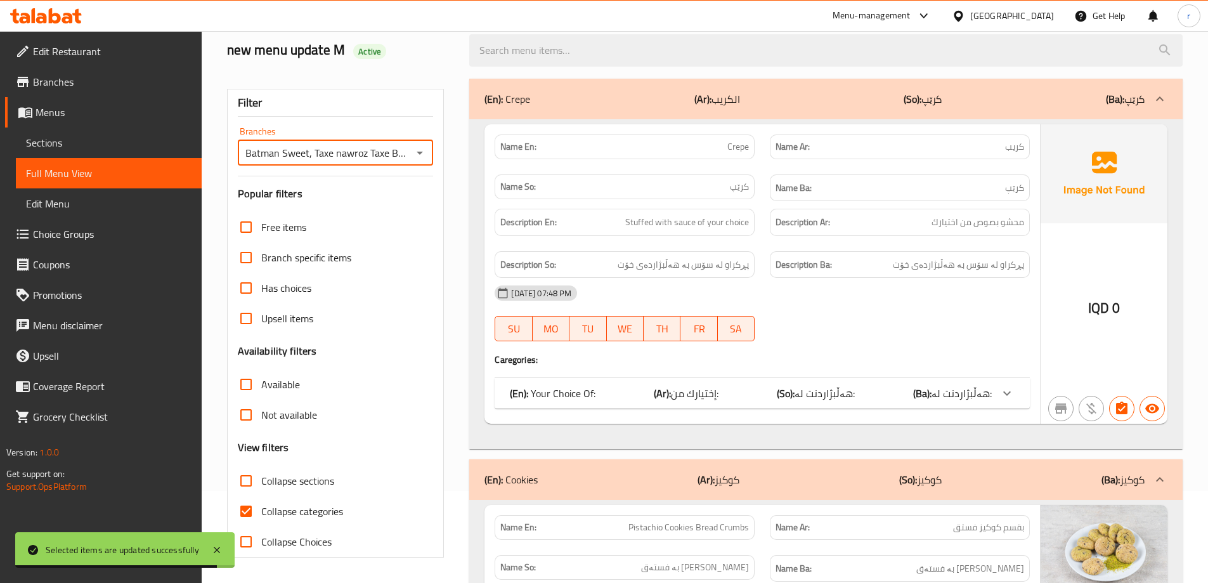
click at [318, 506] on span "Collapse categories" at bounding box center [302, 511] width 82 height 15
click at [261, 506] on input "Collapse categories" at bounding box center [246, 511] width 30 height 30
checkbox input "false"
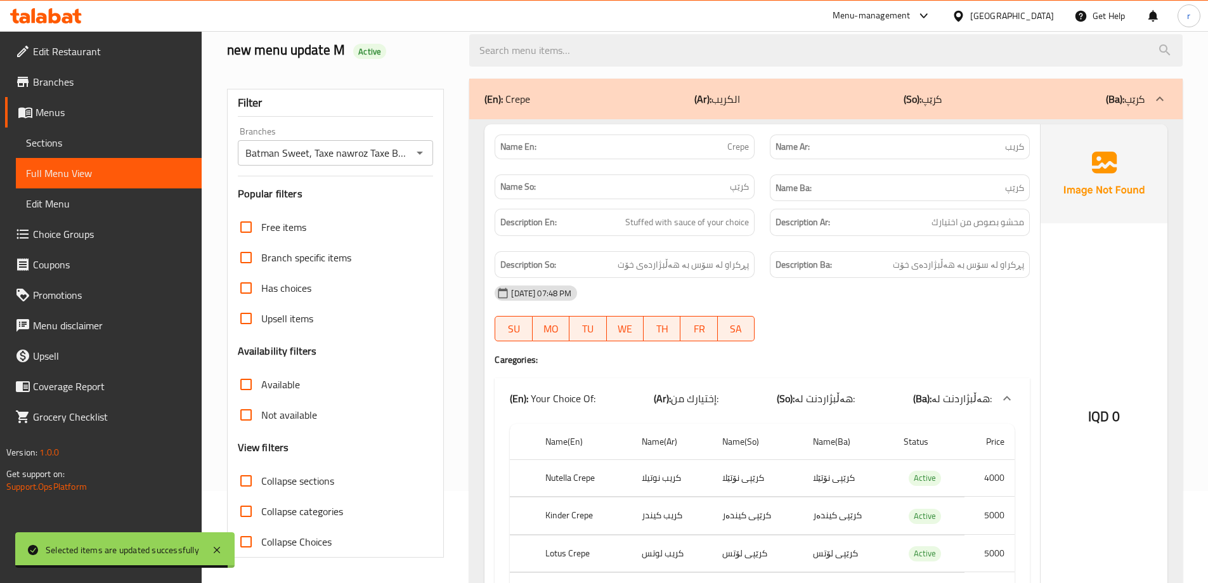
click at [313, 486] on span "Collapse sections" at bounding box center [297, 480] width 73 height 15
click at [261, 486] on input "Collapse sections" at bounding box center [246, 481] width 30 height 30
checkbox input "true"
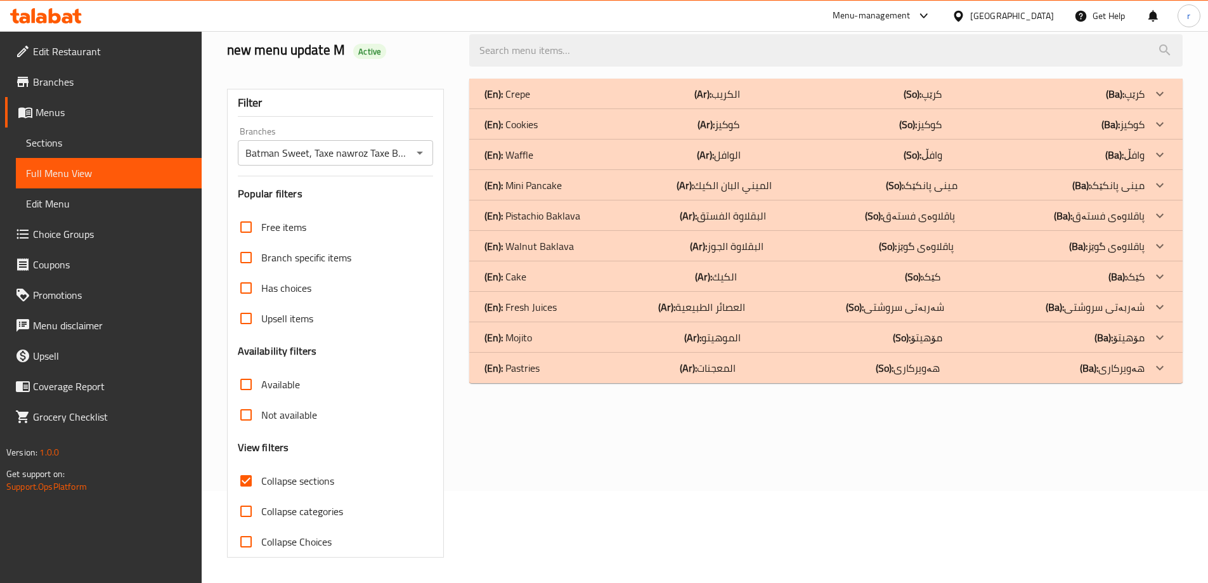
click at [648, 109] on div "(En): Mojito (Ar): الموهيتو (So): مۆهیتۆ (Ba): مۆهیتۆ" at bounding box center [826, 94] width 714 height 30
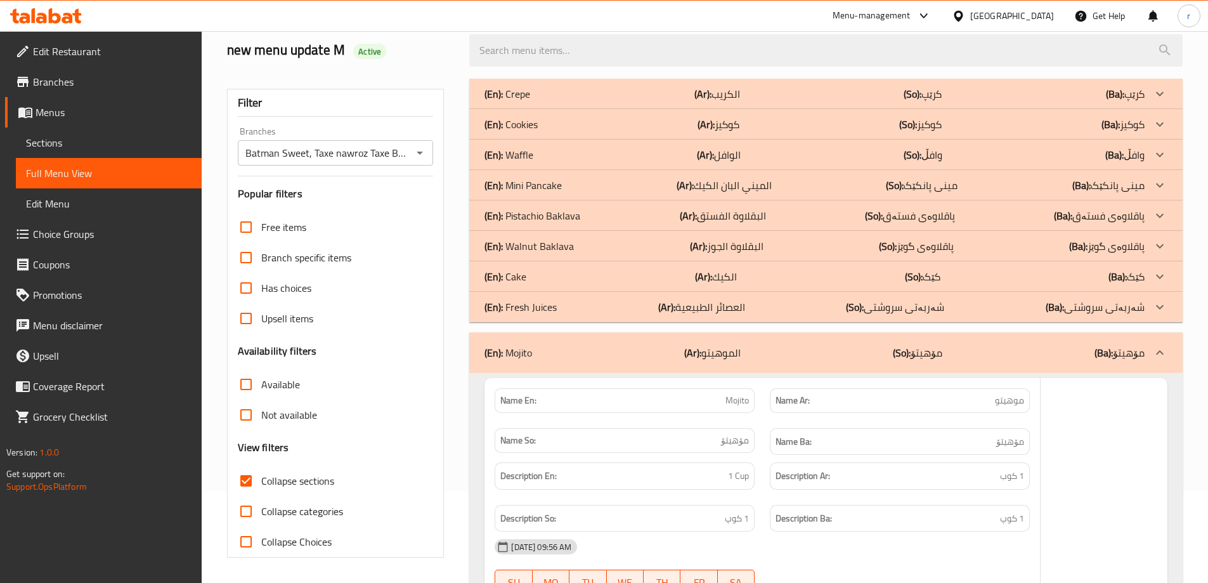
click at [648, 101] on div "(En): Fresh Juices (Ar): العصائر الطبيعية (So): شەربەتی سروشتی (Ba): شەربەتی سر…" at bounding box center [815, 93] width 660 height 15
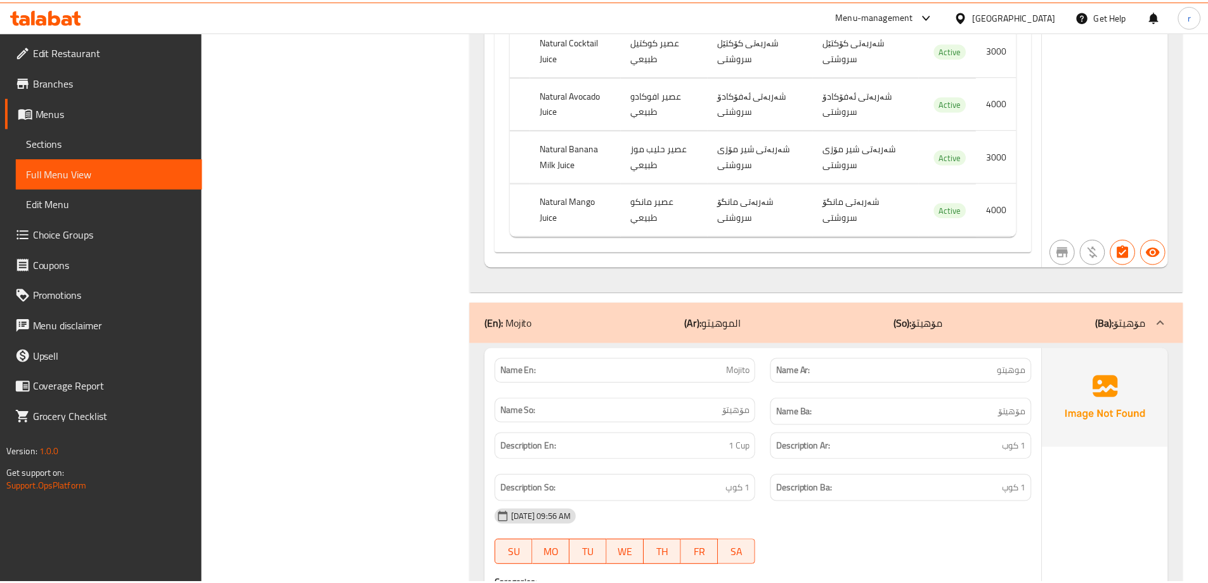
scroll to position [1354, 0]
